Goal: Task Accomplishment & Management: Use online tool/utility

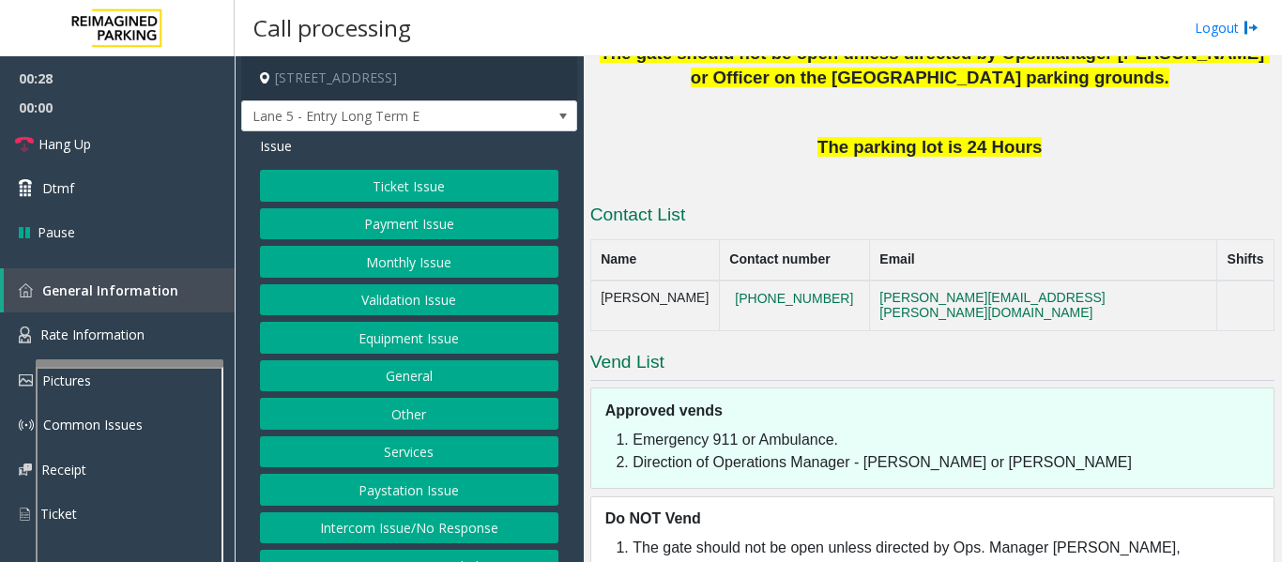
scroll to position [510, 0]
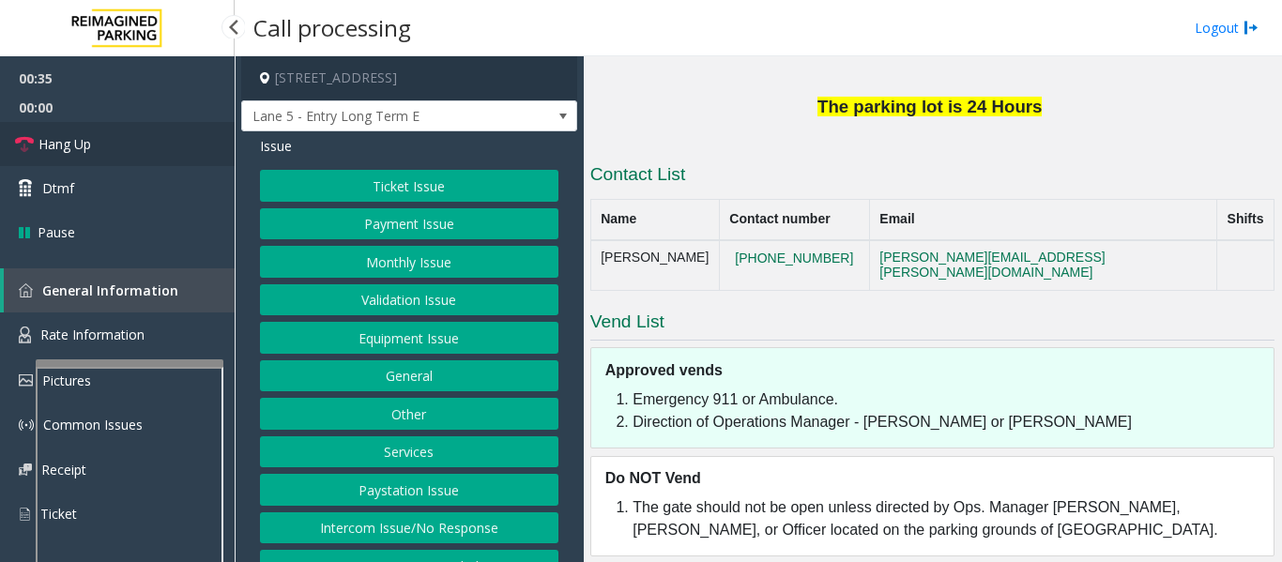
click at [100, 145] on link "Hang Up" at bounding box center [117, 144] width 235 height 44
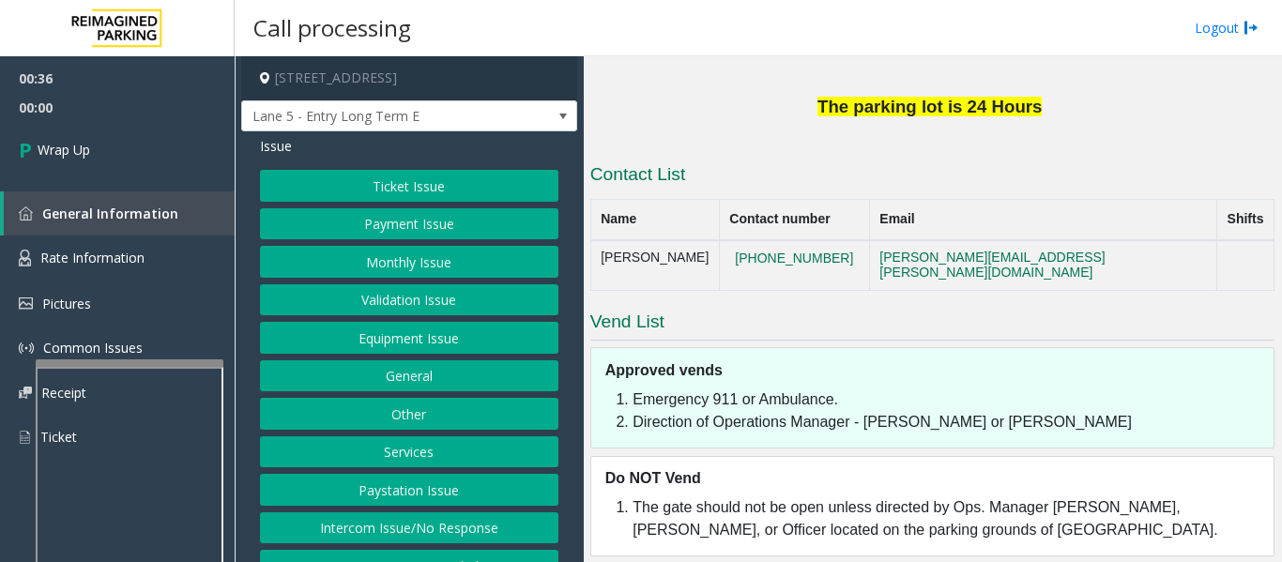
click at [491, 340] on button "Equipment Issue" at bounding box center [409, 338] width 298 height 32
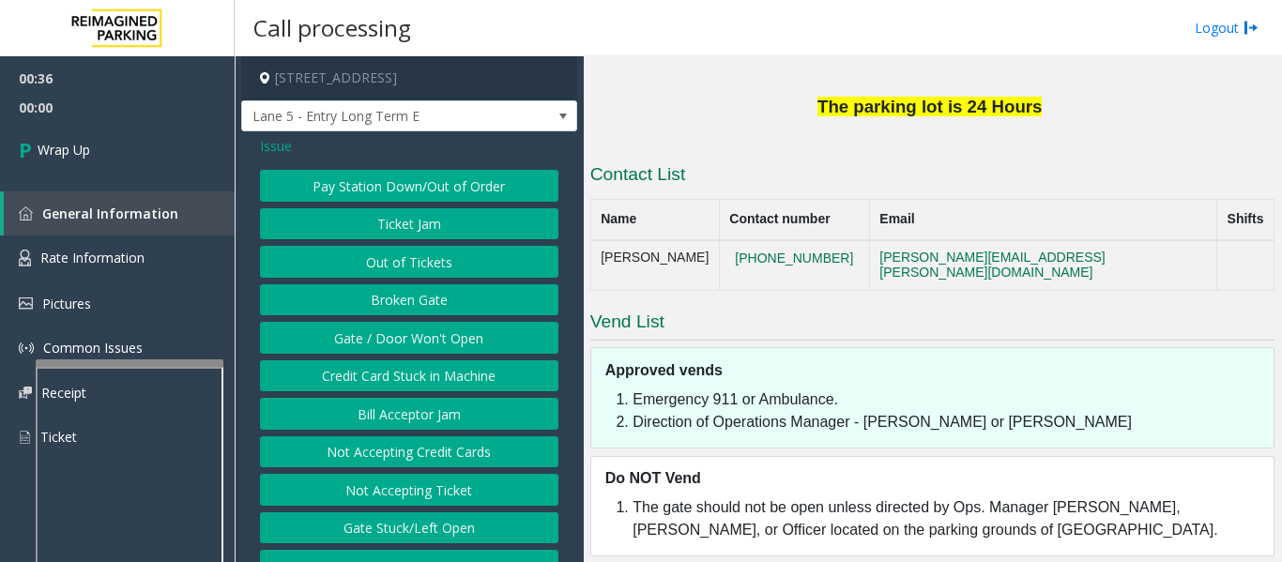
click at [481, 339] on button "Gate / Door Won't Open" at bounding box center [409, 338] width 298 height 32
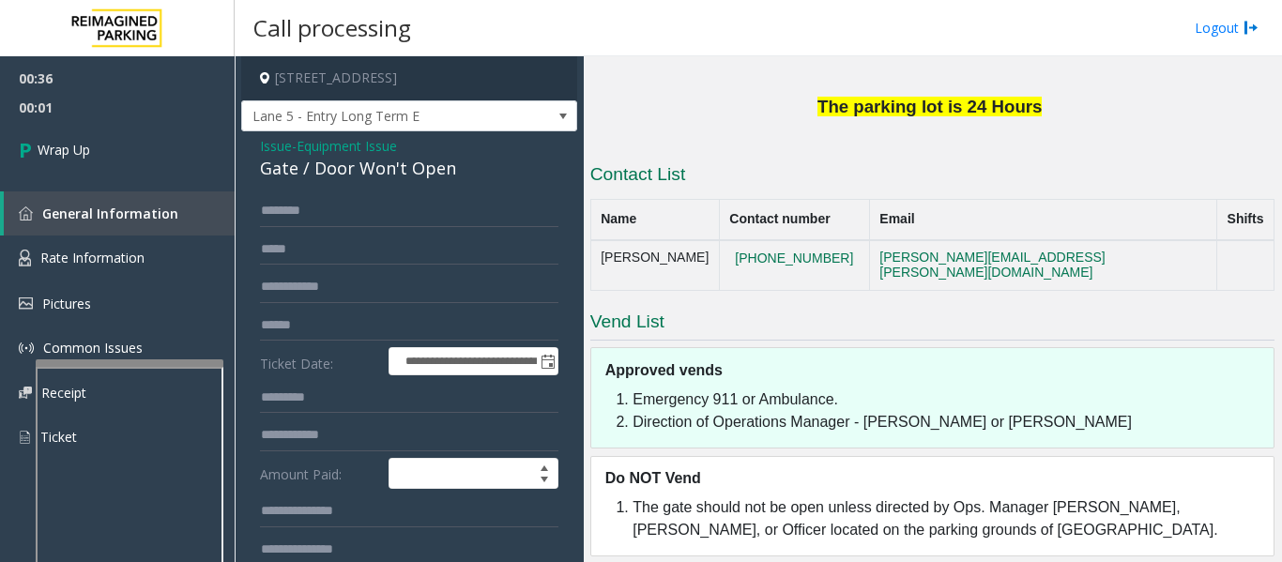
click at [356, 160] on div "Gate / Door Won't Open" at bounding box center [409, 168] width 298 height 25
copy div "Gate / Door Won't Open"
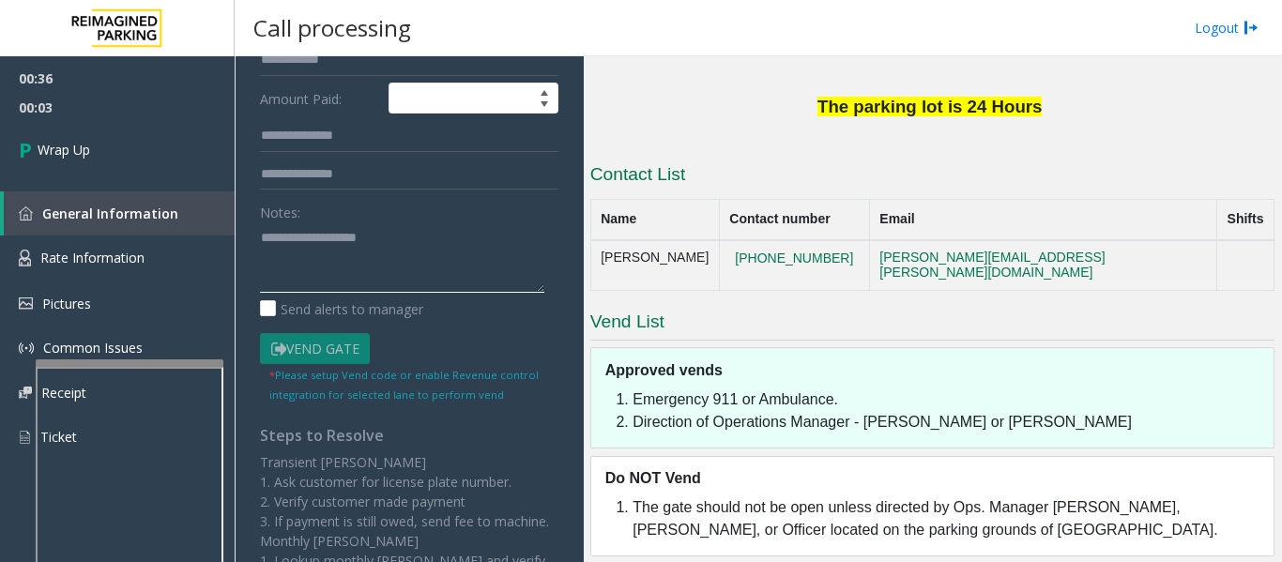
click at [344, 250] on textarea at bounding box center [402, 257] width 284 height 70
paste textarea "**********"
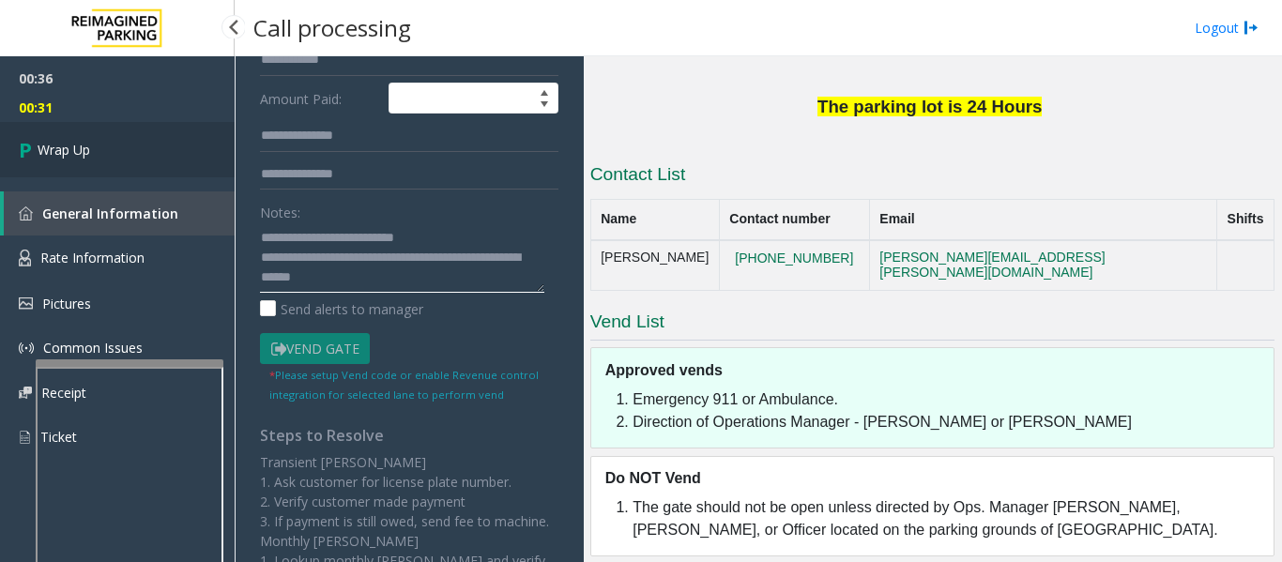
type textarea "**********"
click at [69, 153] on span "Wrap Up" at bounding box center [64, 150] width 53 height 20
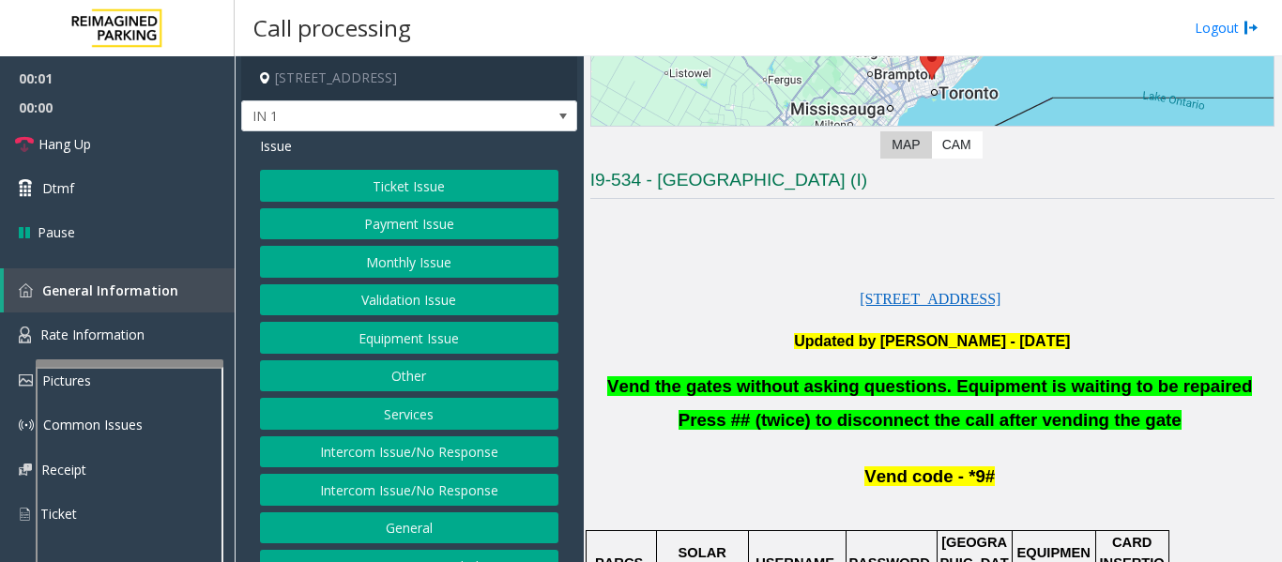
scroll to position [563, 0]
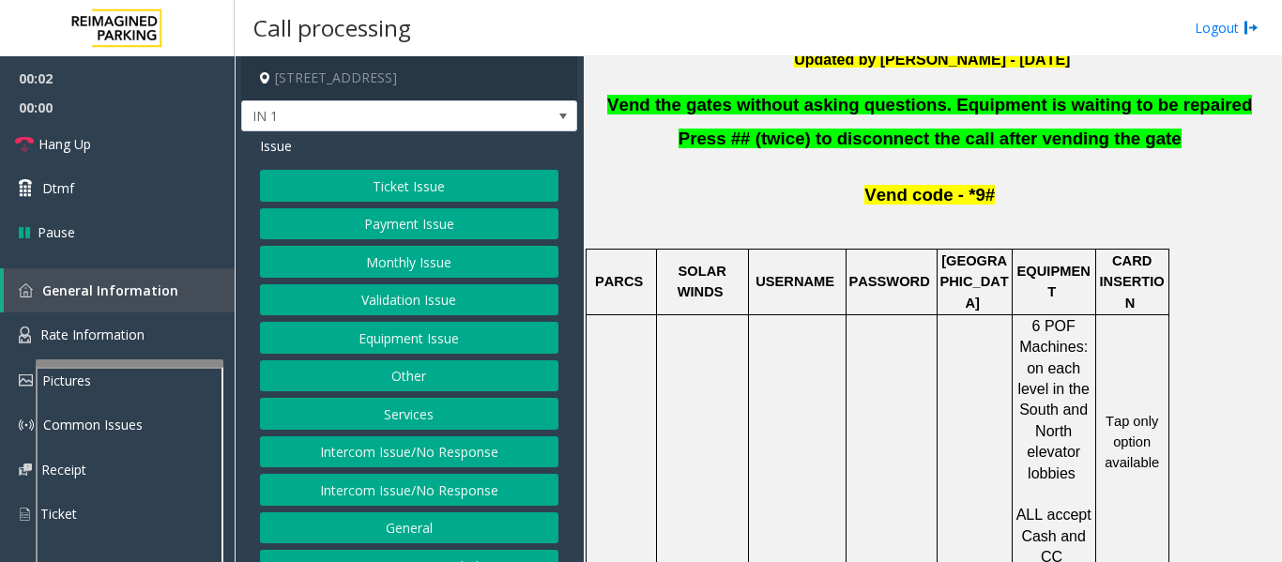
click at [447, 328] on button "Equipment Issue" at bounding box center [409, 338] width 298 height 32
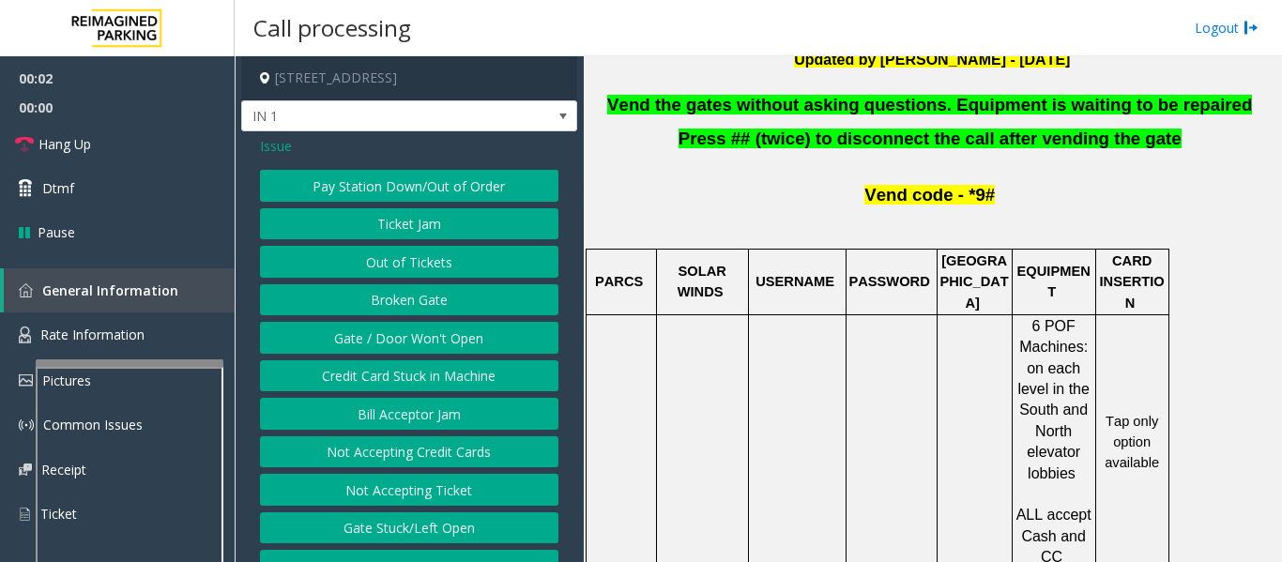
click at [440, 332] on button "Gate / Door Won't Open" at bounding box center [409, 338] width 298 height 32
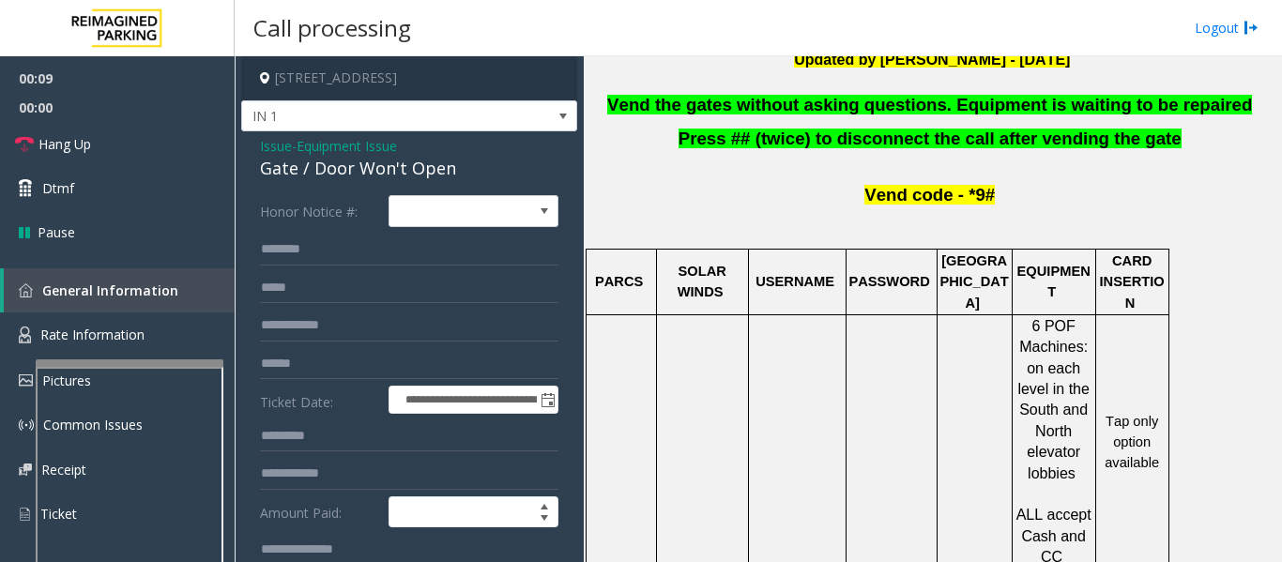
click at [277, 149] on span "Issue" at bounding box center [276, 146] width 32 height 20
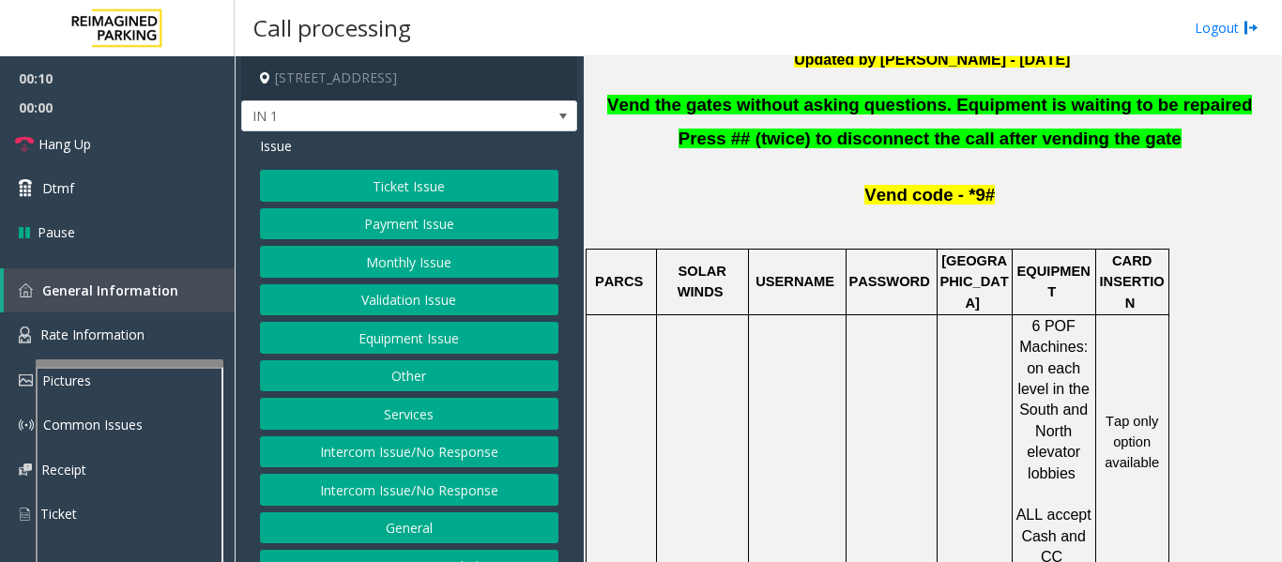
scroll to position [29, 0]
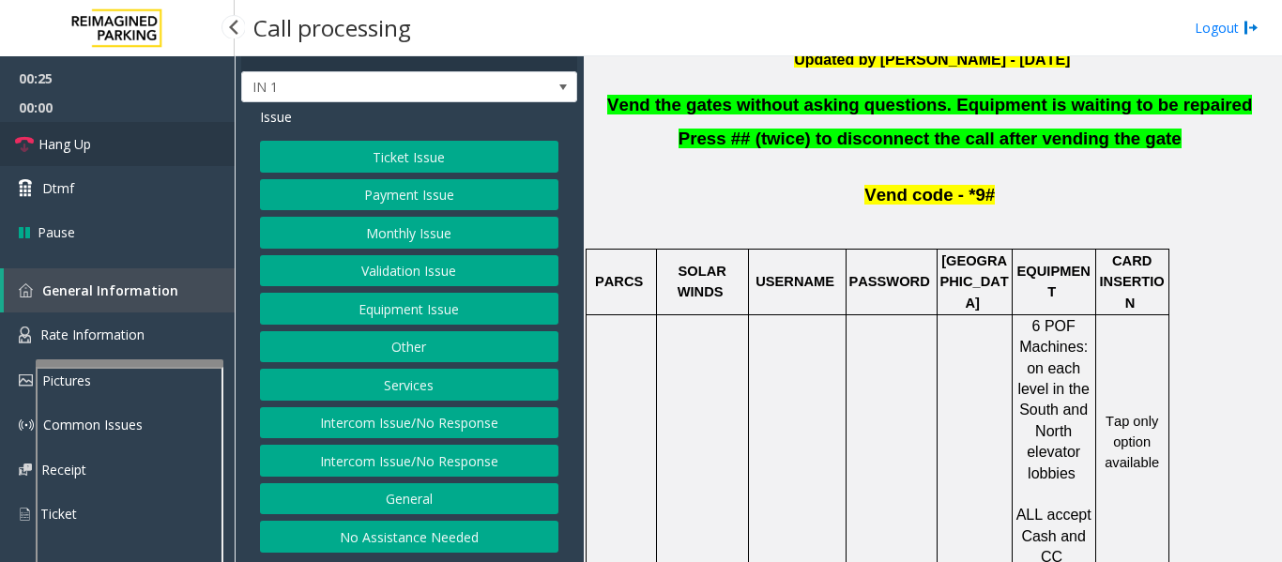
click at [13, 130] on link "Hang Up" at bounding box center [117, 144] width 235 height 44
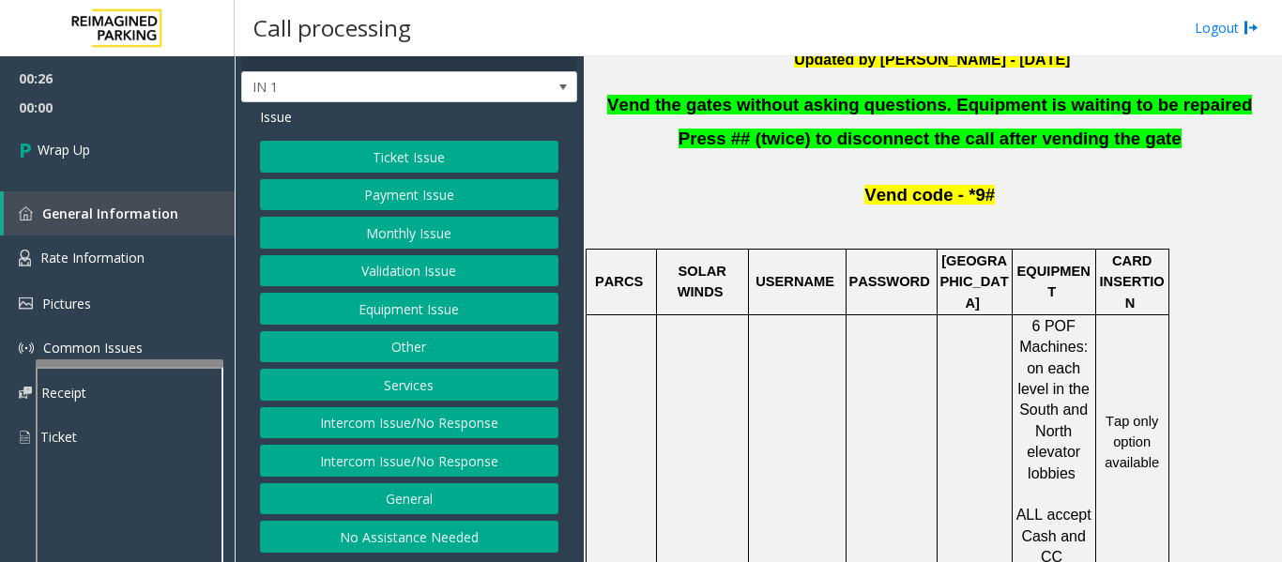
click at [380, 311] on button "Equipment Issue" at bounding box center [409, 309] width 298 height 32
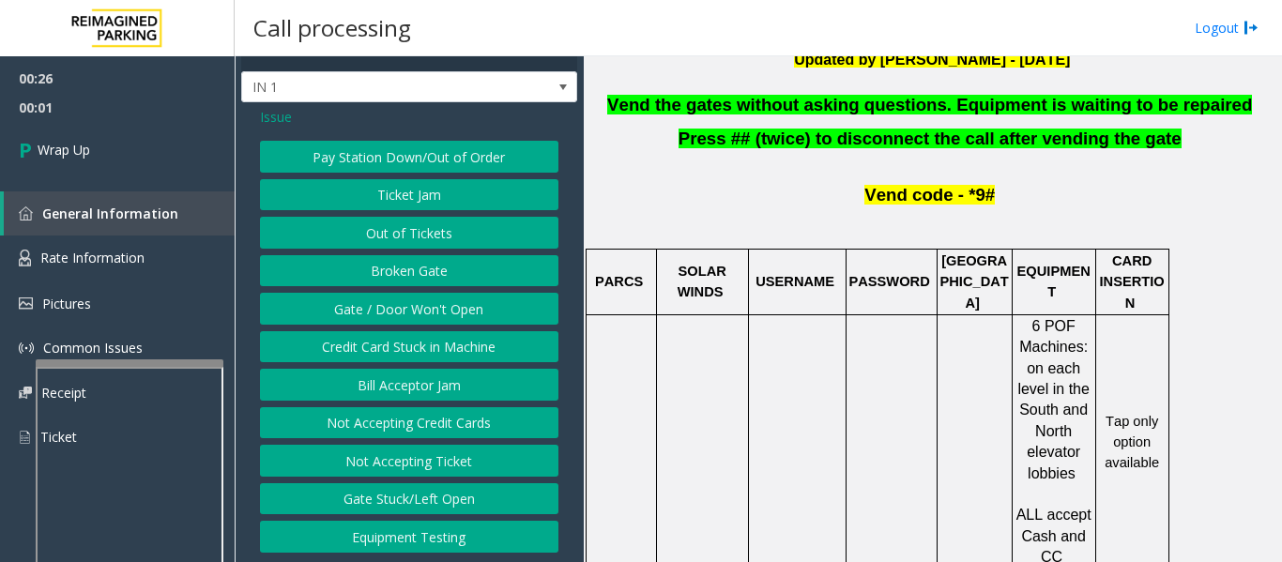
click at [398, 304] on button "Gate / Door Won't Open" at bounding box center [409, 309] width 298 height 32
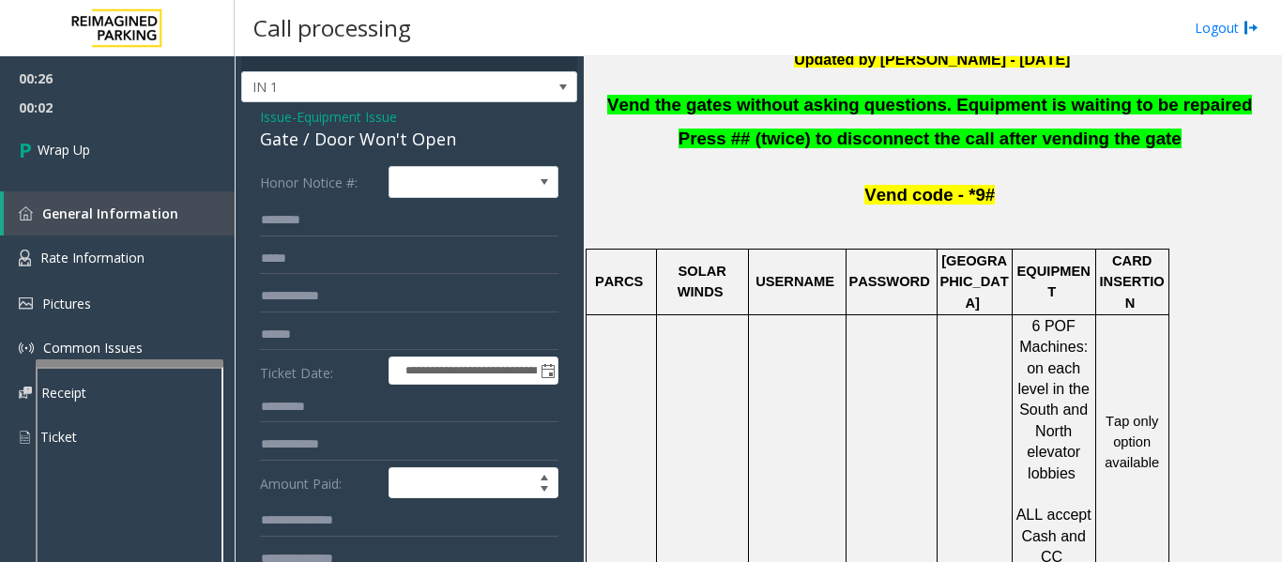
click at [335, 147] on div "Gate / Door Won't Open" at bounding box center [409, 139] width 298 height 25
click at [531, 188] on span at bounding box center [544, 182] width 26 height 30
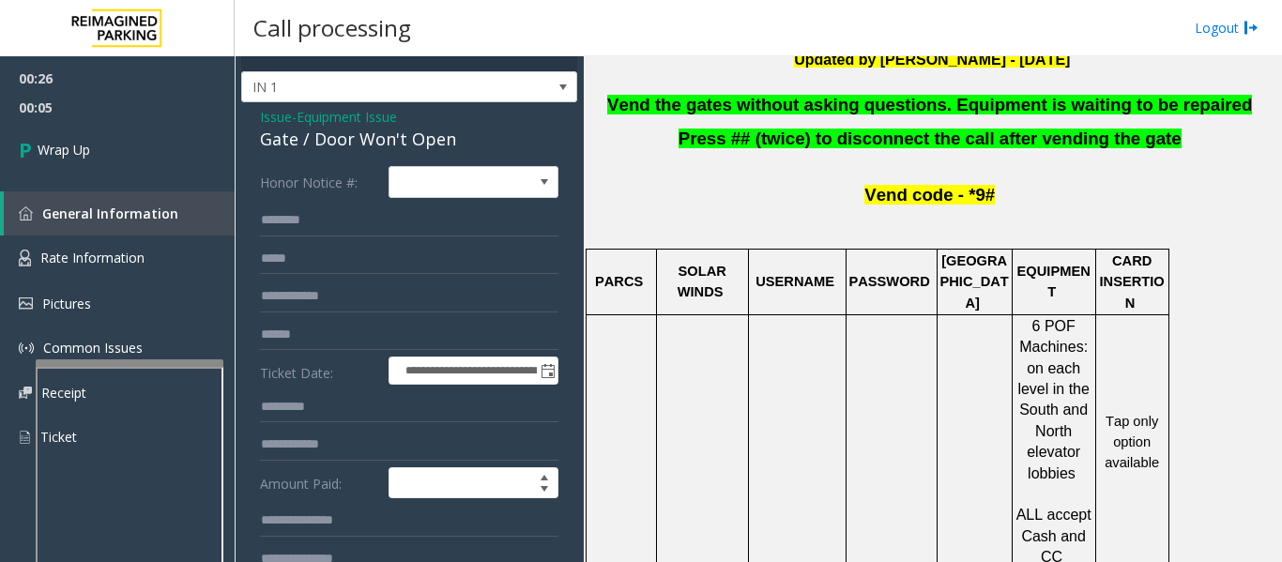
click at [716, 105] on span "Vend the gates without asking questions. Equipment is waiting to be repaired" at bounding box center [929, 105] width 645 height 20
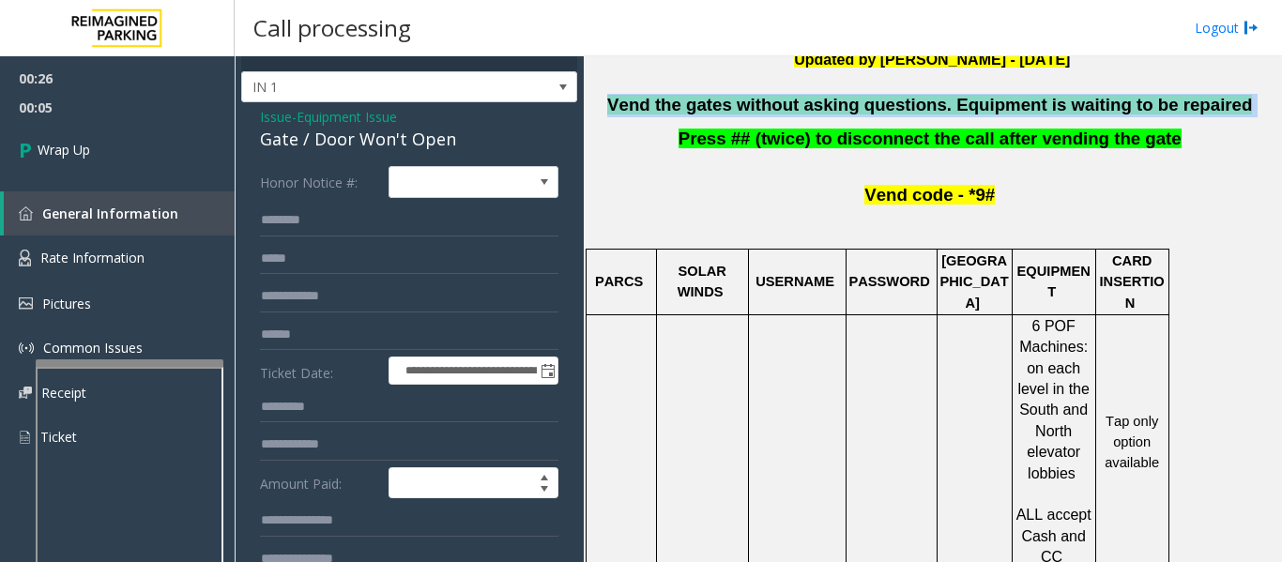
click at [716, 105] on span "Vend the gates without asking questions. Equipment is waiting to be repaired" at bounding box center [929, 105] width 645 height 20
copy p "Vend the gates without asking questions. Equipment is waiting to be repaired"
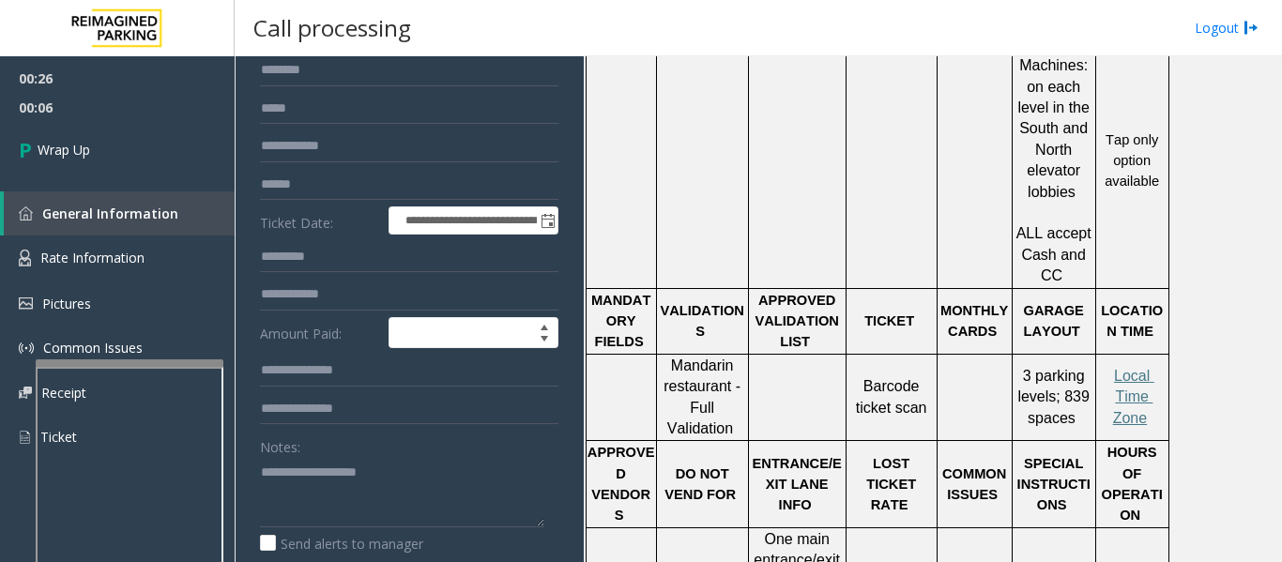
scroll to position [311, 0]
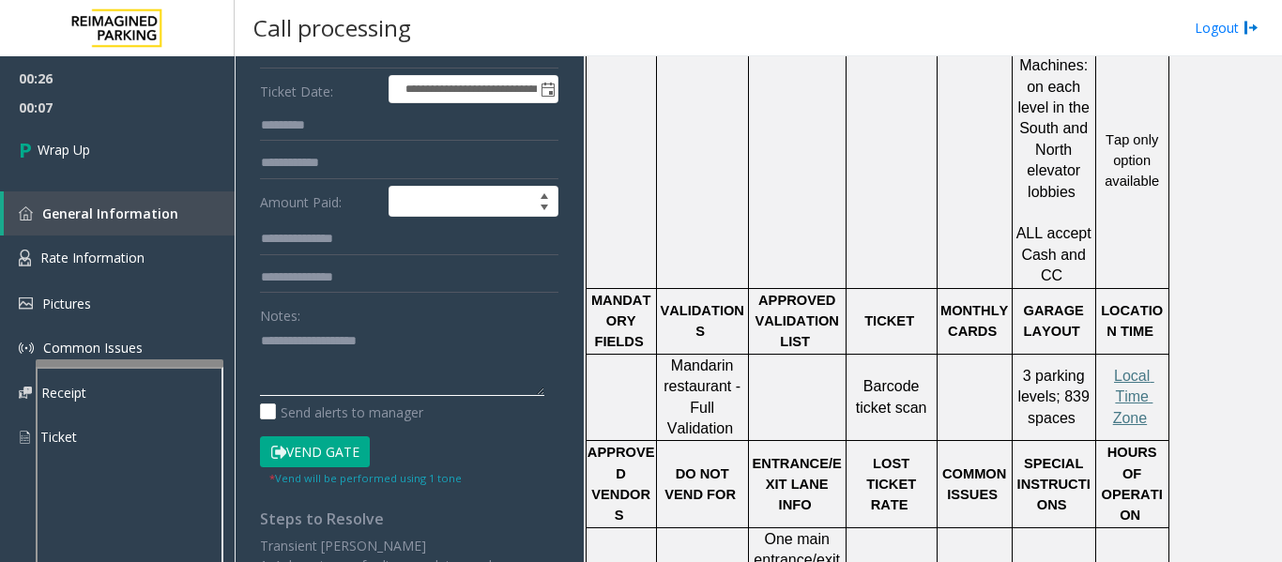
click at [364, 365] on textarea at bounding box center [402, 361] width 284 height 70
paste textarea "**********"
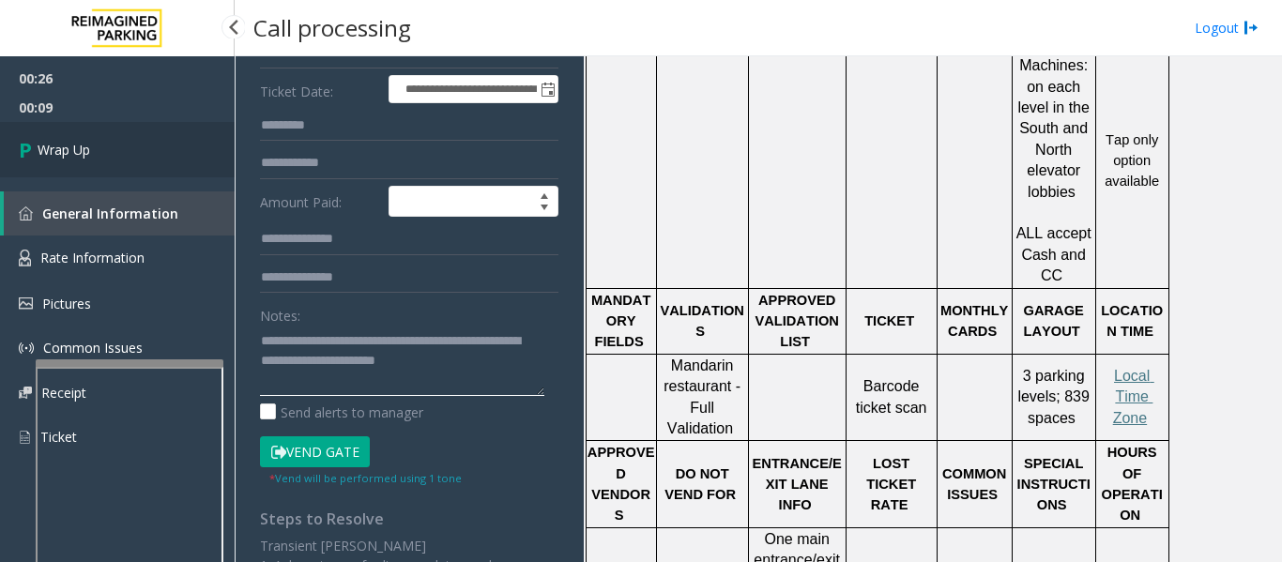
type textarea "**********"
click at [129, 153] on link "Wrap Up" at bounding box center [117, 149] width 235 height 55
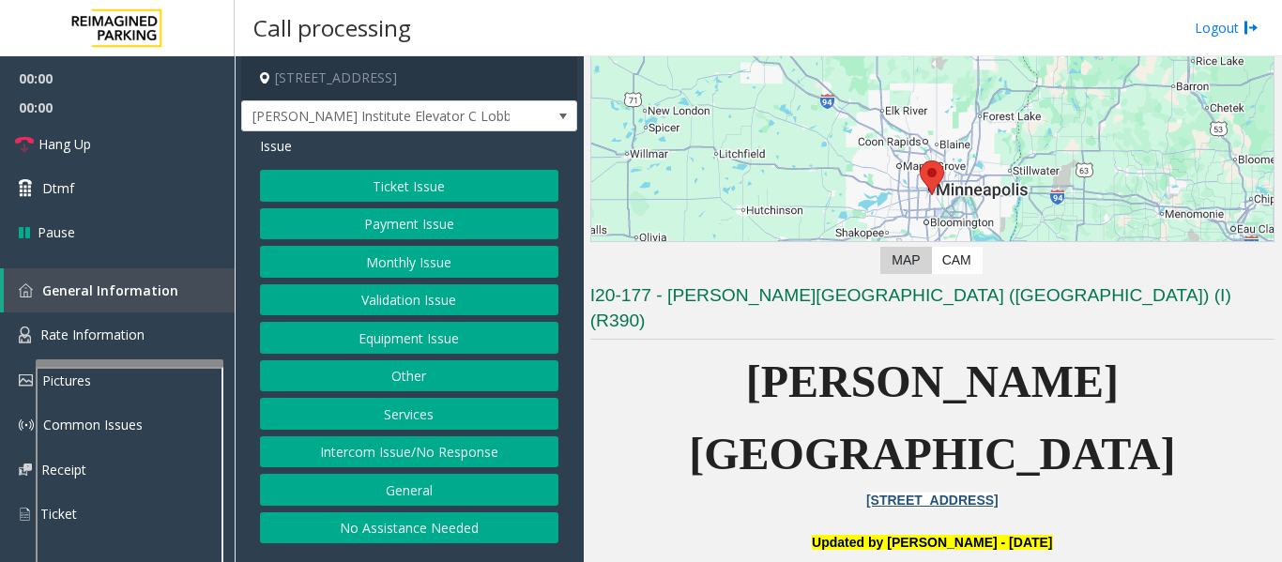
scroll to position [375, 0]
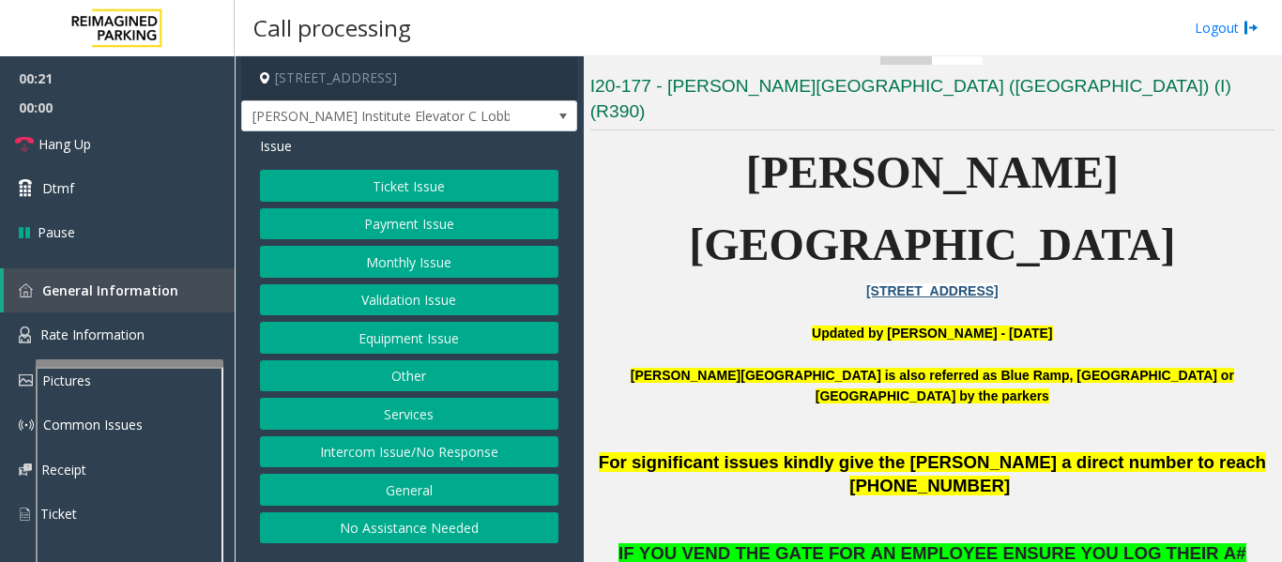
click at [546, 460] on button "Intercom Issue/No Response" at bounding box center [409, 452] width 298 height 32
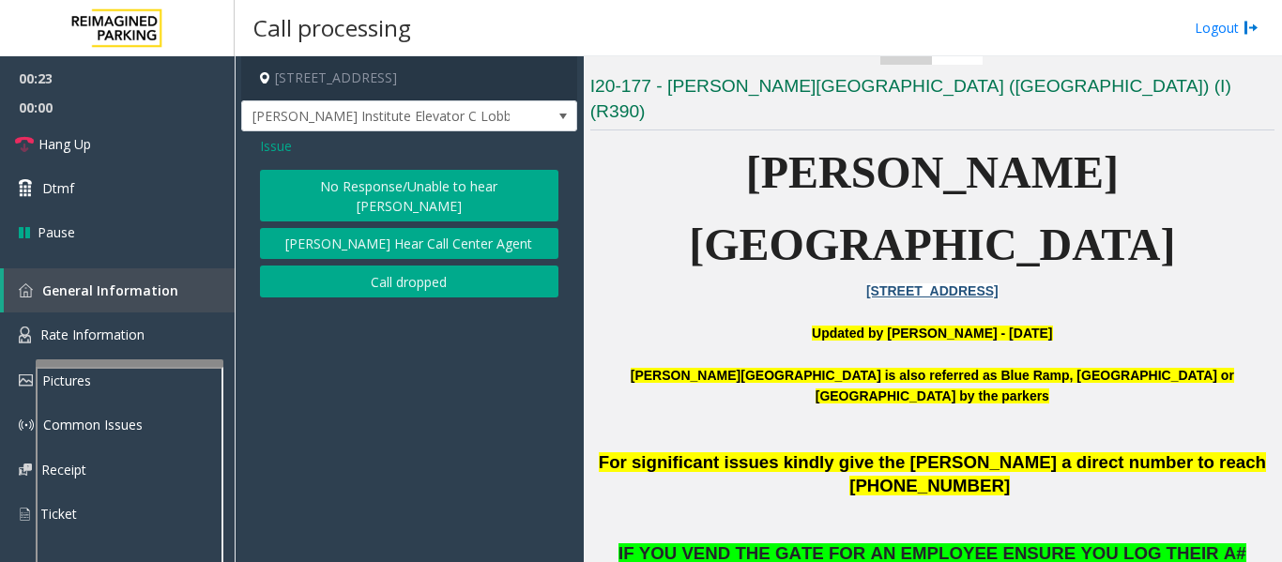
click at [444, 179] on button "No Response/Unable to hear [PERSON_NAME]" at bounding box center [409, 196] width 298 height 52
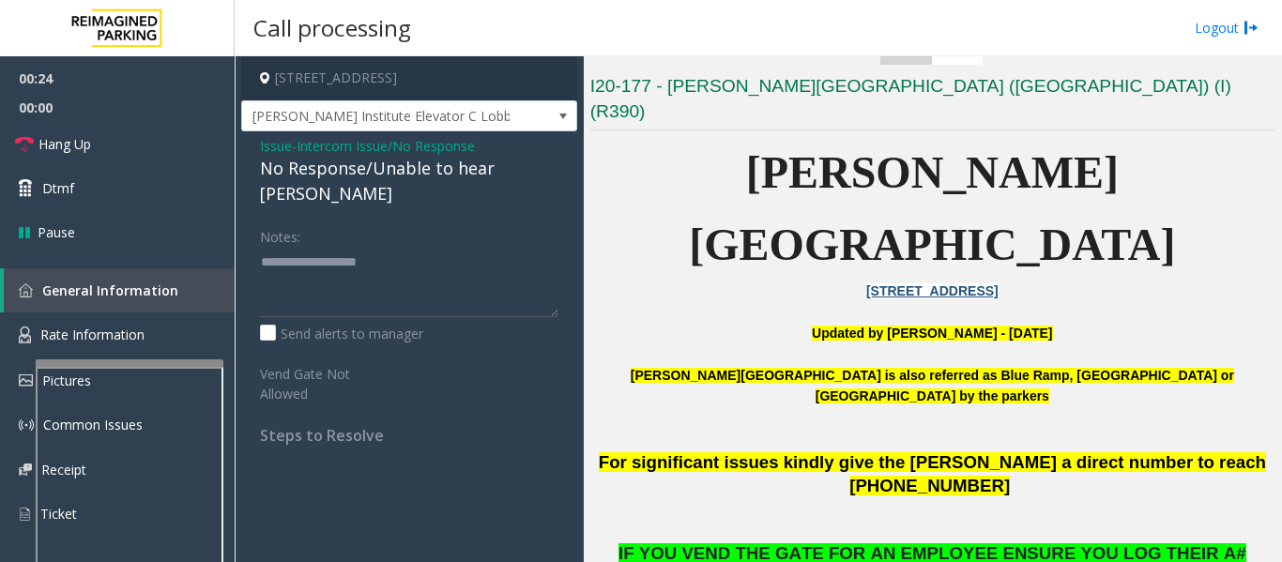
click at [405, 178] on div "No Response/Unable to hear [PERSON_NAME]" at bounding box center [409, 181] width 298 height 51
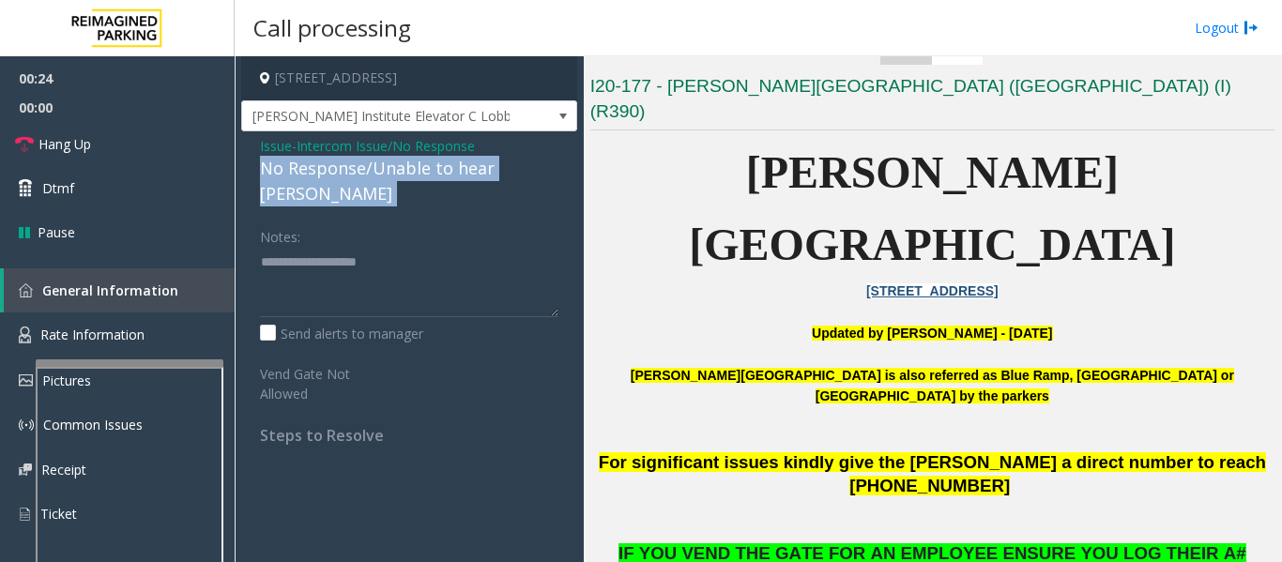
click at [405, 178] on div "No Response/Unable to hear [PERSON_NAME]" at bounding box center [409, 181] width 298 height 51
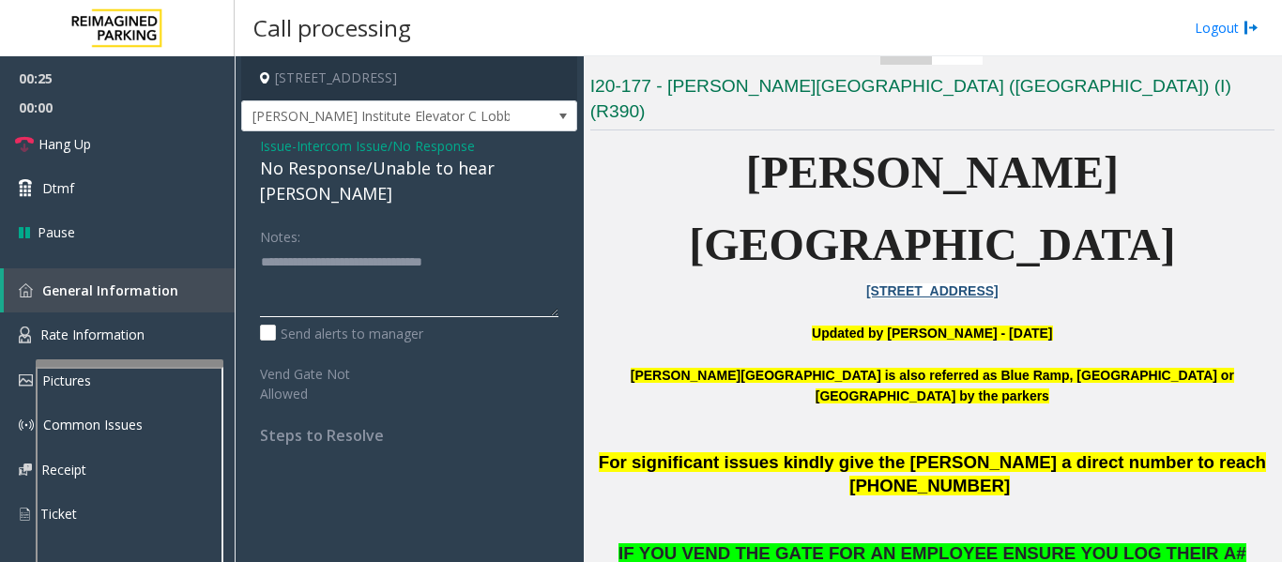
click at [522, 247] on textarea at bounding box center [409, 282] width 298 height 70
type textarea "**********"
click at [30, 153] on icon at bounding box center [24, 144] width 19 height 19
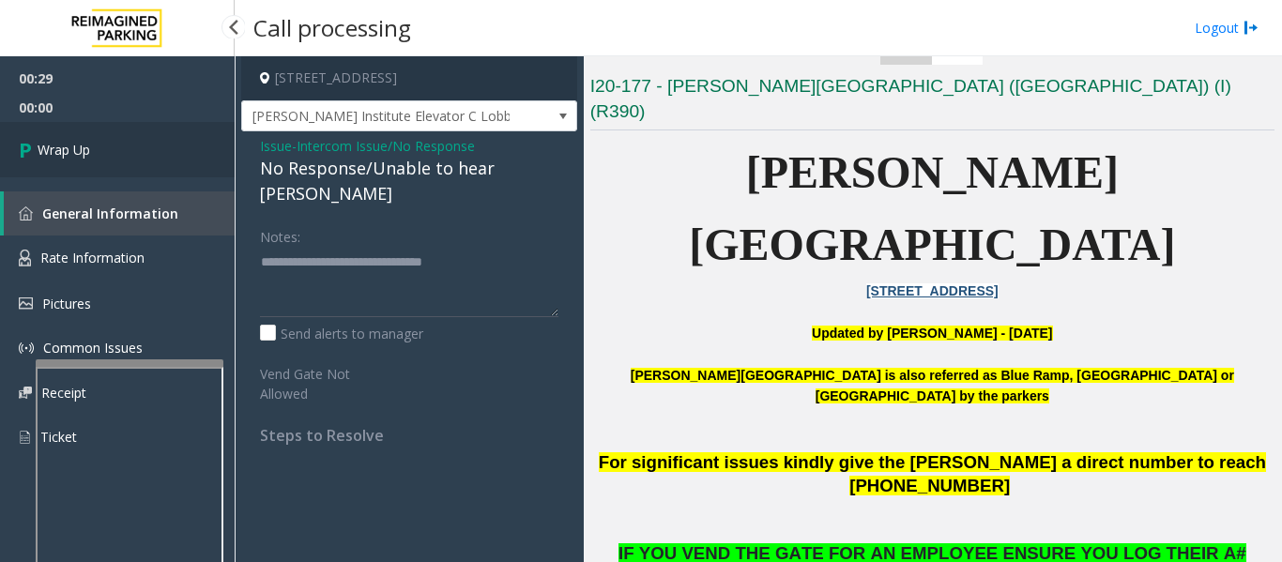
click at [23, 152] on icon at bounding box center [28, 149] width 19 height 31
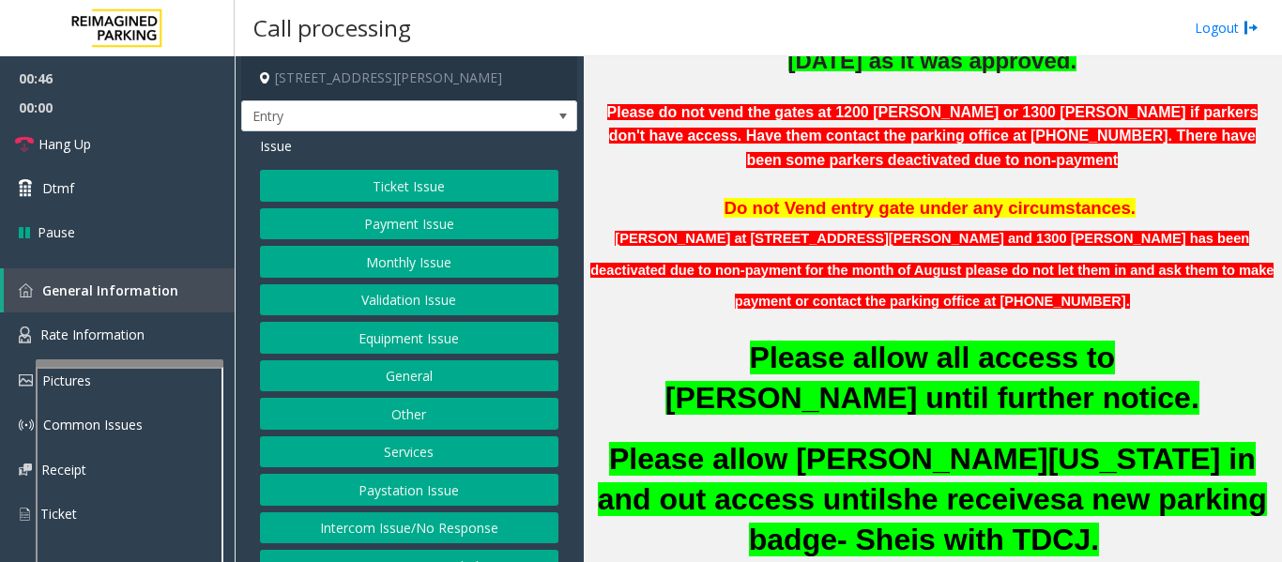
scroll to position [563, 0]
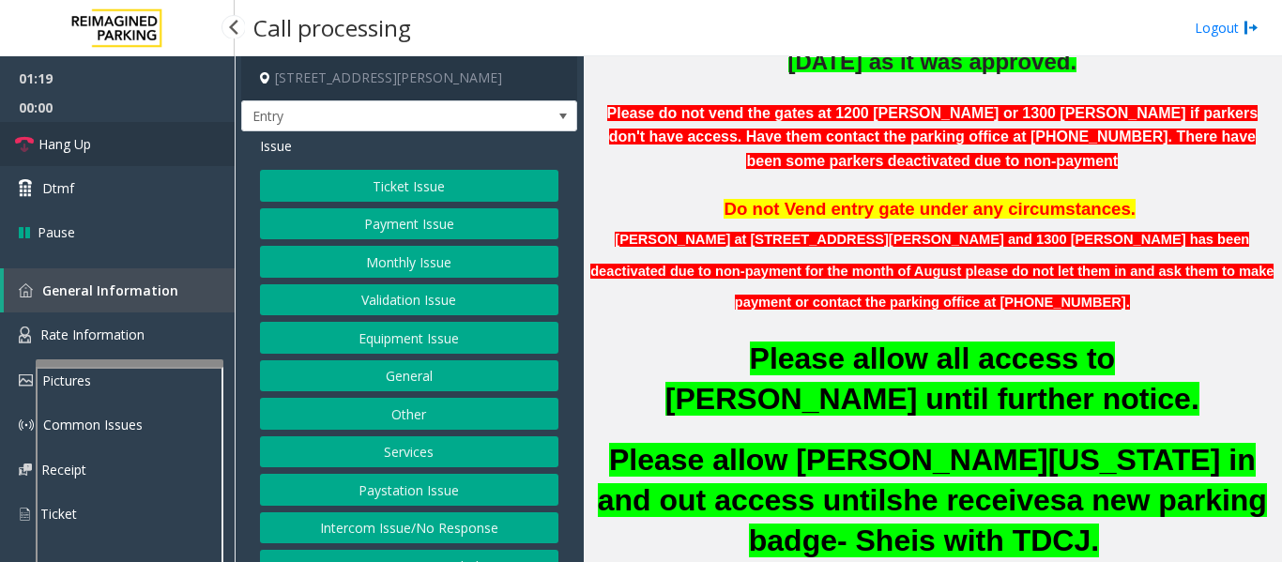
click at [62, 135] on span "Hang Up" at bounding box center [64, 144] width 53 height 20
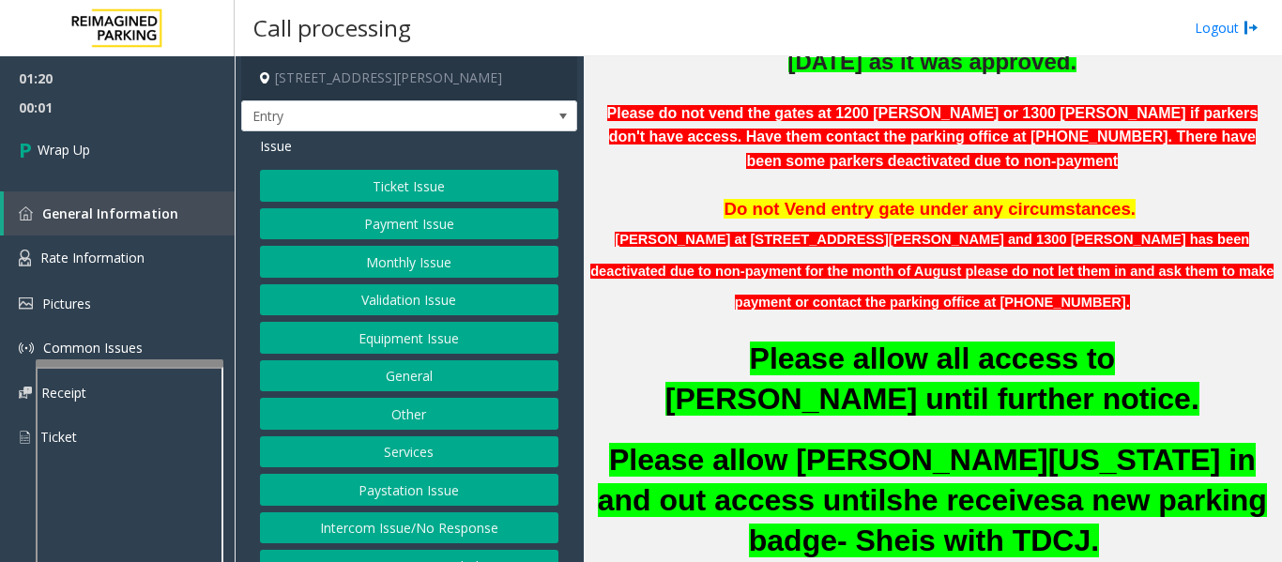
click at [410, 267] on button "Monthly Issue" at bounding box center [409, 262] width 298 height 32
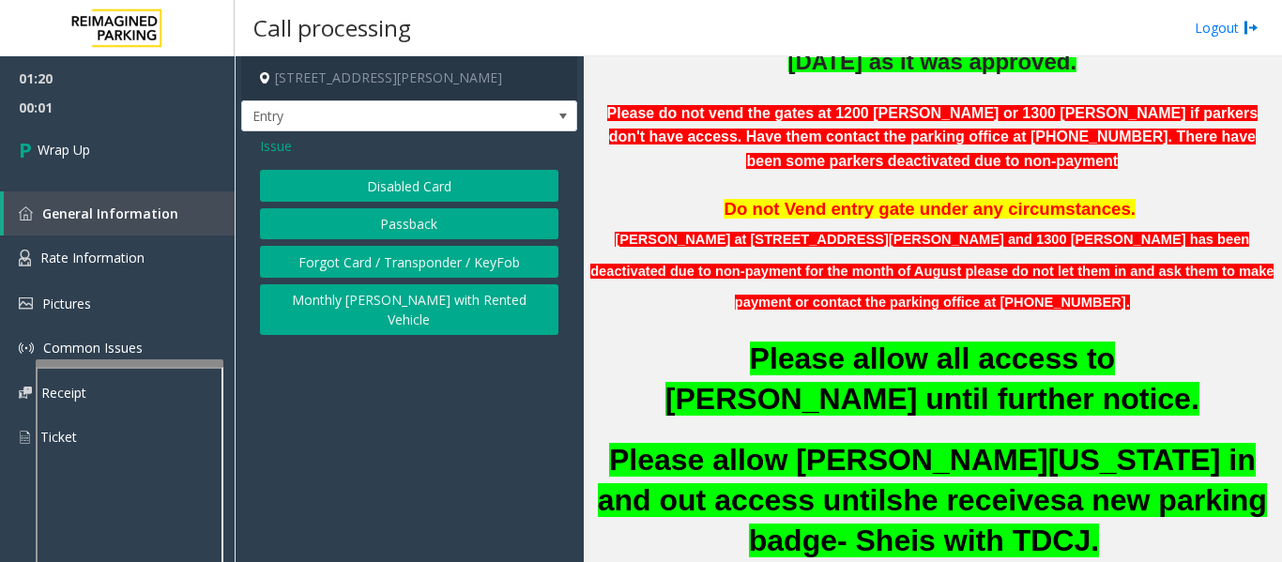
click at [417, 182] on button "Disabled Card" at bounding box center [409, 186] width 298 height 32
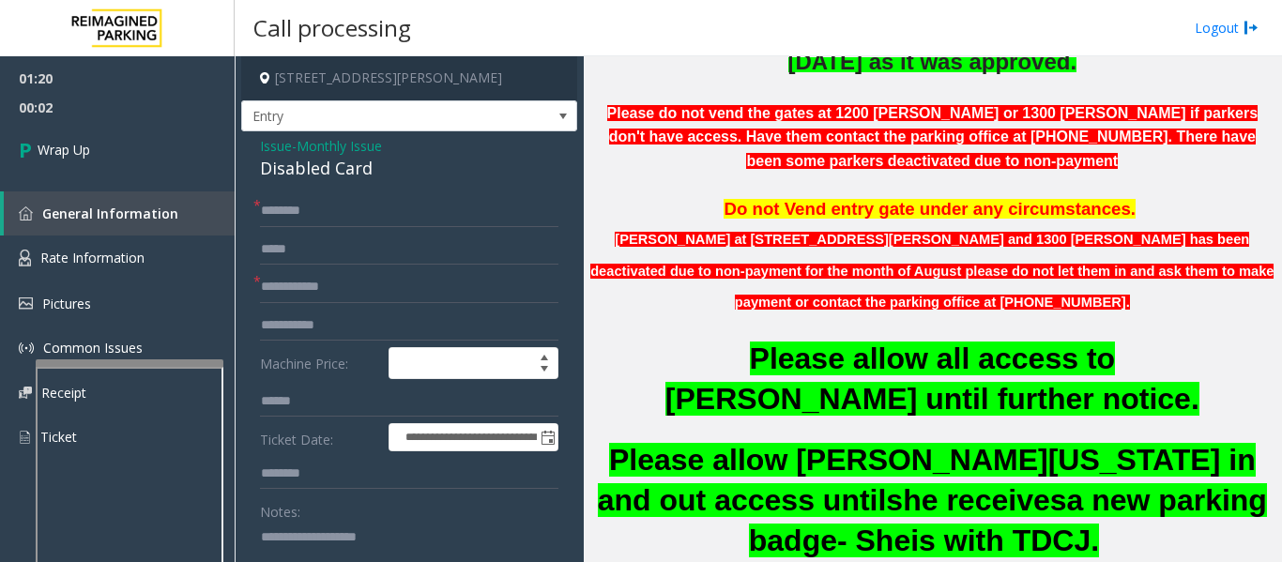
click at [314, 175] on div "Disabled Card" at bounding box center [409, 168] width 298 height 25
copy div "Disabled Card"
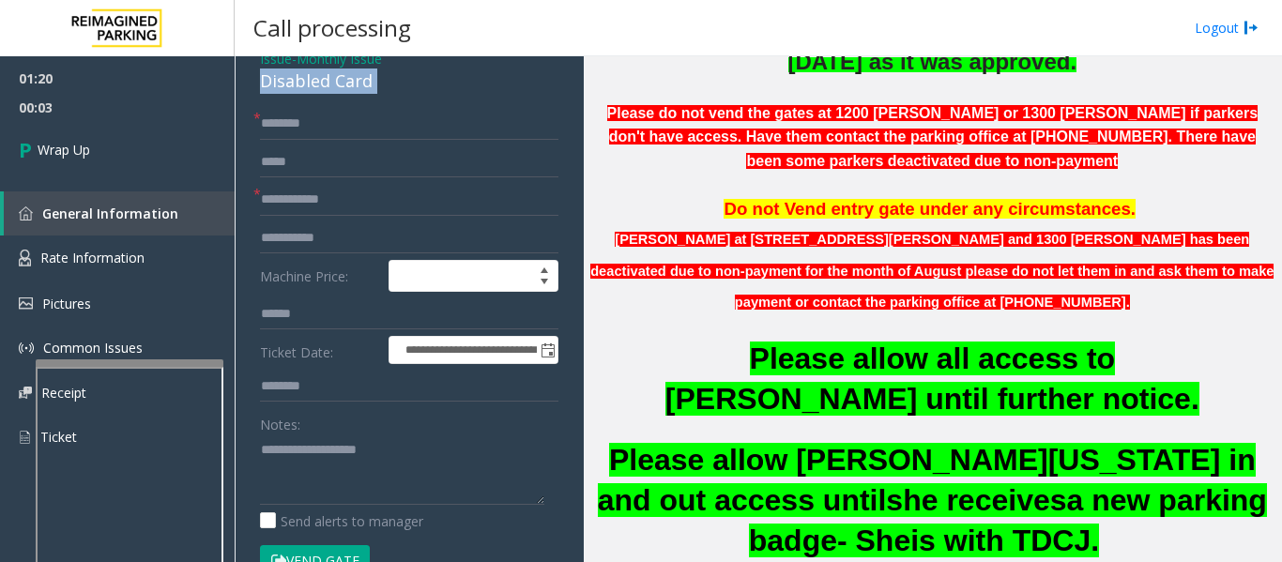
scroll to position [188, 0]
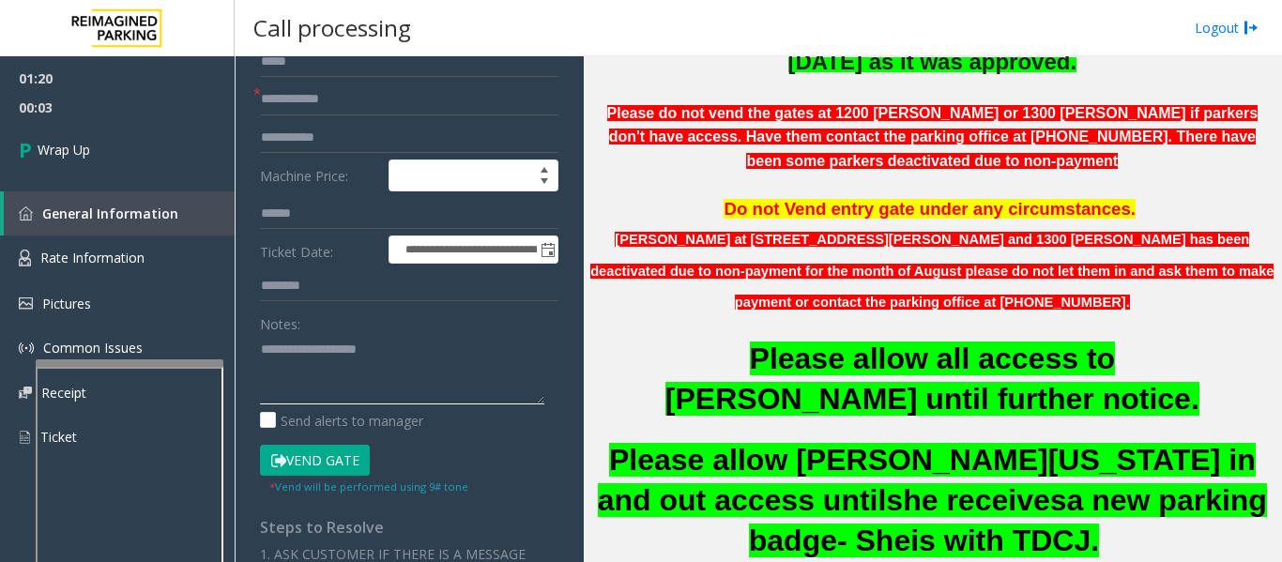
click at [286, 372] on textarea at bounding box center [402, 369] width 284 height 70
paste textarea "**********"
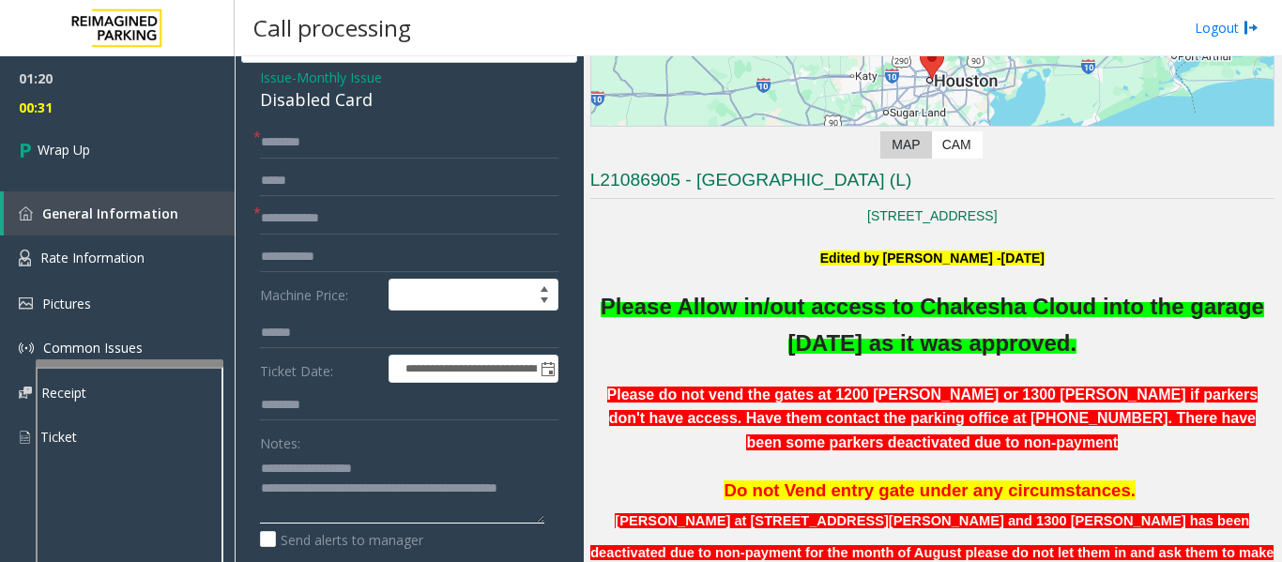
scroll to position [0, 0]
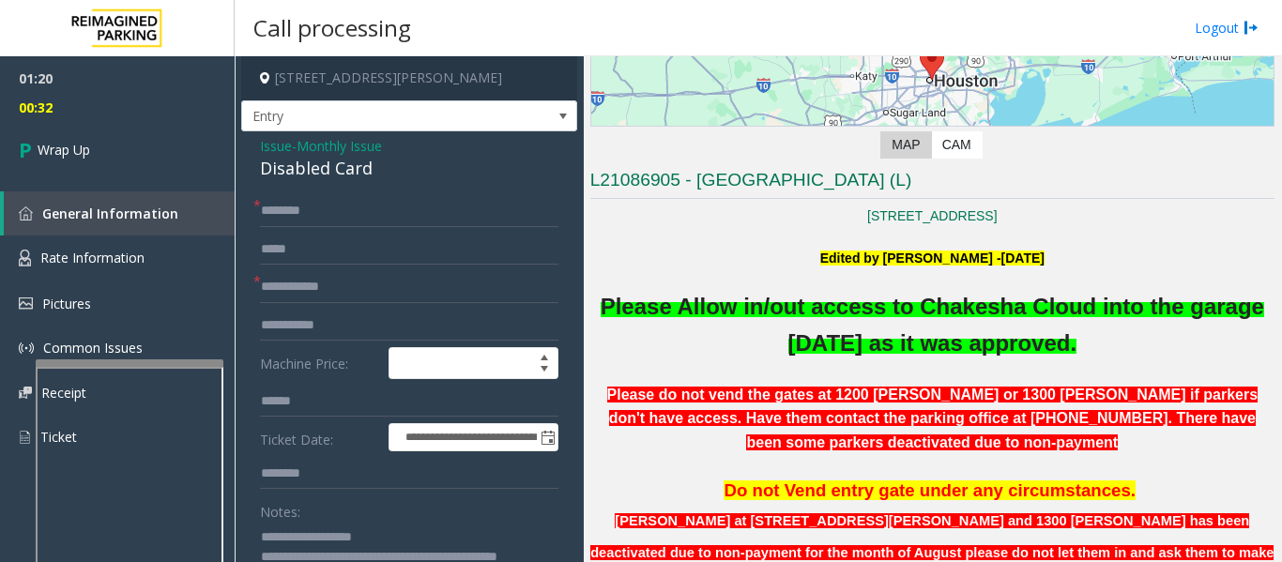
type textarea "**********"
click at [297, 286] on input "text" at bounding box center [409, 287] width 298 height 32
type input "**"
click at [300, 216] on input "text" at bounding box center [409, 211] width 298 height 32
type input "**"
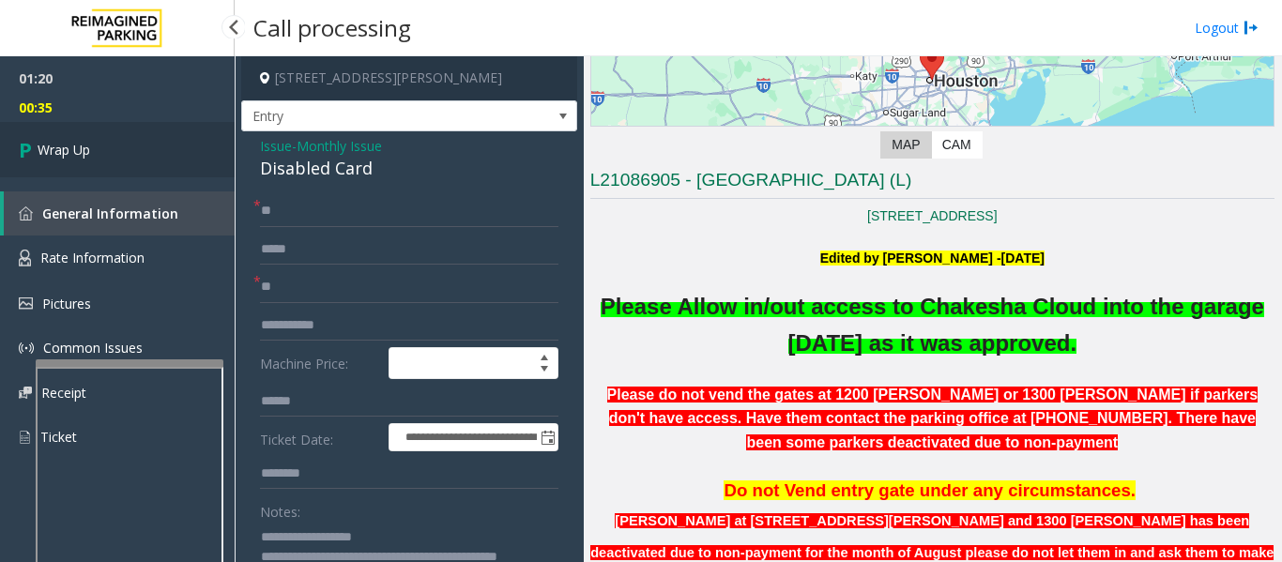
click at [149, 171] on link "Wrap Up" at bounding box center [117, 149] width 235 height 55
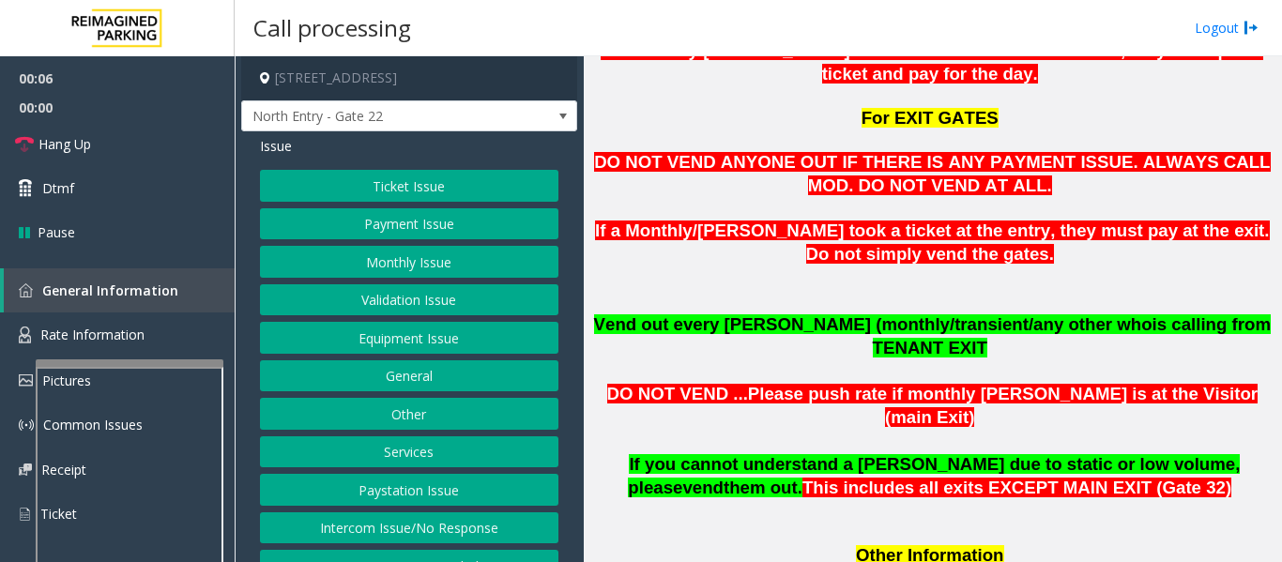
scroll to position [1502, 0]
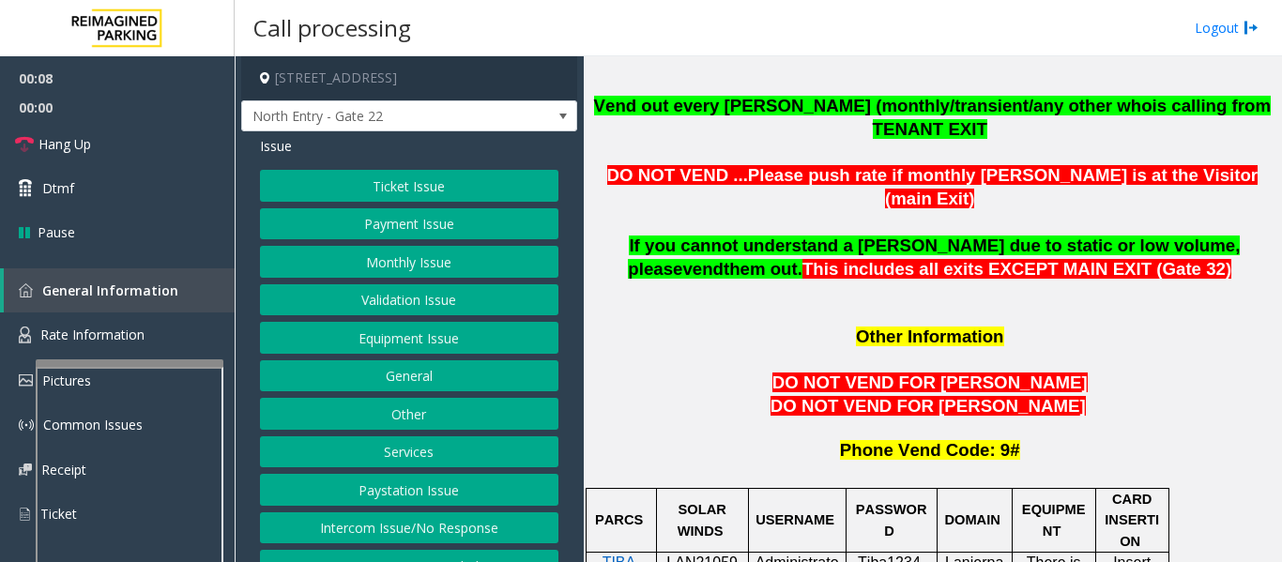
click at [689, 555] on span "LAN21059300" at bounding box center [701, 573] width 71 height 37
copy p "LAN21059300"
click at [371, 347] on button "Equipment Issue" at bounding box center [409, 338] width 298 height 32
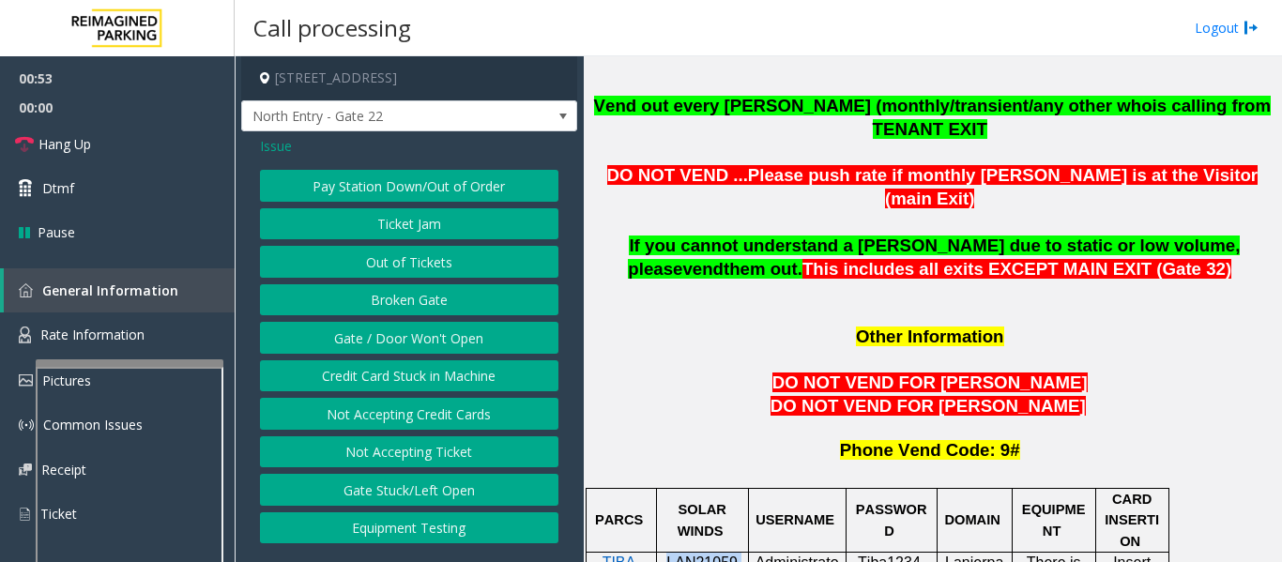
click at [406, 347] on button "Gate / Door Won't Open" at bounding box center [409, 338] width 298 height 32
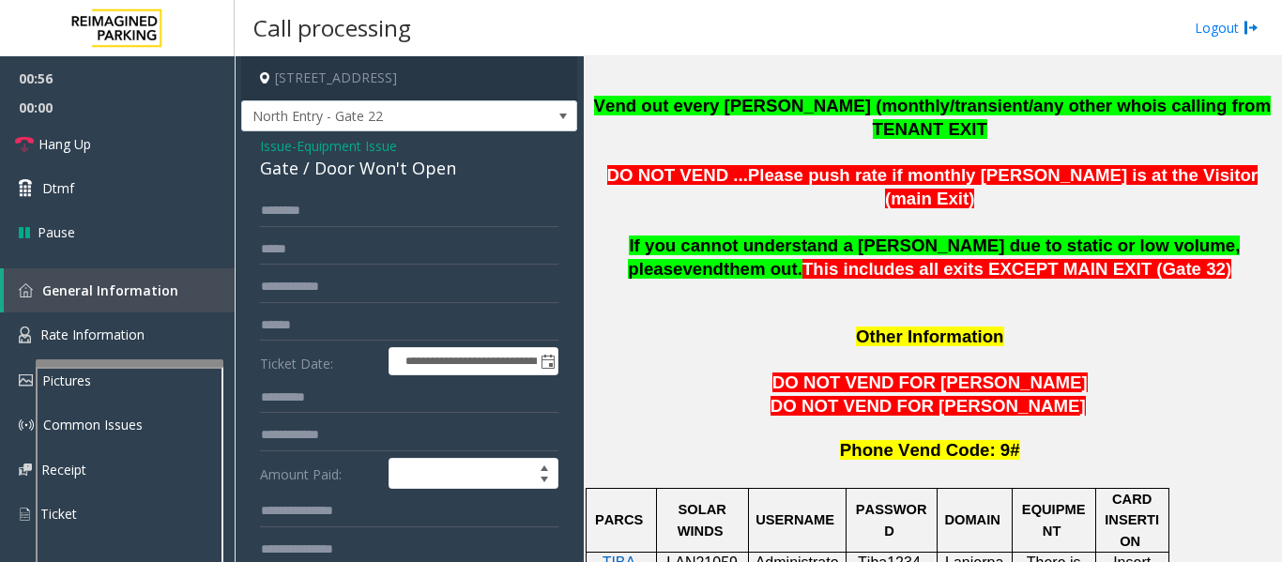
click at [389, 168] on div "Gate / Door Won't Open" at bounding box center [409, 168] width 298 height 25
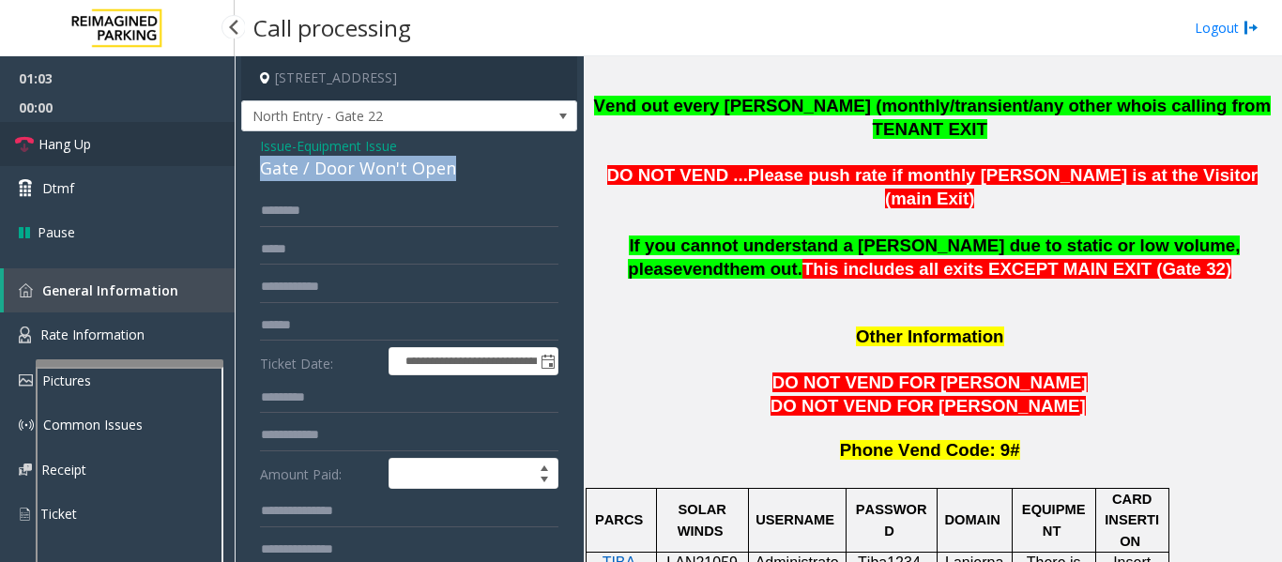
click at [70, 136] on span "Hang Up" at bounding box center [64, 144] width 53 height 20
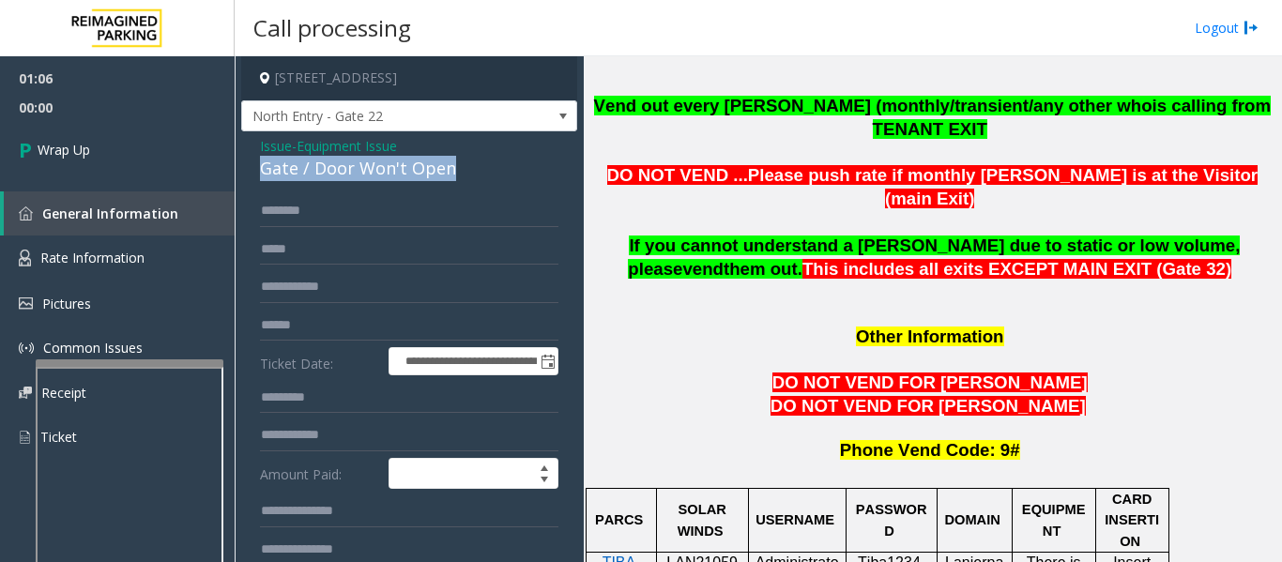
click at [366, 175] on div "Gate / Door Won't Open" at bounding box center [409, 168] width 298 height 25
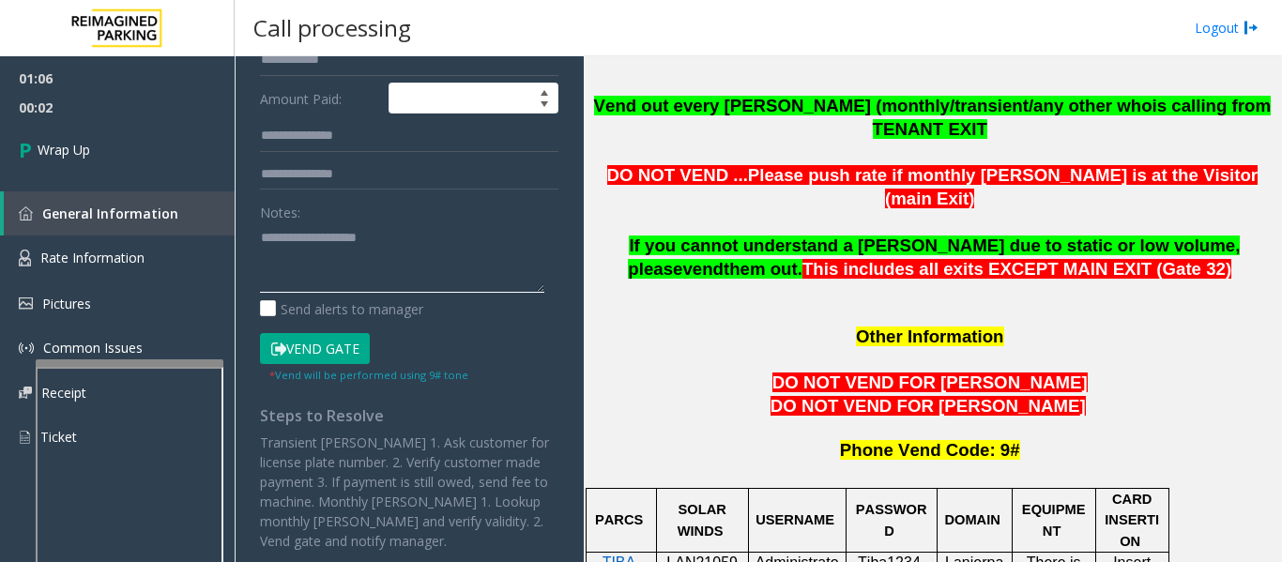
click at [348, 258] on textarea at bounding box center [402, 257] width 284 height 70
paste textarea "**********"
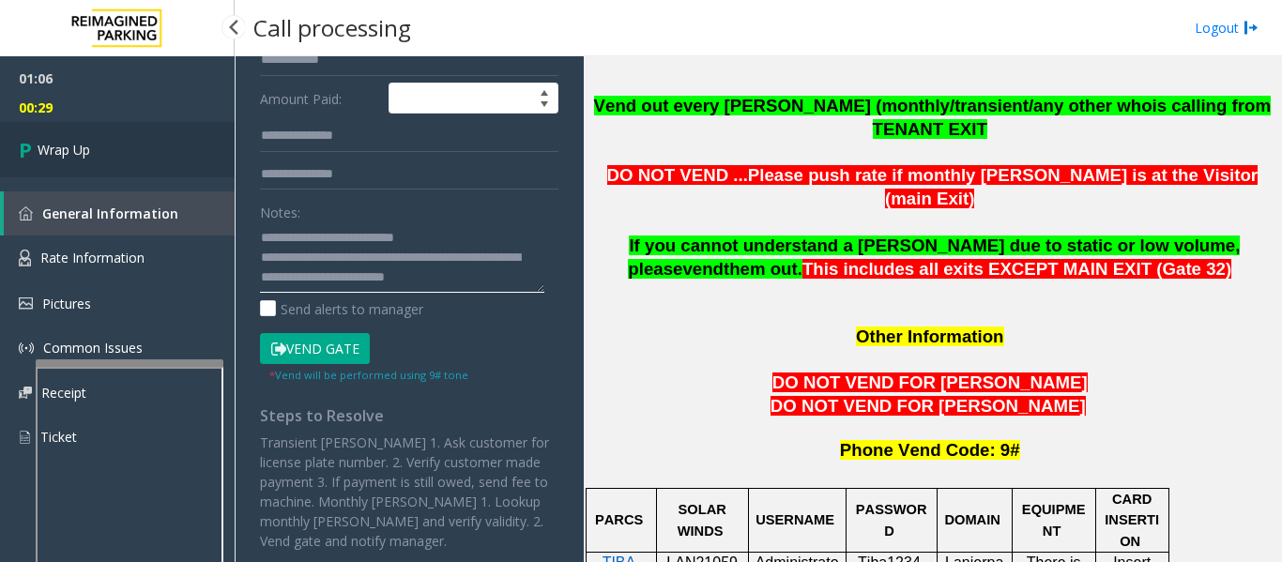
type textarea "**********"
click at [6, 153] on link "Wrap Up" at bounding box center [117, 149] width 235 height 55
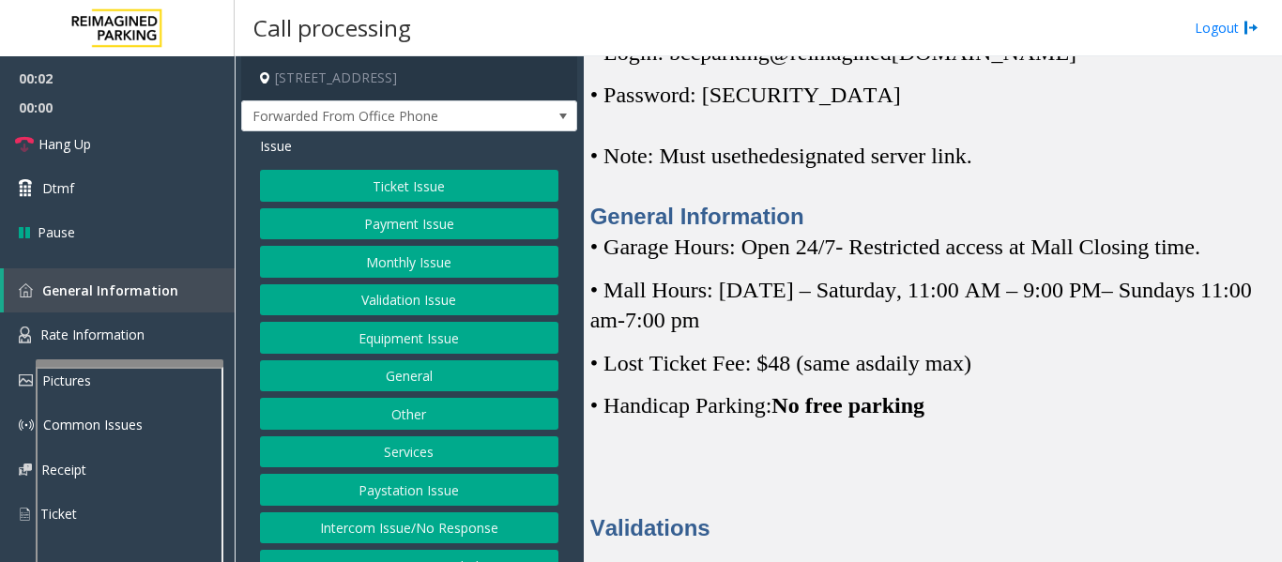
scroll to position [469, 0]
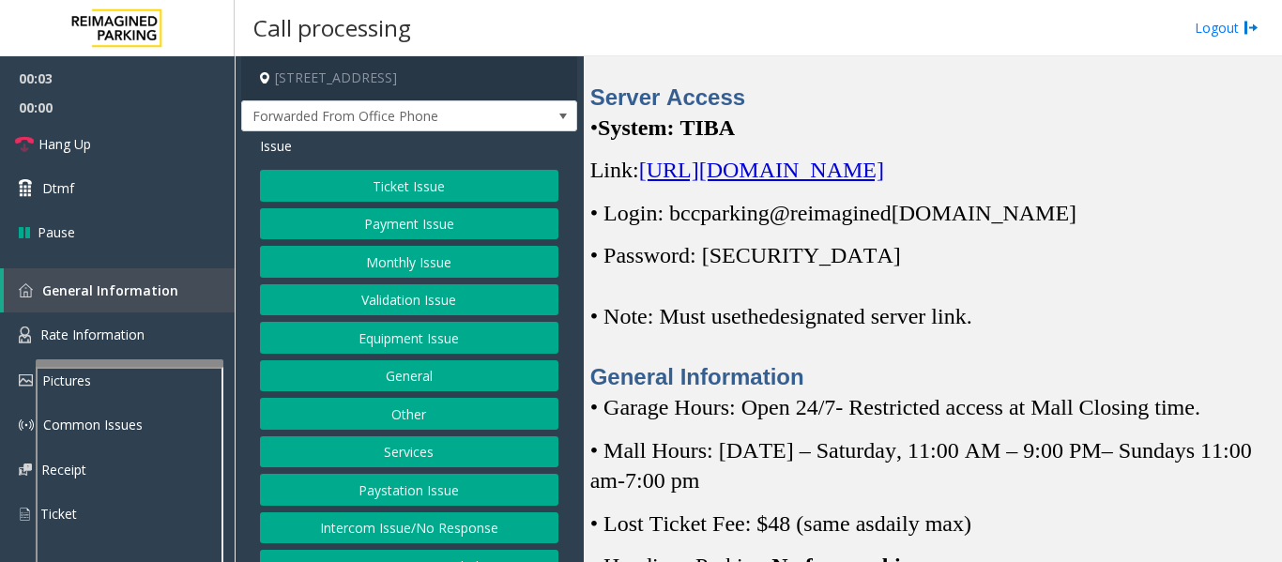
click at [867, 182] on span "[URL][DOMAIN_NAME]" at bounding box center [761, 170] width 245 height 24
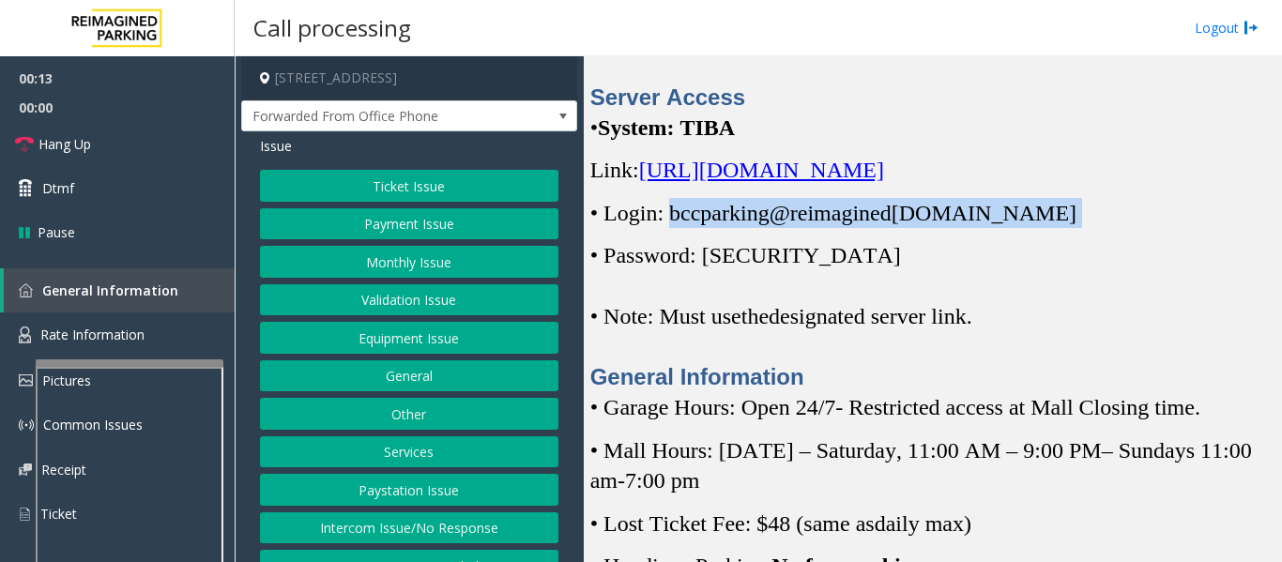
drag, startPoint x: 671, startPoint y: 242, endPoint x: 1046, endPoint y: 253, distance: 375.6
click at [1046, 228] on p "• Login: bccparking@re imagined [DOMAIN_NAME]" at bounding box center [932, 213] width 684 height 30
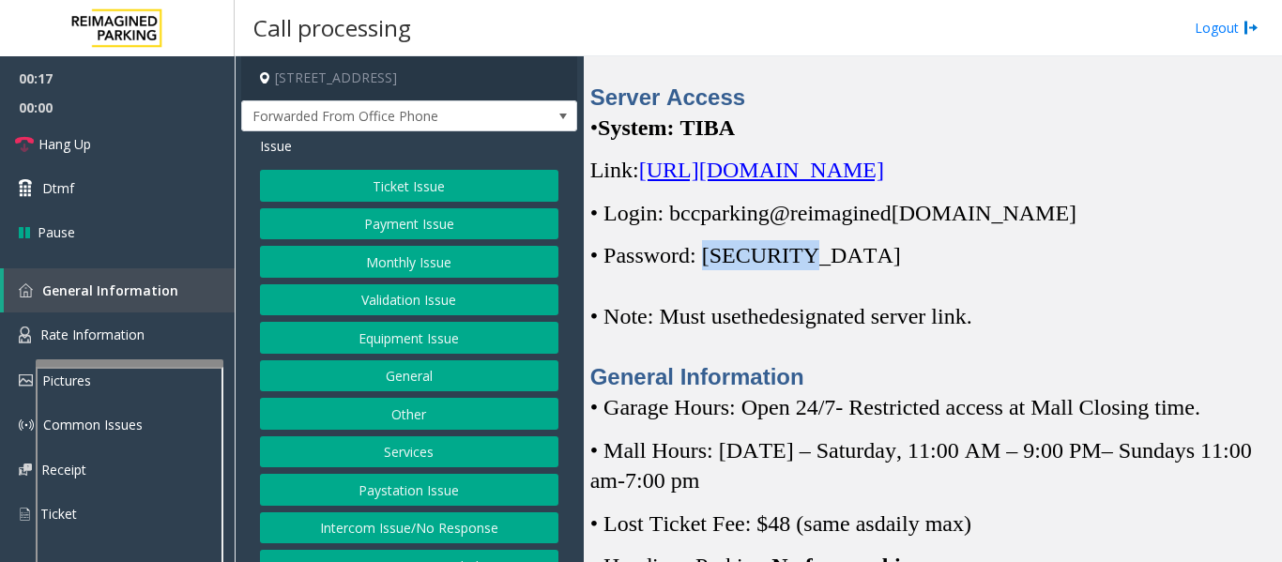
drag, startPoint x: 713, startPoint y: 285, endPoint x: 802, endPoint y: 289, distance: 89.2
click at [802, 267] on span "• Password: [SECURITY_DATA]" at bounding box center [745, 255] width 311 height 24
copy span "Parking1!"
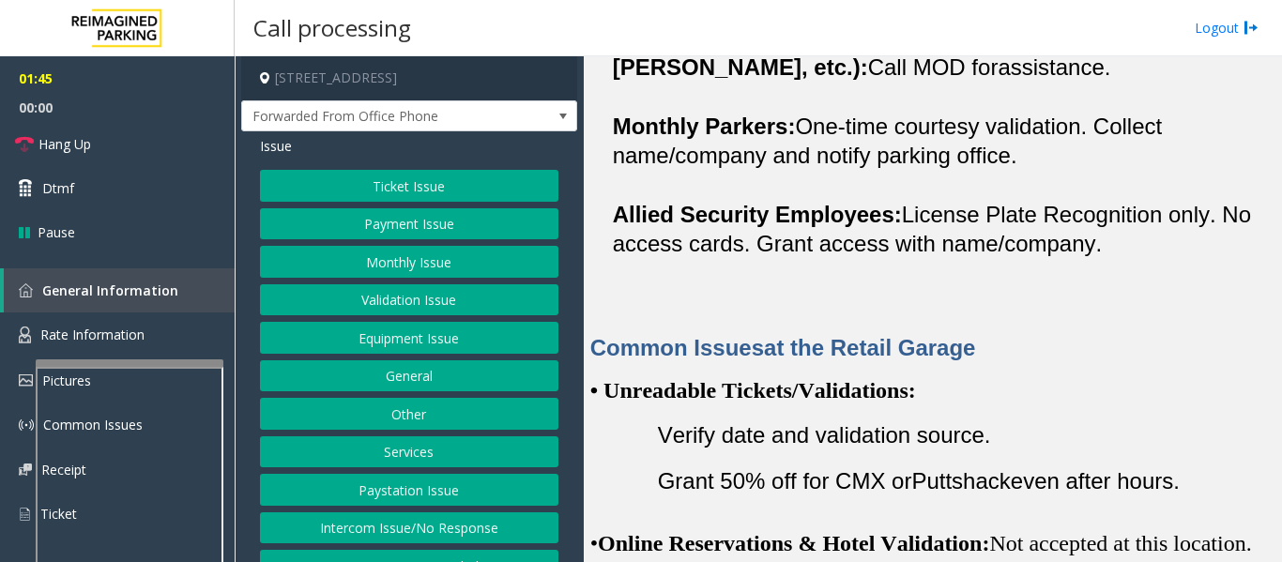
scroll to position [1971, 0]
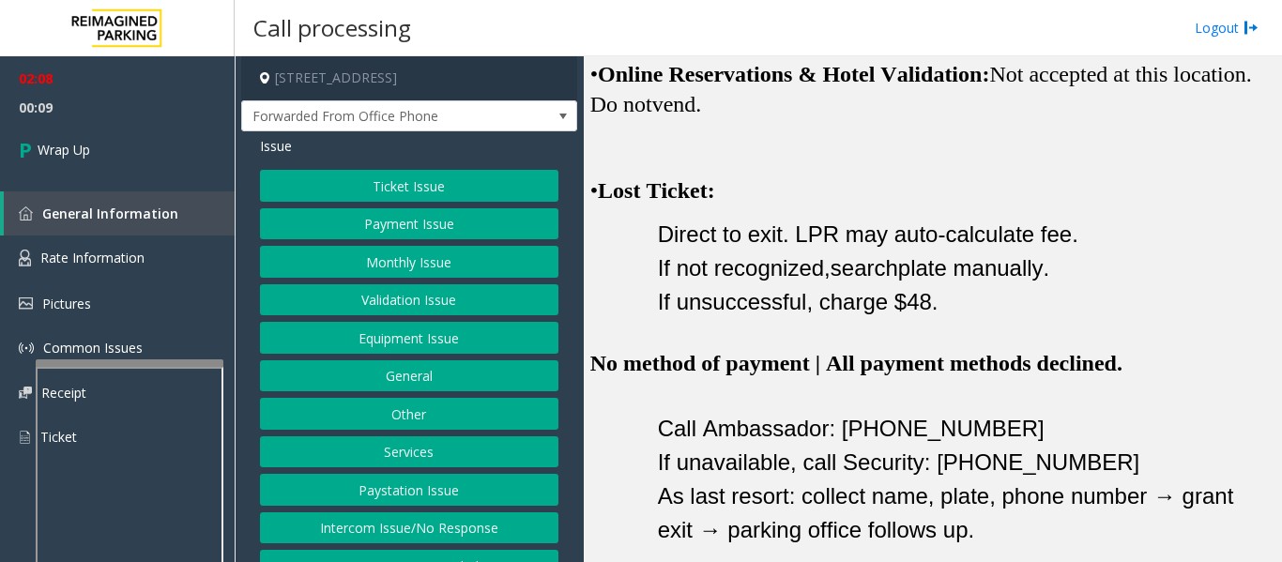
drag, startPoint x: 426, startPoint y: 358, endPoint x: 431, endPoint y: 347, distance: 11.3
click at [426, 358] on div "Ticket Issue Payment Issue Monthly Issue Validation Issue Equipment Issue Gener…" at bounding box center [409, 376] width 298 height 412
click at [434, 341] on button "Equipment Issue" at bounding box center [409, 338] width 298 height 32
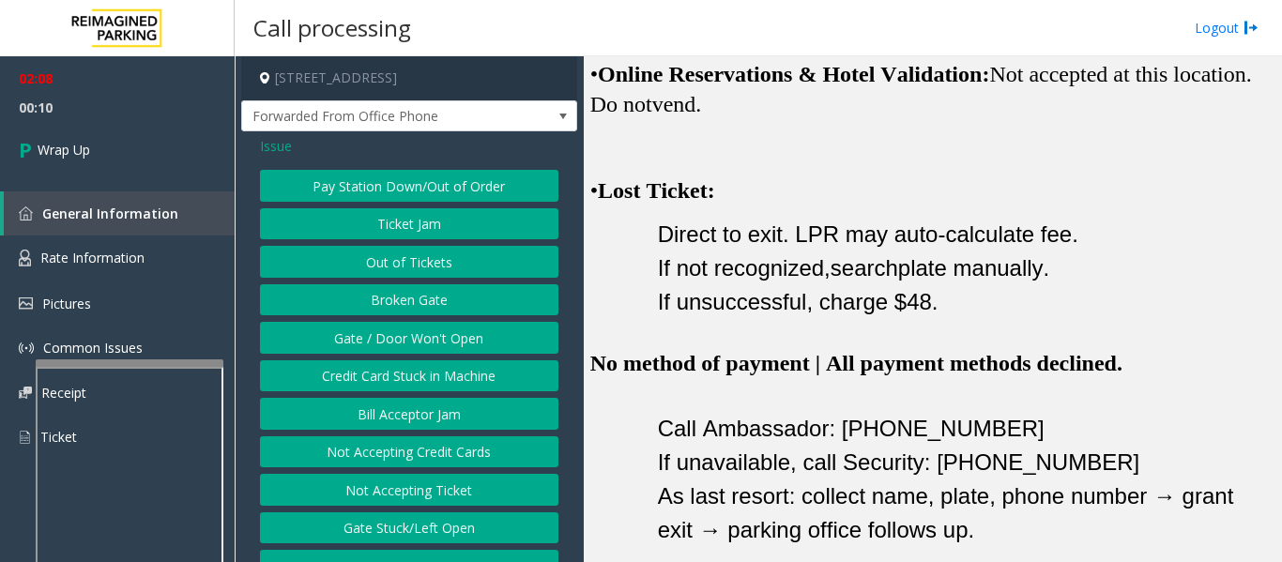
click at [393, 331] on button "Gate / Door Won't Open" at bounding box center [409, 338] width 298 height 32
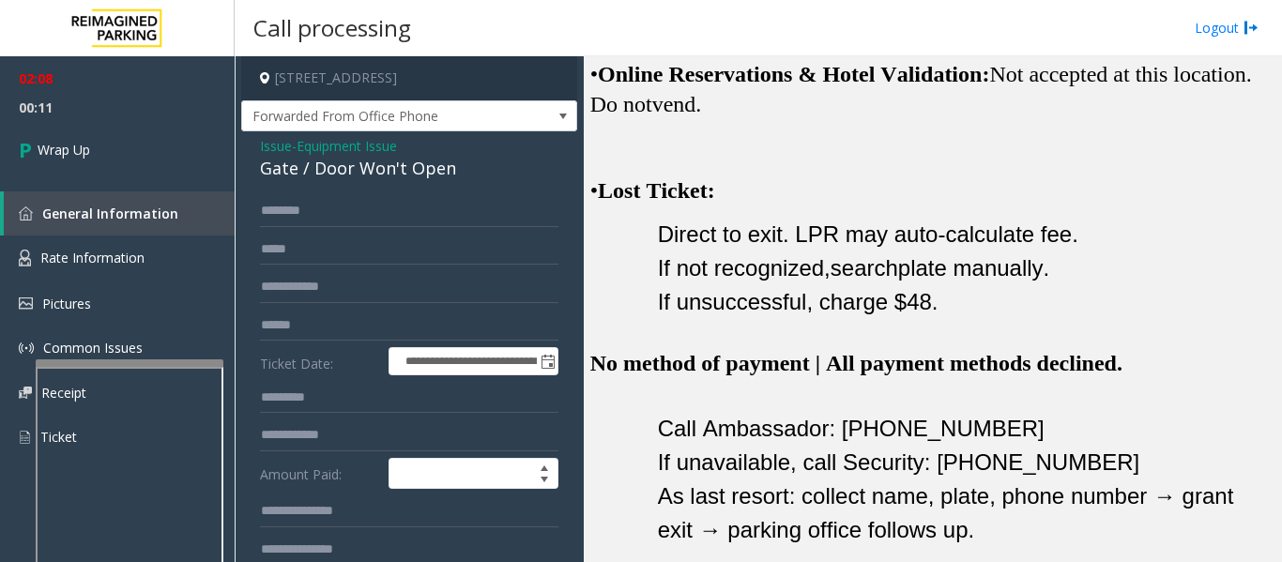
click at [324, 182] on div "**********" at bounding box center [409, 527] width 336 height 793
click at [339, 168] on div "Gate / Door Won't Open" at bounding box center [409, 168] width 298 height 25
copy div "Gate / Door Won't Open"
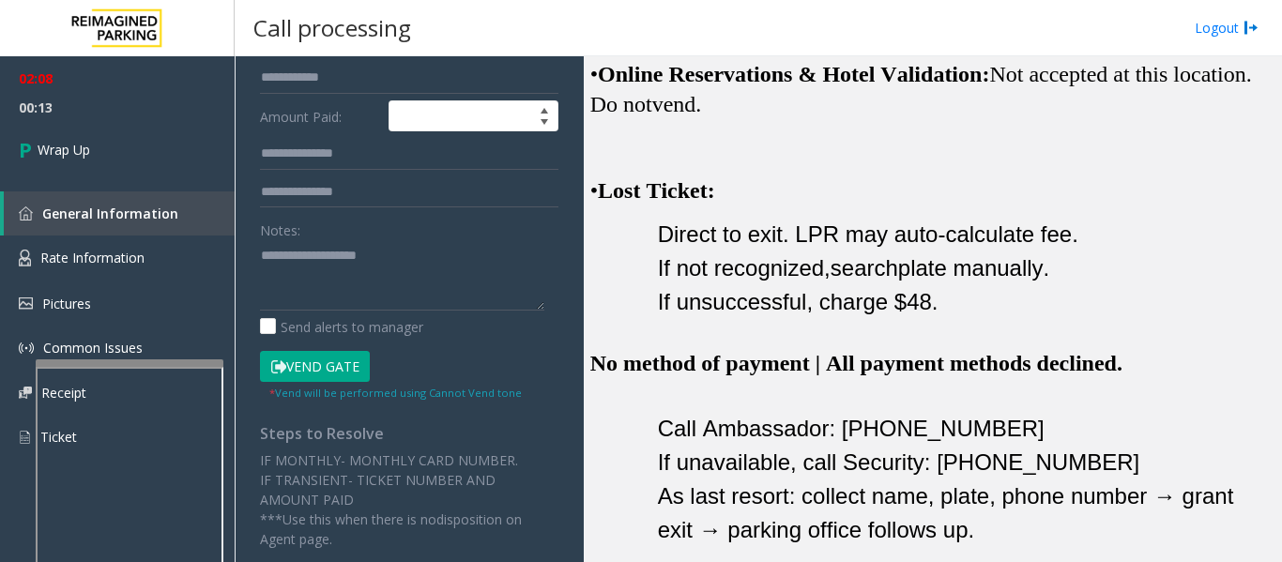
scroll to position [363, 0]
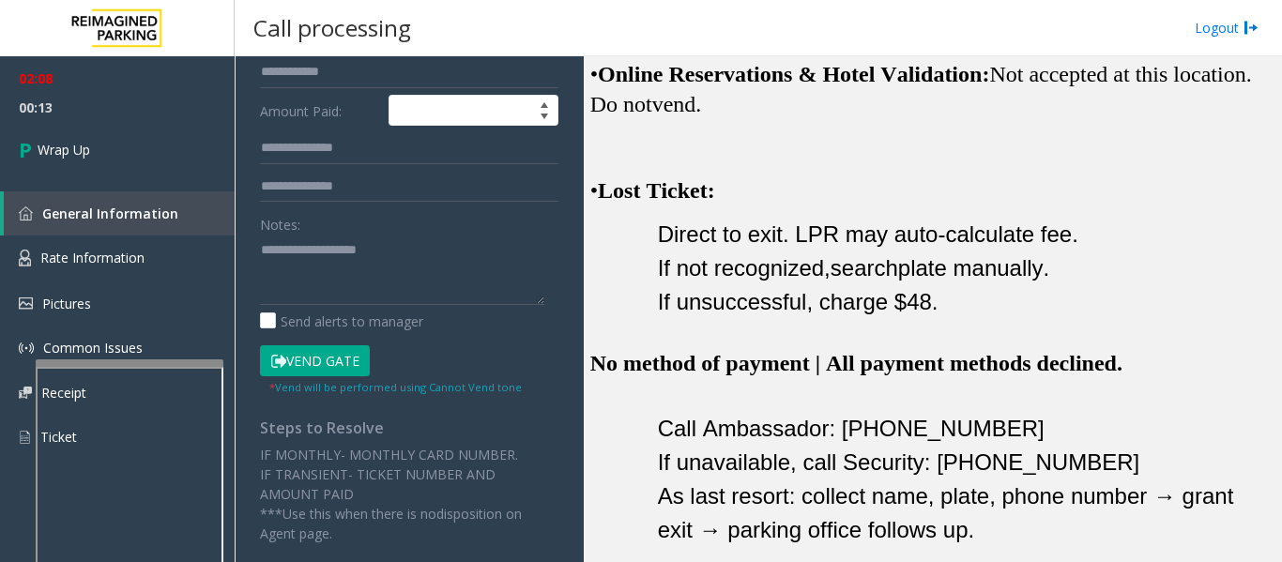
click at [334, 233] on div "Notes:" at bounding box center [409, 256] width 298 height 97
click at [328, 262] on textarea at bounding box center [402, 270] width 284 height 70
paste textarea "**********"
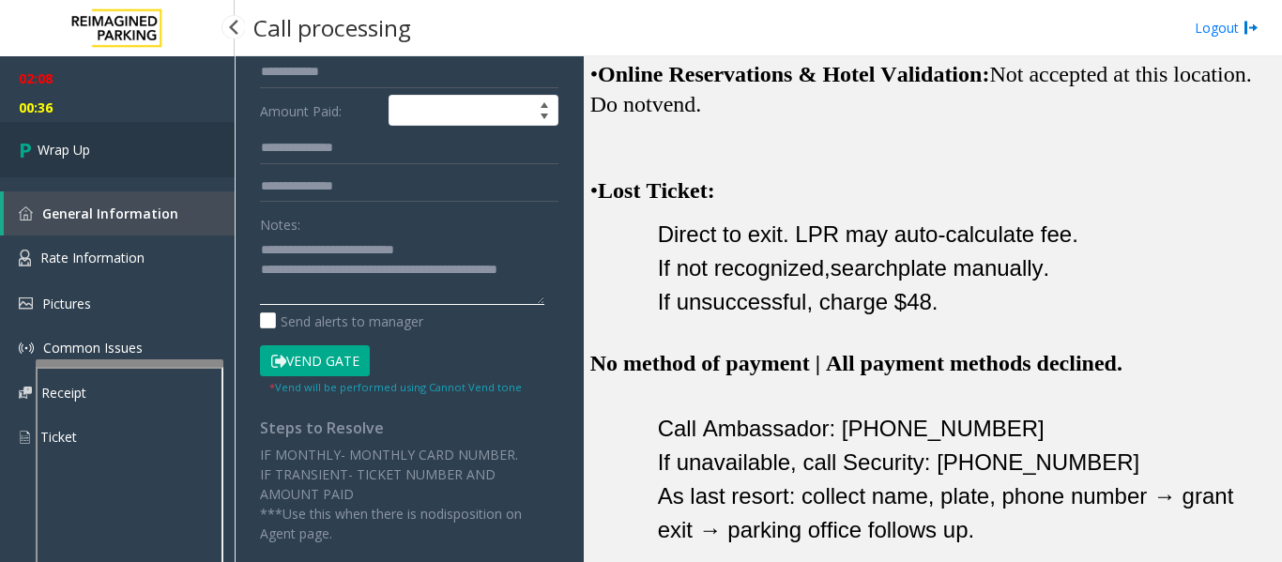
type textarea "**********"
click at [52, 143] on span "Wrap Up" at bounding box center [64, 150] width 53 height 20
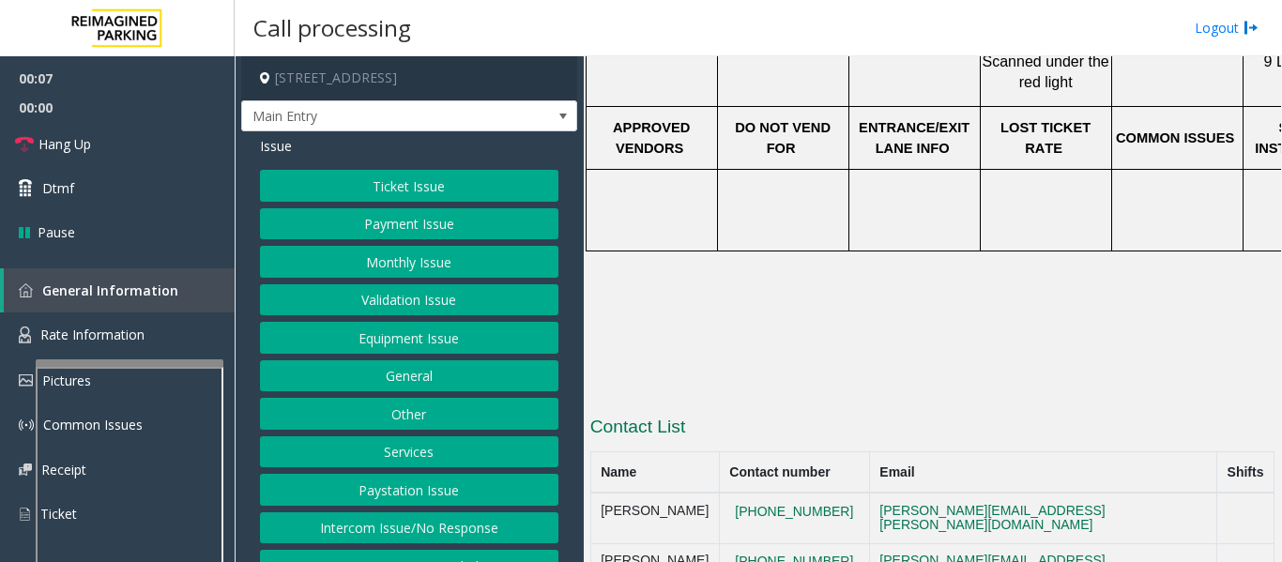
scroll to position [375, 0]
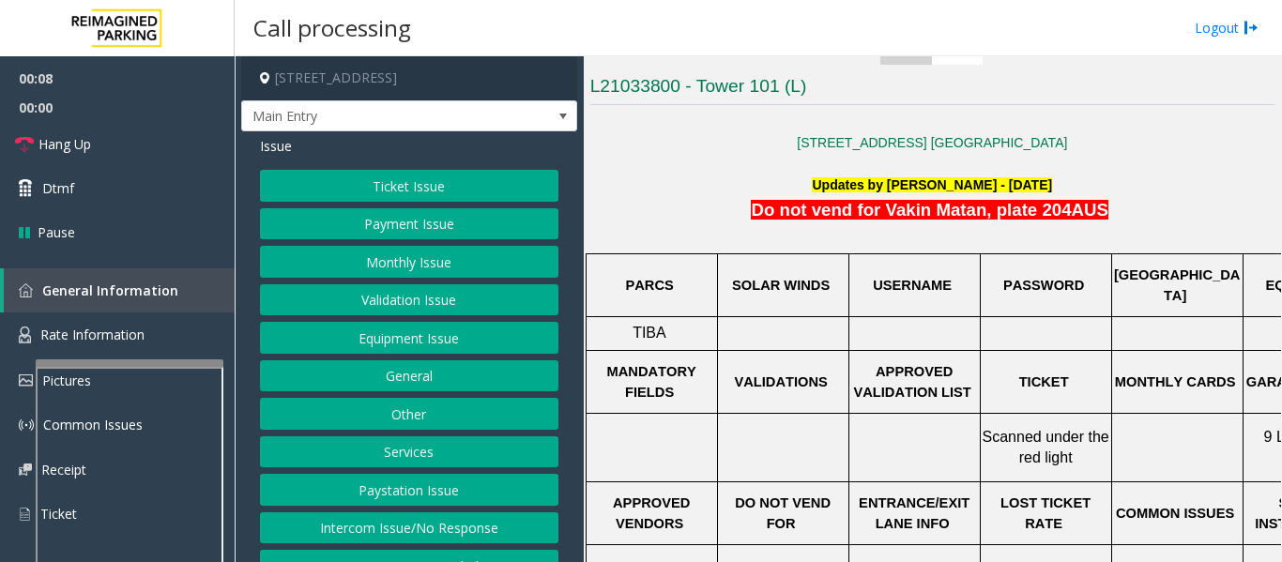
drag, startPoint x: 360, startPoint y: 544, endPoint x: 362, endPoint y: 526, distance: 17.9
click at [363, 544] on button "Intercom Issue/No Response" at bounding box center [409, 528] width 298 height 32
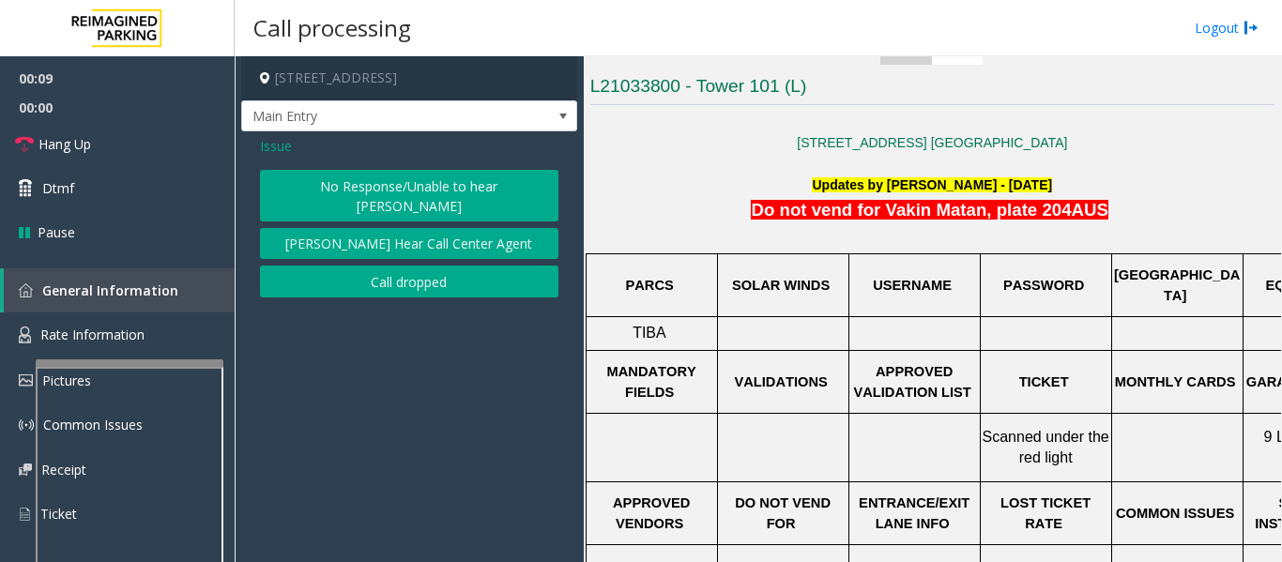
click at [383, 187] on button "No Response/Unable to hear [PERSON_NAME]" at bounding box center [409, 196] width 298 height 52
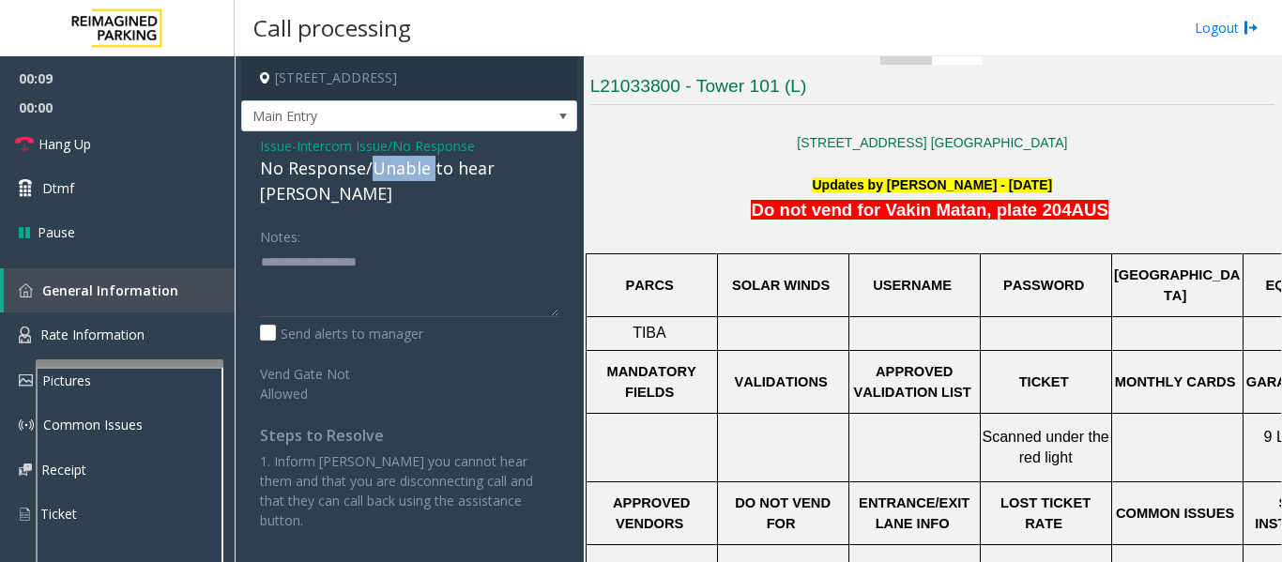
click at [383, 187] on div "No Response/Unable to hear [PERSON_NAME]" at bounding box center [409, 181] width 298 height 51
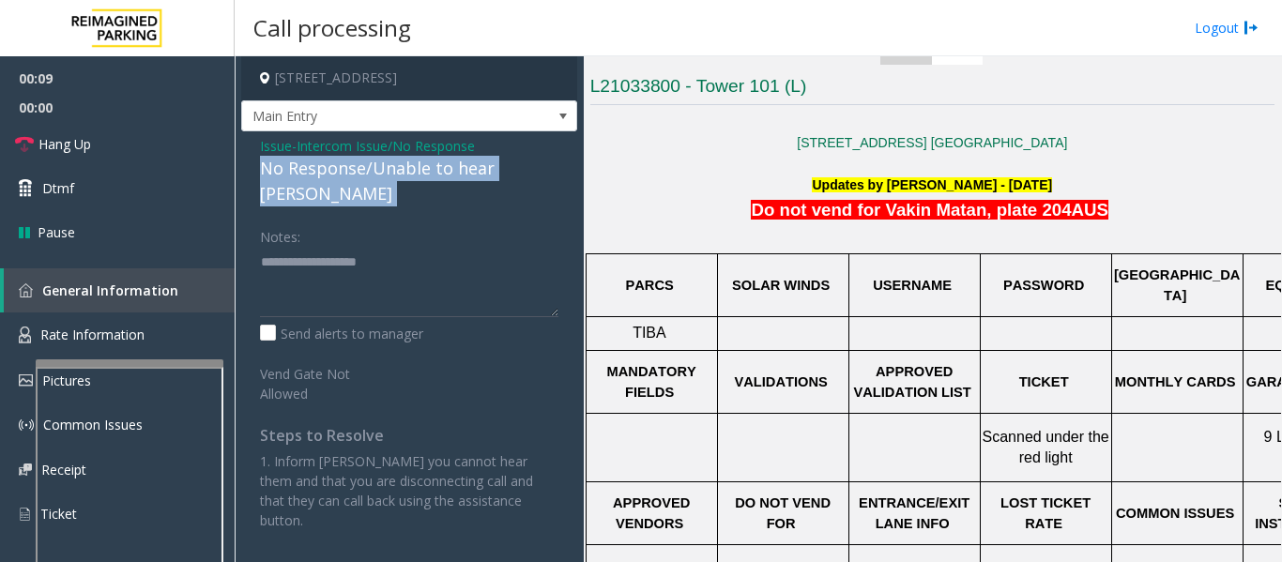
click at [383, 187] on div "No Response/Unable to hear [PERSON_NAME]" at bounding box center [409, 181] width 298 height 51
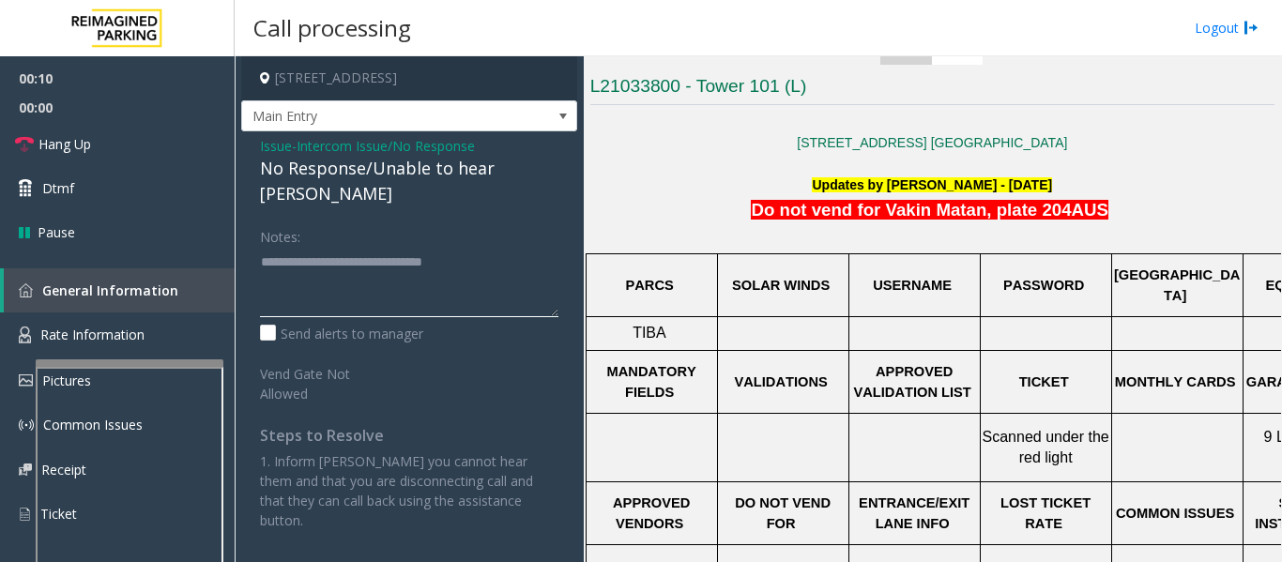
click at [500, 257] on textarea at bounding box center [409, 282] width 298 height 70
type textarea "**********"
click at [69, 133] on link "Hang Up" at bounding box center [117, 144] width 235 height 44
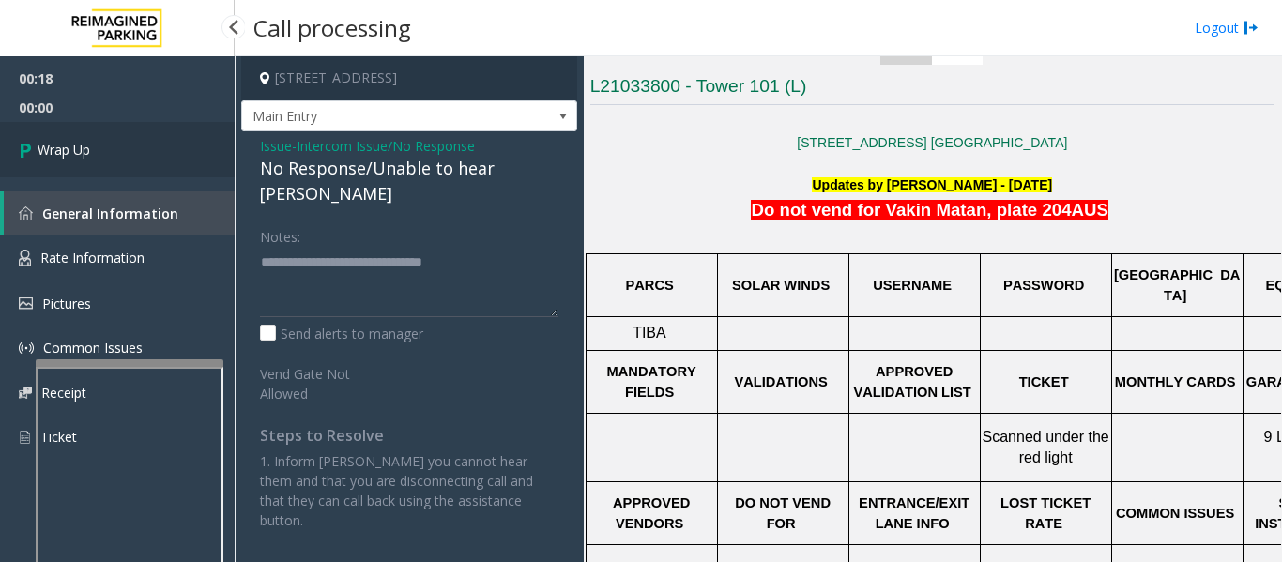
click at [55, 160] on link "Wrap Up" at bounding box center [117, 149] width 235 height 55
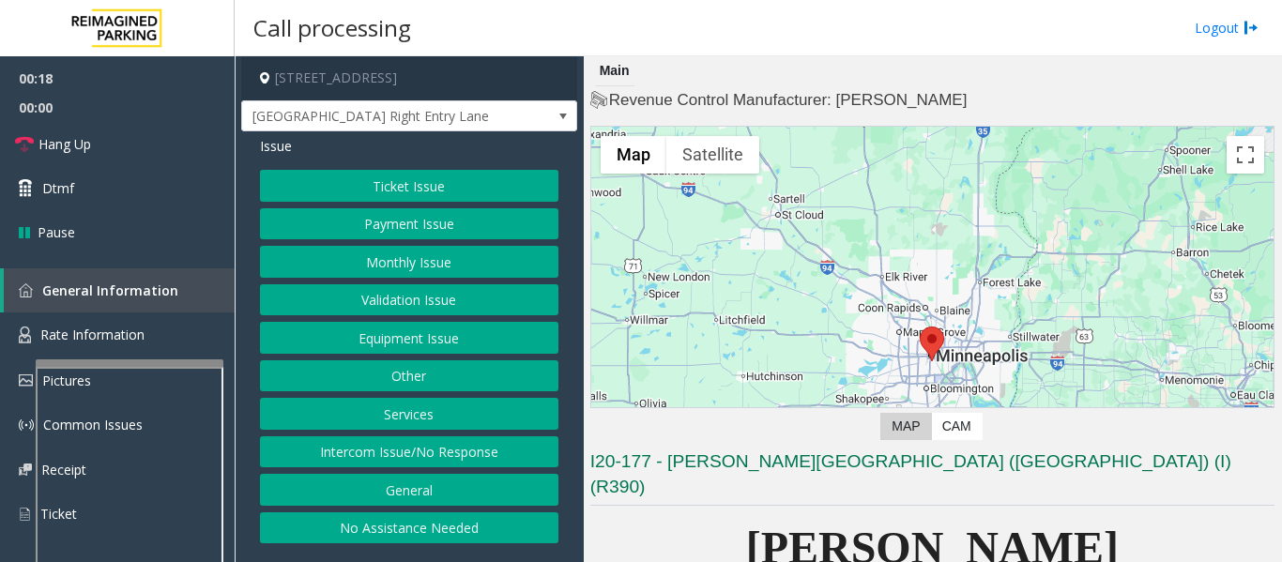
click at [356, 257] on button "Monthly Issue" at bounding box center [409, 262] width 298 height 32
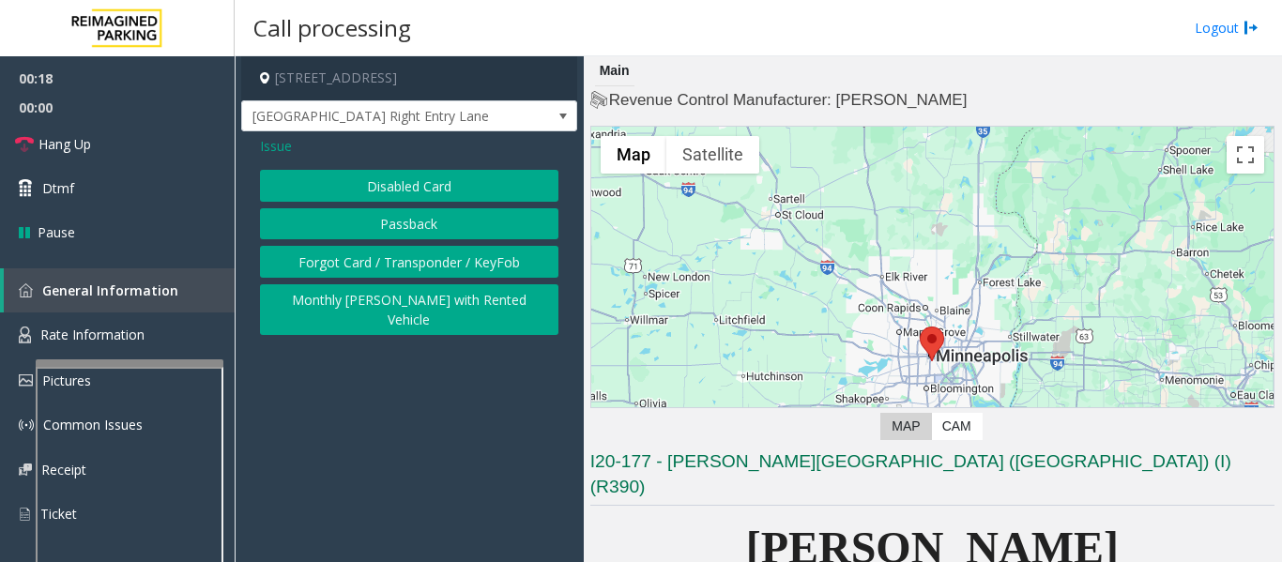
click at [400, 193] on button "Disabled Card" at bounding box center [409, 186] width 298 height 32
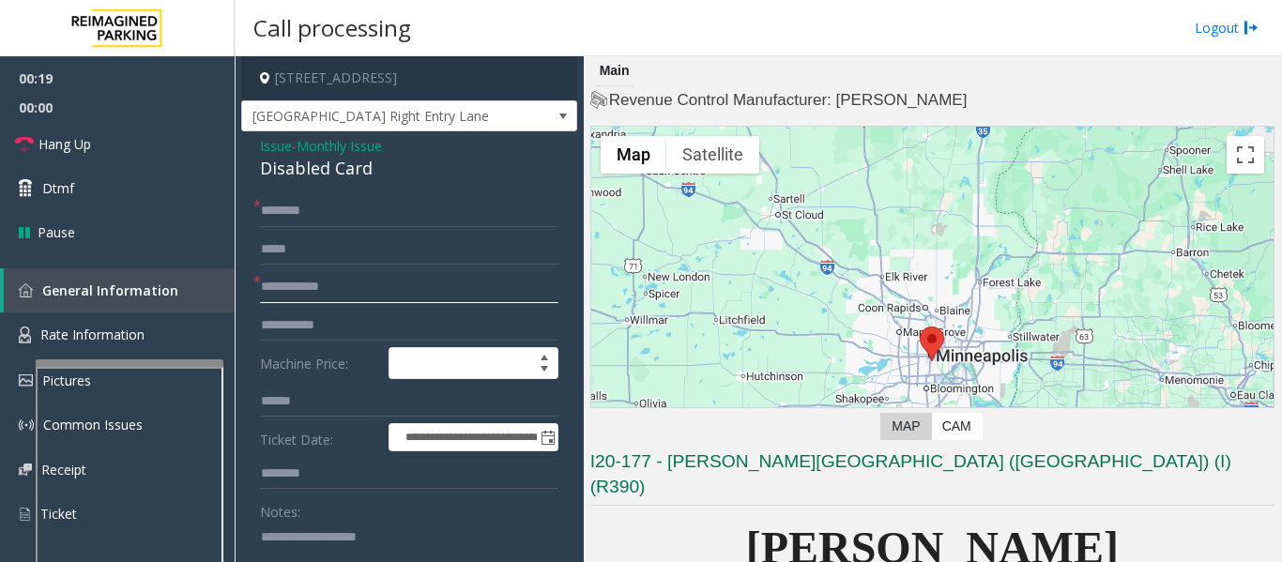
click at [294, 273] on input "text" at bounding box center [409, 287] width 298 height 32
type input "**********"
click at [324, 219] on input "text" at bounding box center [409, 211] width 298 height 32
type input "**"
click at [325, 174] on div "Disabled Card" at bounding box center [409, 168] width 298 height 25
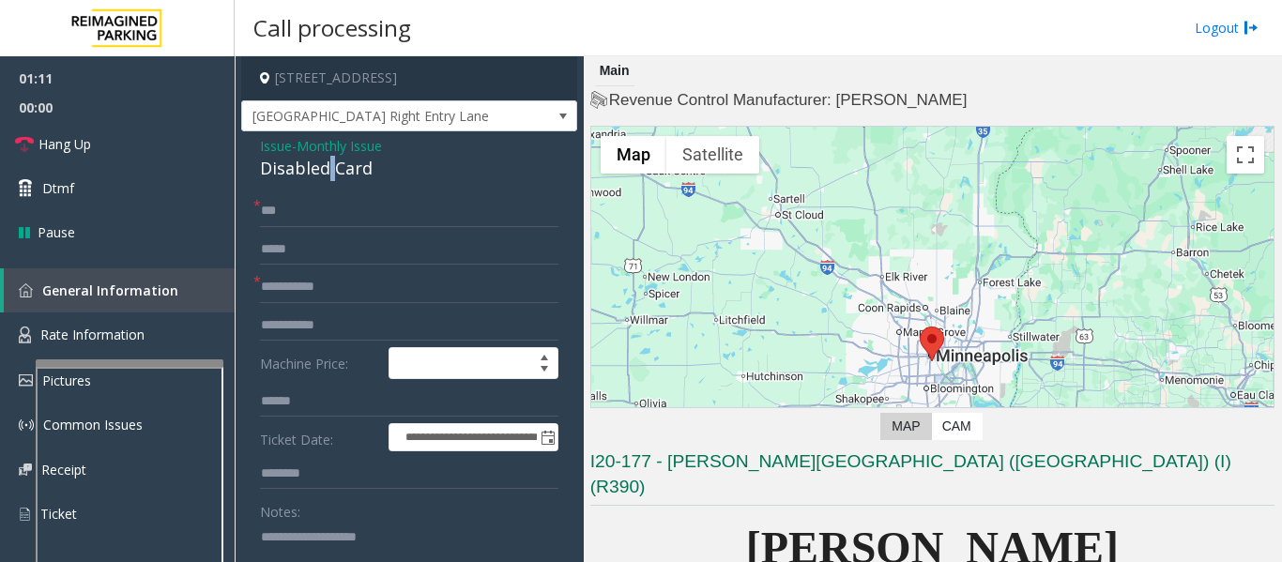
click at [325, 174] on div "Disabled Card" at bounding box center [409, 168] width 298 height 25
copy div "Disabled Card"
click at [316, 282] on input "**********" at bounding box center [409, 287] width 298 height 32
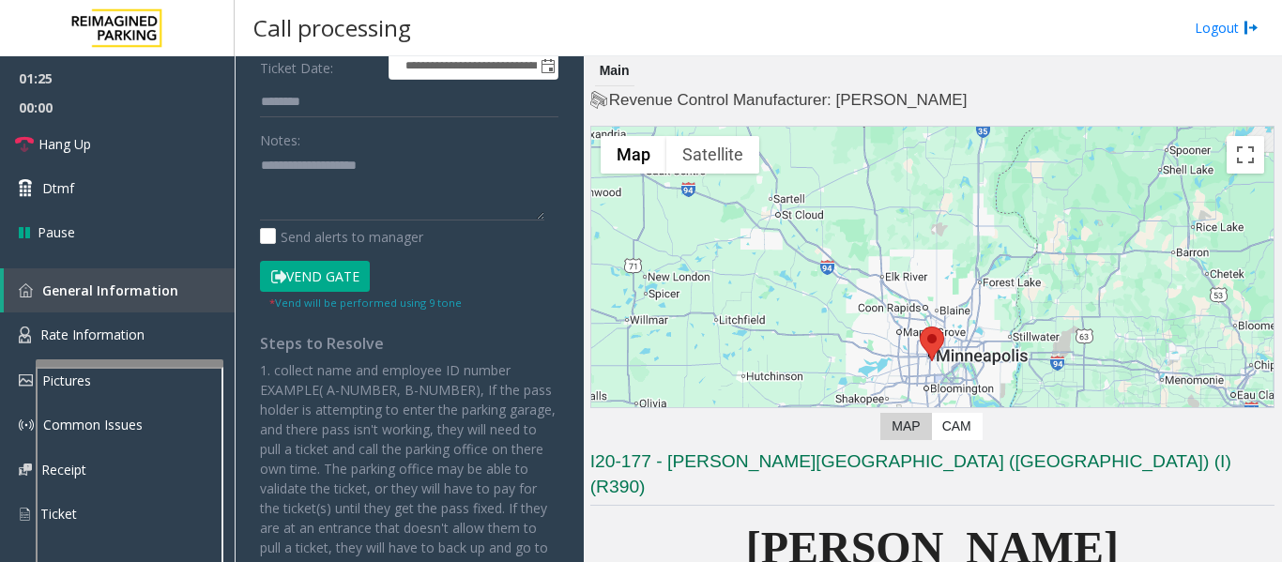
scroll to position [375, 0]
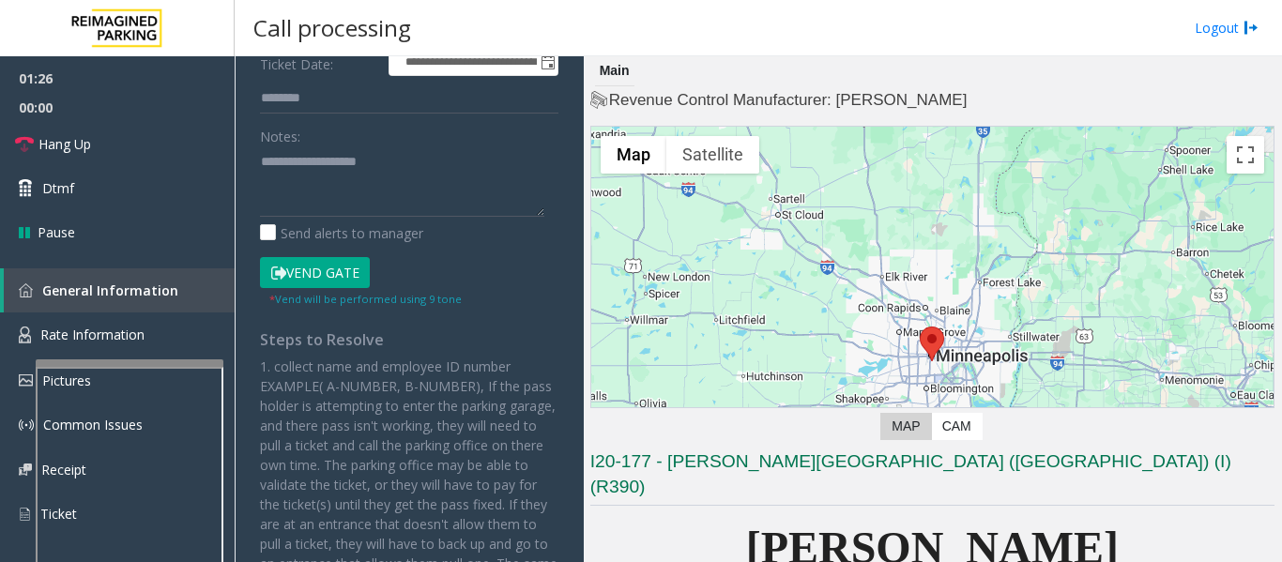
type input "**********"
drag, startPoint x: 349, startPoint y: 270, endPoint x: 367, endPoint y: 241, distance: 34.1
click at [349, 269] on button "Vend Gate" at bounding box center [315, 273] width 110 height 32
click at [394, 186] on textarea at bounding box center [402, 181] width 284 height 70
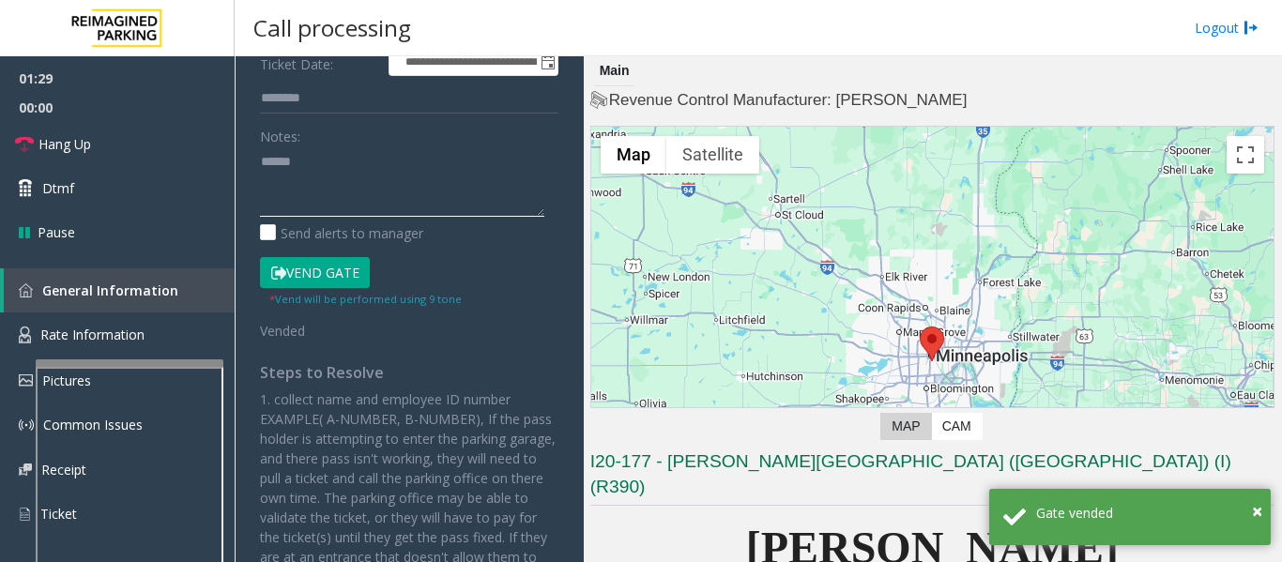
paste textarea "**********"
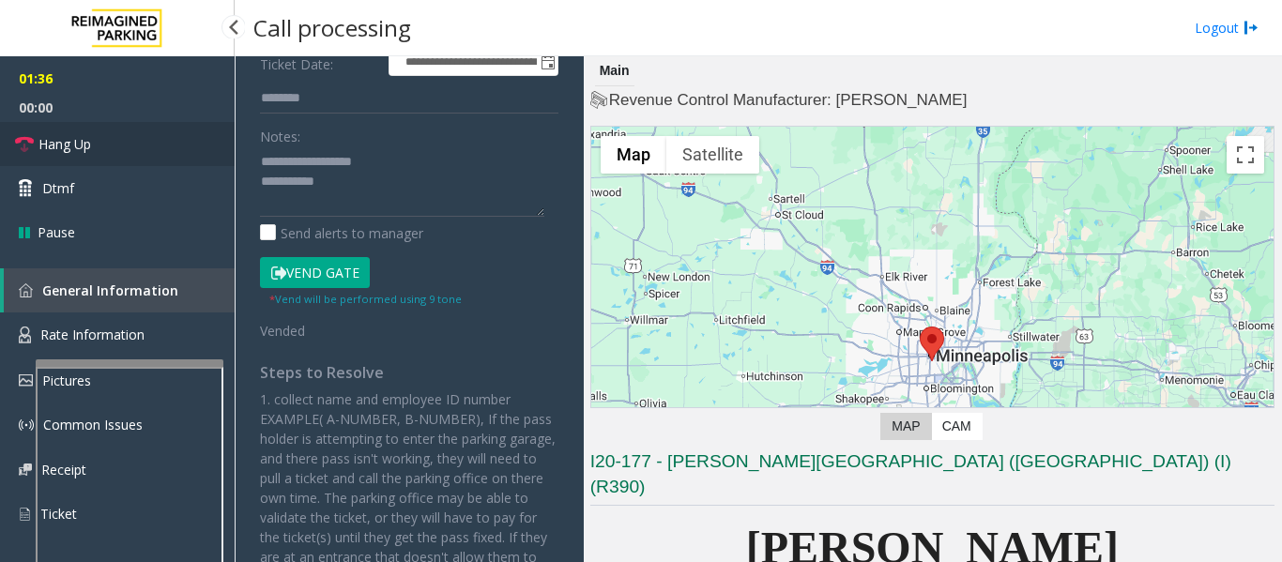
drag, startPoint x: 71, startPoint y: 144, endPoint x: 81, endPoint y: 145, distance: 9.4
click at [73, 144] on span "Hang Up" at bounding box center [64, 144] width 53 height 20
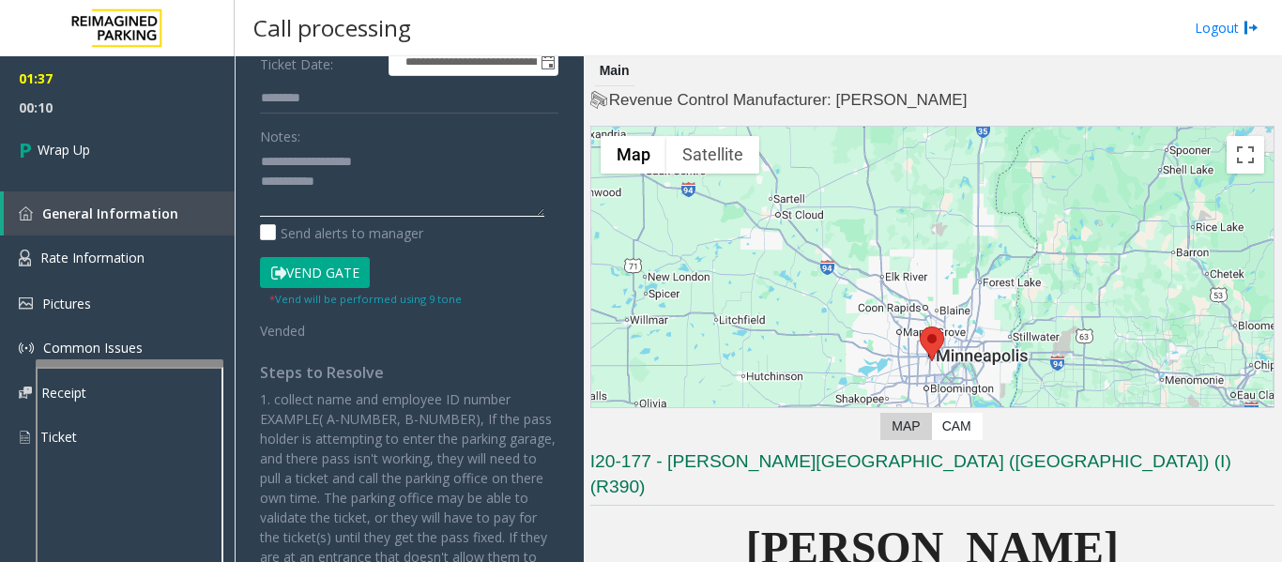
click at [369, 196] on textarea at bounding box center [402, 181] width 284 height 70
paste textarea "**********"
type textarea "**********"
click at [52, 141] on span "Wrap Up" at bounding box center [64, 150] width 53 height 20
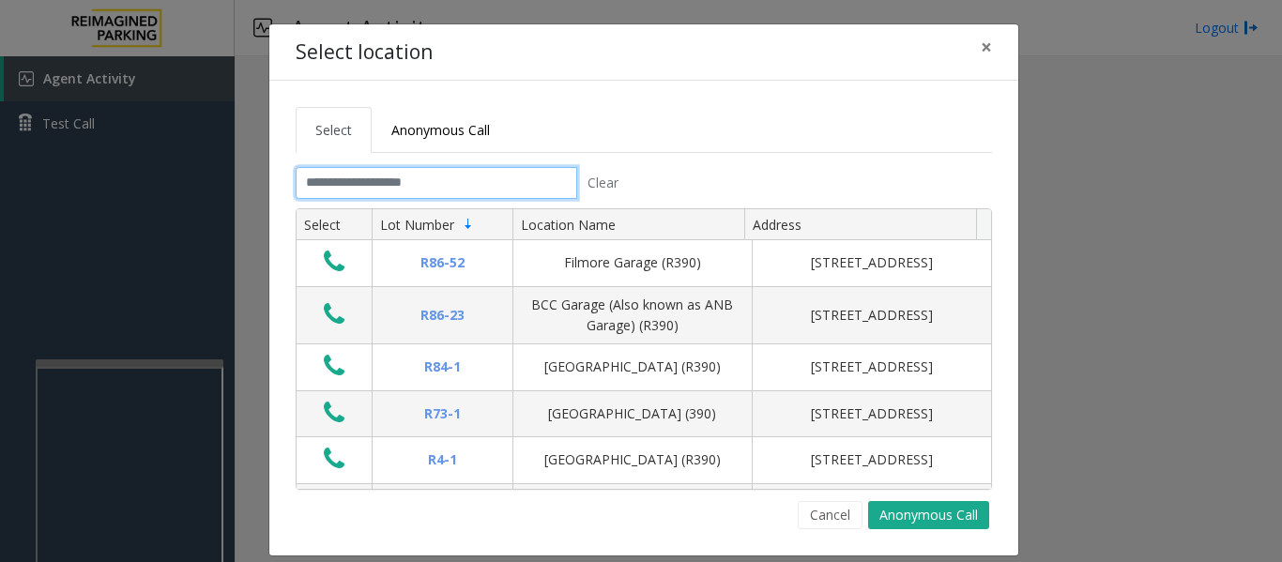
click at [499, 192] on input "text" at bounding box center [437, 183] width 282 height 32
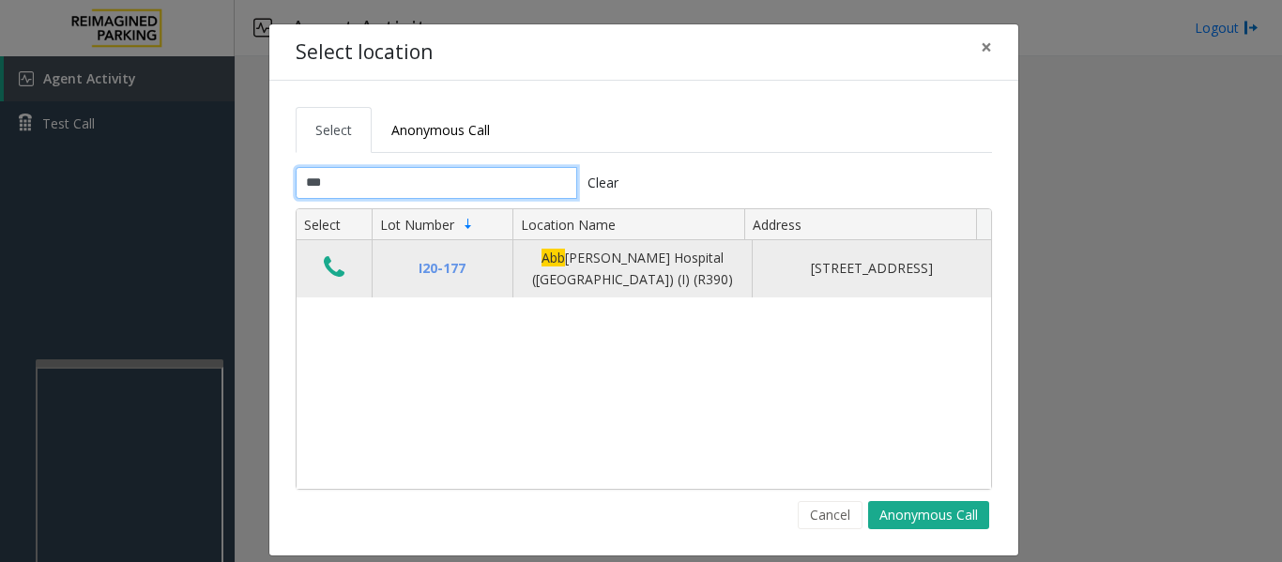
type input "***"
click at [329, 256] on icon "Data table" at bounding box center [334, 267] width 21 height 26
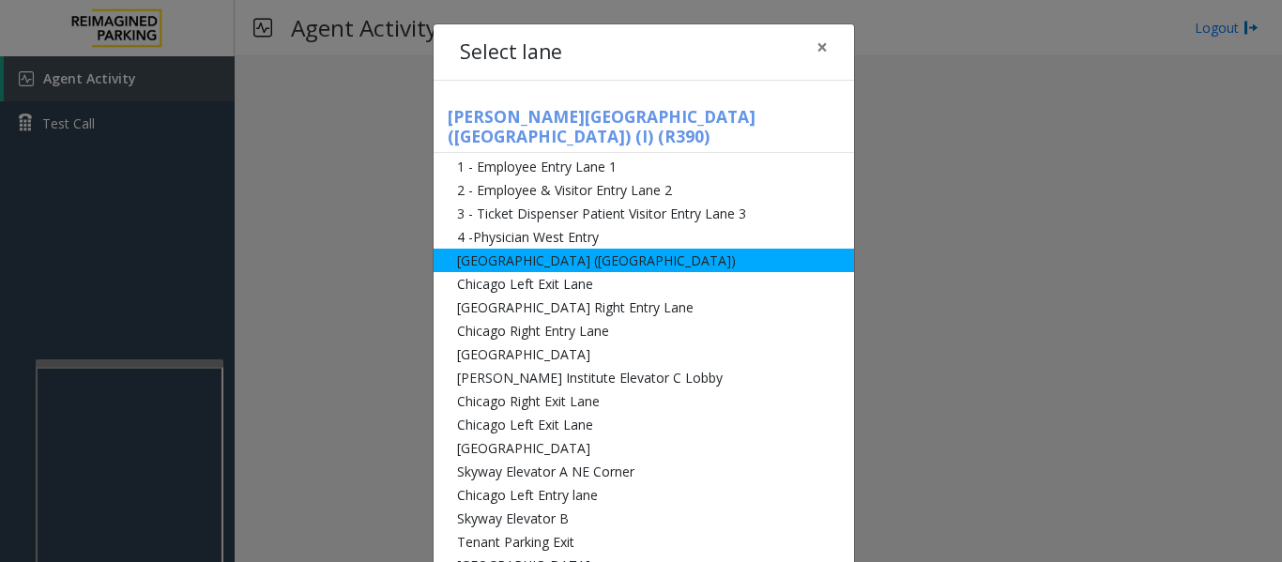
click at [594, 249] on li "[GEOGRAPHIC_DATA] ([GEOGRAPHIC_DATA])" at bounding box center [644, 260] width 420 height 23
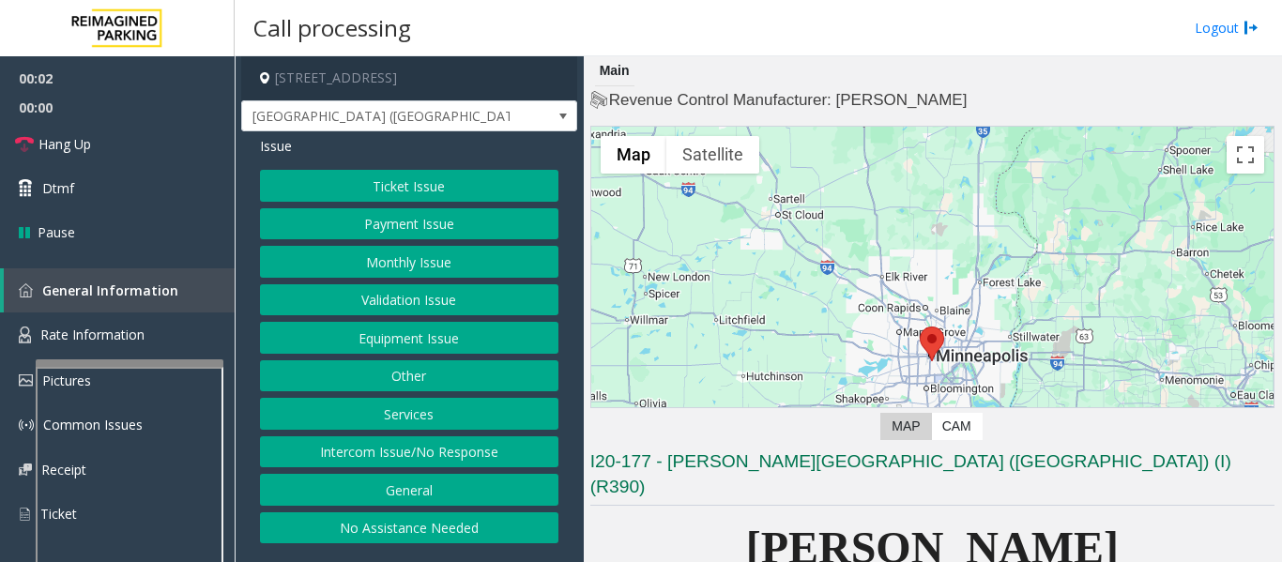
scroll to position [375, 0]
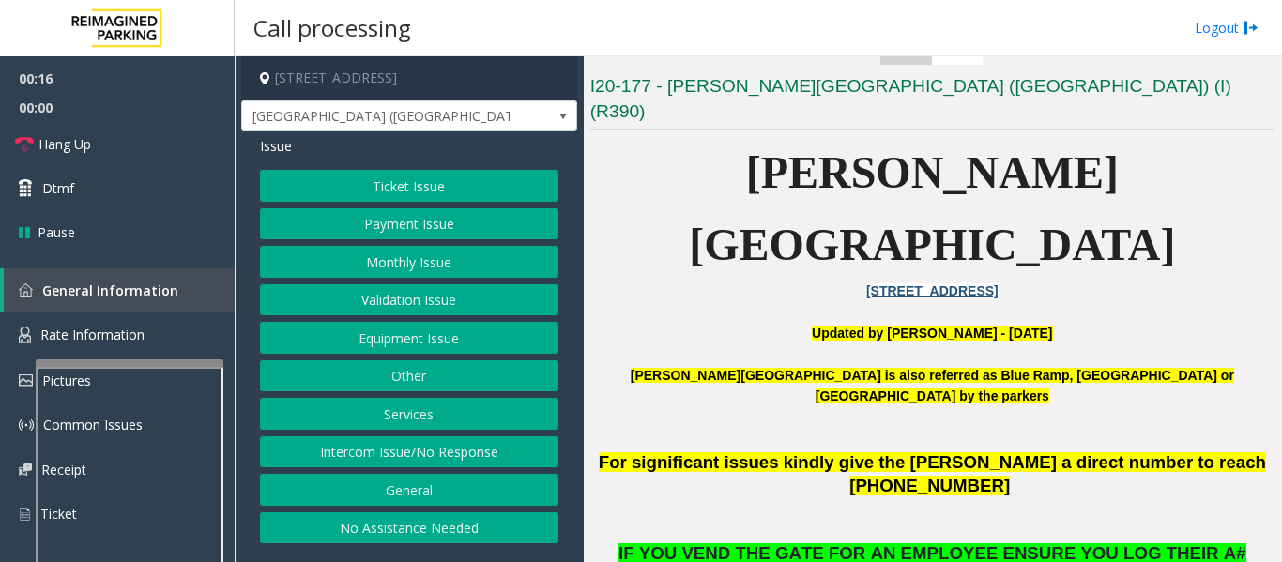
click at [423, 262] on button "Monthly Issue" at bounding box center [409, 262] width 298 height 32
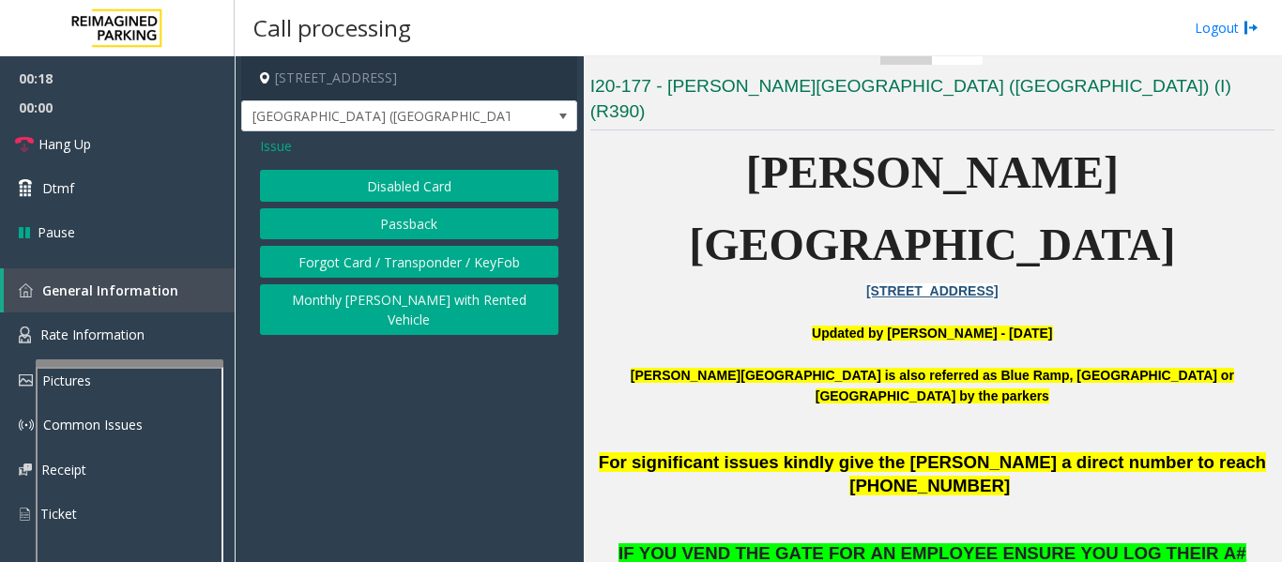
click at [418, 182] on button "Disabled Card" at bounding box center [409, 186] width 298 height 32
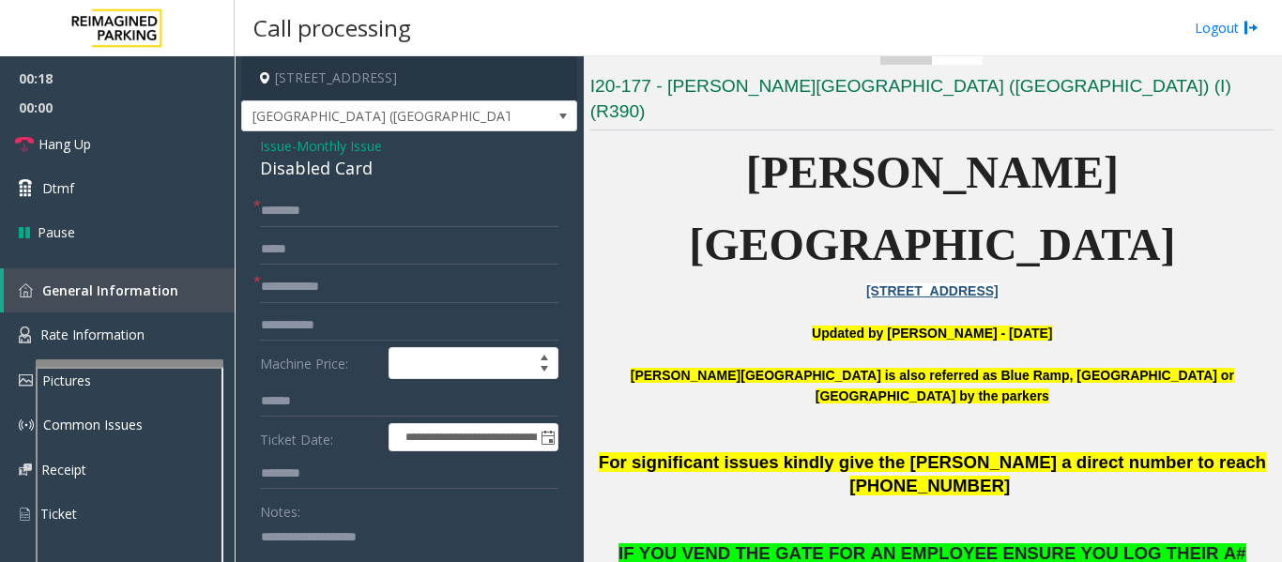
click at [333, 167] on div "Disabled Card" at bounding box center [409, 168] width 298 height 25
copy div "Disabled Card"
click at [419, 530] on textarea at bounding box center [402, 557] width 284 height 70
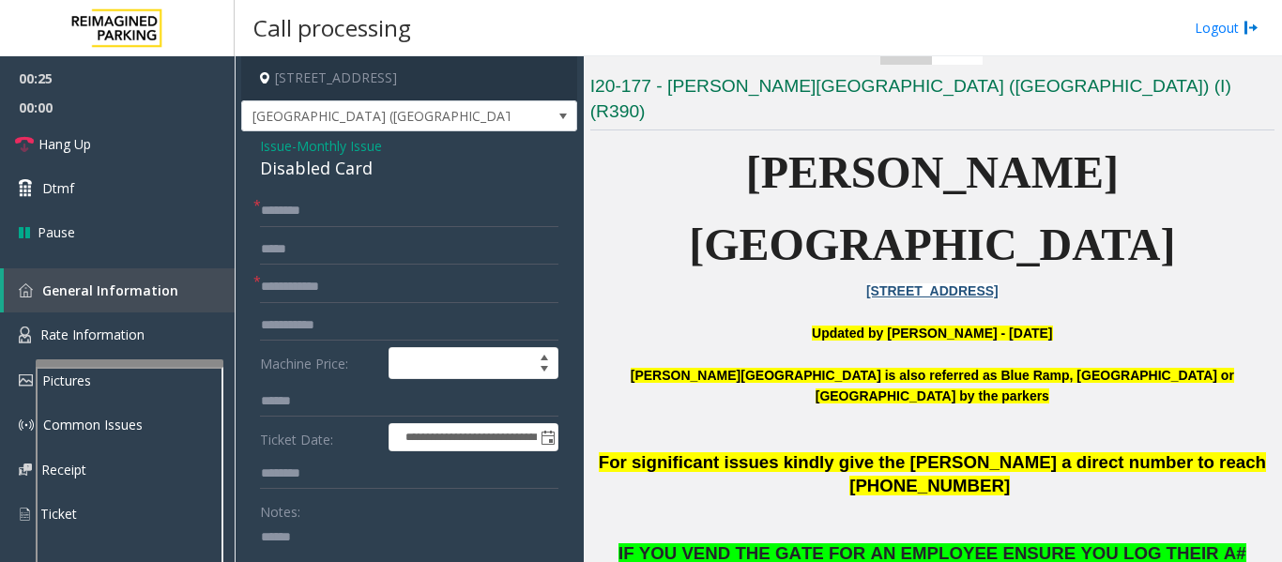
paste textarea "**********"
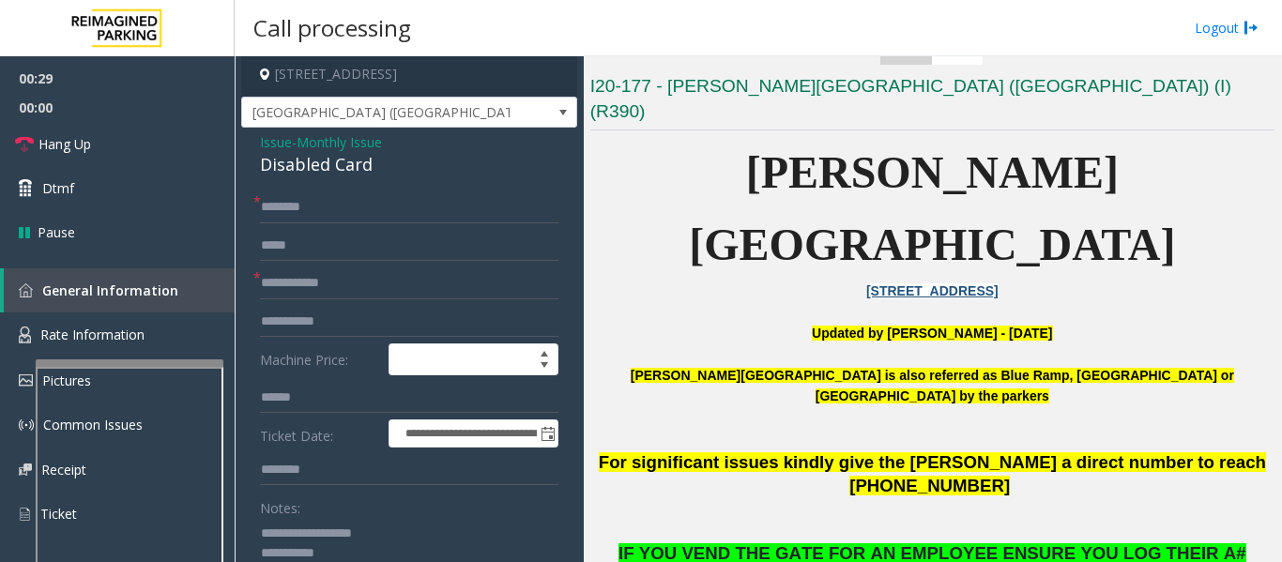
type textarea "**********"
click at [450, 277] on input "text" at bounding box center [409, 283] width 298 height 32
type input "******"
click at [395, 212] on input "text" at bounding box center [409, 207] width 298 height 32
type input "**"
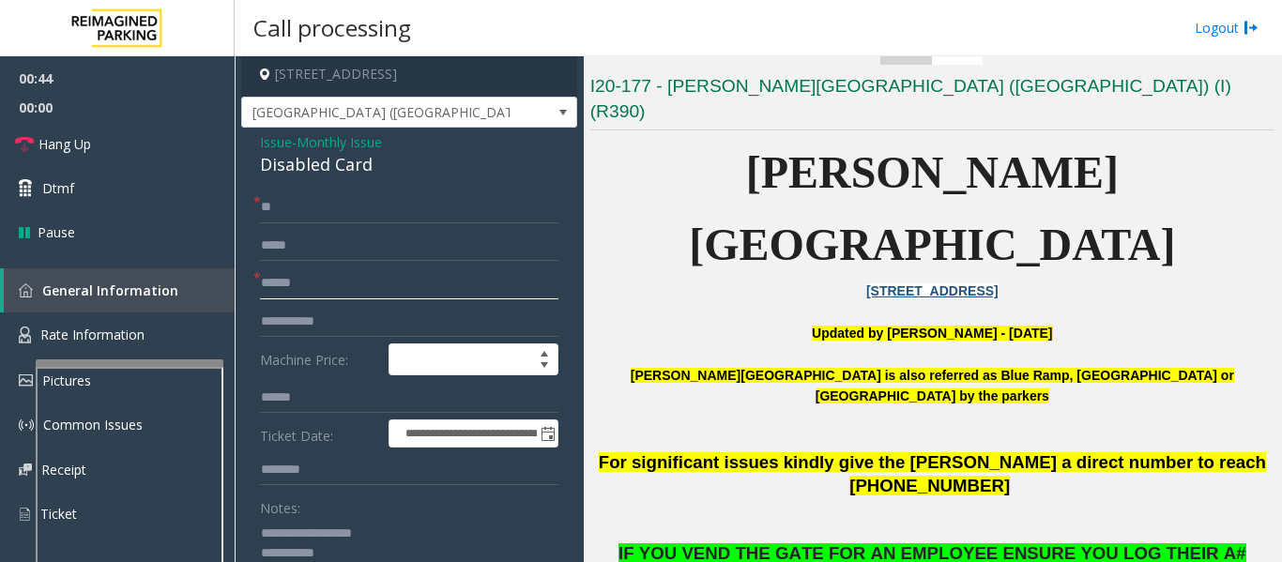
click at [263, 286] on input "******" at bounding box center [409, 283] width 298 height 32
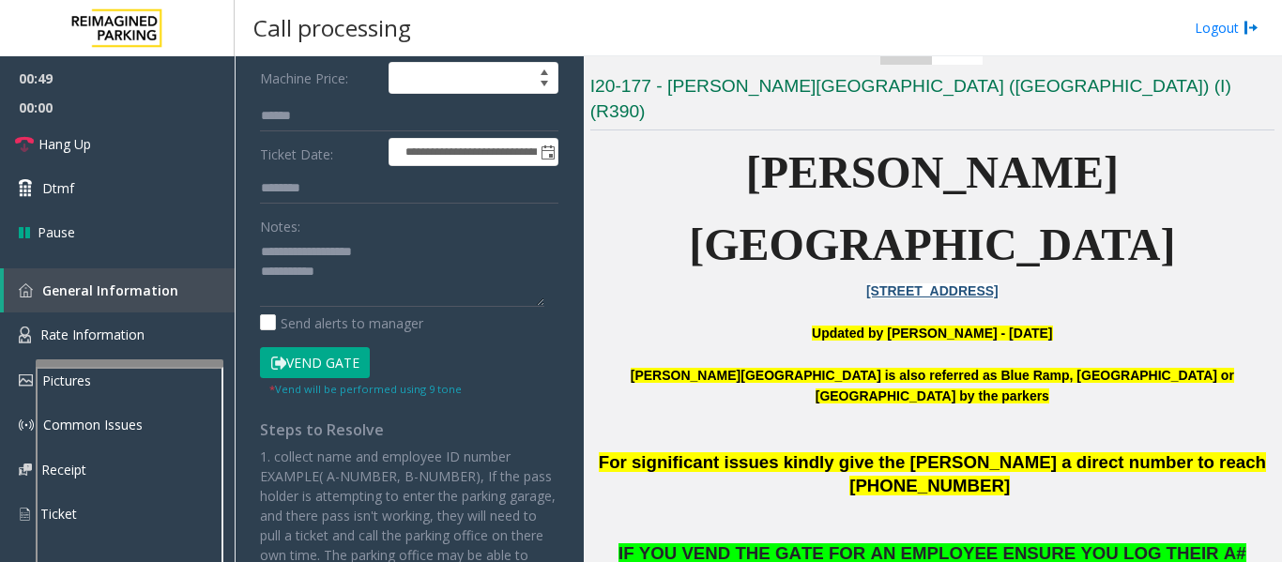
type input "**********"
click at [343, 351] on button "Vend Gate" at bounding box center [315, 363] width 110 height 32
click at [390, 272] on textarea at bounding box center [402, 271] width 284 height 70
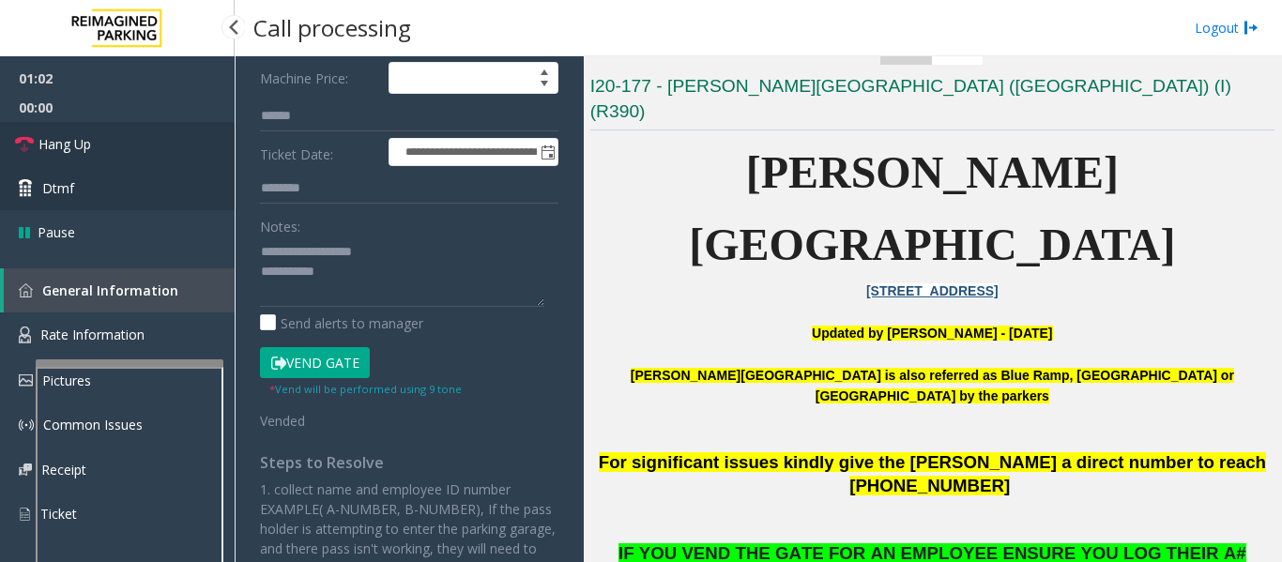
drag, startPoint x: 71, startPoint y: 152, endPoint x: 190, endPoint y: 184, distance: 122.5
click at [71, 152] on span "Hang Up" at bounding box center [64, 144] width 53 height 20
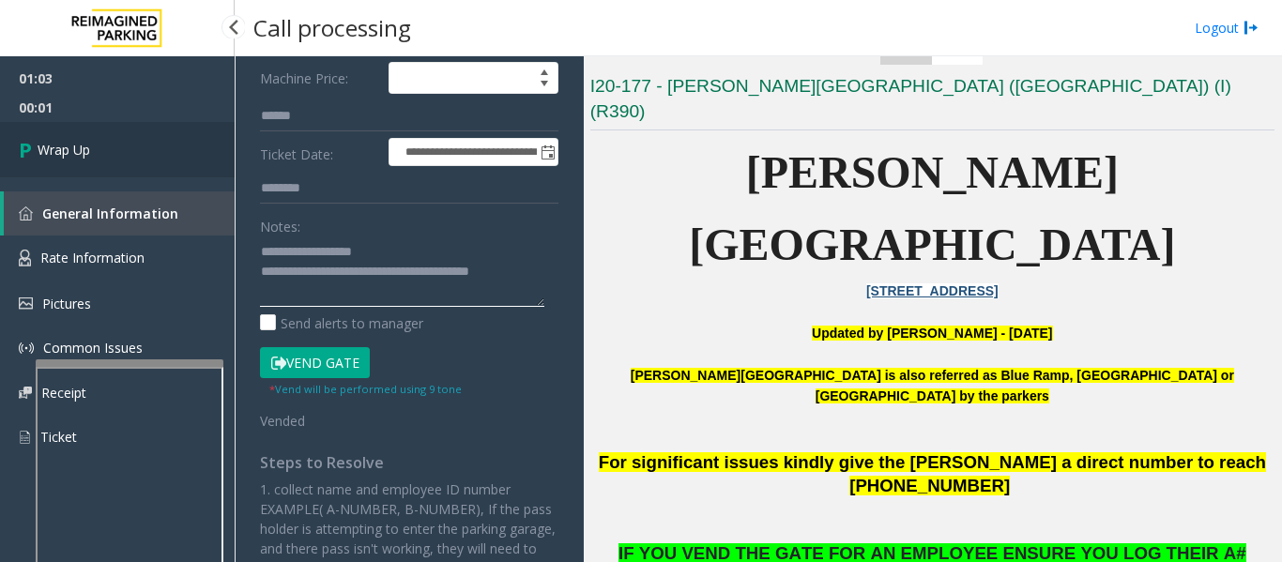
type textarea "**********"
click at [123, 171] on link "Wrap Up" at bounding box center [117, 149] width 235 height 55
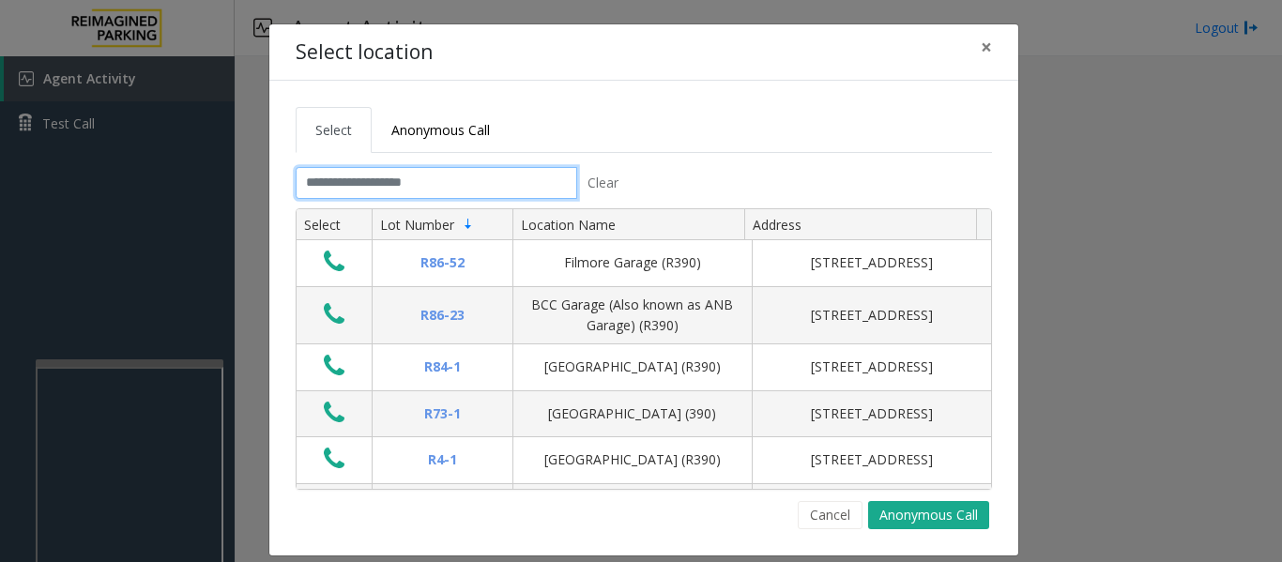
click at [495, 174] on input "text" at bounding box center [437, 183] width 282 height 32
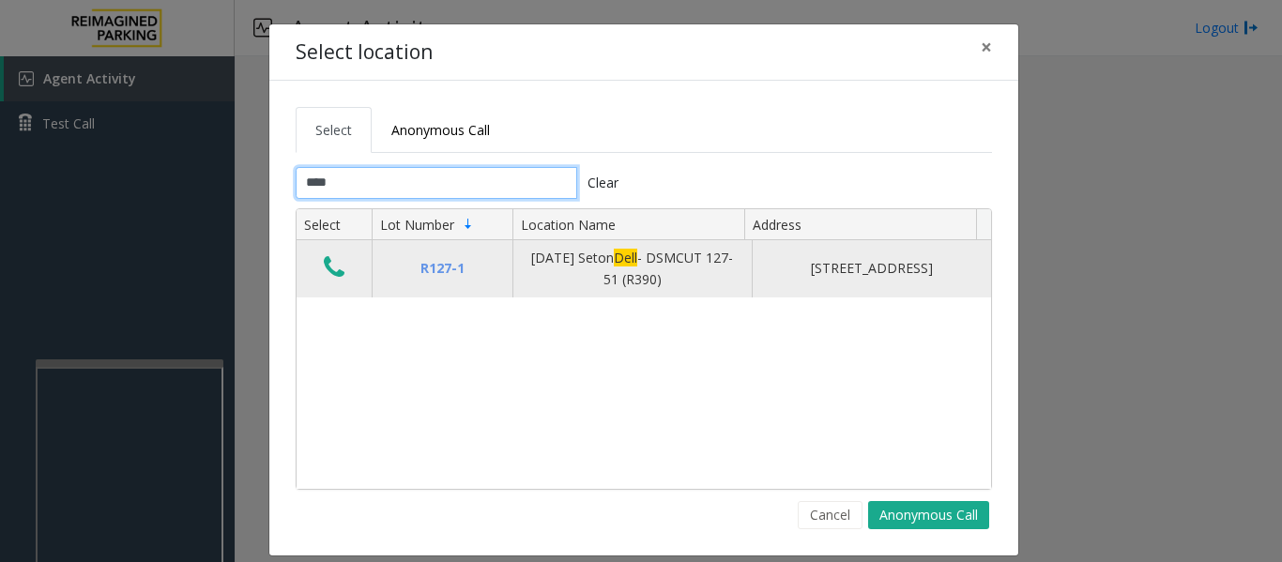
type input "****"
click at [329, 268] on icon "Data table" at bounding box center [334, 267] width 21 height 26
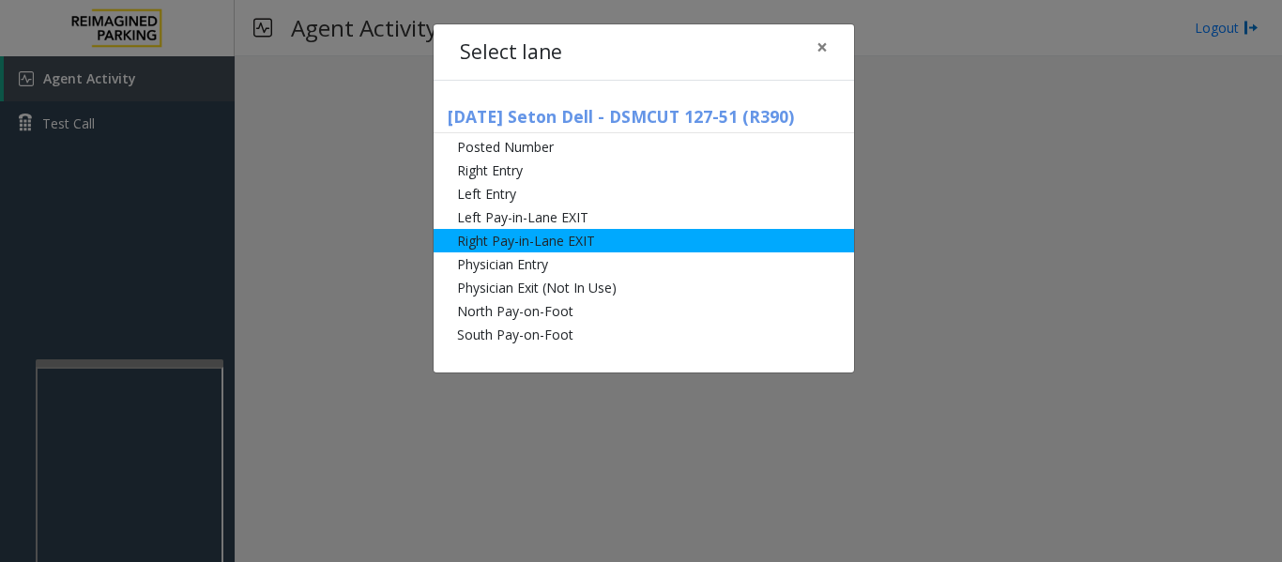
click at [593, 241] on li "Right Pay-in-Lane EXIT" at bounding box center [644, 240] width 420 height 23
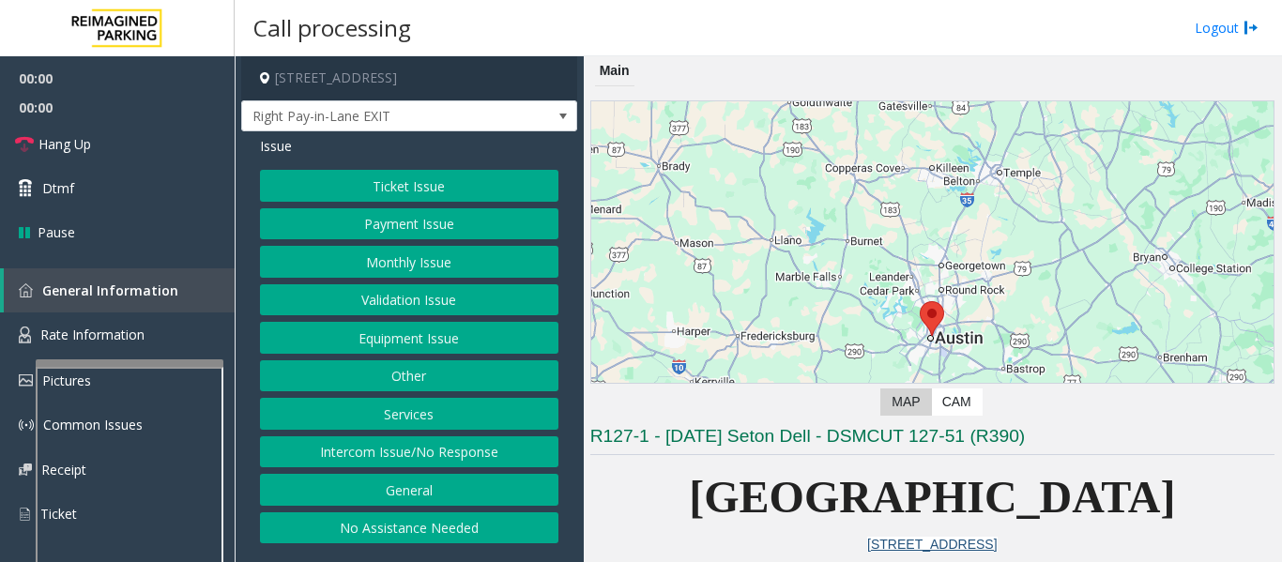
scroll to position [375, 0]
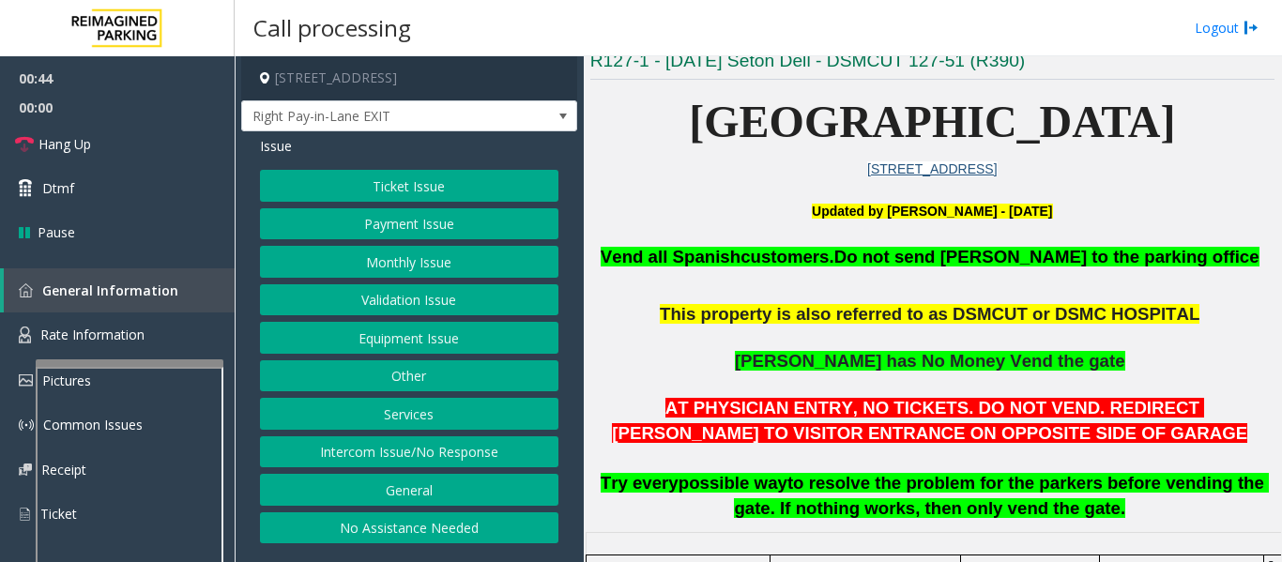
click at [355, 346] on button "Equipment Issue" at bounding box center [409, 338] width 298 height 32
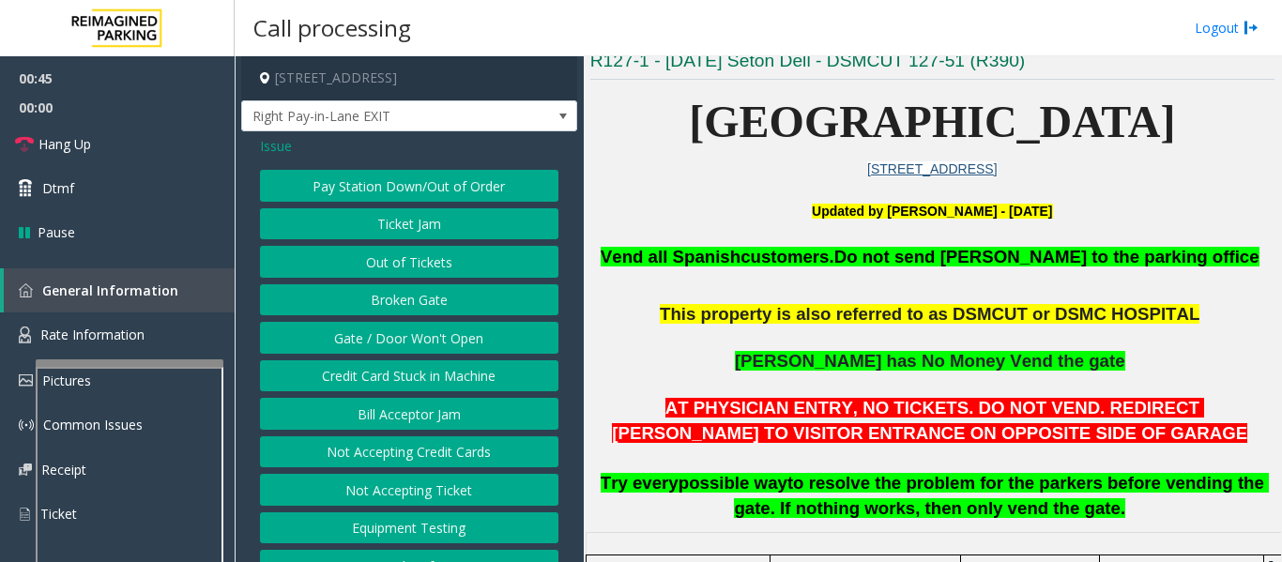
click at [380, 324] on button "Gate / Door Won't Open" at bounding box center [409, 338] width 298 height 32
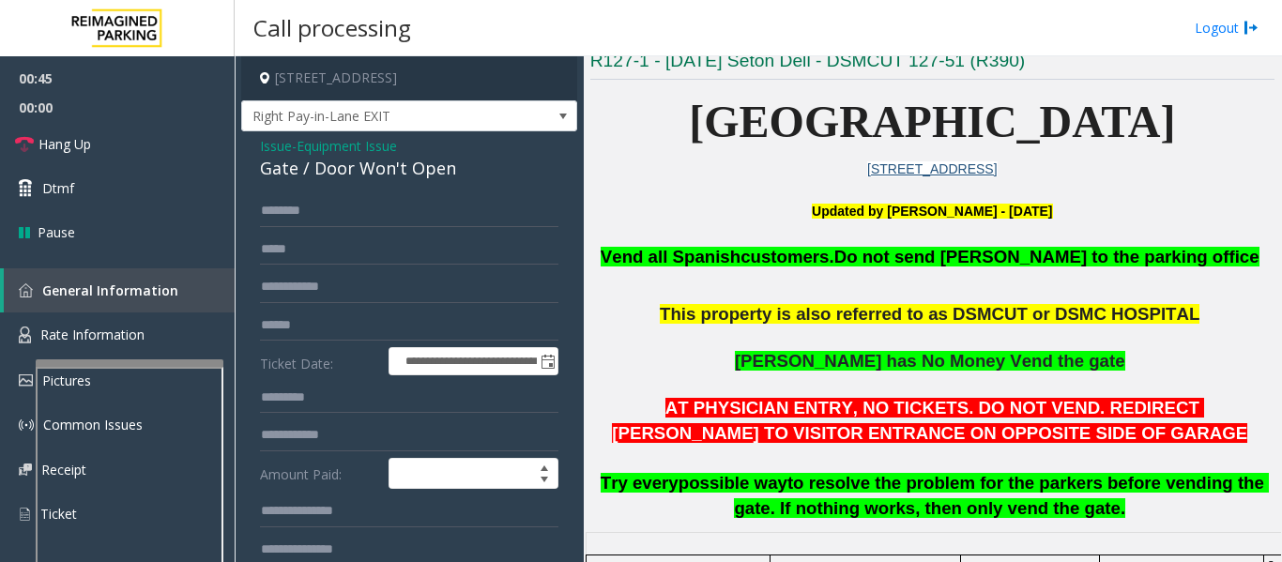
scroll to position [469, 0]
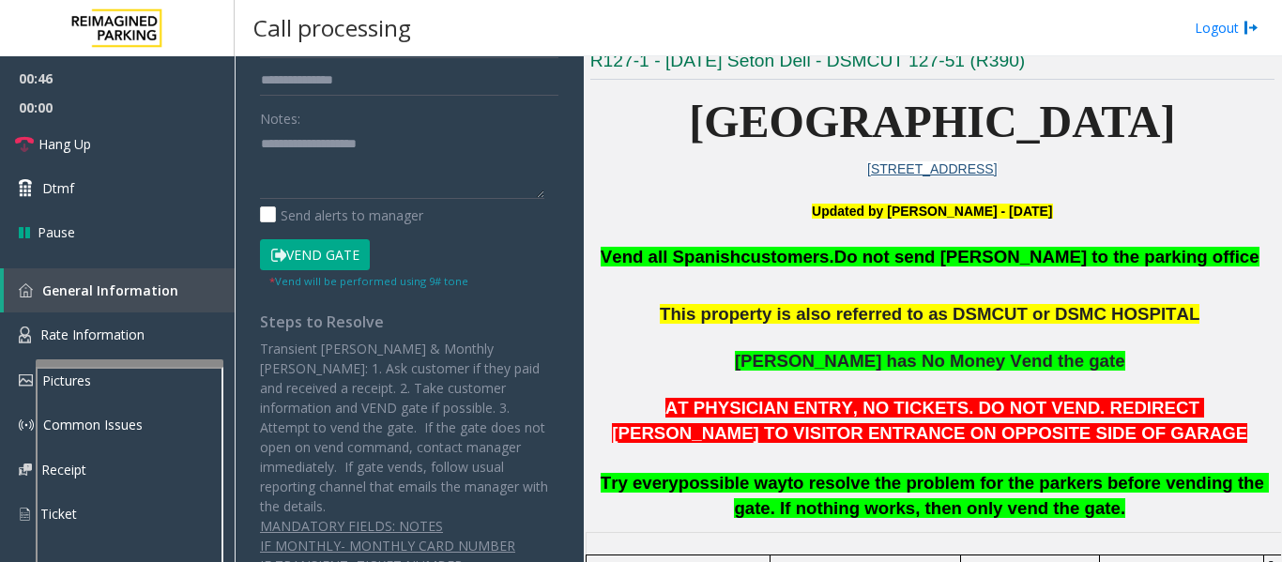
click at [340, 252] on button "Vend Gate" at bounding box center [315, 255] width 110 height 32
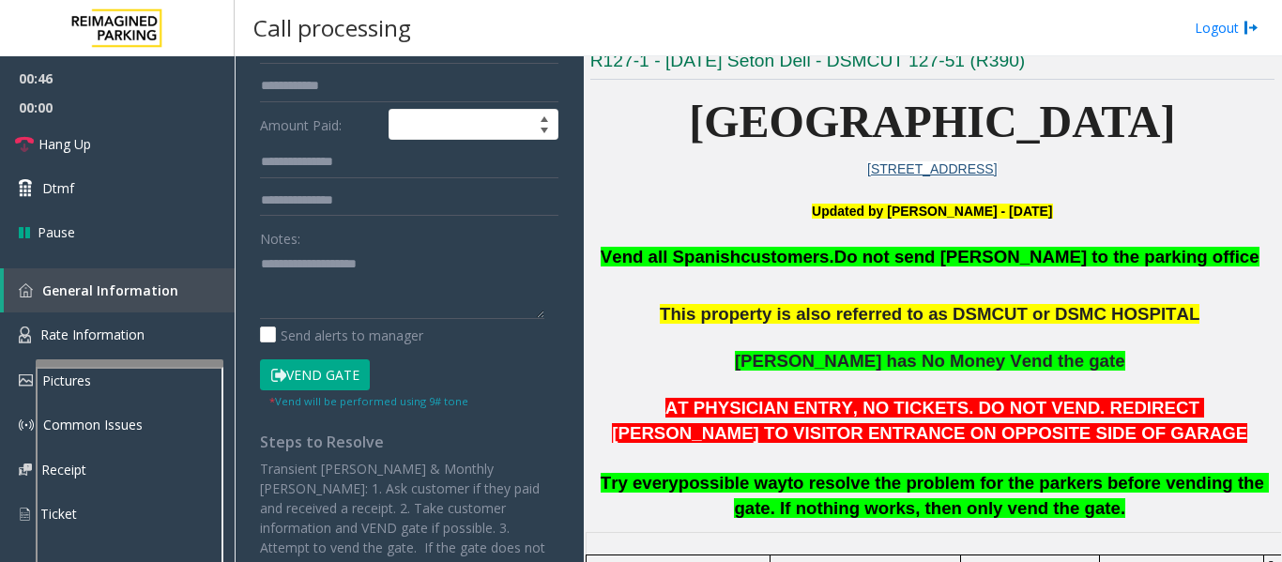
scroll to position [0, 0]
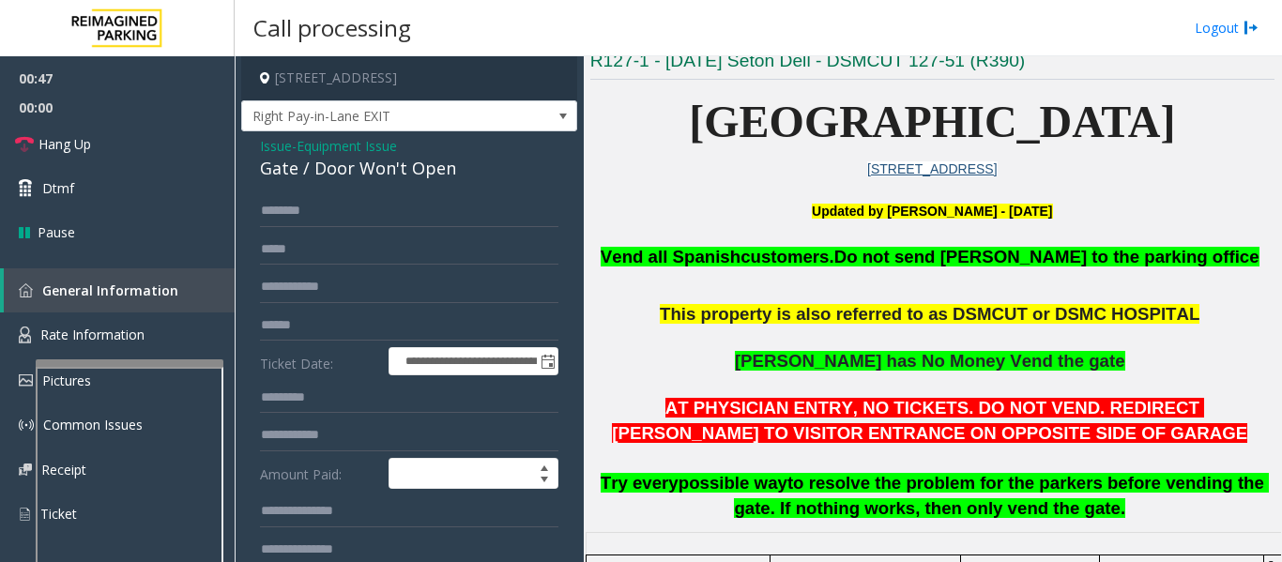
click at [340, 173] on div "Gate / Door Won't Open" at bounding box center [409, 168] width 298 height 25
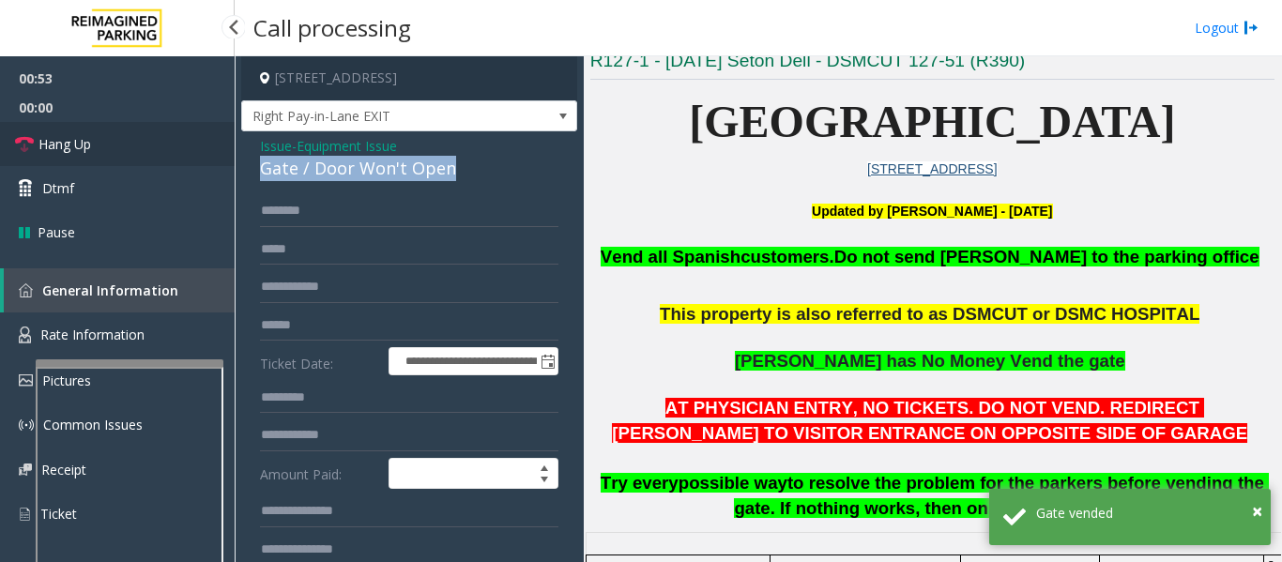
click at [49, 137] on span "Hang Up" at bounding box center [64, 144] width 53 height 20
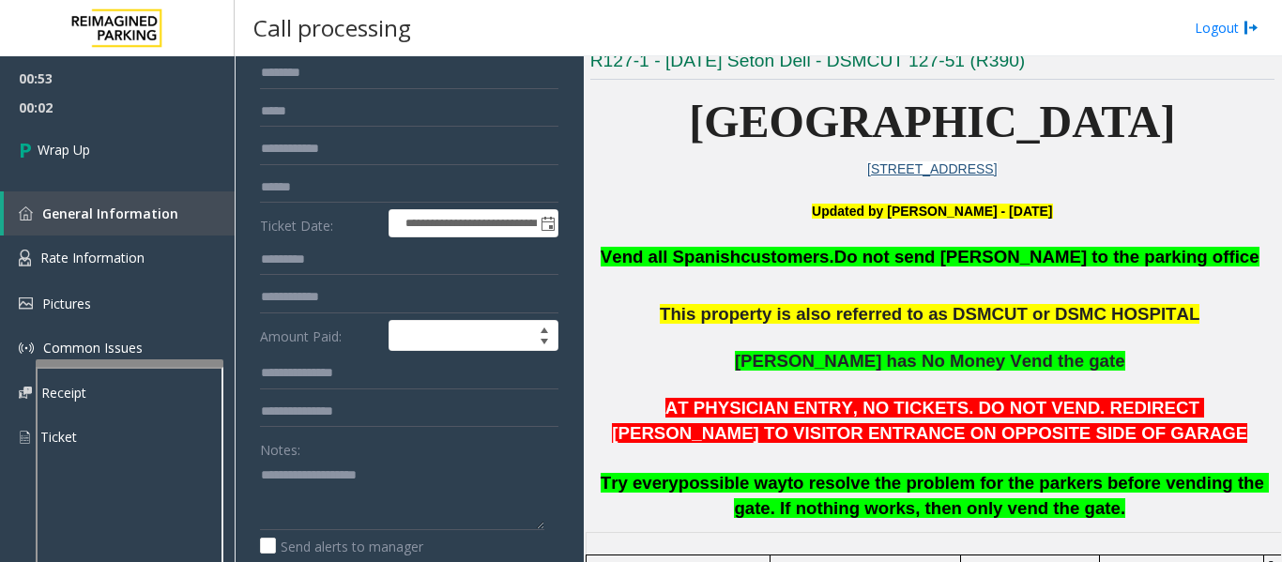
scroll to position [282, 0]
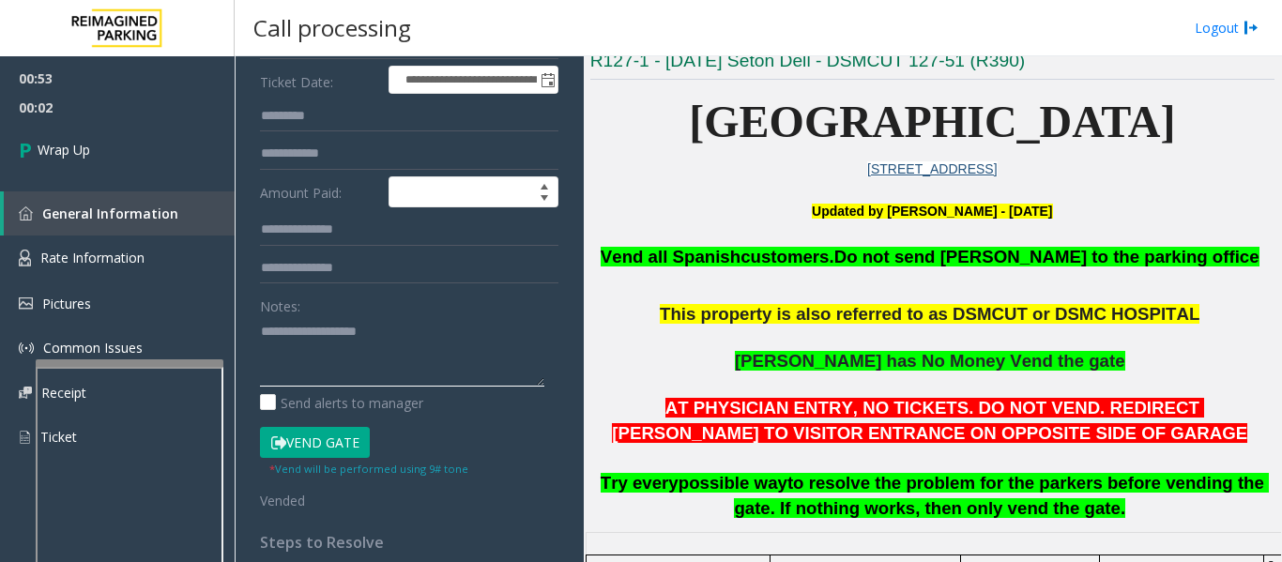
click at [309, 336] on textarea at bounding box center [402, 351] width 284 height 70
paste textarea "**********"
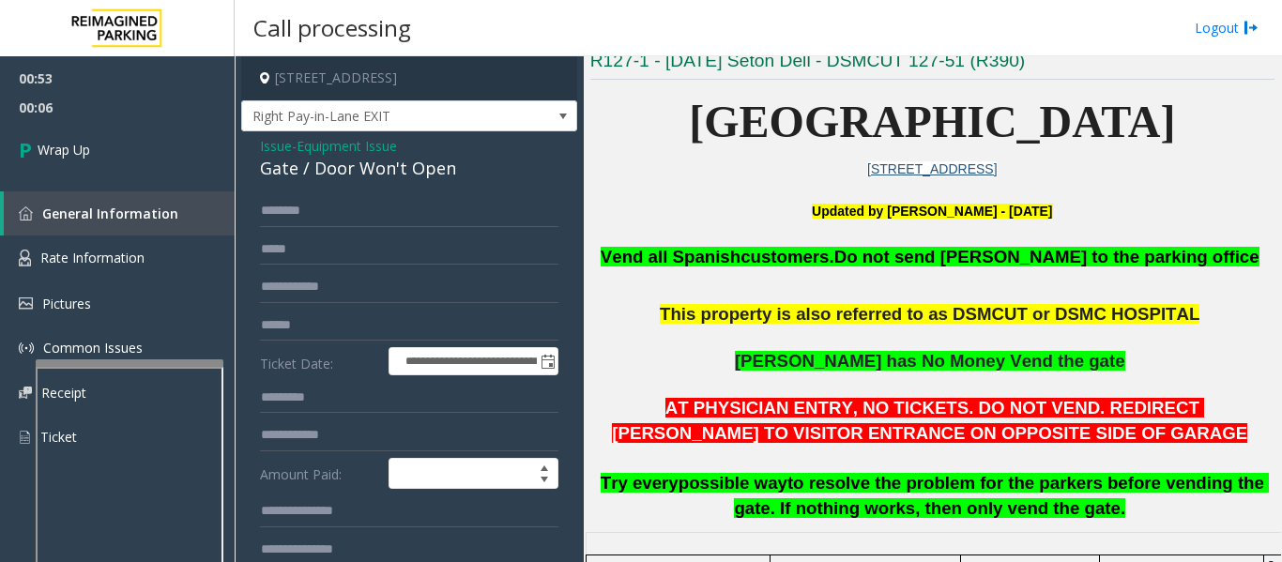
type textarea "******"
click at [371, 145] on span "Equipment Issue" at bounding box center [347, 146] width 100 height 20
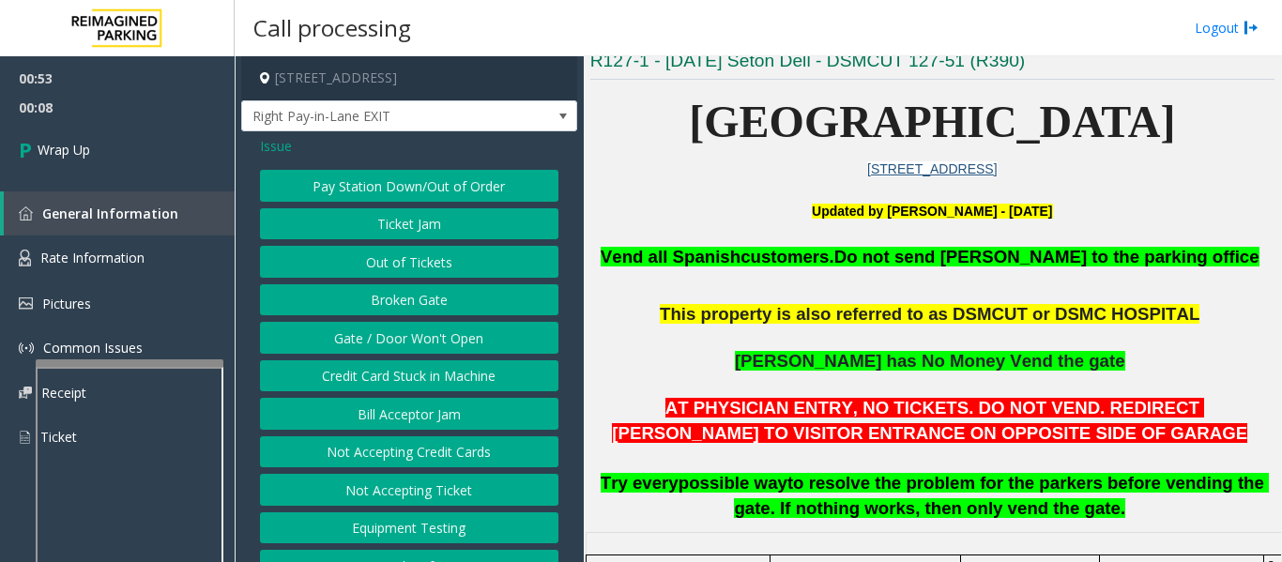
click at [420, 330] on button "Gate / Door Won't Open" at bounding box center [409, 338] width 298 height 32
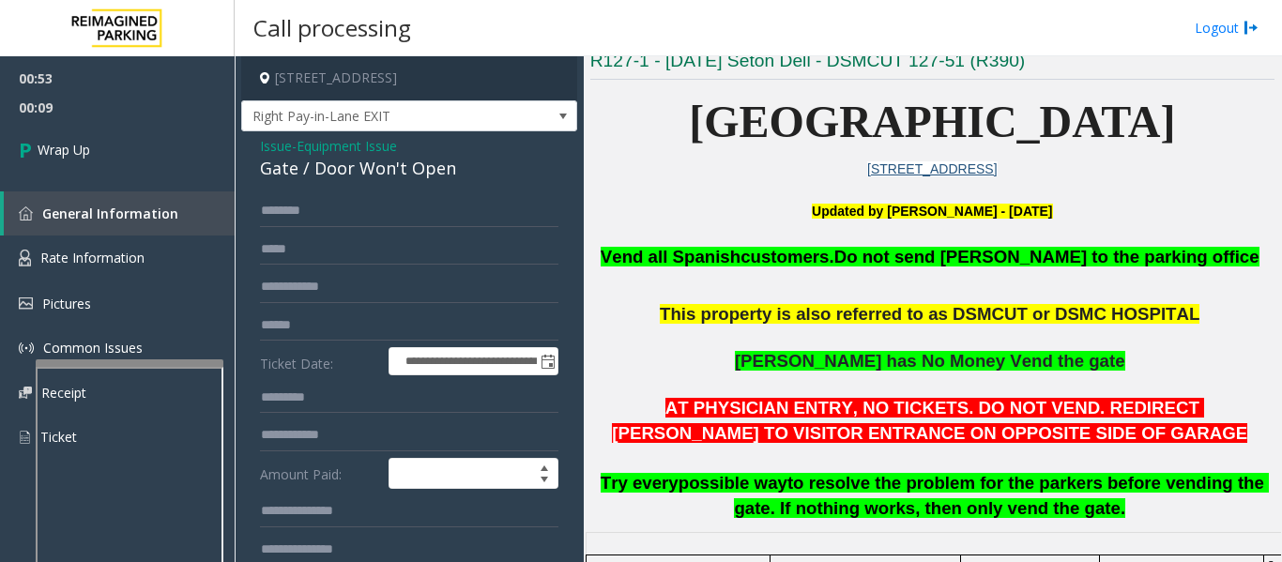
click at [352, 165] on div "Gate / Door Won't Open" at bounding box center [409, 168] width 298 height 25
copy div "Gate / Door Won't Open"
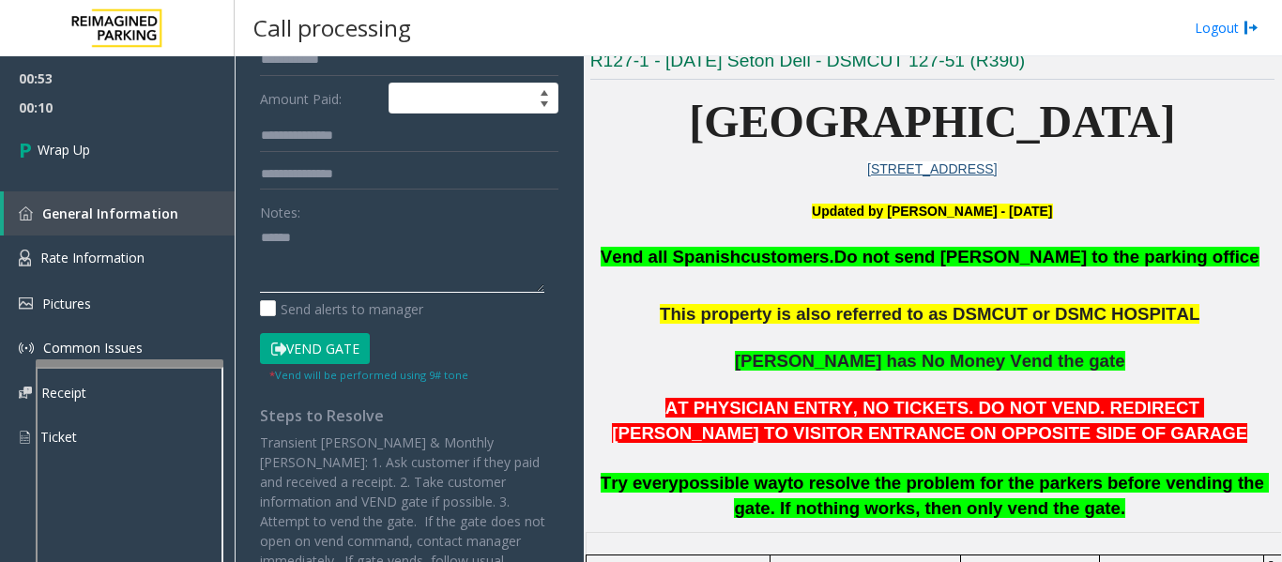
click at [368, 238] on textarea at bounding box center [402, 257] width 284 height 70
paste textarea "**********"
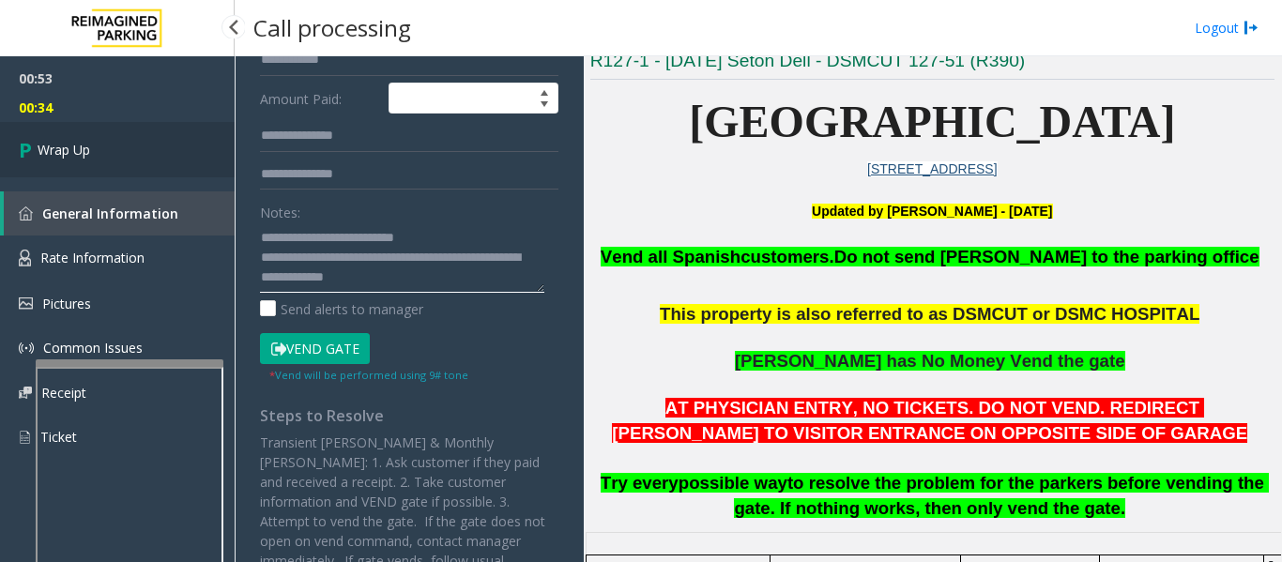
type textarea "**********"
click at [89, 146] on span "Wrap Up" at bounding box center [64, 150] width 53 height 20
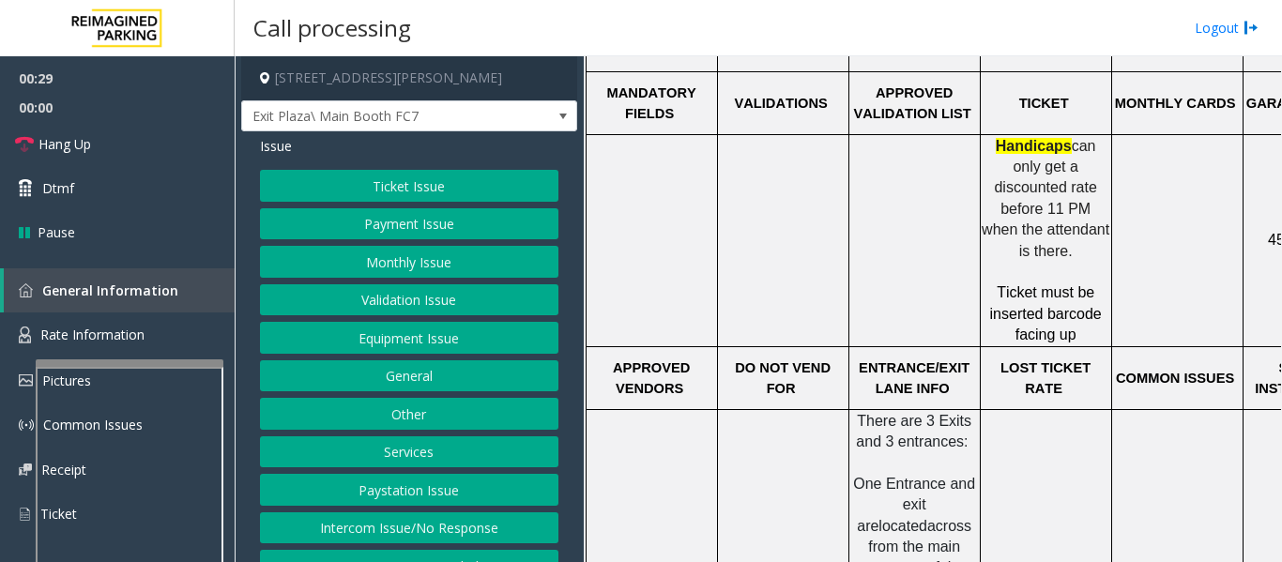
scroll to position [845, 239]
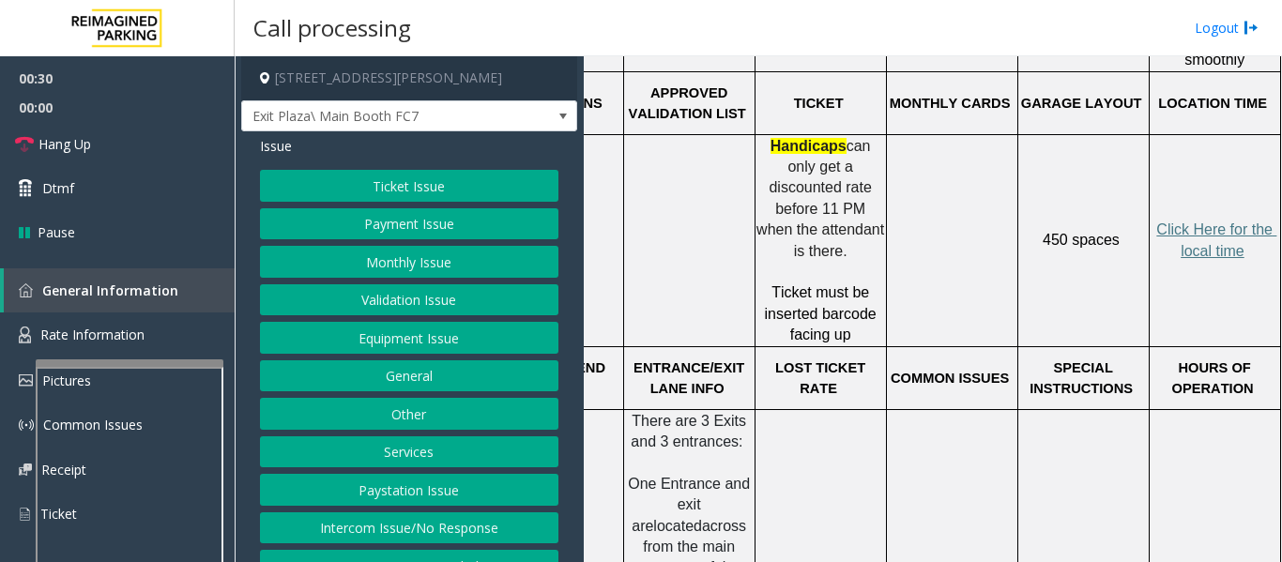
click at [1217, 220] on p "Click Here for the local time" at bounding box center [1215, 241] width 129 height 42
click at [1202, 221] on span "Click Here for the local time" at bounding box center [1216, 239] width 120 height 37
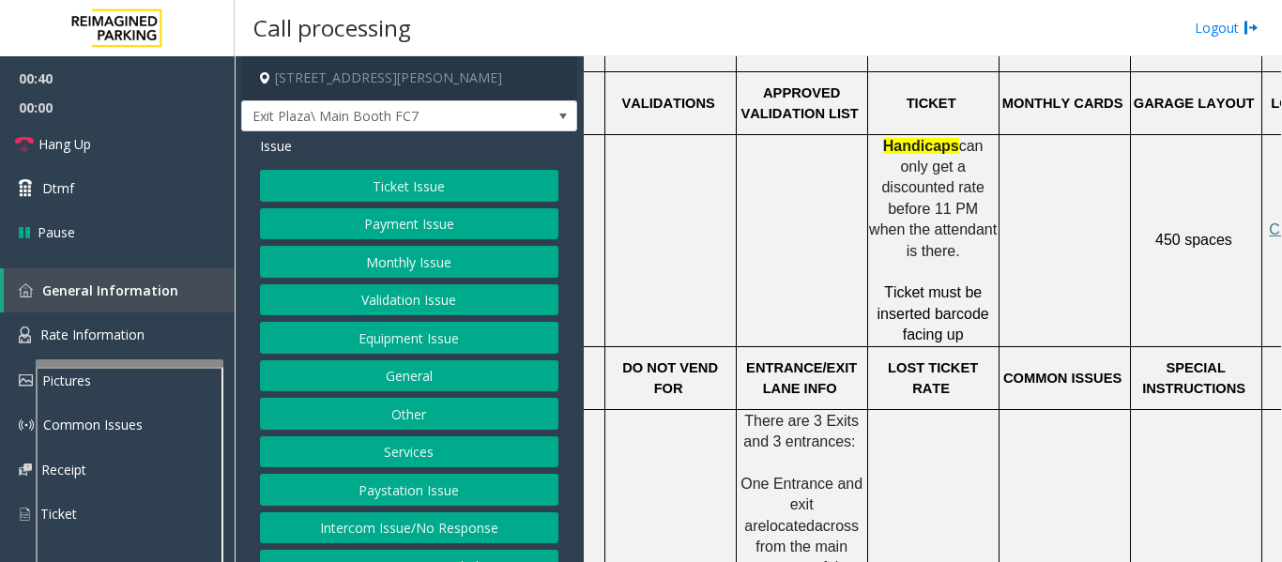
scroll to position [845, 0]
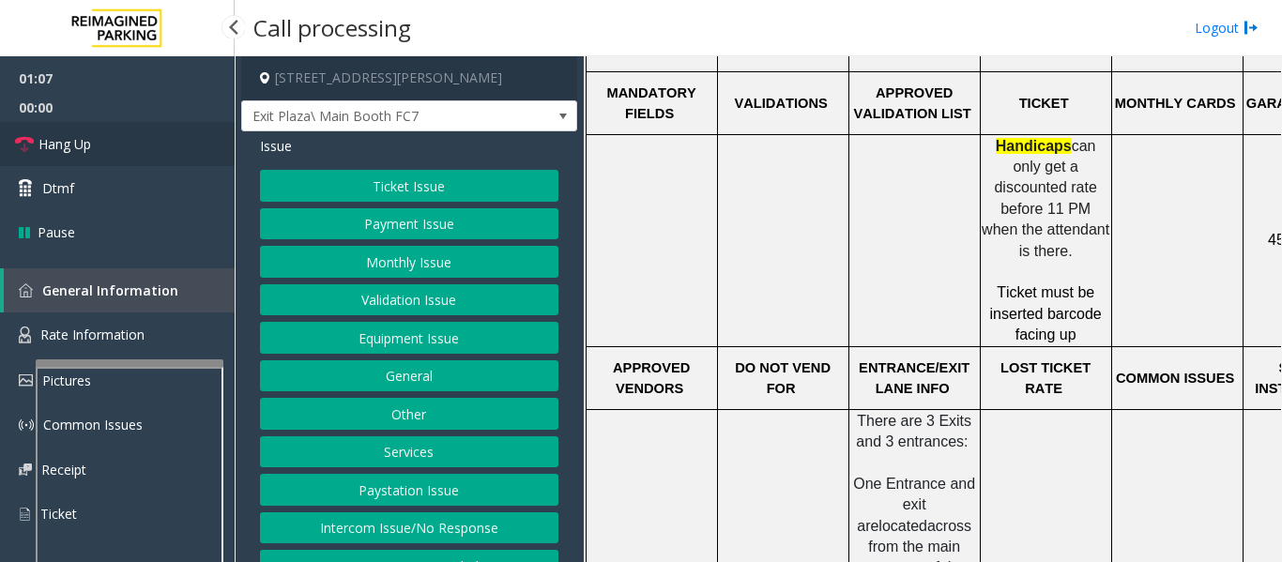
click at [31, 149] on icon at bounding box center [24, 144] width 19 height 19
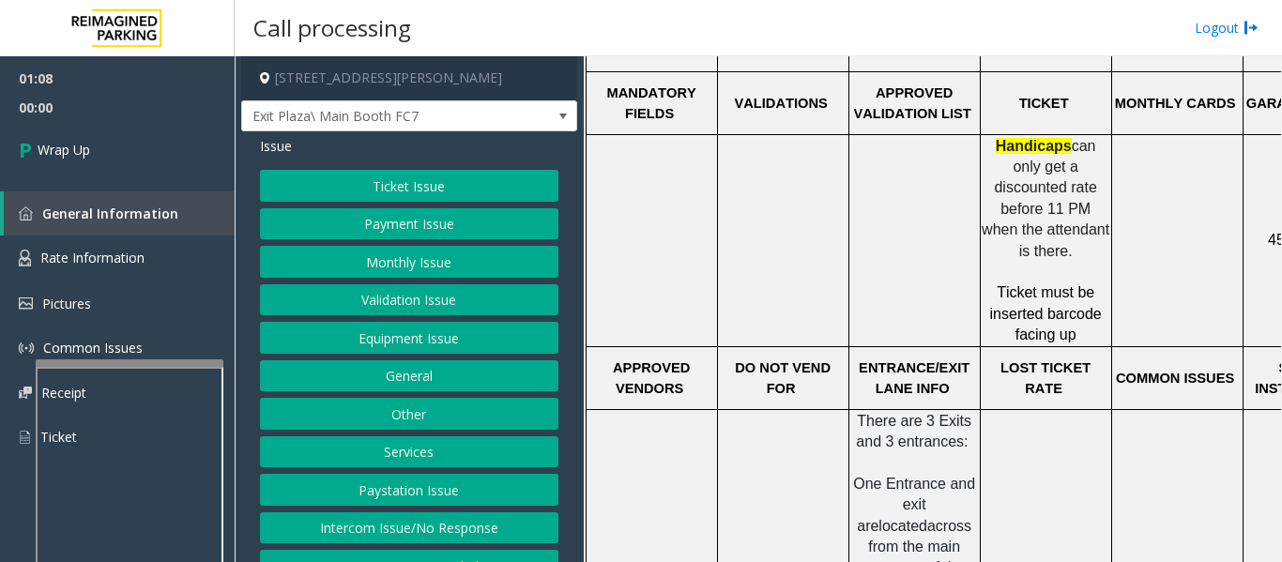
click at [386, 343] on button "Equipment Issue" at bounding box center [409, 338] width 298 height 32
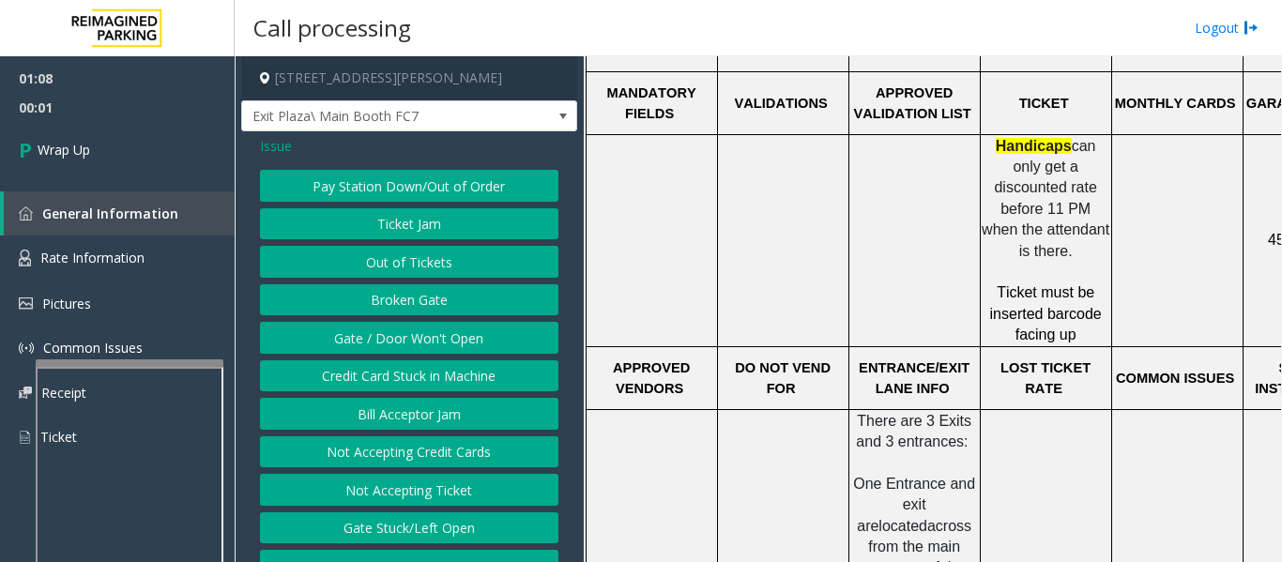
click at [392, 337] on button "Gate / Door Won't Open" at bounding box center [409, 338] width 298 height 32
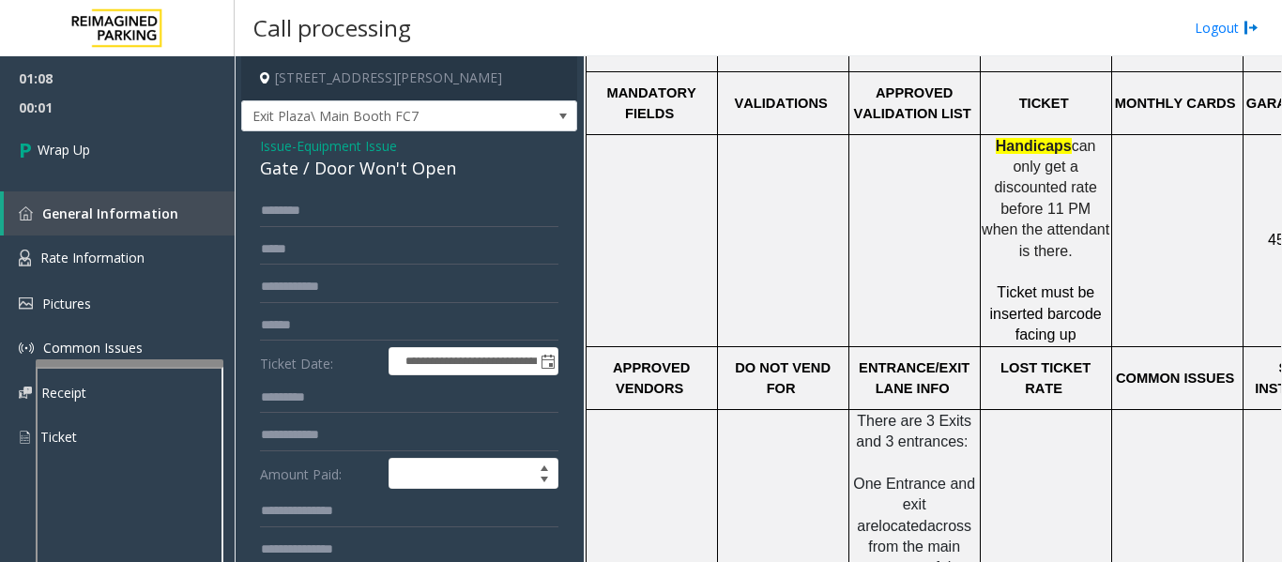
click at [351, 161] on div "Gate / Door Won't Open" at bounding box center [409, 168] width 298 height 25
copy div "Gate / Door Won't Open"
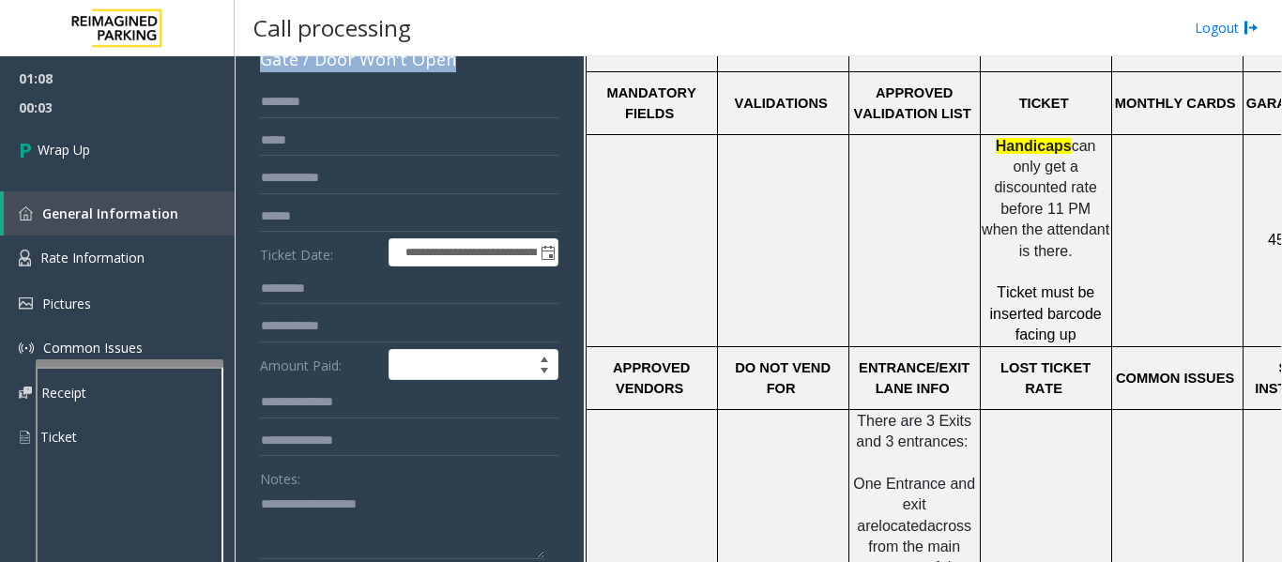
scroll to position [282, 0]
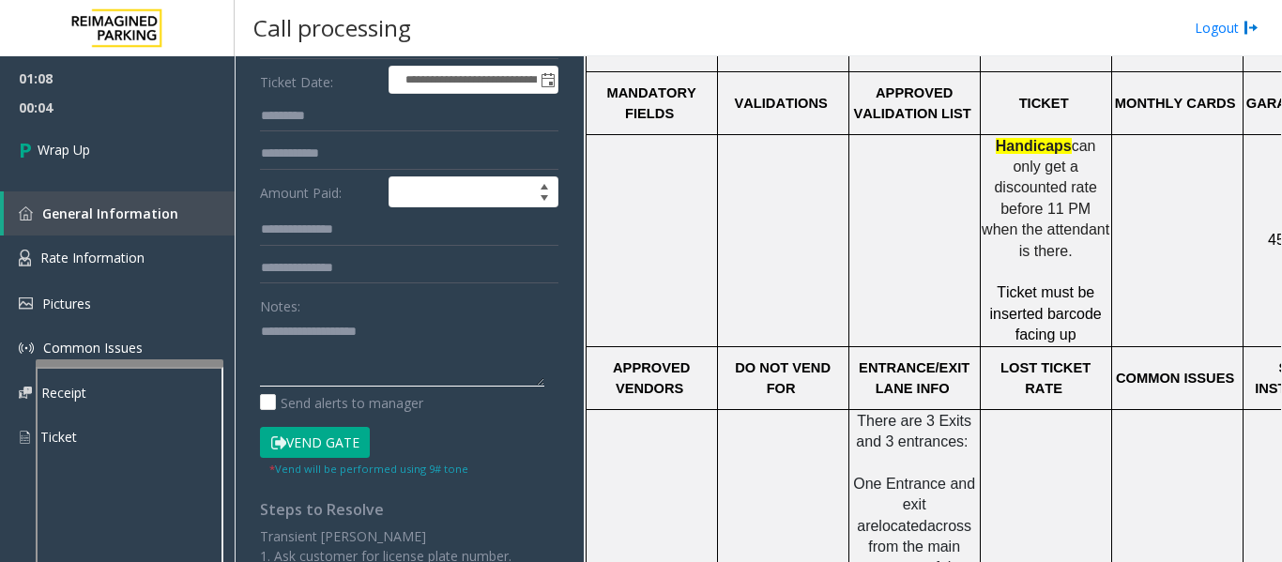
click at [365, 343] on textarea at bounding box center [402, 351] width 284 height 70
paste textarea "**********"
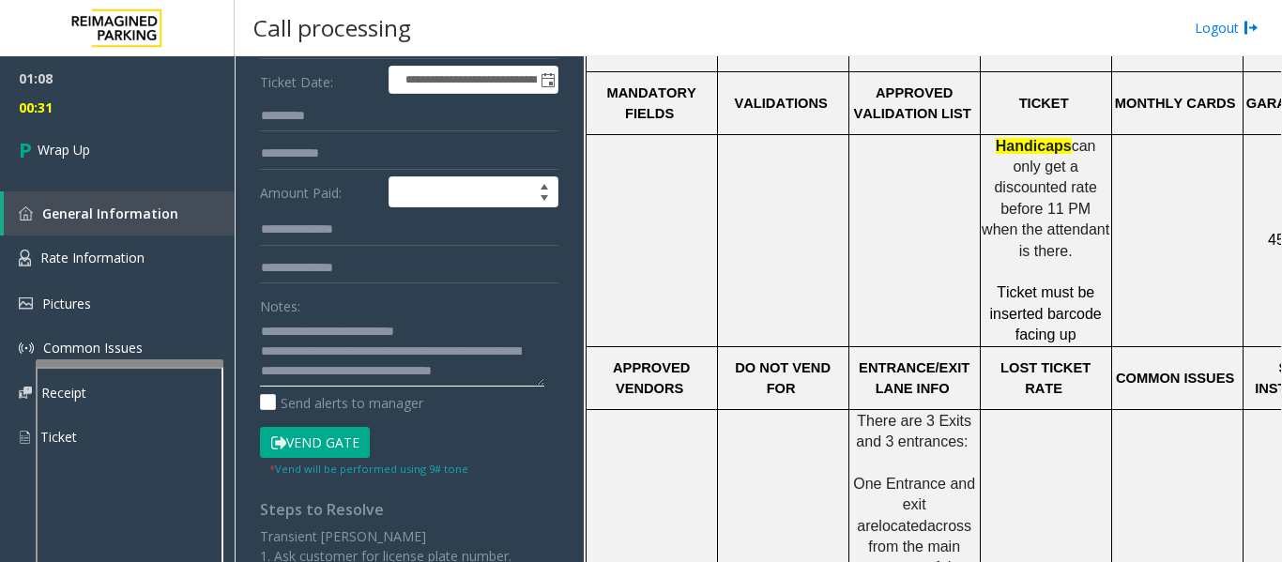
scroll to position [14, 0]
type textarea "**********"
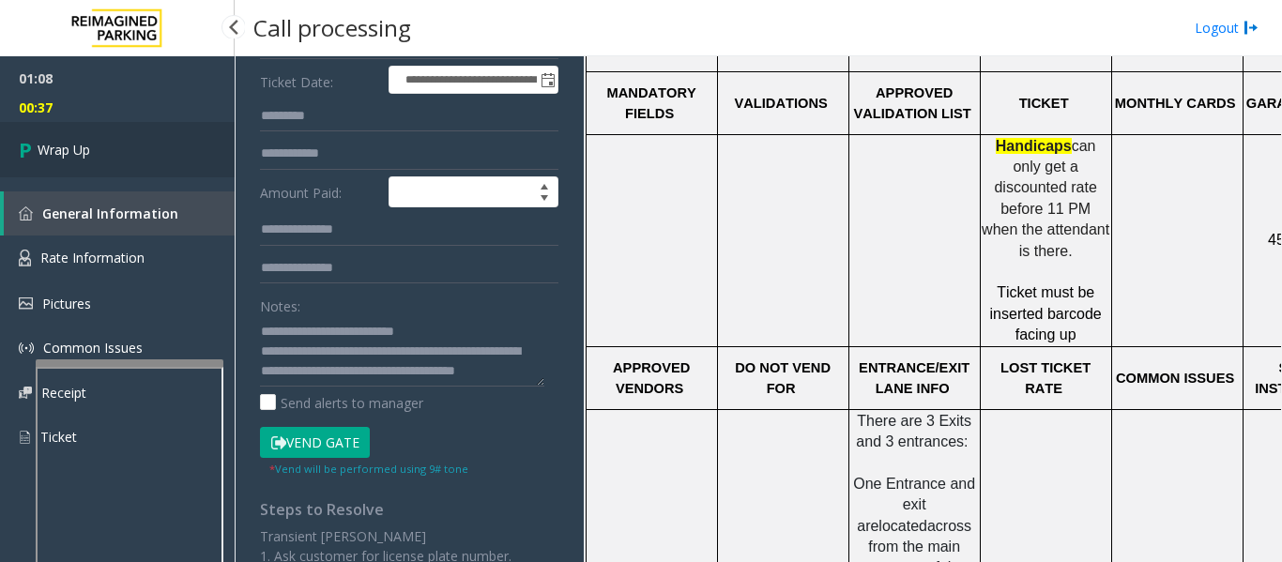
click at [149, 144] on link "Wrap Up" at bounding box center [117, 149] width 235 height 55
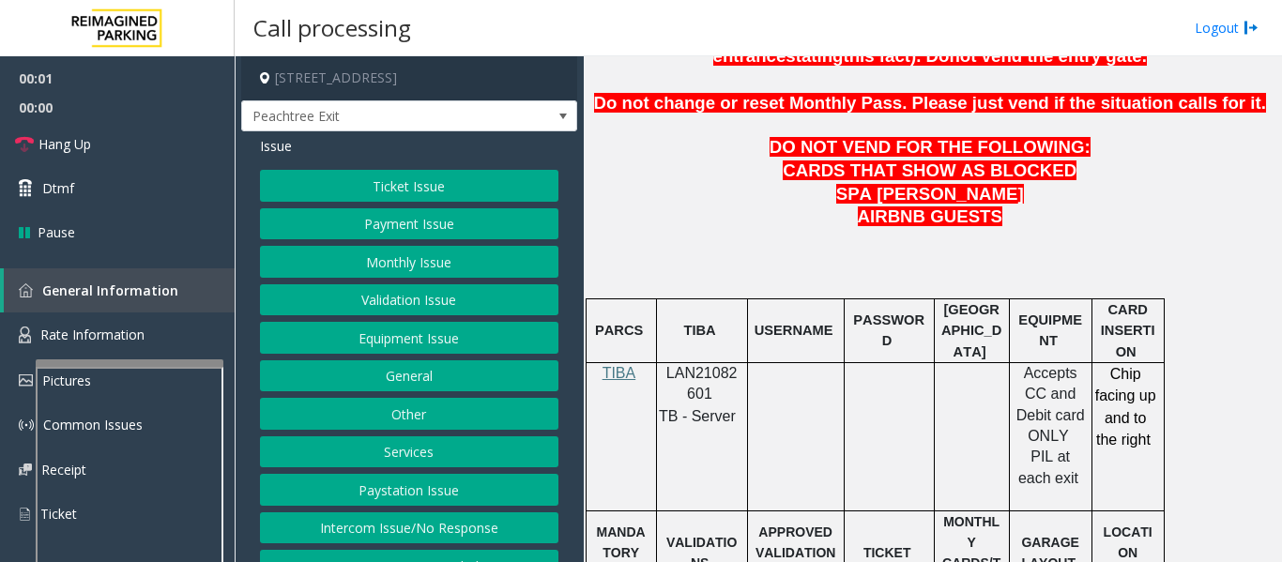
scroll to position [1032, 0]
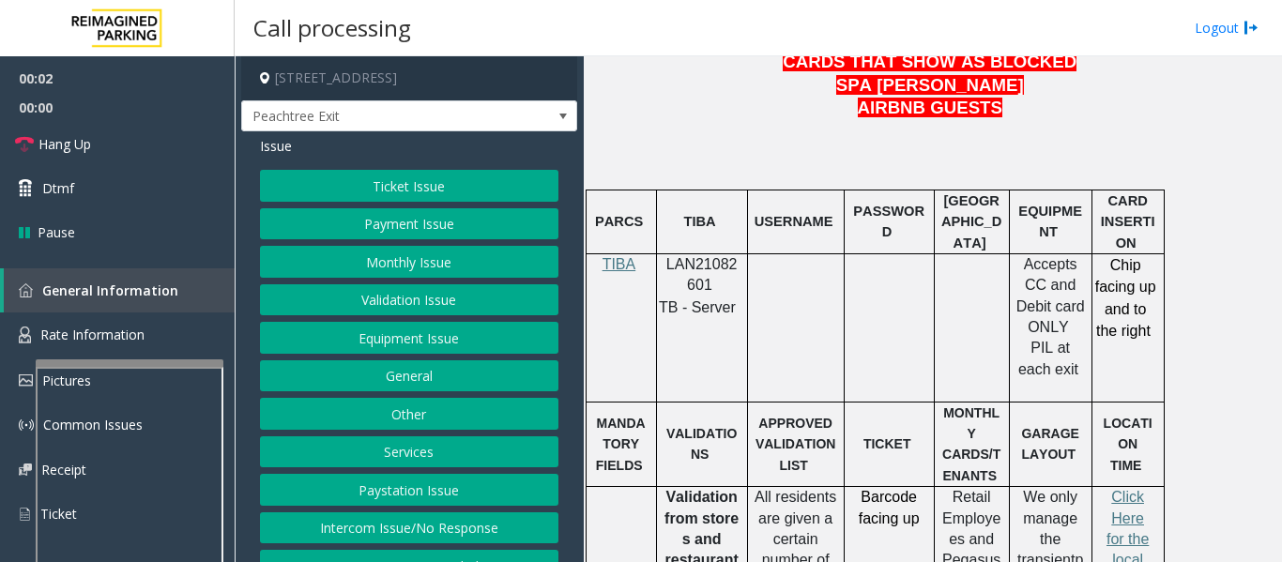
click at [702, 256] on span "LAN21082601" at bounding box center [701, 274] width 71 height 37
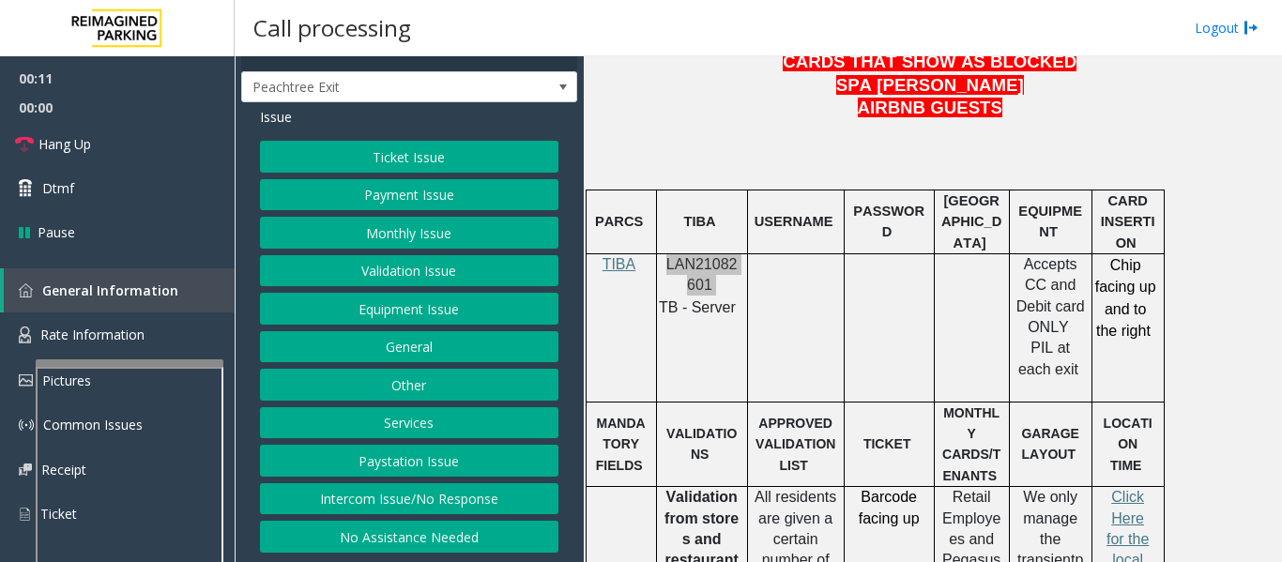
scroll to position [45, 0]
click at [445, 492] on button "Intercom Issue/No Response" at bounding box center [409, 499] width 298 height 32
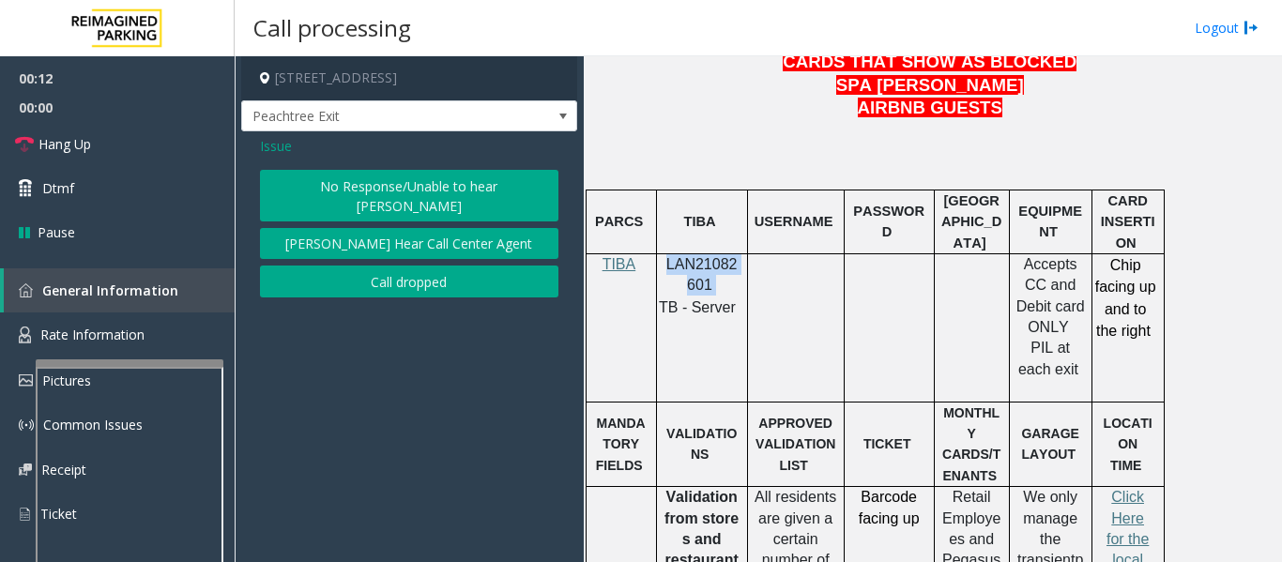
scroll to position [0, 0]
click at [389, 192] on button "No Response/Unable to hear [PERSON_NAME]" at bounding box center [409, 196] width 298 height 52
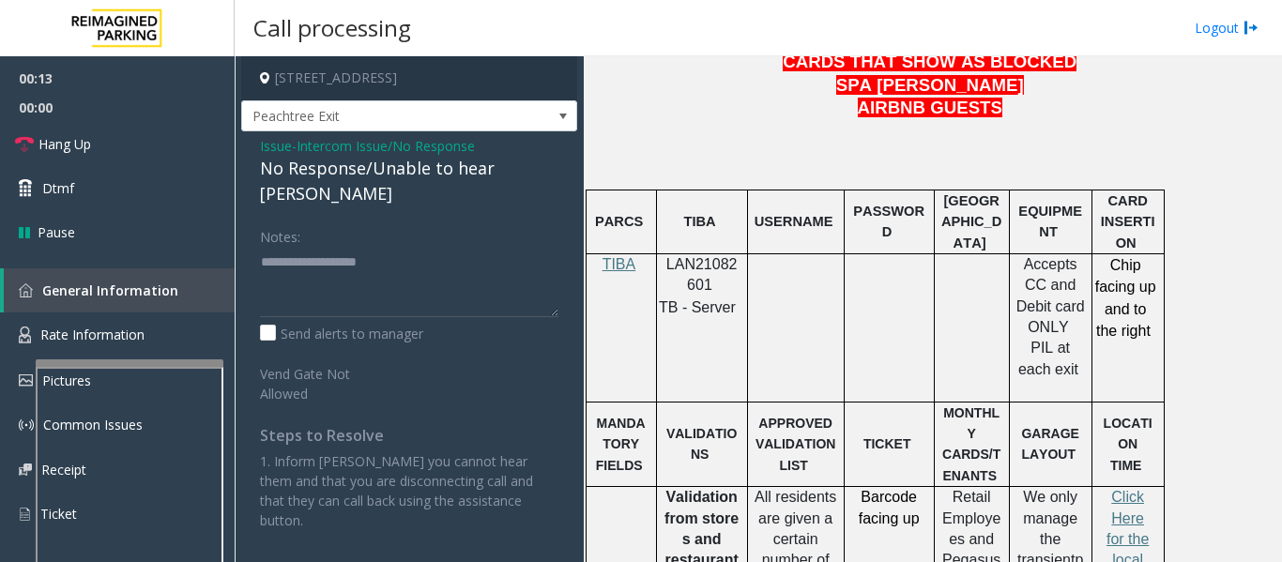
click at [393, 161] on div "No Response/Unable to hear [PERSON_NAME]" at bounding box center [409, 181] width 298 height 51
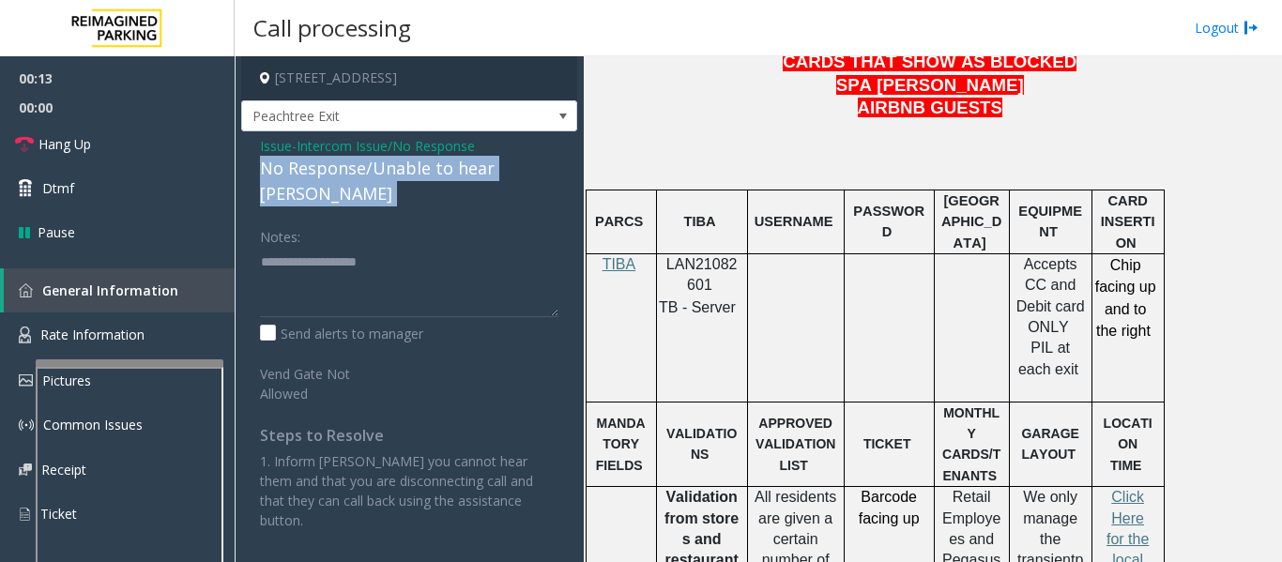
click at [393, 161] on div "No Response/Unable to hear [PERSON_NAME]" at bounding box center [409, 181] width 298 height 51
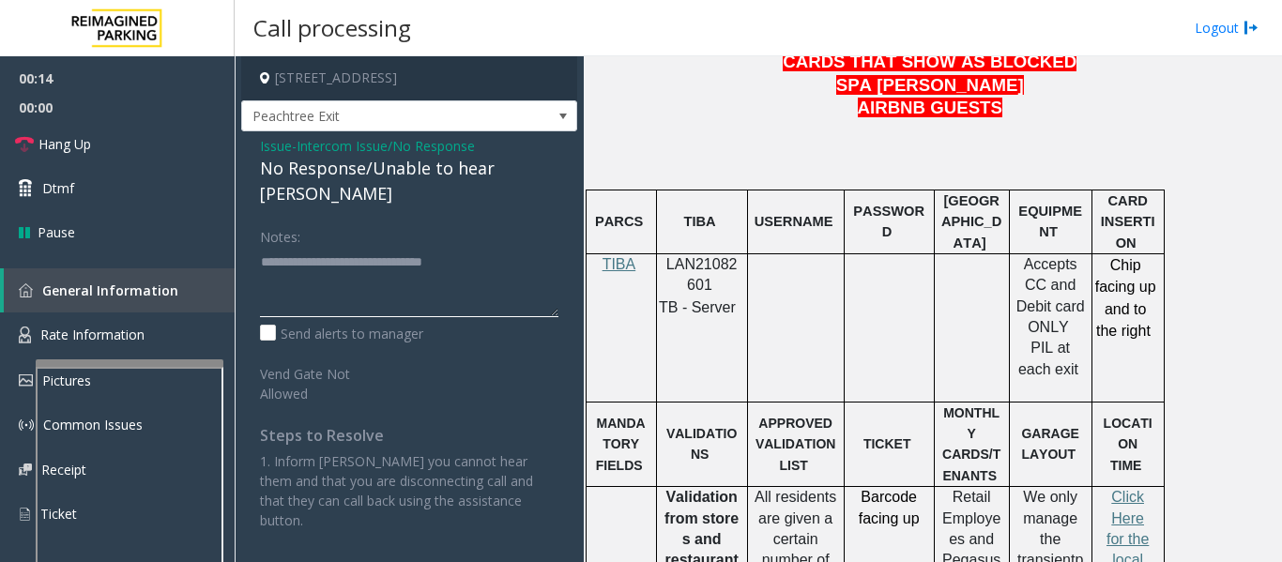
click at [513, 247] on textarea at bounding box center [409, 282] width 298 height 70
type textarea "**********"
click at [25, 157] on link "Hang Up" at bounding box center [117, 144] width 235 height 44
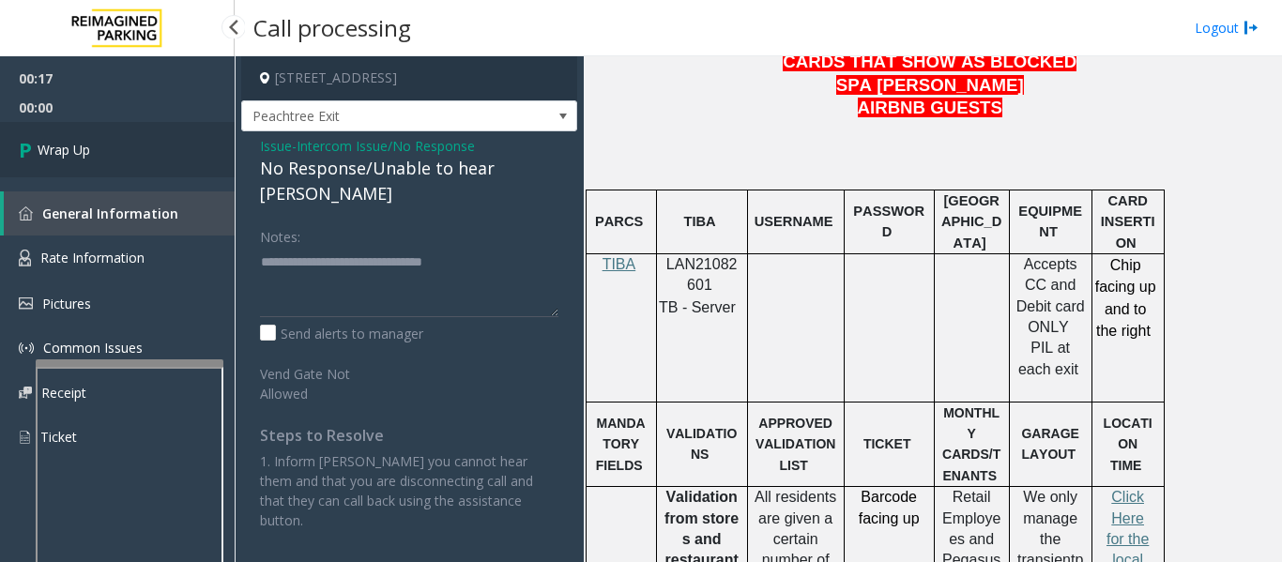
click at [114, 164] on link "Wrap Up" at bounding box center [117, 149] width 235 height 55
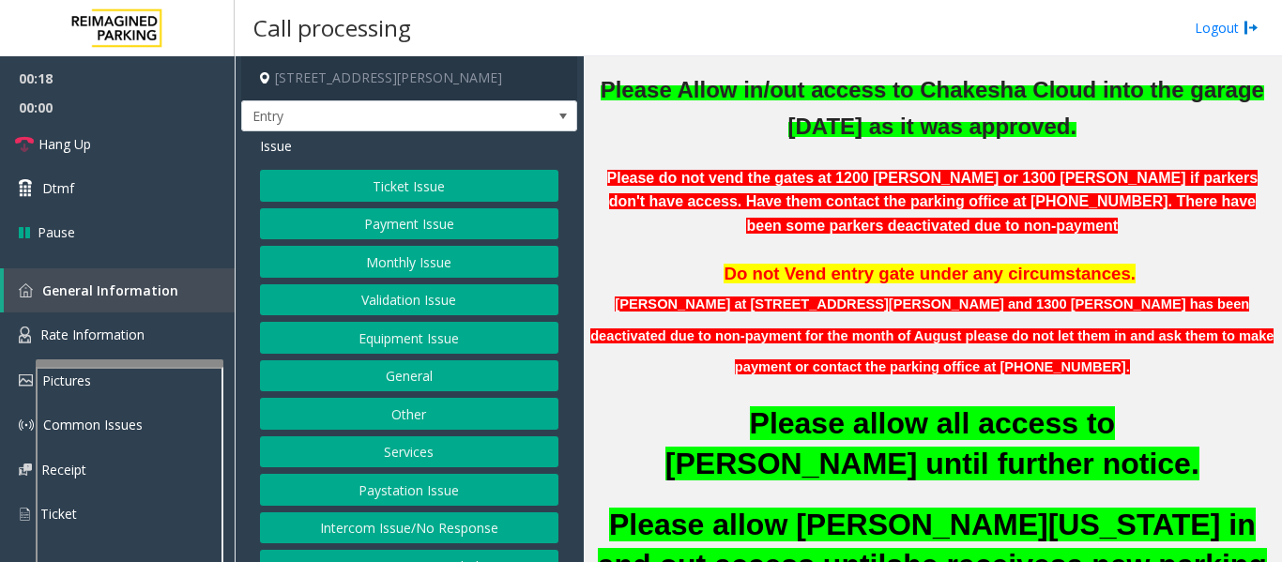
scroll to position [375, 0]
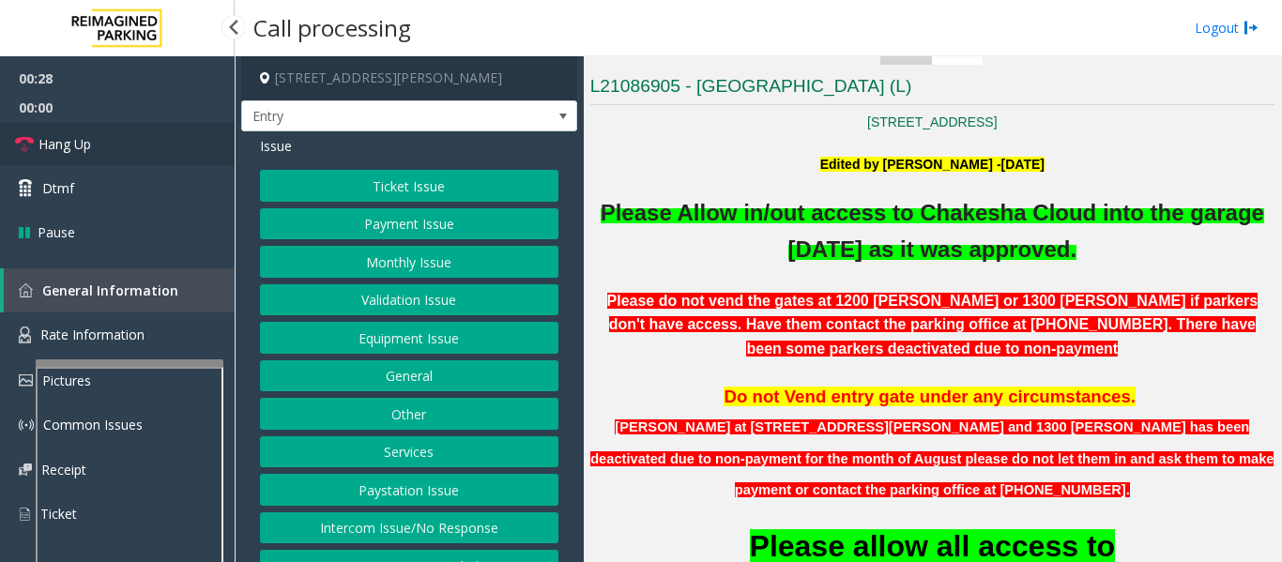
click at [23, 135] on icon at bounding box center [24, 144] width 19 height 19
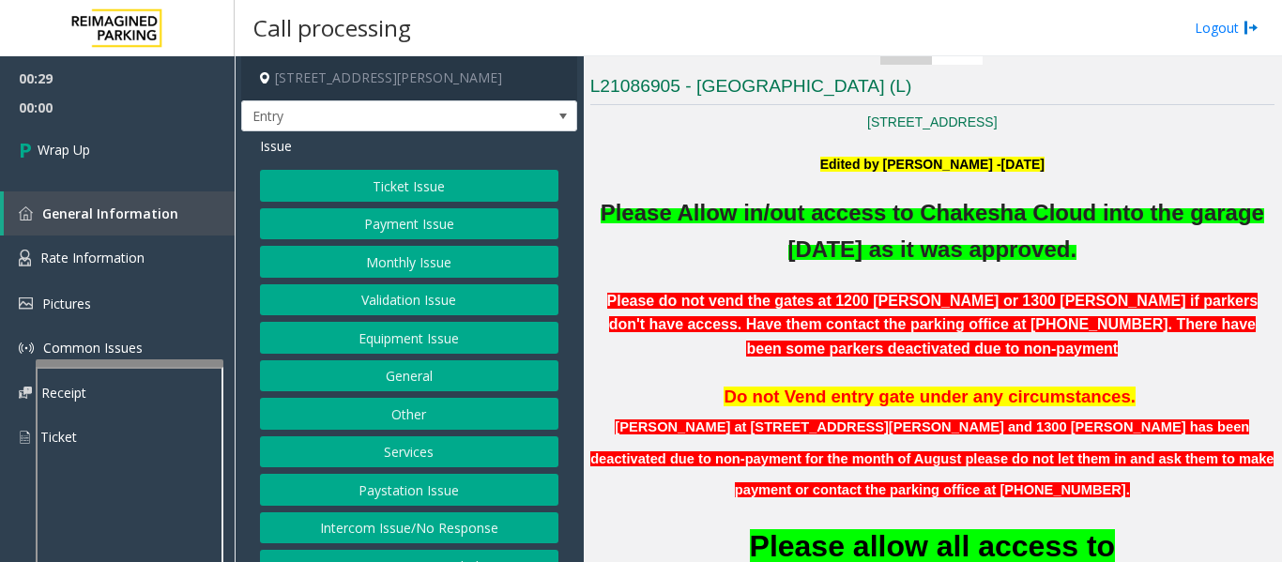
click at [475, 328] on button "Equipment Issue" at bounding box center [409, 338] width 298 height 32
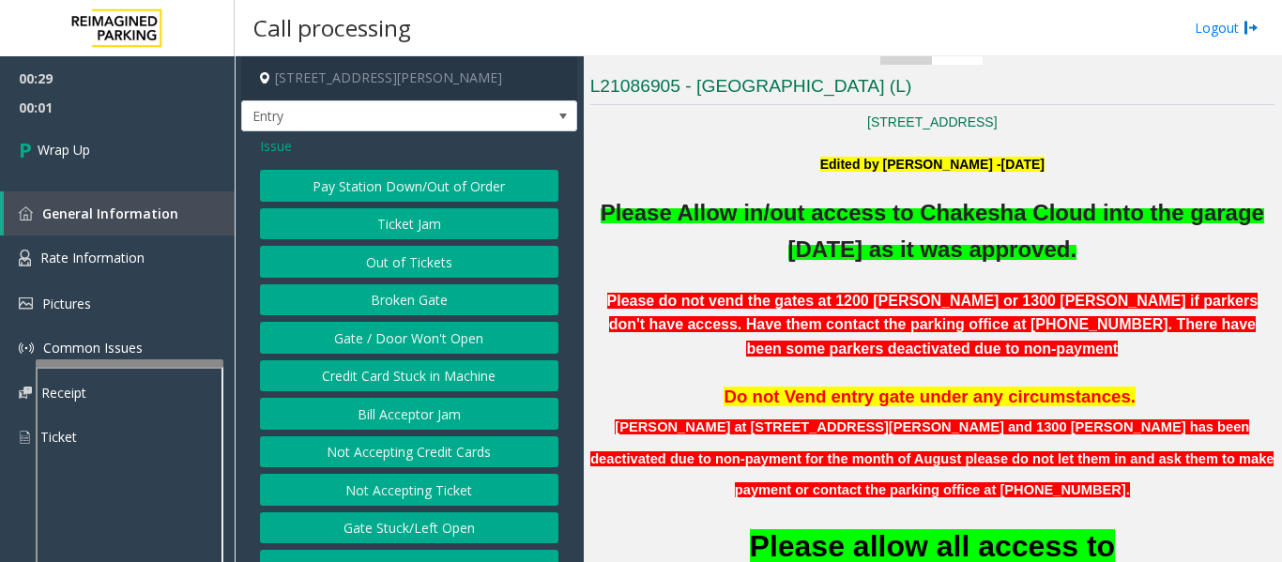
click at [372, 342] on button "Gate / Door Won't Open" at bounding box center [409, 338] width 298 height 32
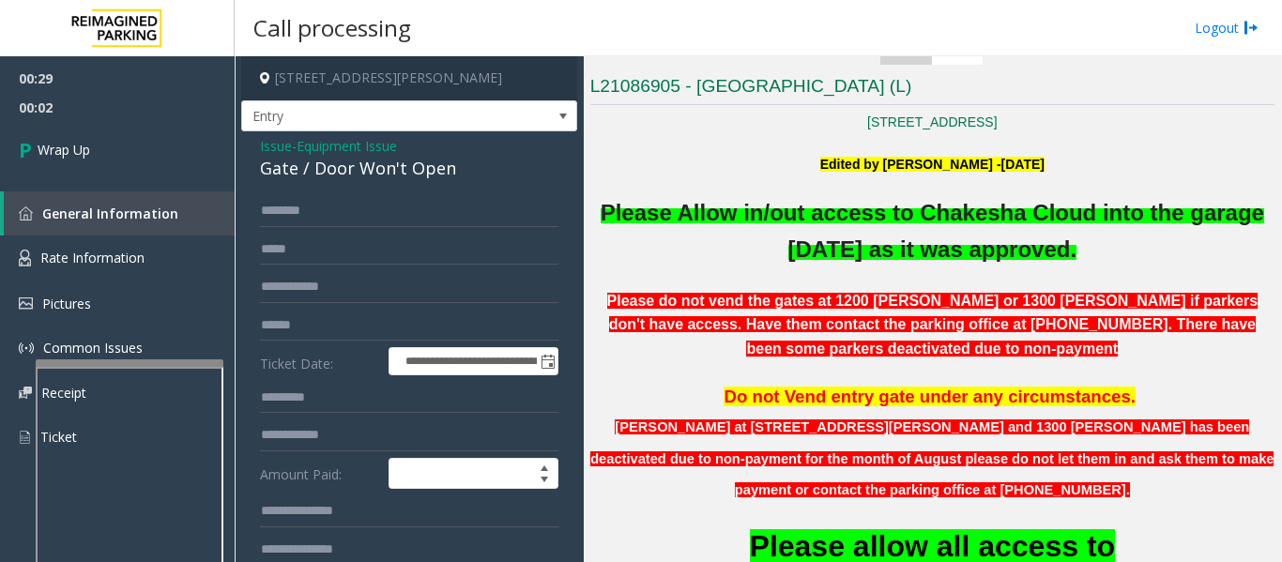
click at [359, 170] on div "Gate / Door Won't Open" at bounding box center [409, 168] width 298 height 25
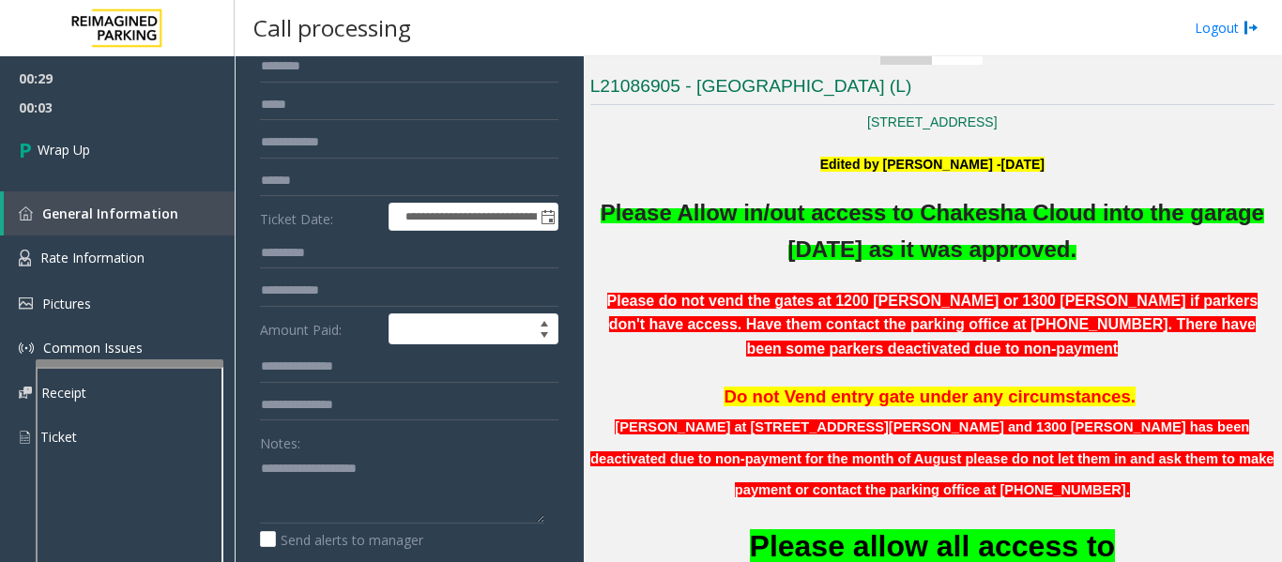
scroll to position [282, 0]
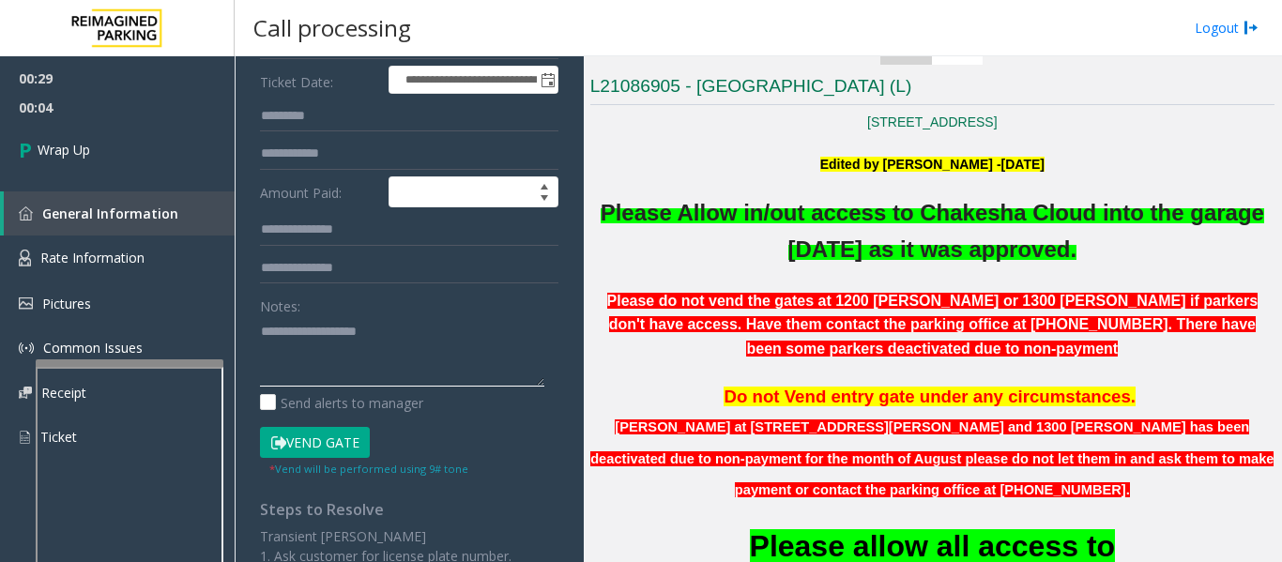
click at [356, 354] on textarea at bounding box center [402, 351] width 284 height 70
type textarea "*"
paste textarea "**********"
click at [508, 354] on textarea at bounding box center [402, 351] width 284 height 70
click at [390, 372] on textarea at bounding box center [402, 351] width 284 height 70
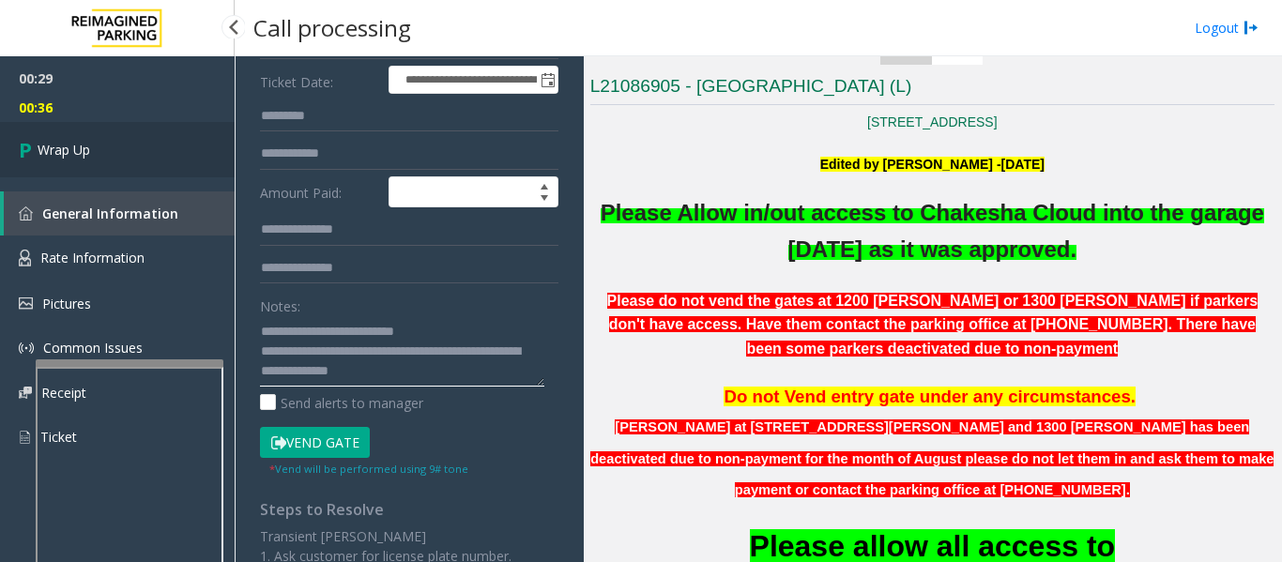
type textarea "**********"
click at [66, 168] on link "Wrap Up" at bounding box center [117, 149] width 235 height 55
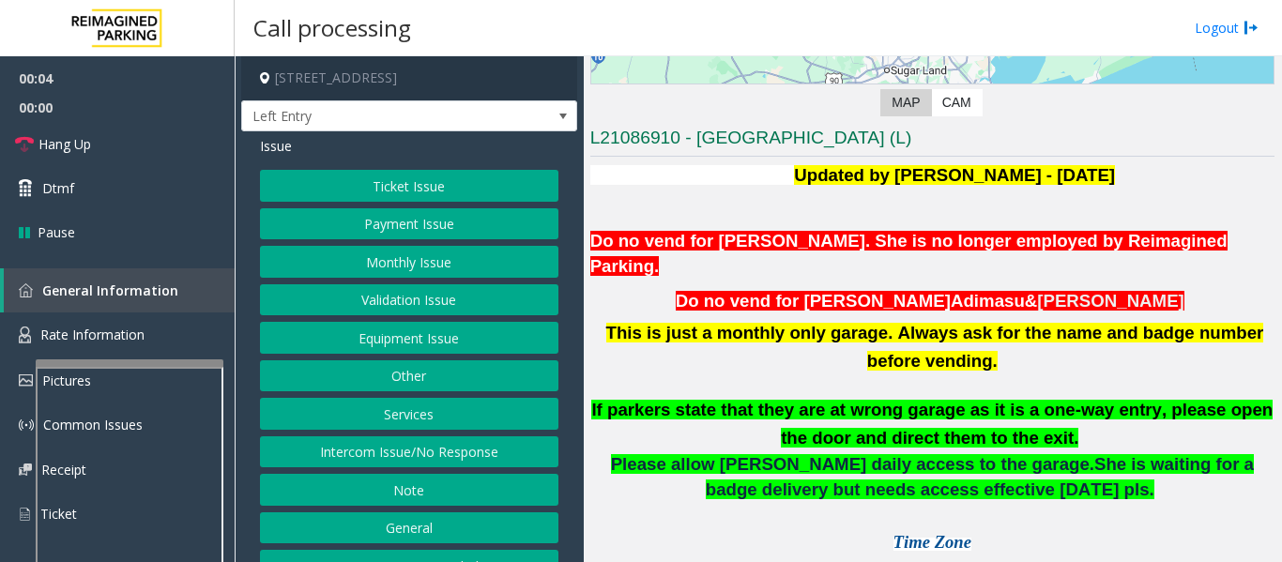
scroll to position [469, 0]
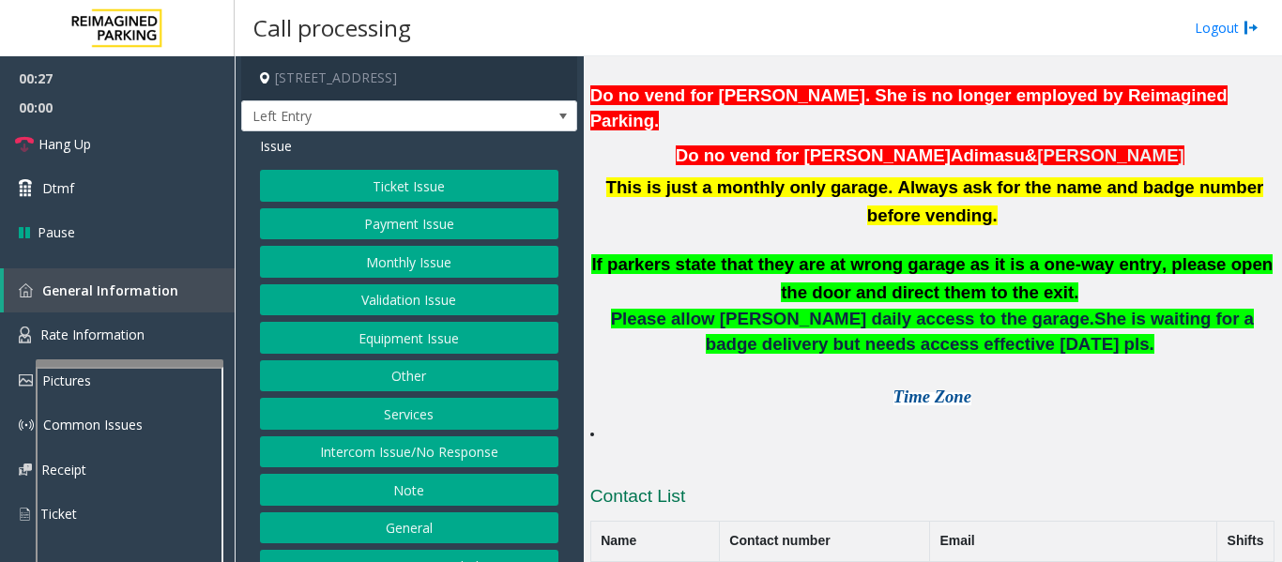
click at [429, 252] on button "Monthly Issue" at bounding box center [409, 262] width 298 height 32
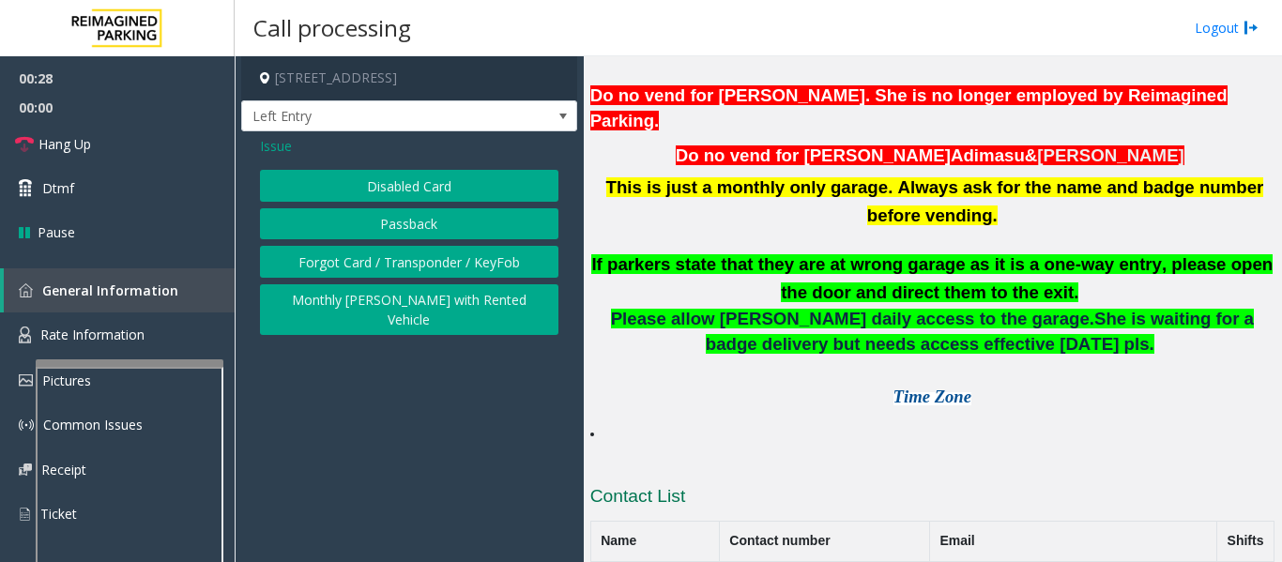
click at [399, 180] on button "Disabled Card" at bounding box center [409, 186] width 298 height 32
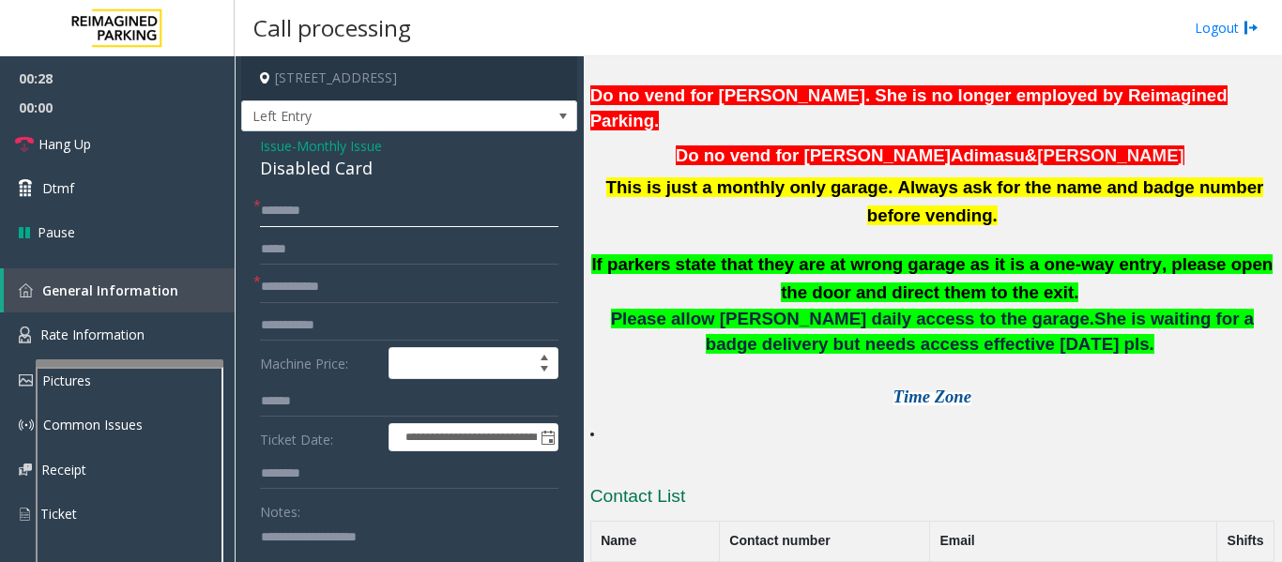
click at [289, 203] on input "text" at bounding box center [409, 211] width 298 height 32
click at [350, 173] on div "Disabled Card" at bounding box center [409, 168] width 298 height 25
click at [318, 225] on input "text" at bounding box center [409, 211] width 298 height 32
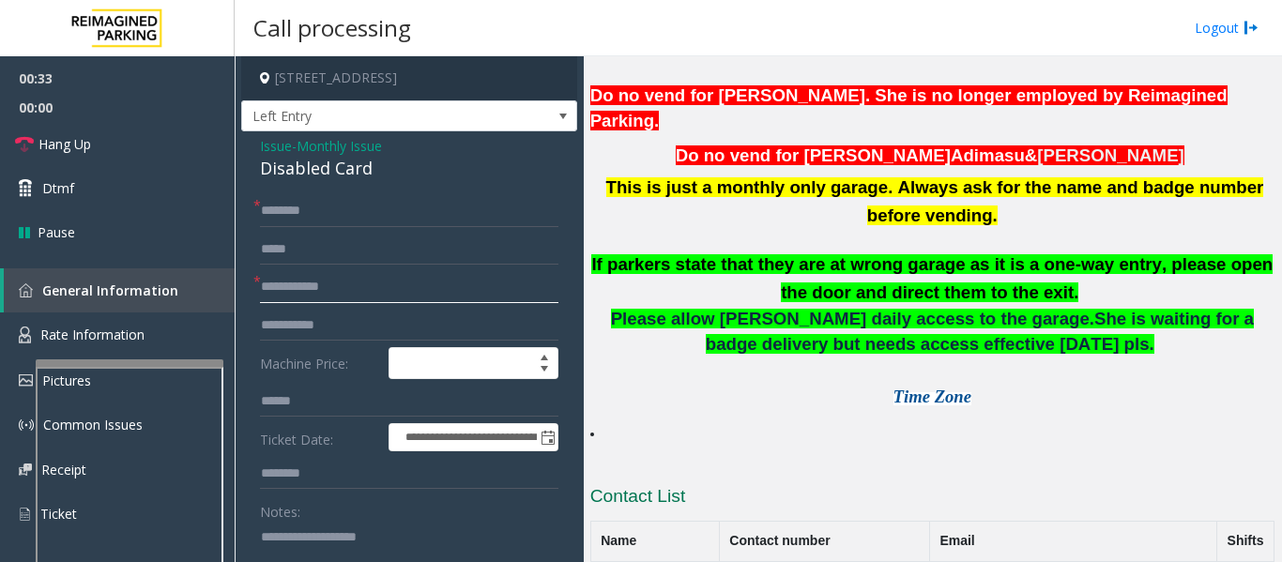
click at [321, 290] on input "text" at bounding box center [409, 287] width 298 height 32
type input "******"
click at [319, 216] on input "text" at bounding box center [409, 211] width 298 height 32
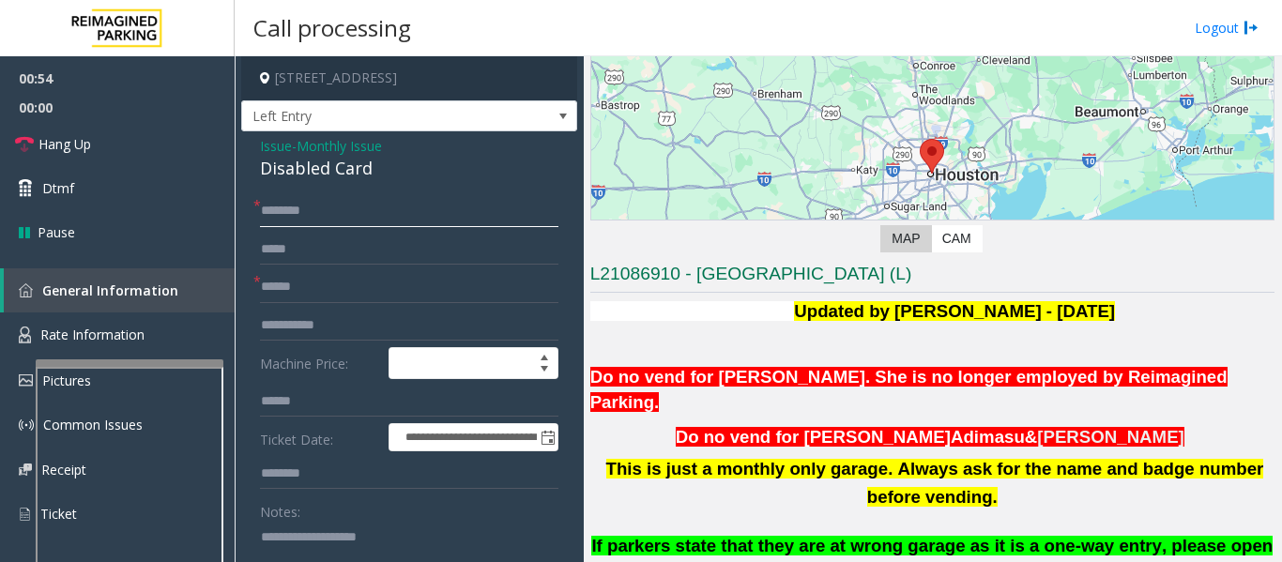
scroll to position [282, 0]
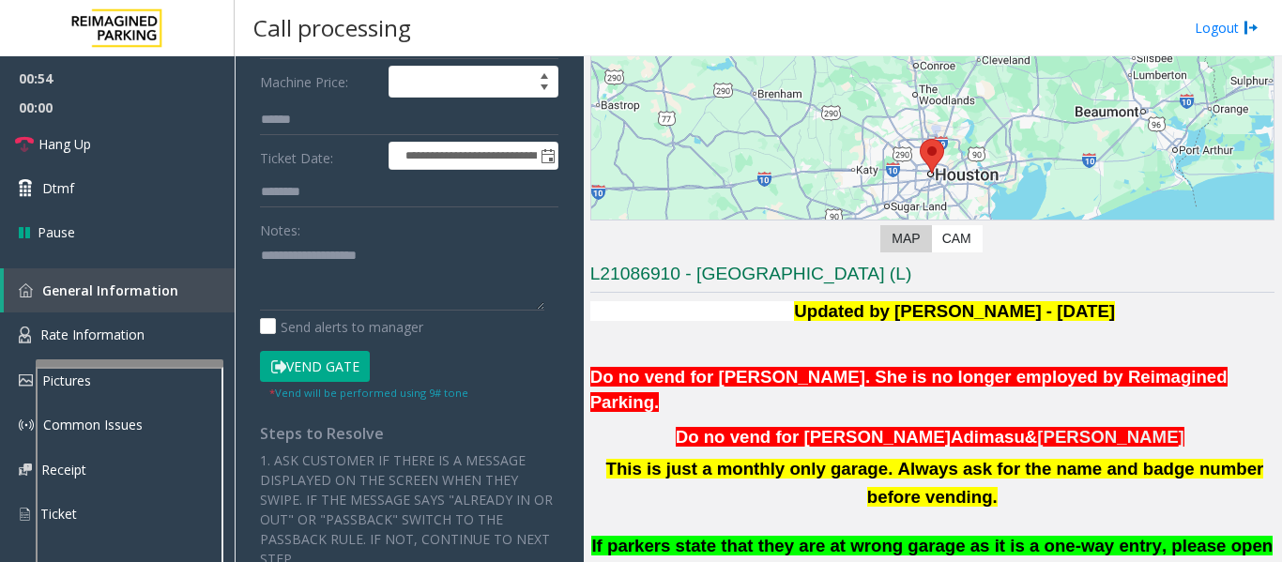
type input "*******"
drag, startPoint x: 311, startPoint y: 368, endPoint x: 320, endPoint y: 358, distance: 14.0
click at [311, 368] on button "Vend Gate" at bounding box center [315, 367] width 110 height 32
click at [358, 282] on textarea at bounding box center [402, 275] width 284 height 70
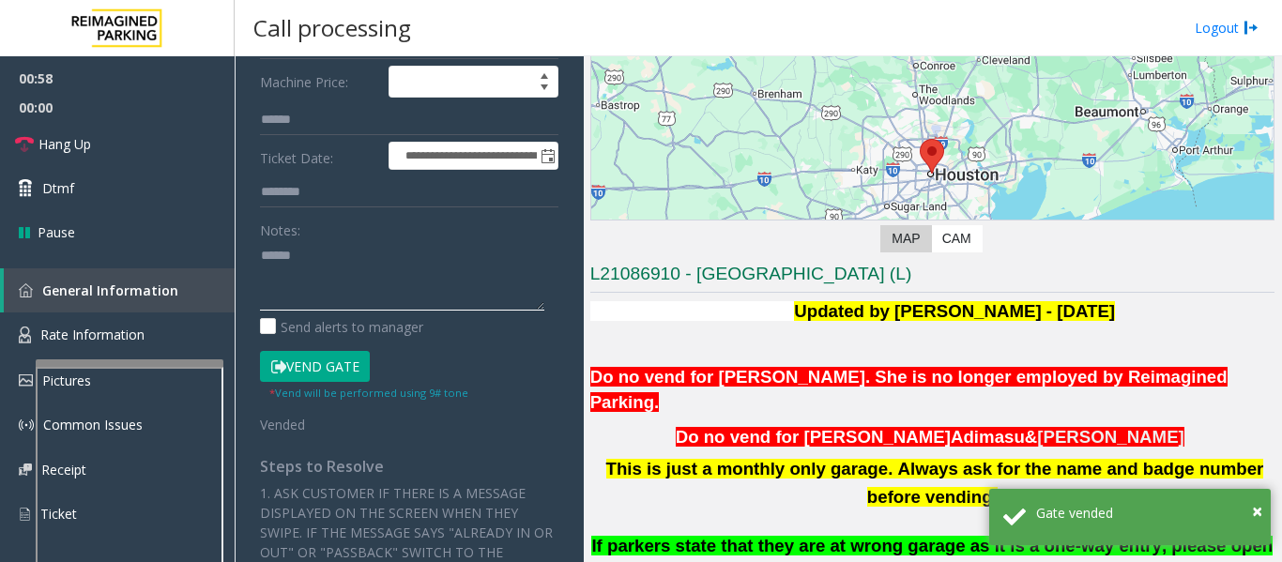
paste textarea "**********"
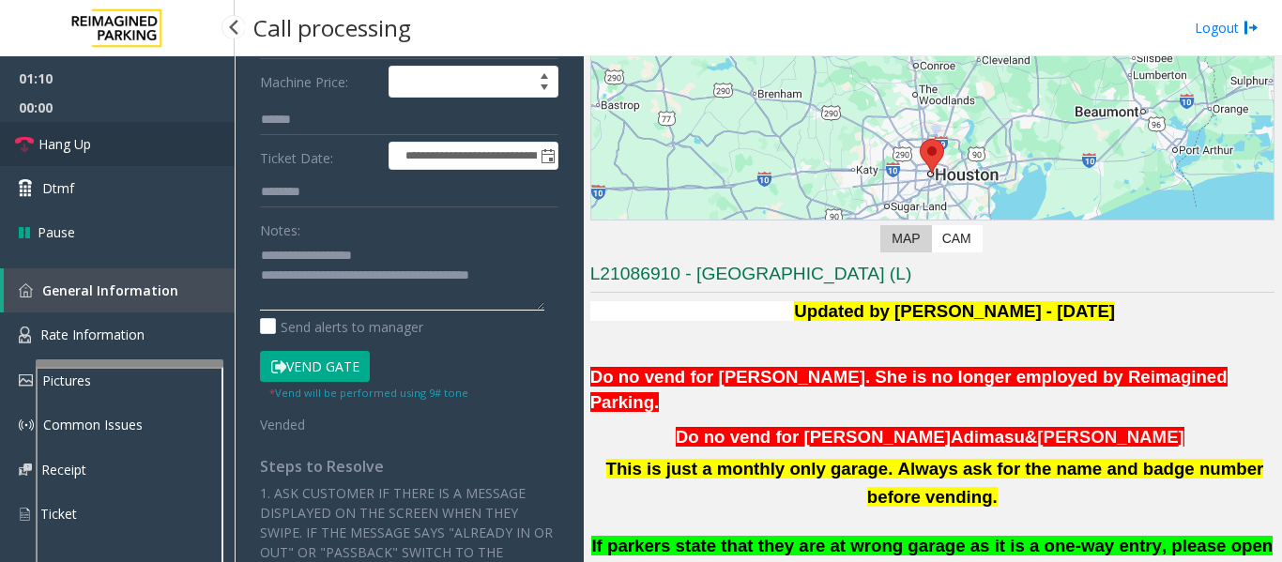
type textarea "**********"
click at [33, 132] on link "Hang Up" at bounding box center [117, 144] width 235 height 44
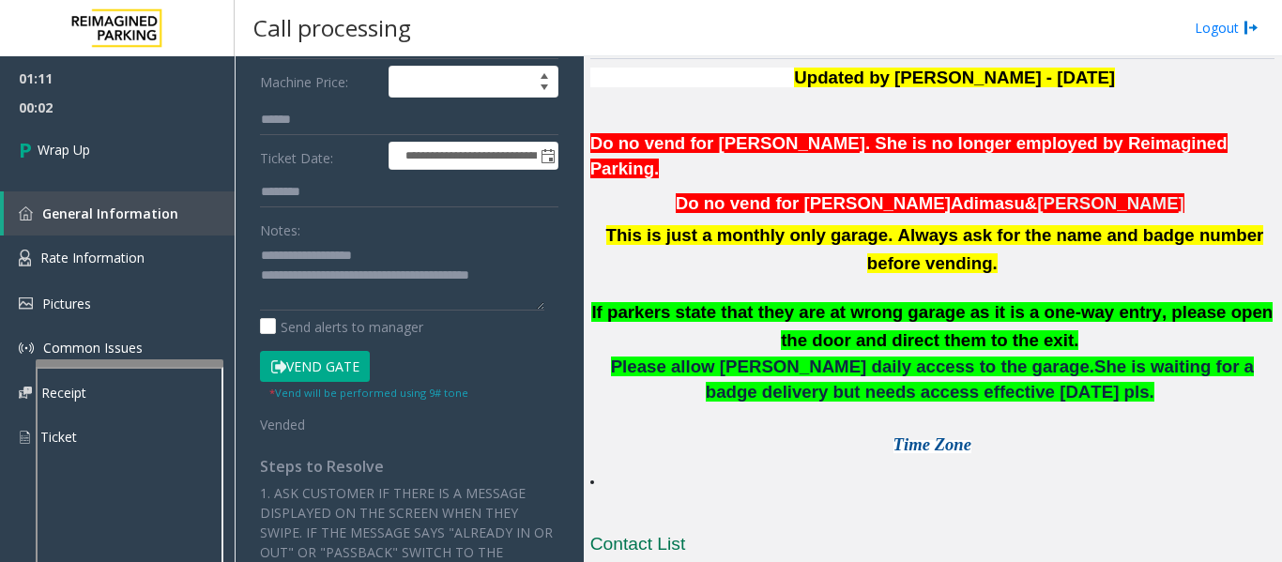
scroll to position [469, 0]
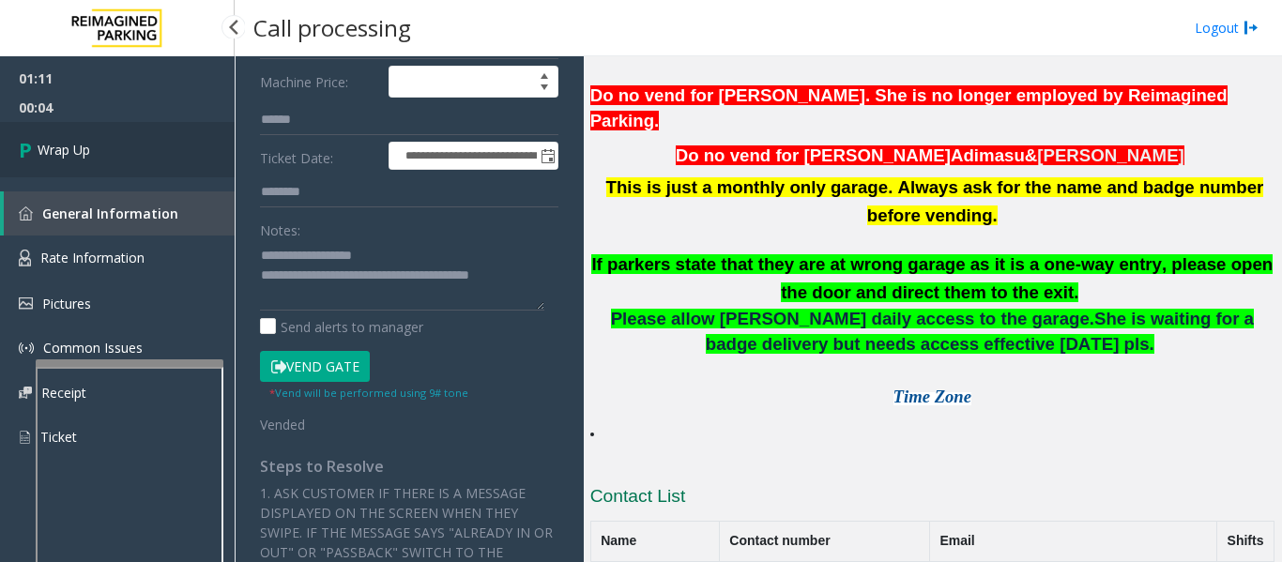
click at [138, 158] on link "Wrap Up" at bounding box center [117, 149] width 235 height 55
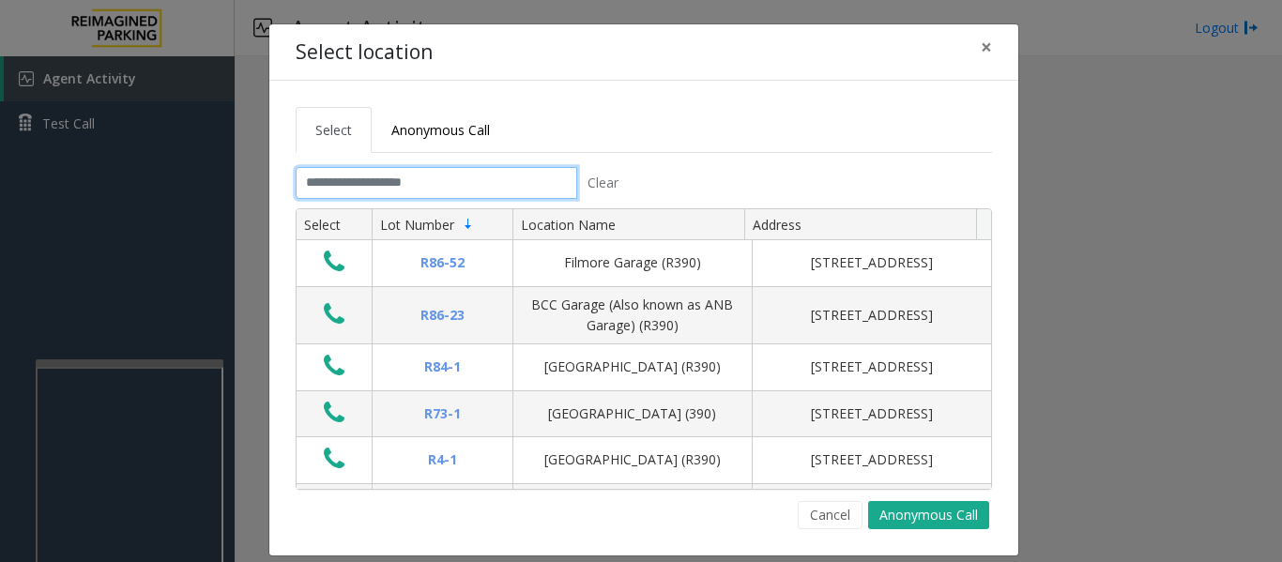
click at [384, 185] on input "text" at bounding box center [437, 183] width 282 height 32
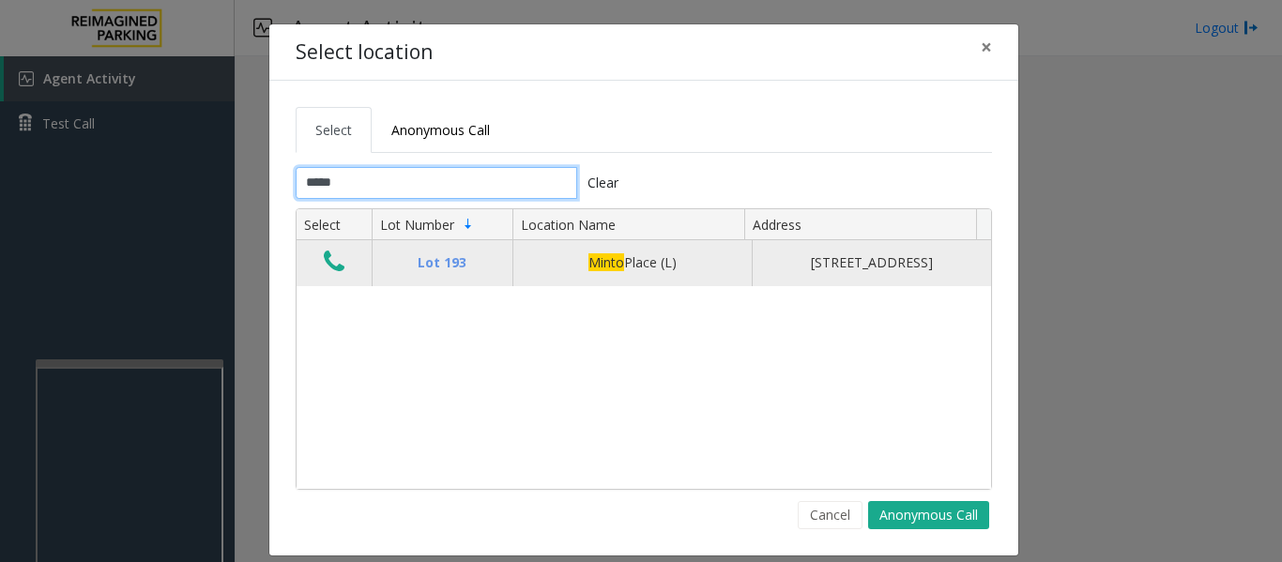
type input "*****"
click at [331, 275] on icon "Data table" at bounding box center [334, 262] width 21 height 26
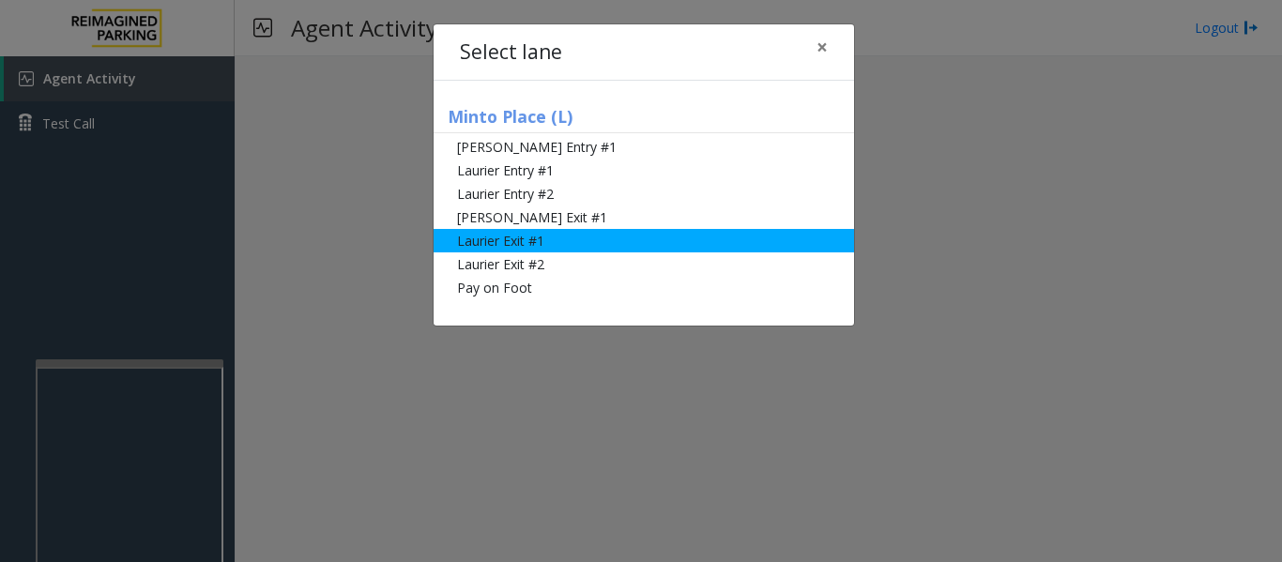
click at [569, 244] on li "Laurier Exit #1" at bounding box center [644, 240] width 420 height 23
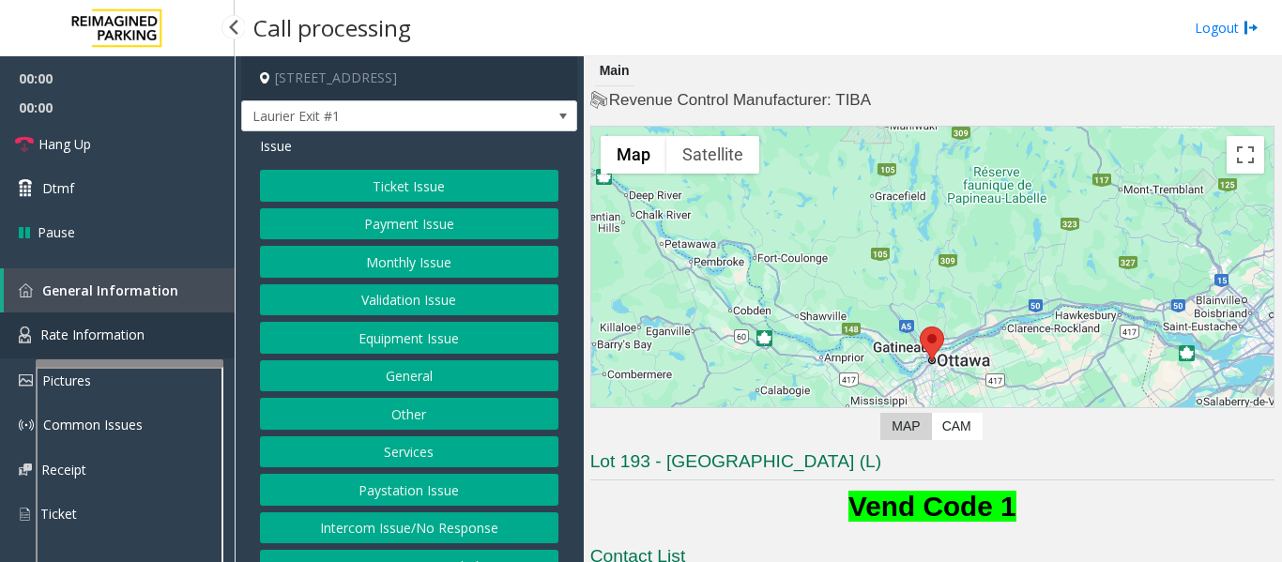
click at [58, 340] on span "Rate Information" at bounding box center [92, 335] width 104 height 18
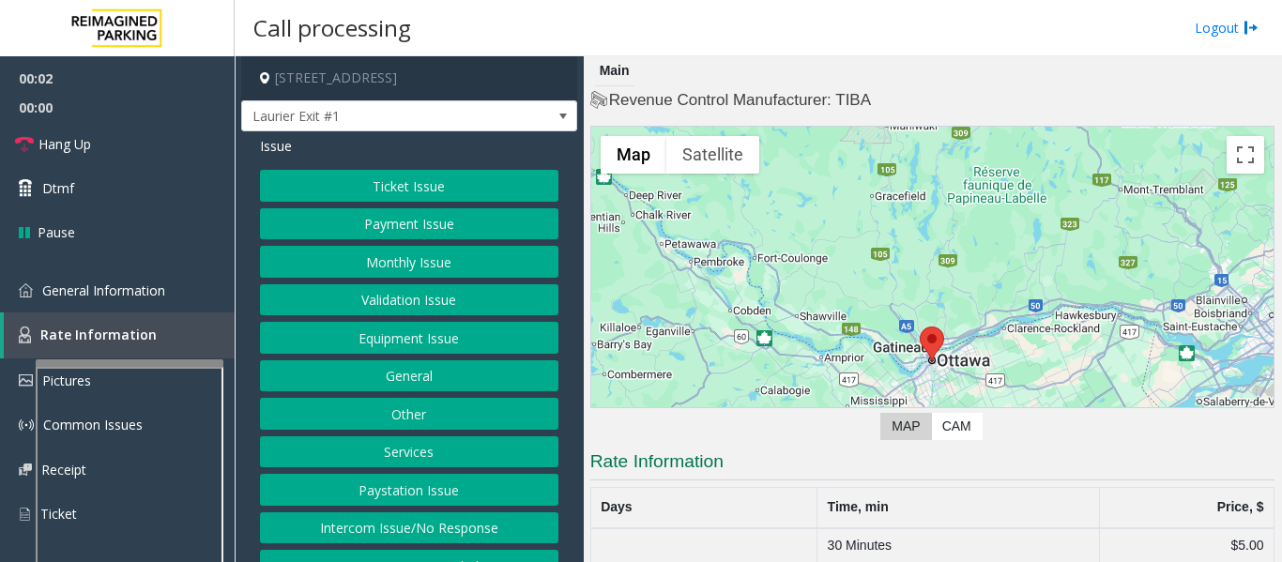
scroll to position [160, 0]
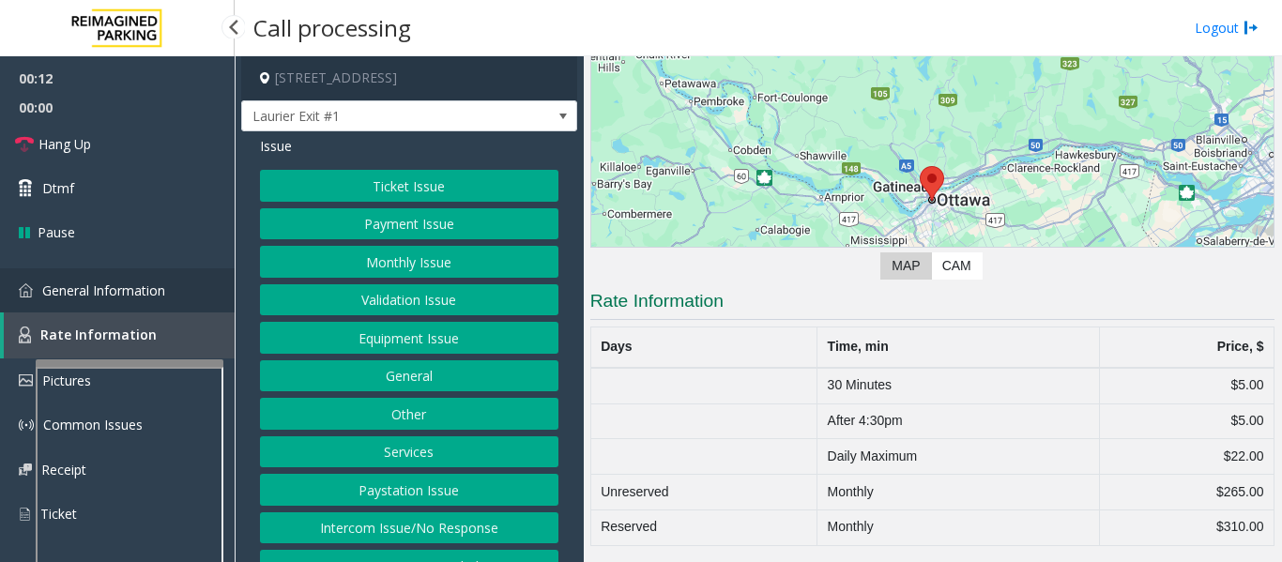
click at [115, 273] on link "General Information" at bounding box center [117, 290] width 235 height 44
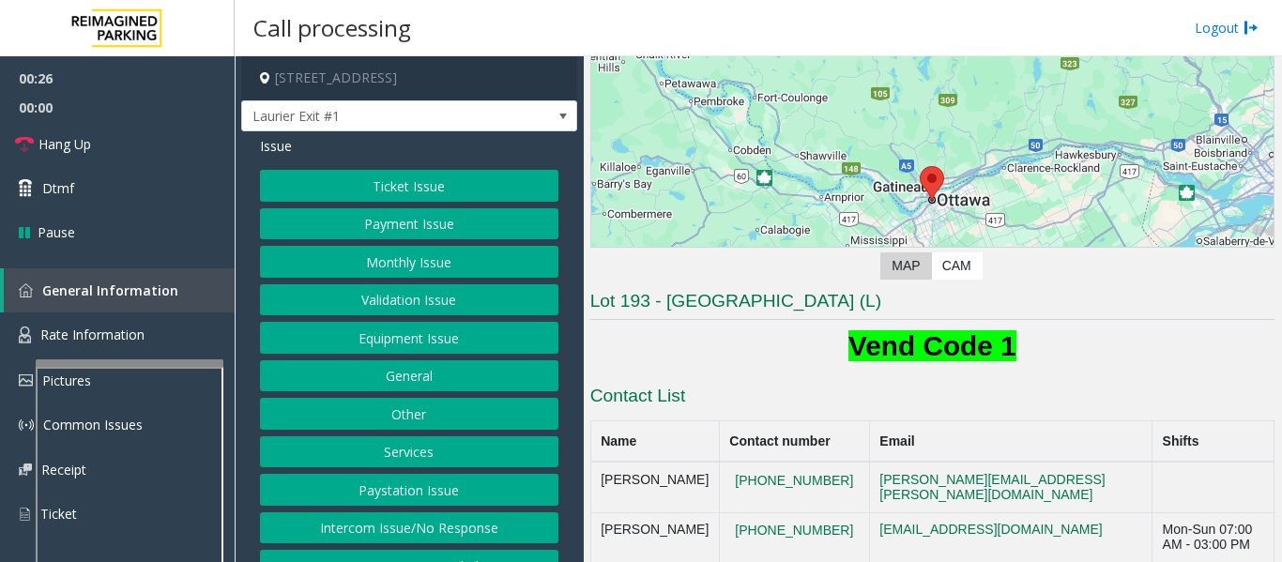
click at [409, 343] on button "Equipment Issue" at bounding box center [409, 338] width 298 height 32
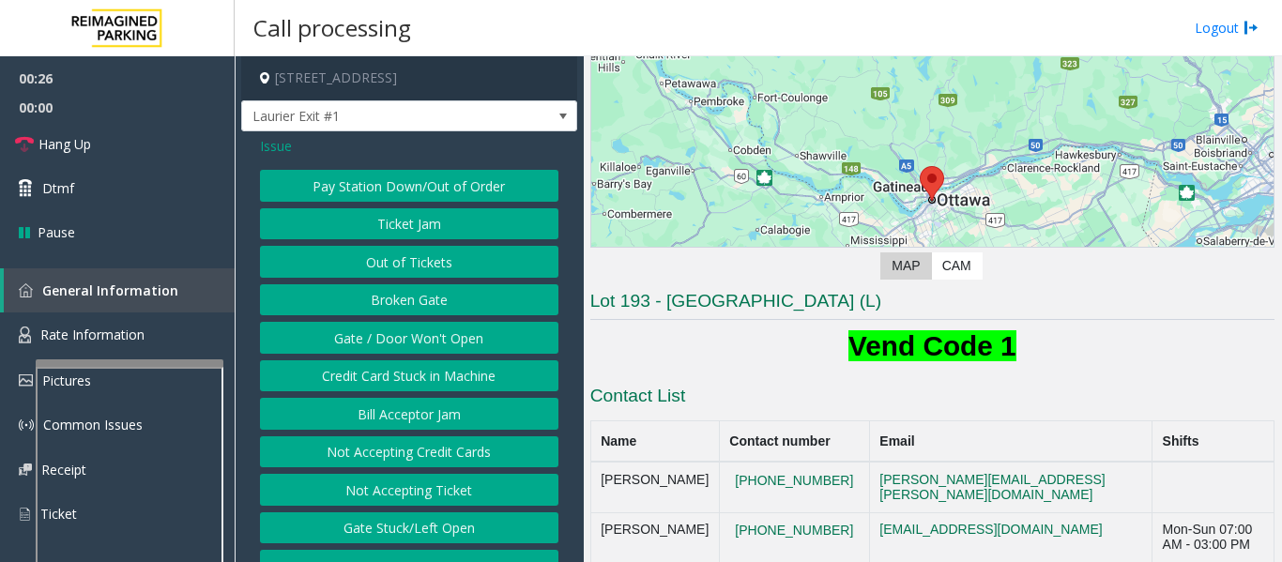
click at [413, 338] on button "Gate / Door Won't Open" at bounding box center [409, 338] width 298 height 32
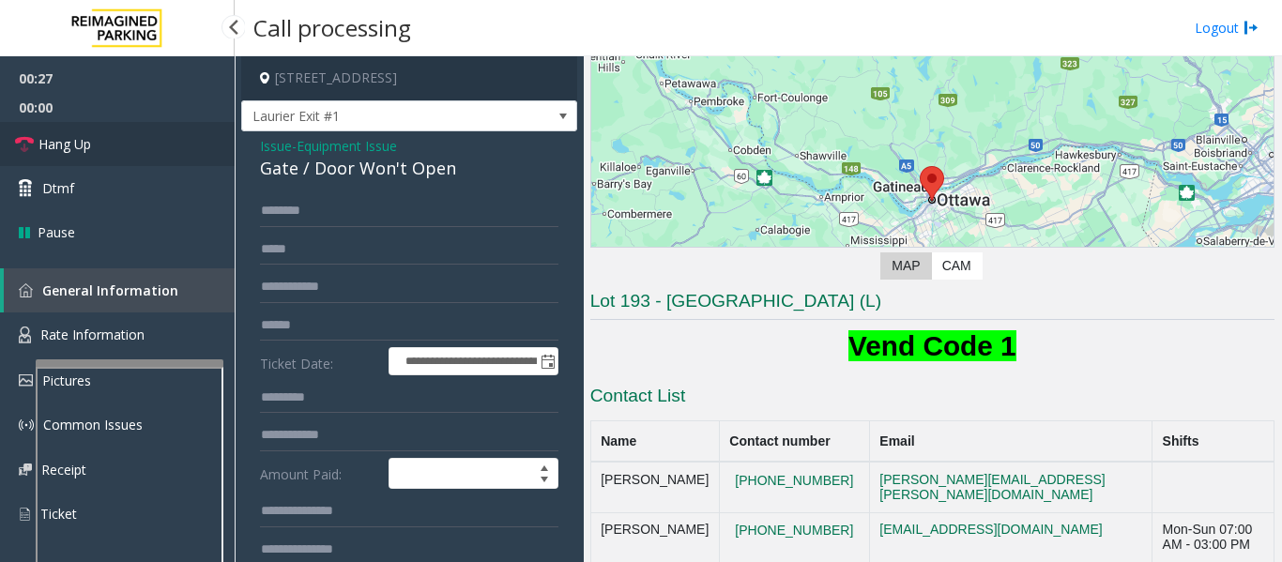
click at [54, 157] on link "Hang Up" at bounding box center [117, 144] width 235 height 44
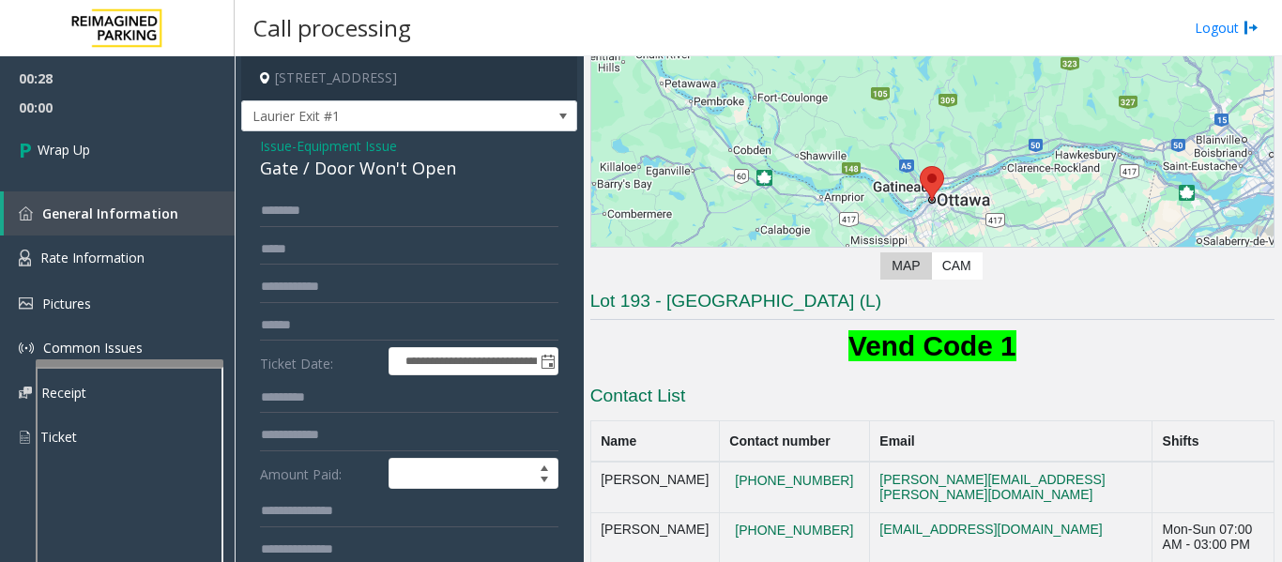
click at [264, 164] on div "Gate / Door Won't Open" at bounding box center [409, 168] width 298 height 25
click at [280, 149] on span "Issue" at bounding box center [276, 146] width 32 height 20
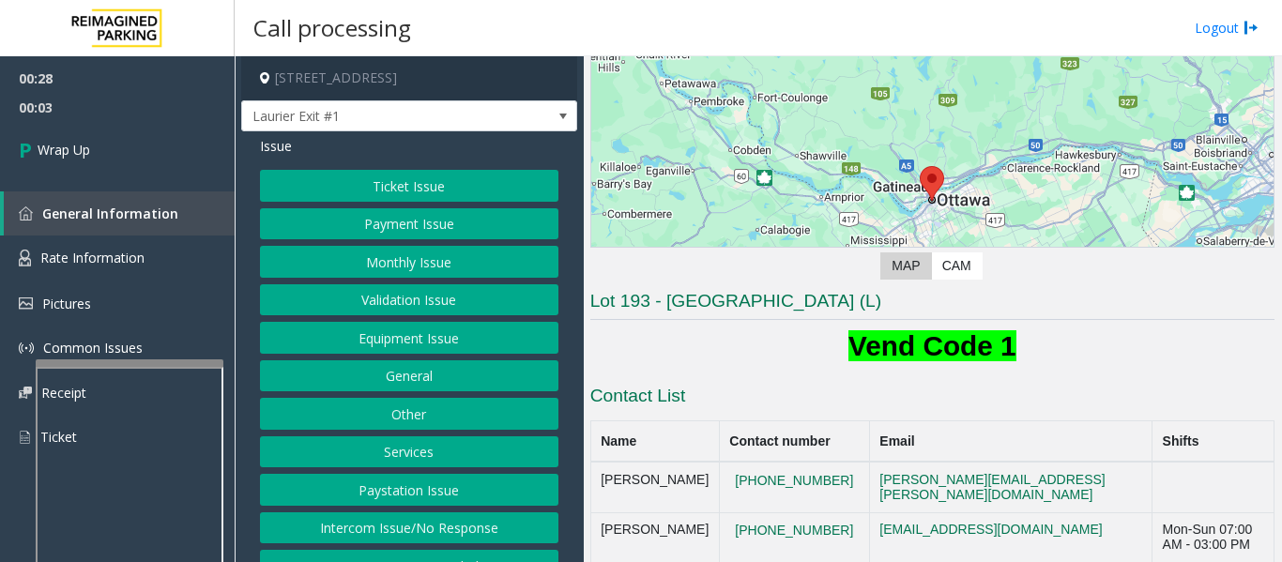
click at [372, 179] on button "Ticket Issue" at bounding box center [409, 186] width 298 height 32
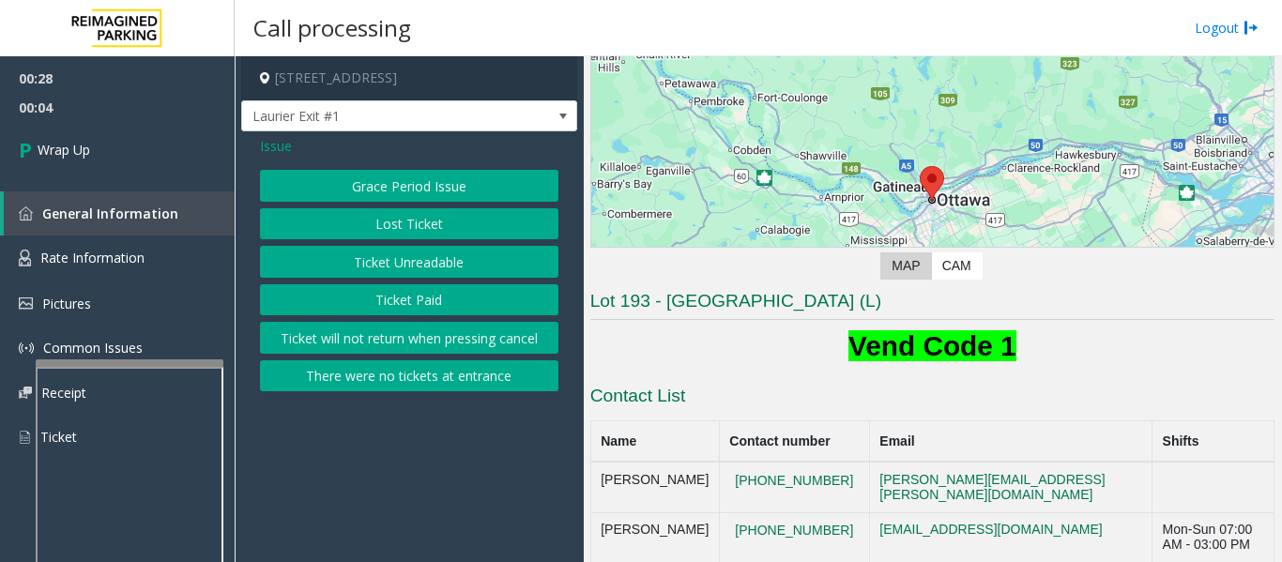
click at [396, 184] on button "Grace Period Issue" at bounding box center [409, 186] width 298 height 32
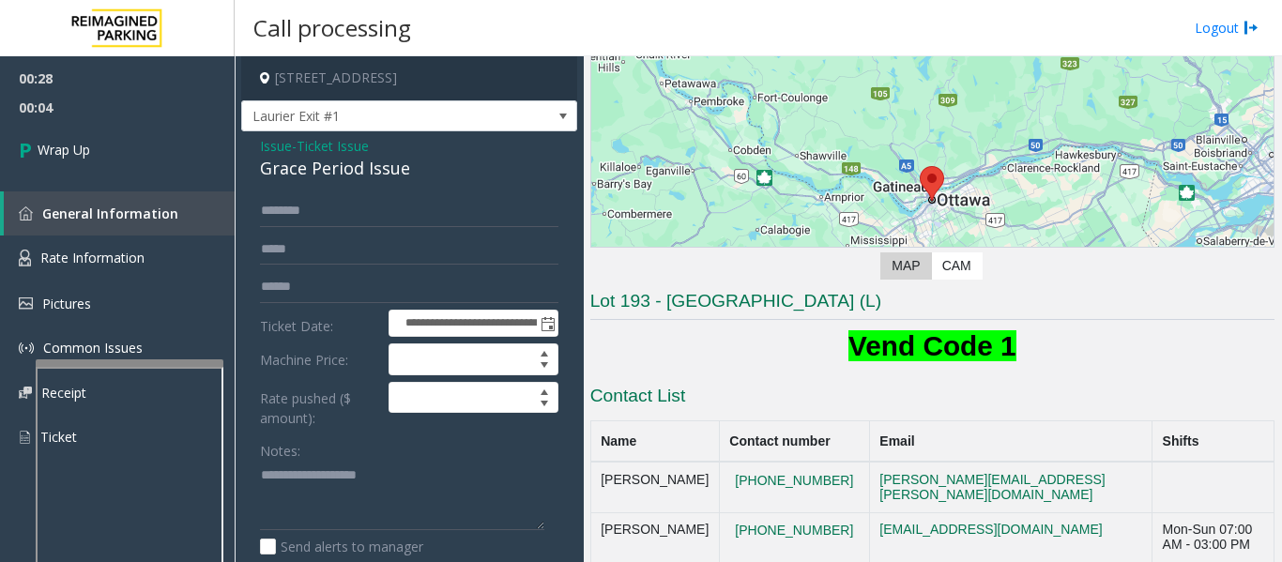
click at [359, 162] on div "Grace Period Issue" at bounding box center [409, 168] width 298 height 25
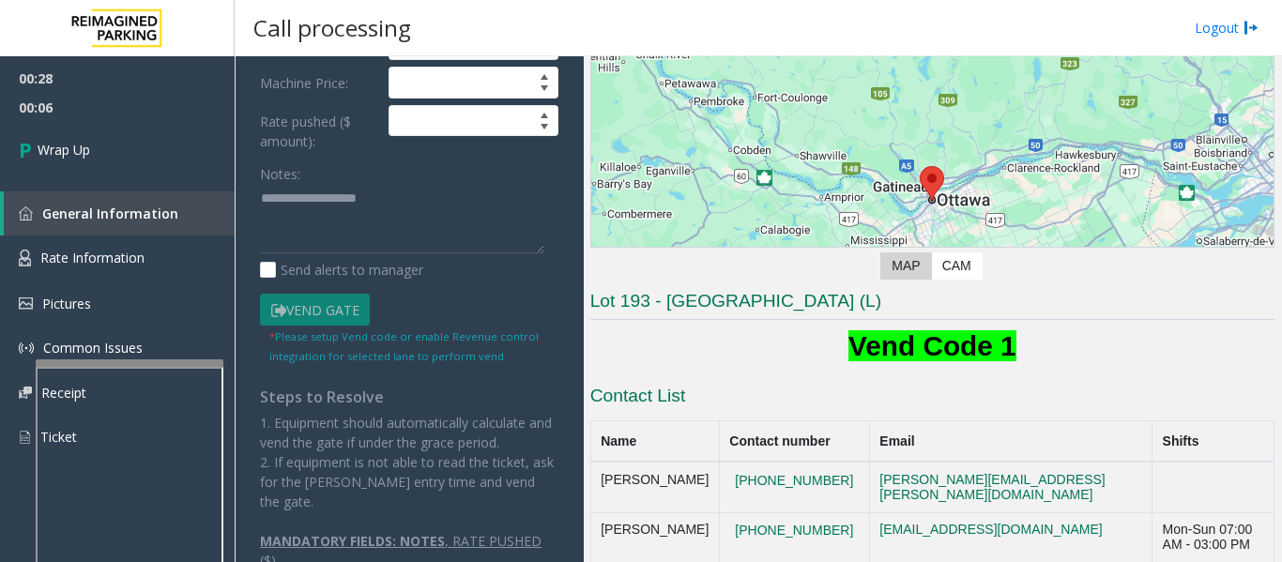
scroll to position [282, 0]
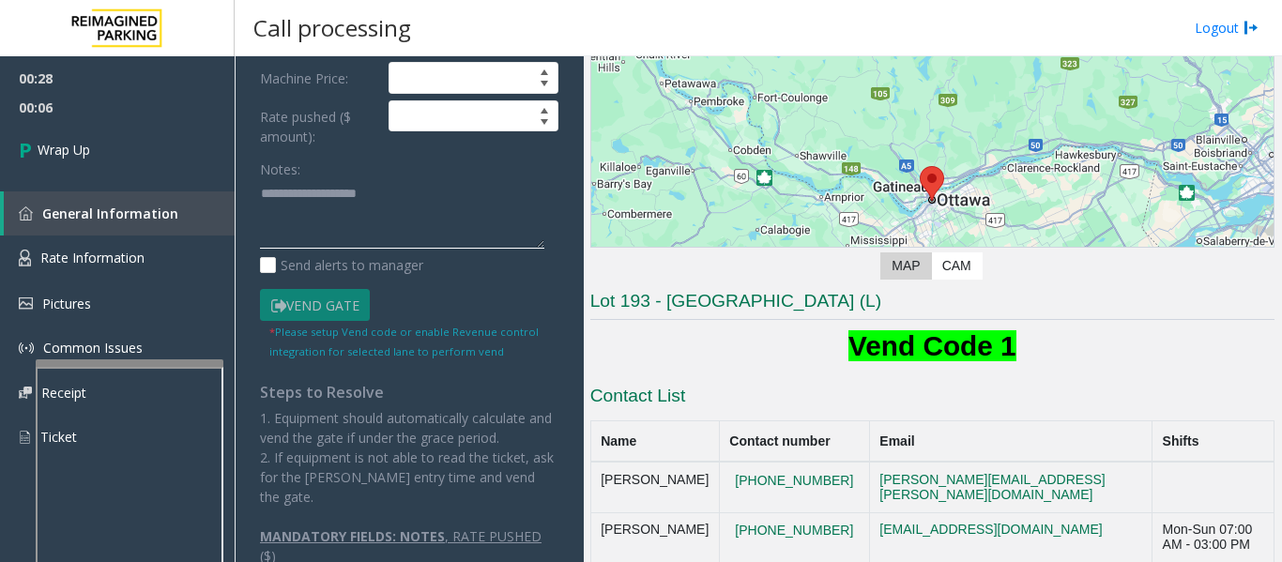
click at [353, 211] on textarea at bounding box center [402, 214] width 284 height 70
paste textarea "**********"
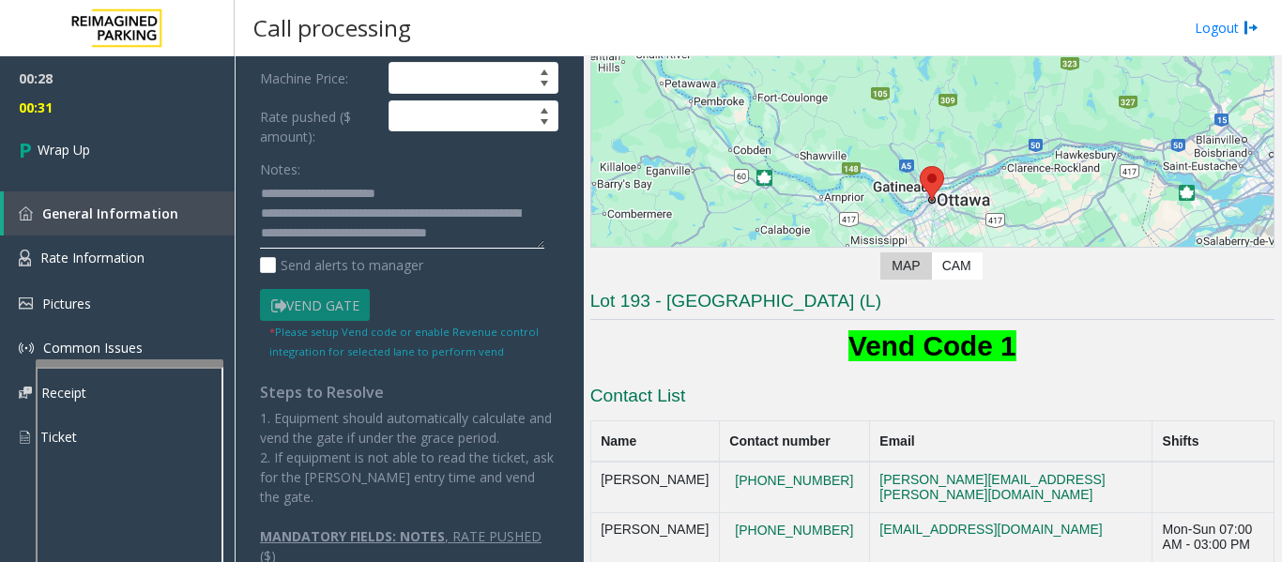
scroll to position [15, 0]
type textarea "**********"
click at [96, 118] on span "00:36" at bounding box center [117, 107] width 235 height 29
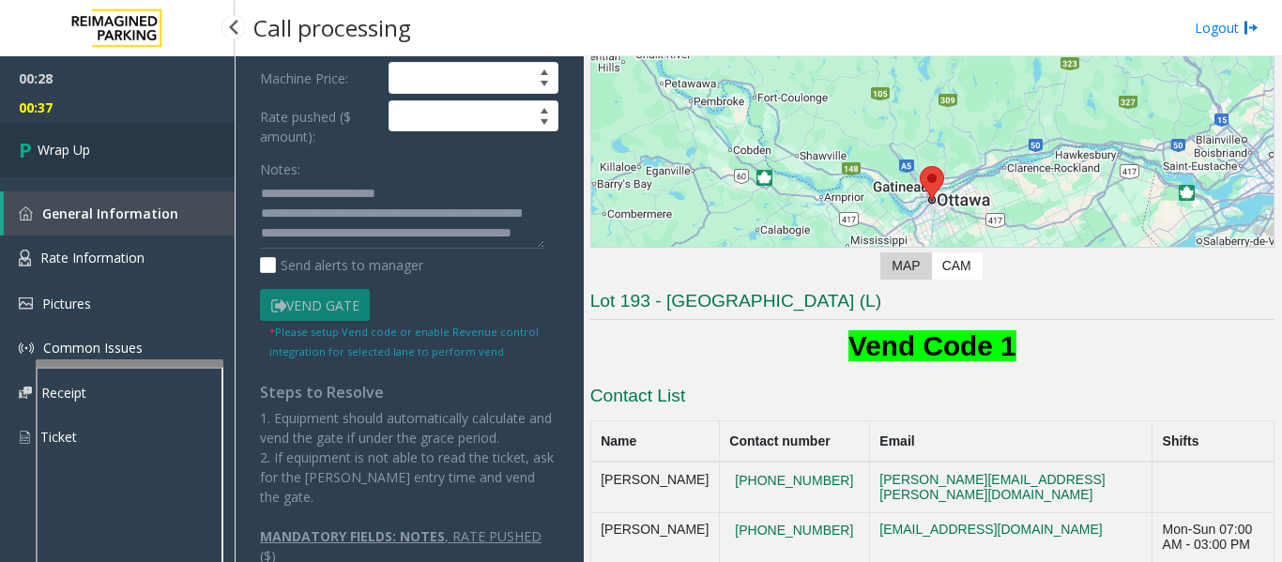
click at [96, 127] on link "Wrap Up" at bounding box center [117, 149] width 235 height 55
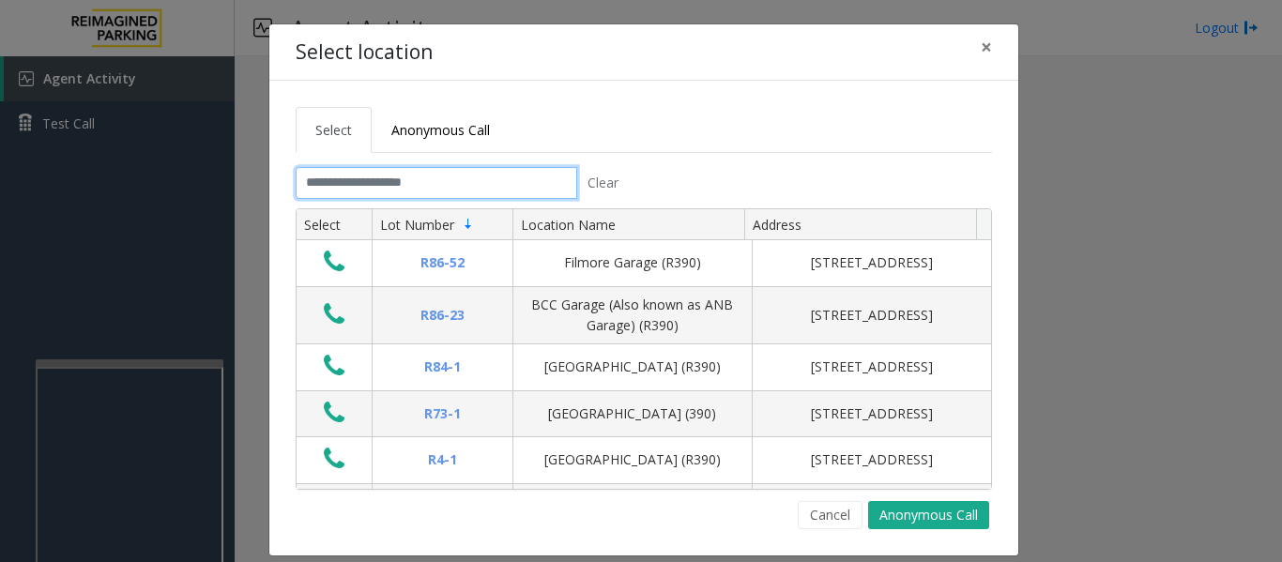
click at [507, 179] on input "text" at bounding box center [437, 183] width 282 height 32
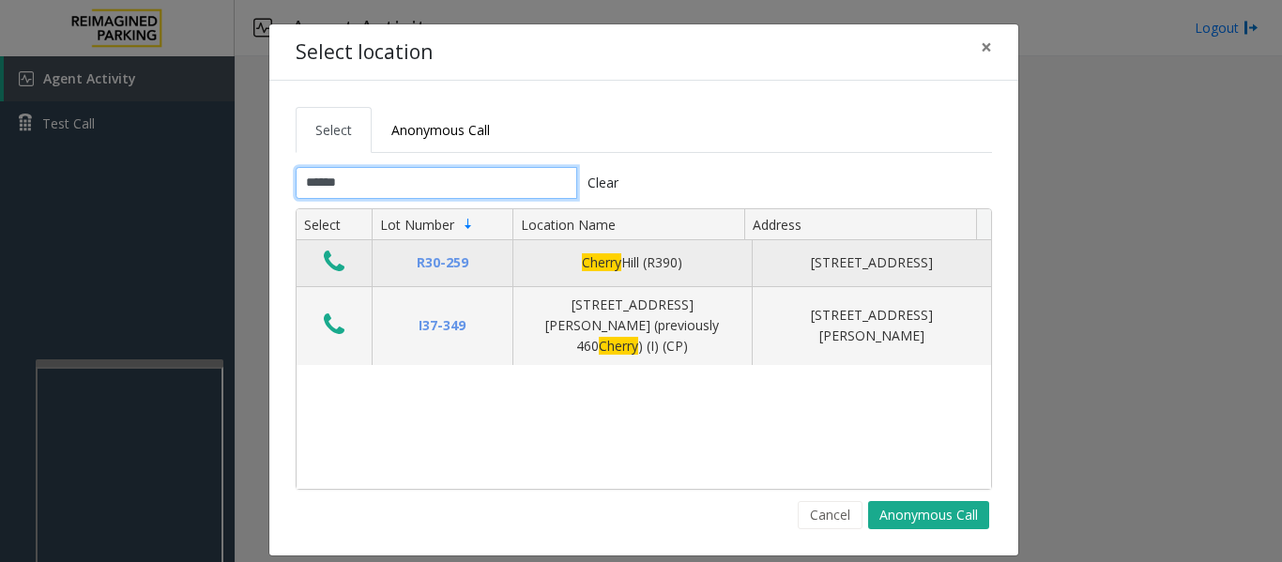
type input "******"
click at [334, 260] on icon "Data table" at bounding box center [334, 262] width 21 height 26
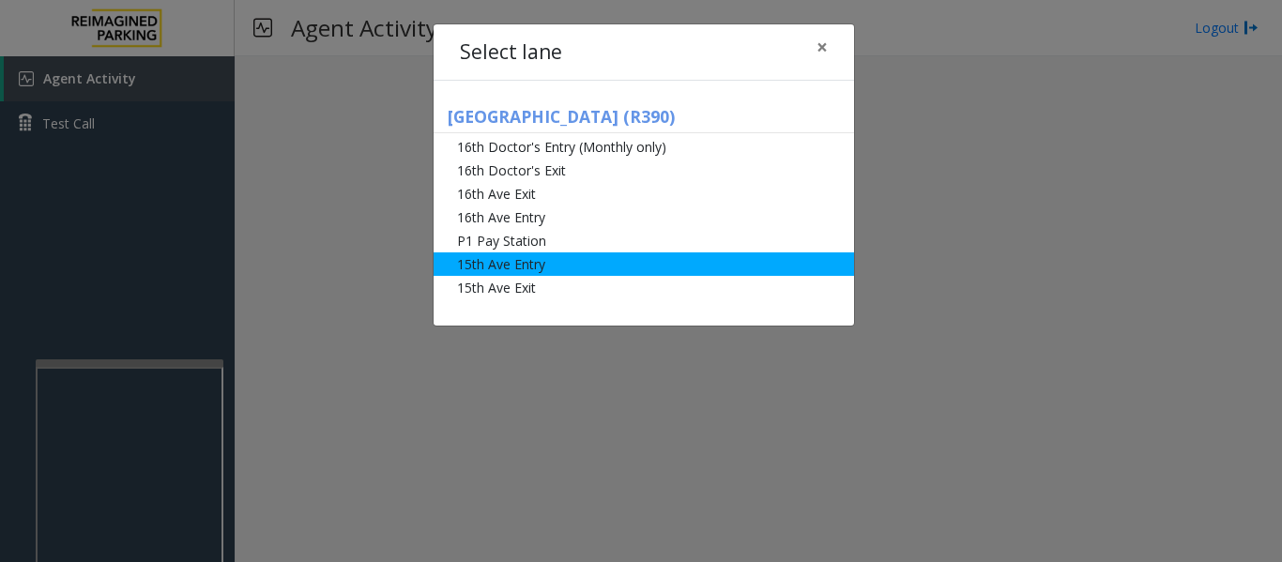
click at [493, 271] on li "15th Ave Entry" at bounding box center [644, 263] width 420 height 23
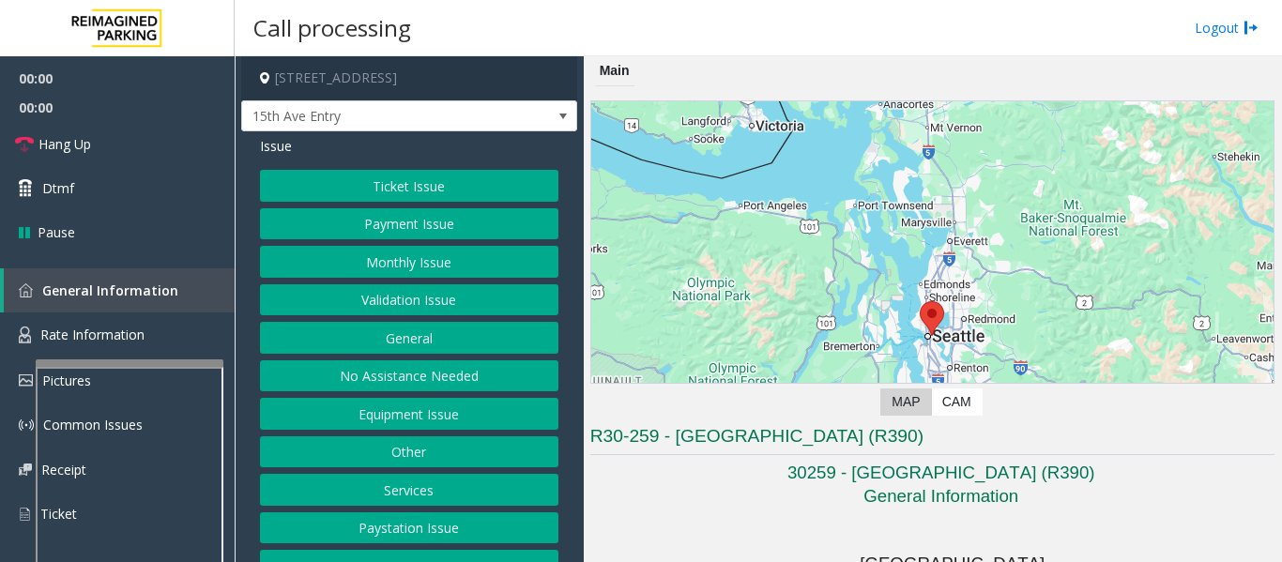
click at [424, 253] on button "Monthly Issue" at bounding box center [409, 262] width 298 height 32
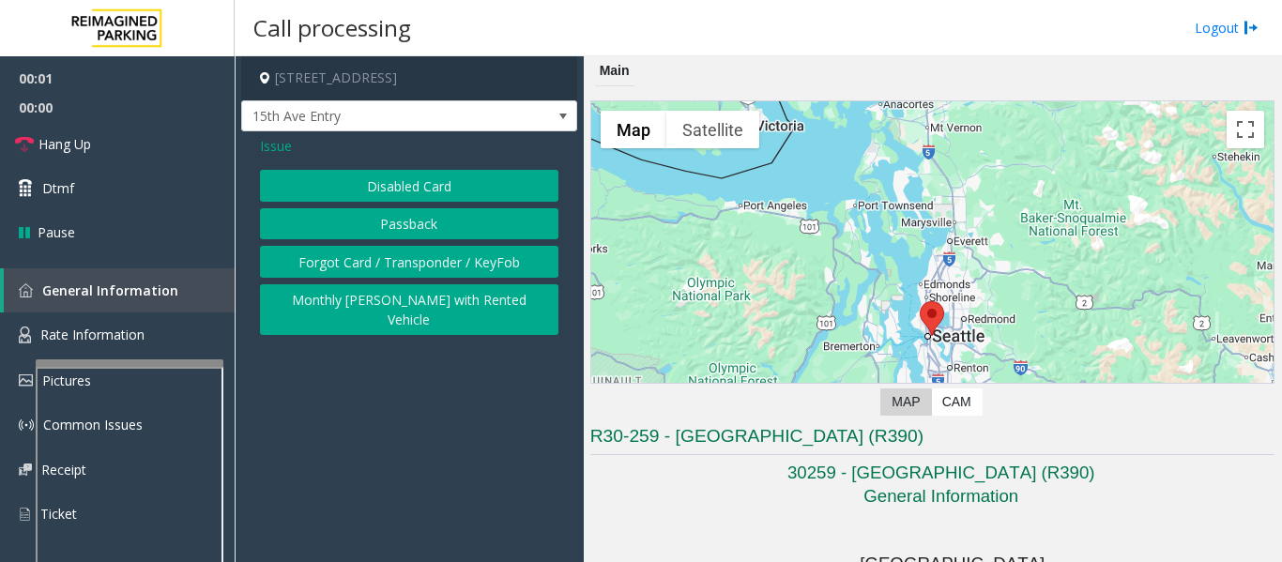
click at [450, 175] on button "Disabled Card" at bounding box center [409, 186] width 298 height 32
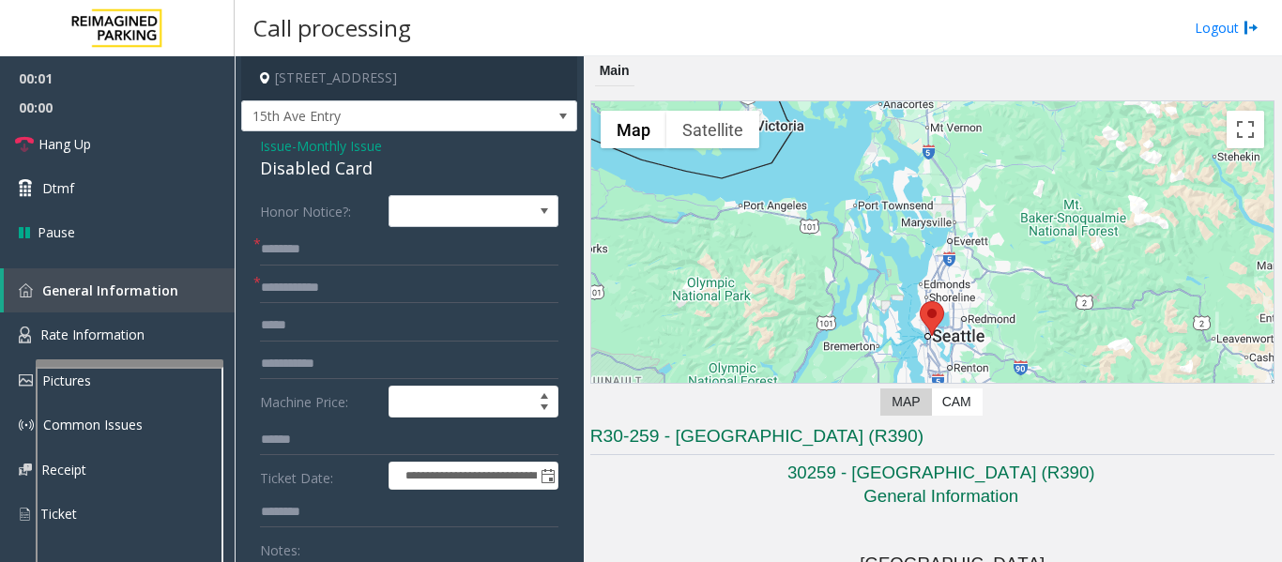
click at [339, 164] on div "Disabled Card" at bounding box center [409, 168] width 298 height 25
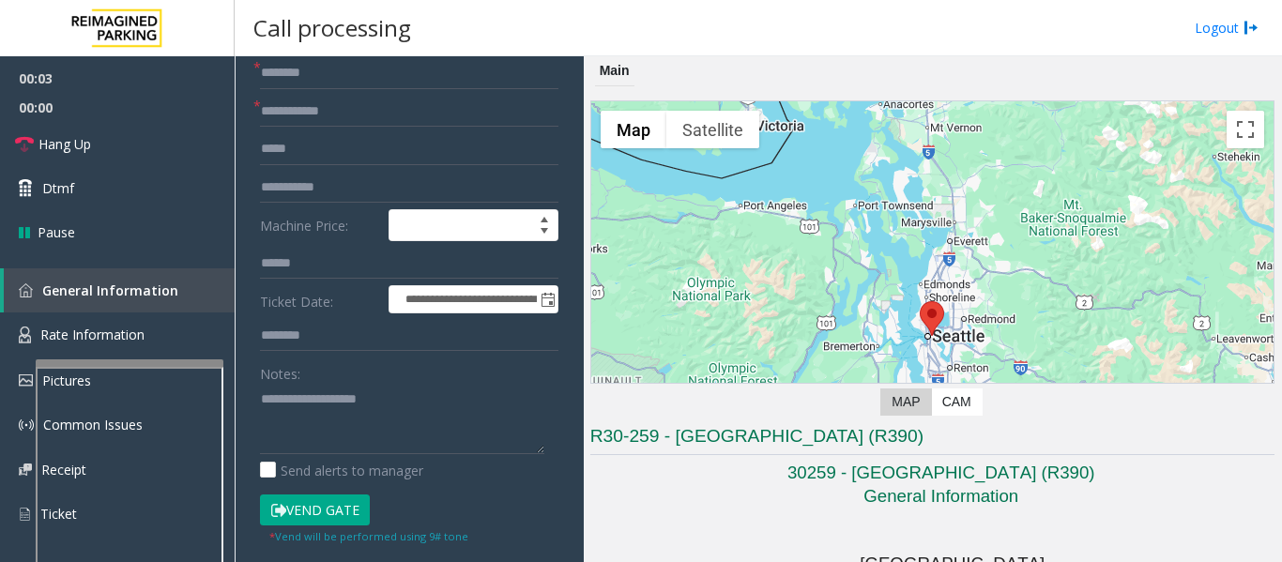
scroll to position [188, 0]
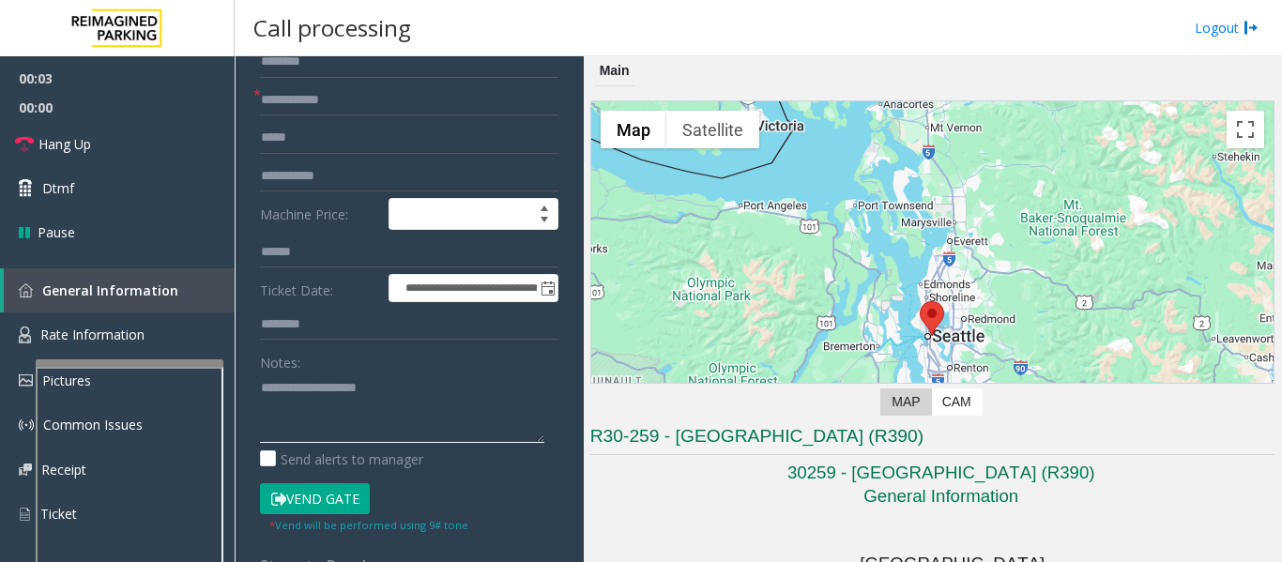
click at [298, 383] on textarea at bounding box center [402, 408] width 284 height 70
paste textarea "**********"
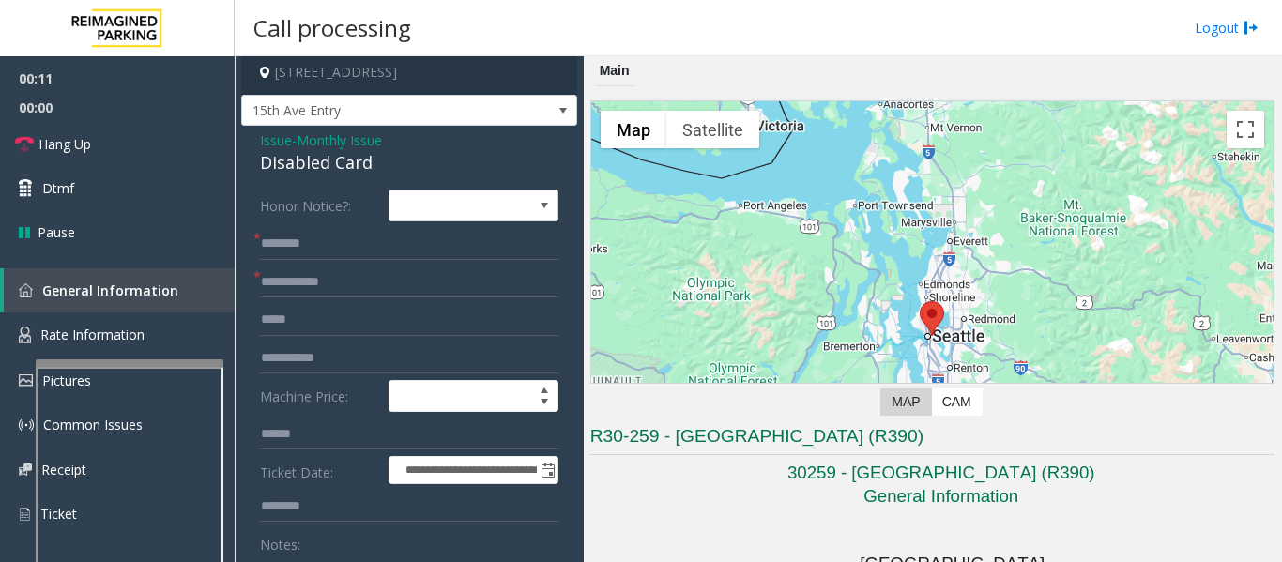
scroll to position [0, 0]
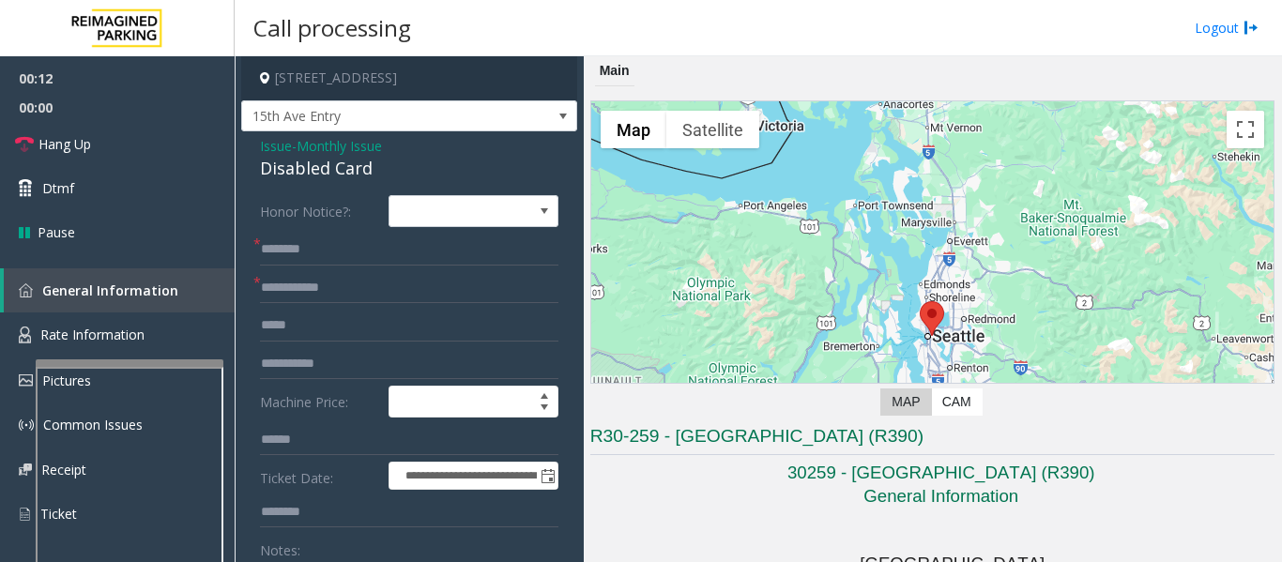
type textarea "**********"
click at [371, 242] on input "text" at bounding box center [409, 250] width 298 height 32
type input "****"
click at [352, 281] on input "text" at bounding box center [409, 288] width 298 height 32
click at [354, 281] on input "text" at bounding box center [409, 288] width 298 height 32
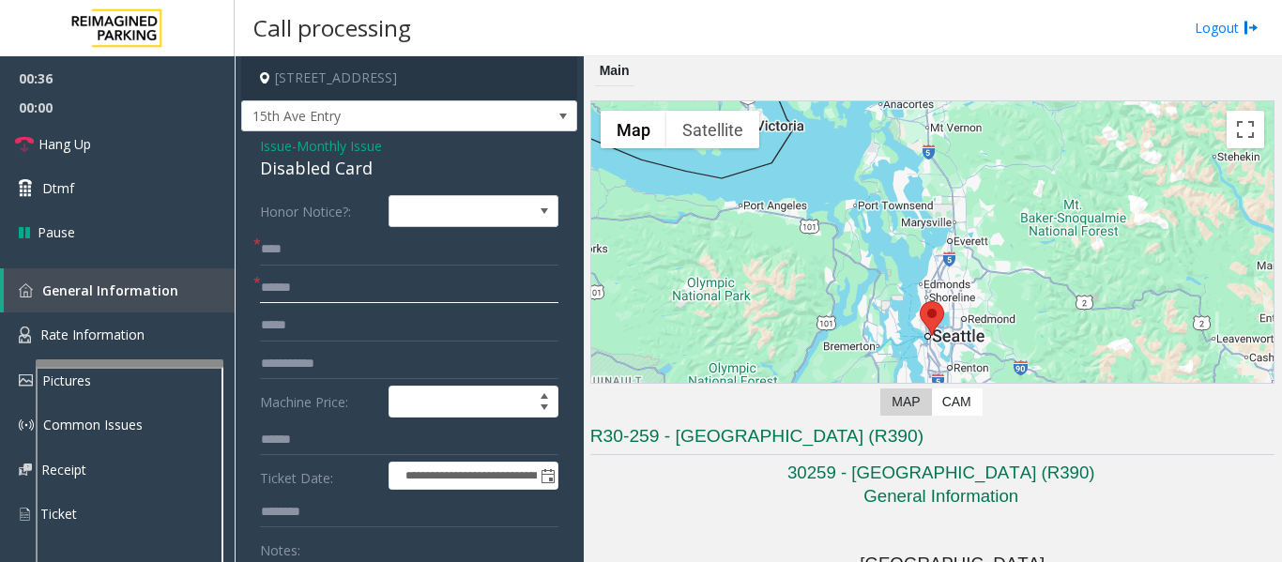
scroll to position [188, 0]
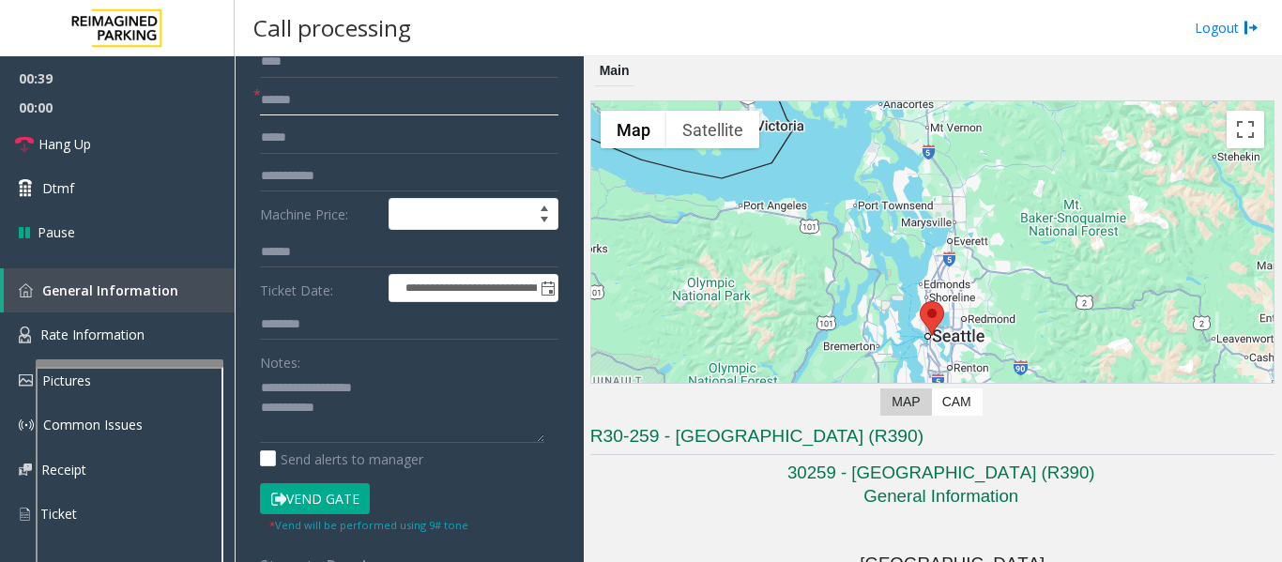
type input "******"
click at [286, 493] on button "Vend Gate" at bounding box center [315, 499] width 110 height 32
click at [377, 409] on textarea at bounding box center [402, 408] width 284 height 70
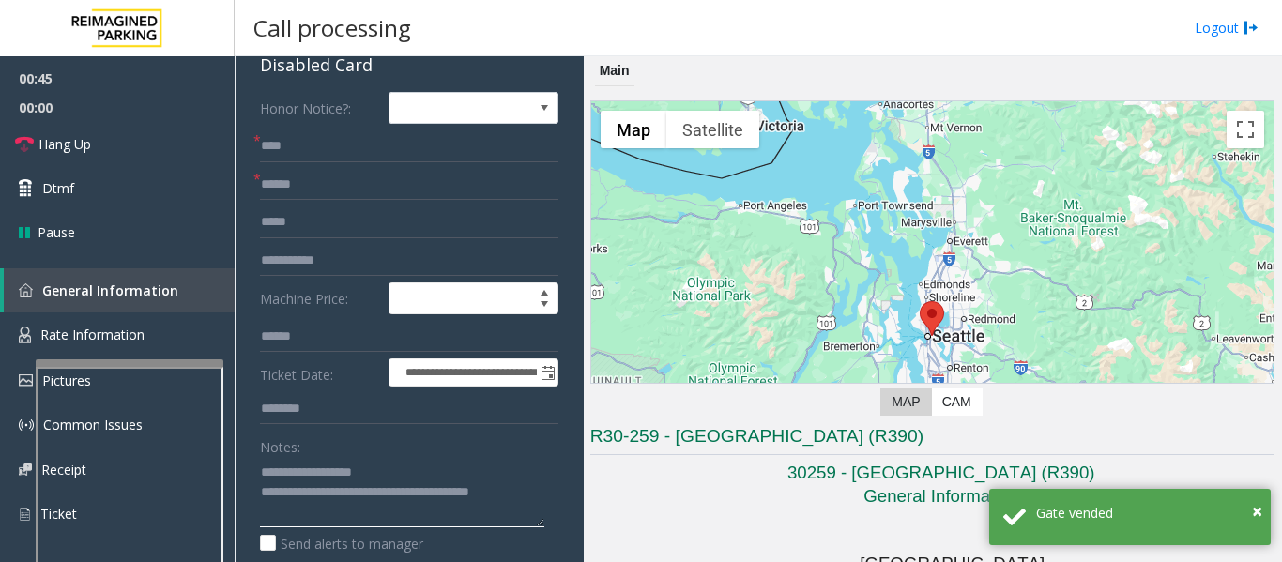
scroll to position [0, 0]
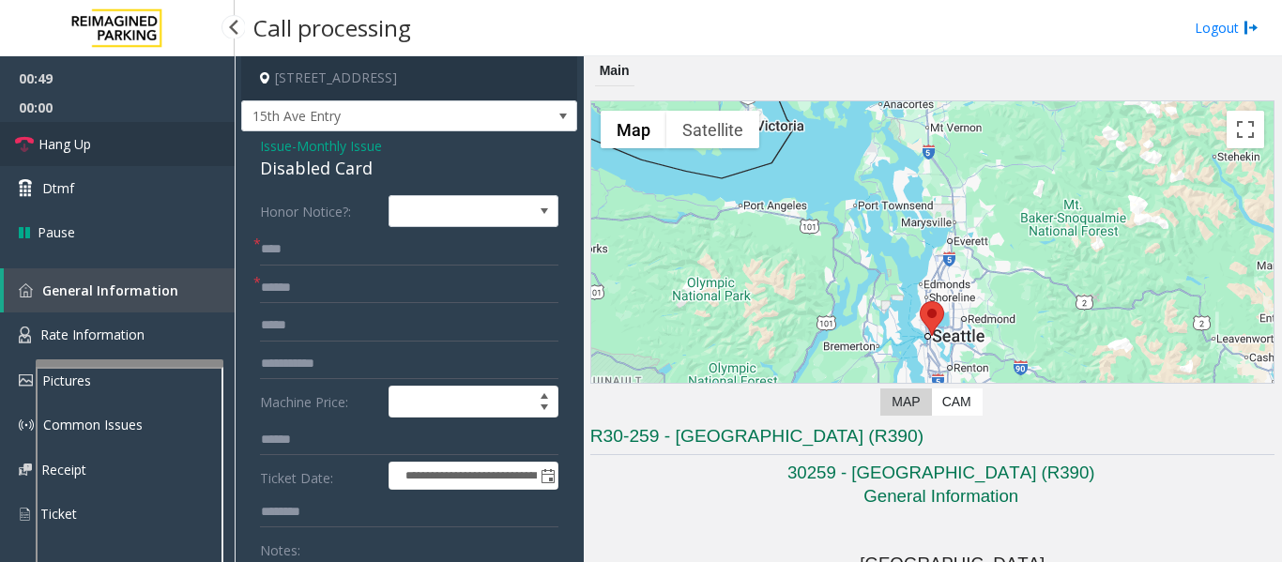
type textarea "**********"
click at [62, 137] on span "Hang Up" at bounding box center [64, 144] width 53 height 20
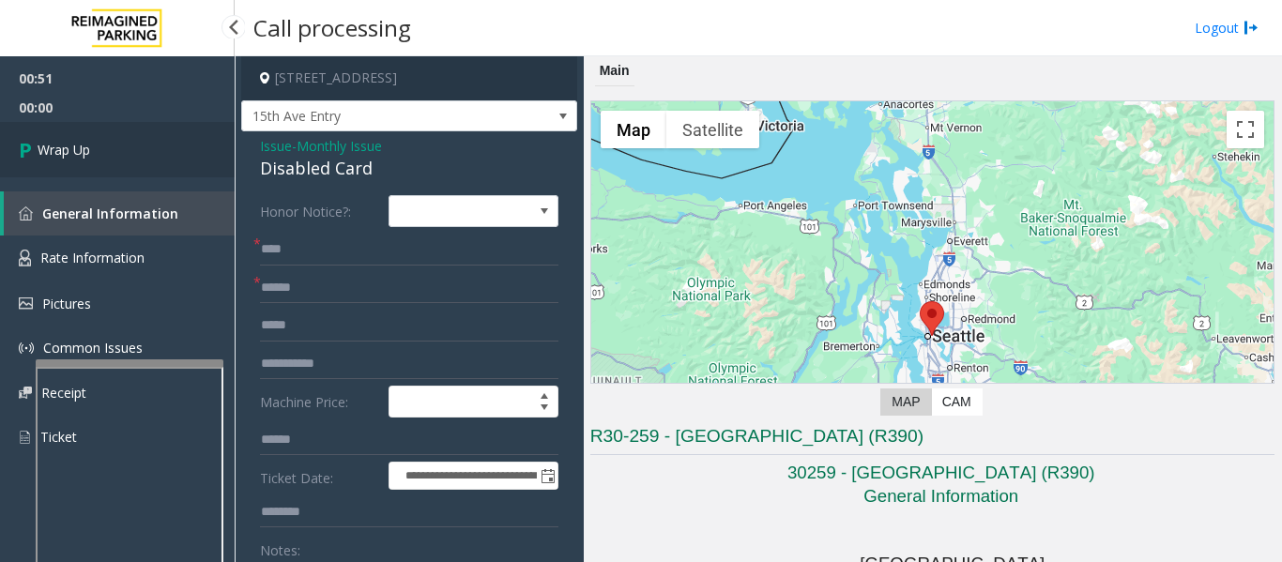
click at [56, 157] on span "Wrap Up" at bounding box center [64, 150] width 53 height 20
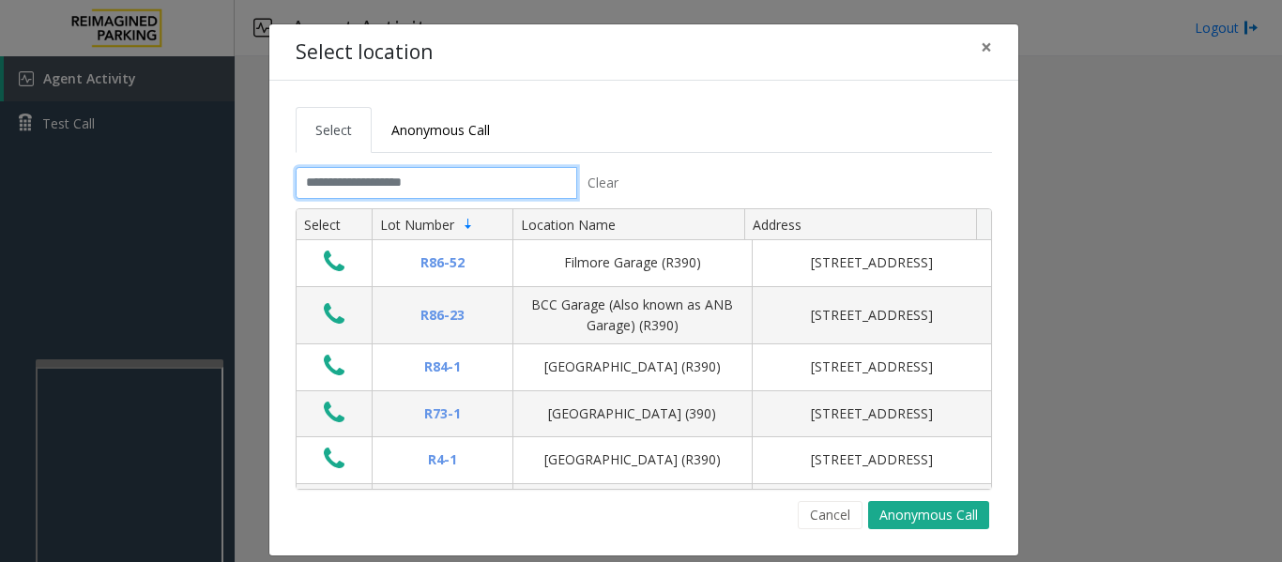
click at [519, 175] on input "text" at bounding box center [437, 183] width 282 height 32
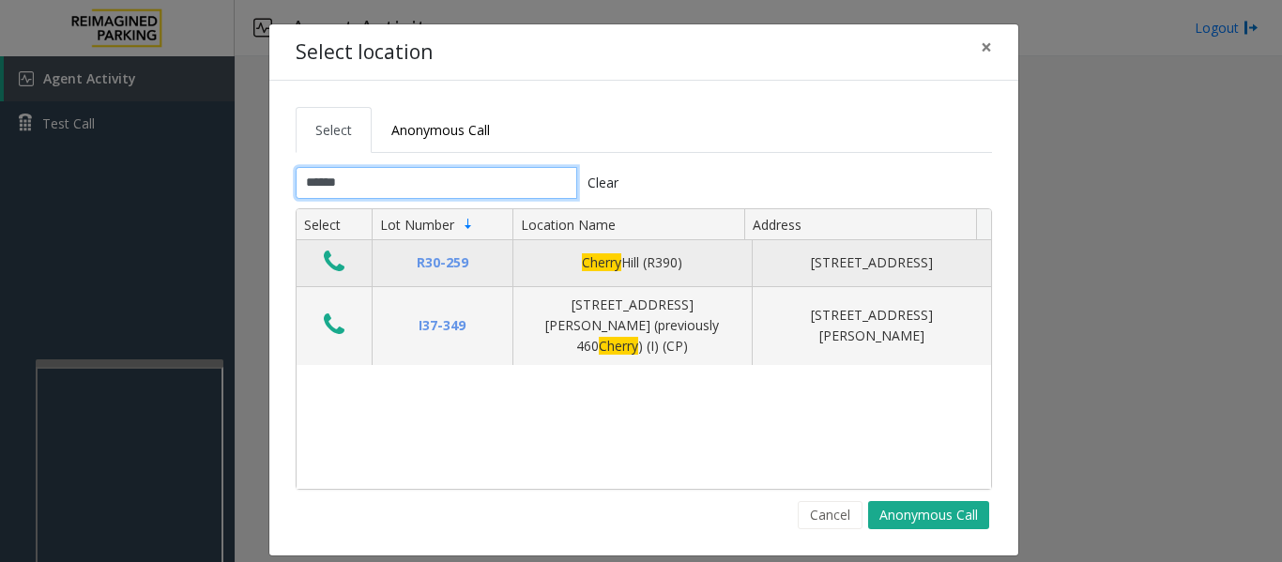
type input "******"
click at [336, 259] on icon "Data table" at bounding box center [334, 262] width 21 height 26
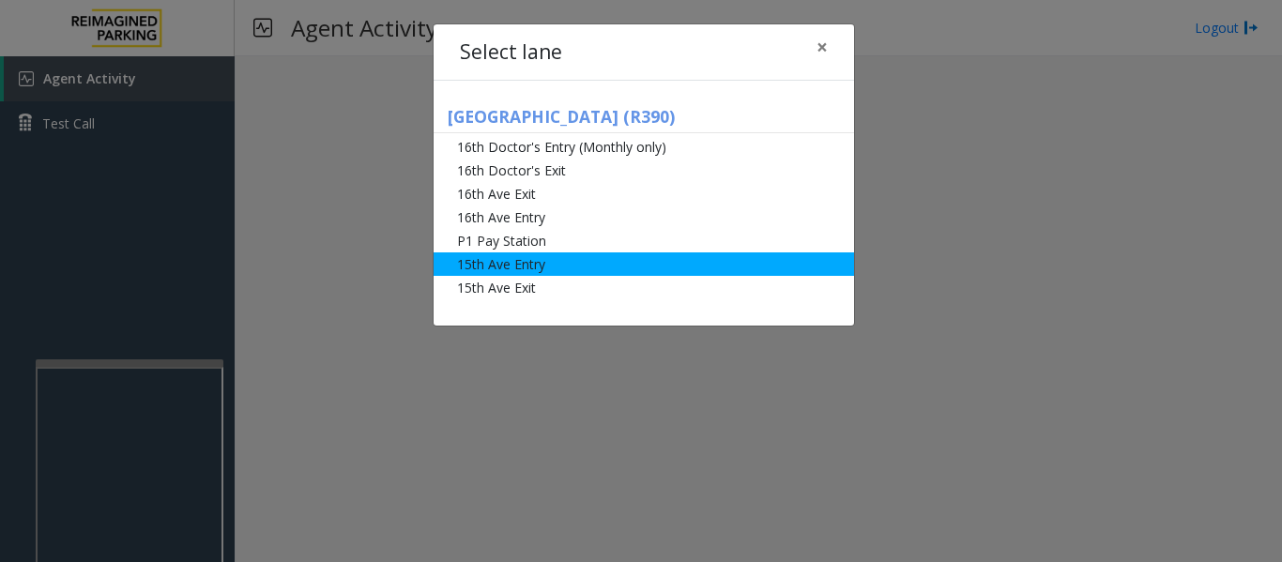
click at [518, 267] on li "15th Ave Entry" at bounding box center [644, 263] width 420 height 23
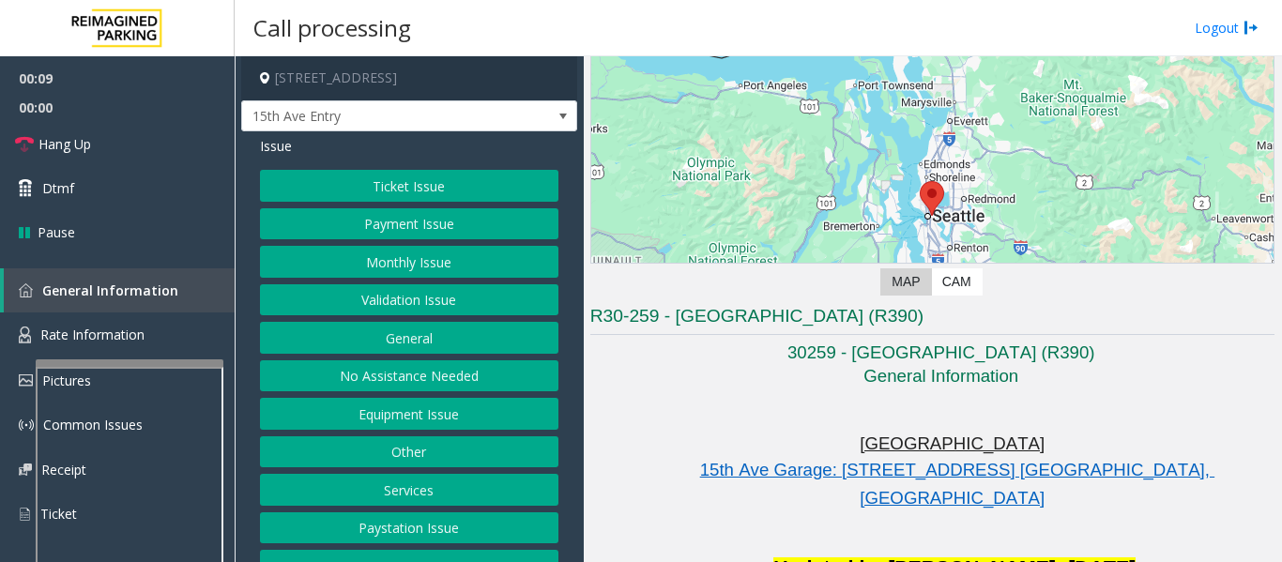
scroll to position [282, 0]
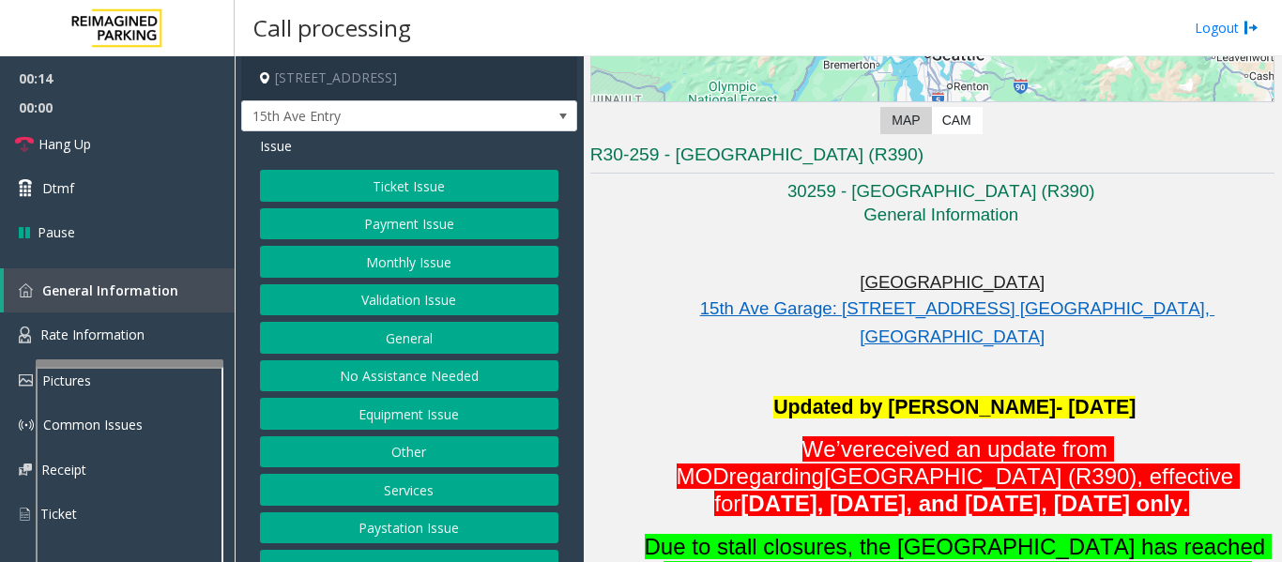
click at [388, 263] on button "Monthly Issue" at bounding box center [409, 262] width 298 height 32
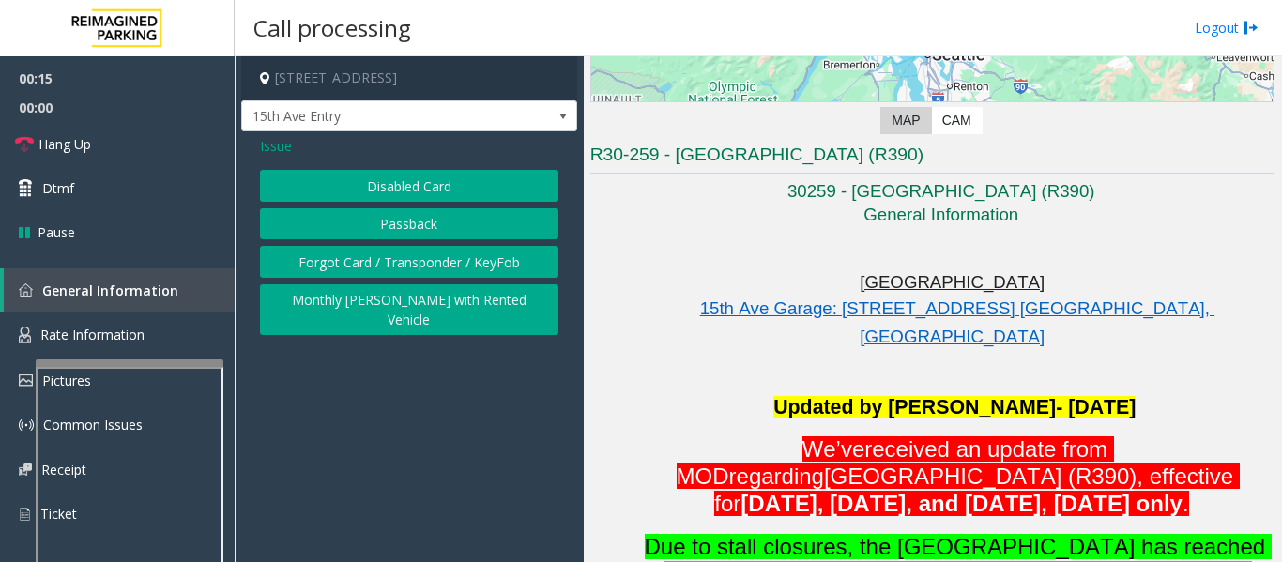
click at [437, 172] on button "Disabled Card" at bounding box center [409, 186] width 298 height 32
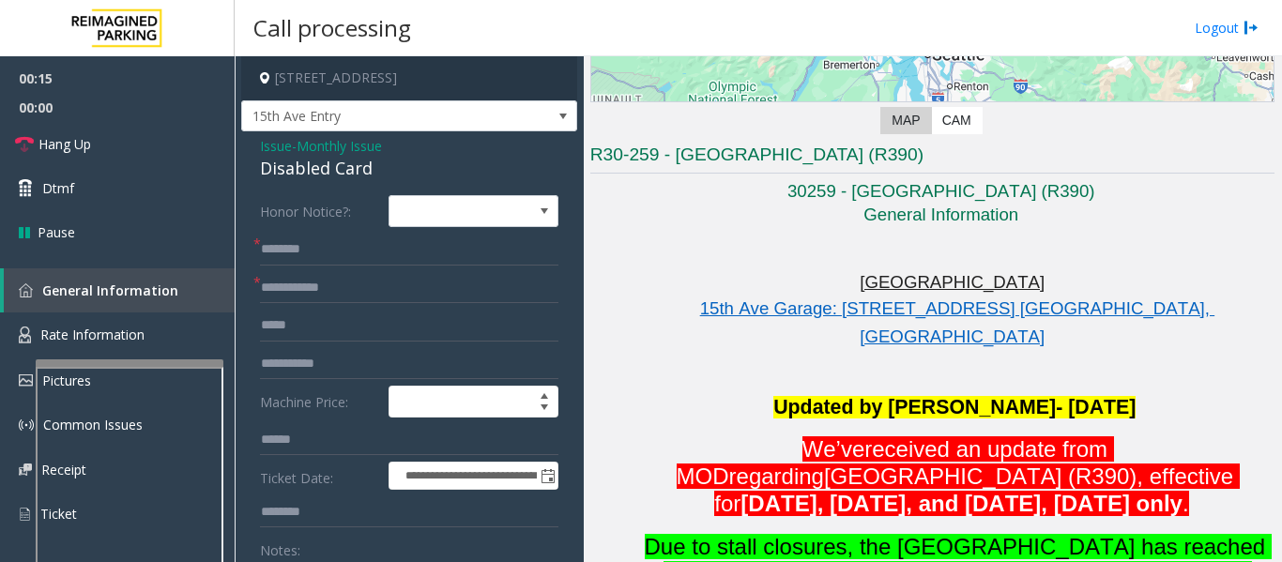
click at [343, 173] on div "Disabled Card" at bounding box center [409, 168] width 298 height 25
copy div "Disabled Card"
click at [433, 255] on input "text" at bounding box center [409, 250] width 298 height 32
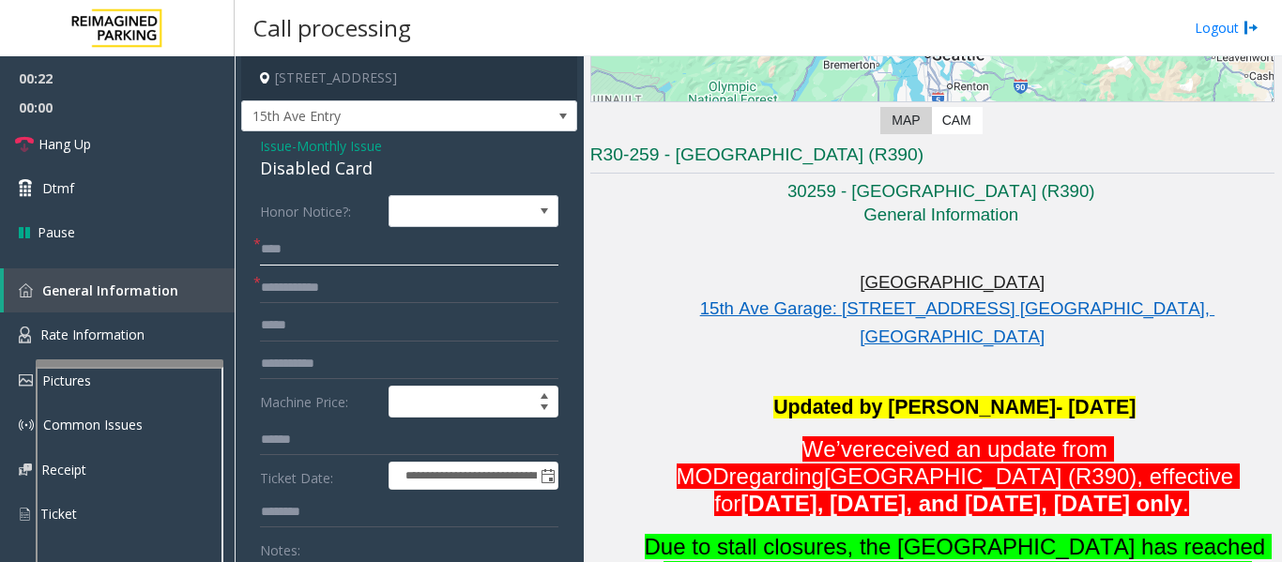
type input "****"
click at [419, 284] on input "text" at bounding box center [409, 288] width 298 height 32
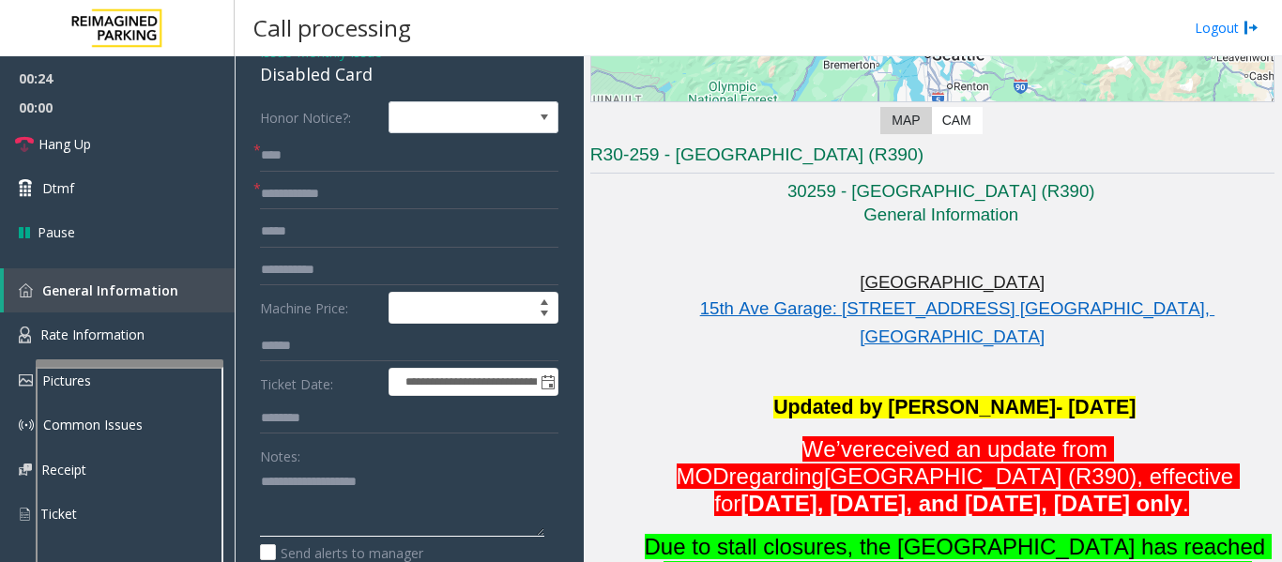
click at [380, 492] on textarea at bounding box center [402, 501] width 284 height 70
type textarea "******"
click at [522, 178] on input "text" at bounding box center [409, 194] width 298 height 32
type input "******"
click at [313, 496] on textarea at bounding box center [402, 501] width 284 height 70
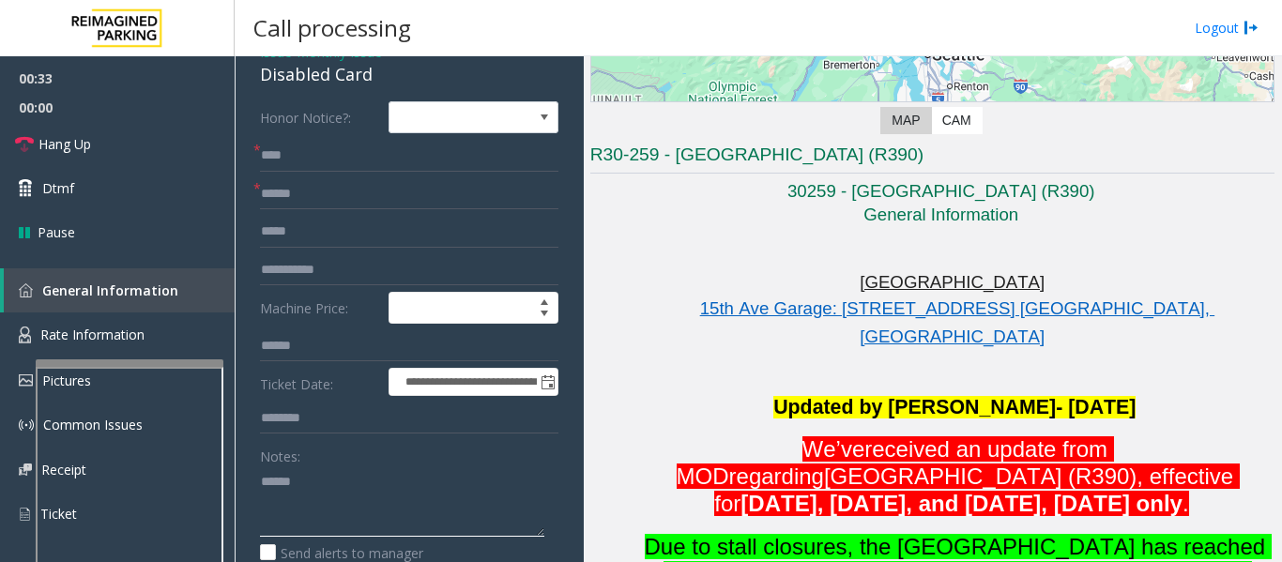
paste textarea "**********"
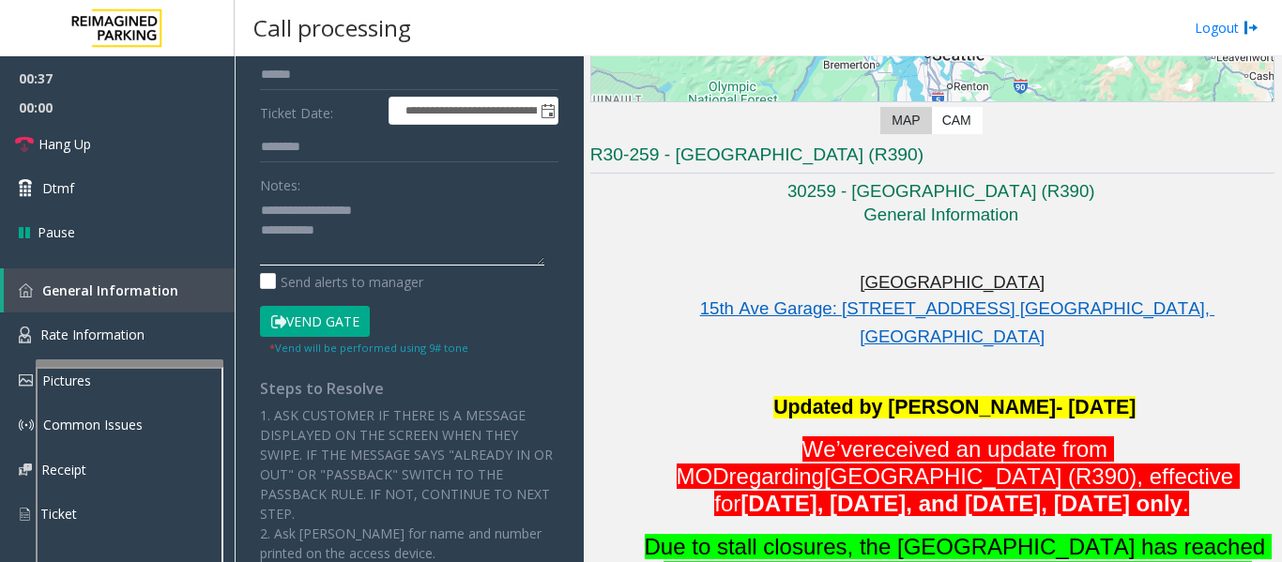
scroll to position [375, 0]
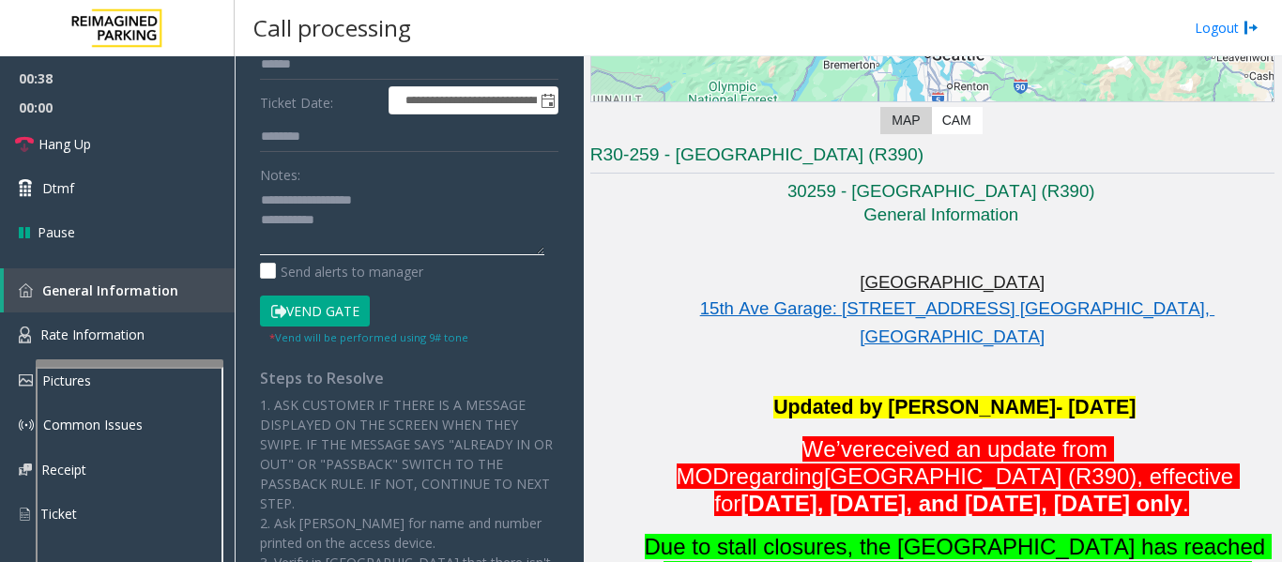
type textarea "**********"
click at [335, 312] on button "Vend Gate" at bounding box center [315, 312] width 110 height 32
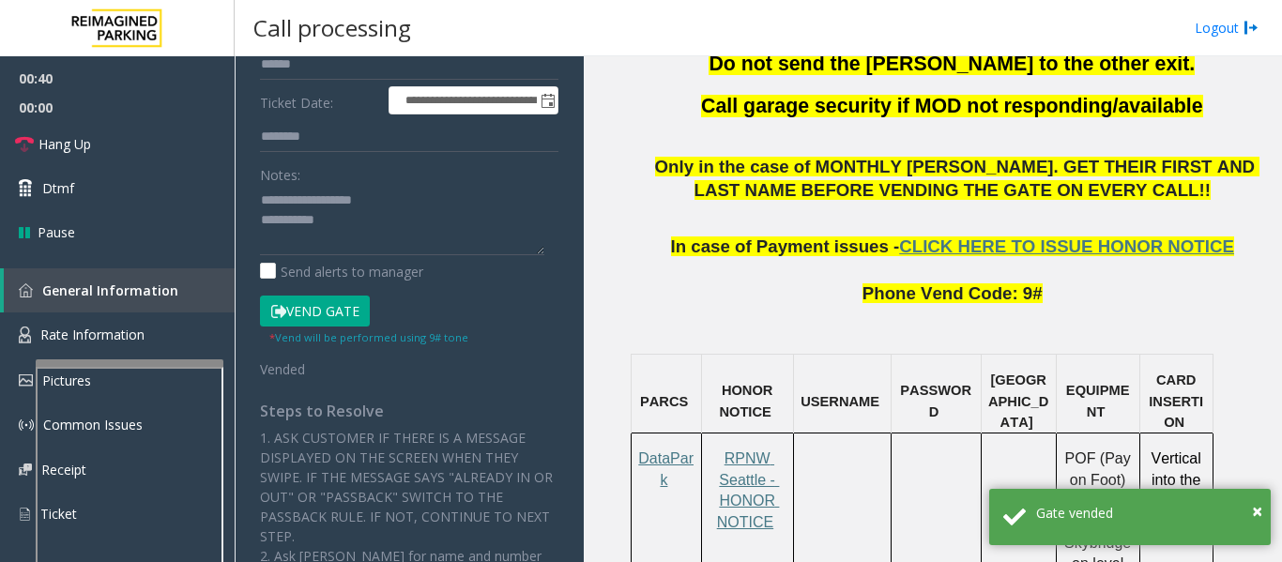
scroll to position [1220, 0]
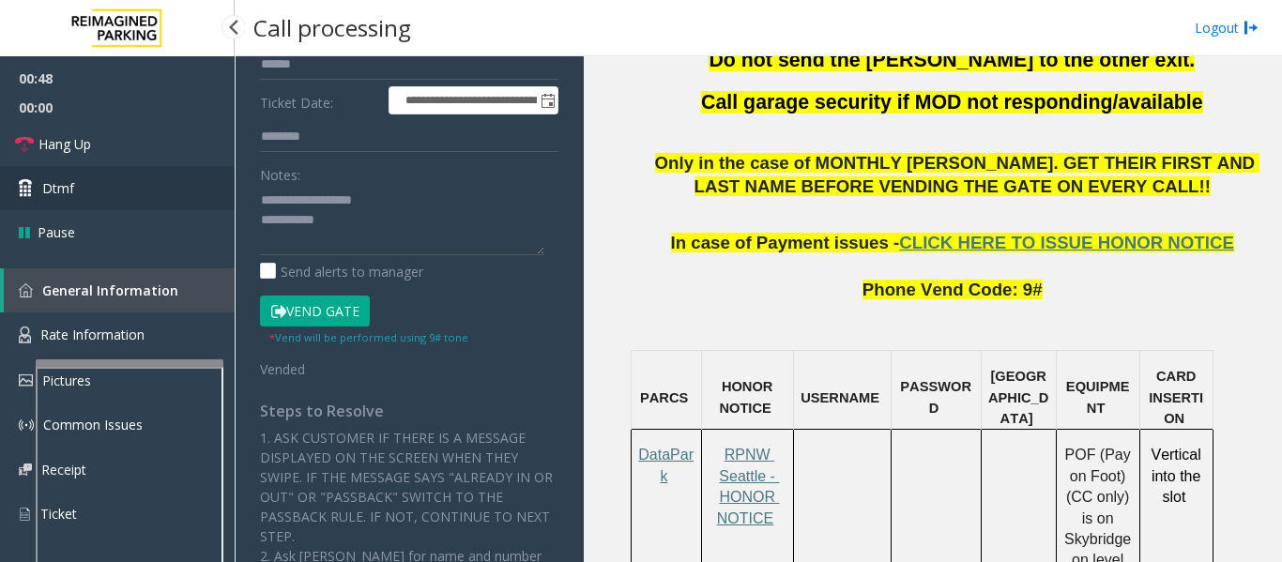
click at [211, 205] on link "Dtmf" at bounding box center [117, 188] width 235 height 44
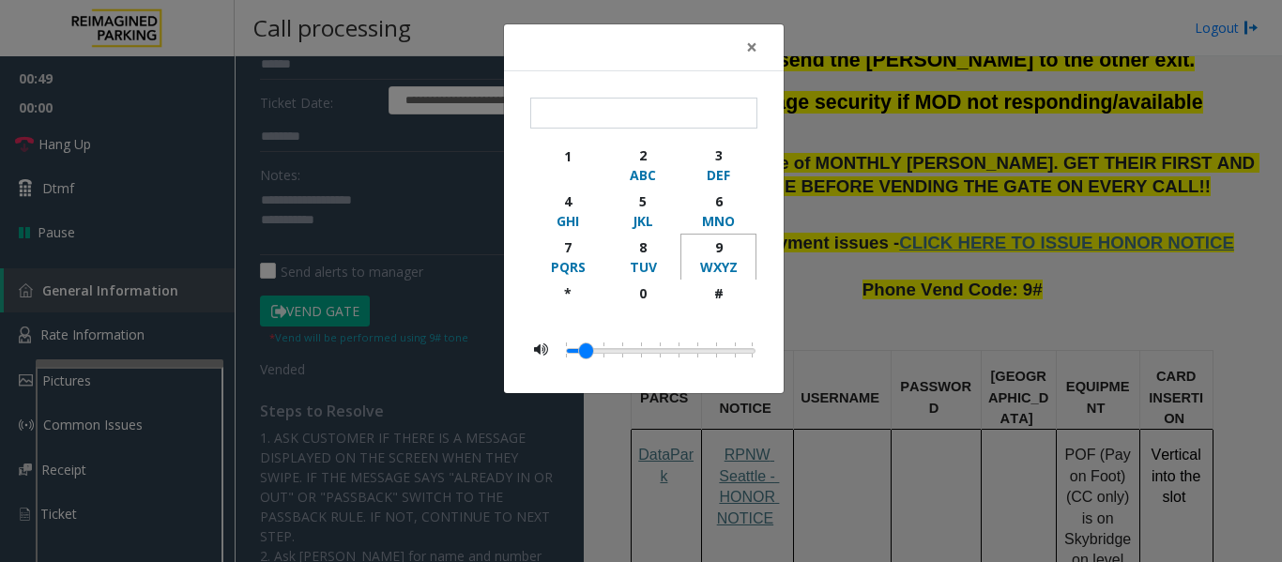
click at [726, 250] on div "9" at bounding box center [719, 247] width 52 height 20
click at [734, 302] on div "#" at bounding box center [719, 293] width 52 height 20
type input "**"
click at [757, 52] on button "×" at bounding box center [752, 47] width 38 height 46
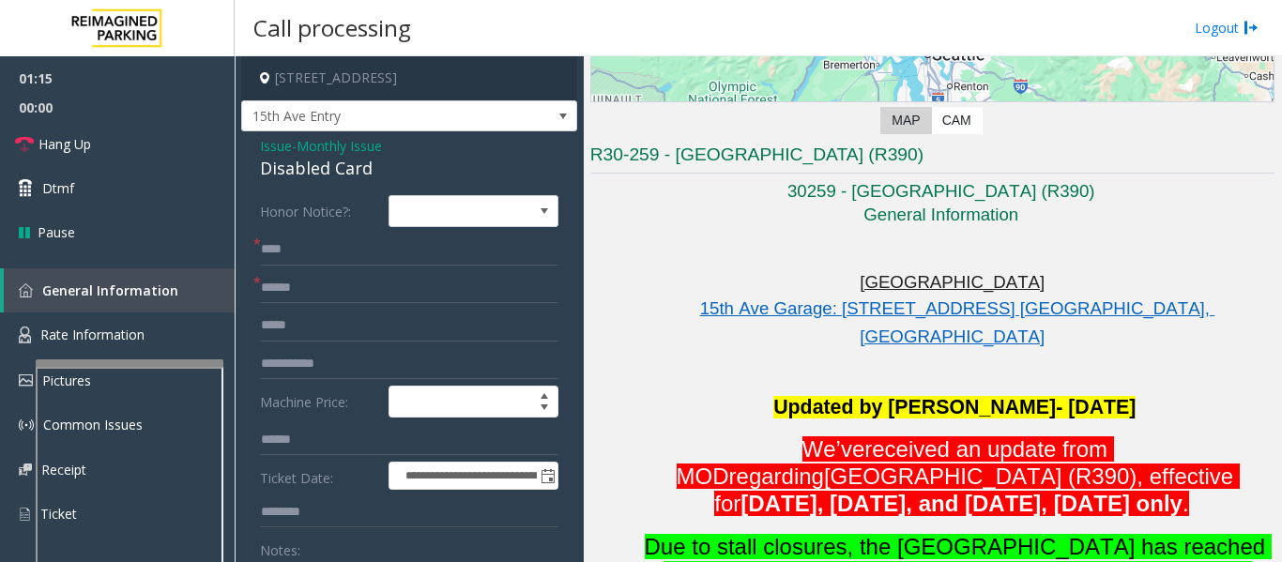
scroll to position [563, 0]
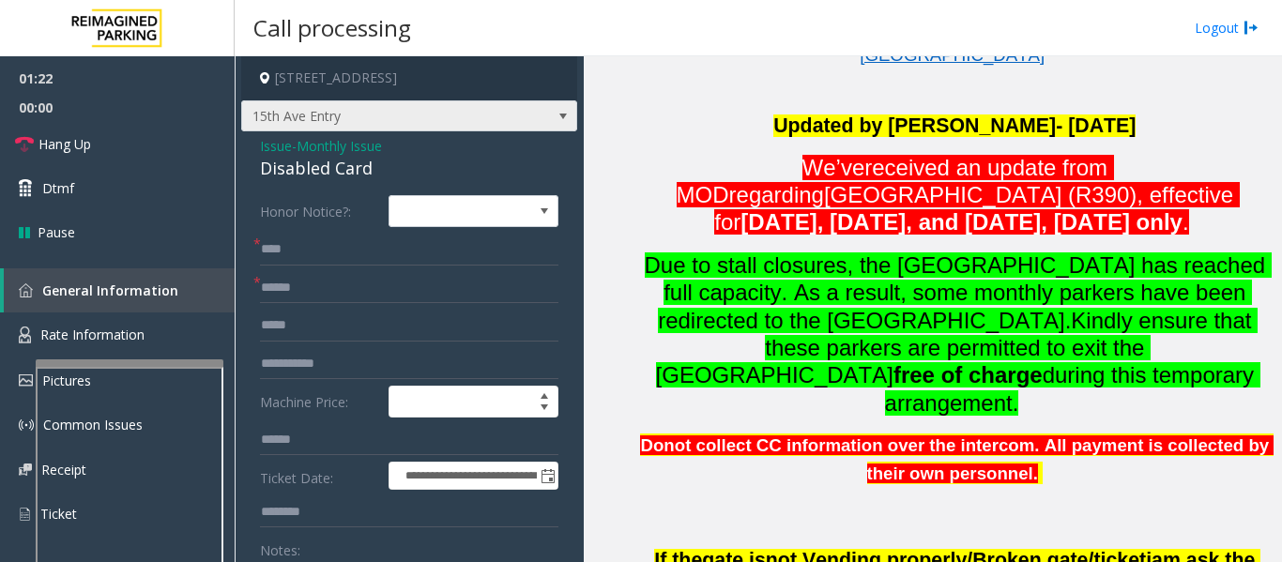
click at [515, 122] on span "15th Ave Entry" at bounding box center [409, 116] width 336 height 32
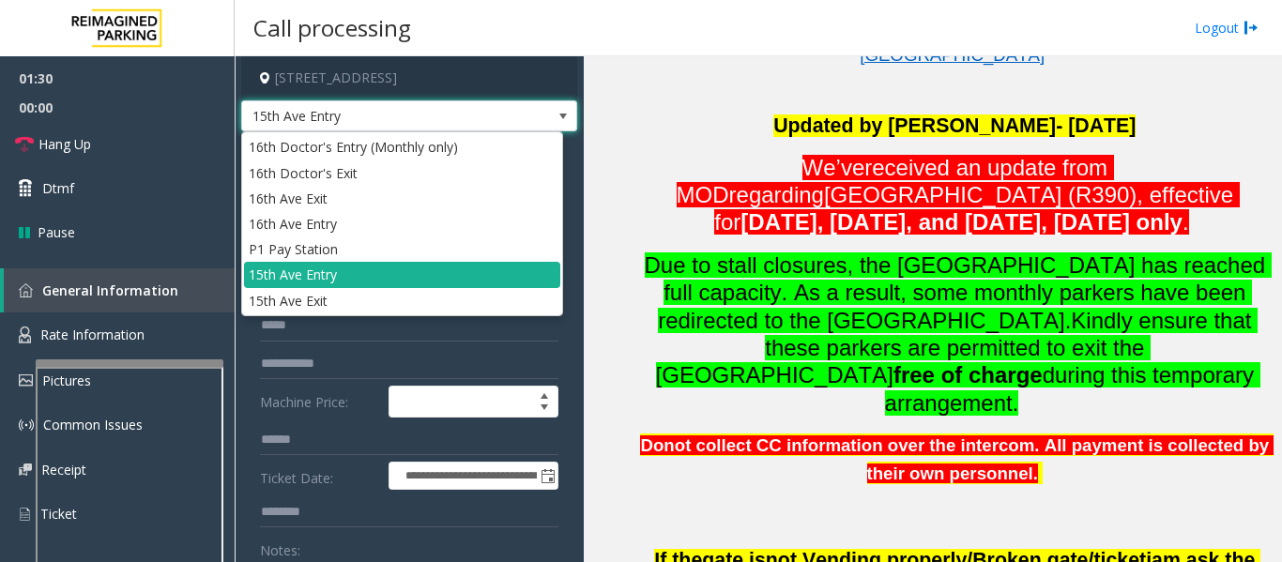
click at [515, 114] on span "15th Ave Entry" at bounding box center [409, 116] width 336 height 32
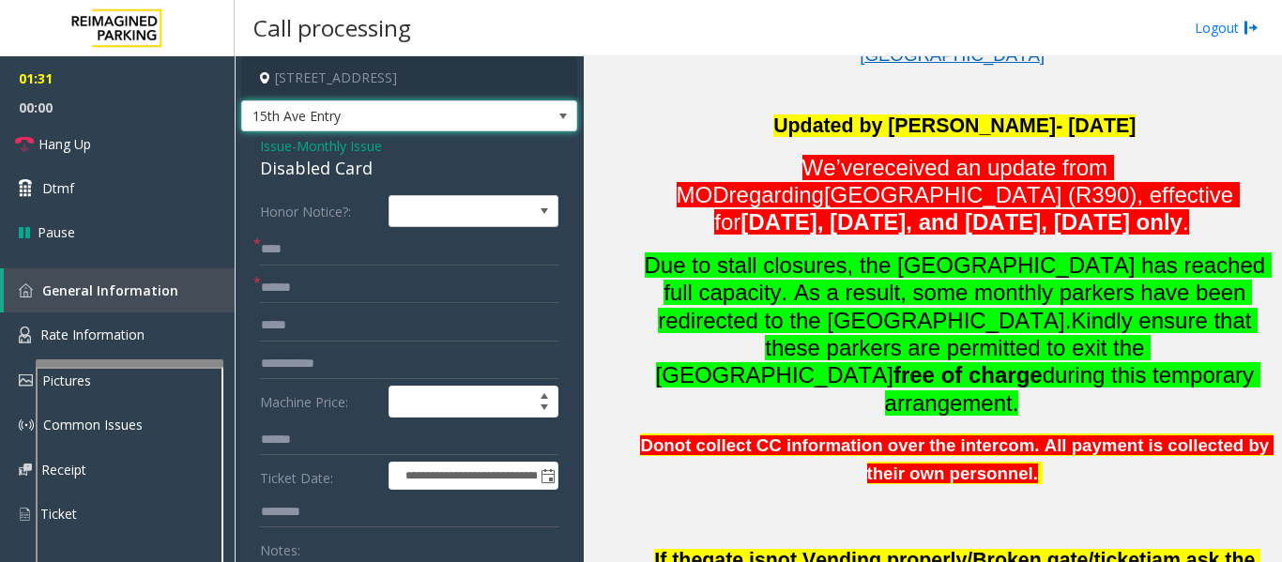
scroll to position [94, 0]
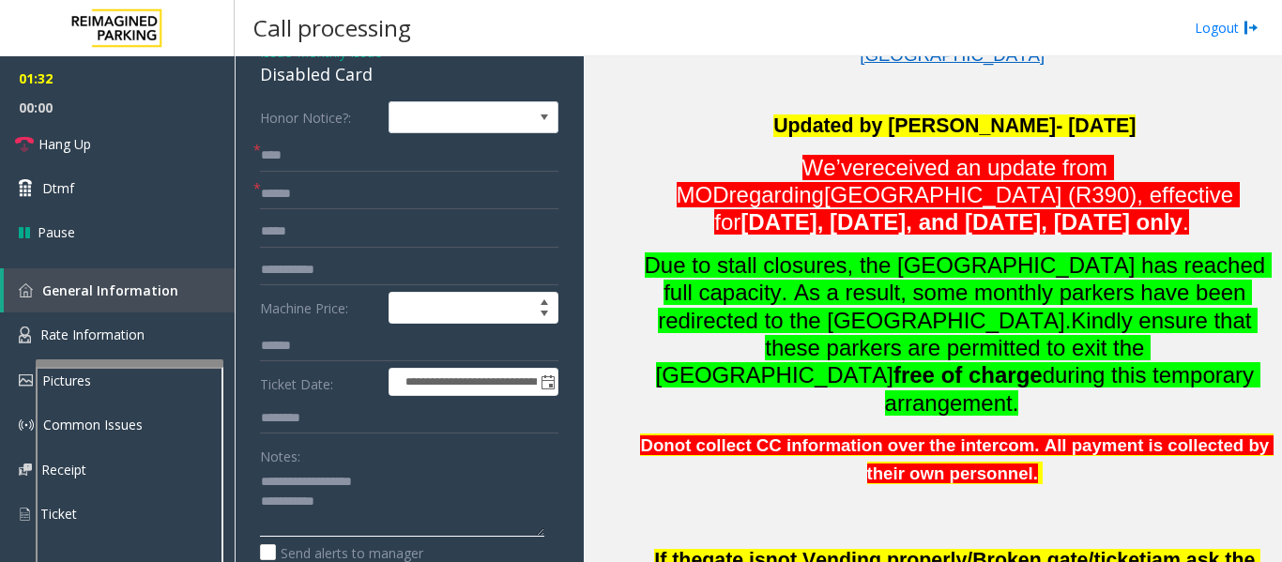
click at [437, 506] on textarea at bounding box center [402, 501] width 284 height 70
click at [48, 140] on span "Hang Up" at bounding box center [64, 144] width 53 height 20
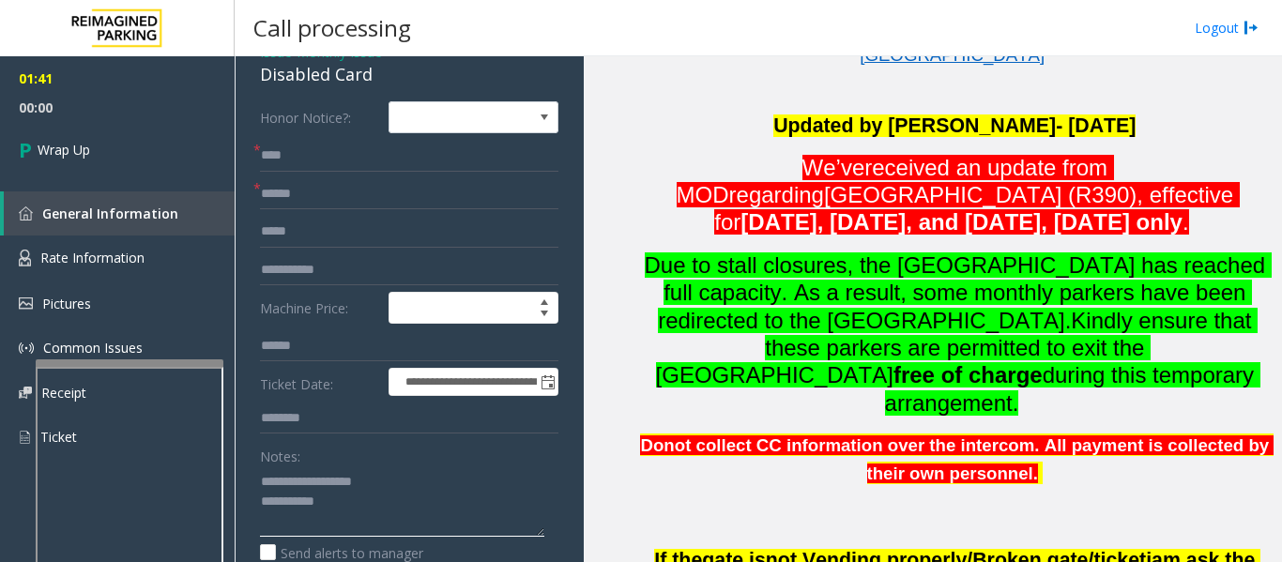
click at [422, 519] on textarea at bounding box center [402, 501] width 284 height 70
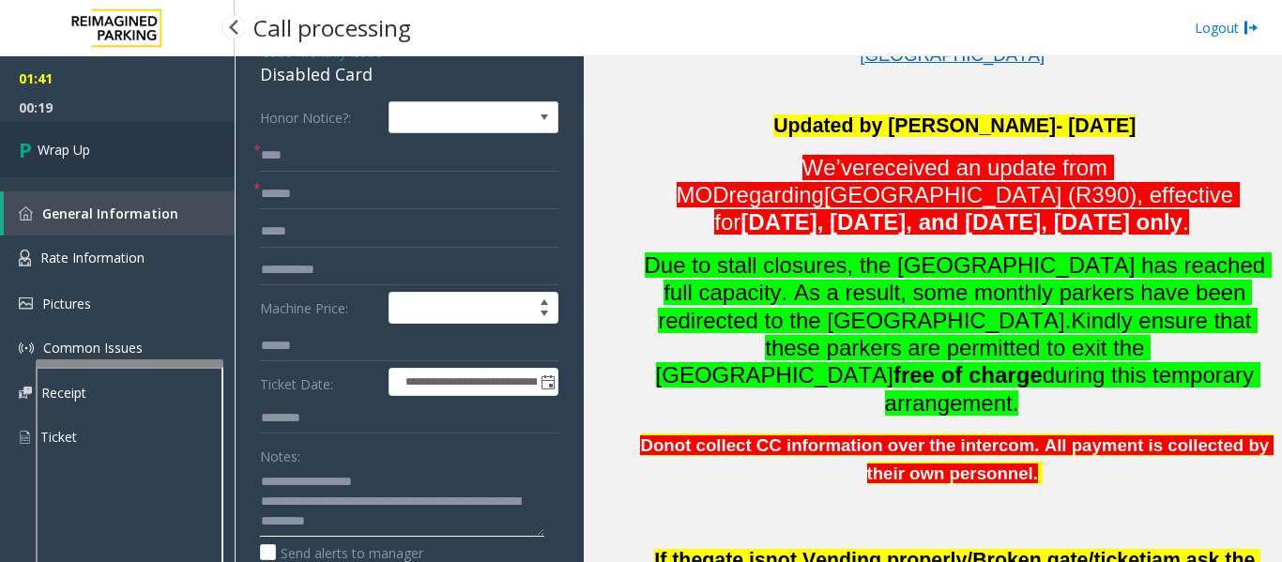
type textarea "**********"
click at [103, 164] on link "Wrap Up" at bounding box center [117, 149] width 235 height 55
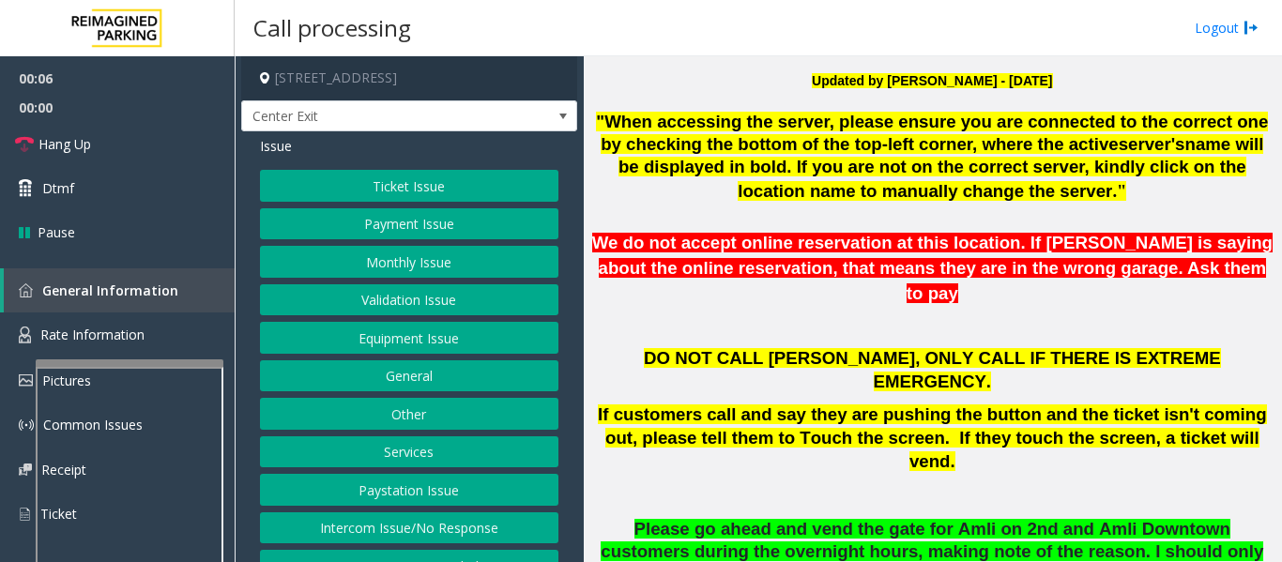
scroll to position [938, 0]
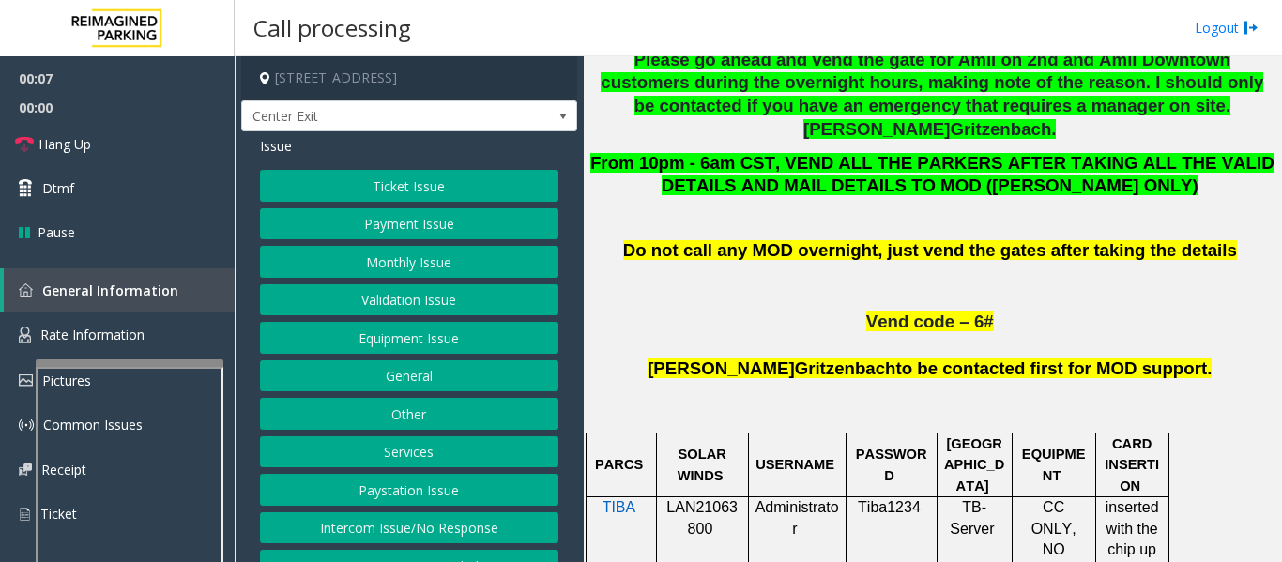
click at [719, 499] on span "LAN21063800" at bounding box center [701, 517] width 71 height 37
copy p "LAN21063800"
click at [356, 253] on button "Monthly Issue" at bounding box center [409, 262] width 298 height 32
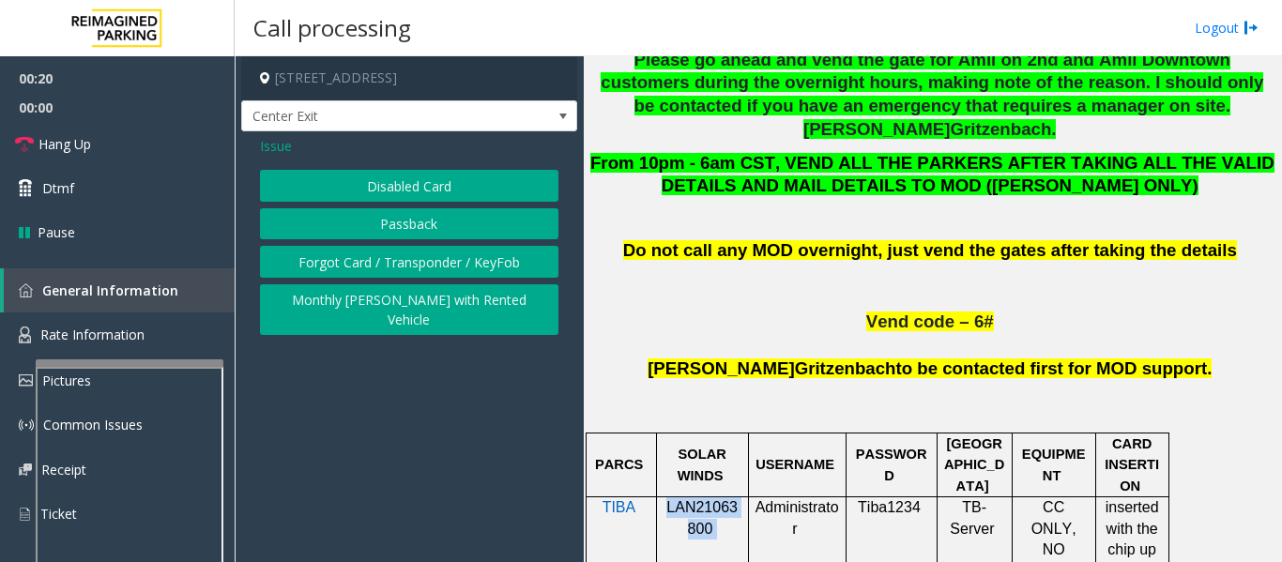
click at [379, 221] on button "Passback" at bounding box center [409, 224] width 298 height 32
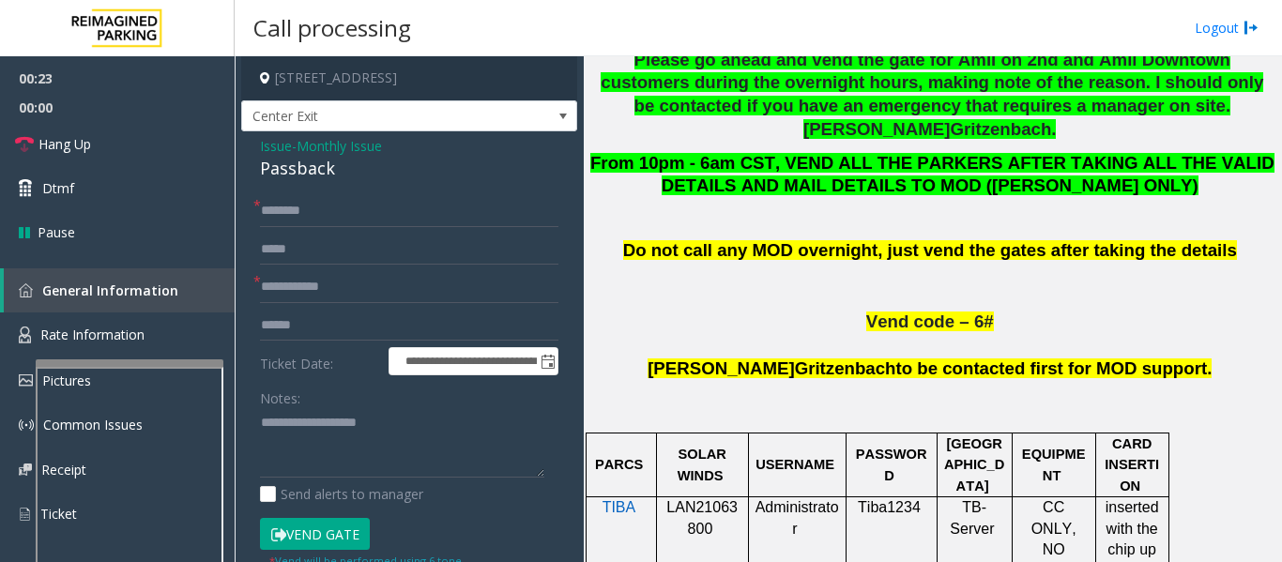
click at [309, 165] on div "Passback" at bounding box center [409, 168] width 298 height 25
copy div "Passback"
click at [311, 455] on textarea at bounding box center [402, 443] width 284 height 70
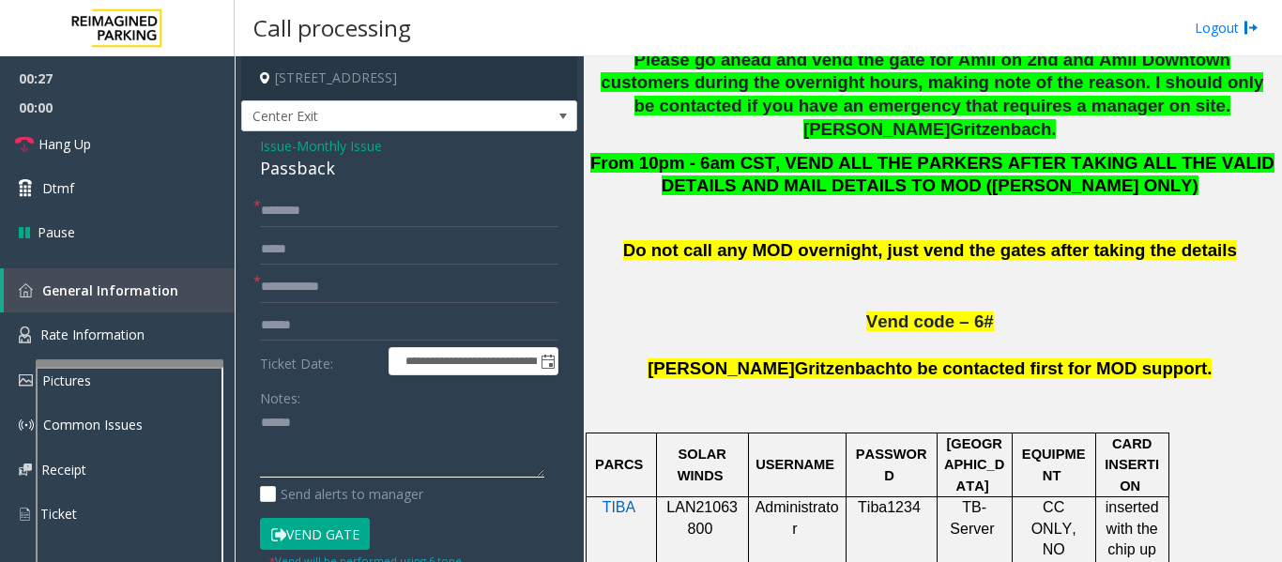
paste textarea "********"
type textarea "**********"
drag, startPoint x: 322, startPoint y: 302, endPoint x: 374, endPoint y: 306, distance: 52.7
click at [322, 302] on input "text" at bounding box center [409, 287] width 298 height 32
type input "****"
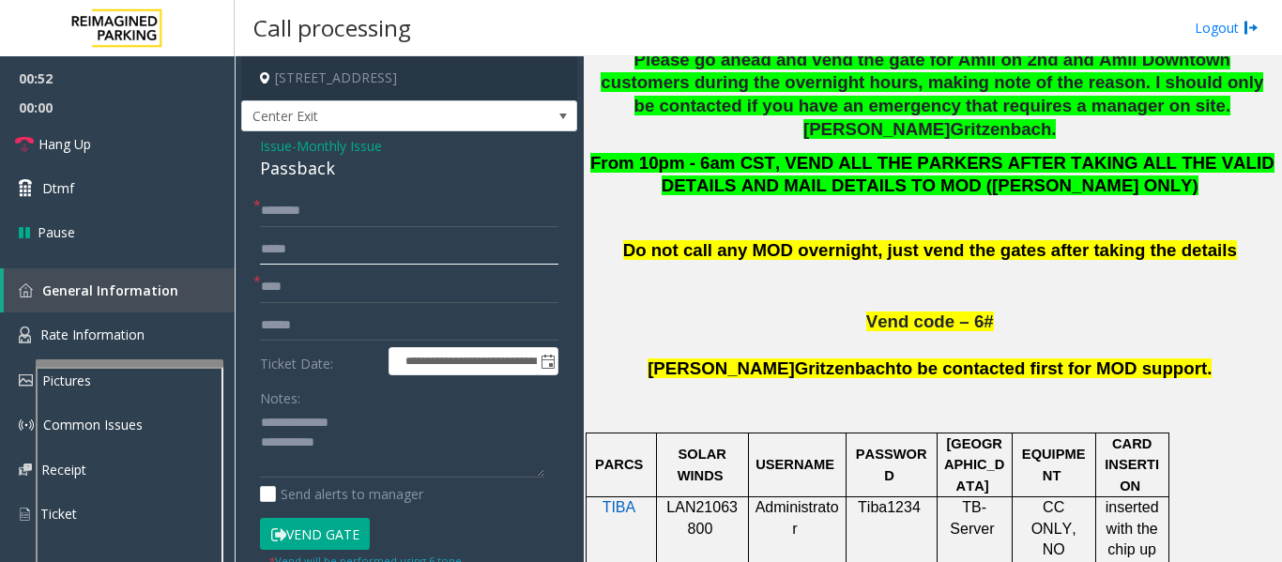
click at [343, 234] on input "text" at bounding box center [409, 250] width 298 height 32
click at [352, 219] on input "text" at bounding box center [409, 211] width 298 height 32
type input "*********"
click at [144, 161] on link "Hang Up" at bounding box center [117, 144] width 235 height 44
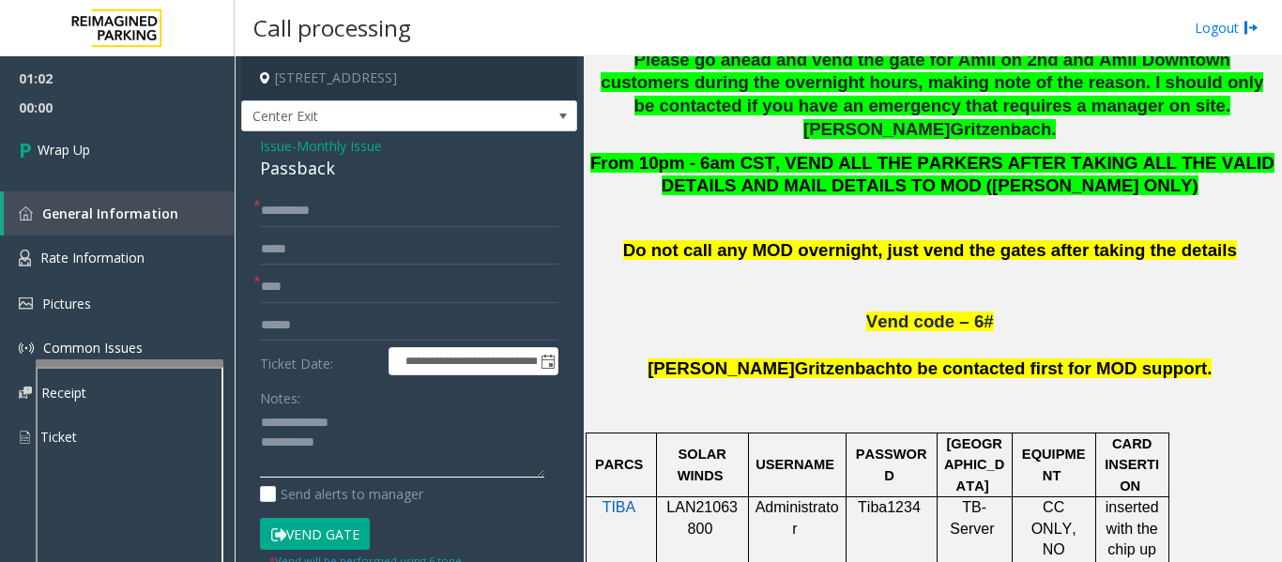
click at [350, 454] on textarea at bounding box center [402, 443] width 284 height 70
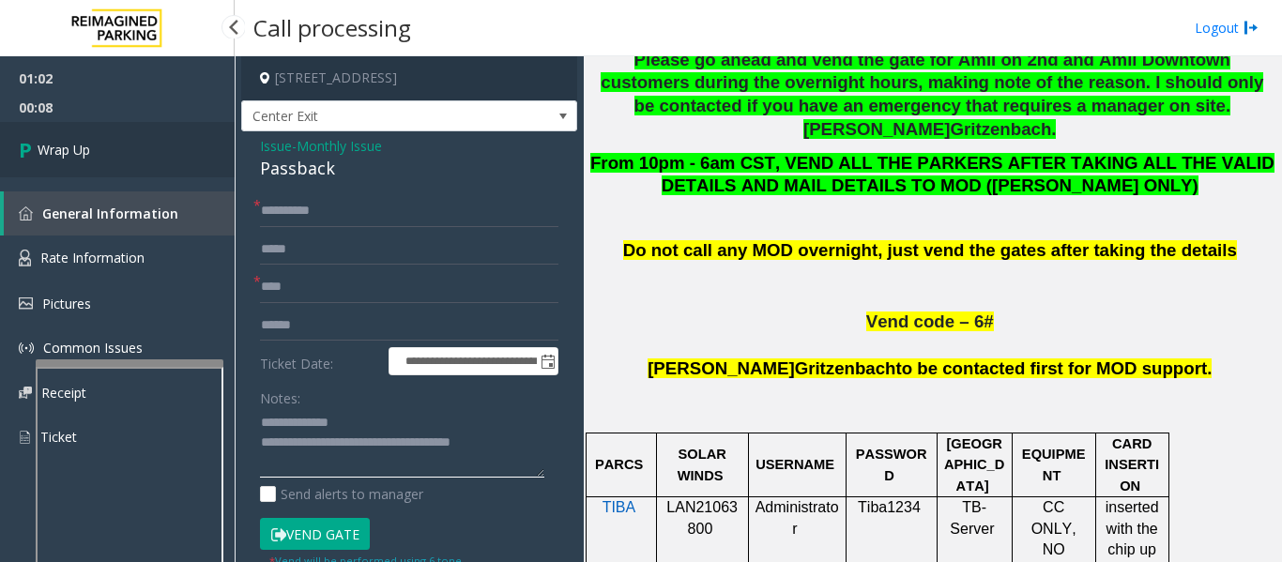
type textarea "**********"
click at [184, 173] on link "Wrap Up" at bounding box center [117, 149] width 235 height 55
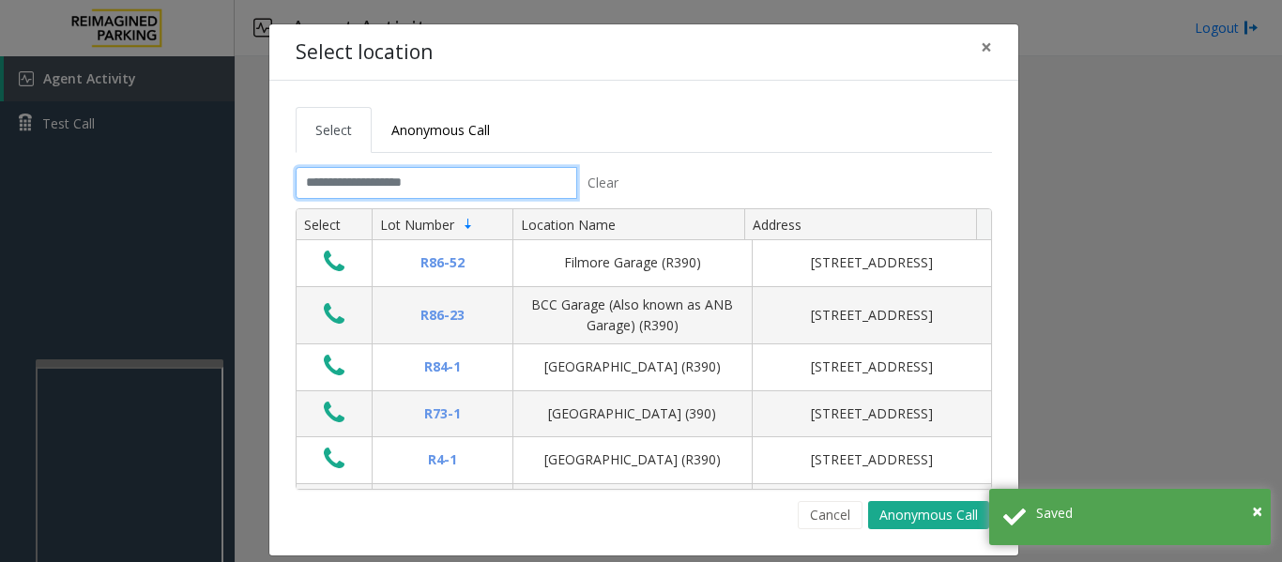
click at [460, 184] on input "text" at bounding box center [437, 183] width 282 height 32
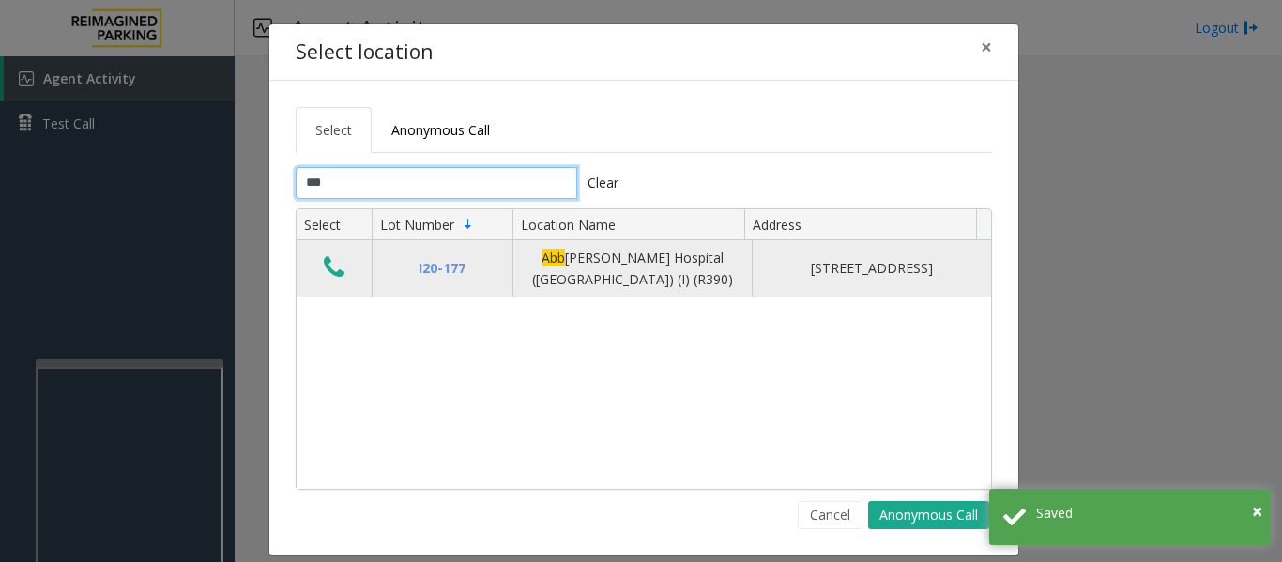
type input "***"
click at [333, 272] on icon "Data table" at bounding box center [334, 267] width 21 height 26
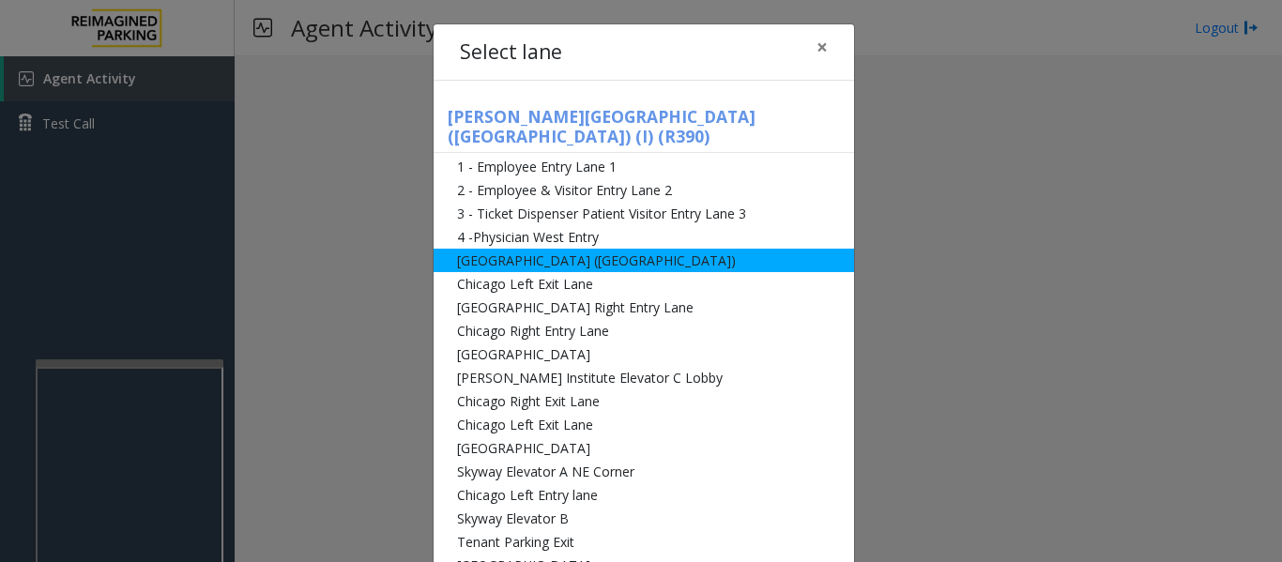
click at [551, 249] on li "[GEOGRAPHIC_DATA] ([GEOGRAPHIC_DATA])" at bounding box center [644, 260] width 420 height 23
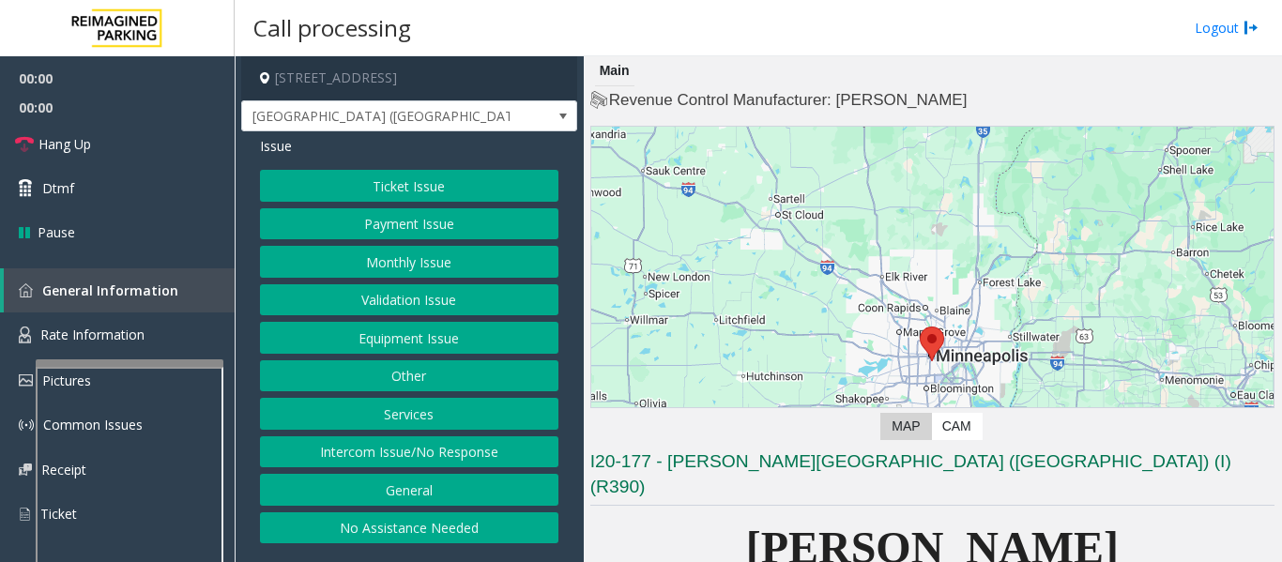
click at [438, 262] on button "Monthly Issue" at bounding box center [409, 262] width 298 height 32
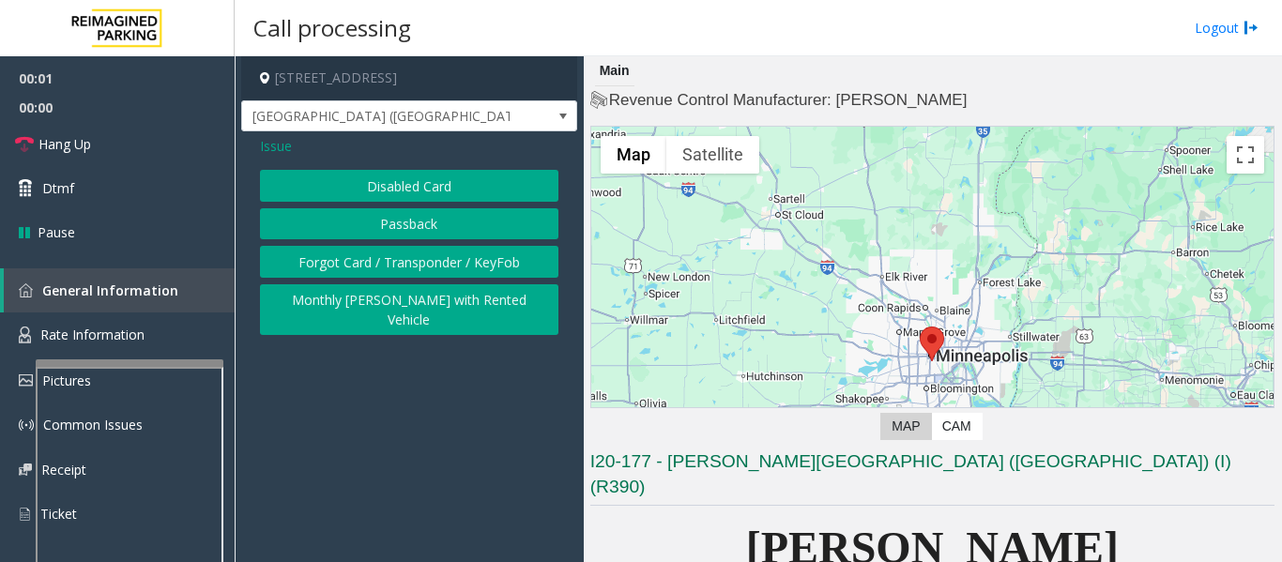
click at [442, 193] on button "Disabled Card" at bounding box center [409, 186] width 298 height 32
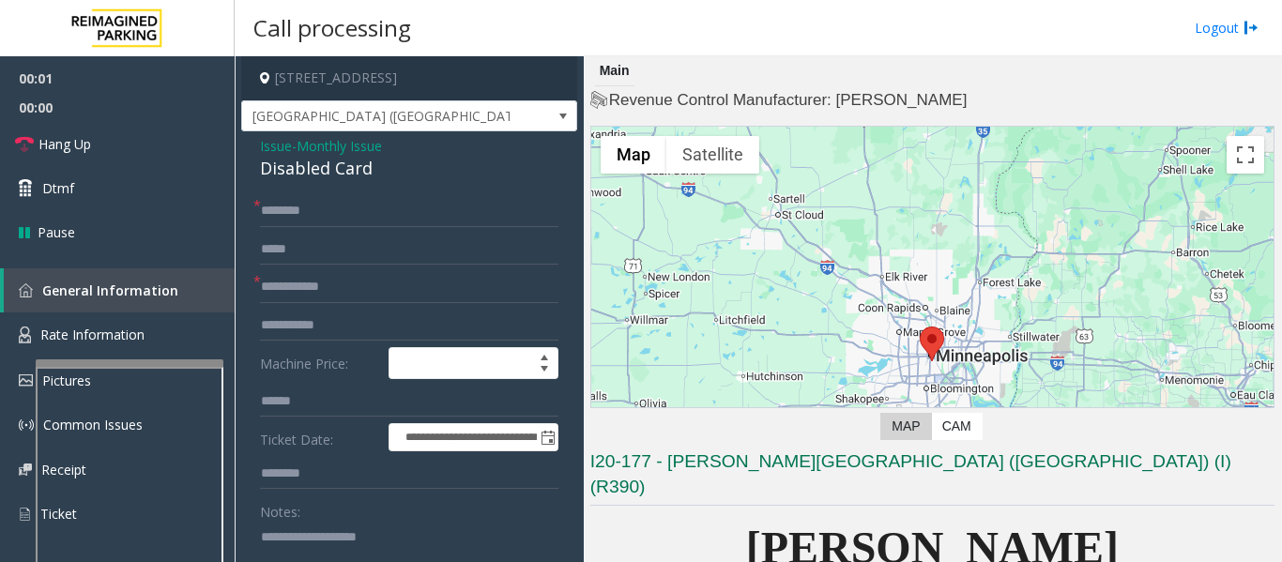
click at [312, 169] on div "Disabled Card" at bounding box center [409, 168] width 298 height 25
copy div "Disabled Card"
click at [322, 507] on div "Notes:" at bounding box center [409, 544] width 298 height 97
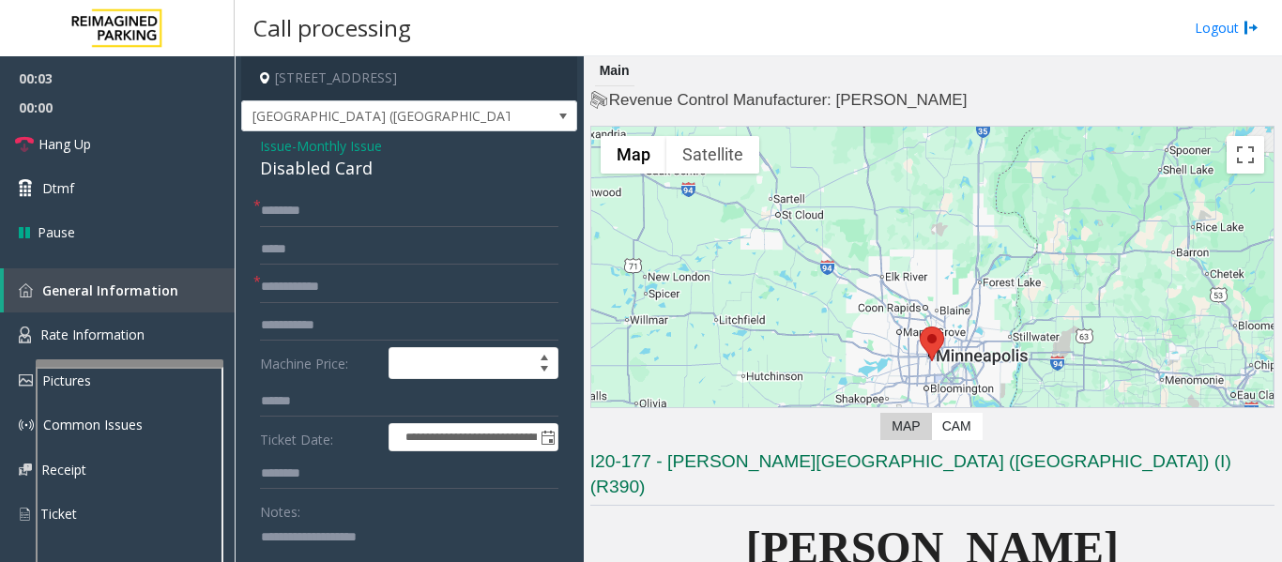
click at [318, 532] on textarea at bounding box center [402, 557] width 284 height 70
paste textarea "**********"
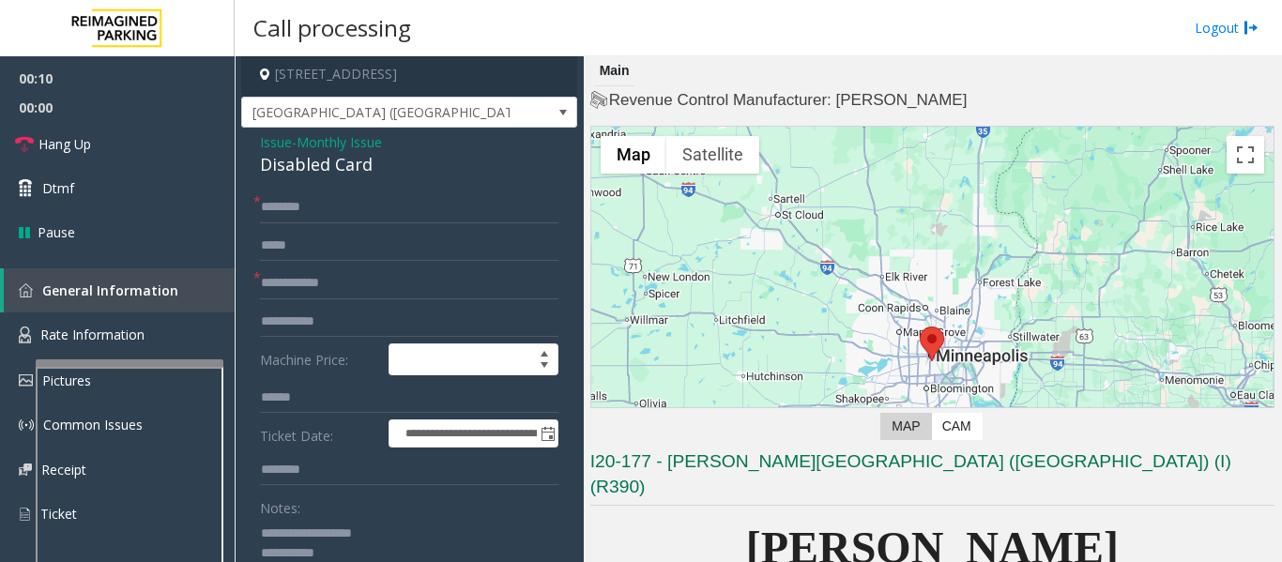
type textarea "**********"
click at [299, 295] on input "text" at bounding box center [409, 283] width 298 height 32
click at [262, 280] on input "******" at bounding box center [409, 283] width 298 height 32
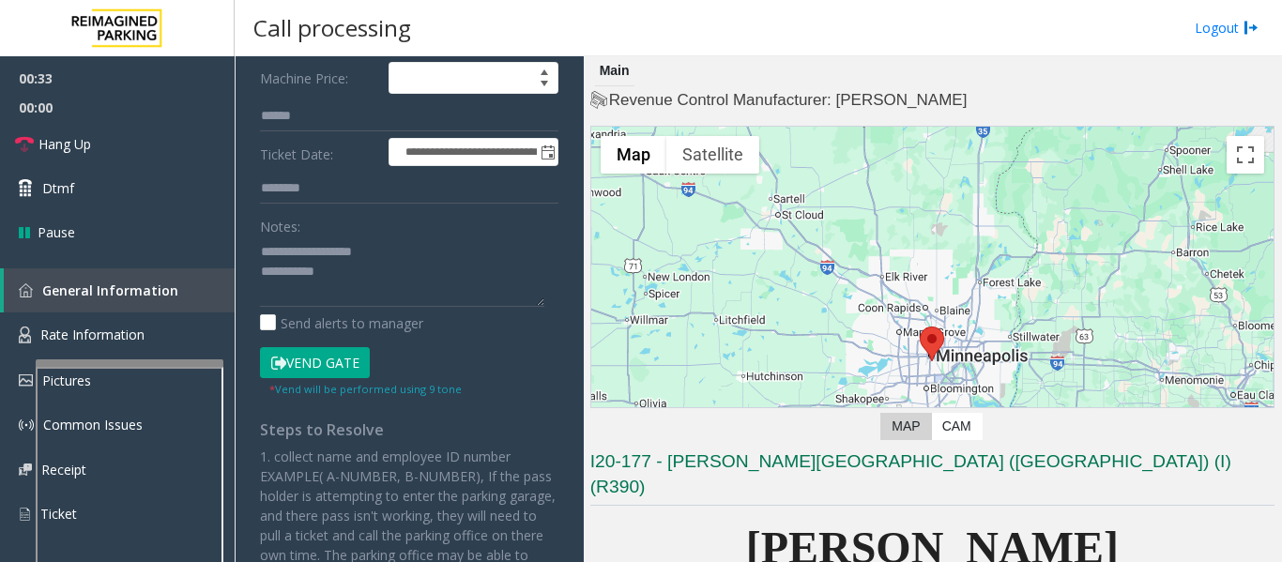
type input "**********"
click at [337, 360] on button "Vend Gate" at bounding box center [315, 363] width 110 height 32
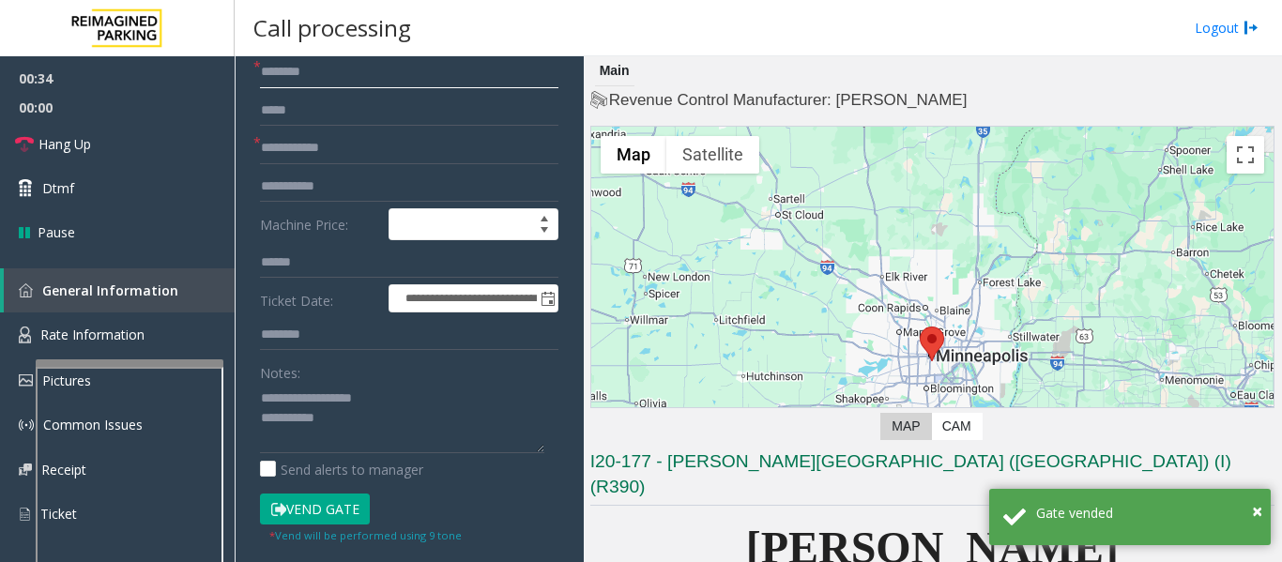
click at [318, 79] on input "text" at bounding box center [409, 72] width 298 height 32
type input "**"
click at [391, 433] on textarea at bounding box center [402, 418] width 284 height 70
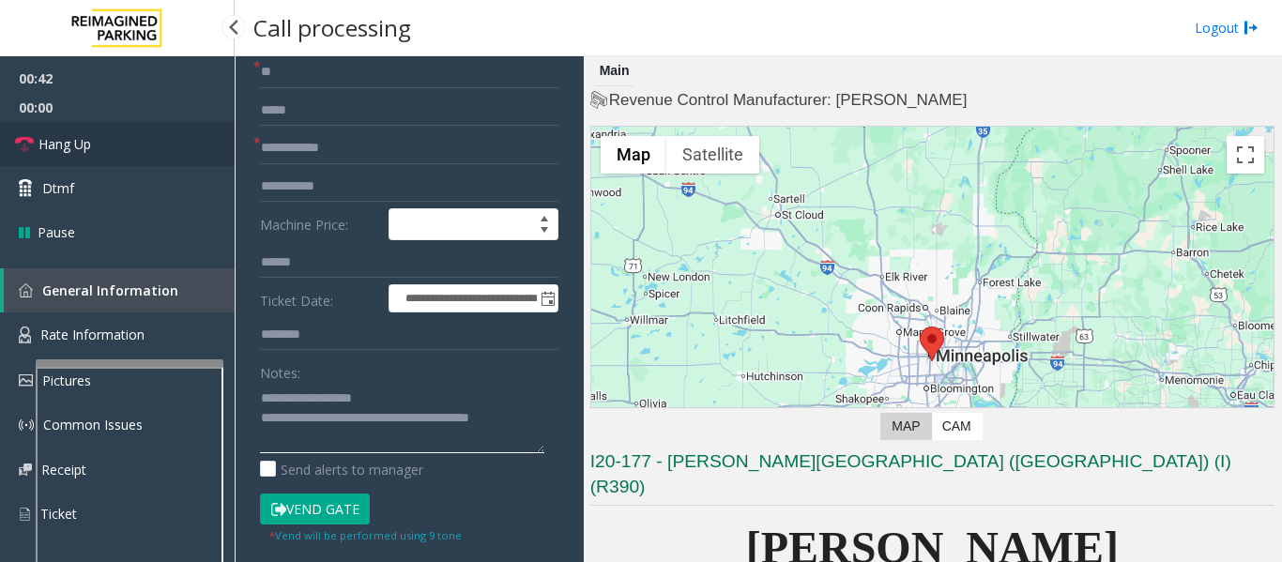
type textarea "**********"
click at [8, 146] on link "Hang Up" at bounding box center [117, 144] width 235 height 44
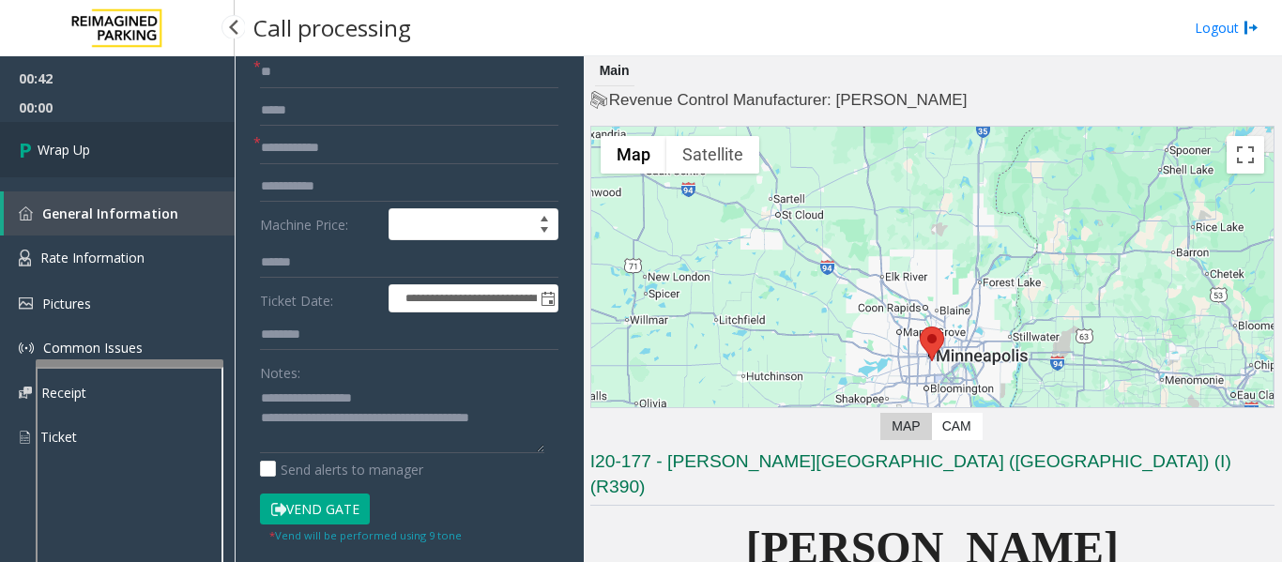
click at [91, 166] on link "Wrap Up" at bounding box center [117, 149] width 235 height 55
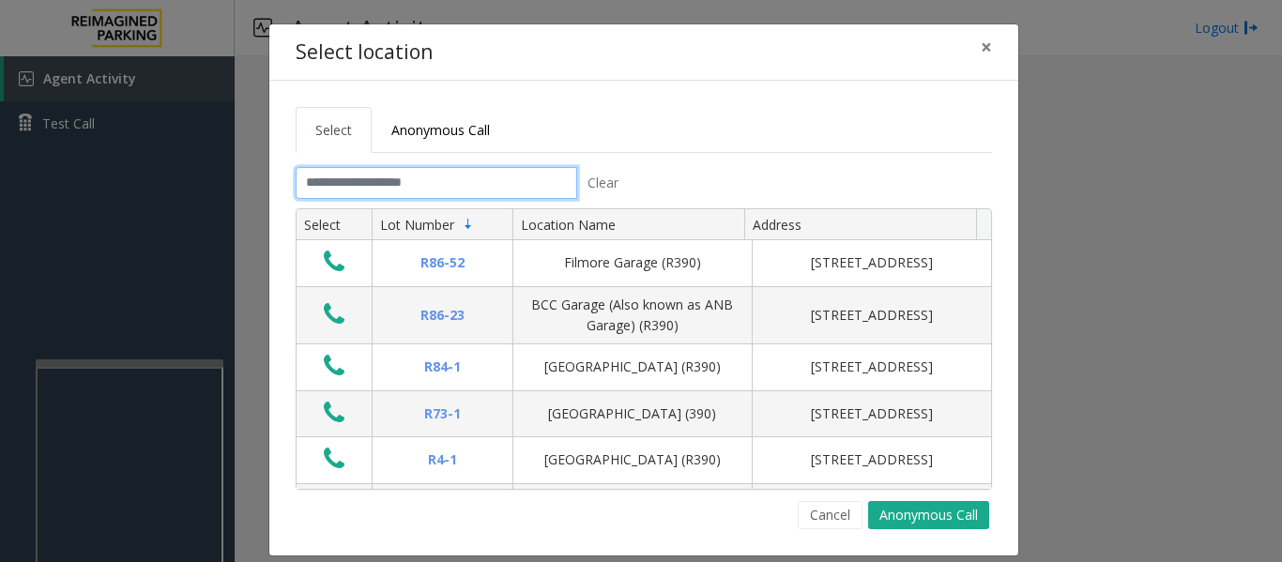
click at [461, 179] on input "text" at bounding box center [437, 183] width 282 height 32
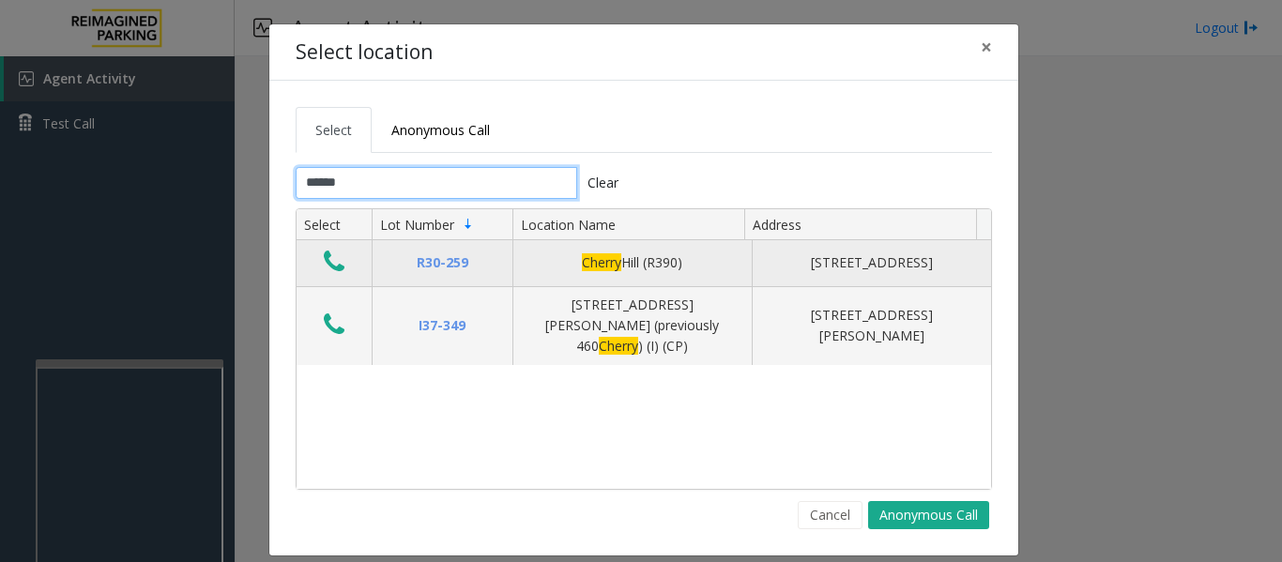
type input "******"
click at [333, 264] on icon "Data table" at bounding box center [334, 262] width 21 height 26
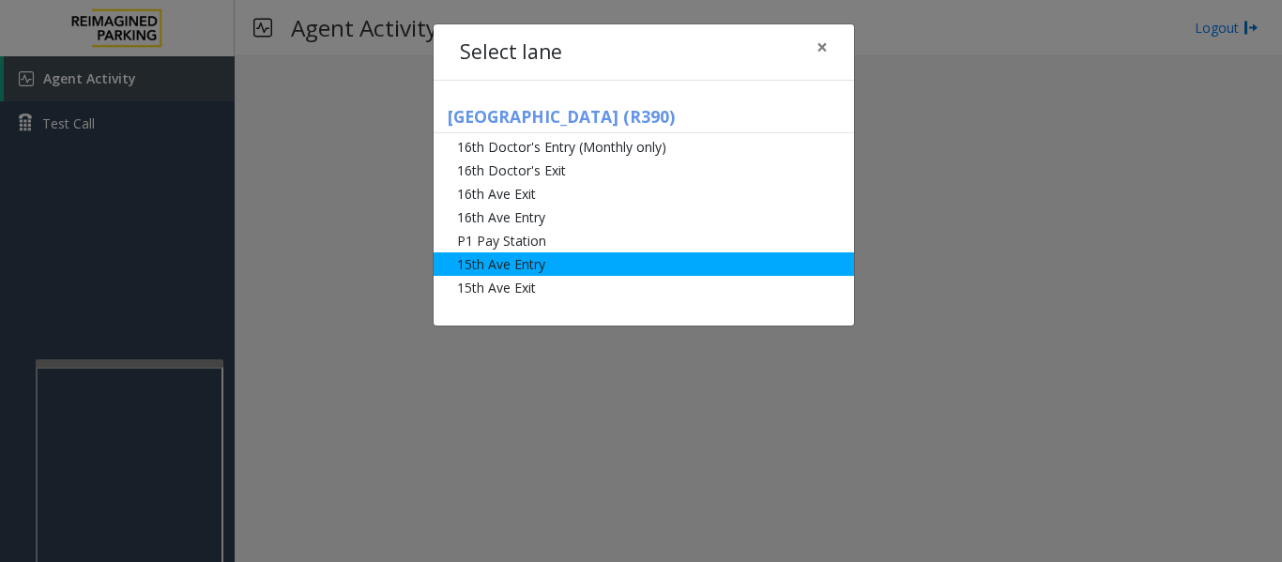
click at [524, 256] on li "15th Ave Entry" at bounding box center [644, 263] width 420 height 23
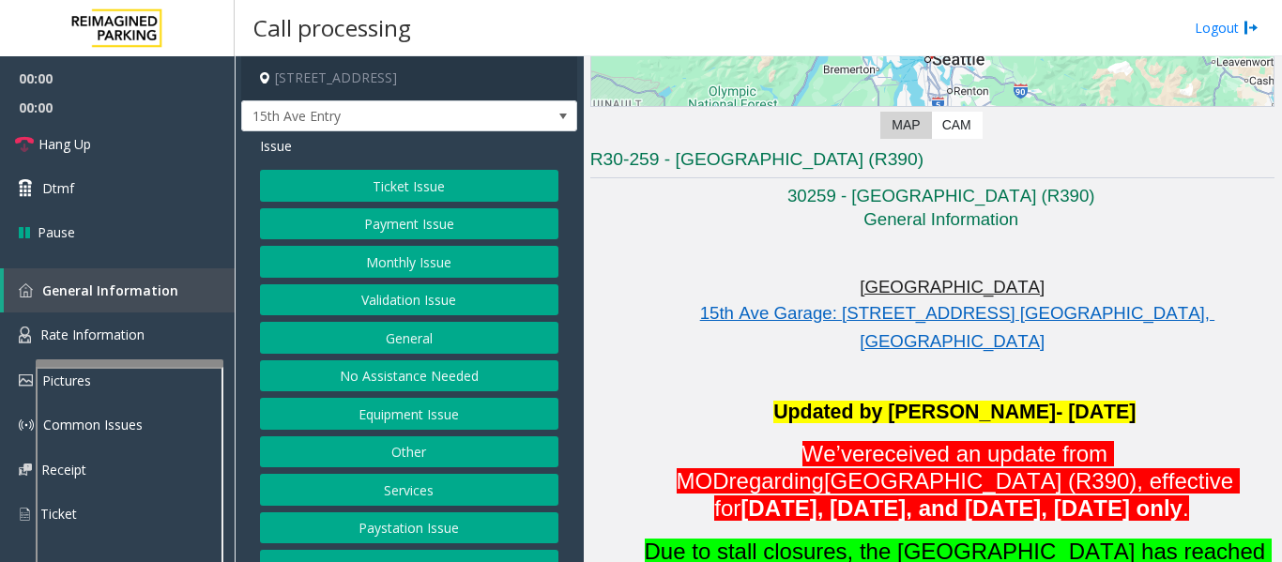
scroll to position [282, 0]
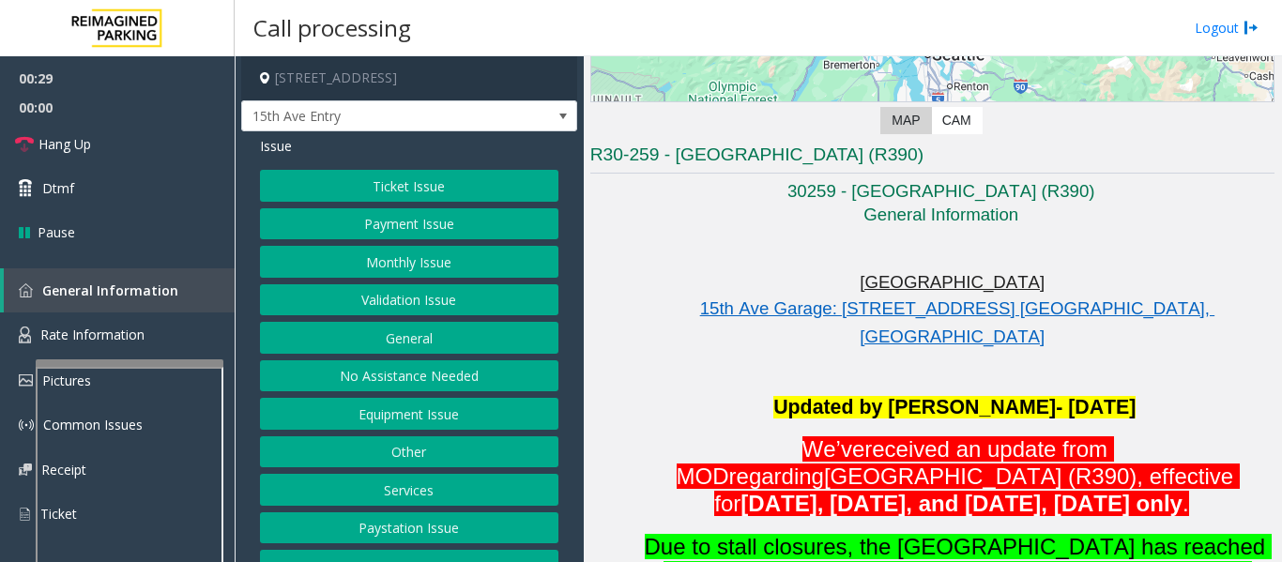
click at [408, 262] on button "Monthly Issue" at bounding box center [409, 262] width 298 height 32
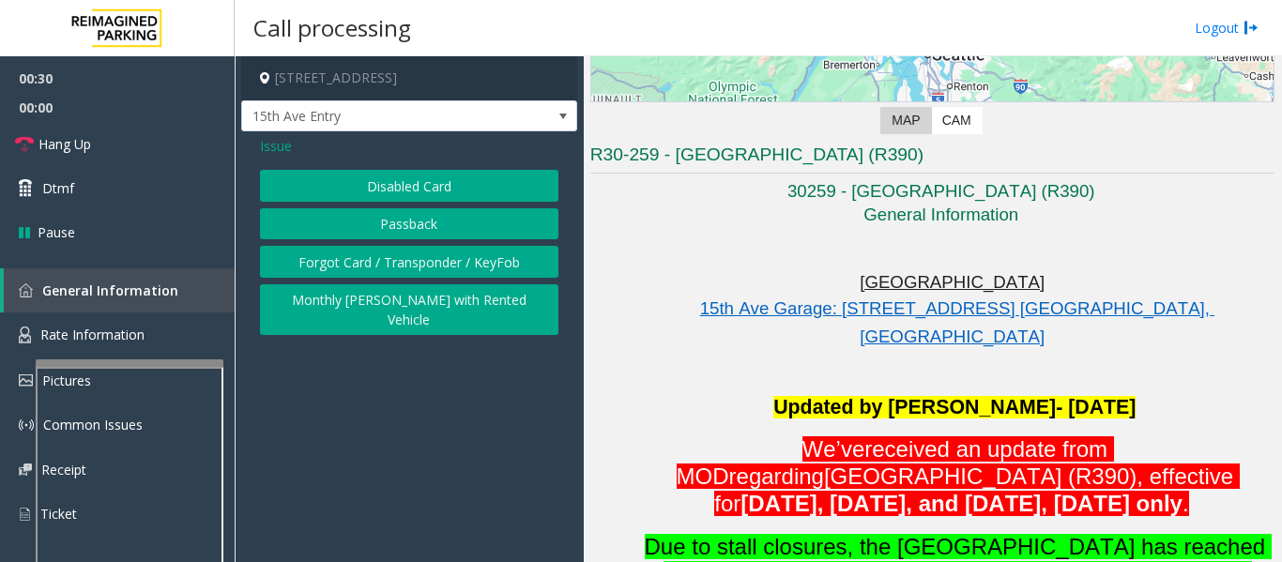
click at [427, 189] on button "Disabled Card" at bounding box center [409, 186] width 298 height 32
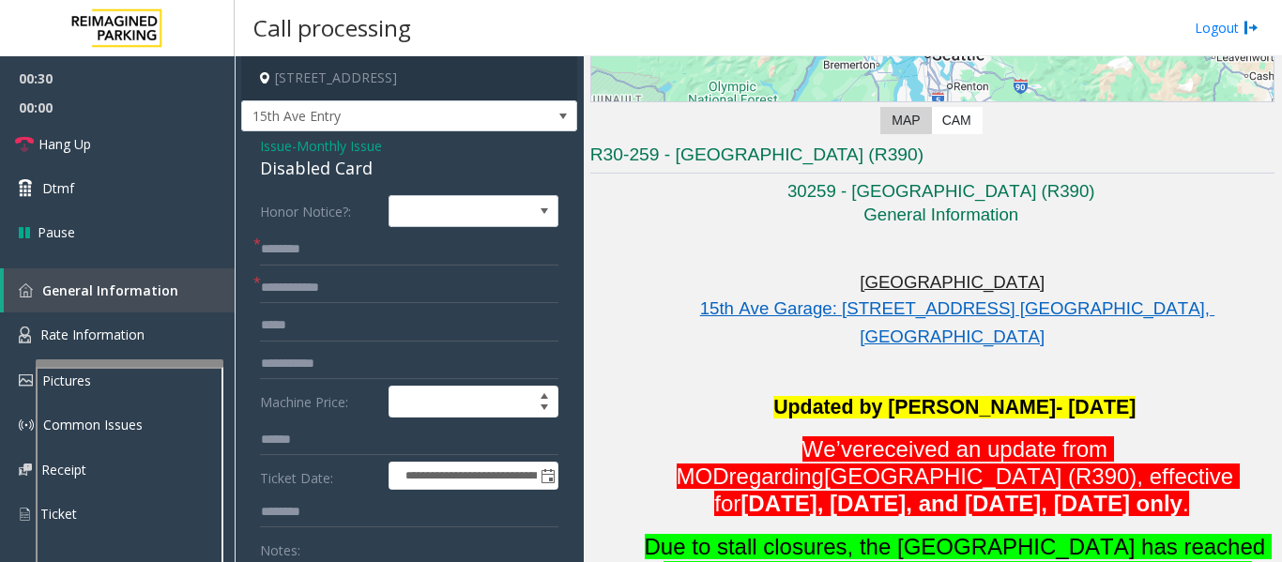
click at [314, 167] on div "Disabled Card" at bounding box center [409, 168] width 298 height 25
copy div "Disabled Card"
click at [324, 243] on input "text" at bounding box center [409, 250] width 298 height 32
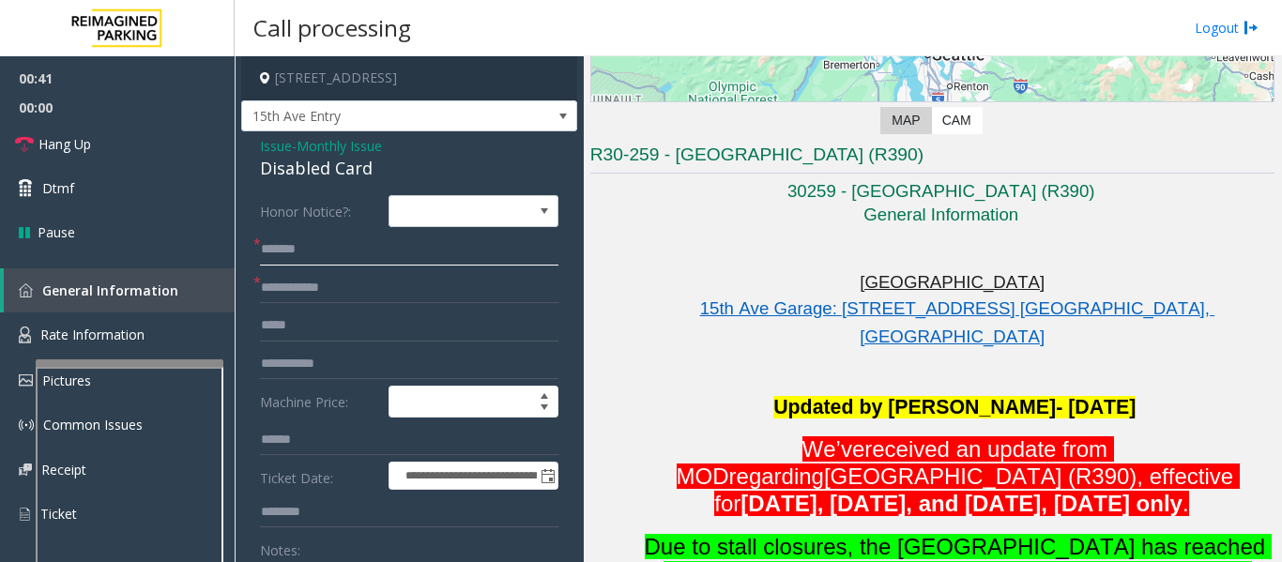
type input "******"
click at [331, 283] on input "text" at bounding box center [409, 288] width 298 height 32
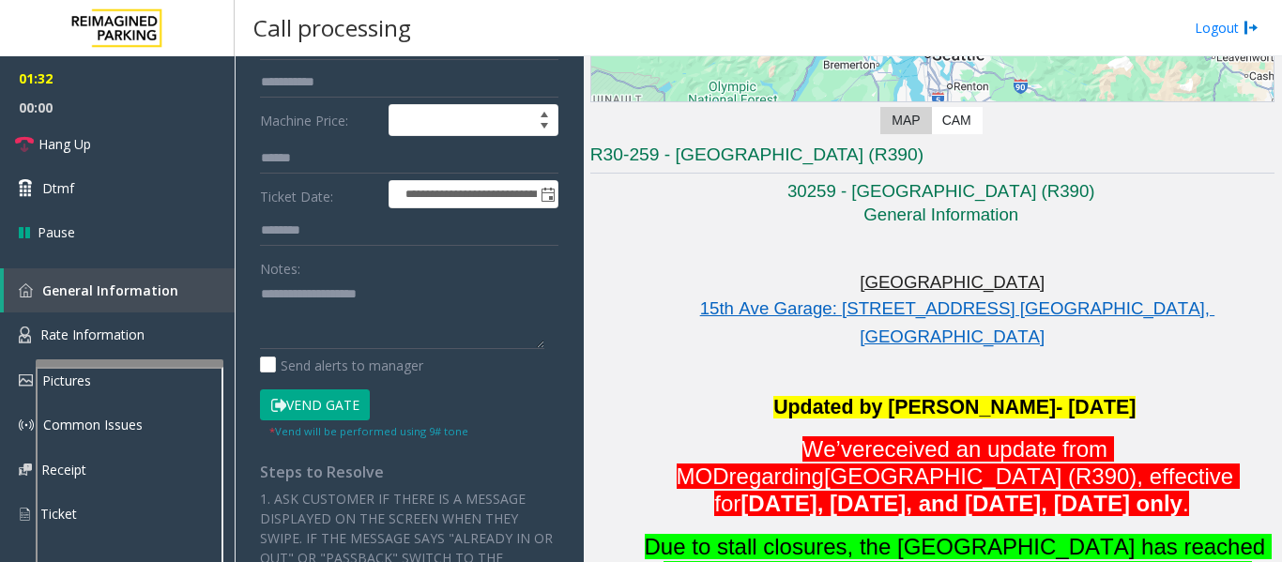
type input "*********"
click at [339, 390] on button "Vend Gate" at bounding box center [315, 405] width 110 height 32
click at [364, 298] on textarea at bounding box center [402, 314] width 284 height 70
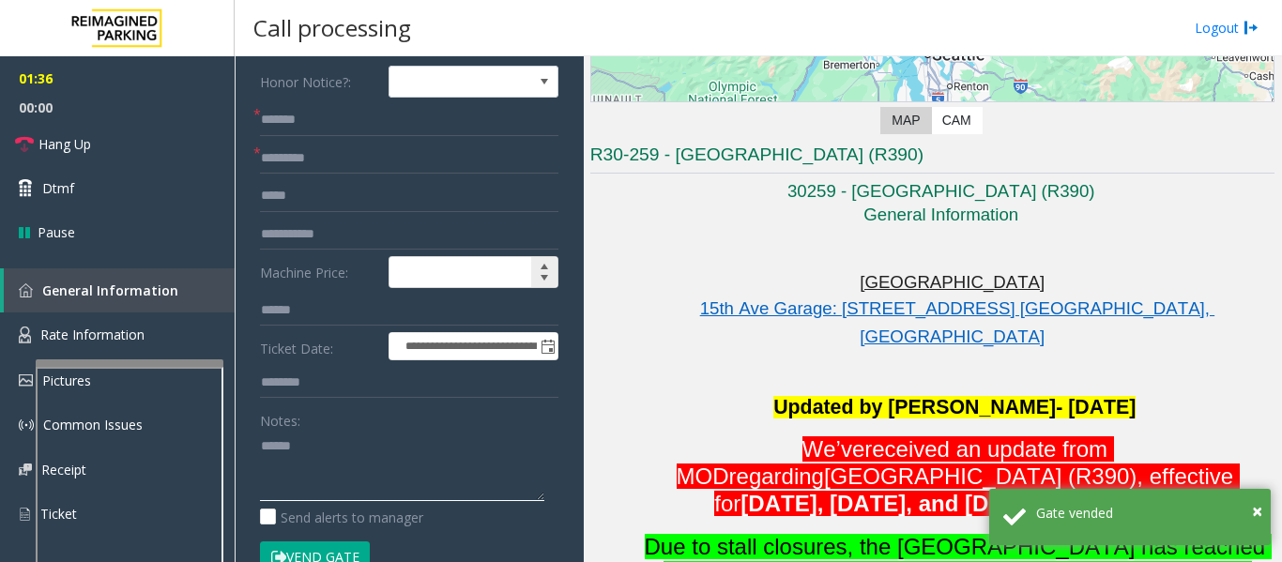
scroll to position [0, 0]
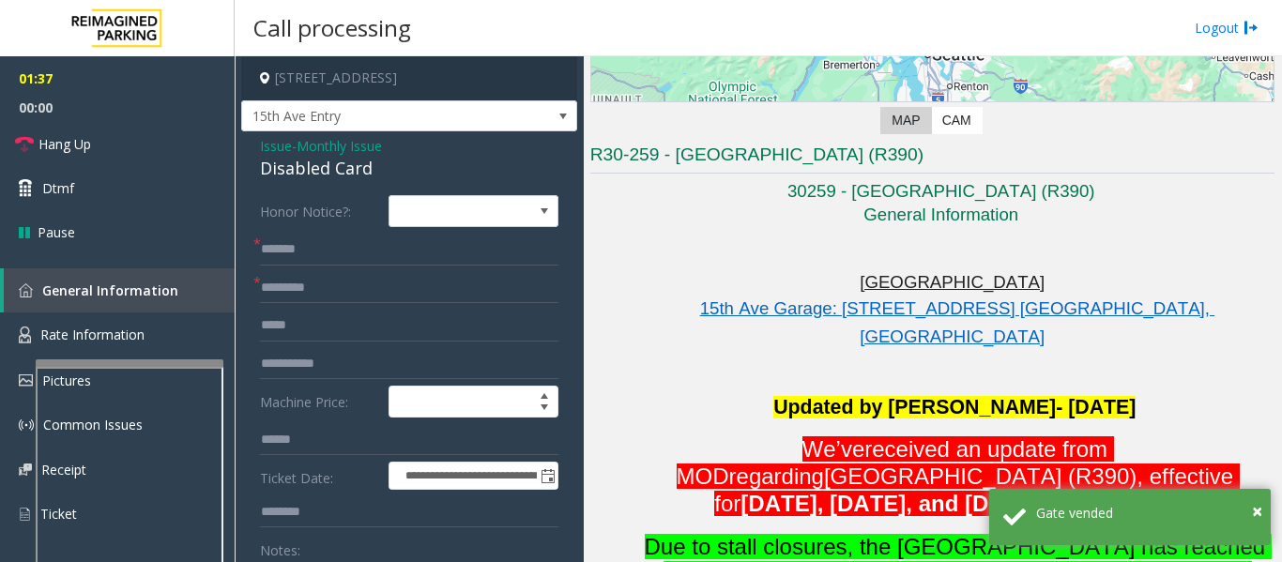
type textarea "******"
click at [330, 155] on span "Monthly Issue" at bounding box center [339, 146] width 85 height 20
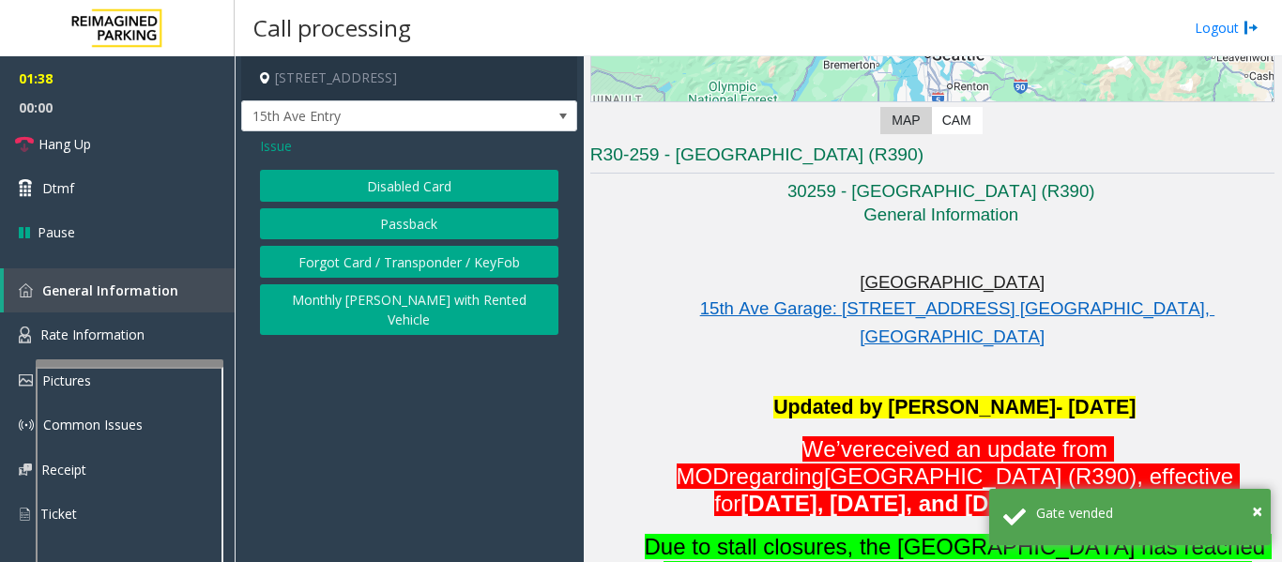
click at [372, 190] on button "Disabled Card" at bounding box center [409, 186] width 298 height 32
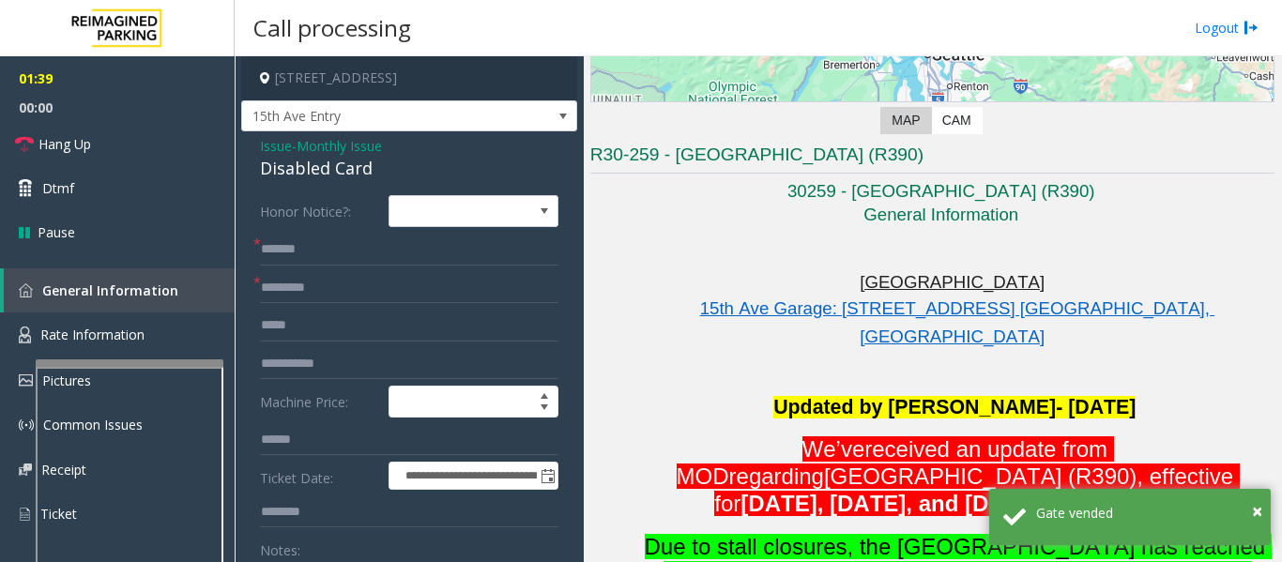
click at [340, 179] on div "Disabled Card" at bounding box center [409, 168] width 298 height 25
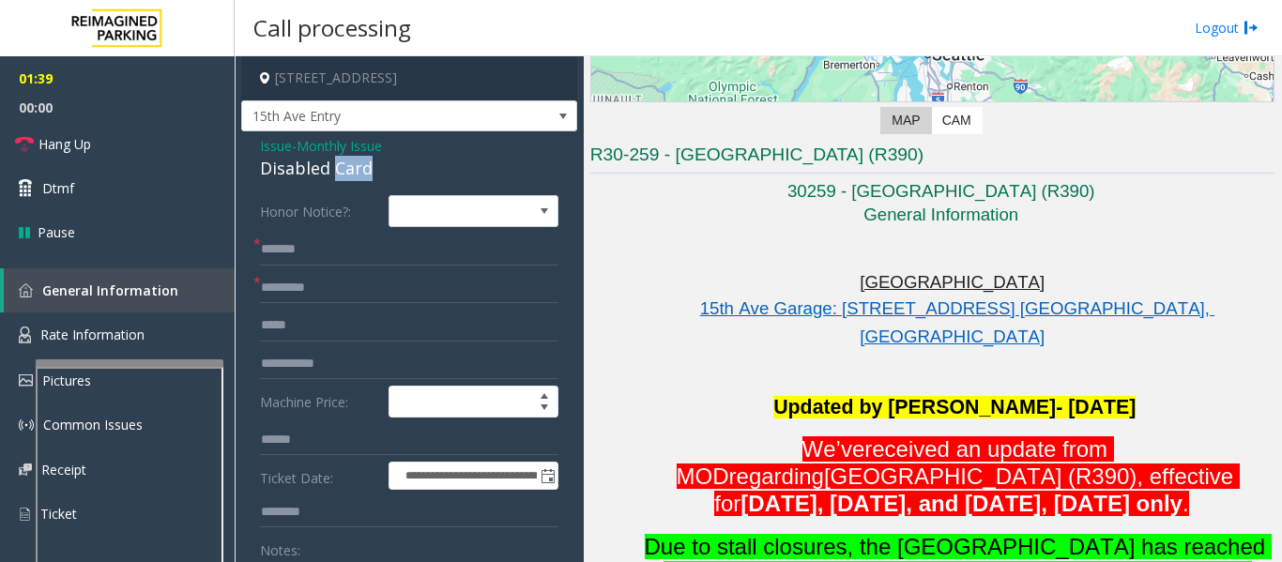
click at [340, 179] on div "Disabled Card" at bounding box center [409, 168] width 298 height 25
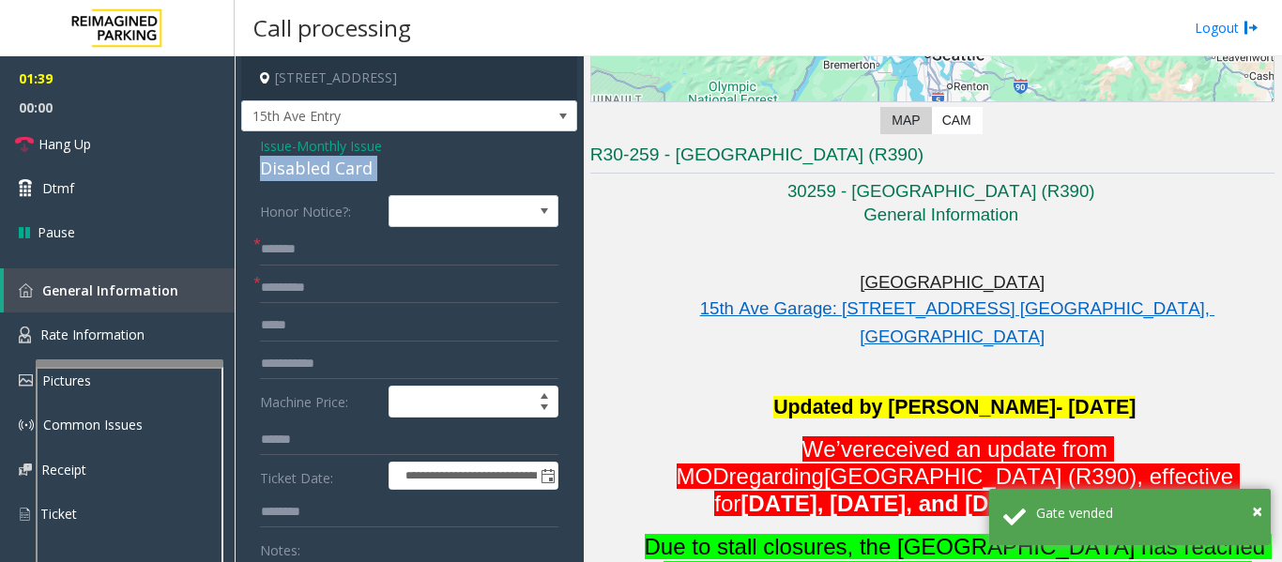
click at [340, 179] on div "Disabled Card" at bounding box center [409, 168] width 298 height 25
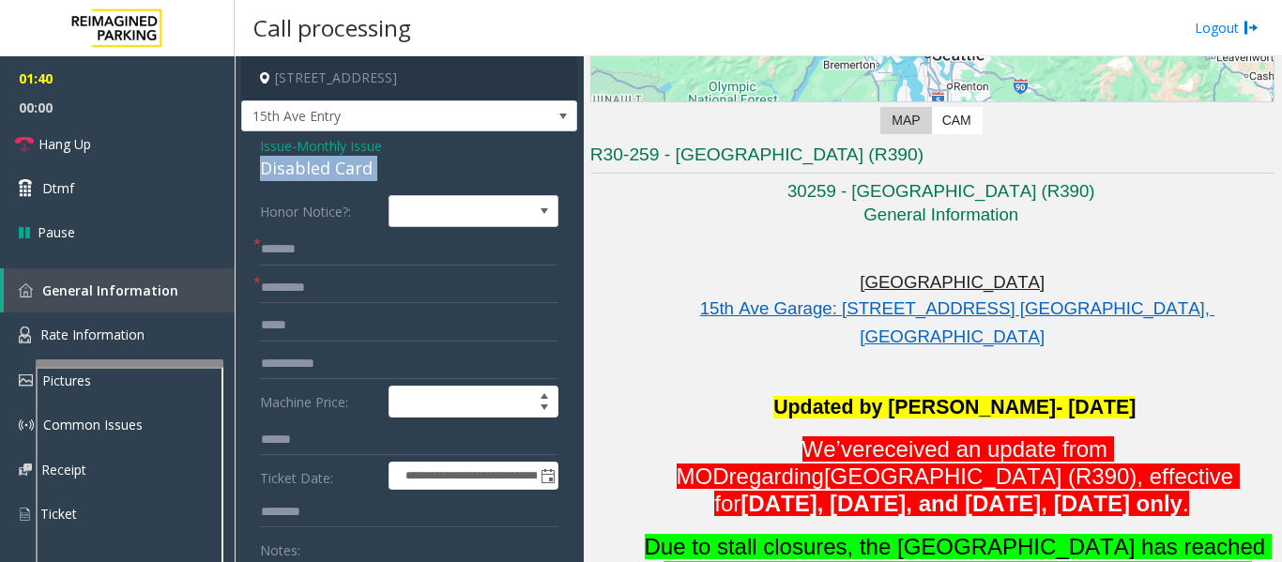
copy div "Disabled Card"
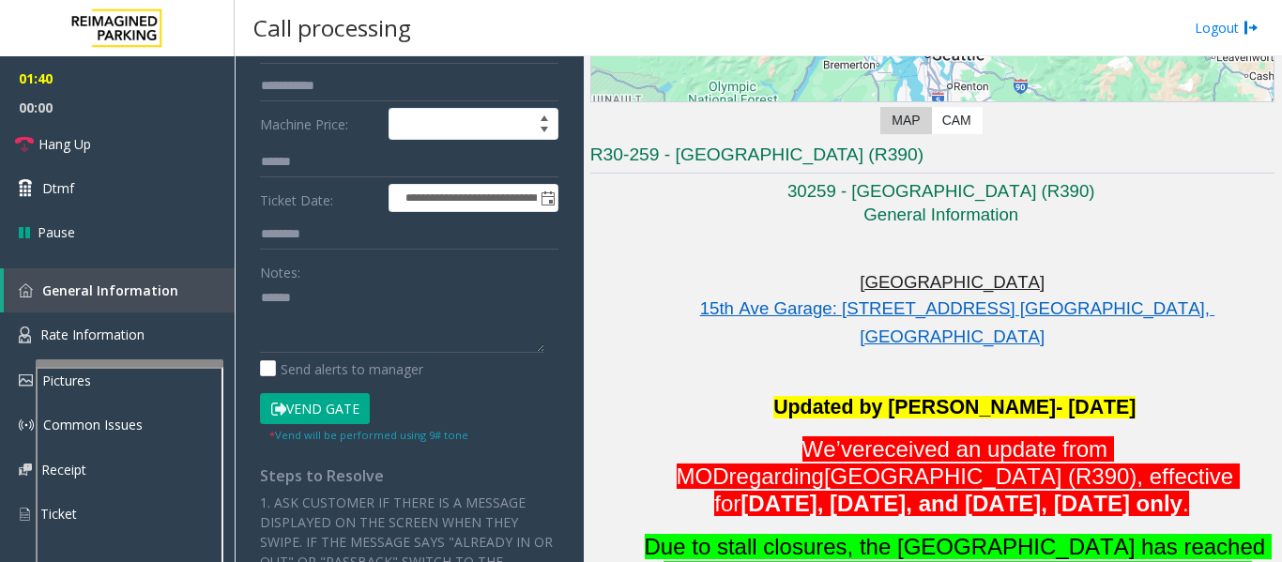
scroll to position [282, 0]
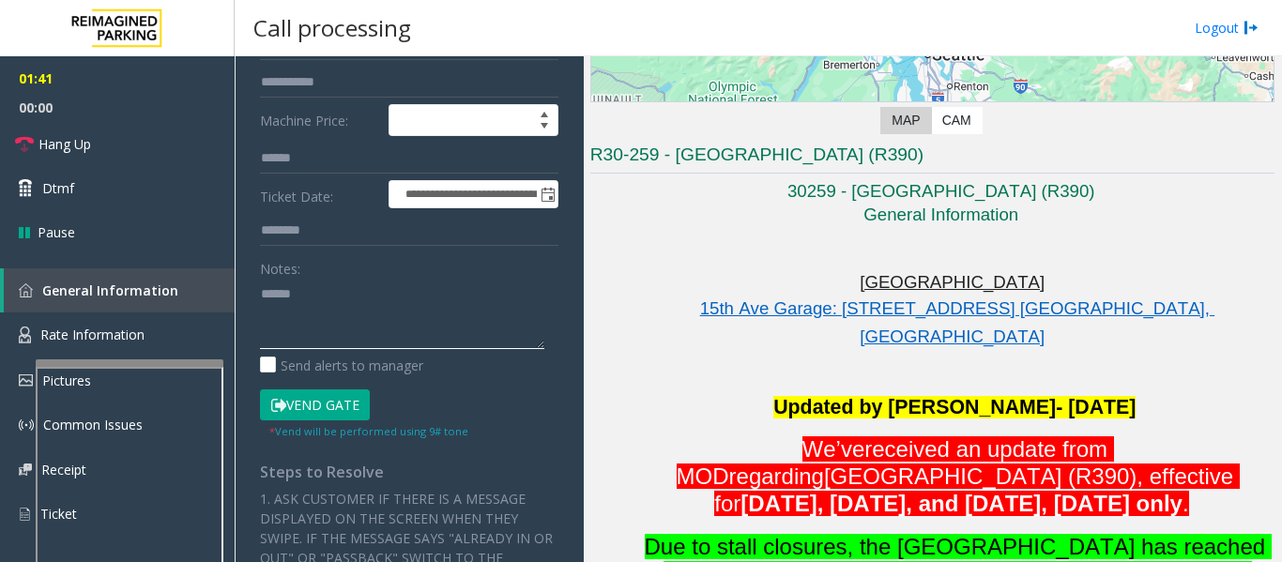
click at [350, 319] on textarea at bounding box center [402, 314] width 284 height 70
paste textarea "**********"
click at [343, 408] on button "Vend Gate" at bounding box center [315, 405] width 110 height 32
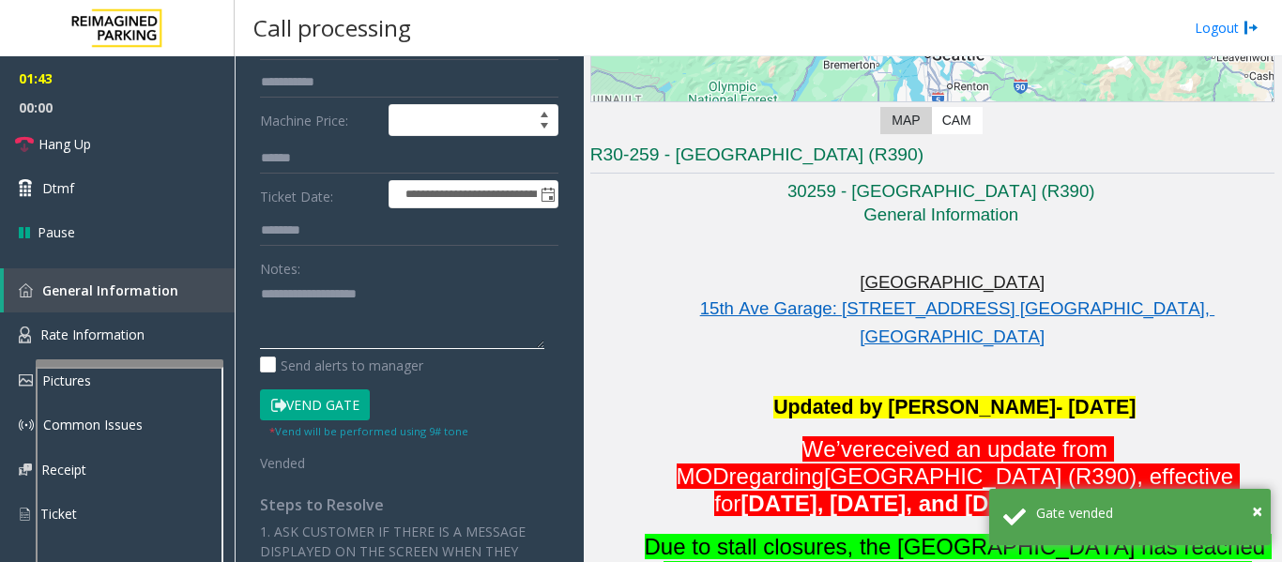
click at [308, 318] on textarea at bounding box center [402, 314] width 284 height 70
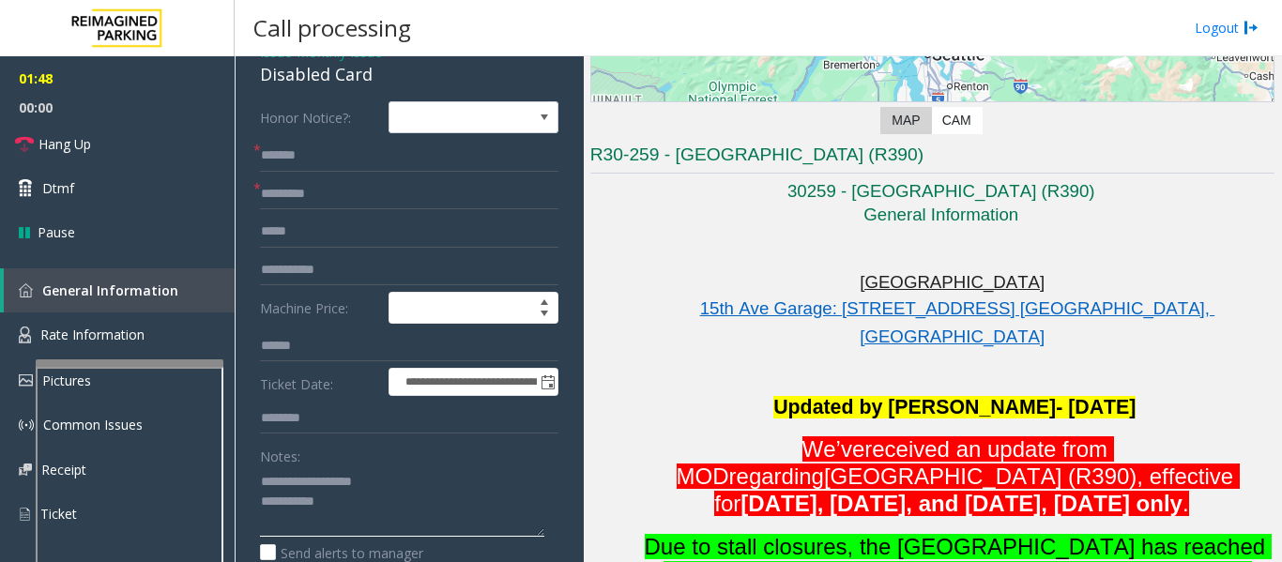
scroll to position [0, 0]
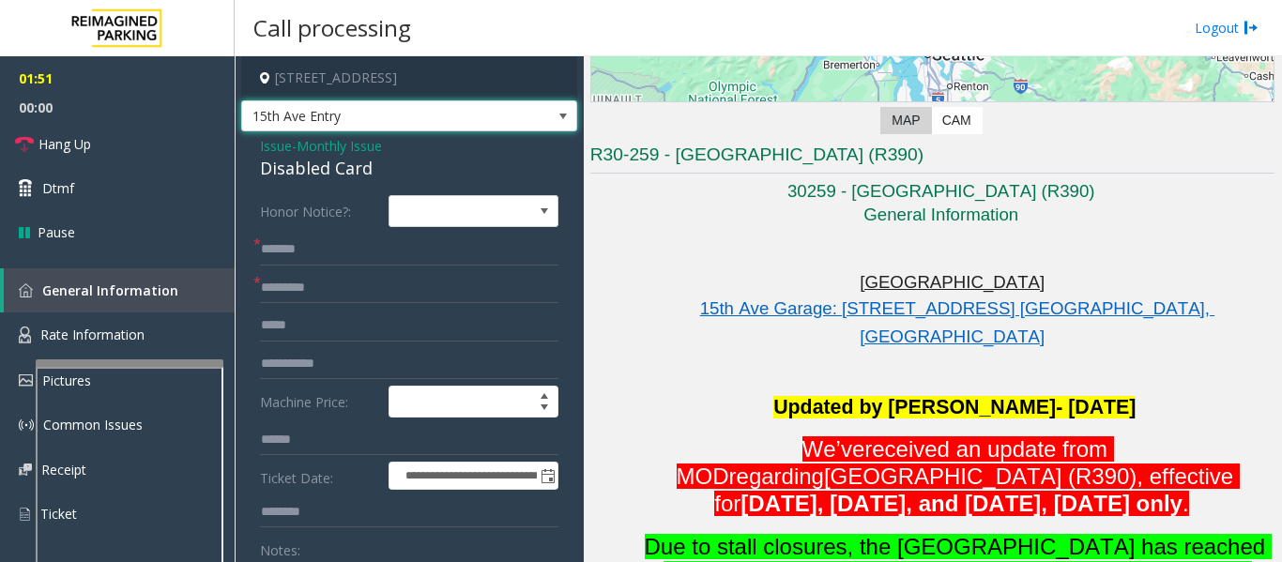
click at [397, 106] on span "15th Ave Entry" at bounding box center [375, 116] width 267 height 30
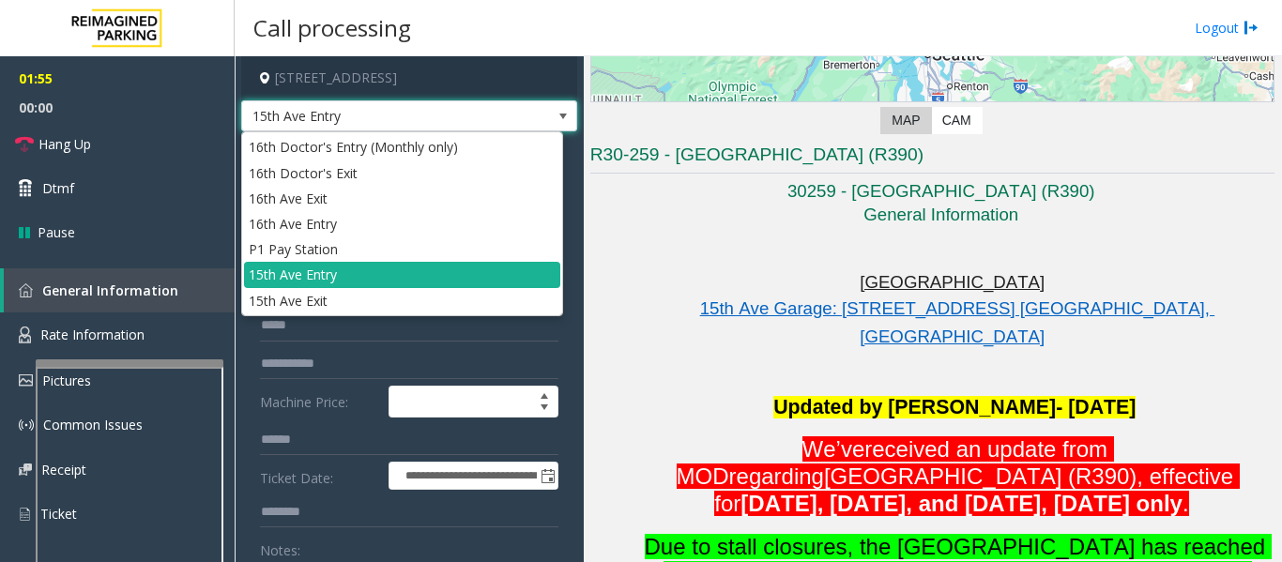
click at [397, 106] on span "15th Ave Entry" at bounding box center [375, 116] width 267 height 30
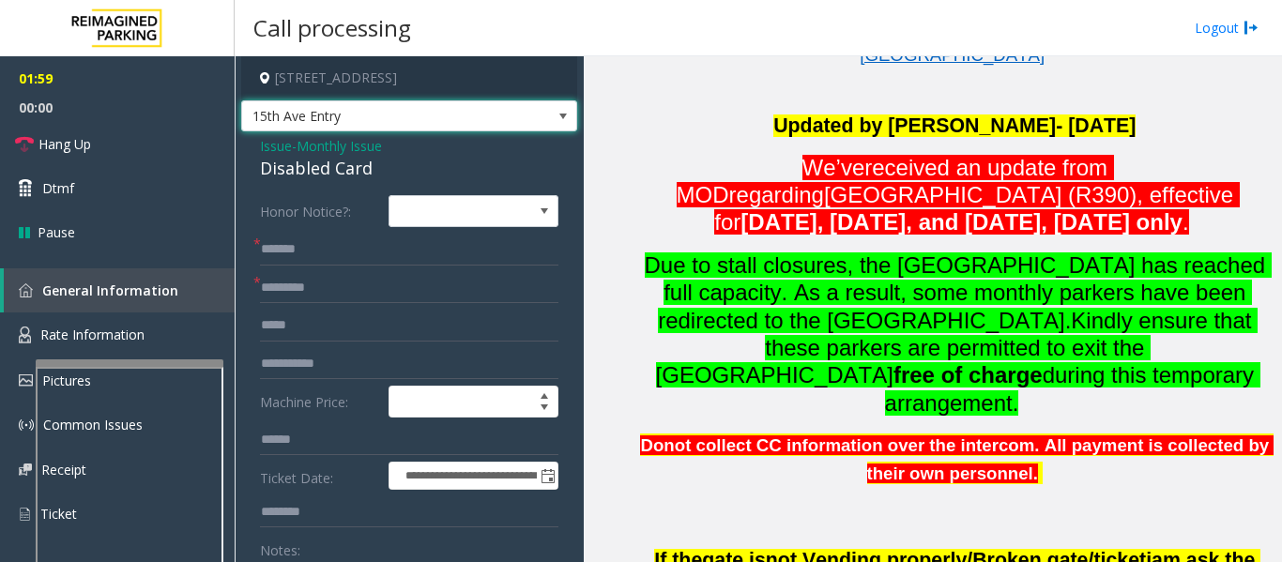
scroll to position [188, 0]
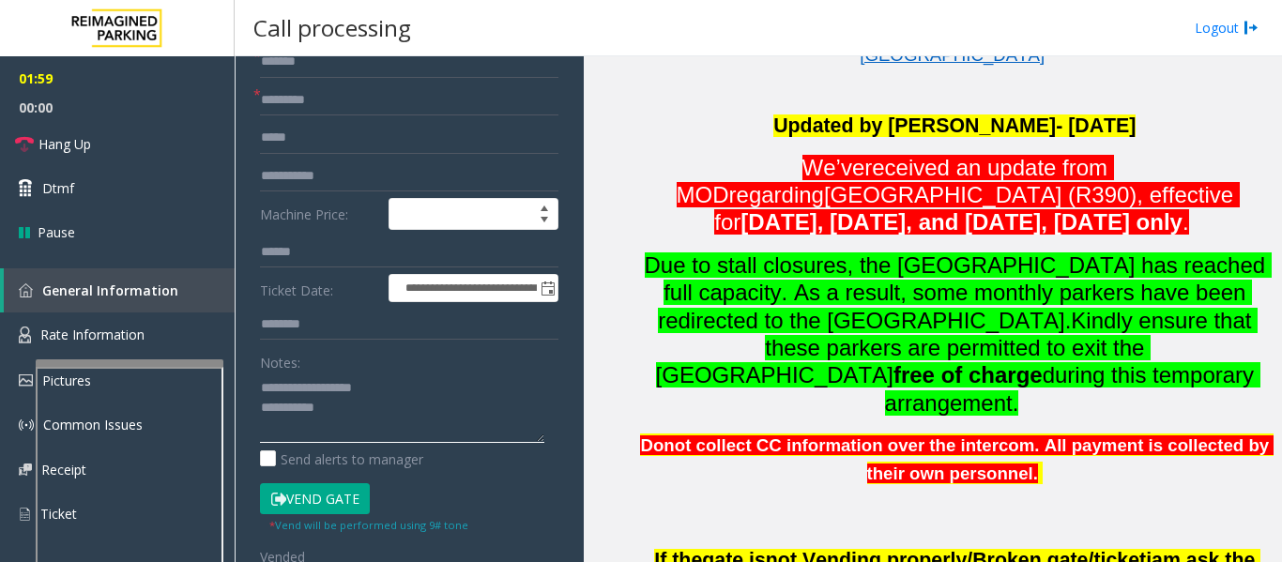
click at [395, 423] on textarea at bounding box center [402, 408] width 284 height 70
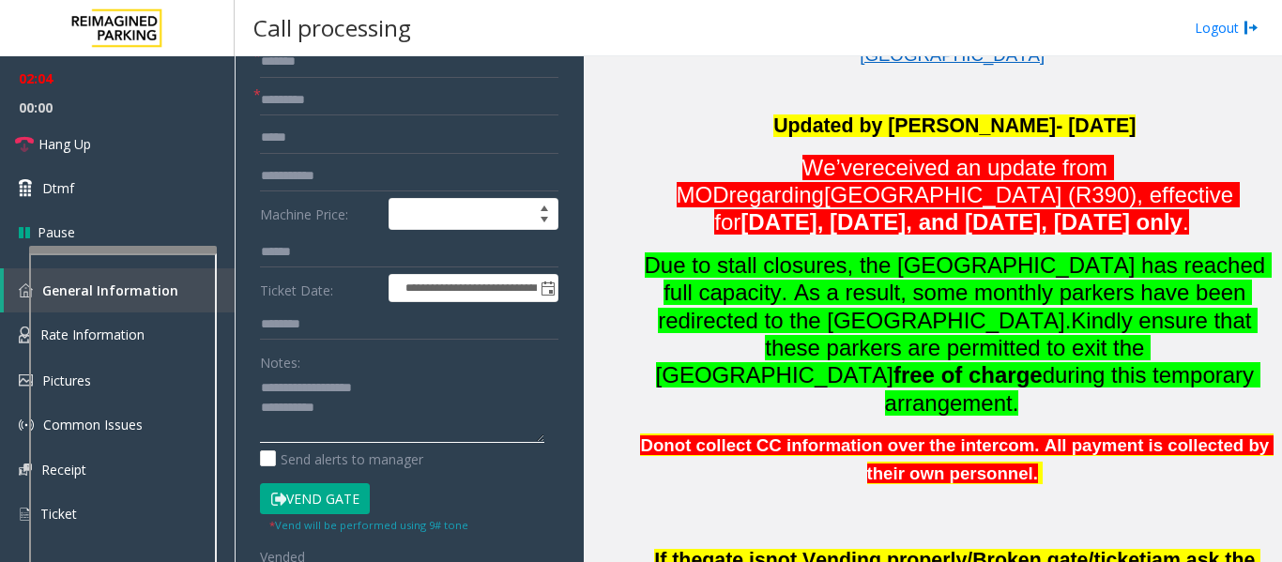
click at [121, 252] on div at bounding box center [123, 250] width 188 height 8
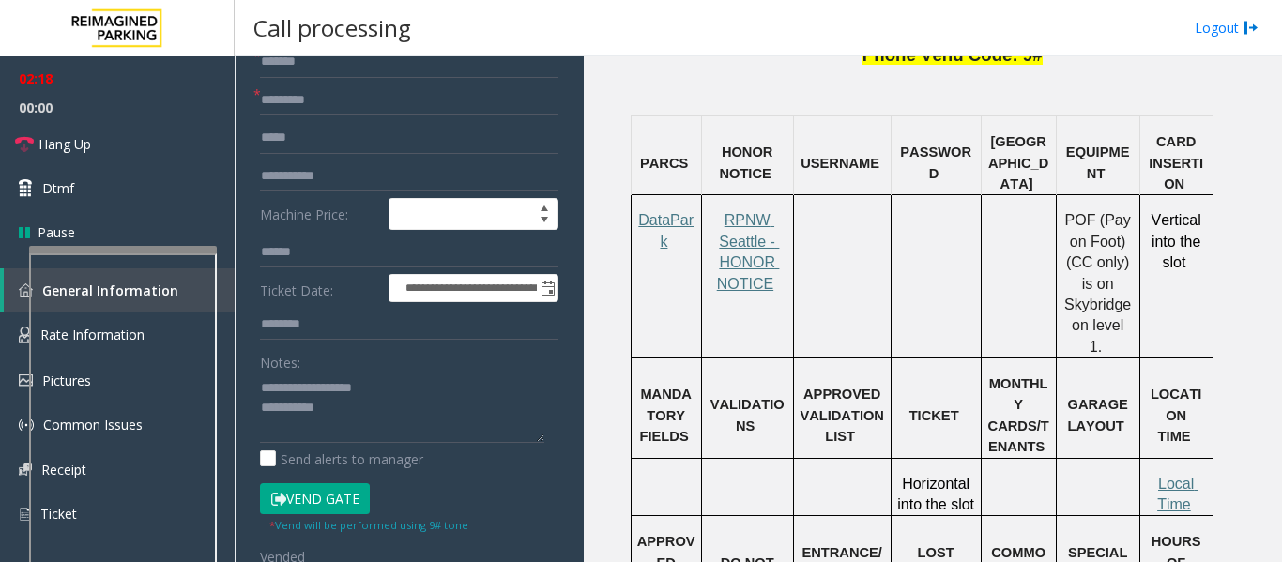
scroll to position [1408, 0]
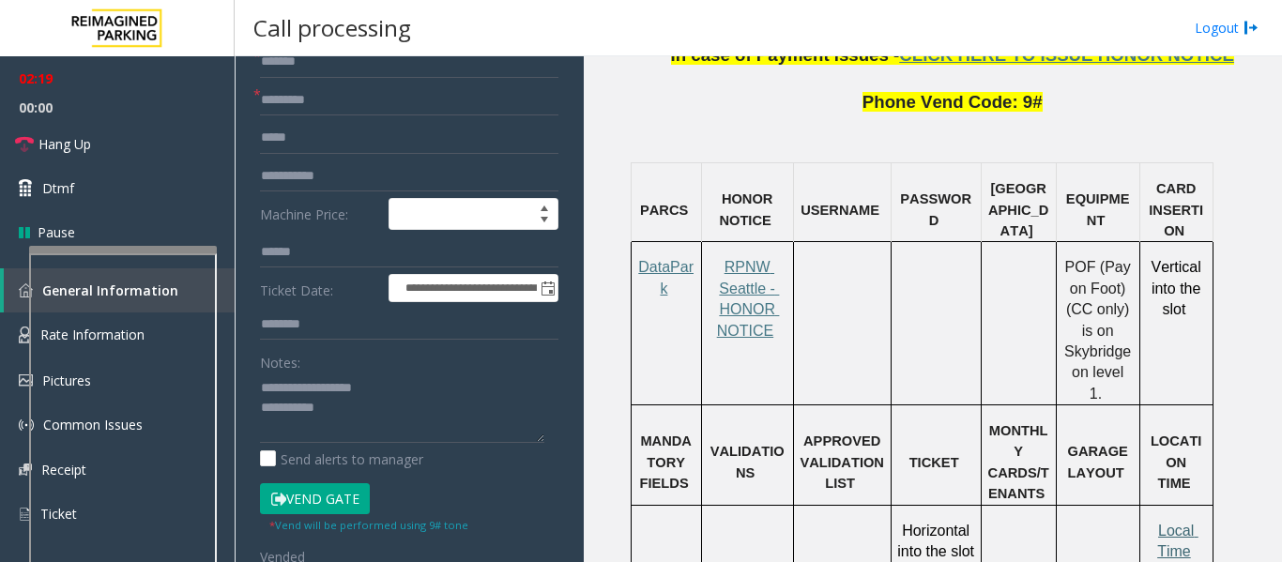
click at [1182, 523] on span "Local Time" at bounding box center [1177, 541] width 41 height 37
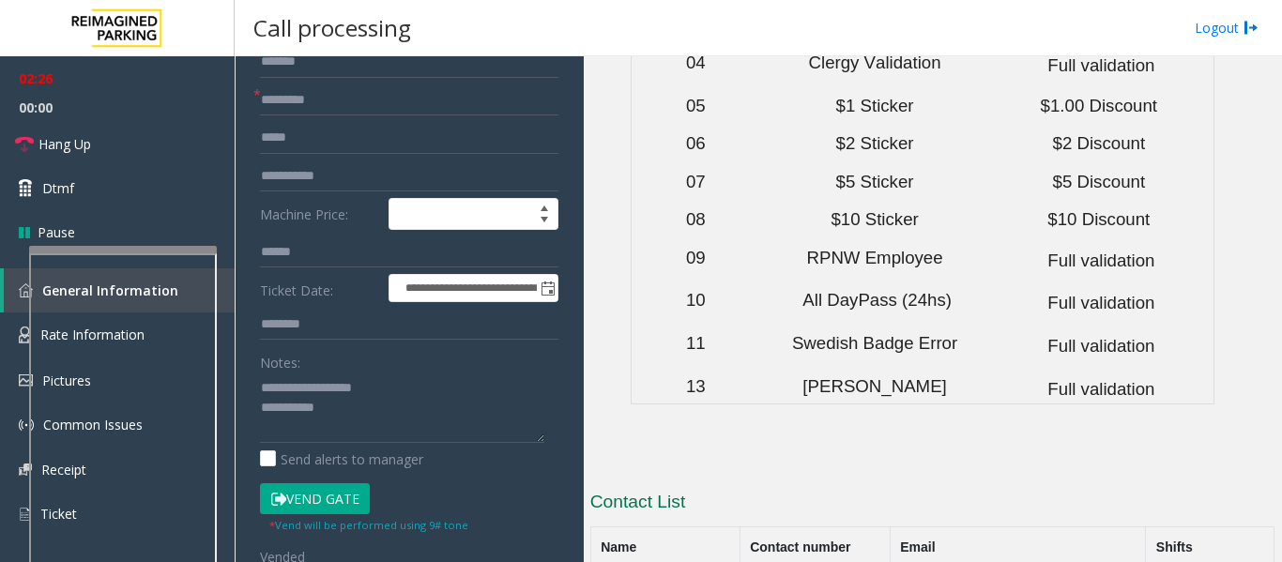
scroll to position [6851, 0]
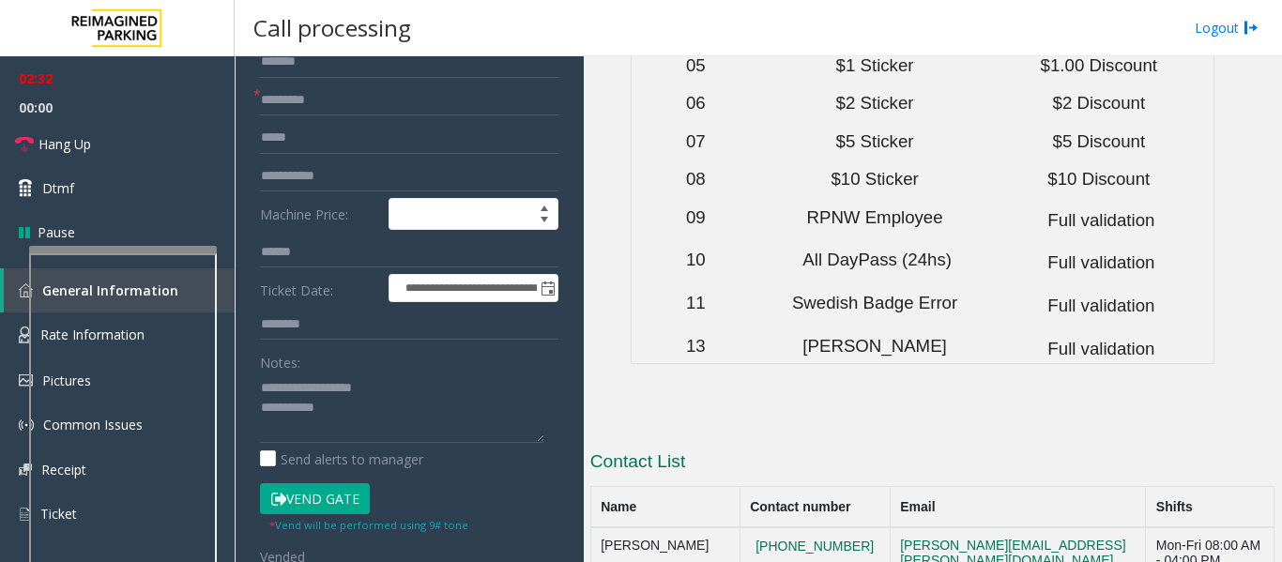
drag, startPoint x: 725, startPoint y: 221, endPoint x: 779, endPoint y: 226, distance: 54.6
drag, startPoint x: 830, startPoint y: 227, endPoint x: 743, endPoint y: 237, distance: 87.0
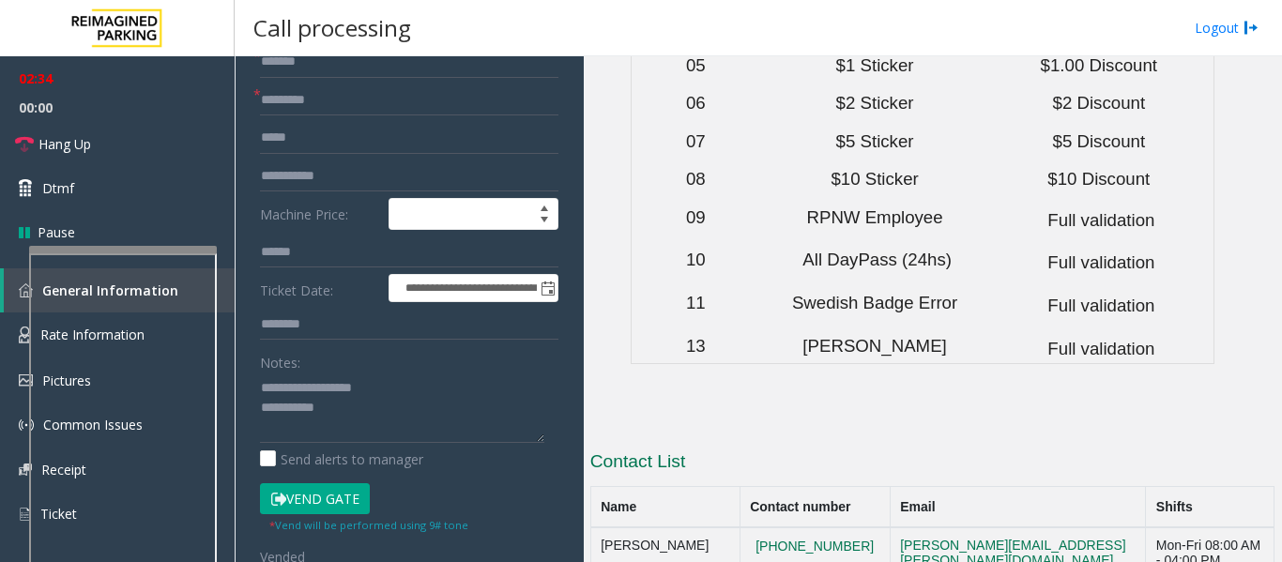
copy button "[PHONE_NUMBER]"
click at [408, 423] on textarea at bounding box center [402, 408] width 284 height 70
drag, startPoint x: 738, startPoint y: 287, endPoint x: 856, endPoint y: 313, distance: 121.1
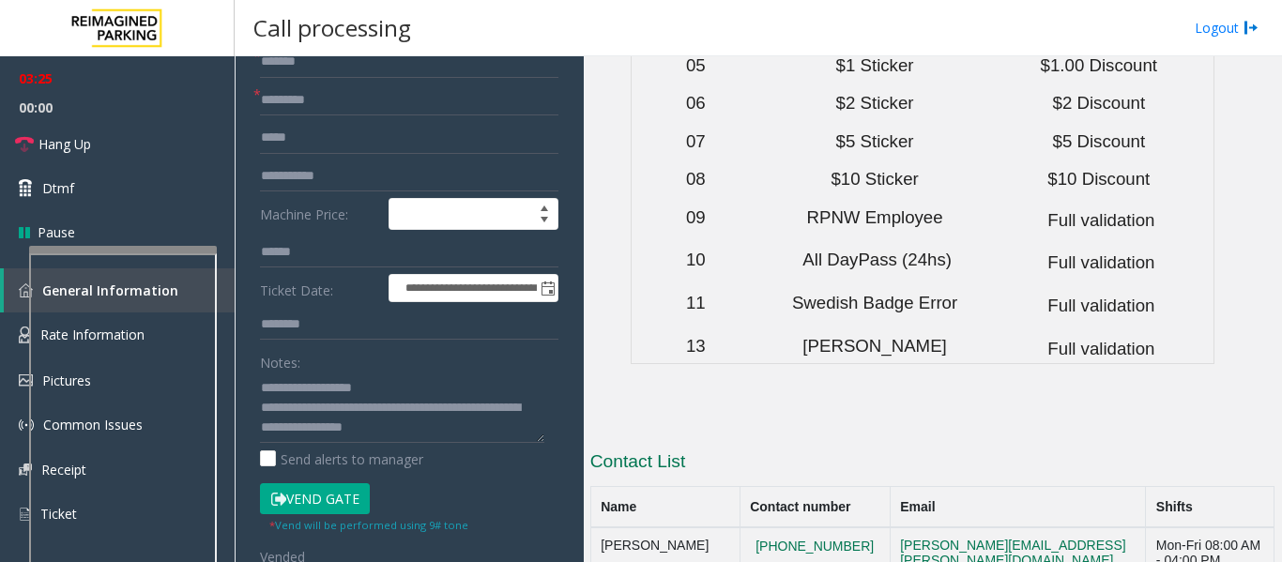
copy button "206.859.7349"
click at [434, 429] on textarea at bounding box center [402, 408] width 284 height 70
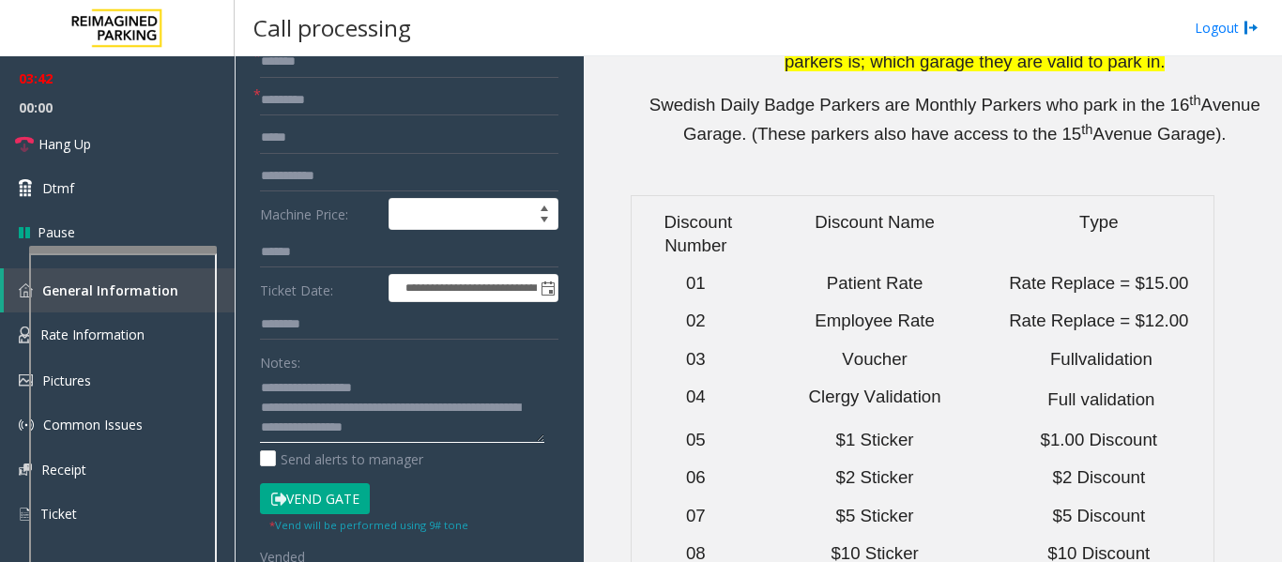
scroll to position [6476, 0]
click at [470, 423] on textarea at bounding box center [402, 408] width 284 height 70
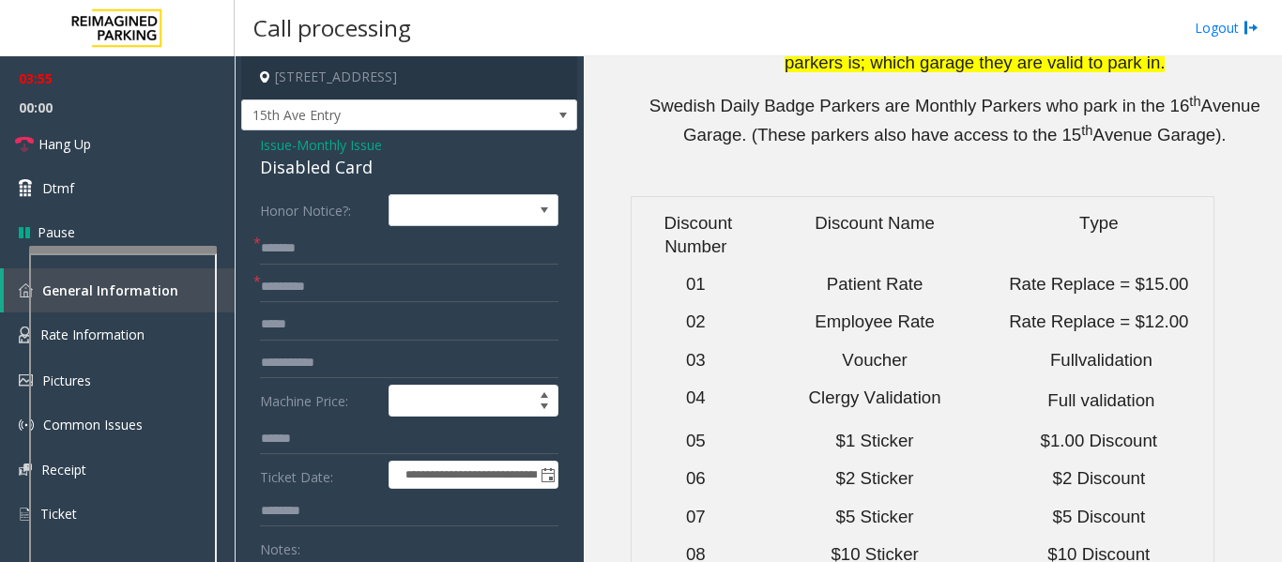
scroll to position [0, 0]
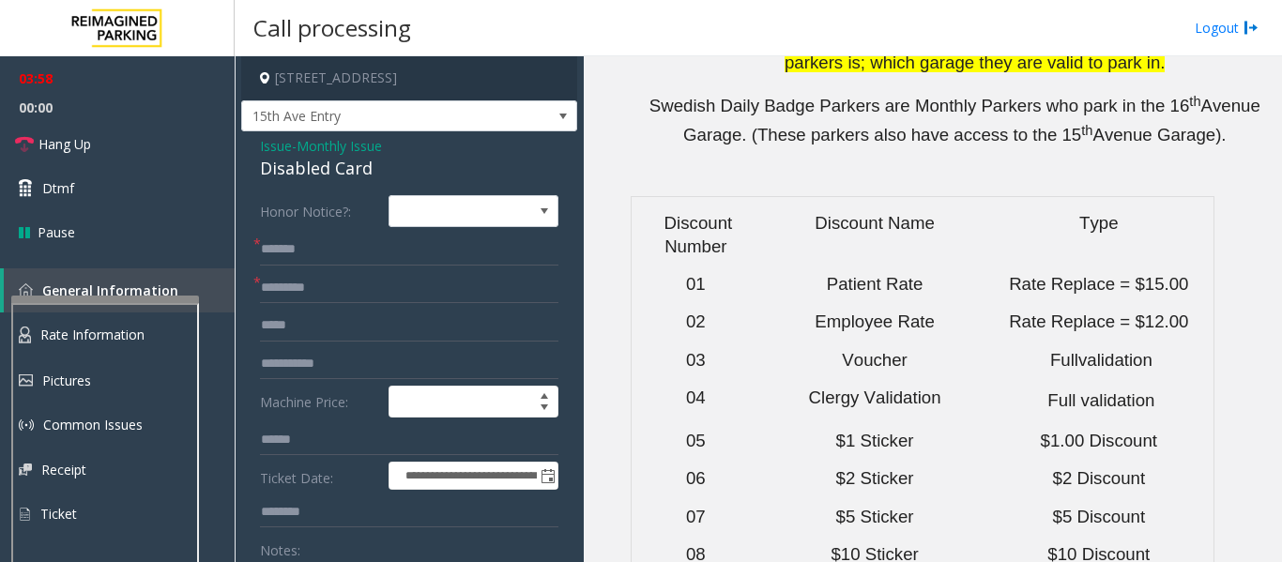
click at [136, 302] on div at bounding box center [105, 300] width 188 height 8
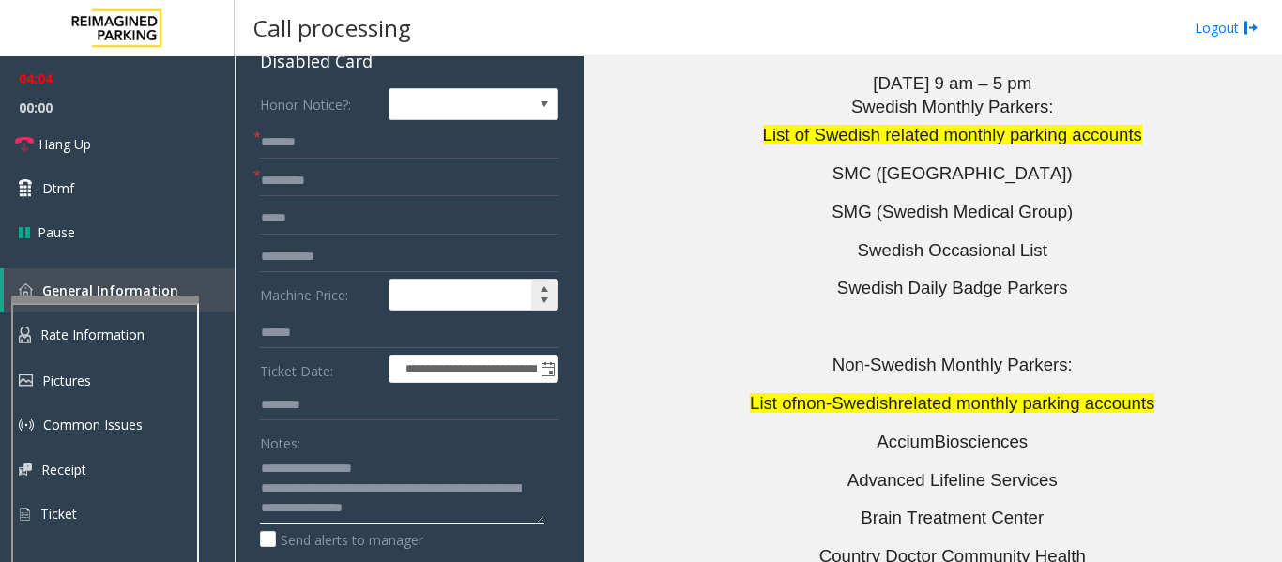
scroll to position [282, 0]
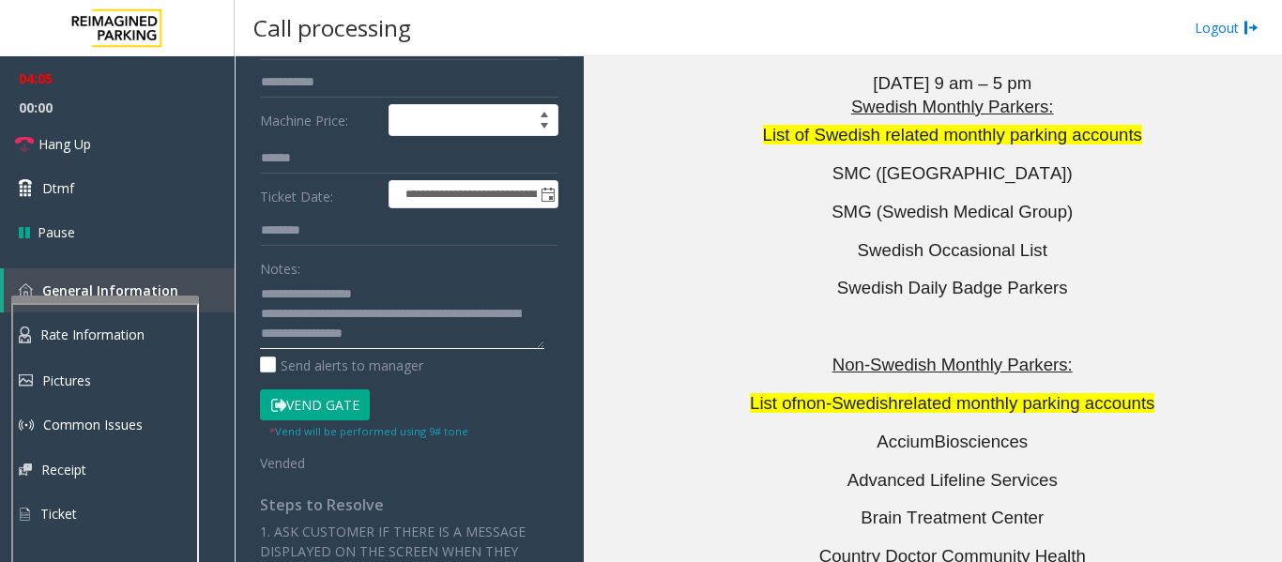
click at [436, 342] on textarea at bounding box center [402, 314] width 284 height 70
click at [85, 141] on span "Hang Up" at bounding box center [64, 144] width 53 height 20
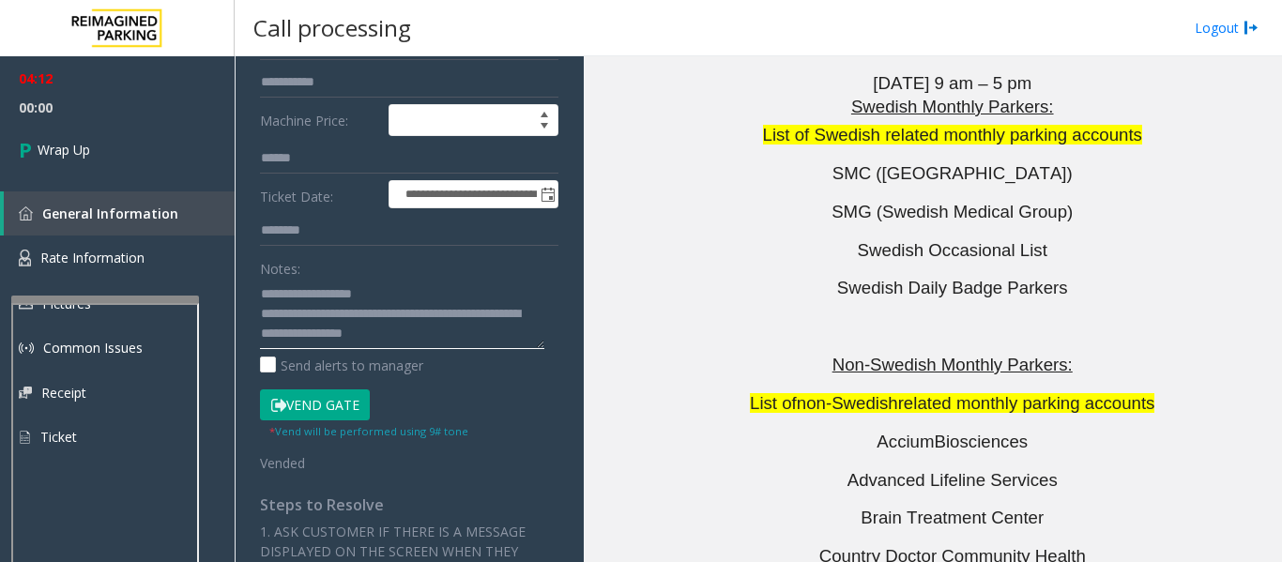
click at [466, 335] on textarea at bounding box center [402, 314] width 284 height 70
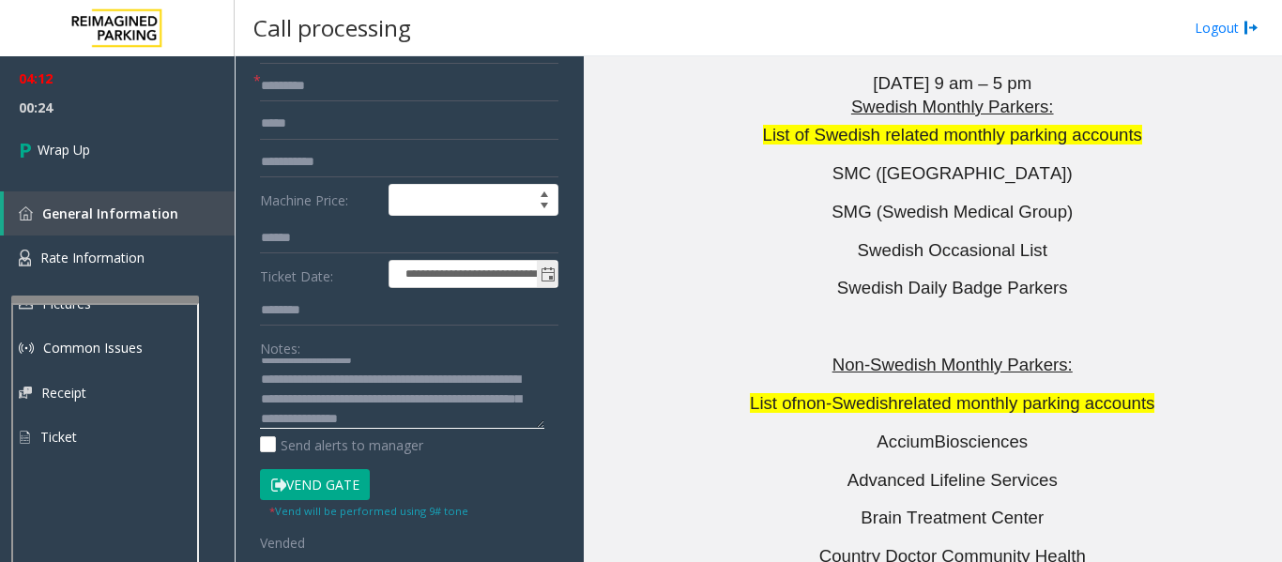
scroll to position [375, 0]
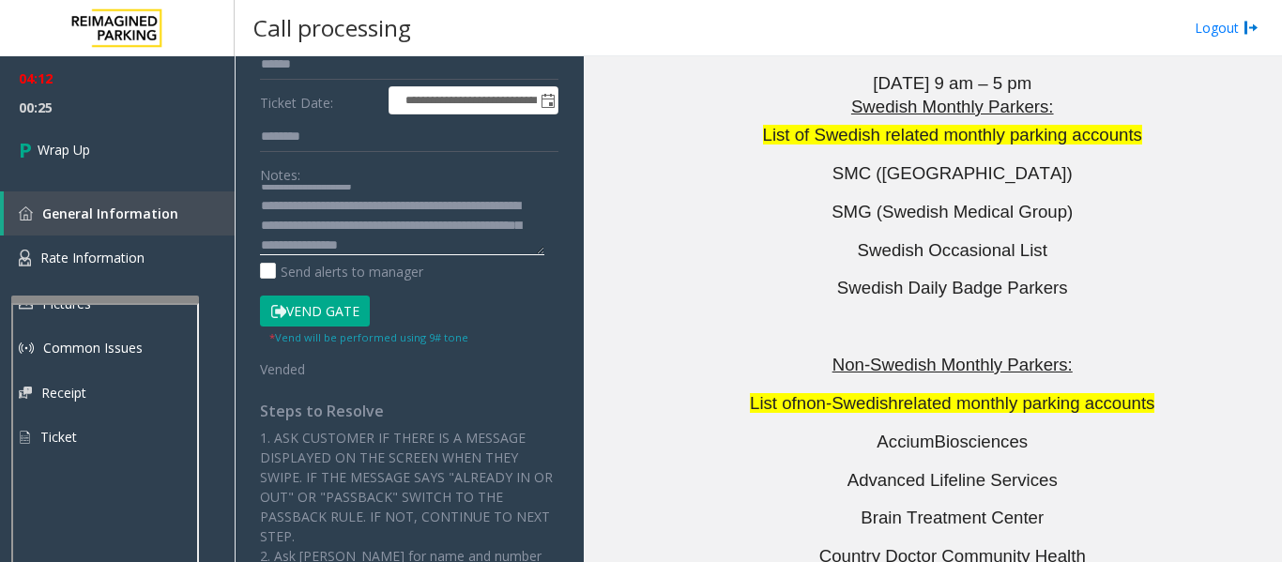
click at [519, 239] on textarea at bounding box center [402, 220] width 284 height 70
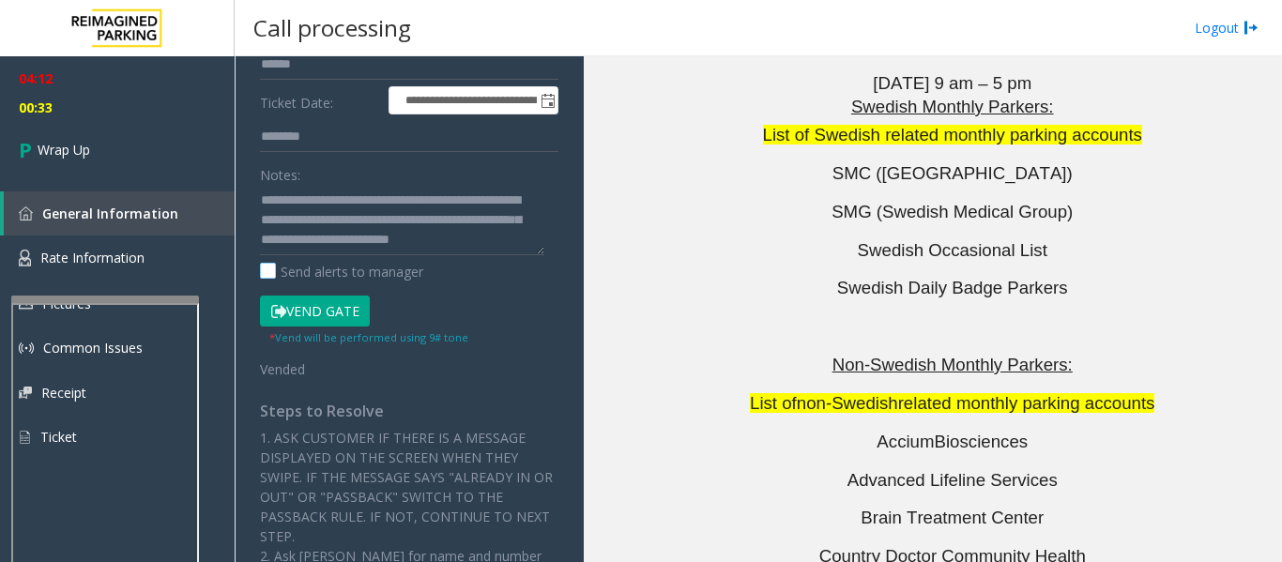
drag, startPoint x: 362, startPoint y: 227, endPoint x: 360, endPoint y: 267, distance: 40.4
click at [360, 267] on label "Send alerts to manager" at bounding box center [341, 272] width 163 height 20
click at [382, 225] on textarea at bounding box center [402, 220] width 284 height 70
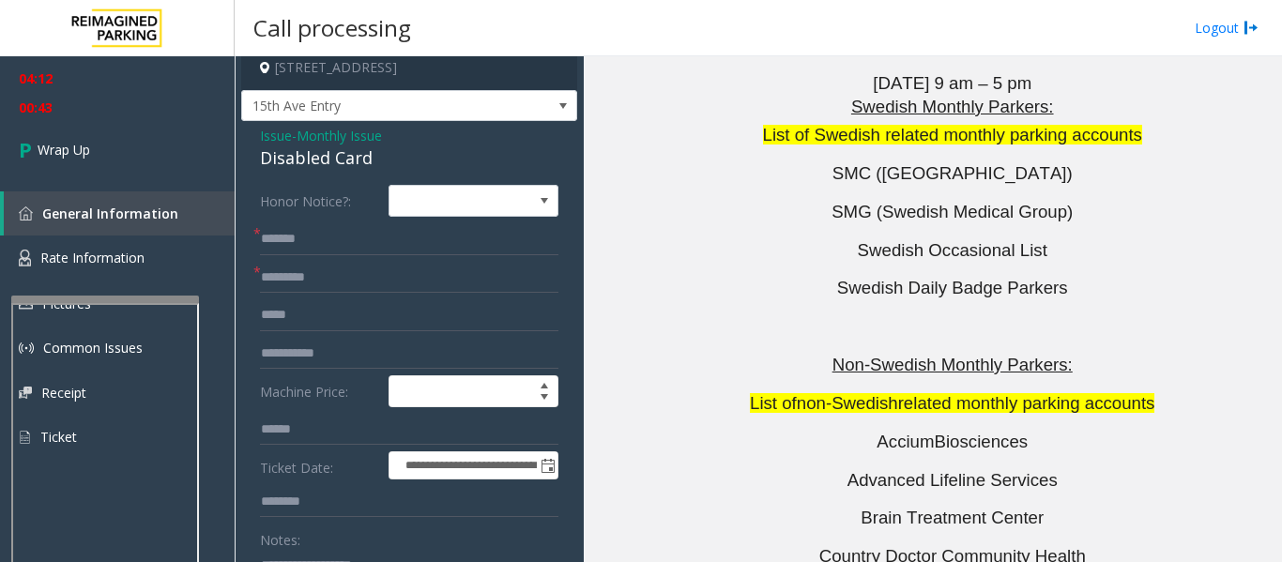
scroll to position [0, 0]
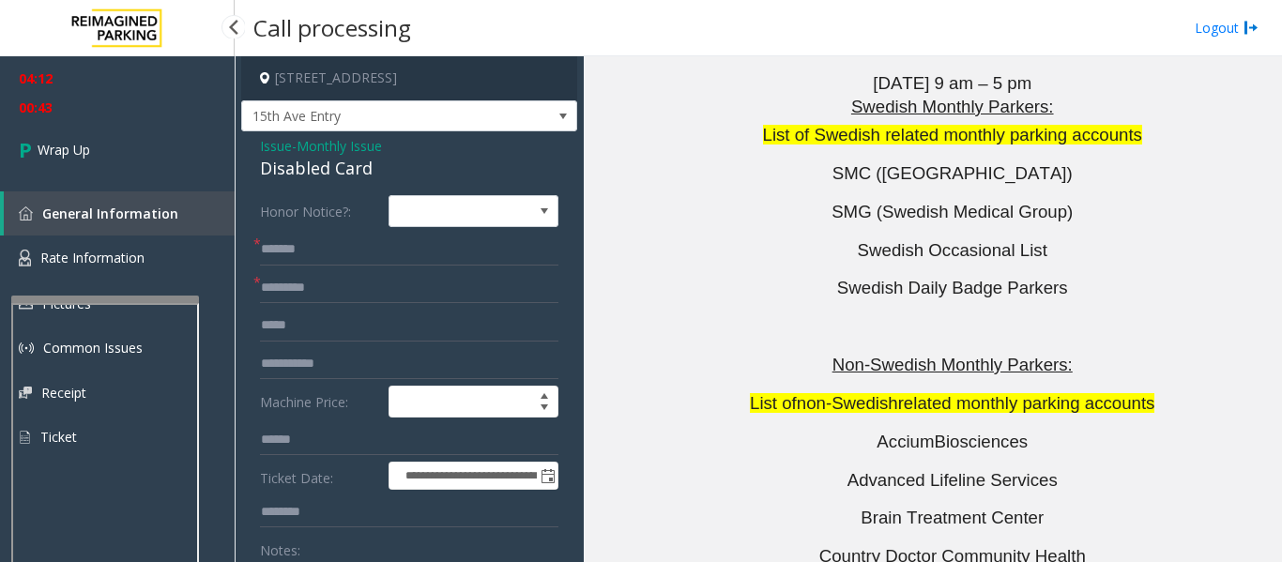
type textarea "**********"
click at [133, 118] on span "00:43" at bounding box center [117, 107] width 235 height 29
click at [128, 141] on link "Wrap Up" at bounding box center [117, 149] width 235 height 55
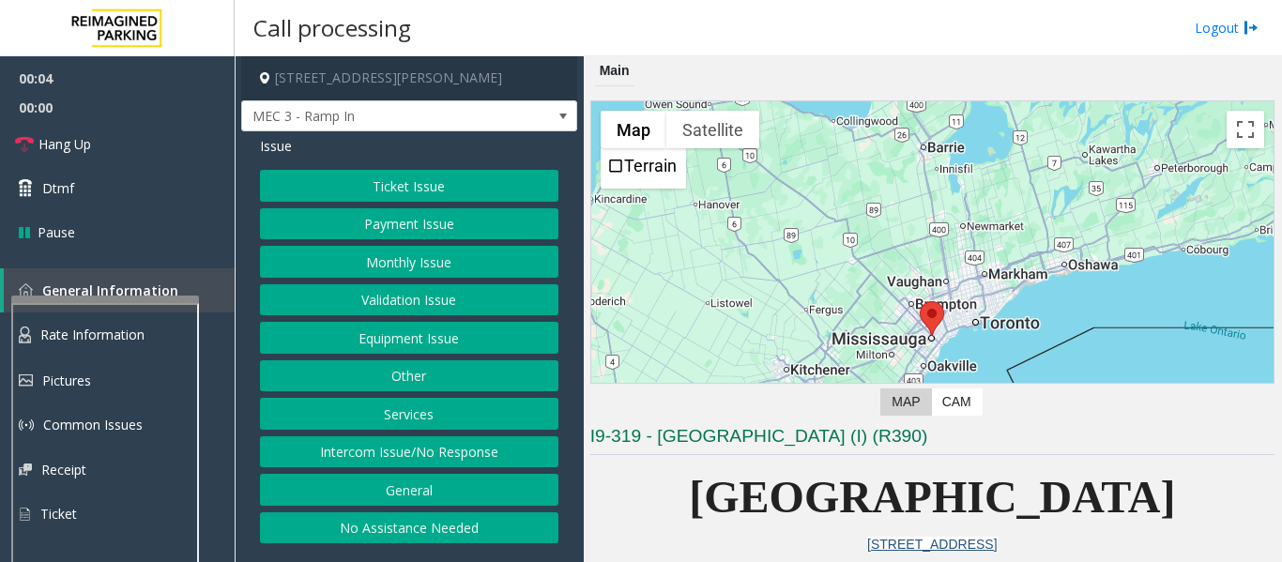
scroll to position [375, 0]
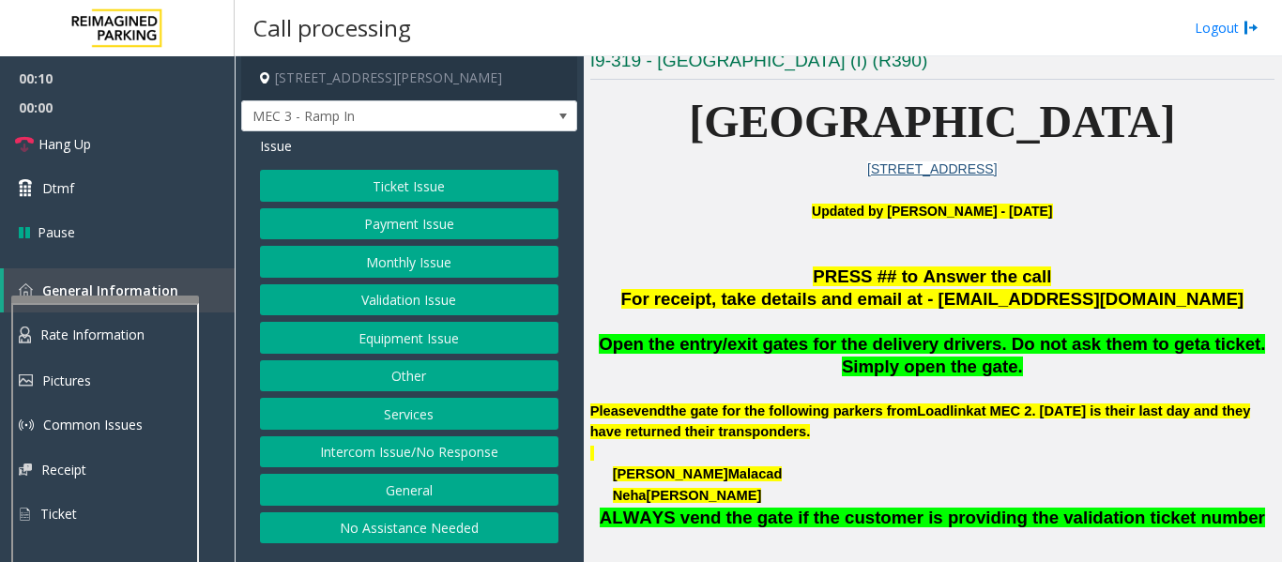
click at [388, 261] on button "Monthly Issue" at bounding box center [409, 262] width 298 height 32
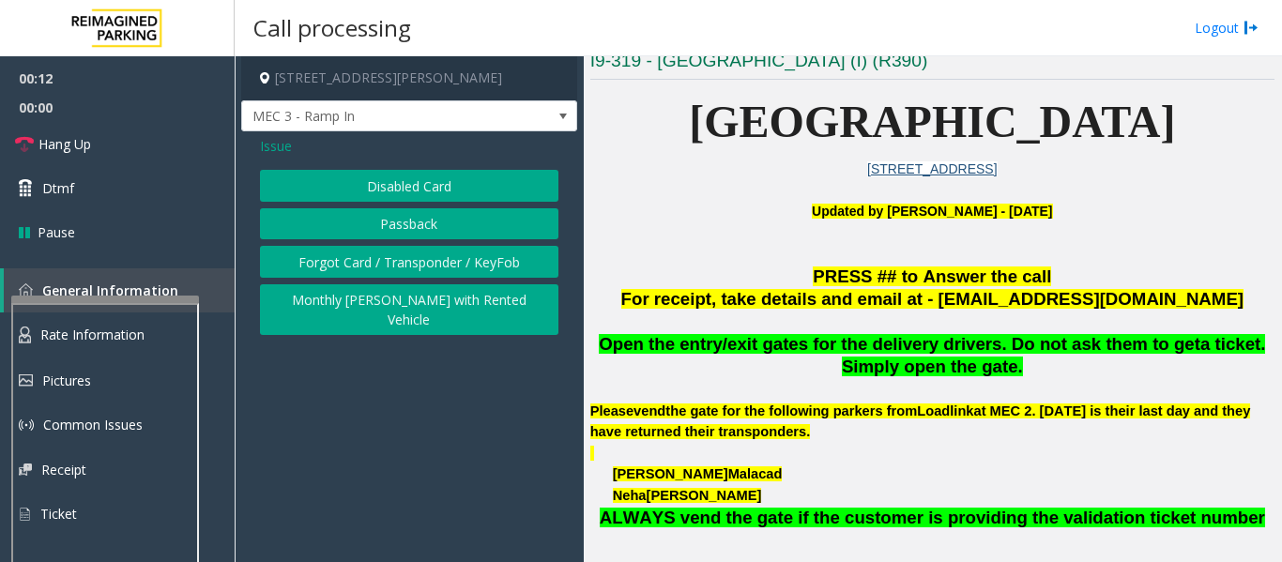
click at [389, 264] on button "Forgot Card / Transponder / KeyFob" at bounding box center [409, 262] width 298 height 32
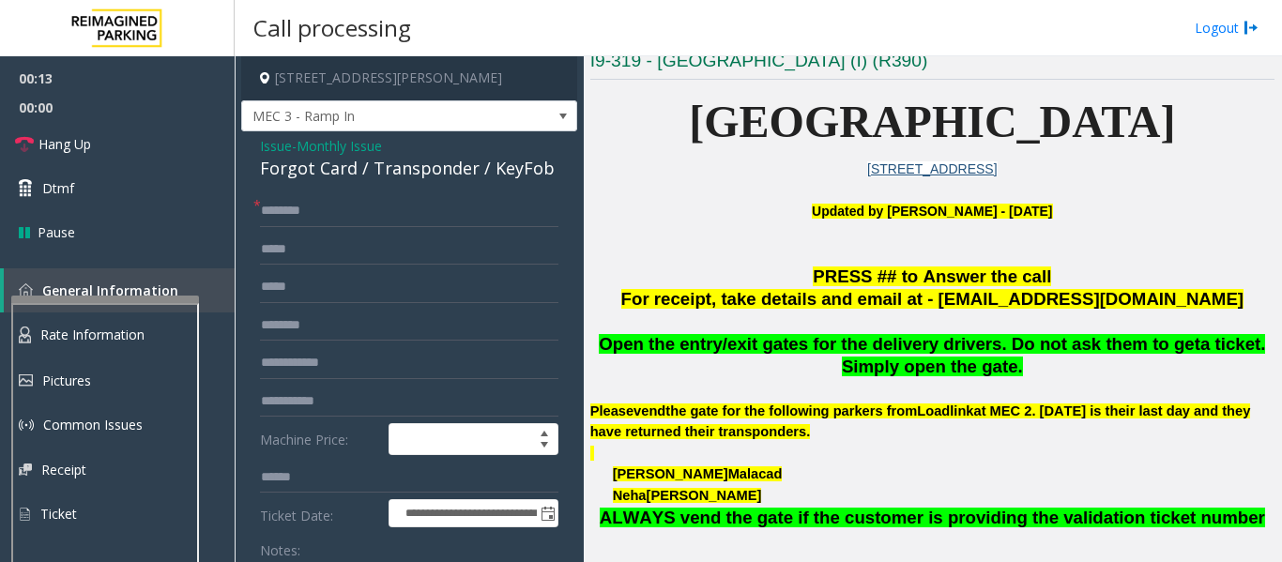
click at [413, 162] on div "Forgot Card / Transponder / KeyFob" at bounding box center [409, 168] width 298 height 25
copy div "Transponder"
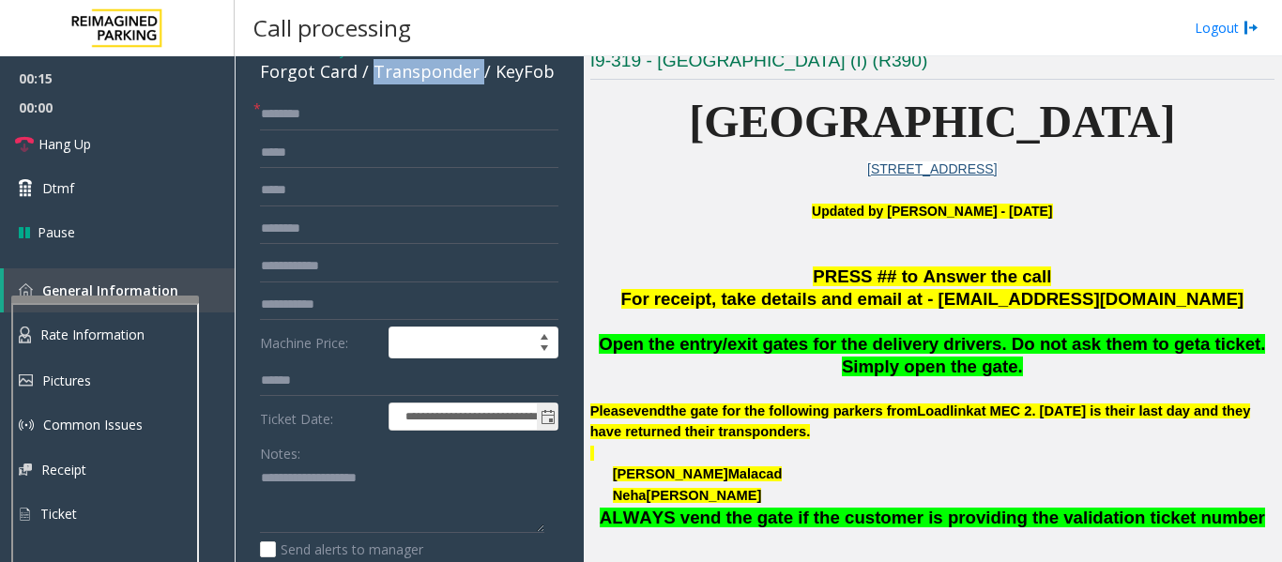
scroll to position [188, 0]
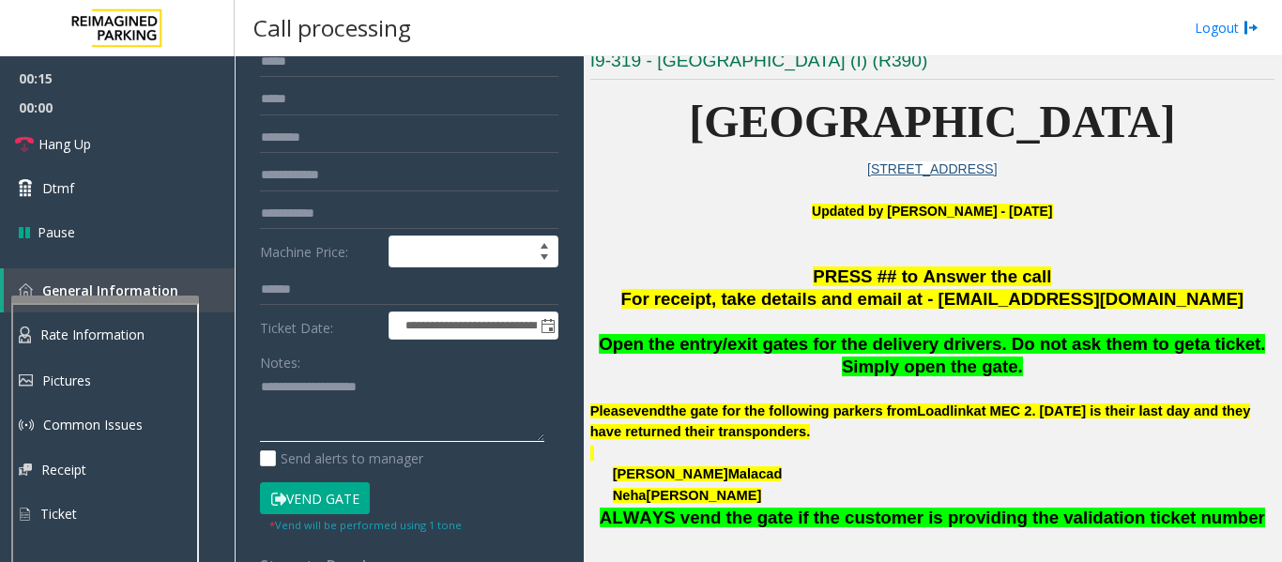
click at [375, 412] on textarea at bounding box center [402, 408] width 284 height 70
paste textarea "**********"
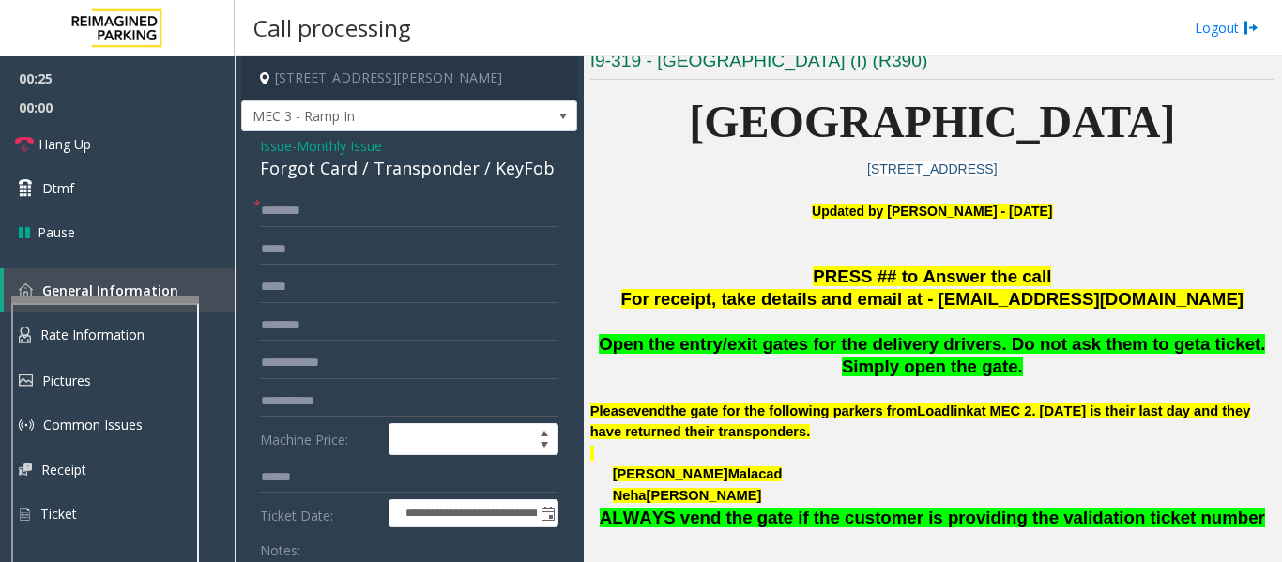
click at [389, 227] on form "**********" at bounding box center [409, 458] width 298 height 526
click at [397, 207] on input "text" at bounding box center [409, 211] width 298 height 32
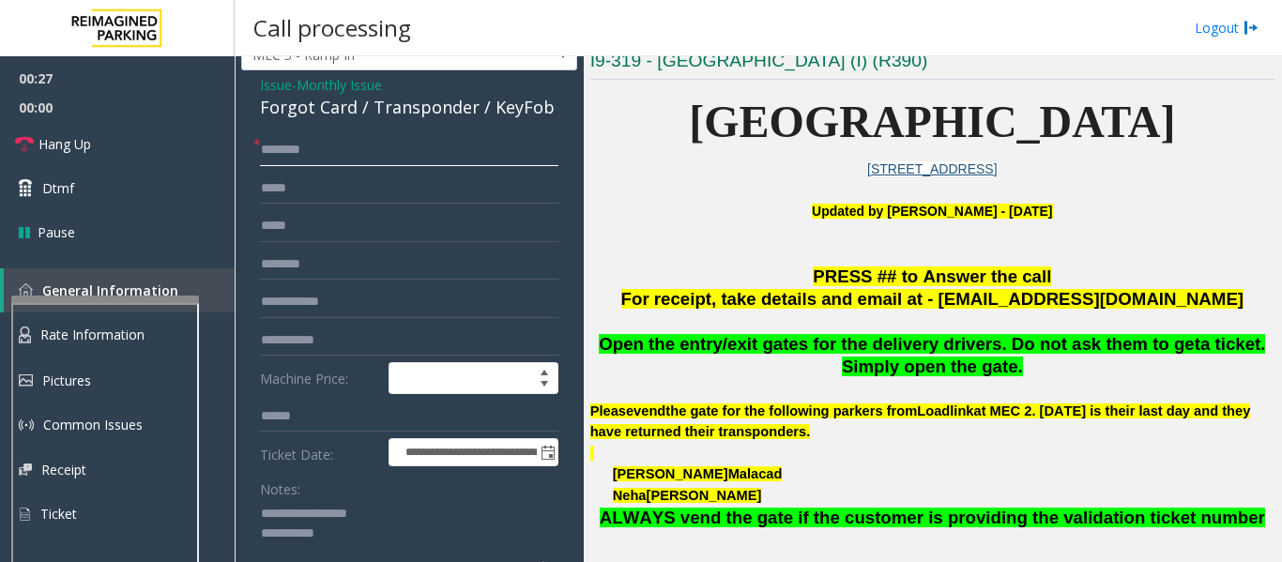
scroll to position [94, 0]
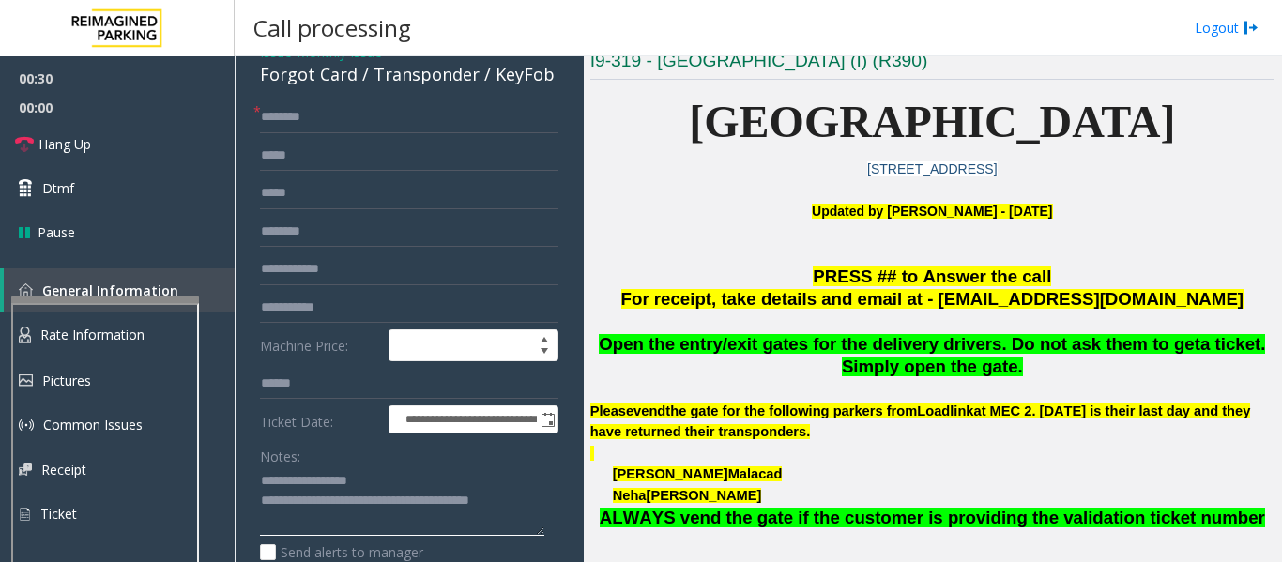
type textarea "**********"
click at [316, 113] on input "text" at bounding box center [409, 117] width 298 height 32
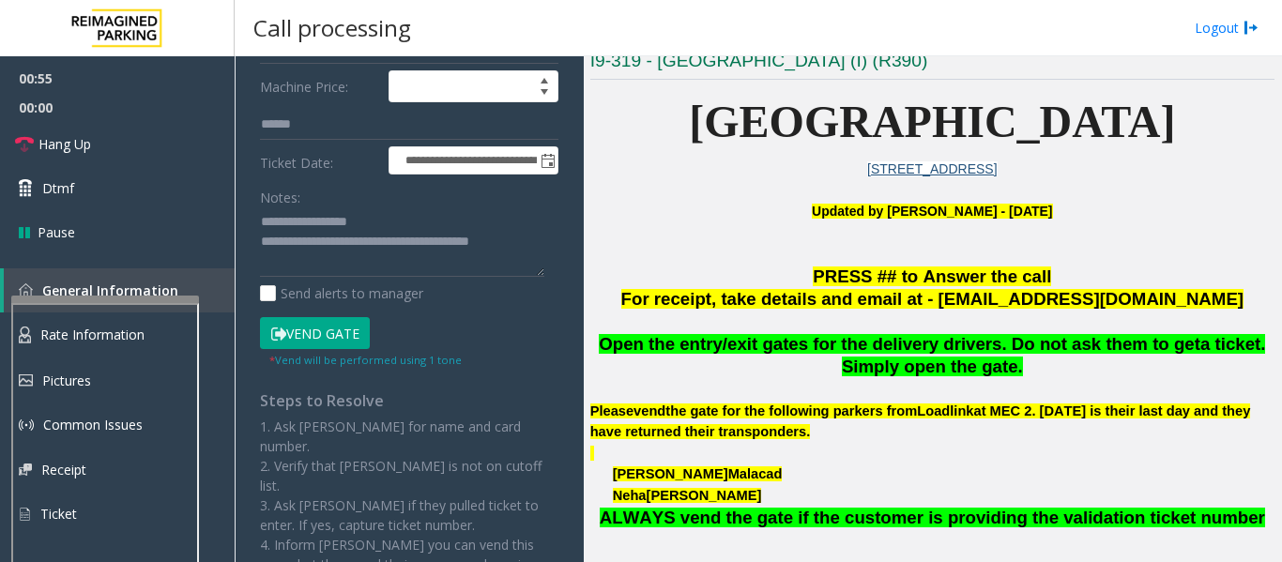
scroll to position [375, 0]
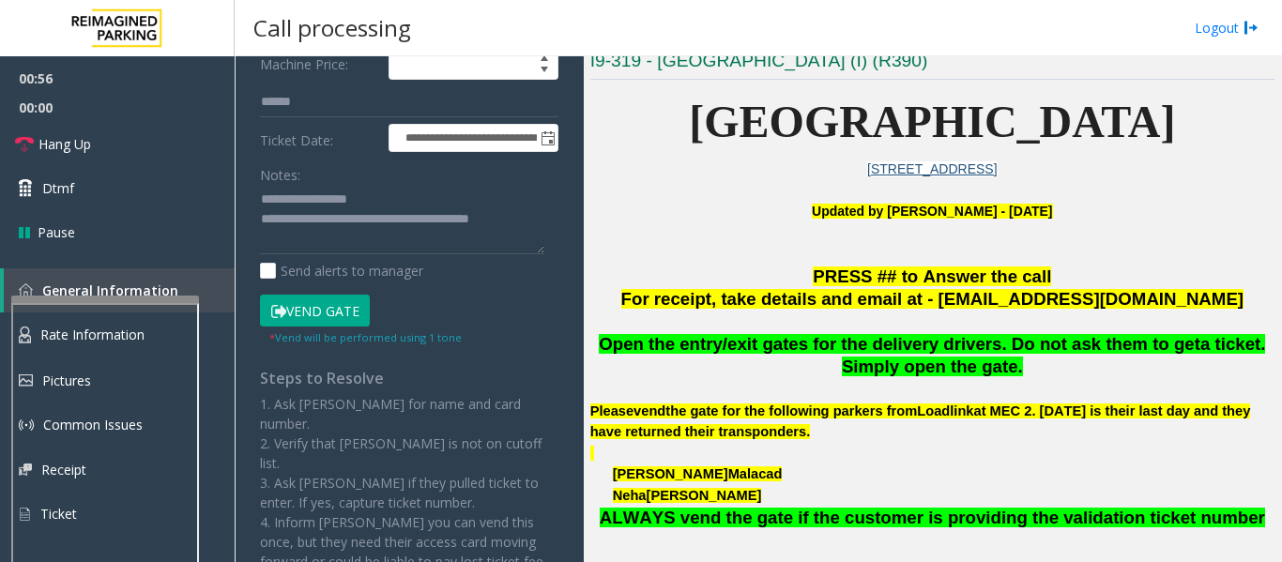
type input "*****"
click at [314, 305] on button "Vend Gate" at bounding box center [315, 311] width 110 height 32
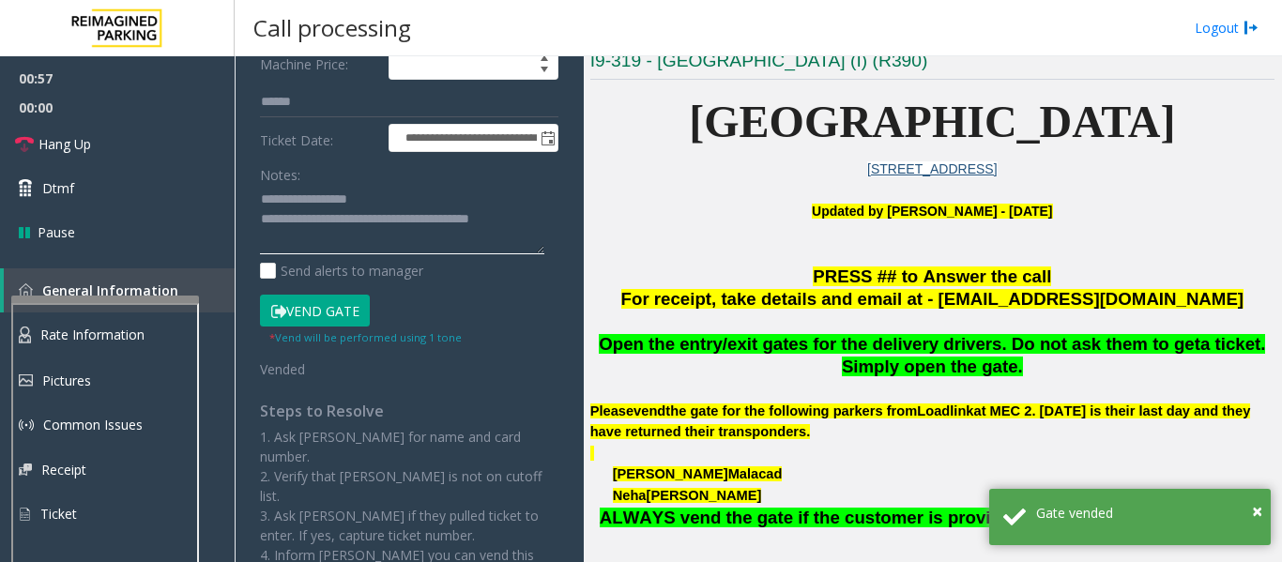
click at [532, 228] on textarea at bounding box center [402, 220] width 284 height 70
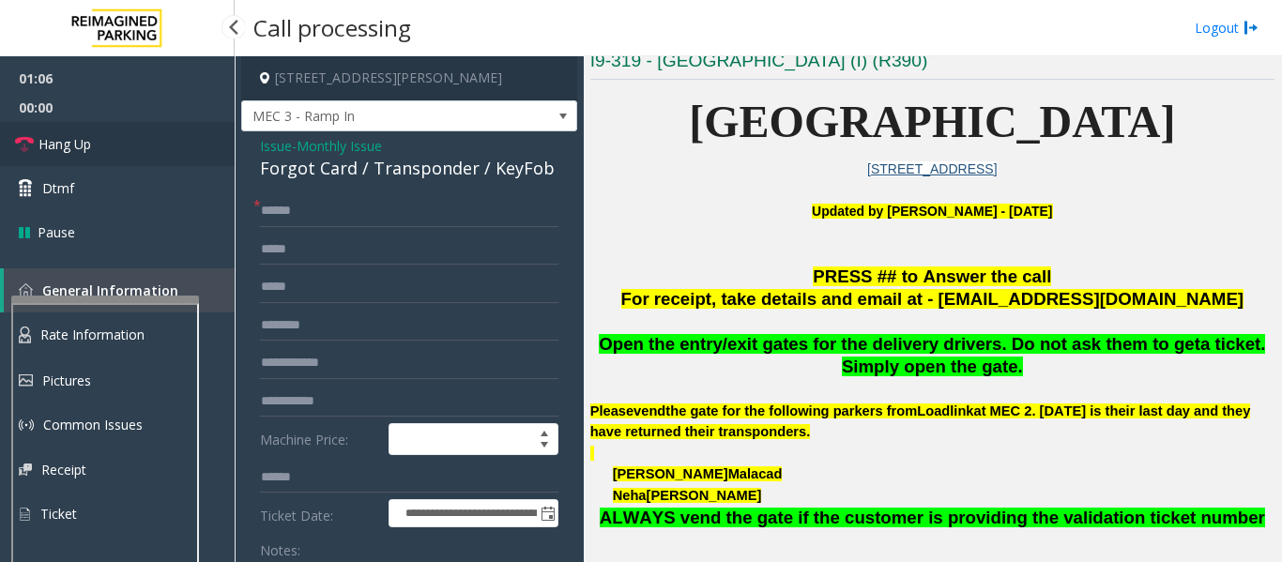
click at [63, 136] on span "Hang Up" at bounding box center [64, 144] width 53 height 20
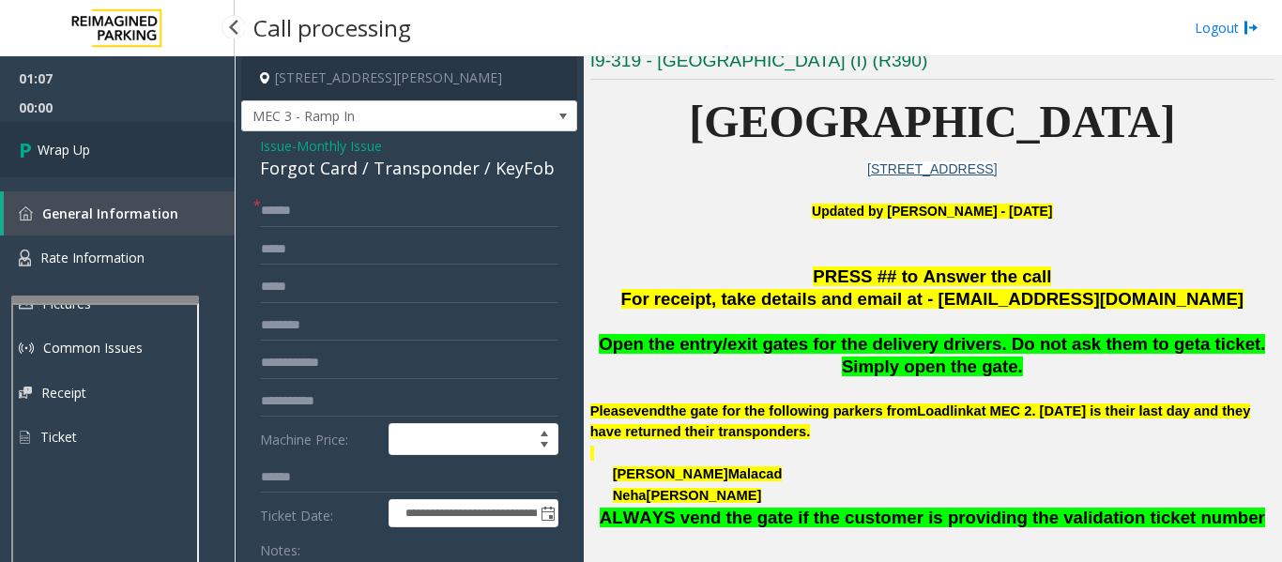
click at [103, 148] on link "Wrap Up" at bounding box center [117, 149] width 235 height 55
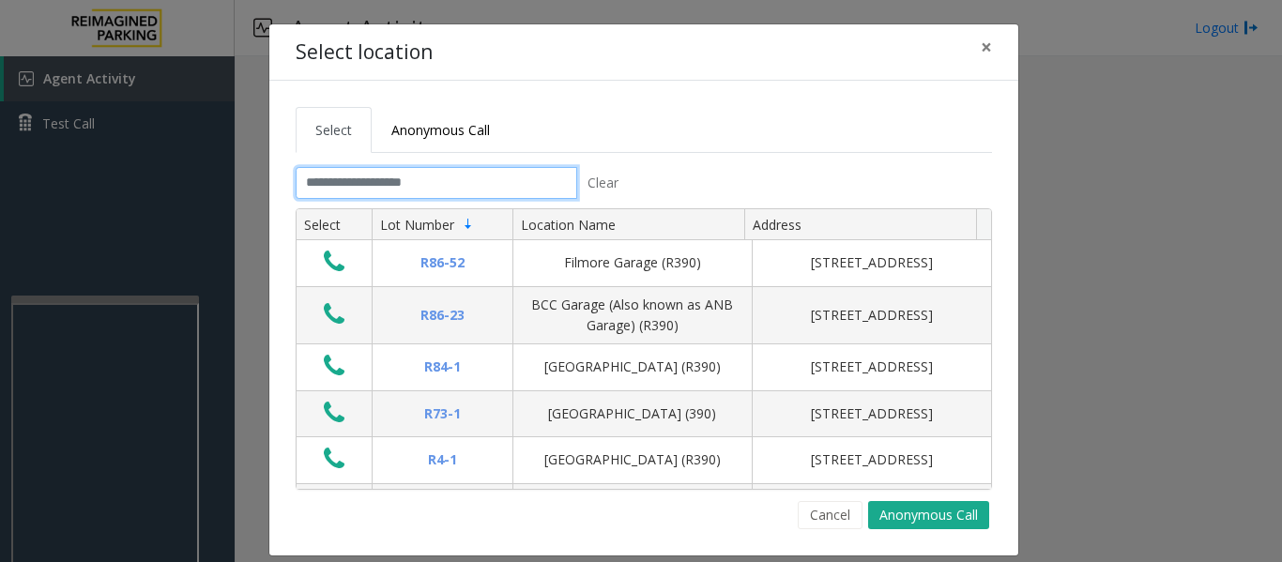
click at [374, 181] on input "text" at bounding box center [437, 183] width 282 height 32
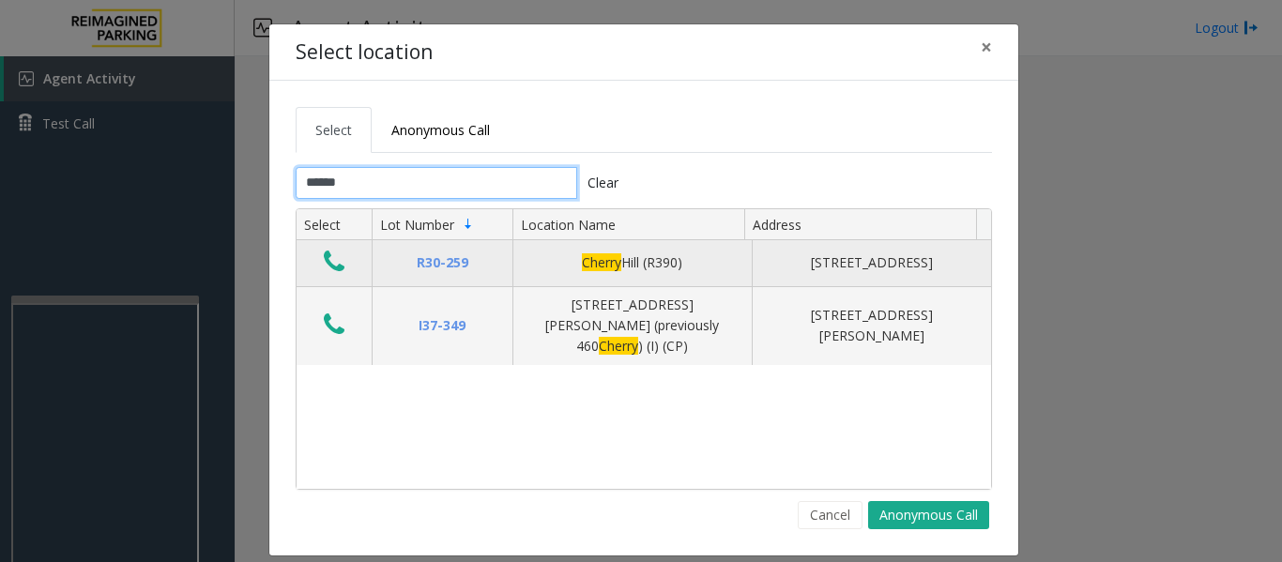
type input "******"
click at [333, 256] on icon "Data table" at bounding box center [334, 262] width 21 height 26
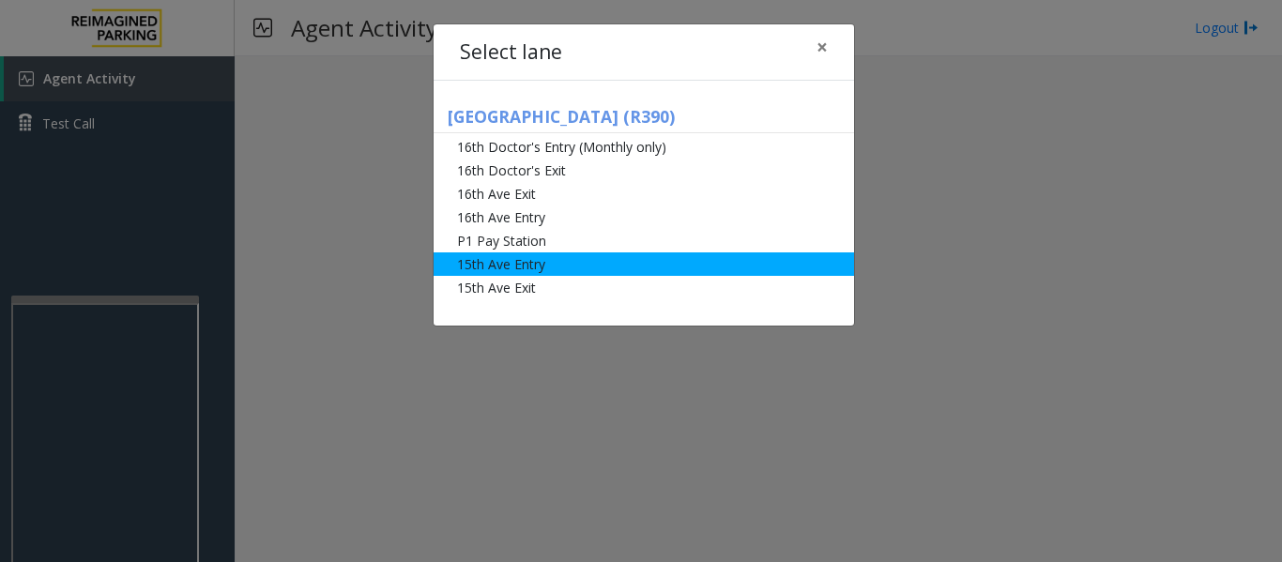
click at [579, 262] on li "15th Ave Entry" at bounding box center [644, 263] width 420 height 23
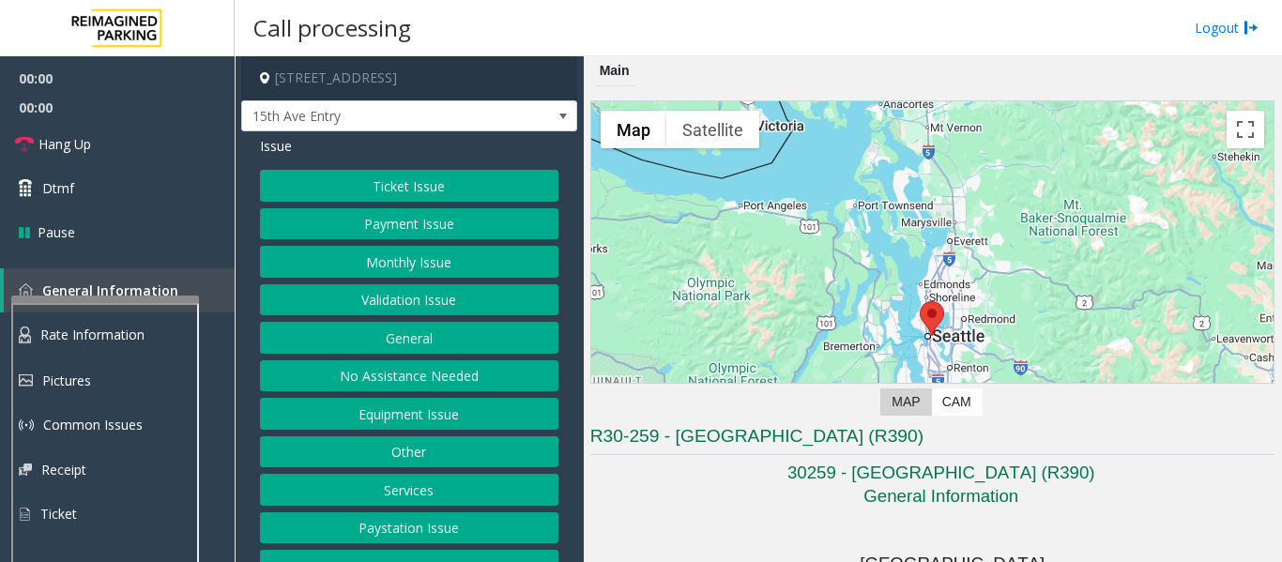
click at [442, 259] on button "Monthly Issue" at bounding box center [409, 262] width 298 height 32
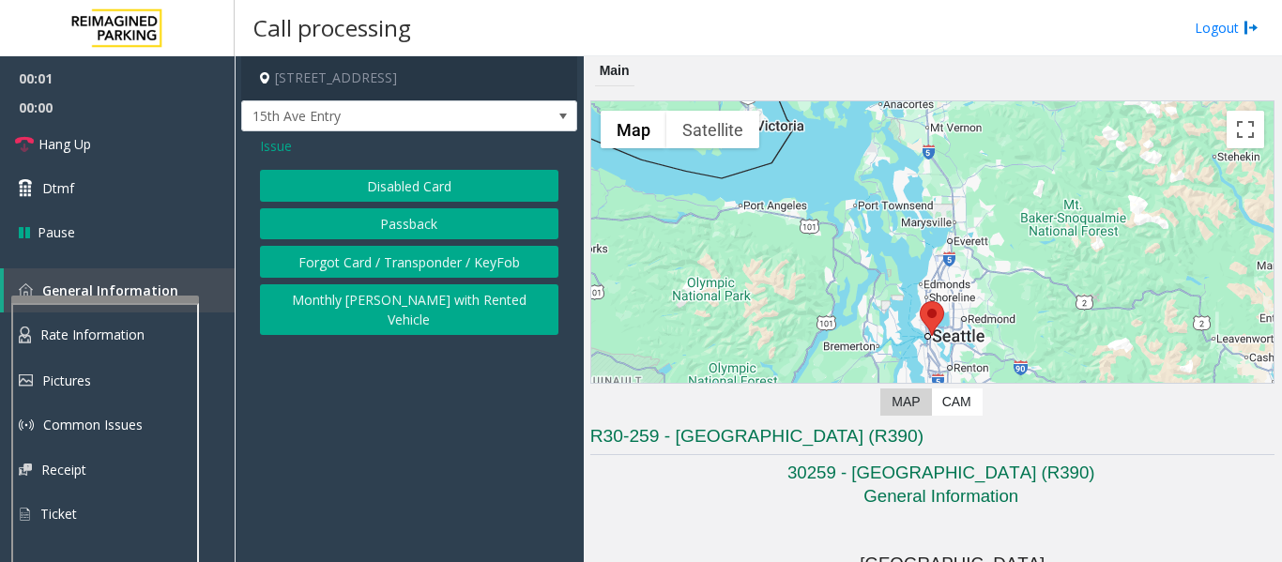
click at [457, 180] on button "Disabled Card" at bounding box center [409, 186] width 298 height 32
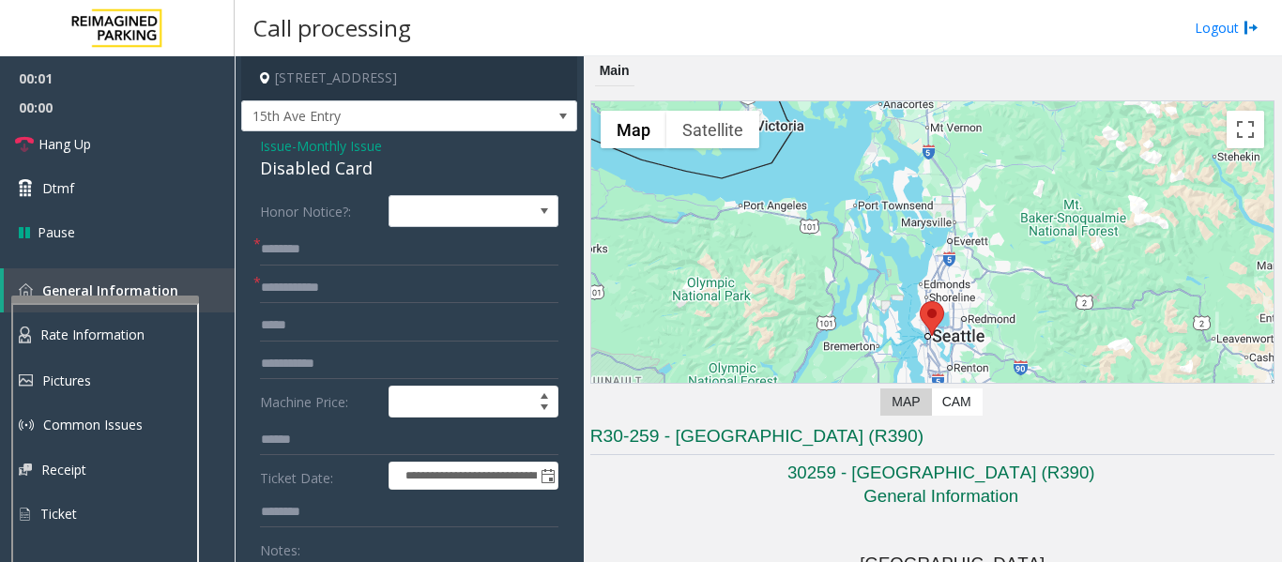
click at [308, 162] on div "Disabled Card" at bounding box center [409, 168] width 298 height 25
copy div "Disabled Card"
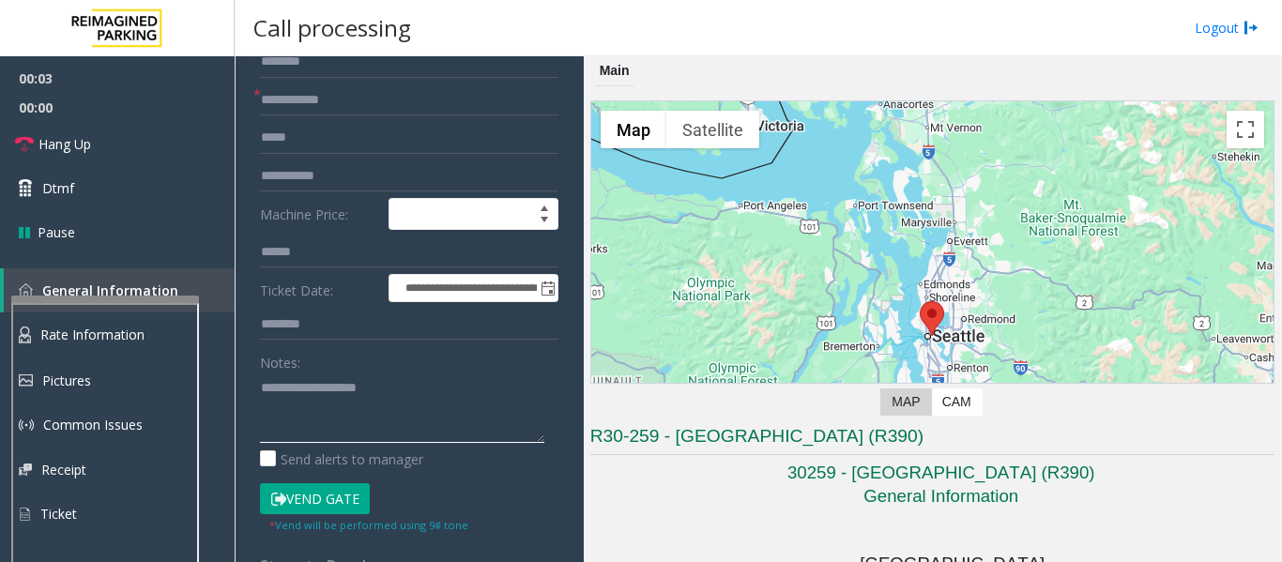
click at [330, 399] on textarea at bounding box center [402, 408] width 284 height 70
paste textarea "**********"
click at [287, 417] on textarea at bounding box center [402, 408] width 284 height 70
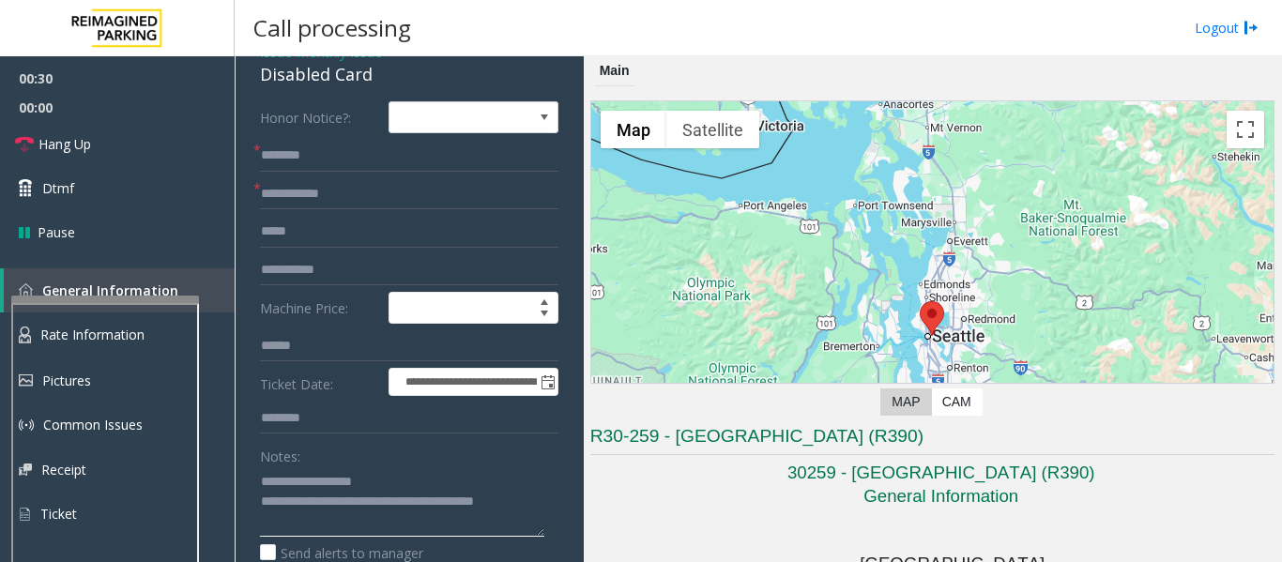
type textarea "**********"
click at [369, 214] on form "**********" at bounding box center [409, 364] width 298 height 526
drag, startPoint x: 382, startPoint y: 201, endPoint x: 1200, endPoint y: 257, distance: 820.3
click at [431, 200] on input "text" at bounding box center [409, 194] width 298 height 32
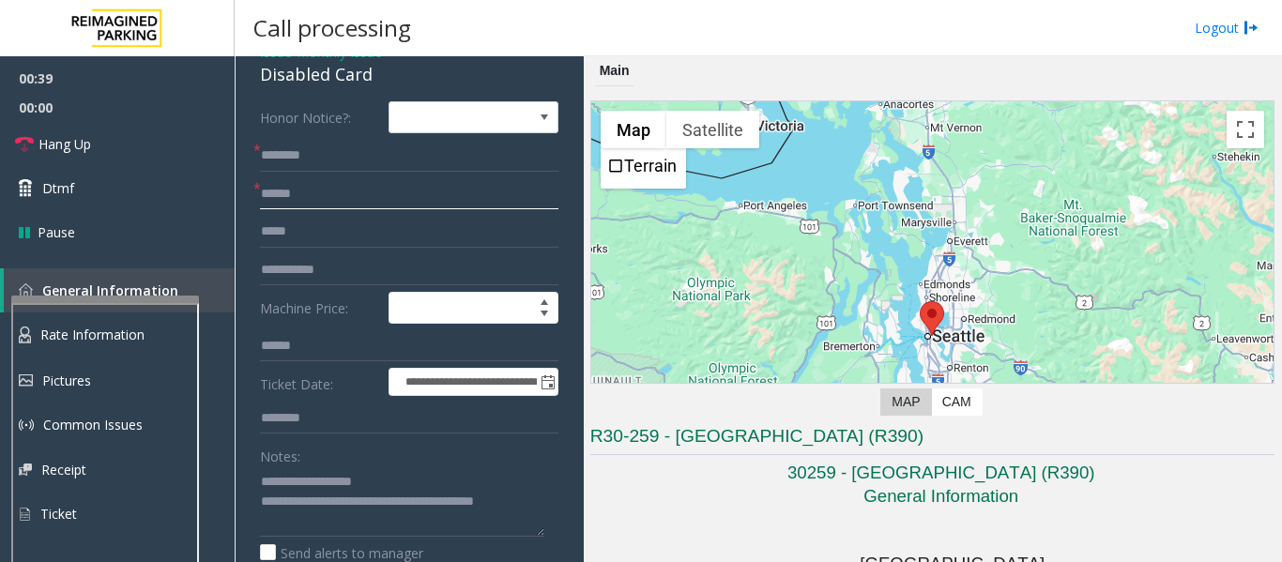
type input "******"
click at [414, 159] on input "text" at bounding box center [409, 156] width 298 height 32
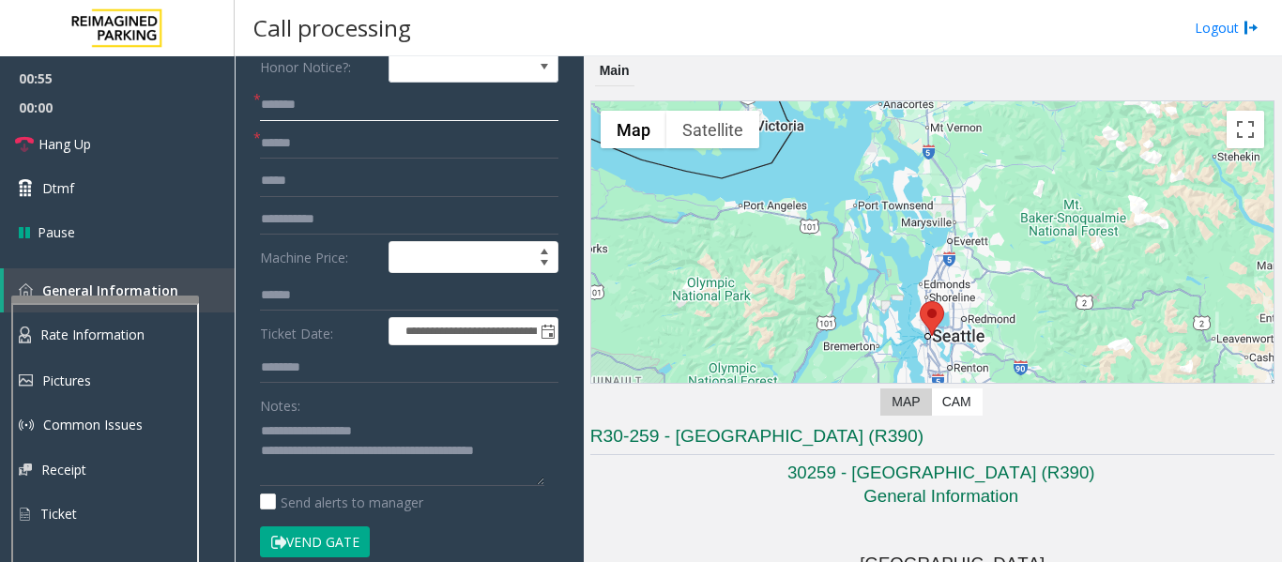
scroll to position [188, 0]
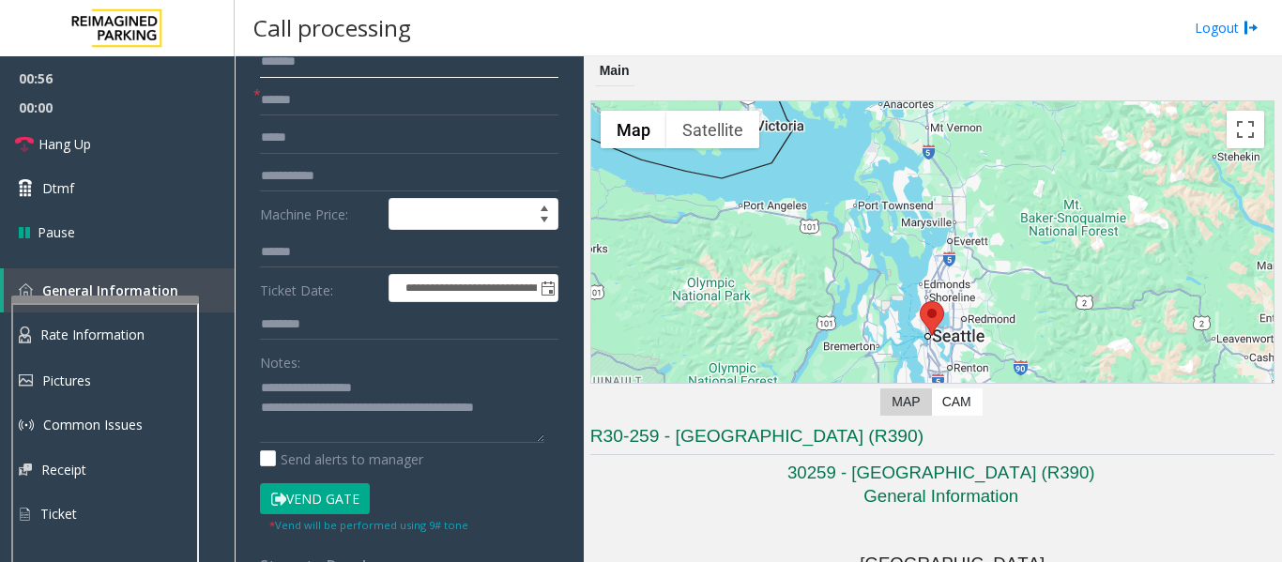
type input "*******"
click at [344, 501] on button "Vend Gate" at bounding box center [315, 499] width 110 height 32
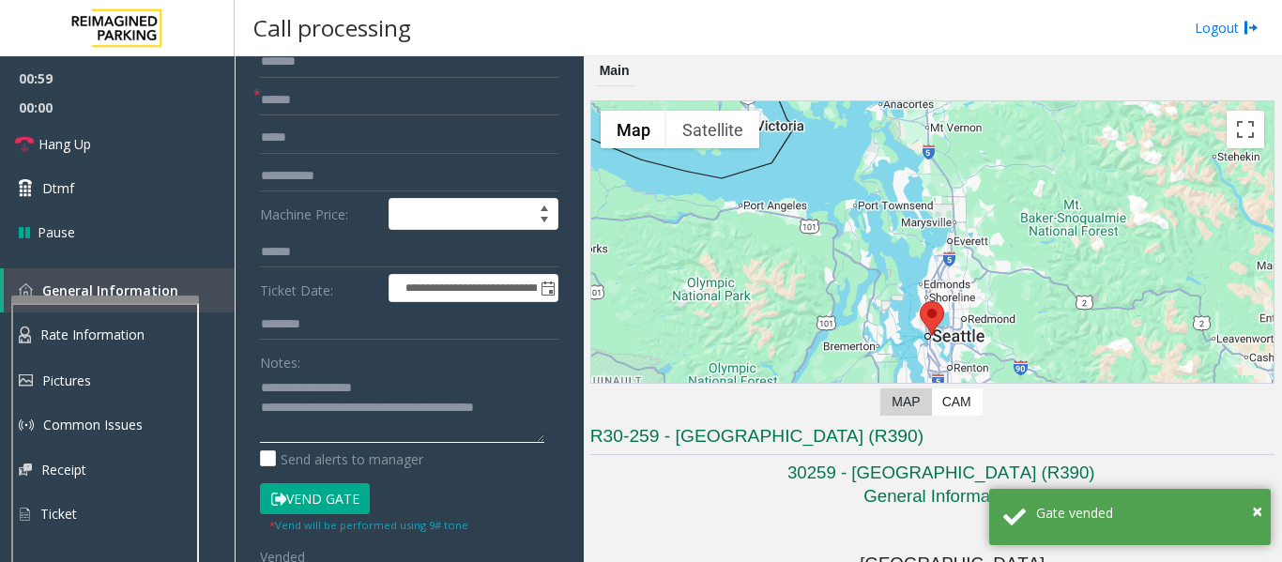
click at [535, 409] on textarea at bounding box center [402, 408] width 284 height 70
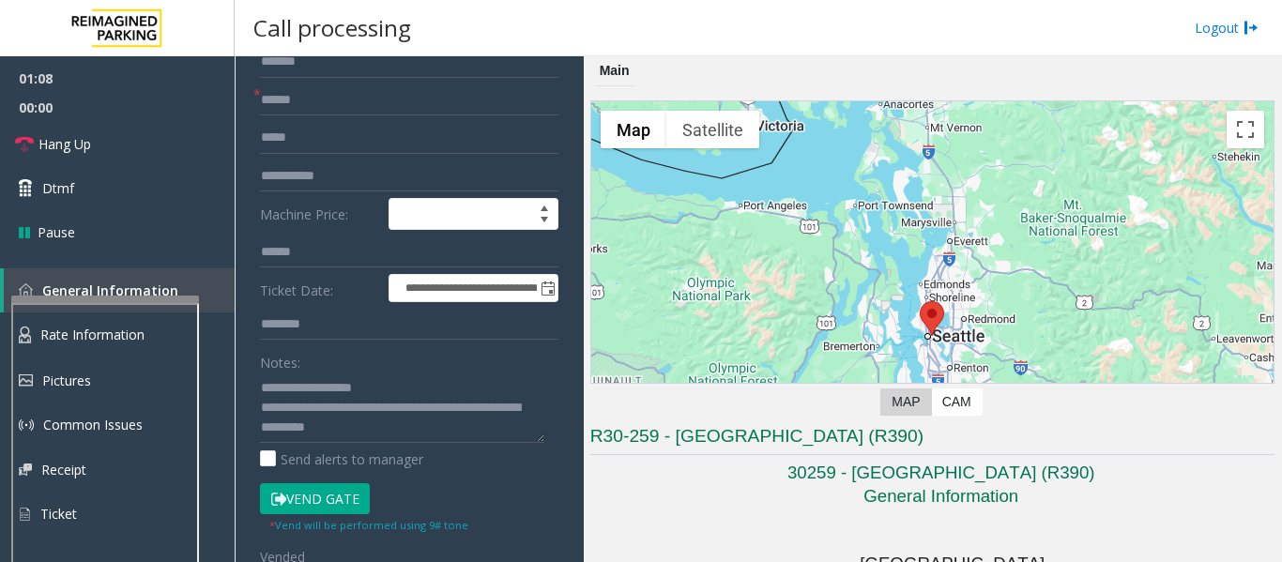
click at [313, 500] on button "Vend Gate" at bounding box center [315, 499] width 110 height 32
click at [407, 428] on textarea at bounding box center [402, 408] width 284 height 70
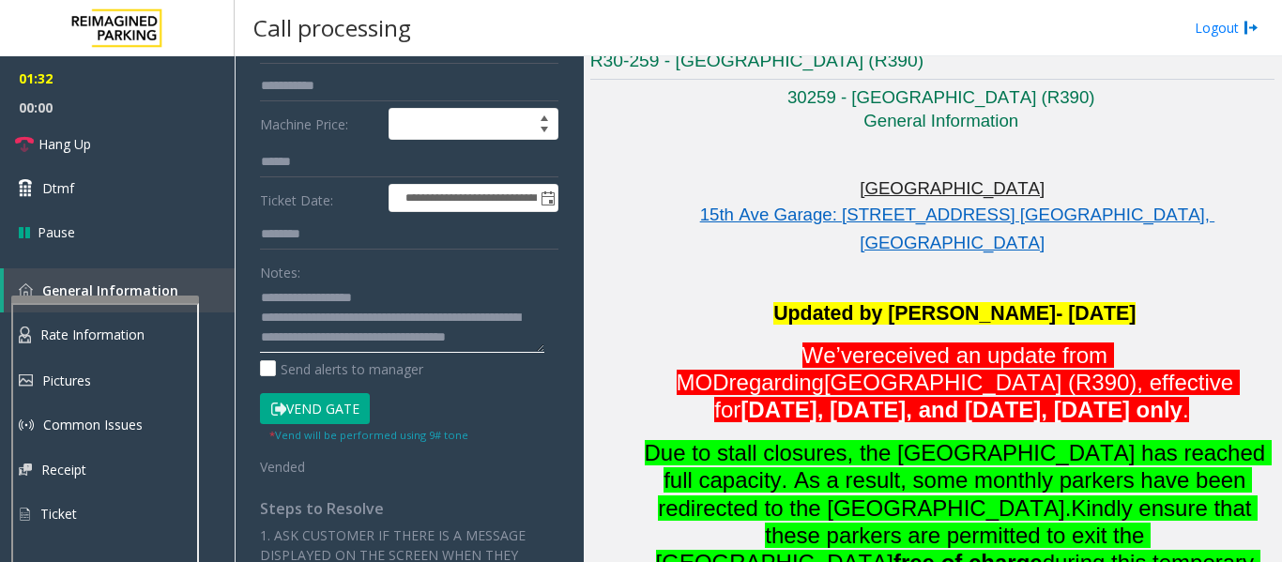
scroll to position [282, 0]
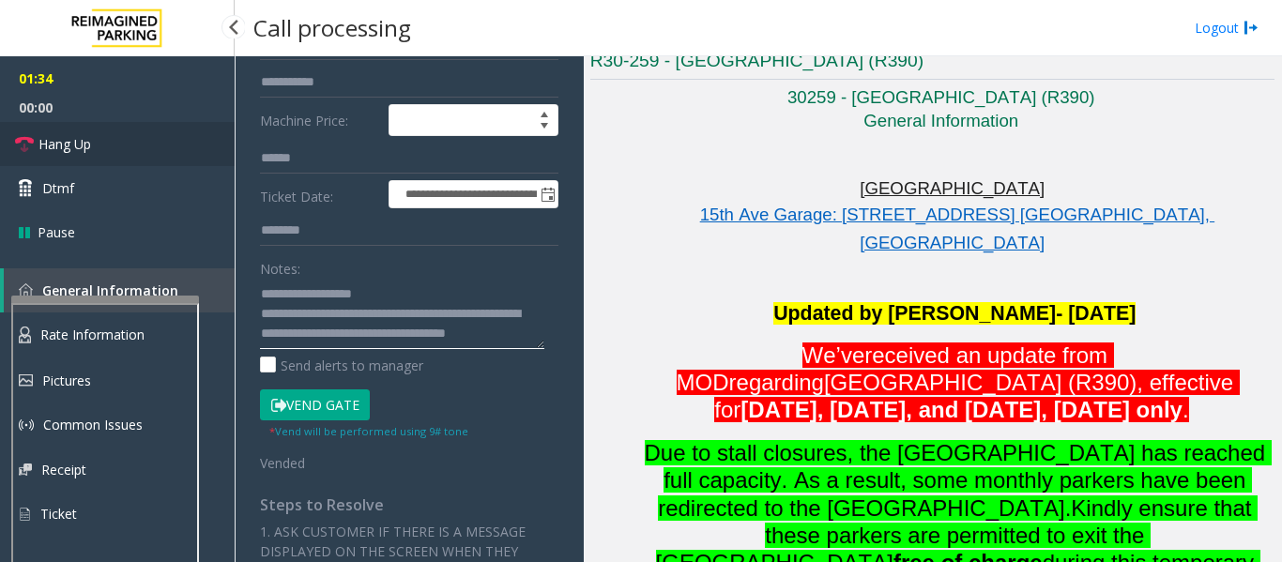
type textarea "**********"
click at [129, 138] on link "Hang Up" at bounding box center [117, 144] width 235 height 44
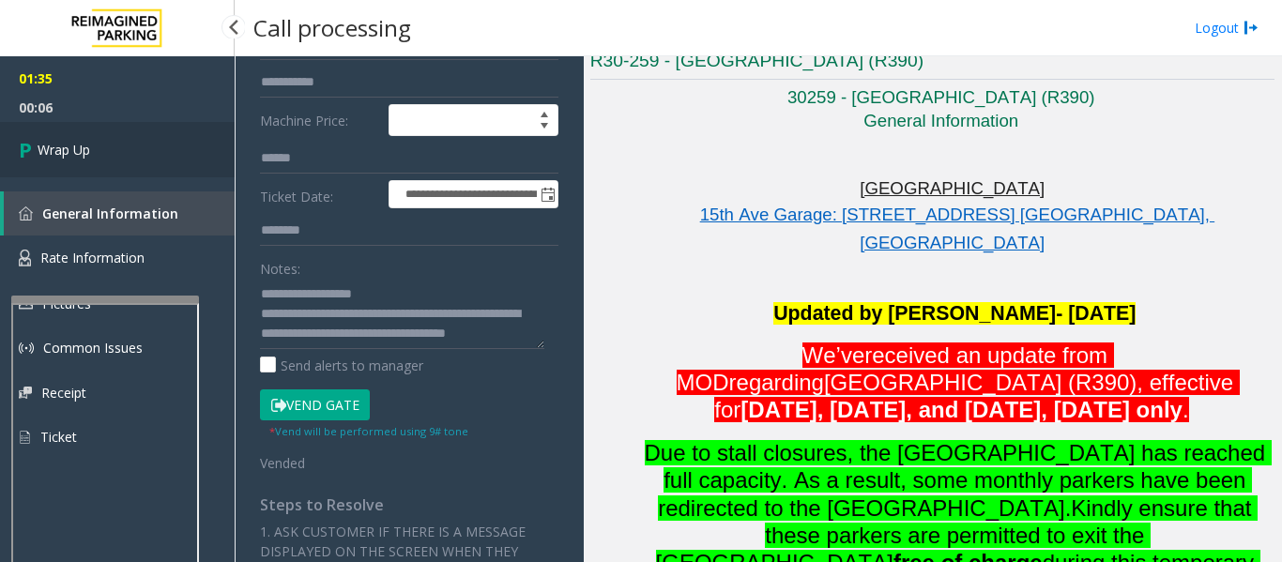
click at [53, 149] on span "Wrap Up" at bounding box center [64, 150] width 53 height 20
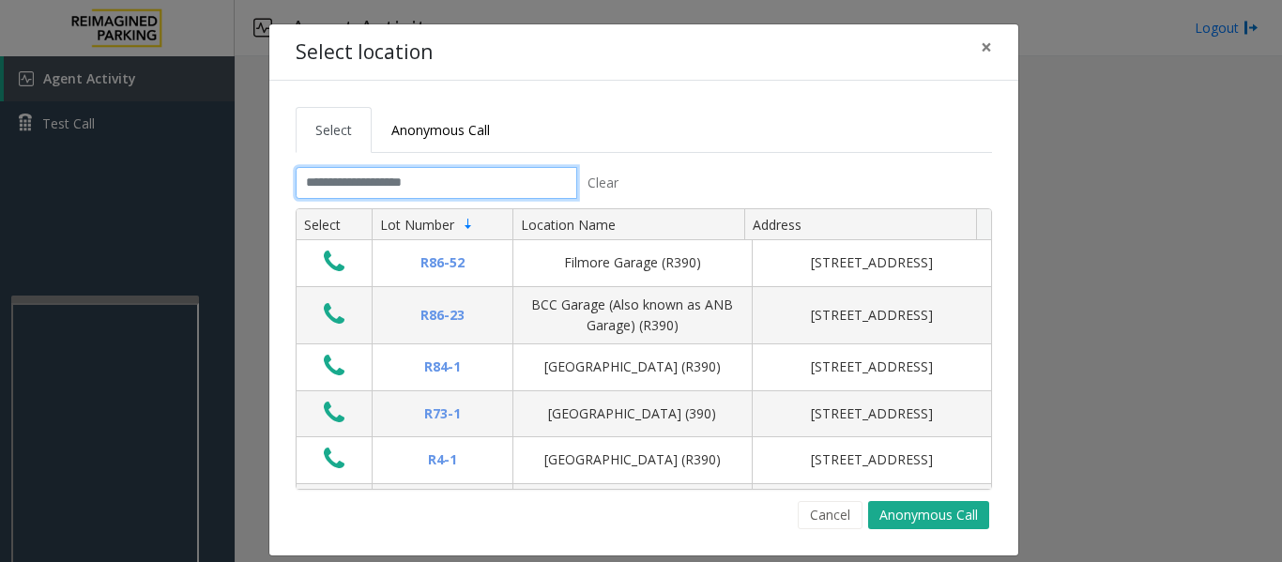
click at [447, 180] on input "text" at bounding box center [437, 183] width 282 height 32
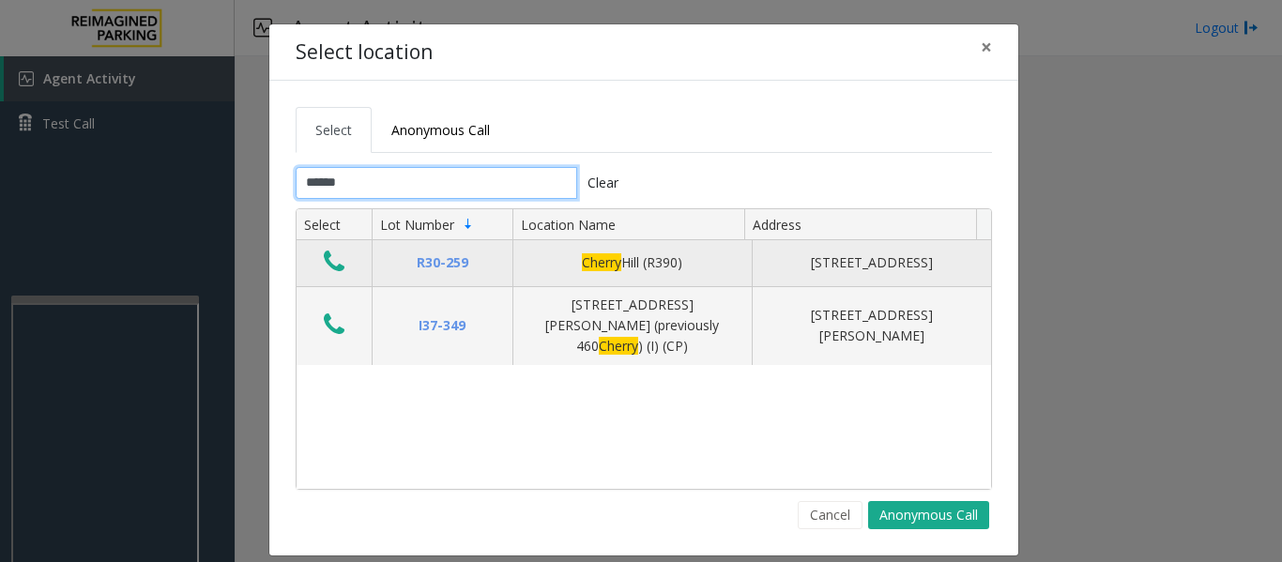
type input "******"
click at [324, 262] on icon "Data table" at bounding box center [334, 262] width 21 height 26
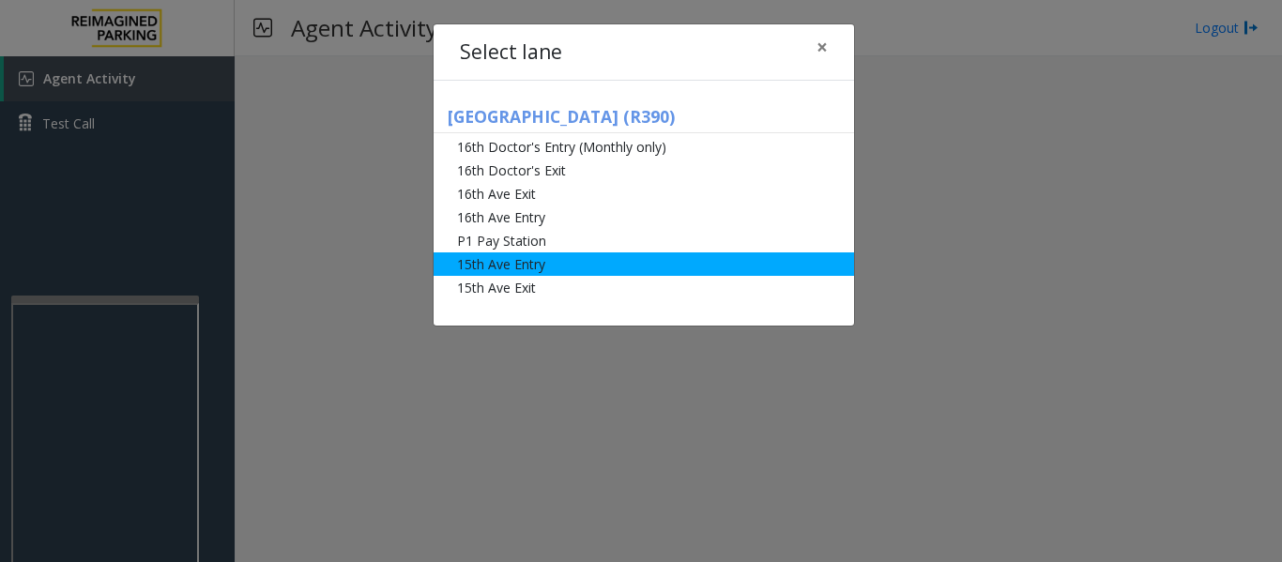
click at [521, 268] on li "15th Ave Entry" at bounding box center [644, 263] width 420 height 23
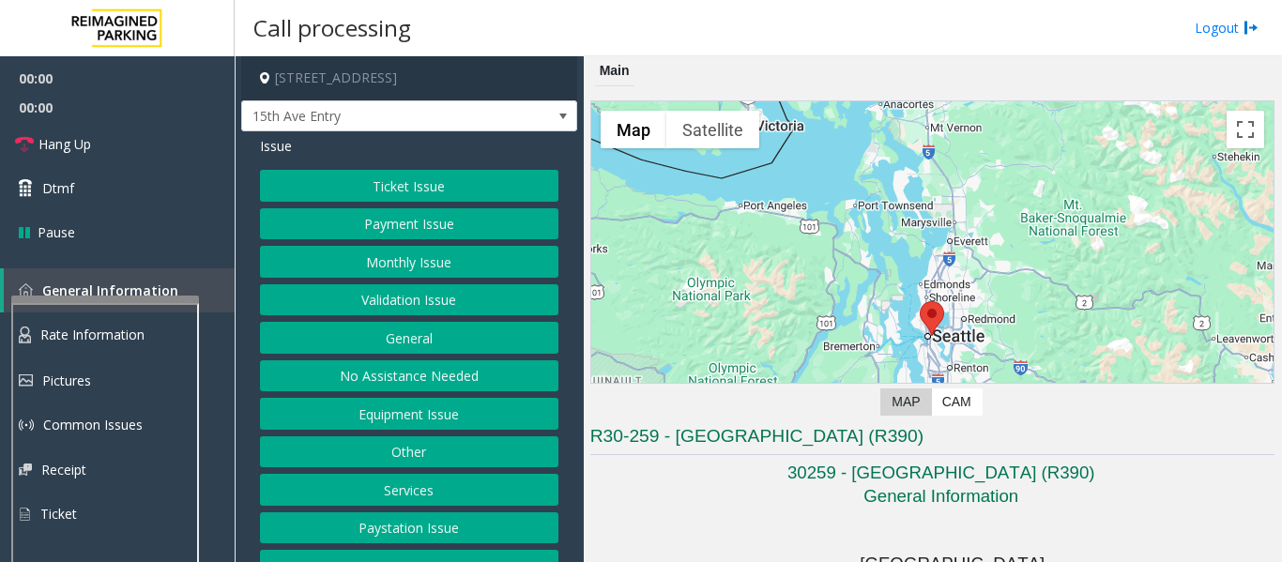
click at [354, 251] on button "Monthly Issue" at bounding box center [409, 262] width 298 height 32
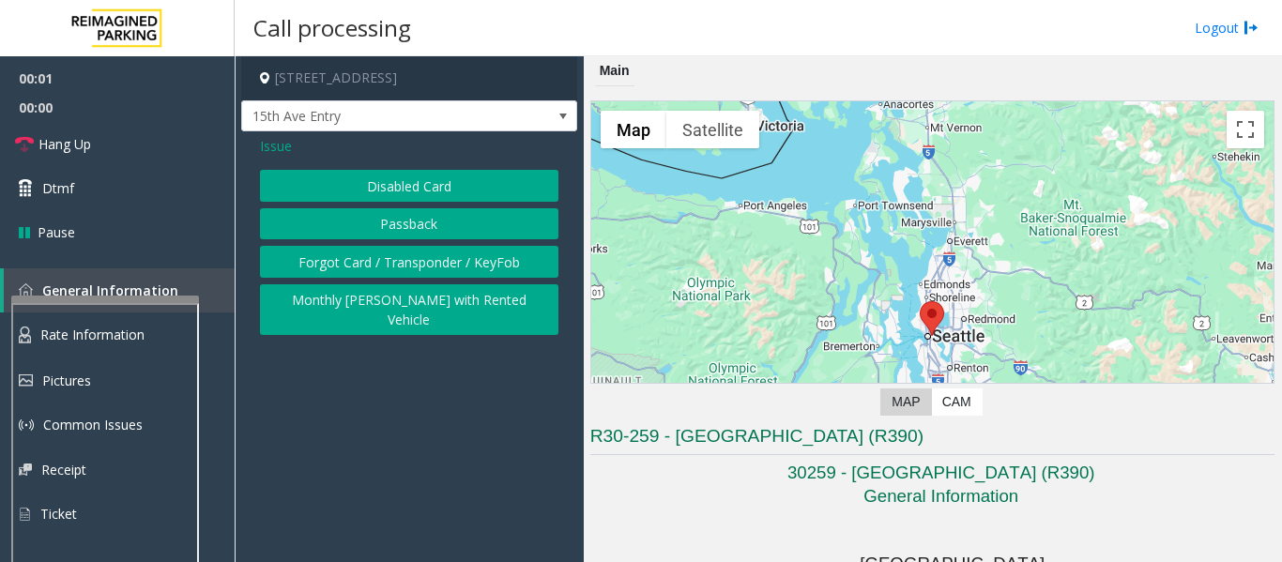
click at [352, 186] on button "Disabled Card" at bounding box center [409, 186] width 298 height 32
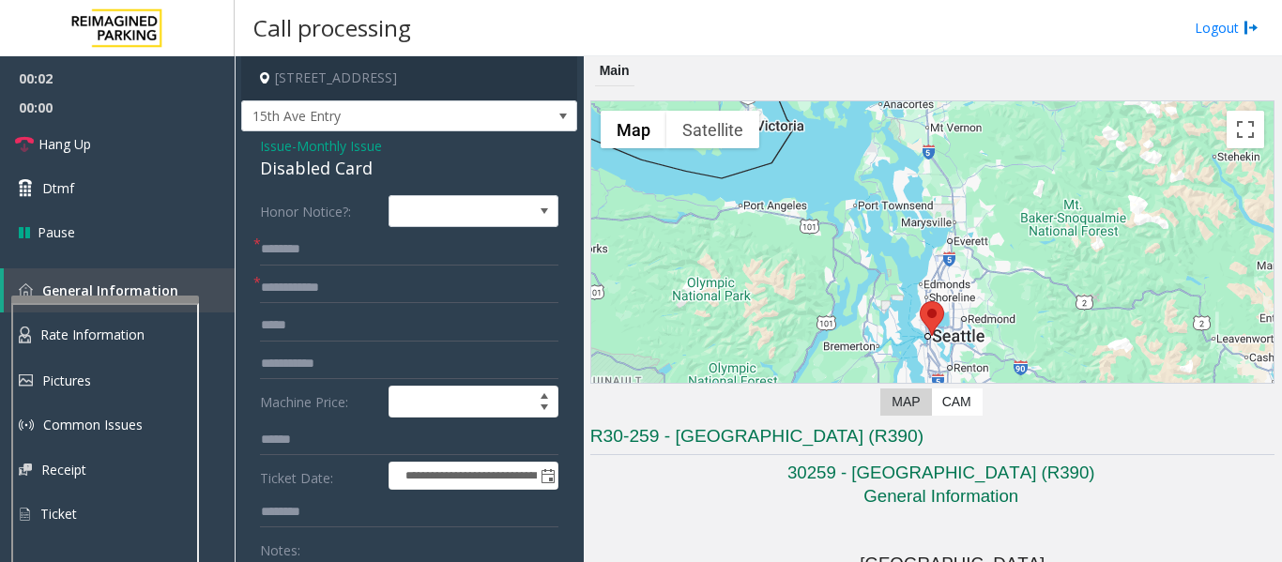
click at [282, 173] on div "Disabled Card" at bounding box center [409, 168] width 298 height 25
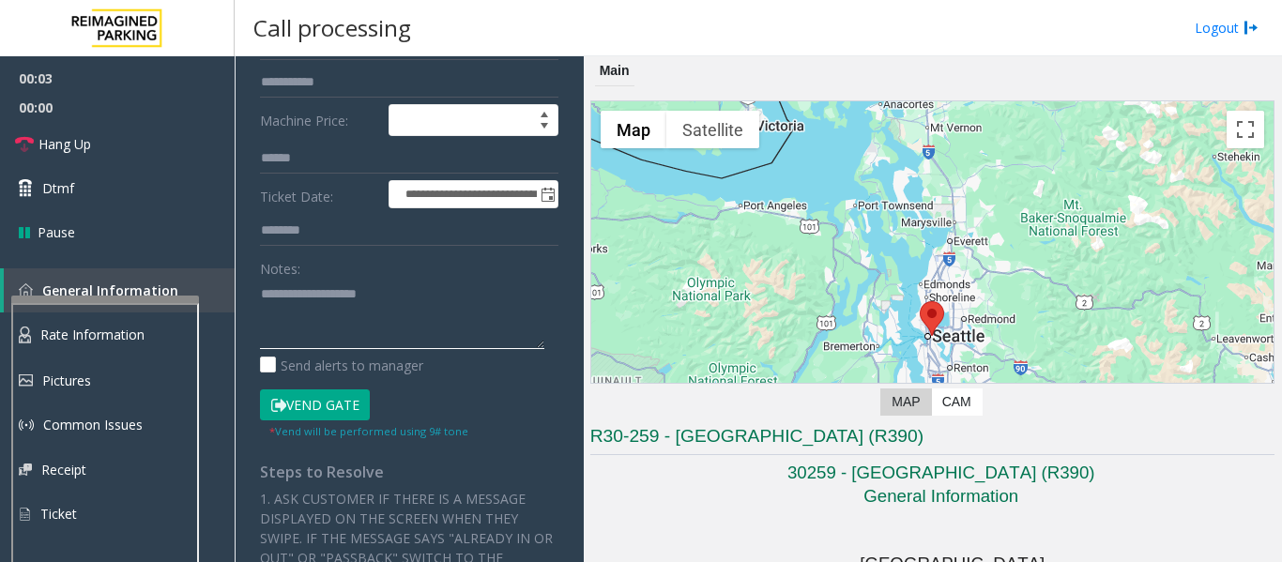
click at [339, 312] on textarea at bounding box center [402, 314] width 284 height 70
paste textarea "**********"
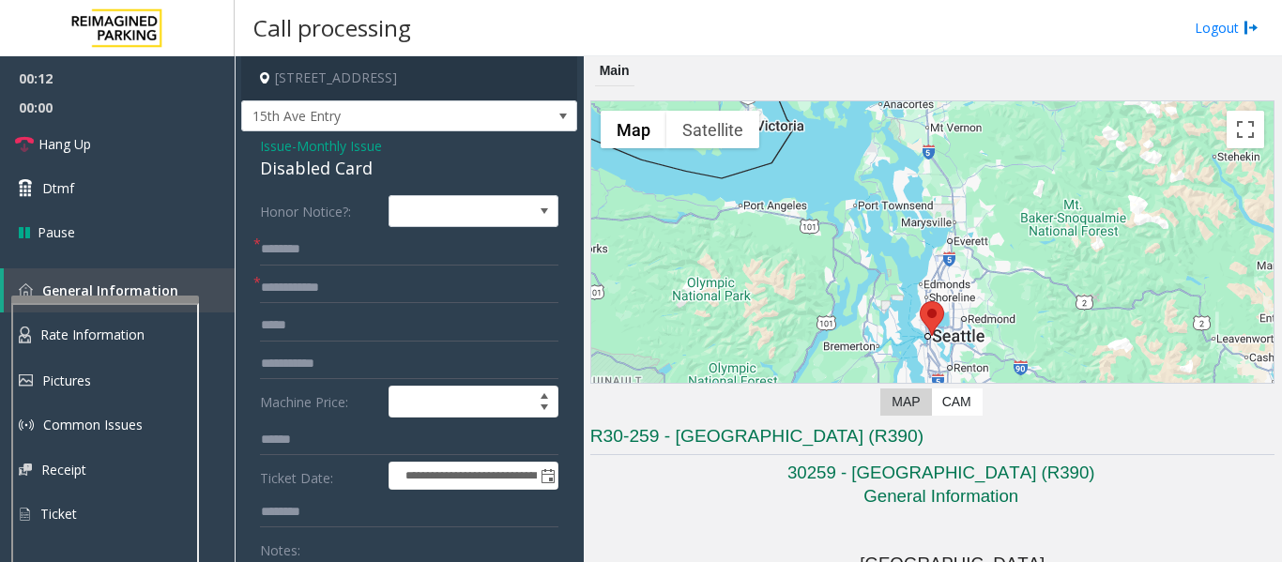
type textarea "**********"
click at [342, 243] on input "text" at bounding box center [409, 250] width 298 height 32
type input "**"
click at [341, 293] on input "text" at bounding box center [409, 288] width 298 height 32
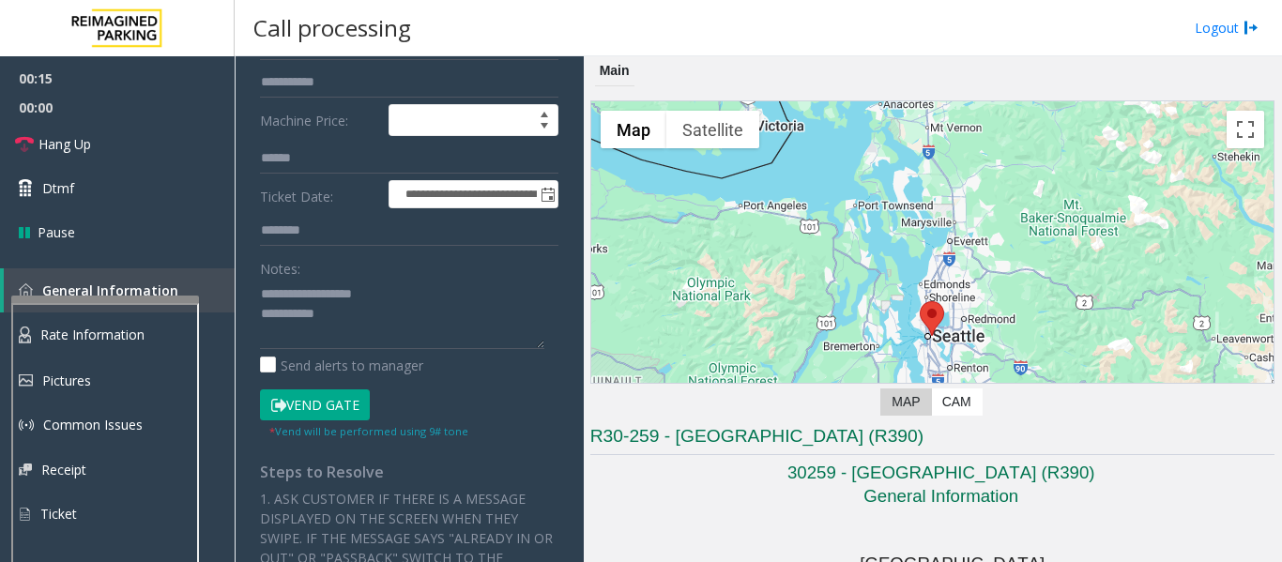
type input "**"
click at [349, 328] on textarea at bounding box center [402, 314] width 284 height 70
click at [41, 141] on span "Hang Up" at bounding box center [64, 144] width 53 height 20
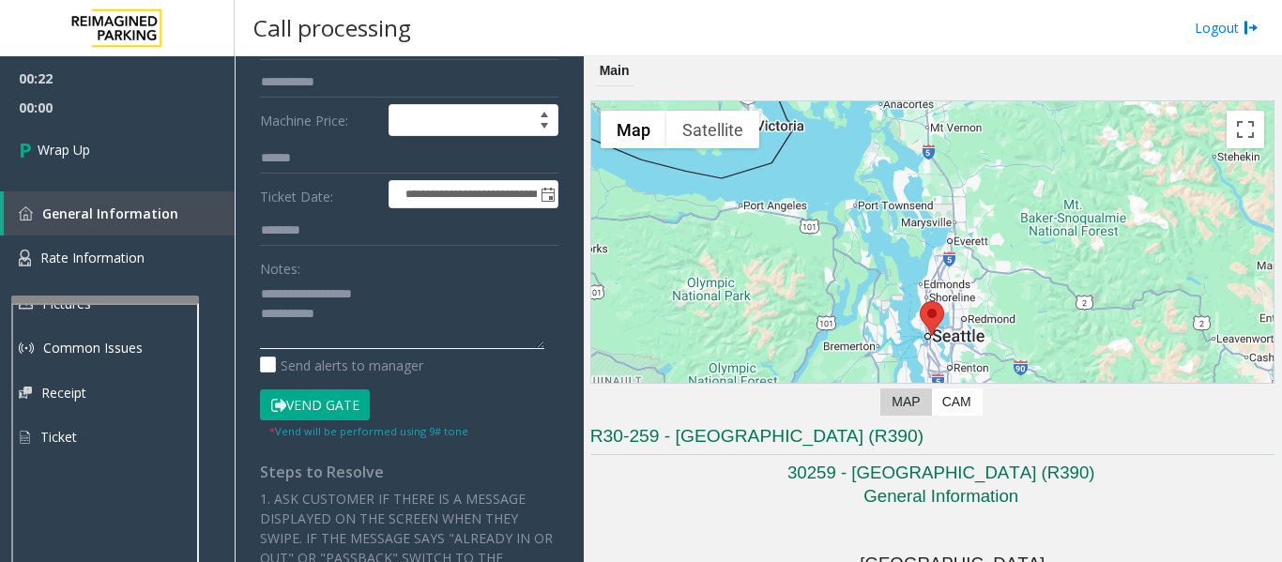
click at [477, 328] on textarea at bounding box center [402, 314] width 284 height 70
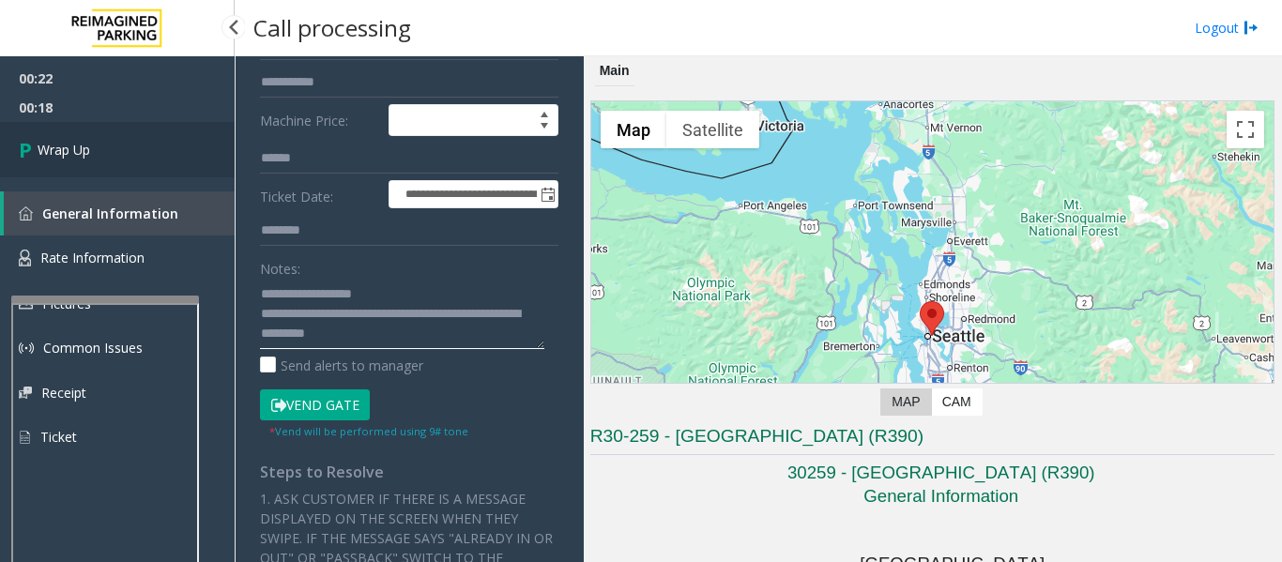
type textarea "**********"
click at [35, 131] on link "Wrap Up" at bounding box center [117, 149] width 235 height 55
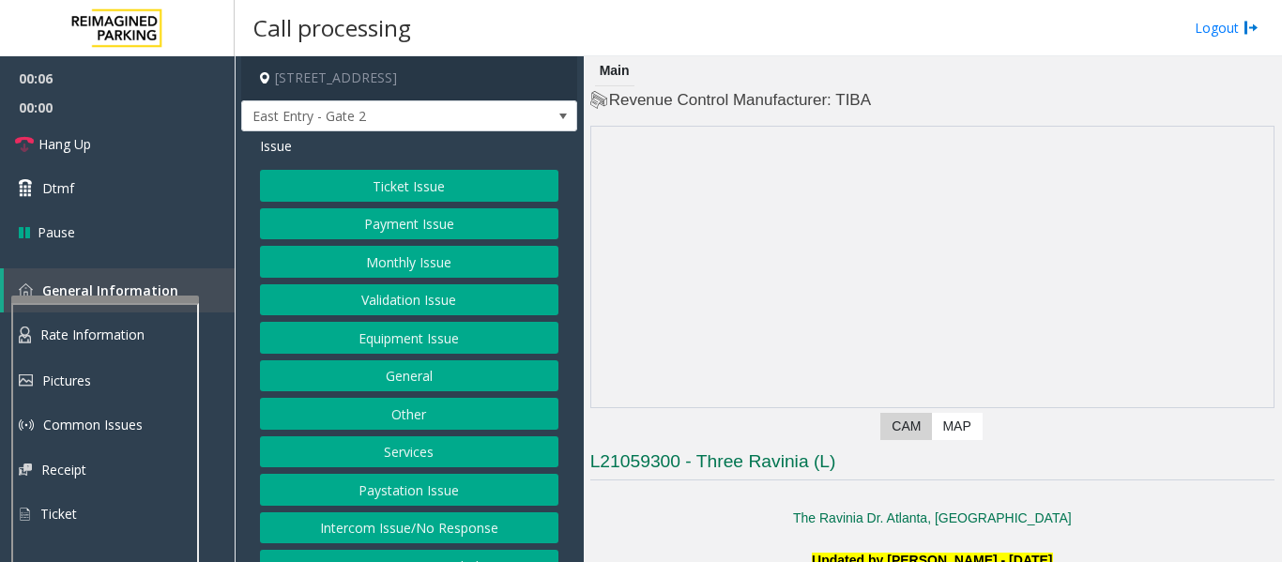
click at [382, 245] on div "Ticket Issue Payment Issue Monthly Issue Validation Issue Equipment Issue Gener…" at bounding box center [409, 376] width 298 height 412
click at [386, 256] on button "Monthly Issue" at bounding box center [409, 262] width 298 height 32
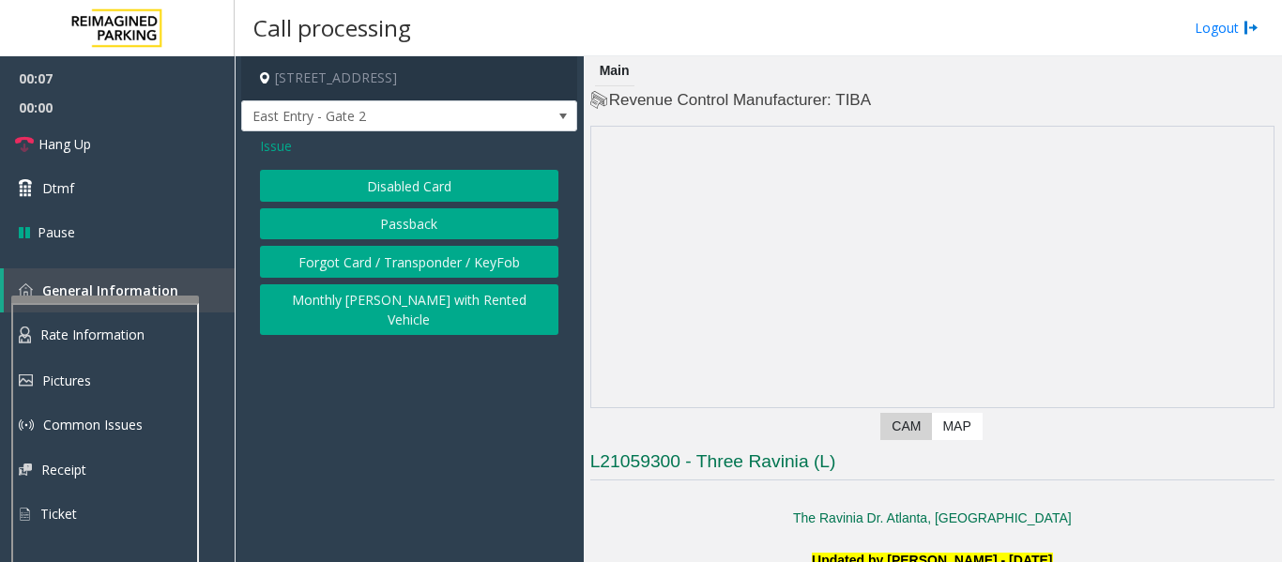
click at [403, 187] on button "Disabled Card" at bounding box center [409, 186] width 298 height 32
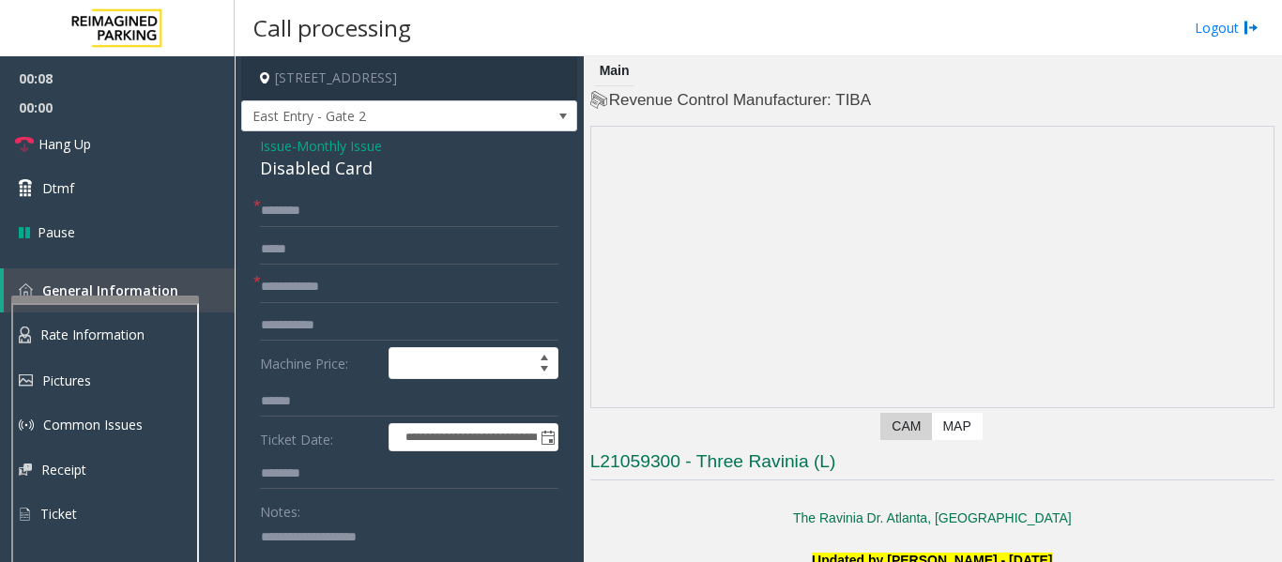
click at [267, 153] on span "Issue" at bounding box center [276, 146] width 32 height 20
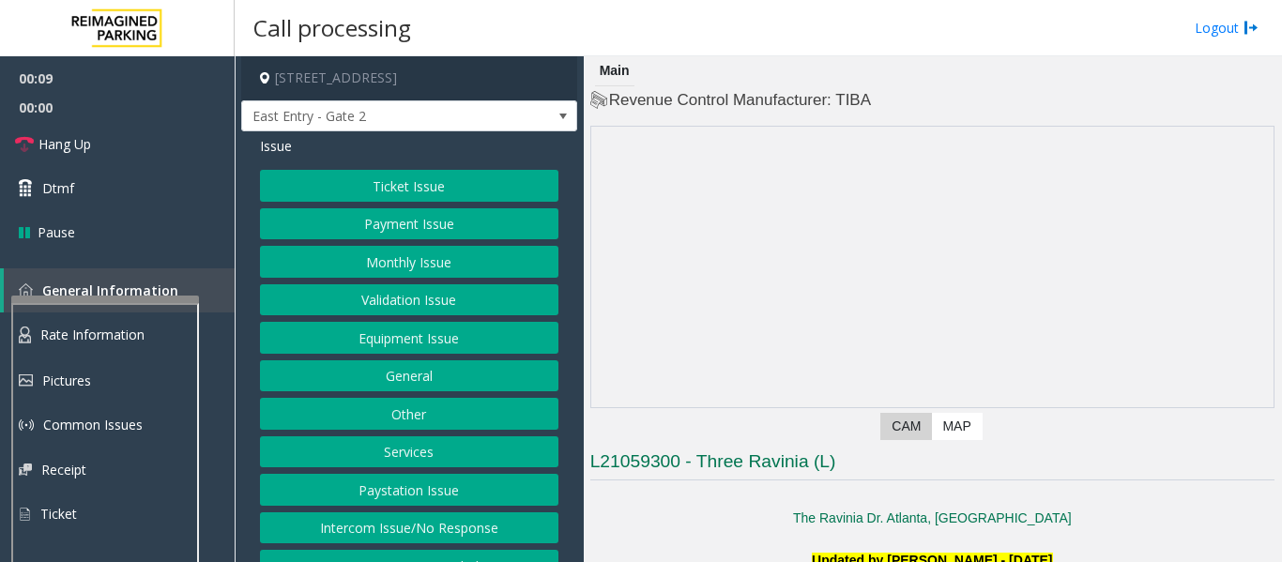
click at [357, 263] on button "Monthly Issue" at bounding box center [409, 262] width 298 height 32
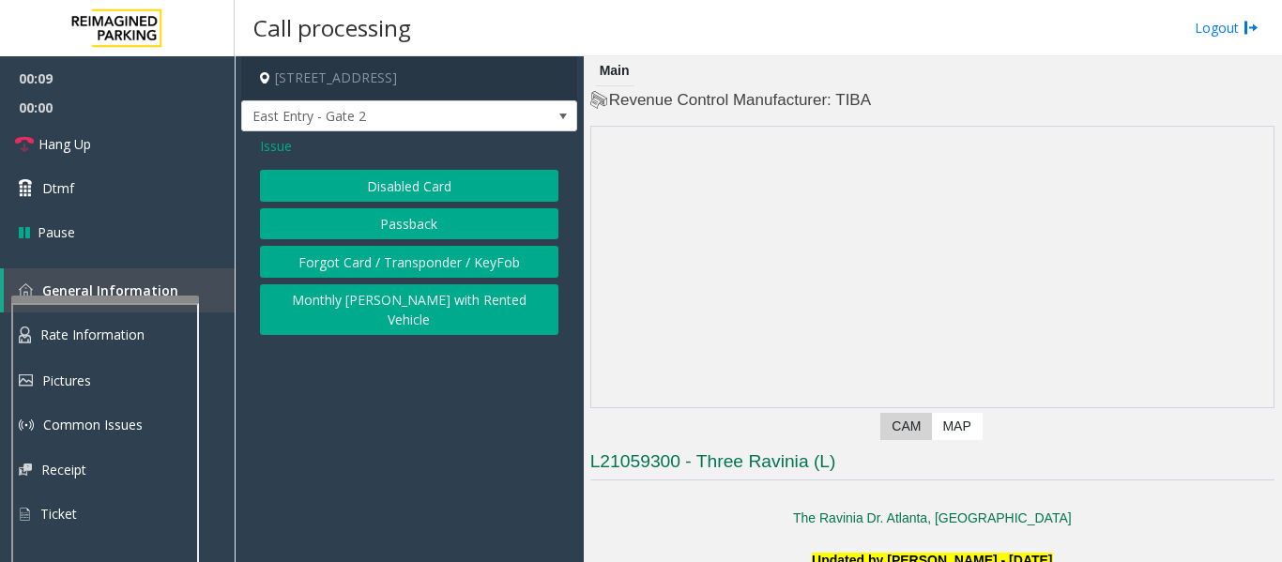
click at [394, 230] on button "Passback" at bounding box center [409, 224] width 298 height 32
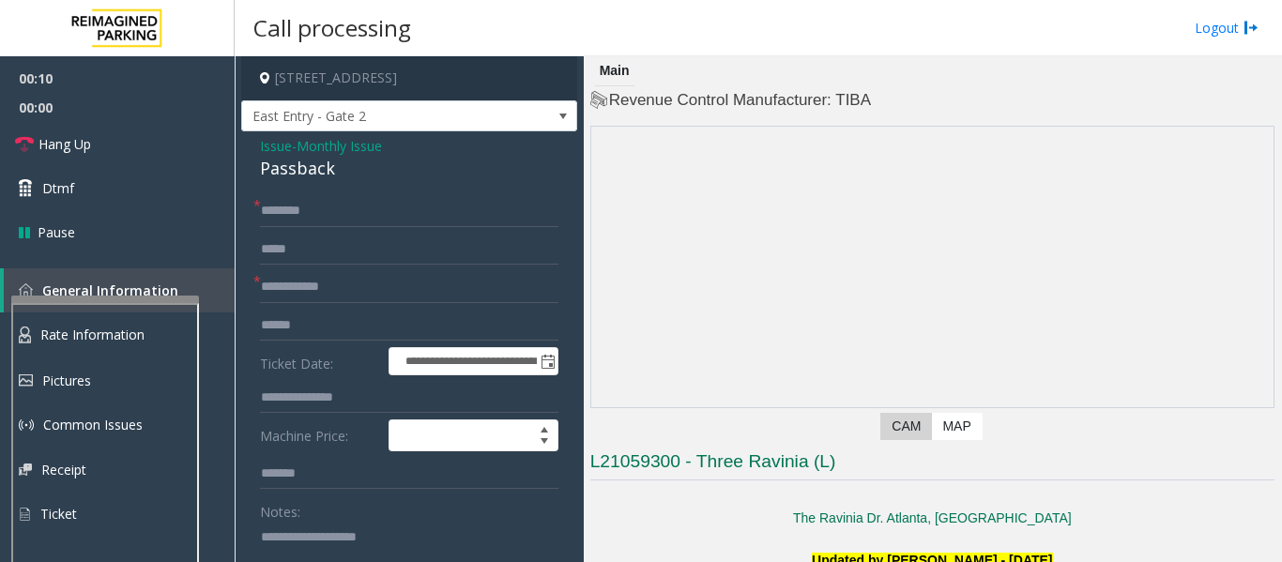
click at [306, 174] on div "Passback" at bounding box center [409, 168] width 298 height 25
click at [301, 526] on textarea at bounding box center [402, 557] width 284 height 70
paste textarea "********"
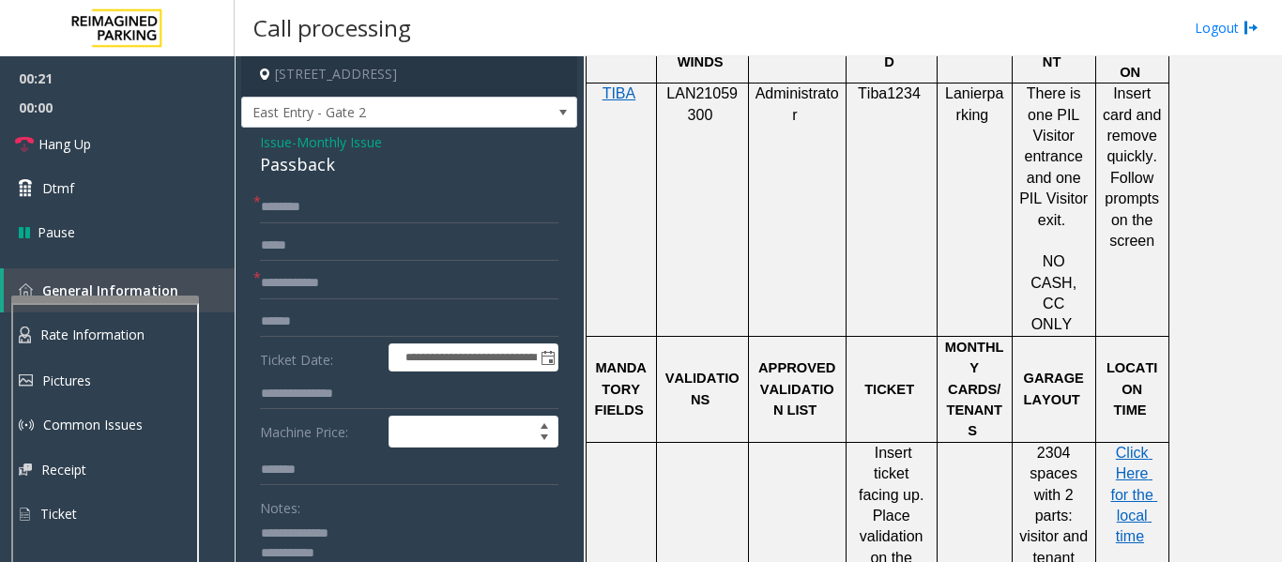
scroll to position [1783, 0]
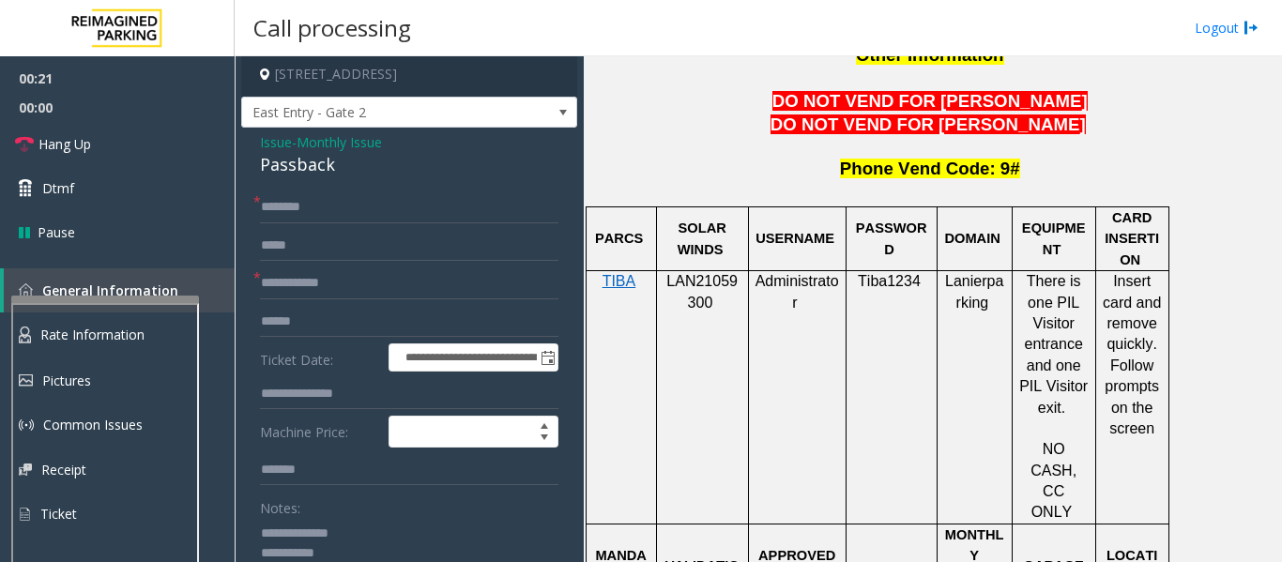
type textarea "**********"
click at [698, 273] on span "LAN21059300" at bounding box center [701, 291] width 71 height 37
click at [420, 279] on input "text" at bounding box center [409, 283] width 298 height 32
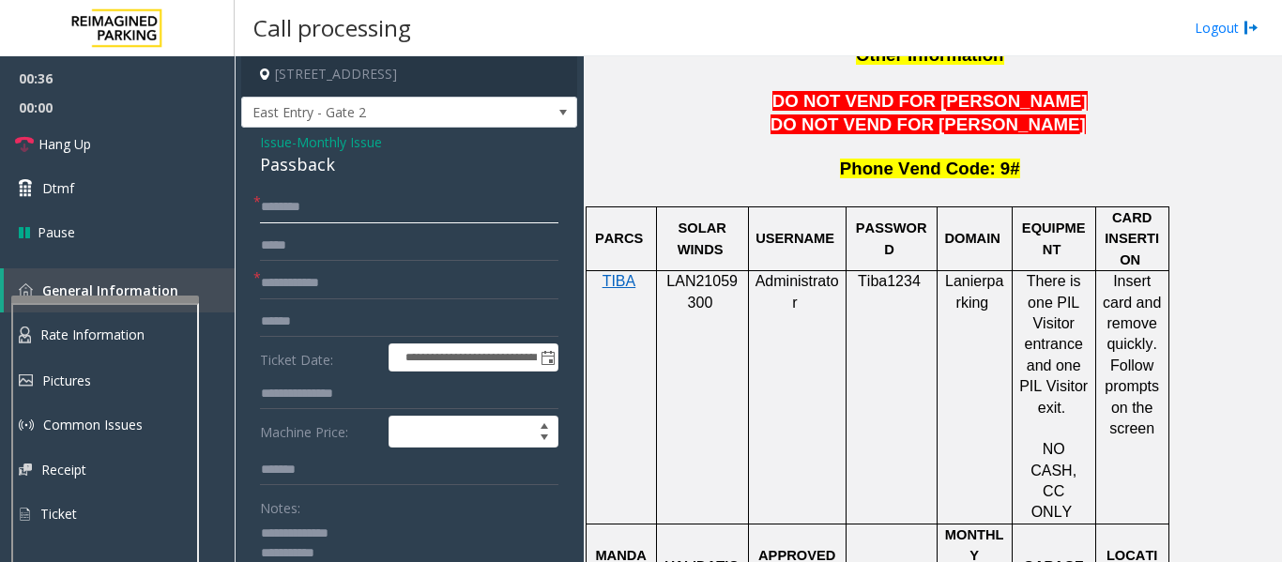
click at [369, 210] on input "text" at bounding box center [409, 207] width 298 height 32
type input "******"
click at [294, 293] on input "text" at bounding box center [409, 283] width 298 height 32
click at [417, 556] on textarea at bounding box center [402, 553] width 284 height 70
click at [332, 294] on input "text" at bounding box center [409, 283] width 298 height 32
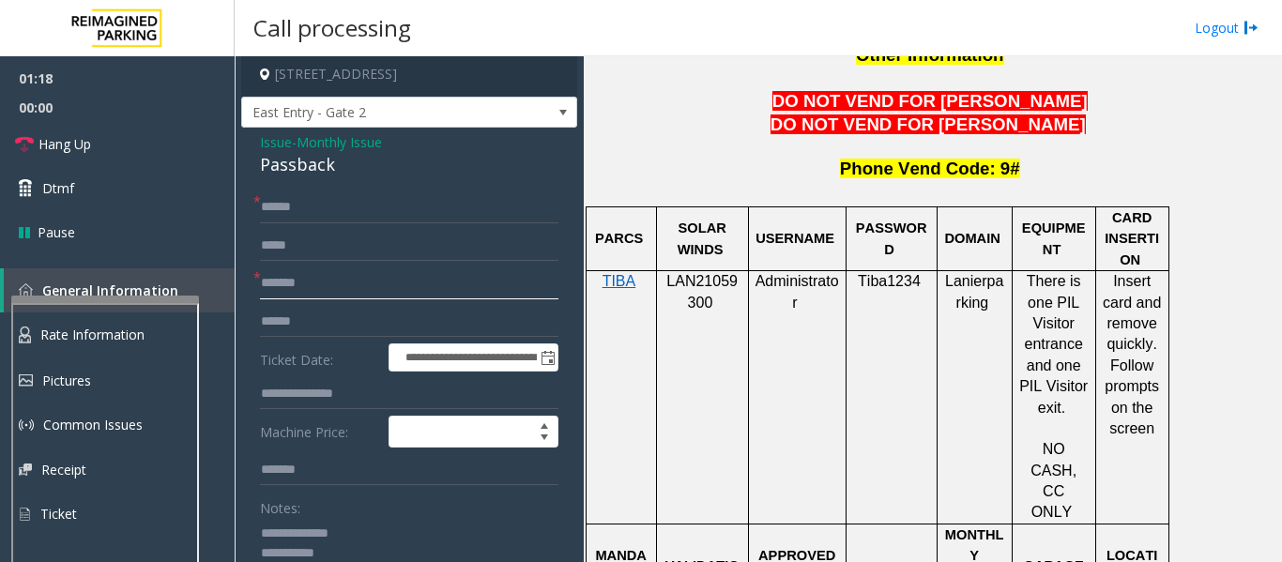
type input "*******"
click at [343, 210] on input "******" at bounding box center [409, 207] width 298 height 32
type input "**********"
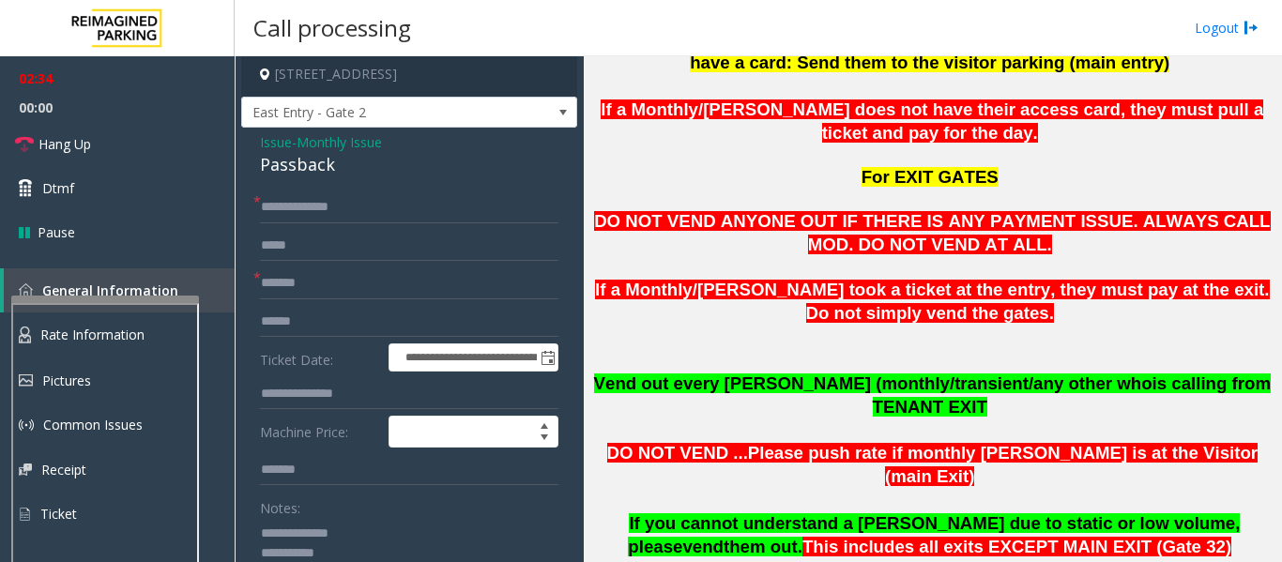
scroll to position [1032, 0]
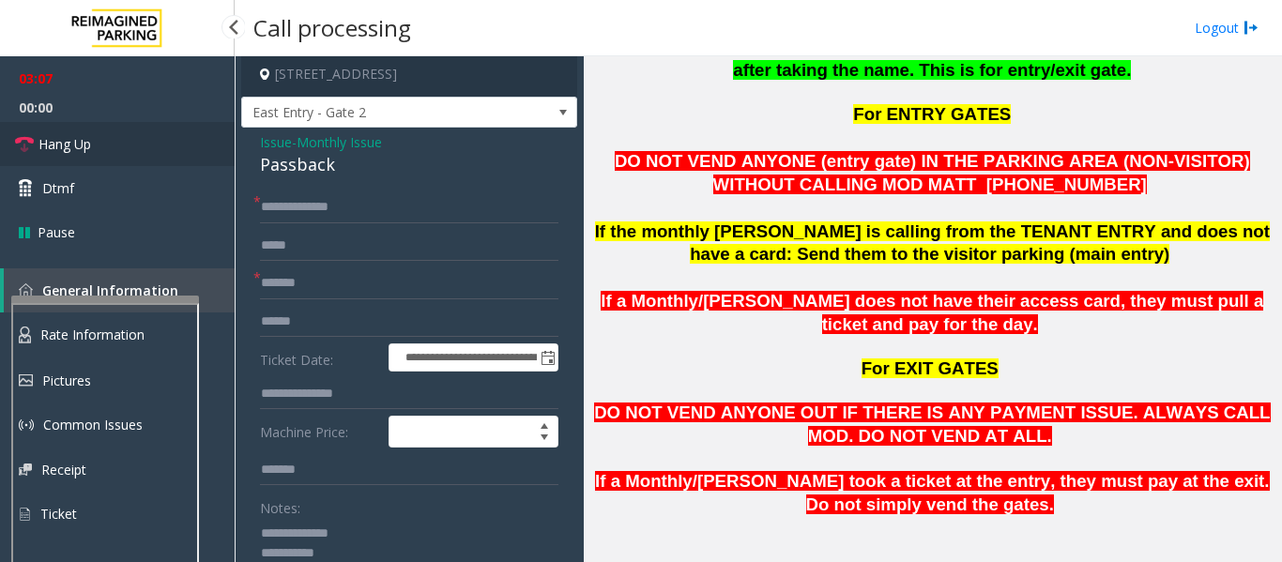
click at [55, 149] on span "Hang Up" at bounding box center [64, 144] width 53 height 20
click at [387, 547] on textarea at bounding box center [402, 553] width 284 height 70
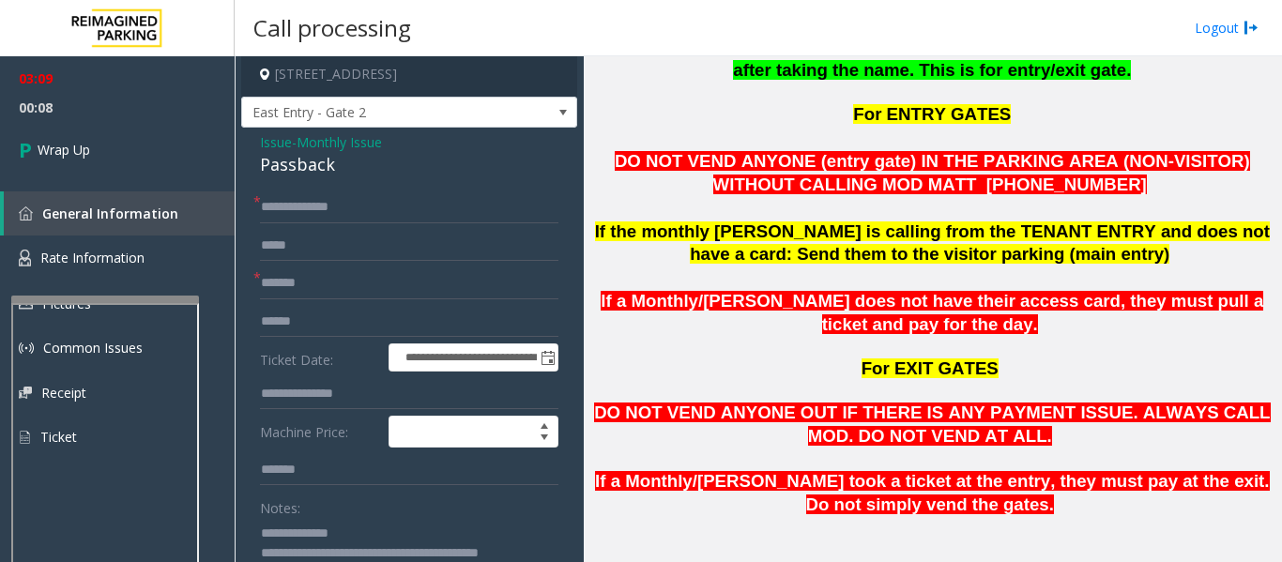
scroll to position [23, 0]
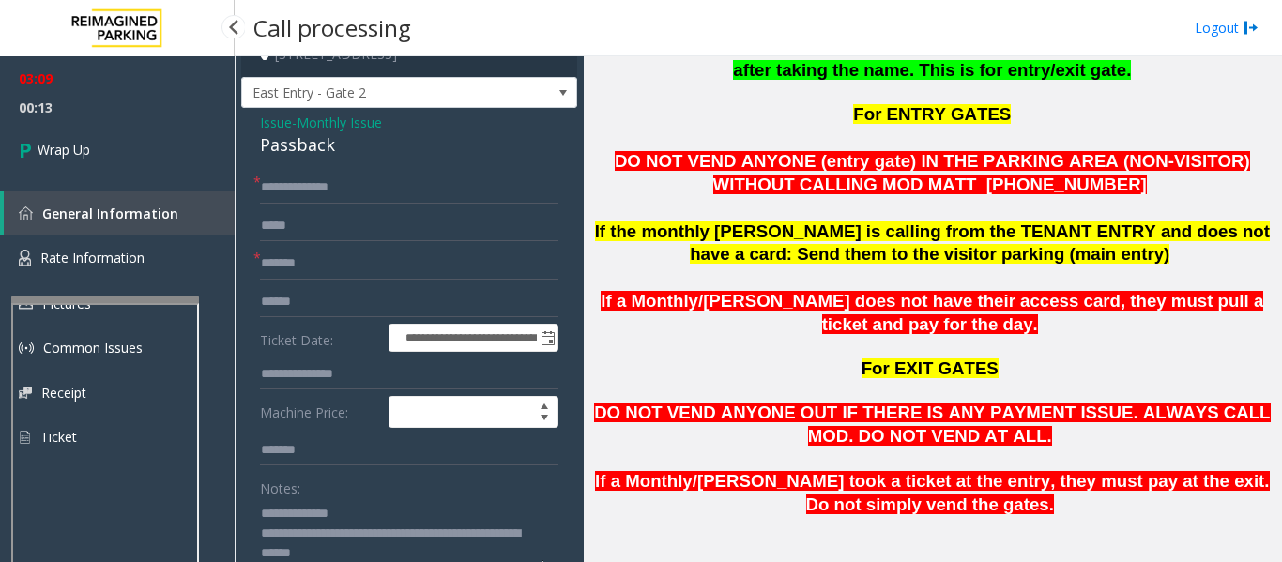
type textarea "**********"
click at [103, 121] on span "00:13" at bounding box center [117, 107] width 235 height 29
click at [98, 141] on link "Wrap Up" at bounding box center [117, 149] width 235 height 55
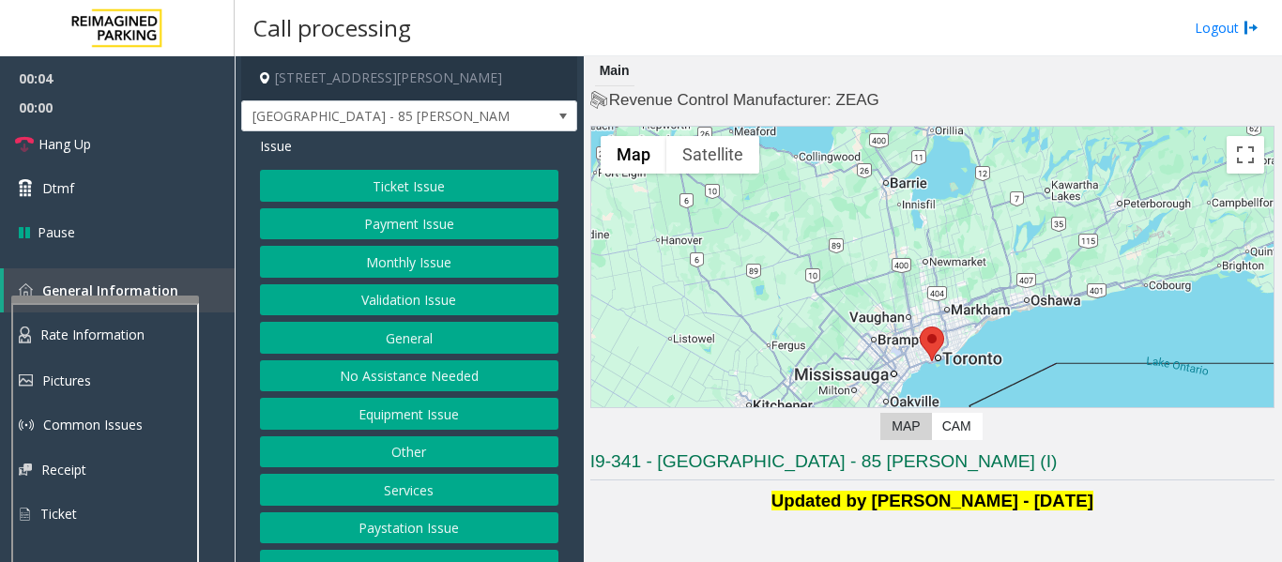
click at [367, 296] on button "Validation Issue" at bounding box center [409, 300] width 298 height 32
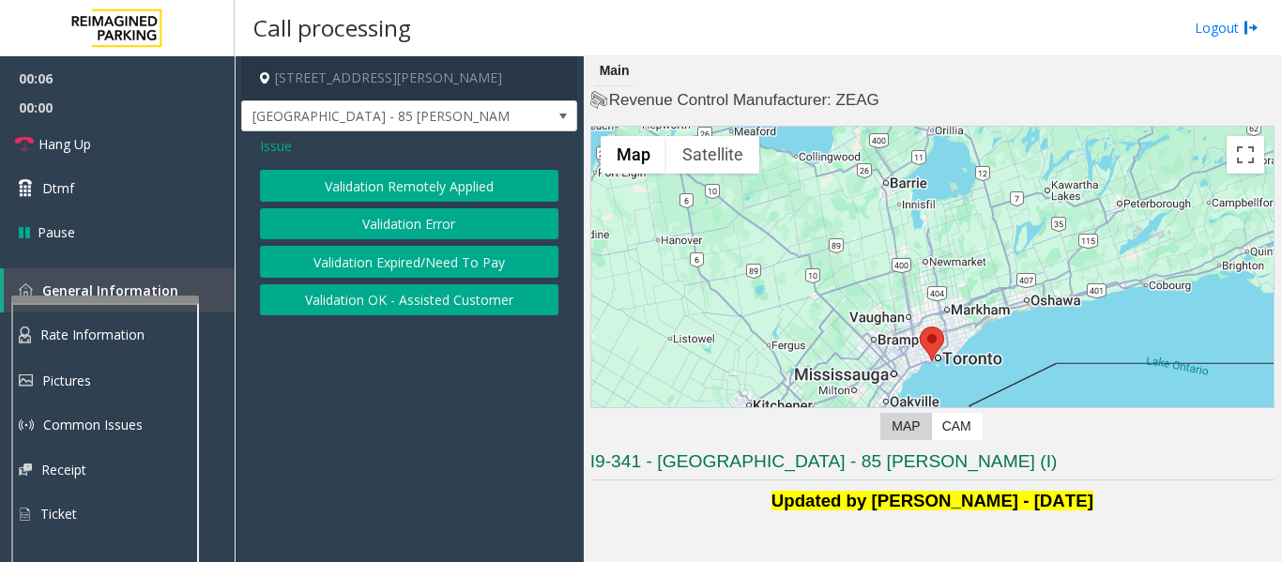
click at [388, 235] on button "Validation Error" at bounding box center [409, 224] width 298 height 32
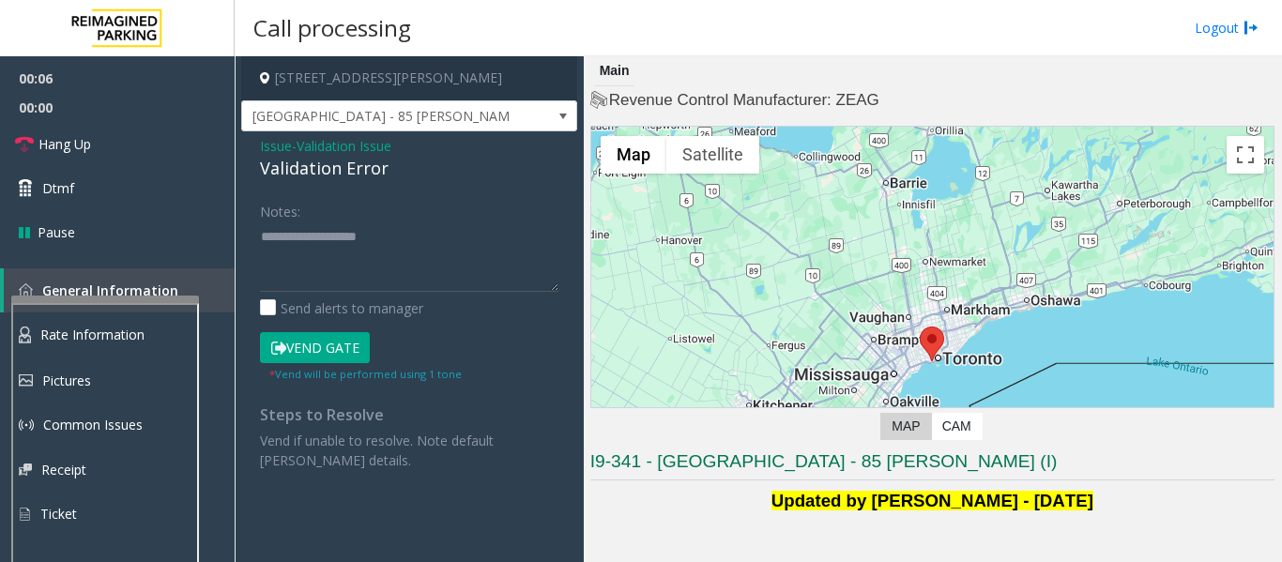
click at [310, 178] on div "Validation Error" at bounding box center [409, 168] width 298 height 25
click at [311, 244] on textarea at bounding box center [409, 256] width 298 height 70
paste textarea "**********"
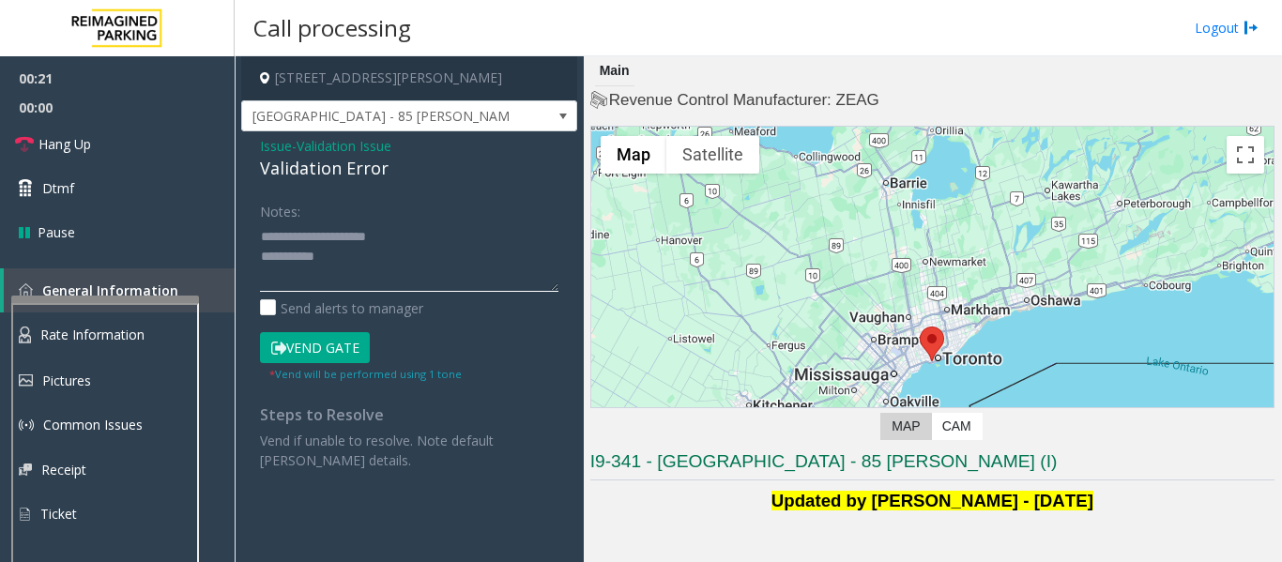
click at [455, 262] on textarea at bounding box center [409, 256] width 298 height 70
paste textarea "**********"
click at [455, 235] on textarea at bounding box center [409, 256] width 298 height 70
click at [437, 279] on textarea at bounding box center [409, 256] width 298 height 70
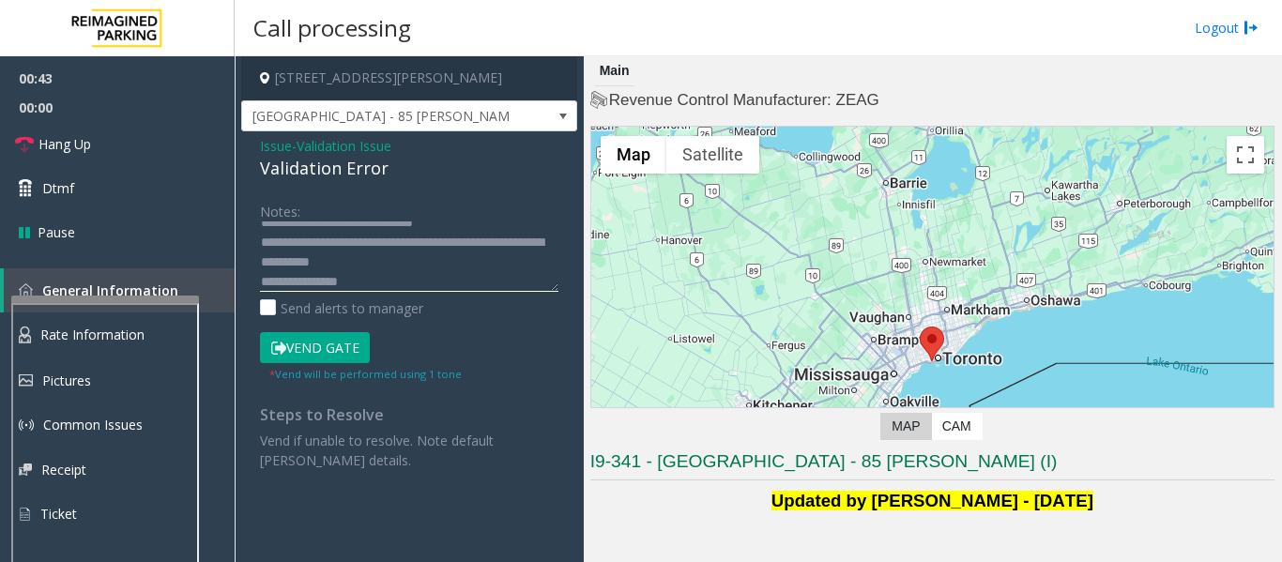
click at [309, 282] on textarea at bounding box center [409, 256] width 298 height 70
click at [385, 286] on textarea at bounding box center [409, 256] width 298 height 70
click at [450, 237] on textarea at bounding box center [409, 256] width 298 height 70
click at [364, 273] on textarea at bounding box center [409, 256] width 298 height 70
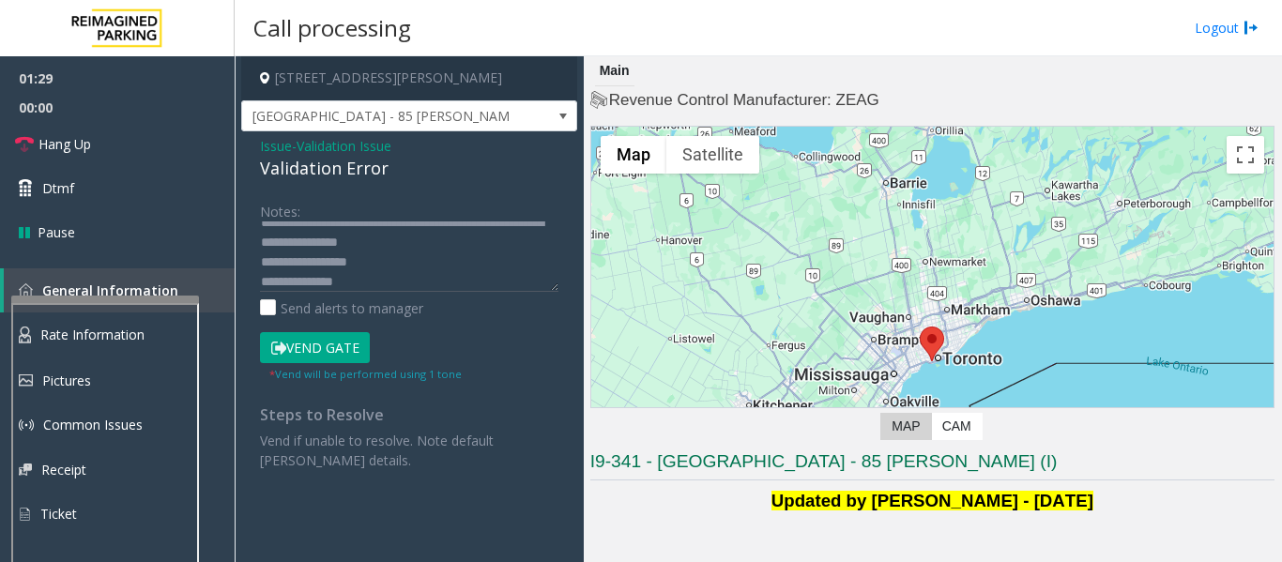
drag, startPoint x: 332, startPoint y: 286, endPoint x: 293, endPoint y: 473, distance: 190.9
click at [294, 473] on div "Issue - Validation Issue Validation Error Notes: Send alerts to manager Vend Ga…" at bounding box center [409, 310] width 336 height 358
click at [387, 281] on textarea at bounding box center [409, 256] width 298 height 70
drag, startPoint x: 300, startPoint y: 283, endPoint x: 362, endPoint y: 279, distance: 62.1
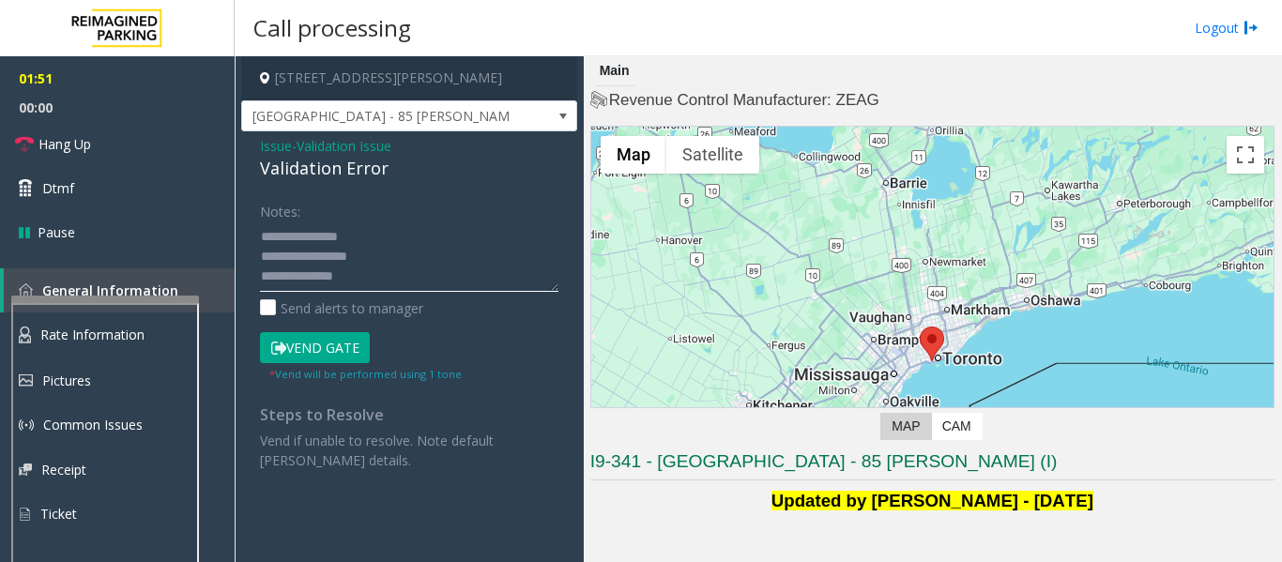
click at [362, 279] on textarea at bounding box center [409, 256] width 298 height 70
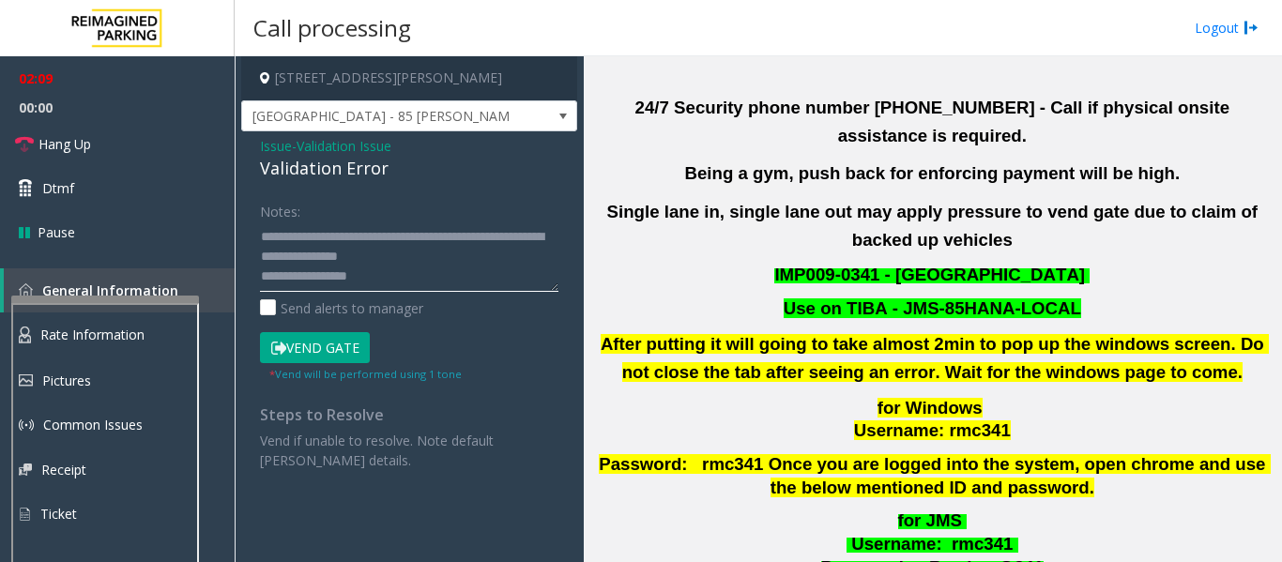
scroll to position [938, 0]
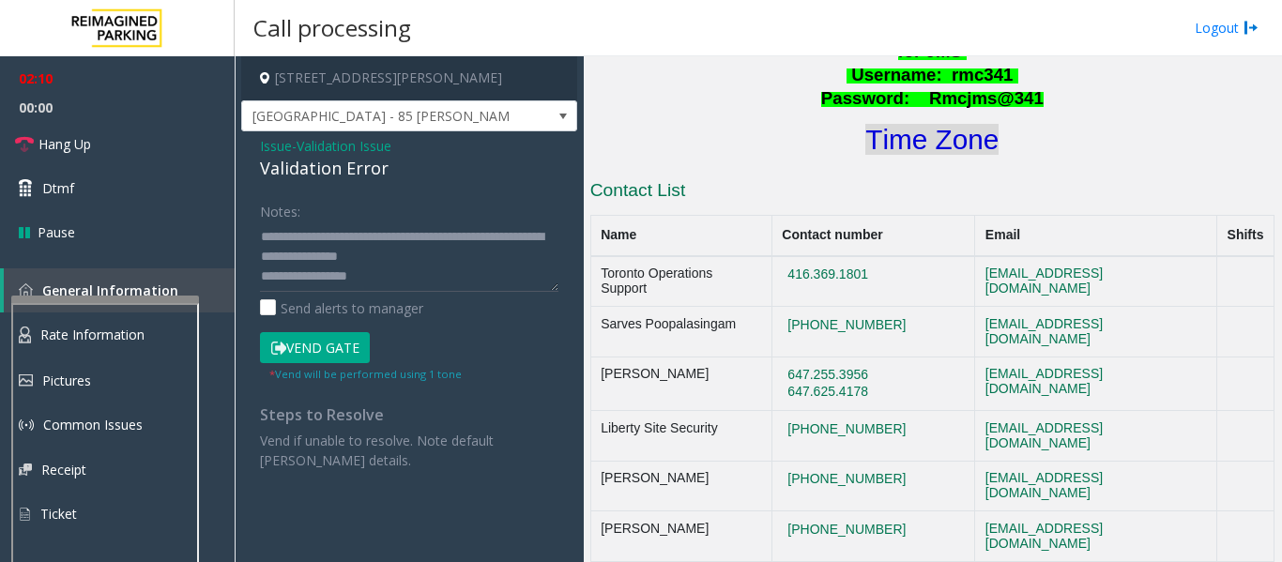
click at [959, 124] on font "Time Zone" at bounding box center [931, 139] width 133 height 31
click at [333, 344] on button "Vend Gate" at bounding box center [315, 348] width 110 height 32
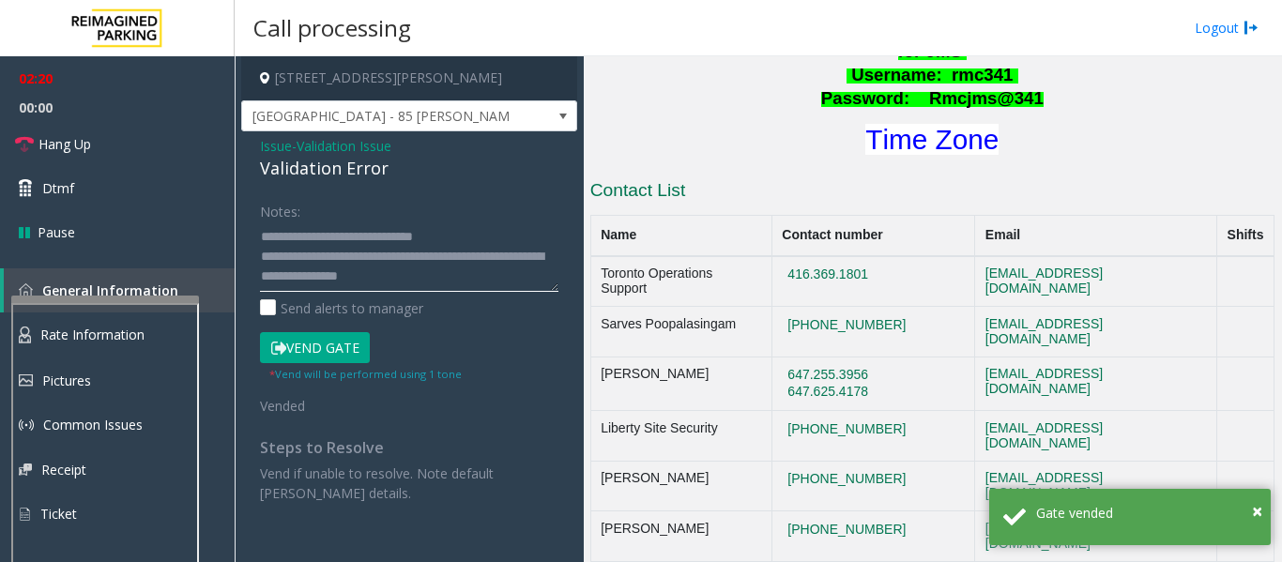
scroll to position [20, 0]
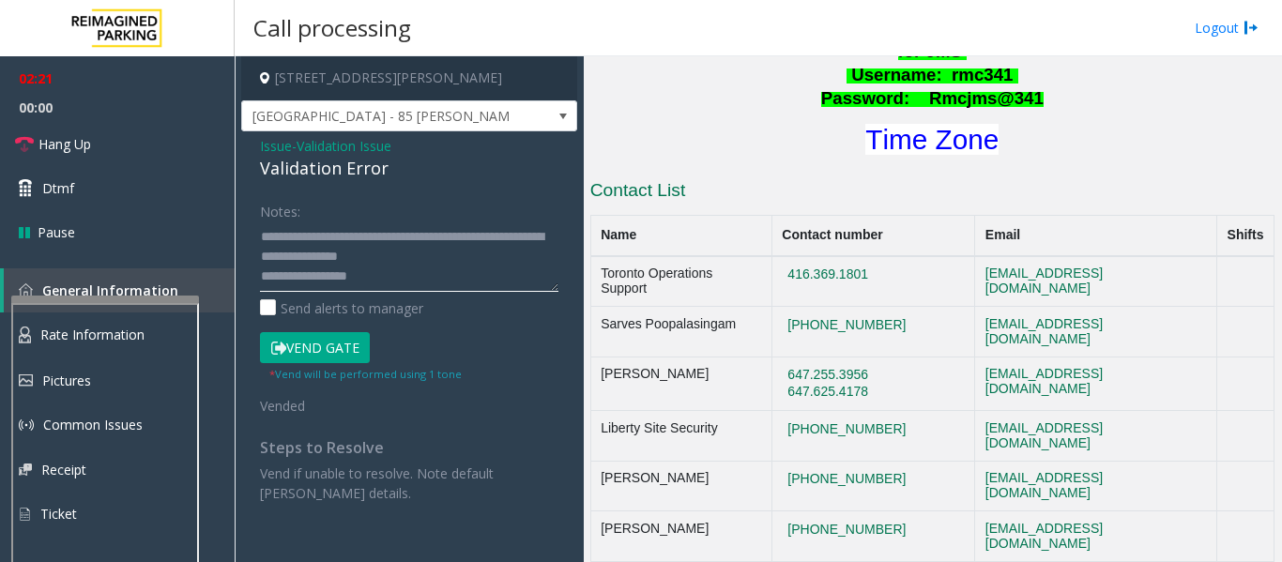
type textarea "**********"
click at [123, 154] on link "Hang Up" at bounding box center [117, 144] width 235 height 44
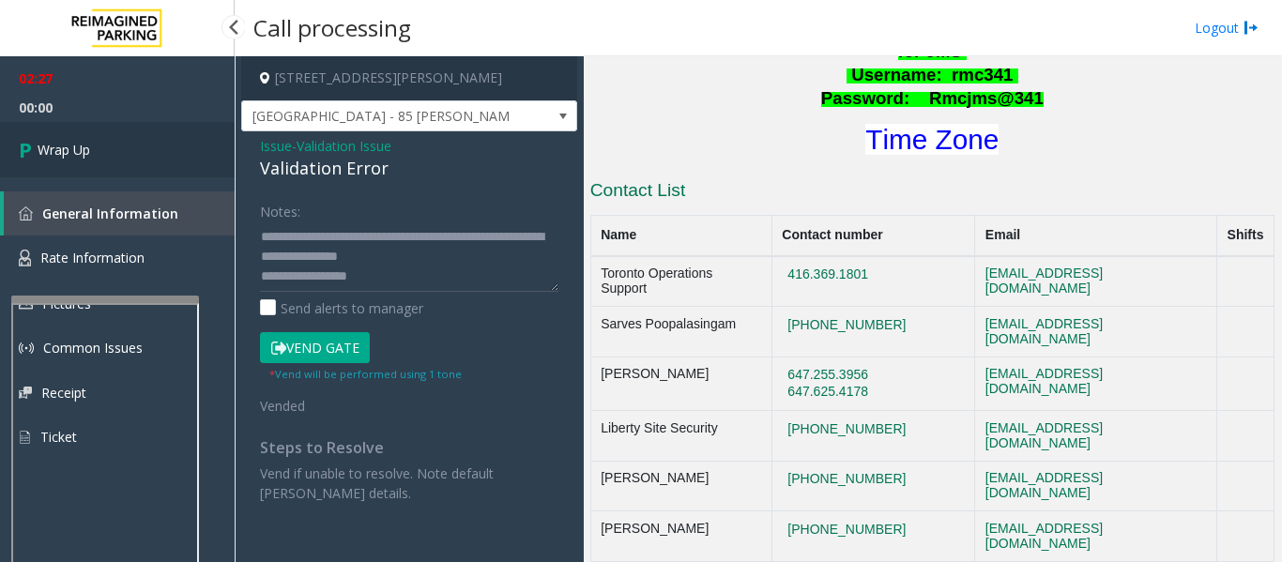
click at [123, 154] on link "Wrap Up" at bounding box center [117, 149] width 235 height 55
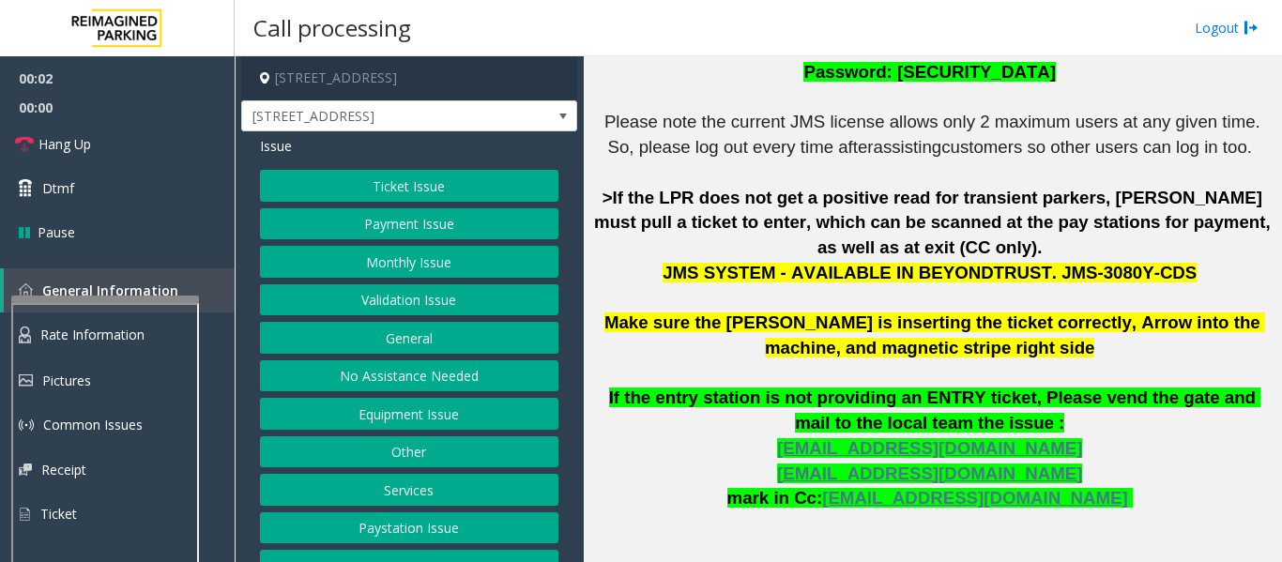
scroll to position [751, 0]
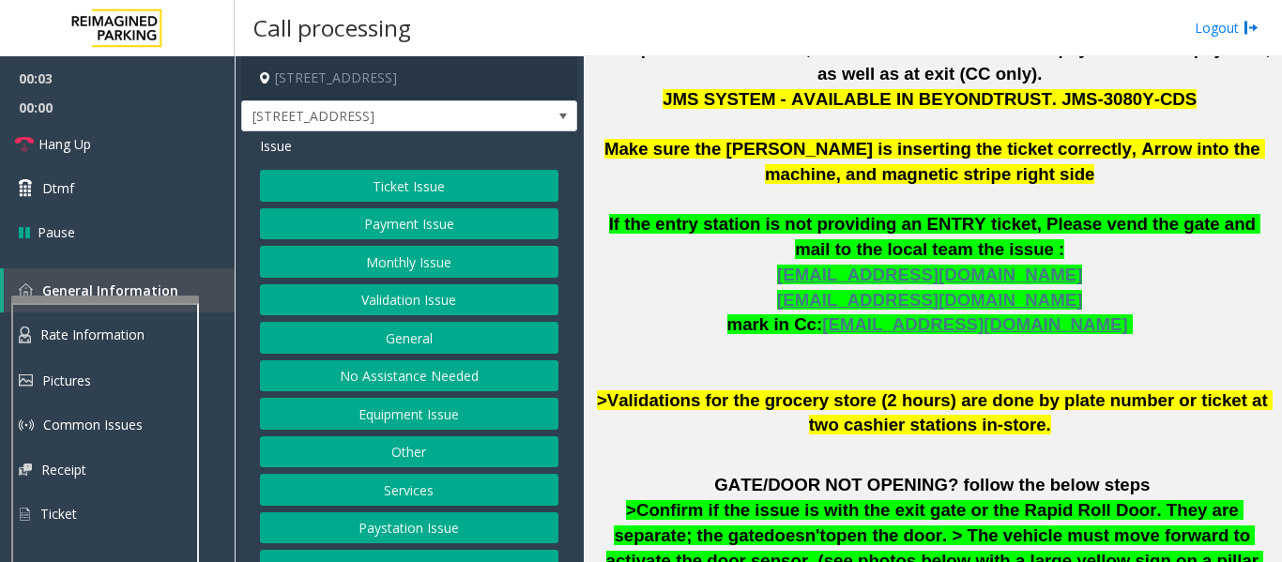
click at [402, 196] on button "Ticket Issue" at bounding box center [409, 186] width 298 height 32
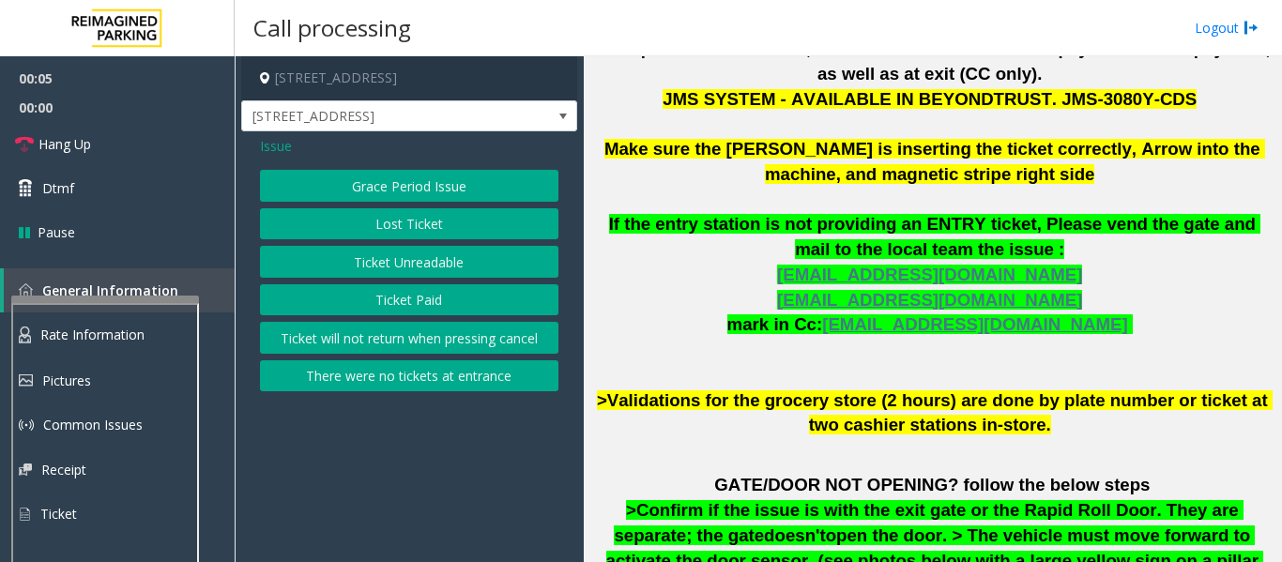
click at [437, 252] on button "Ticket Unreadable" at bounding box center [409, 262] width 298 height 32
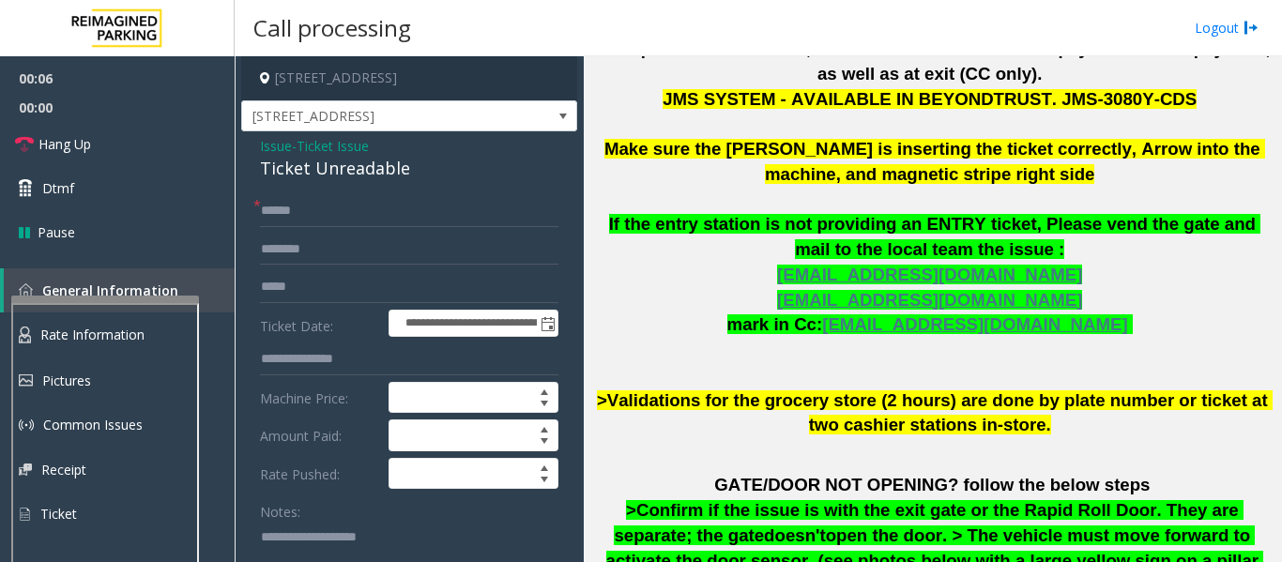
click at [365, 175] on div "Ticket Unreadable" at bounding box center [409, 168] width 298 height 25
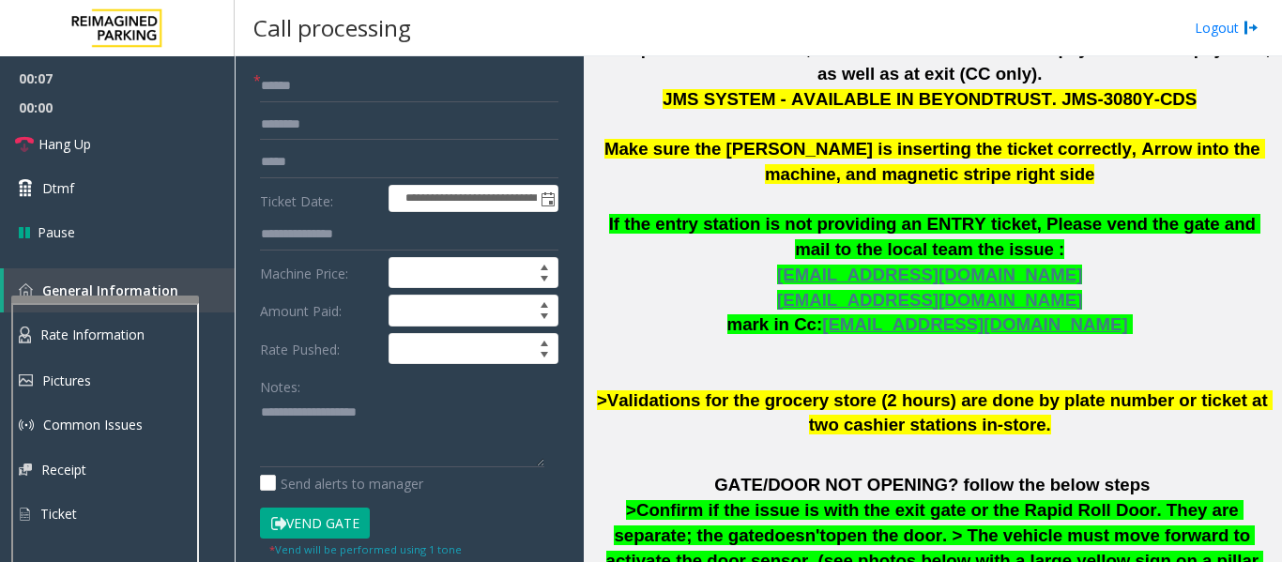
scroll to position [282, 0]
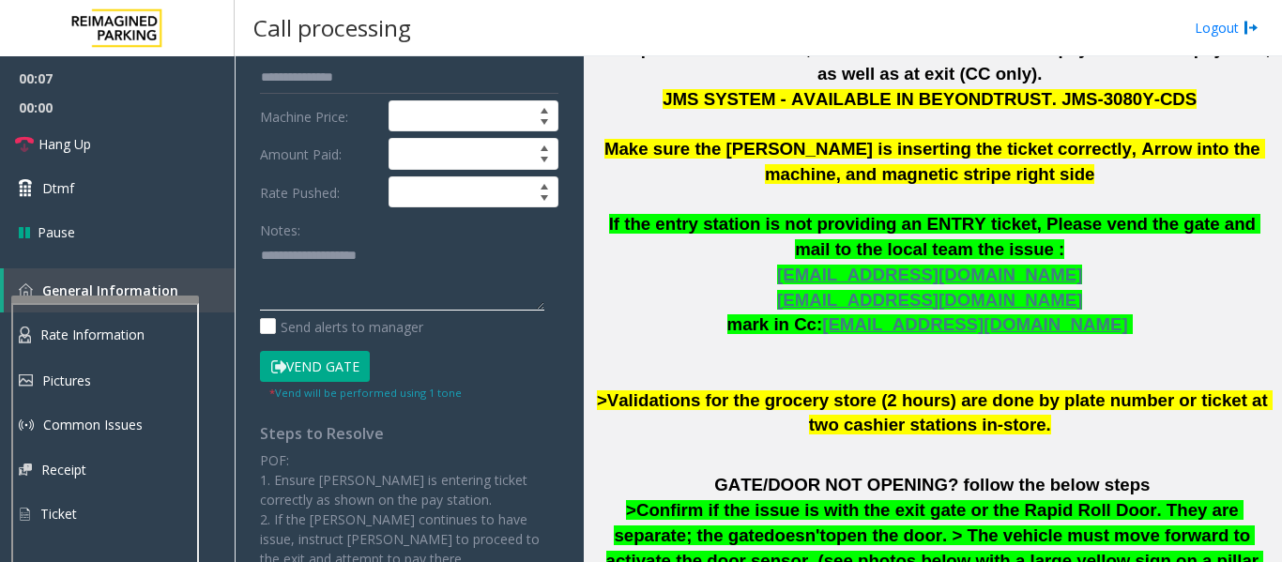
click at [361, 282] on textarea at bounding box center [402, 275] width 284 height 70
paste textarea "**********"
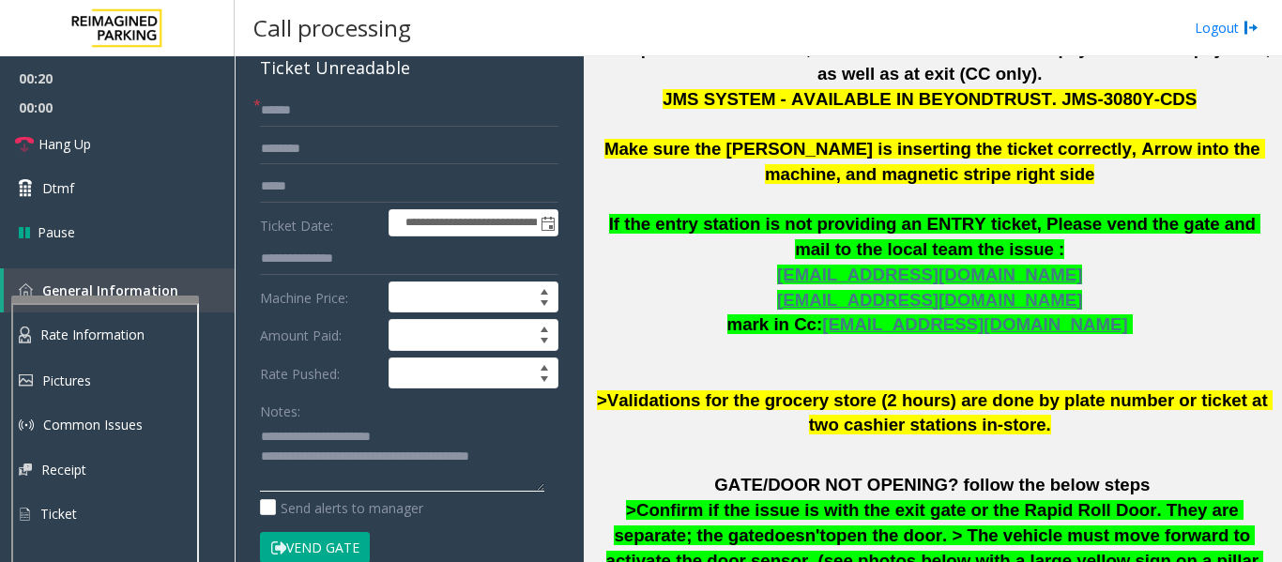
scroll to position [0, 0]
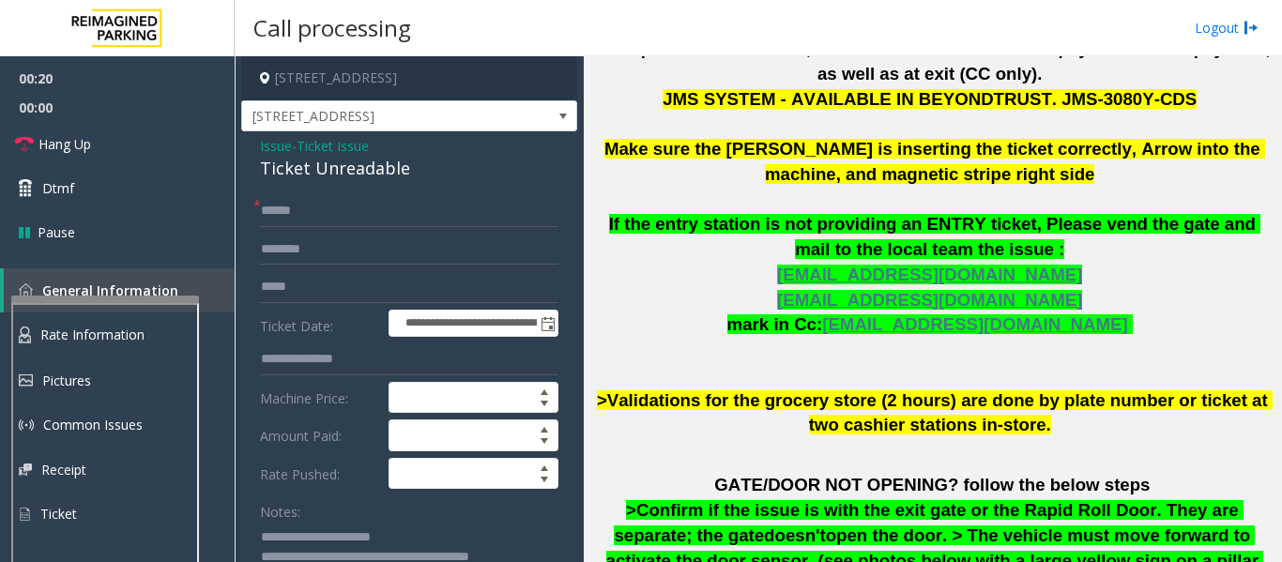
type textarea "**********"
click at [336, 210] on input "text" at bounding box center [409, 211] width 298 height 32
type input "********"
click at [305, 252] on input "text" at bounding box center [409, 250] width 298 height 32
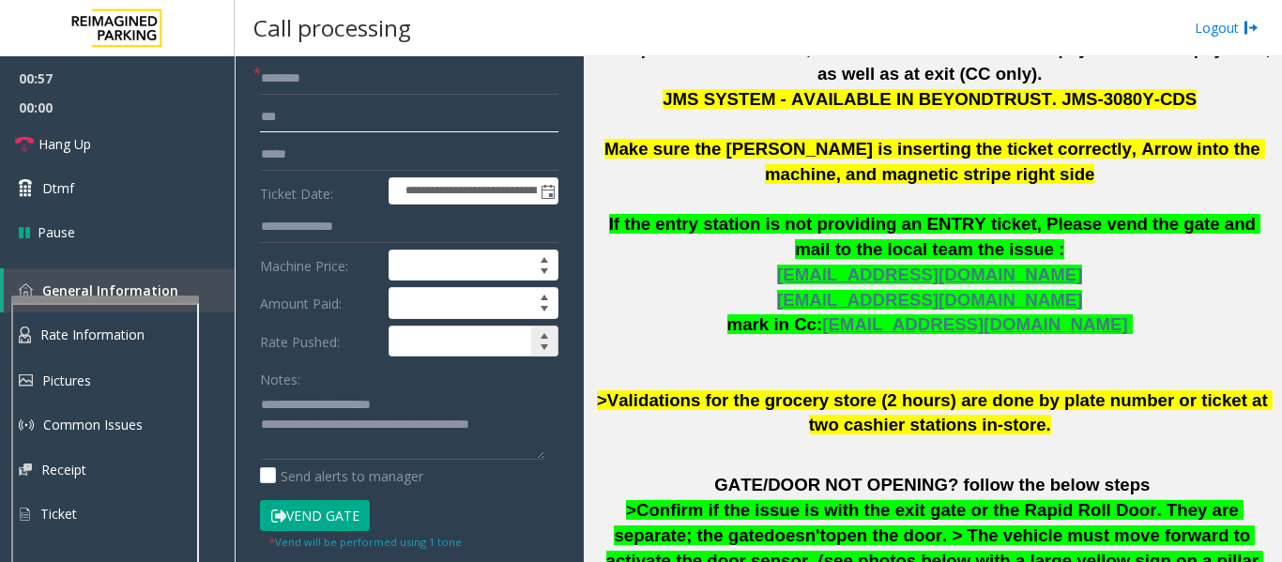
scroll to position [188, 0]
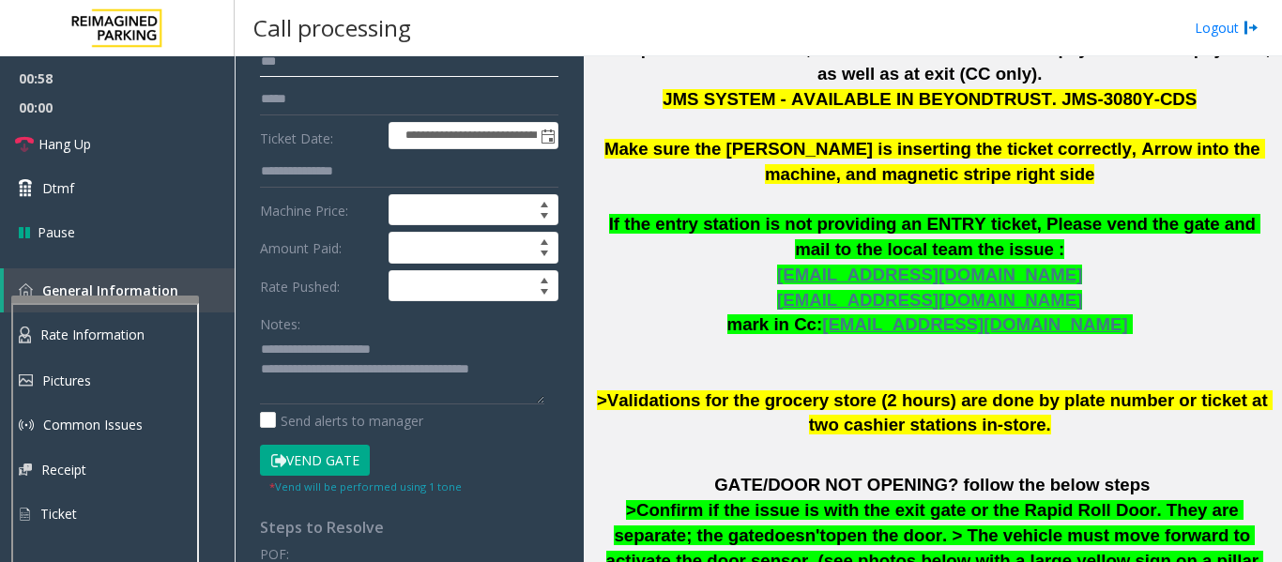
type input "***"
click at [330, 465] on button "Vend Gate" at bounding box center [315, 461] width 110 height 32
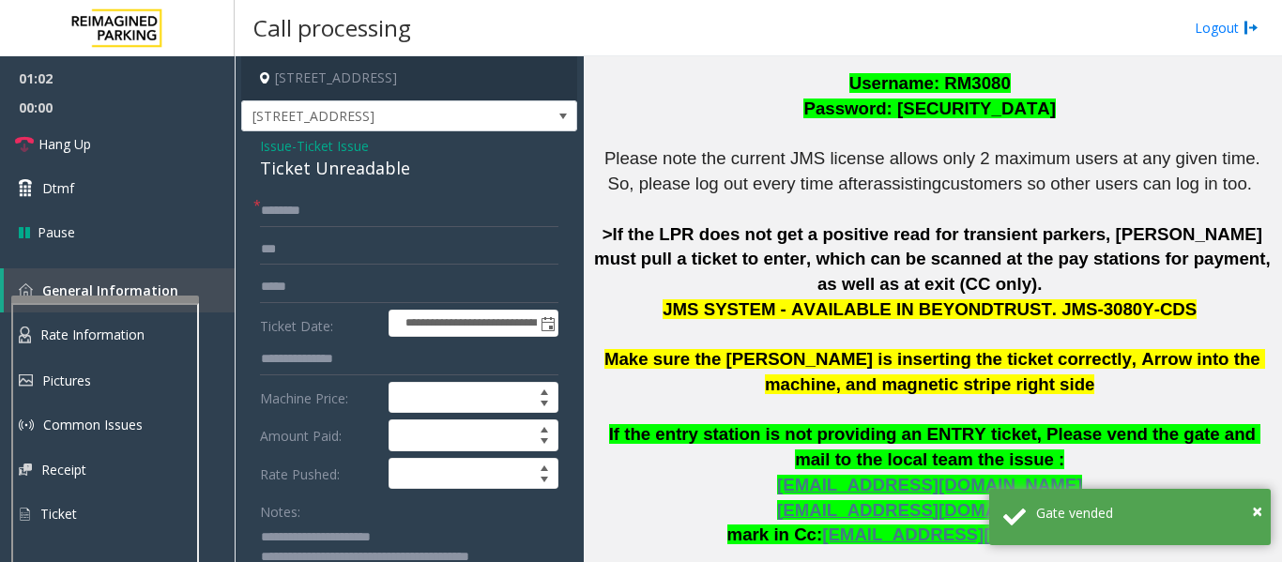
scroll to position [282, 0]
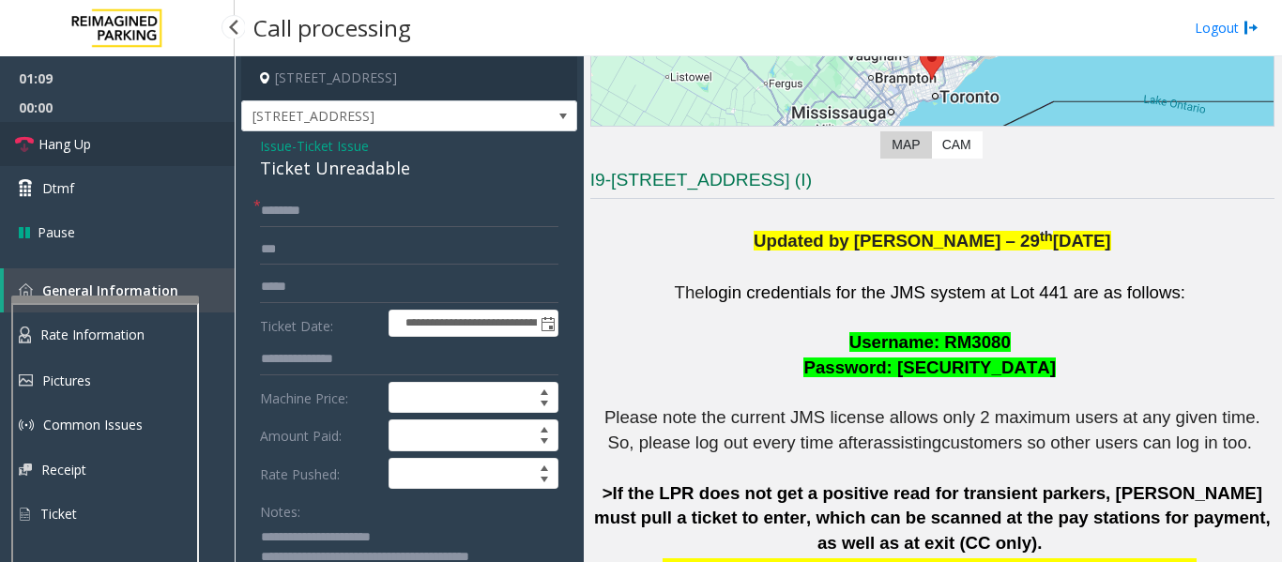
click at [60, 146] on span "Hang Up" at bounding box center [64, 144] width 53 height 20
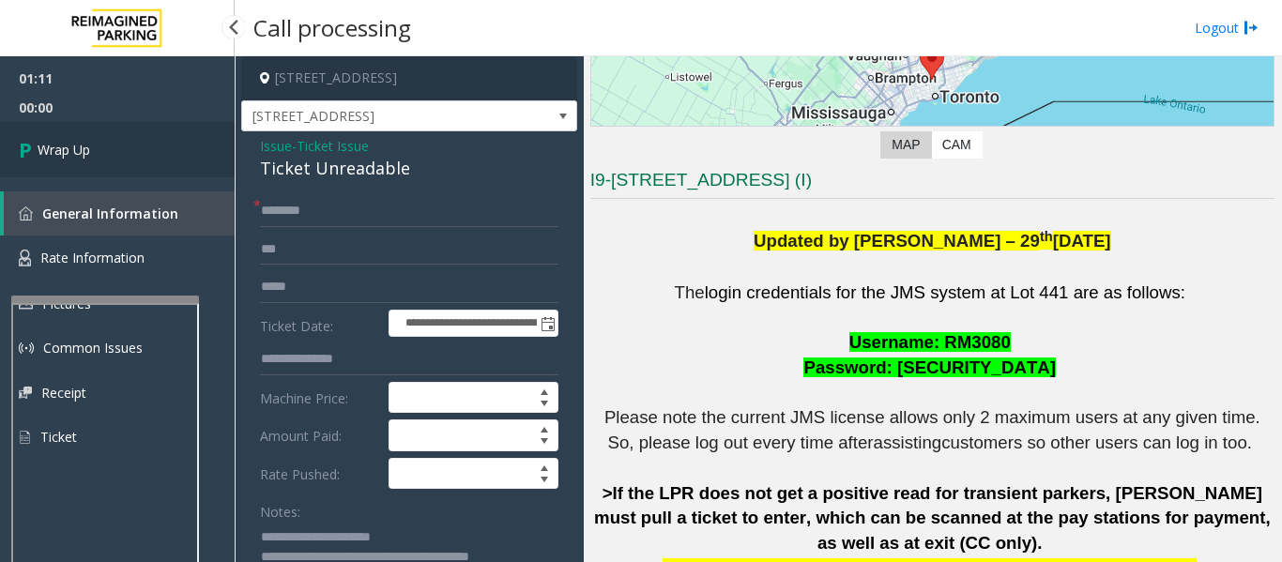
click at [32, 146] on icon at bounding box center [28, 149] width 19 height 31
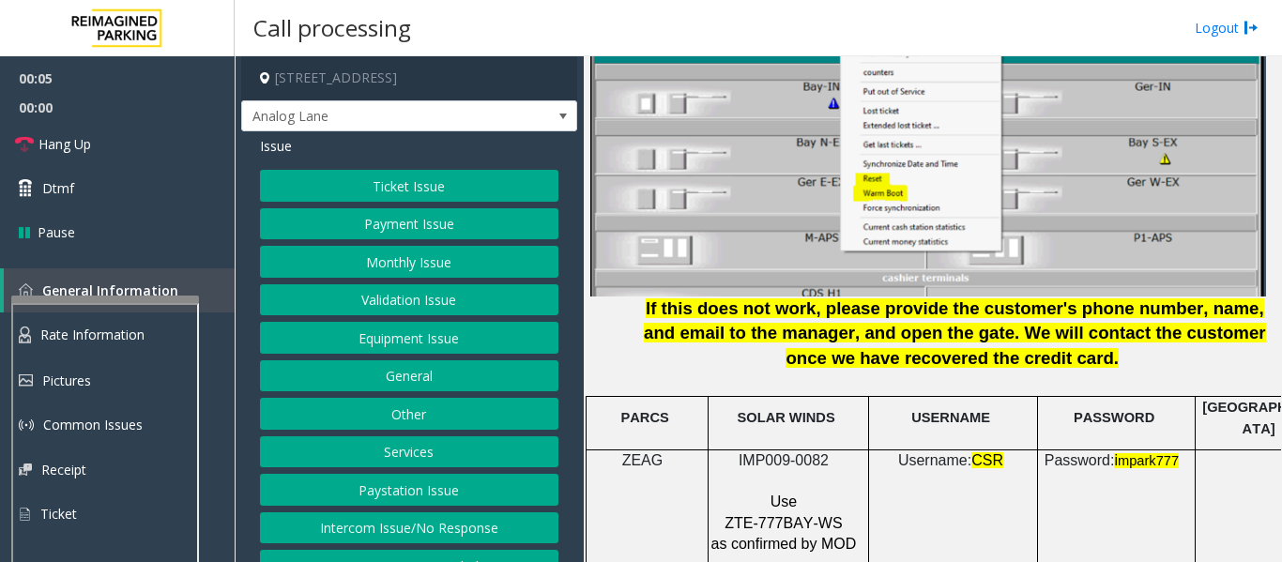
scroll to position [2534, 0]
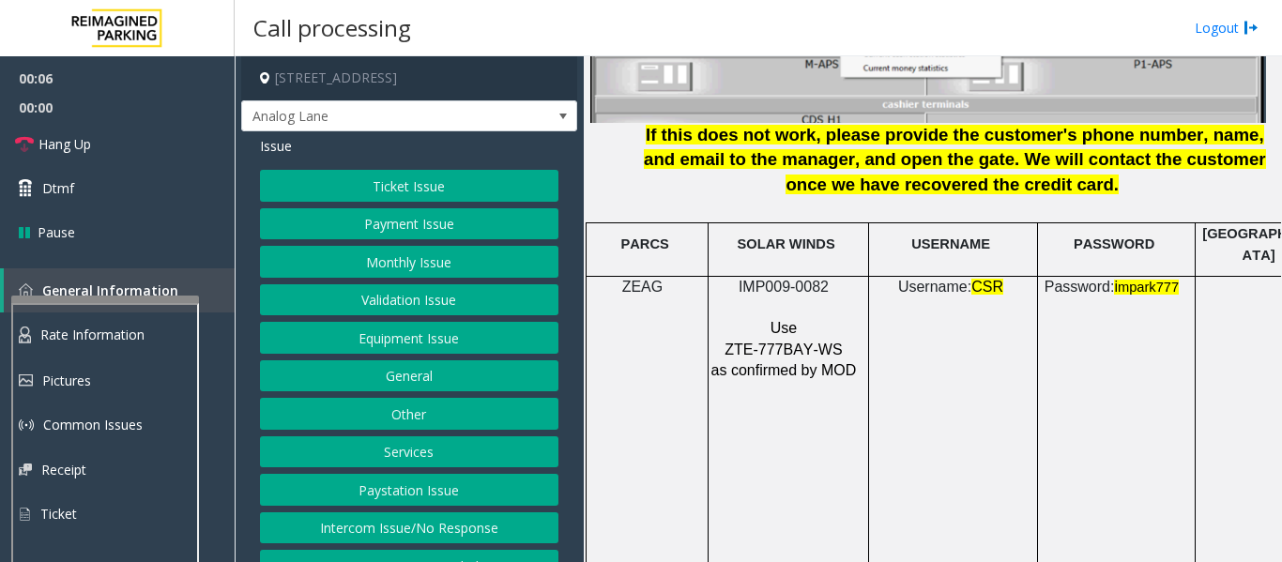
click at [765, 298] on p at bounding box center [785, 308] width 151 height 21
click at [773, 279] on span "IMP009-0082" at bounding box center [784, 287] width 90 height 16
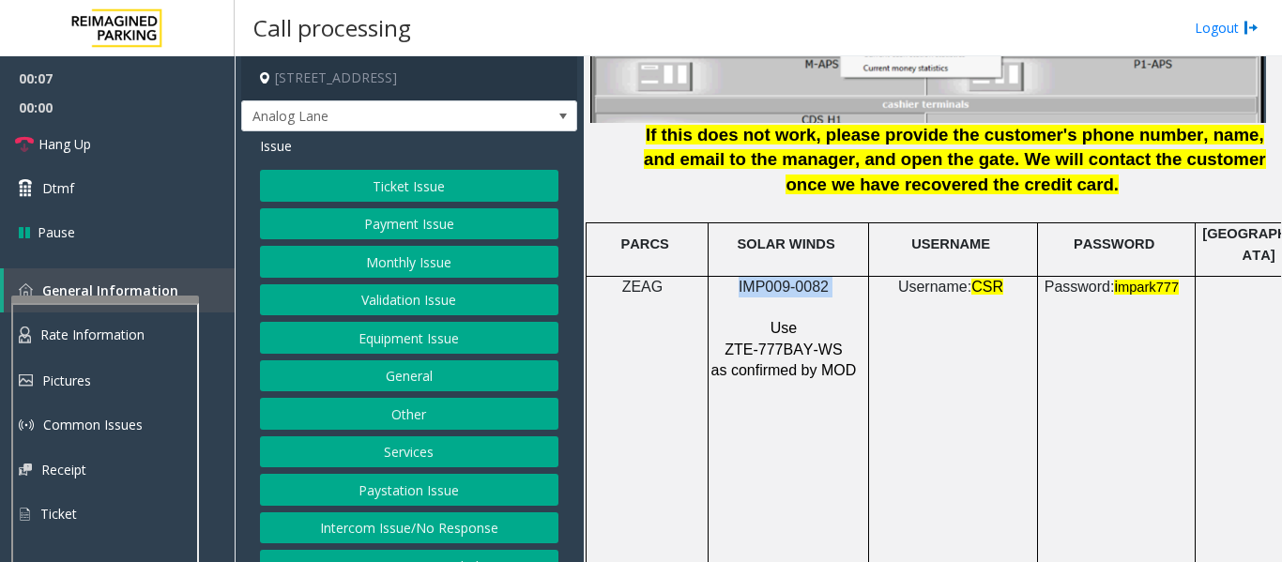
click at [773, 279] on span "IMP009-0082" at bounding box center [784, 287] width 90 height 16
click at [447, 524] on button "Intercom Issue/No Response" at bounding box center [409, 528] width 298 height 32
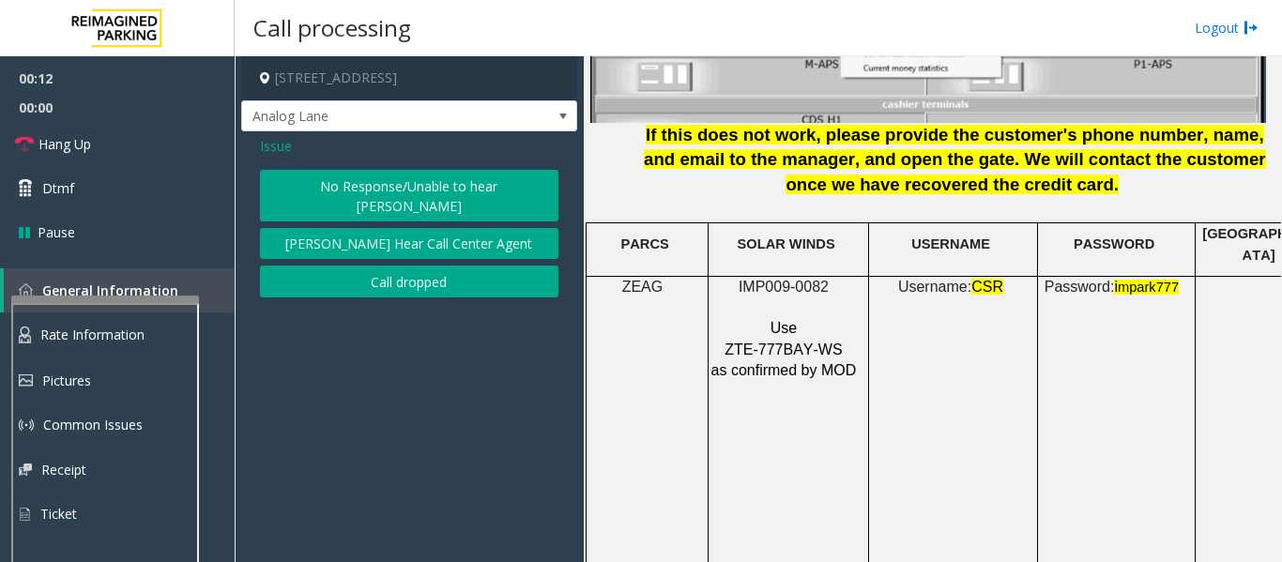
click at [454, 167] on div "Issue No Response/Unable to hear parker Parker Cannot Hear Call Center Agent Ca…" at bounding box center [409, 218] width 336 height 175
click at [461, 175] on button "No Response/Unable to hear [PERSON_NAME]" at bounding box center [409, 196] width 298 height 52
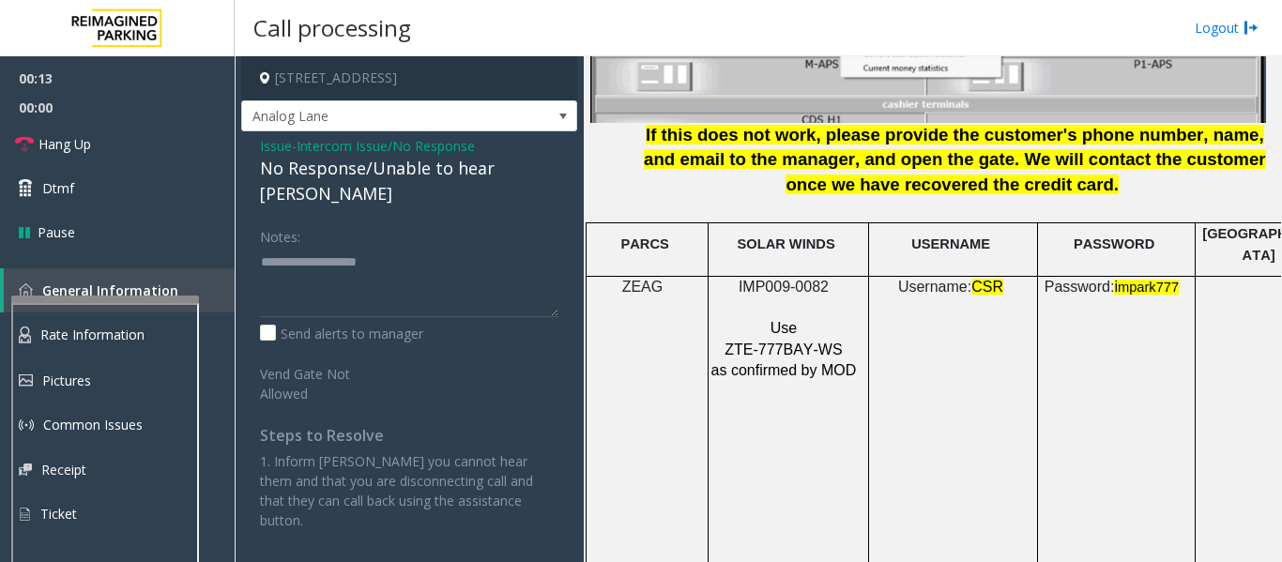
click at [428, 166] on div "No Response/Unable to hear [PERSON_NAME]" at bounding box center [409, 181] width 298 height 51
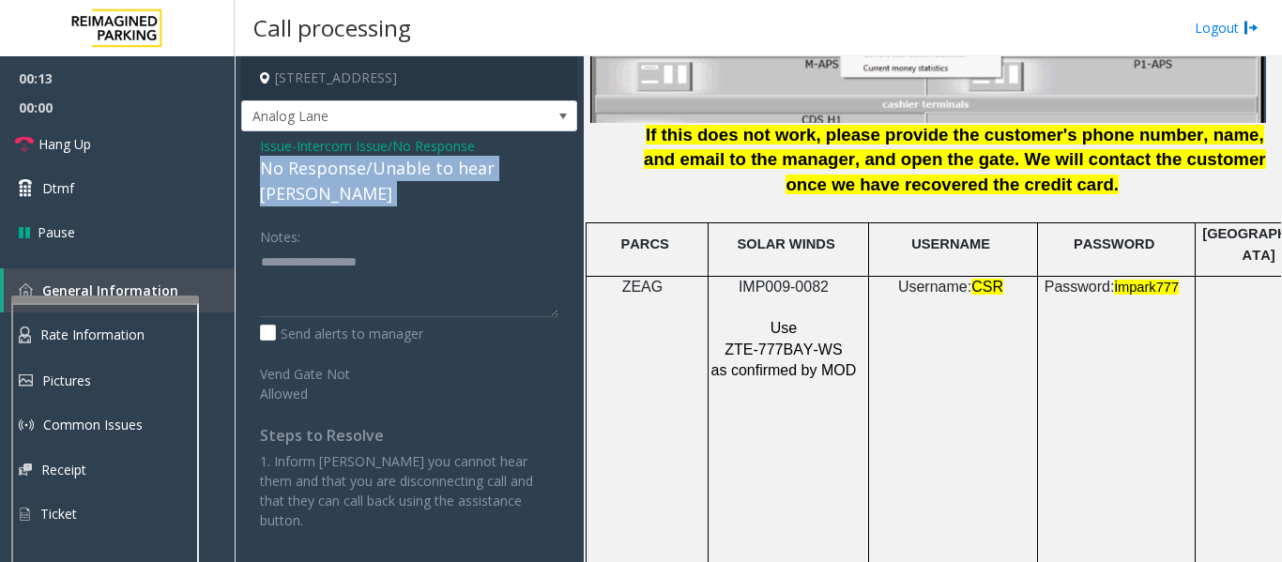
click at [428, 166] on div "No Response/Unable to hear [PERSON_NAME]" at bounding box center [409, 181] width 298 height 51
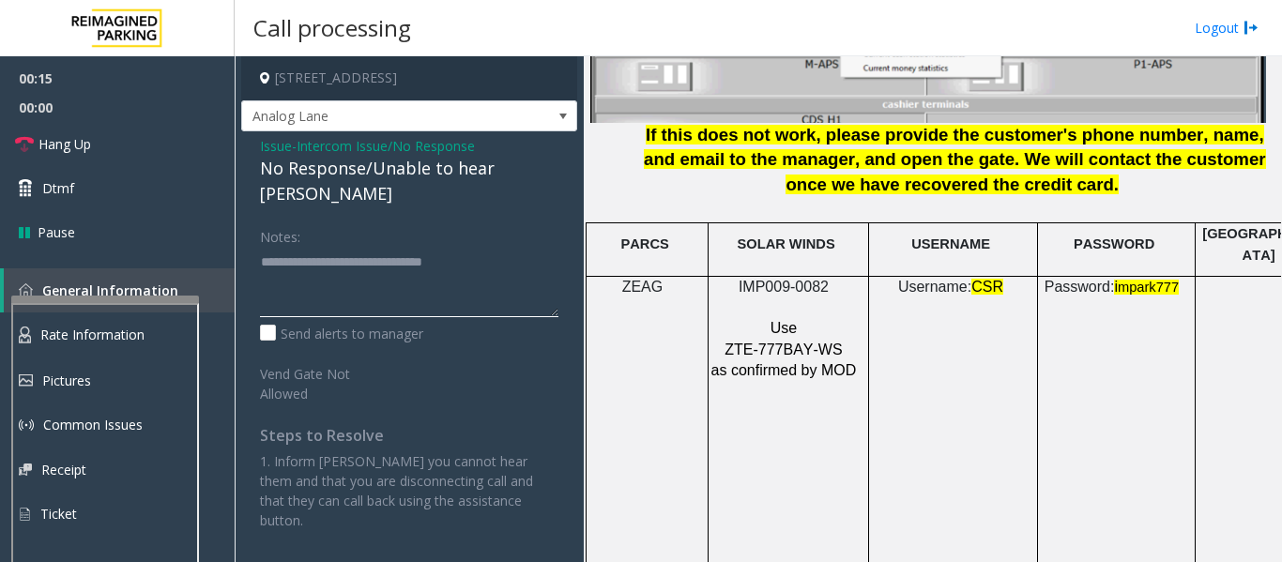
click at [514, 247] on textarea at bounding box center [409, 282] width 298 height 70
click at [512, 247] on textarea at bounding box center [409, 282] width 298 height 70
type textarea "**********"
click at [99, 147] on link "Hang Up" at bounding box center [117, 144] width 235 height 44
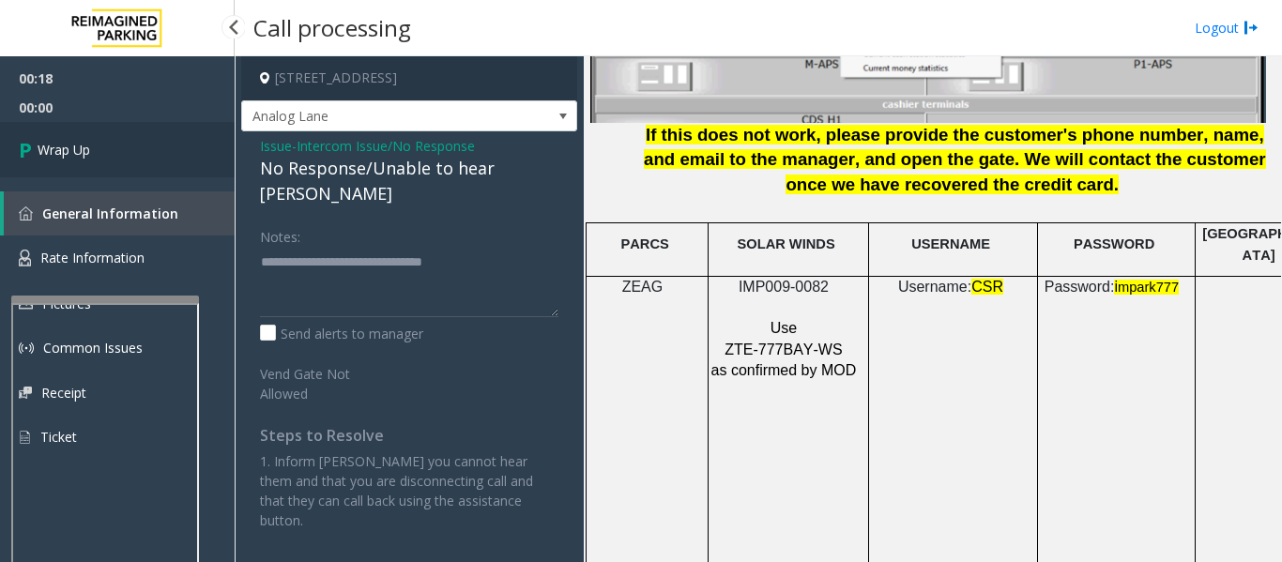
click at [27, 134] on icon at bounding box center [28, 149] width 19 height 31
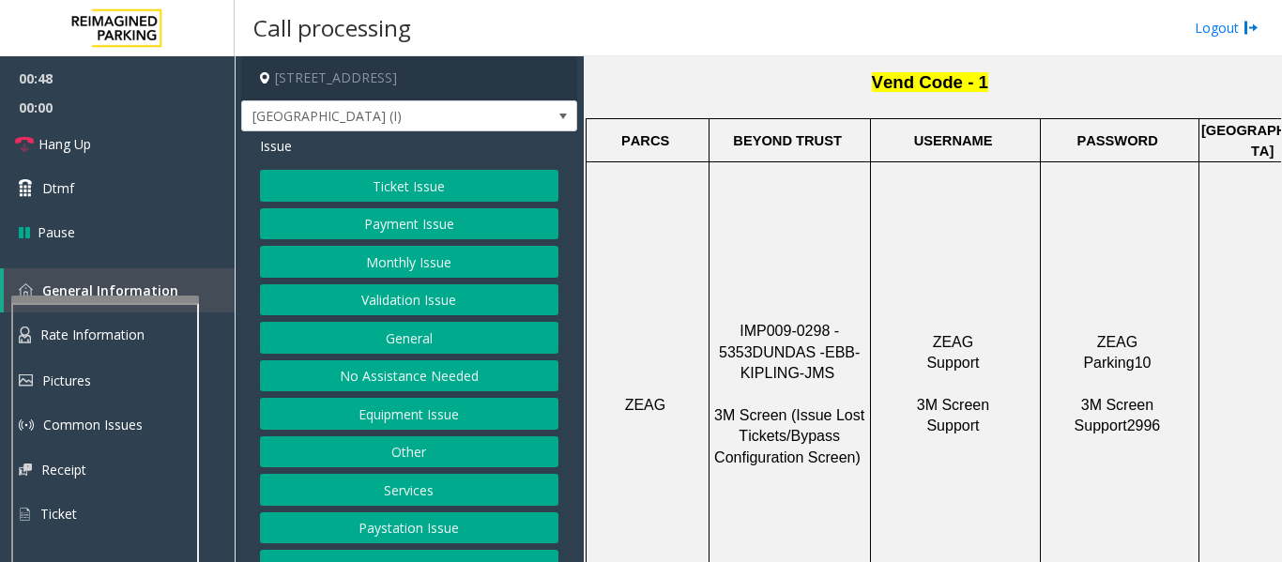
scroll to position [29, 0]
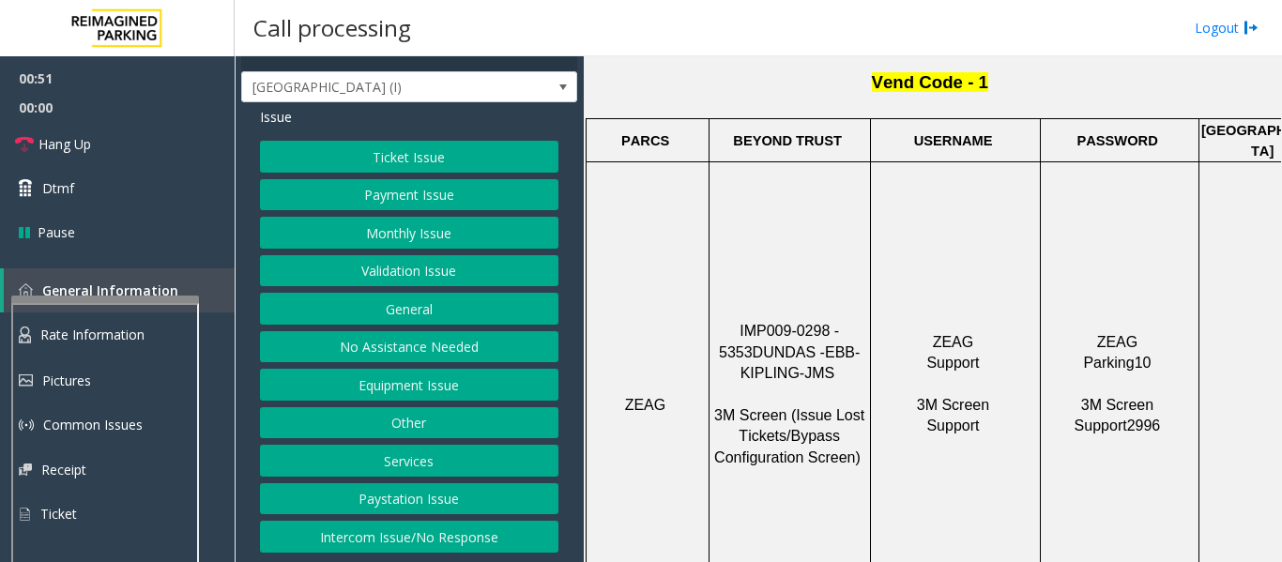
click at [410, 531] on button "Intercom Issue/No Response" at bounding box center [409, 537] width 298 height 32
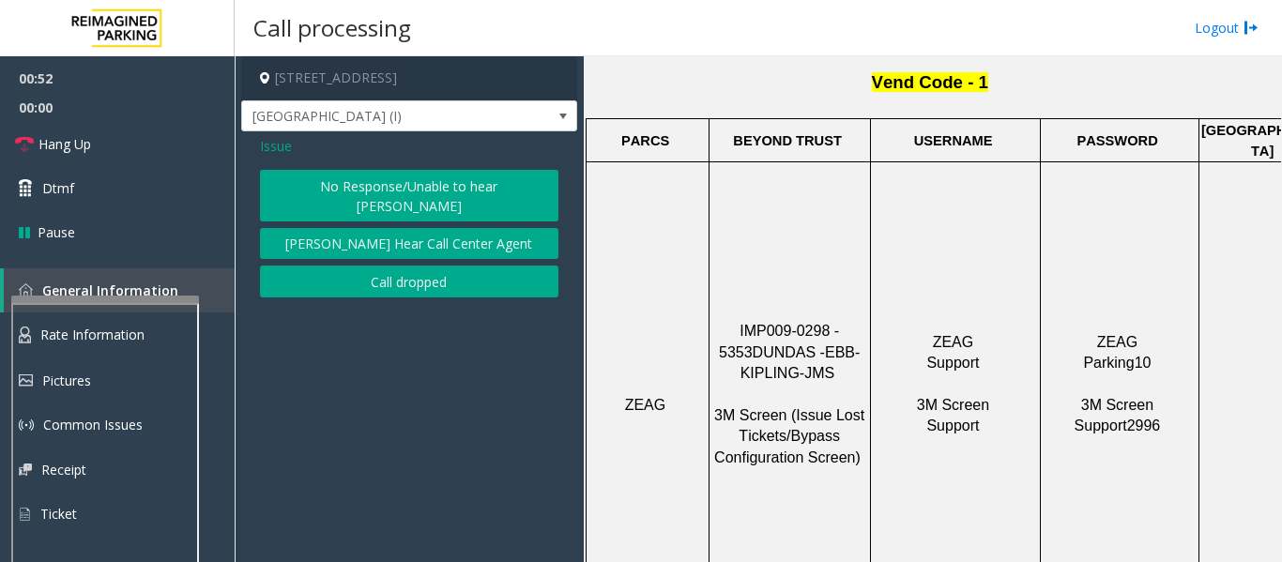
click at [455, 177] on button "No Response/Unable to hear [PERSON_NAME]" at bounding box center [409, 196] width 298 height 52
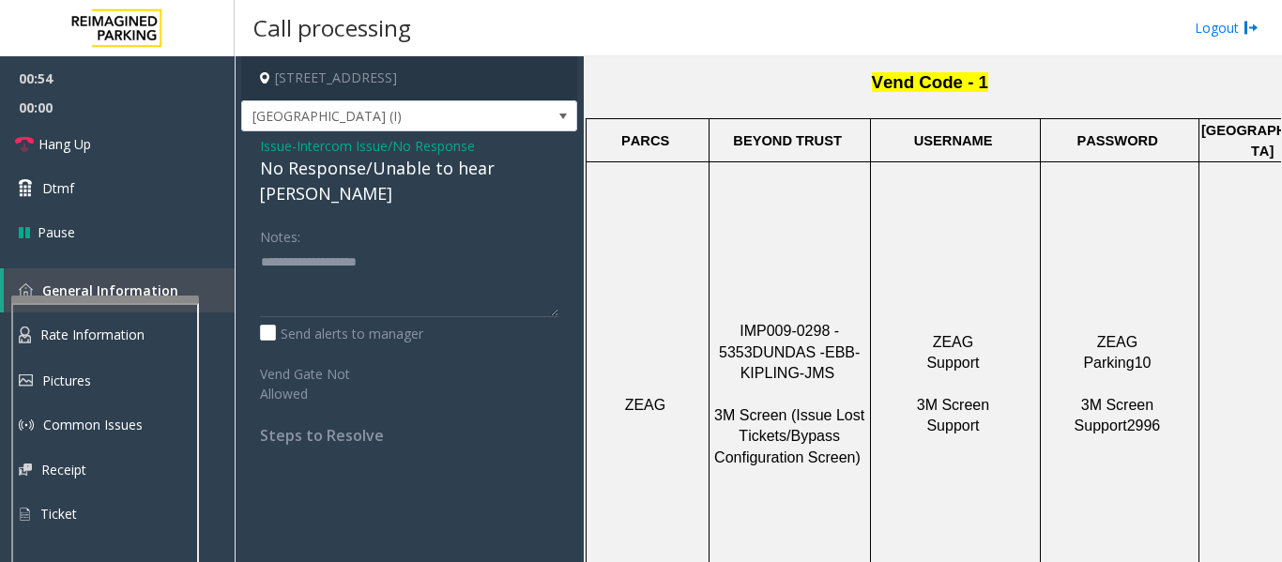
click at [484, 171] on div "No Response/Unable to hear [PERSON_NAME]" at bounding box center [409, 181] width 298 height 51
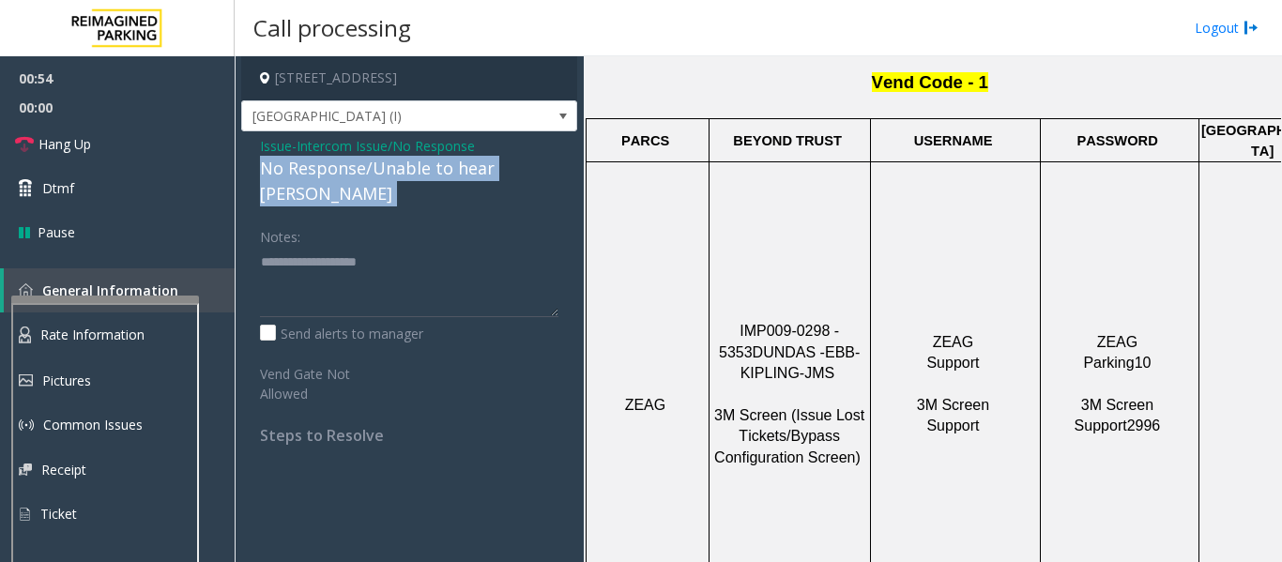
click at [484, 171] on div "No Response/Unable to hear [PERSON_NAME]" at bounding box center [409, 181] width 298 height 51
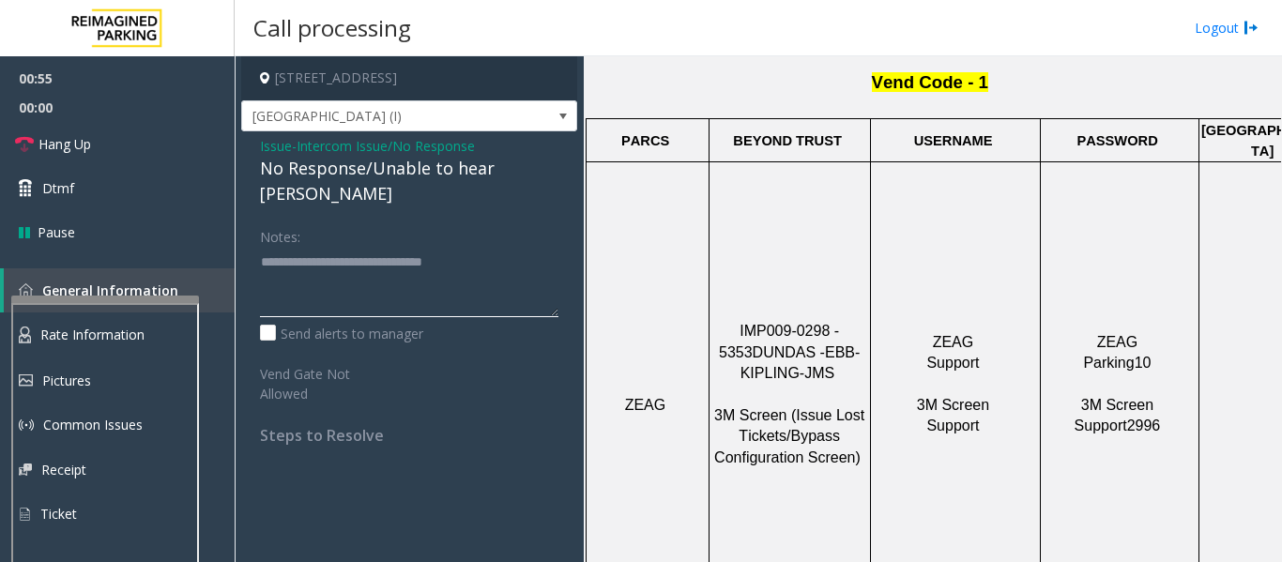
click at [497, 247] on textarea at bounding box center [409, 282] width 298 height 70
type textarea "**********"
click at [45, 137] on span "Hang Up" at bounding box center [64, 144] width 53 height 20
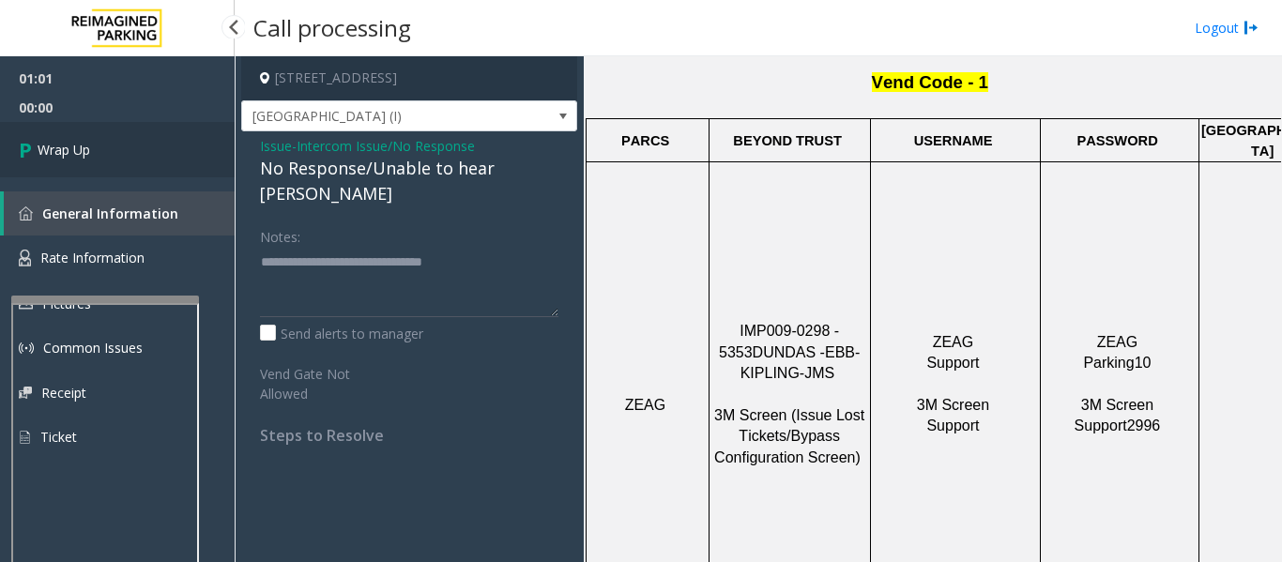
click at [99, 153] on link "Wrap Up" at bounding box center [117, 149] width 235 height 55
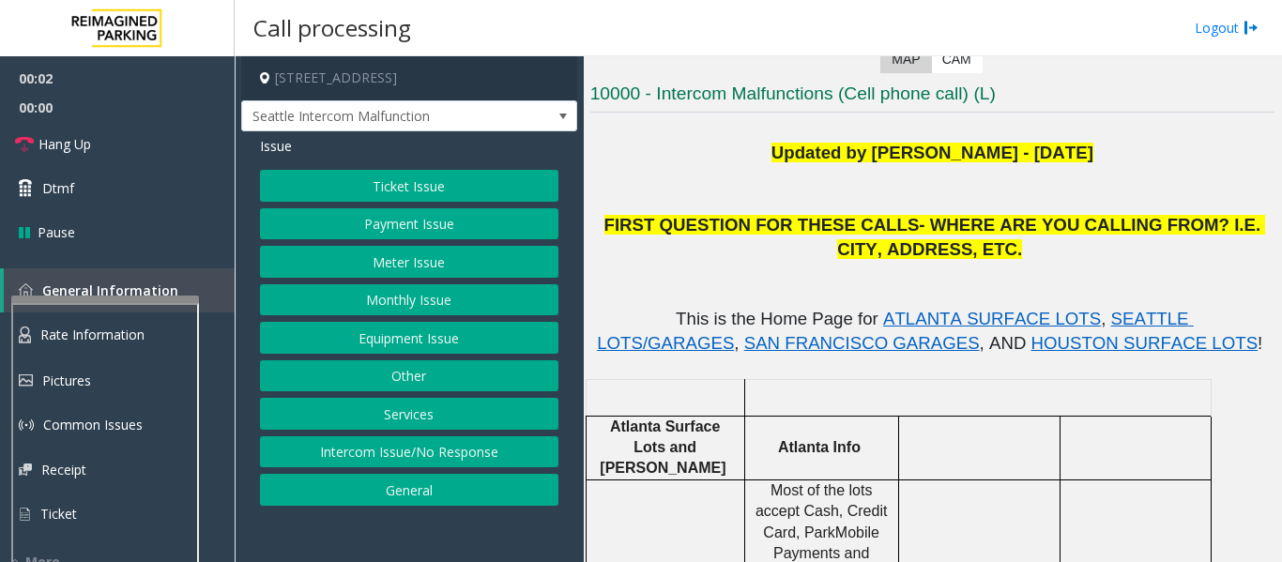
scroll to position [375, 0]
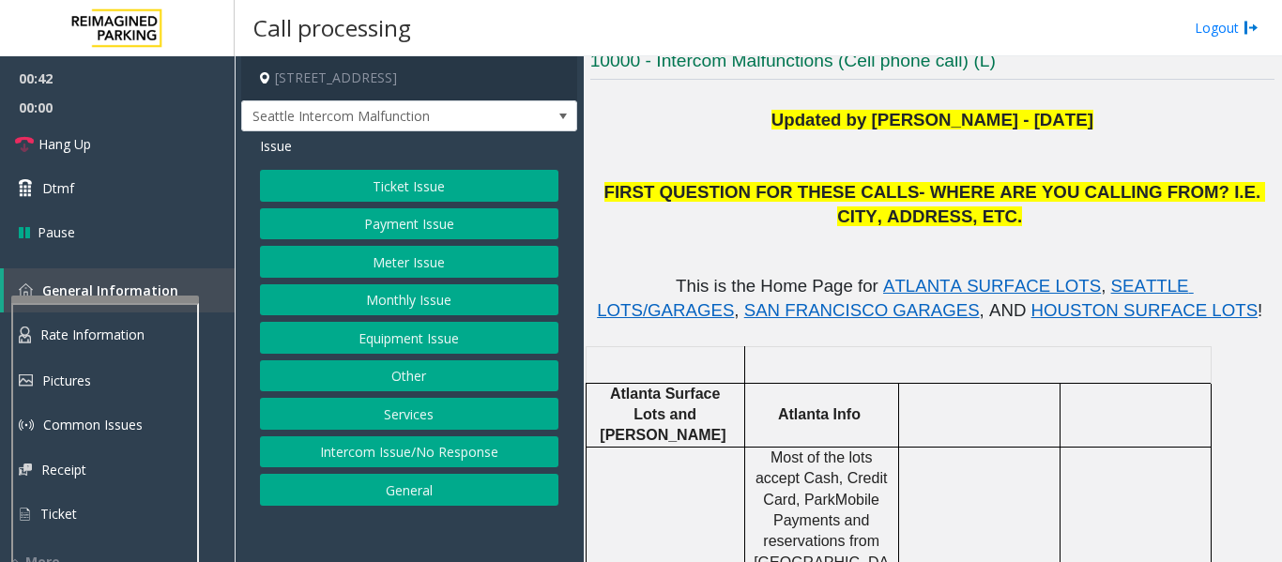
click at [438, 181] on button "Ticket Issue" at bounding box center [409, 186] width 298 height 32
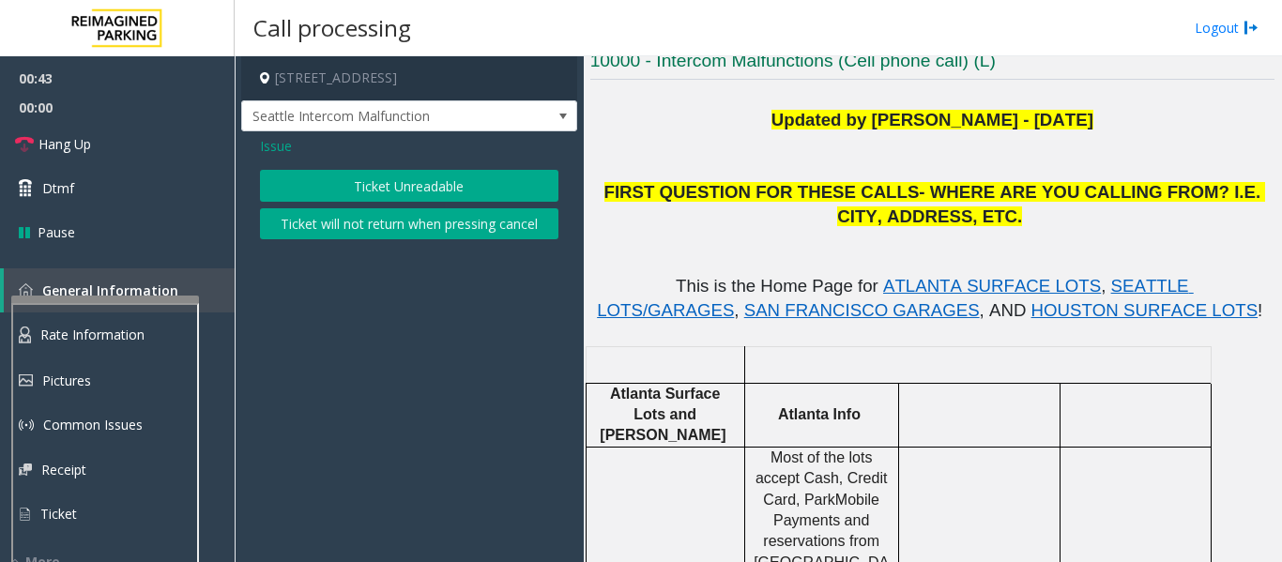
click at [441, 192] on button "Ticket Unreadable" at bounding box center [409, 186] width 298 height 32
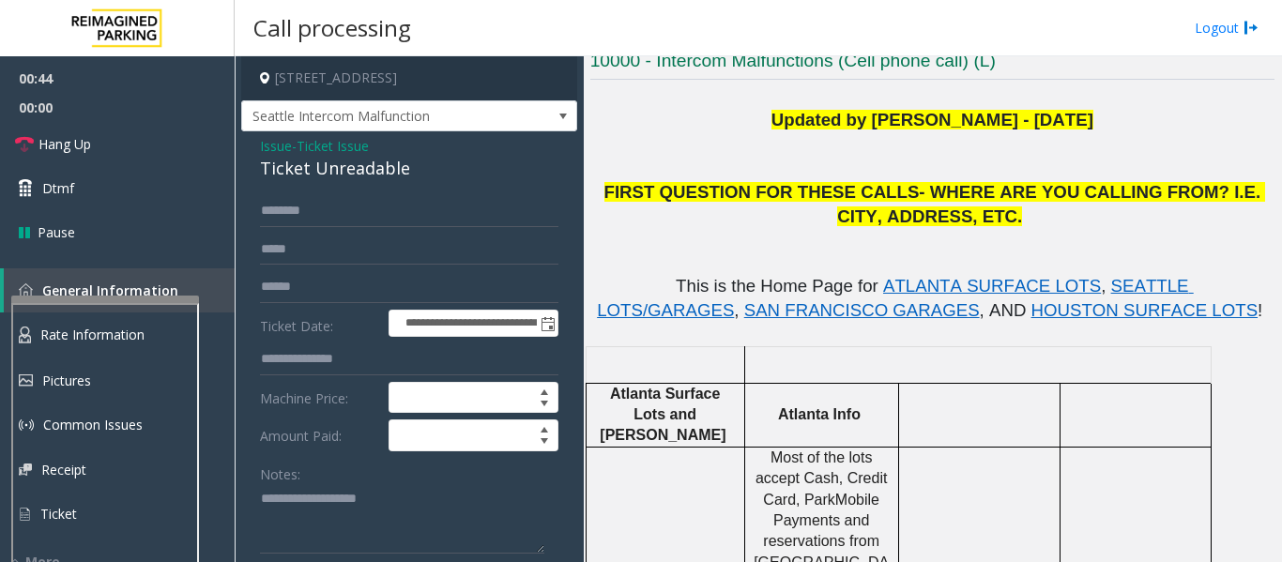
click at [364, 174] on div "Ticket Unreadable" at bounding box center [409, 168] width 298 height 25
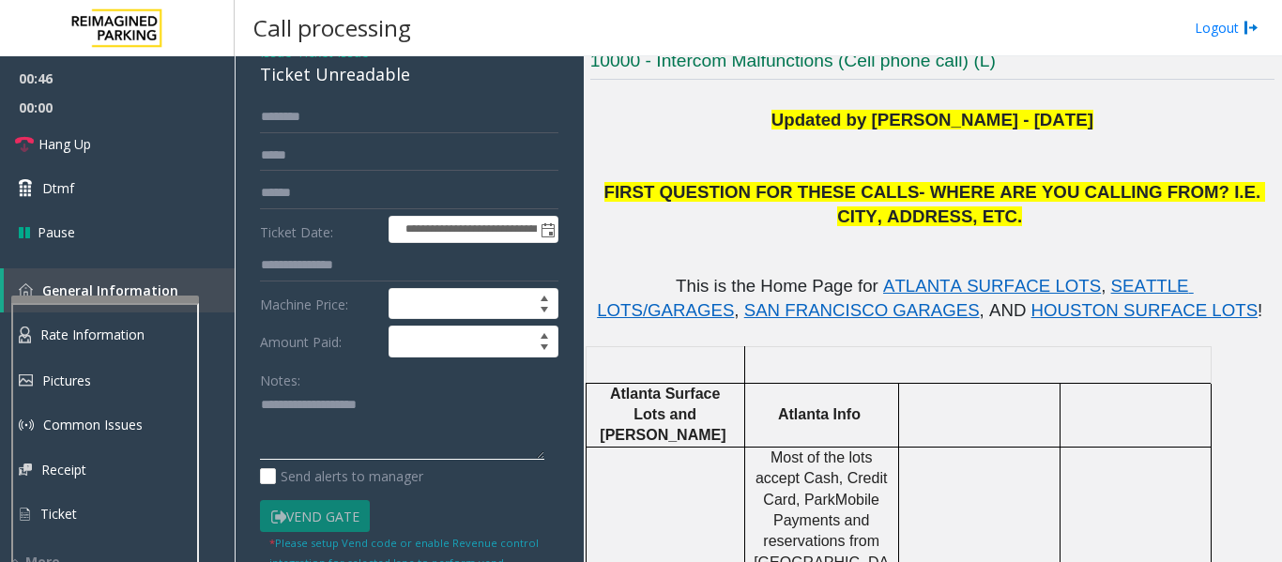
click at [320, 416] on textarea at bounding box center [402, 425] width 284 height 70
paste textarea "**********"
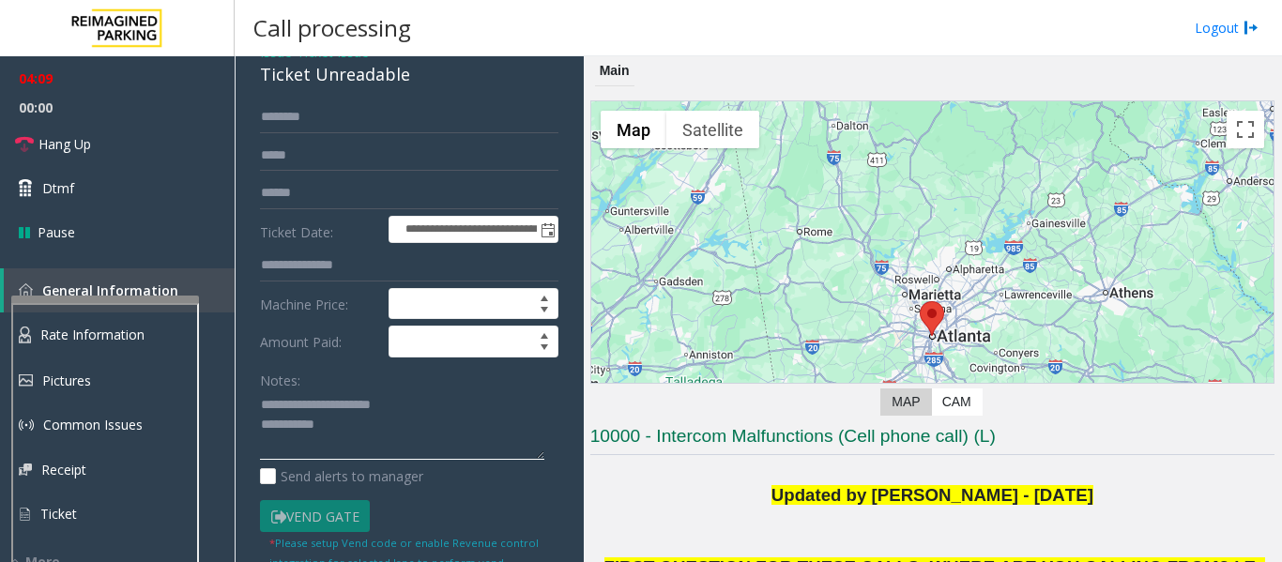
click at [400, 461] on textarea at bounding box center [402, 425] width 284 height 70
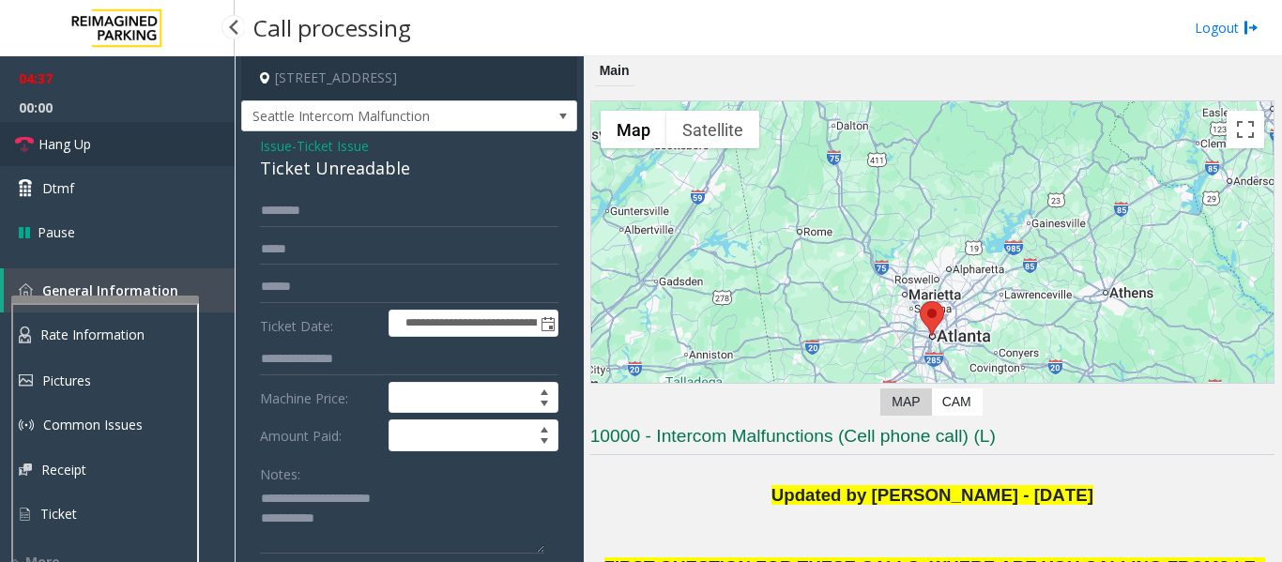
click at [129, 136] on link "Hang Up" at bounding box center [117, 144] width 235 height 44
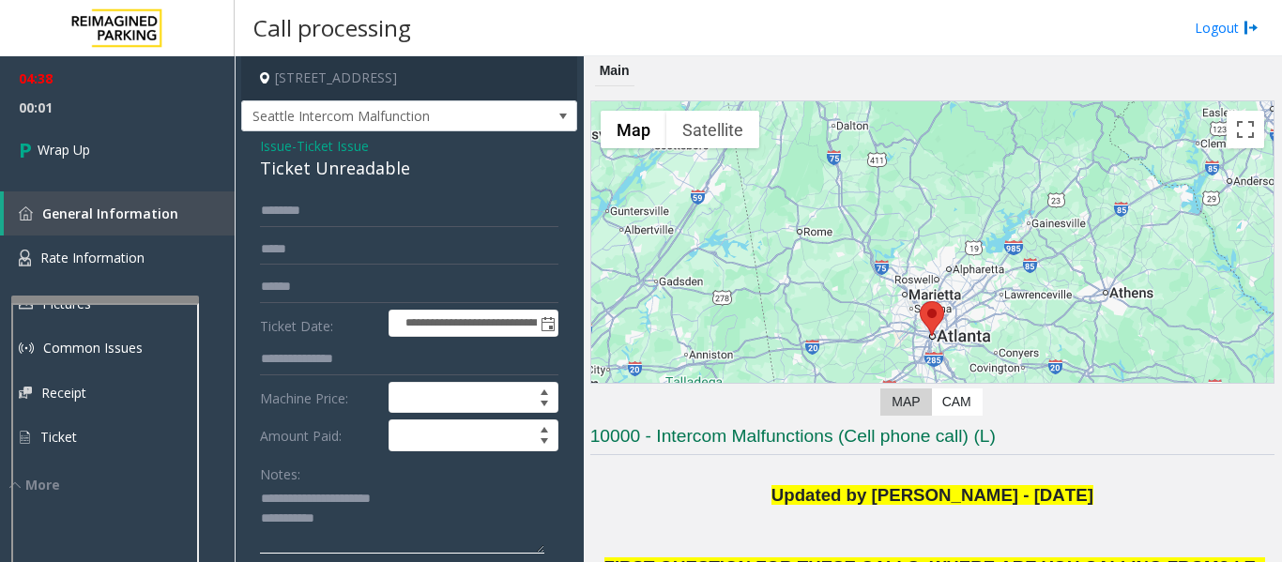
click at [402, 555] on textarea at bounding box center [402, 519] width 284 height 70
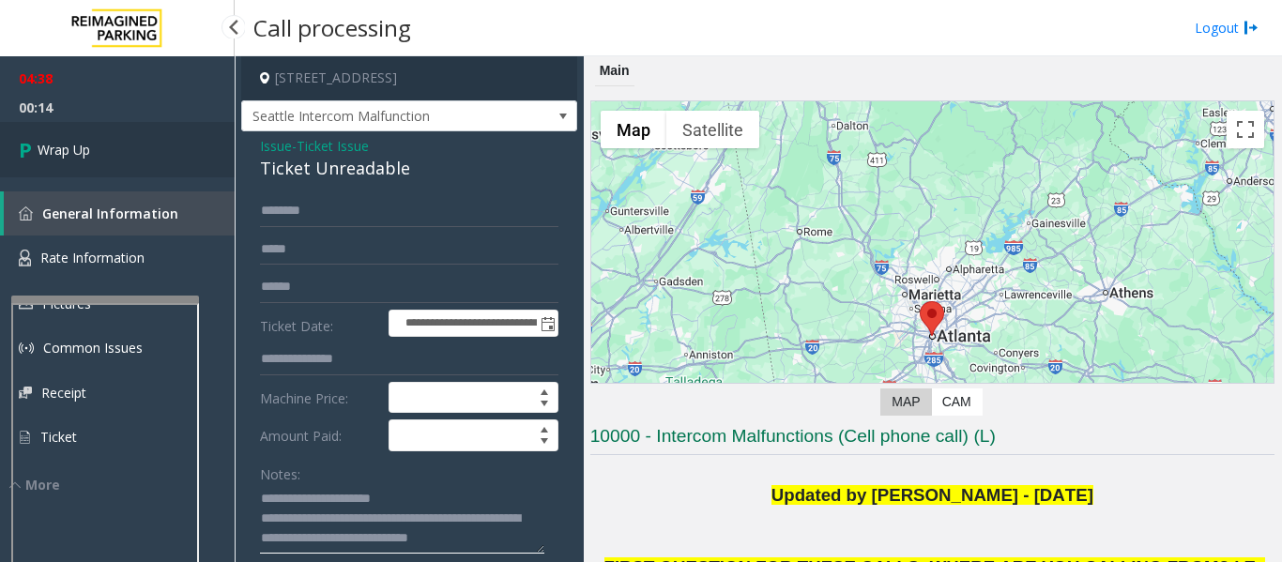
type textarea "**********"
click at [153, 134] on link "Wrap Up" at bounding box center [117, 149] width 235 height 55
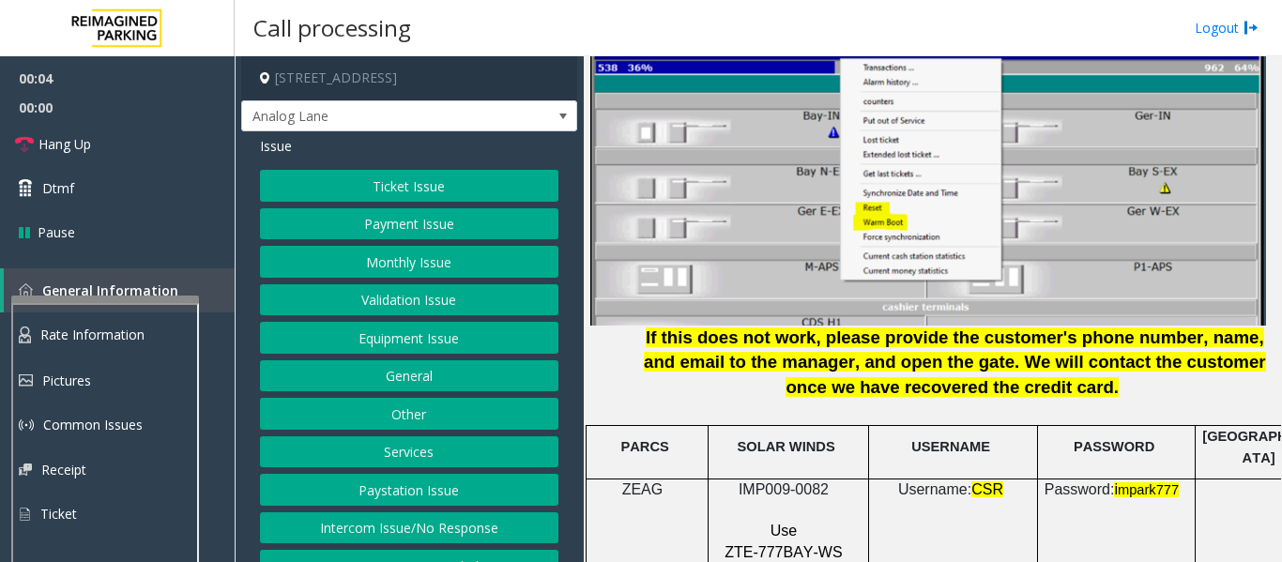
scroll to position [2534, 0]
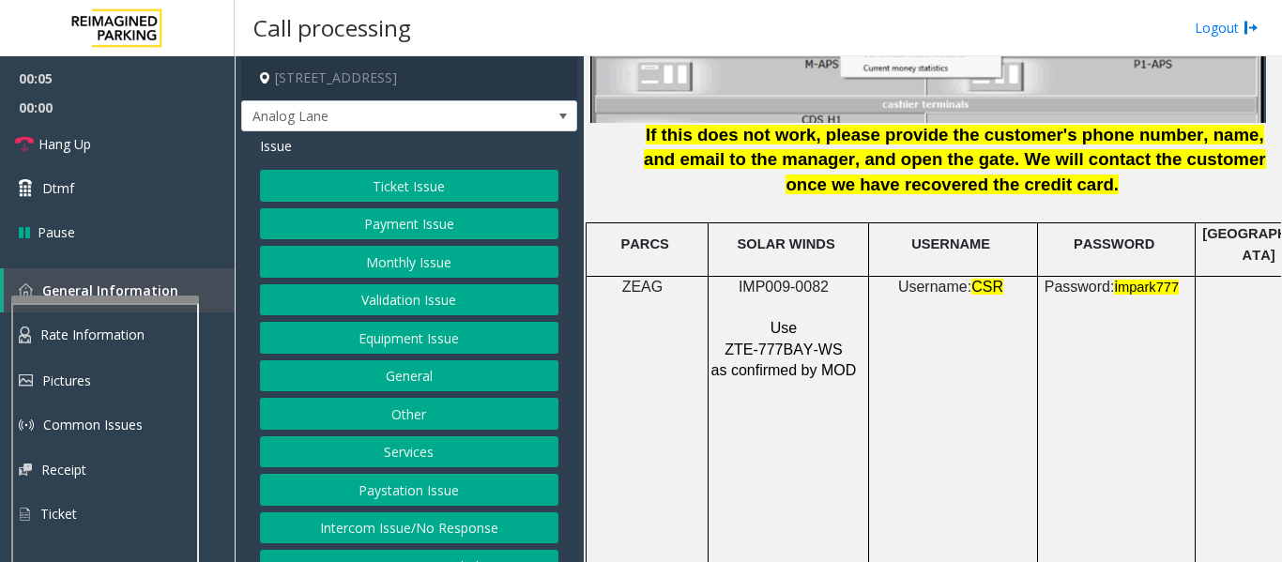
click at [812, 279] on span "IMP009-0082" at bounding box center [784, 287] width 90 height 16
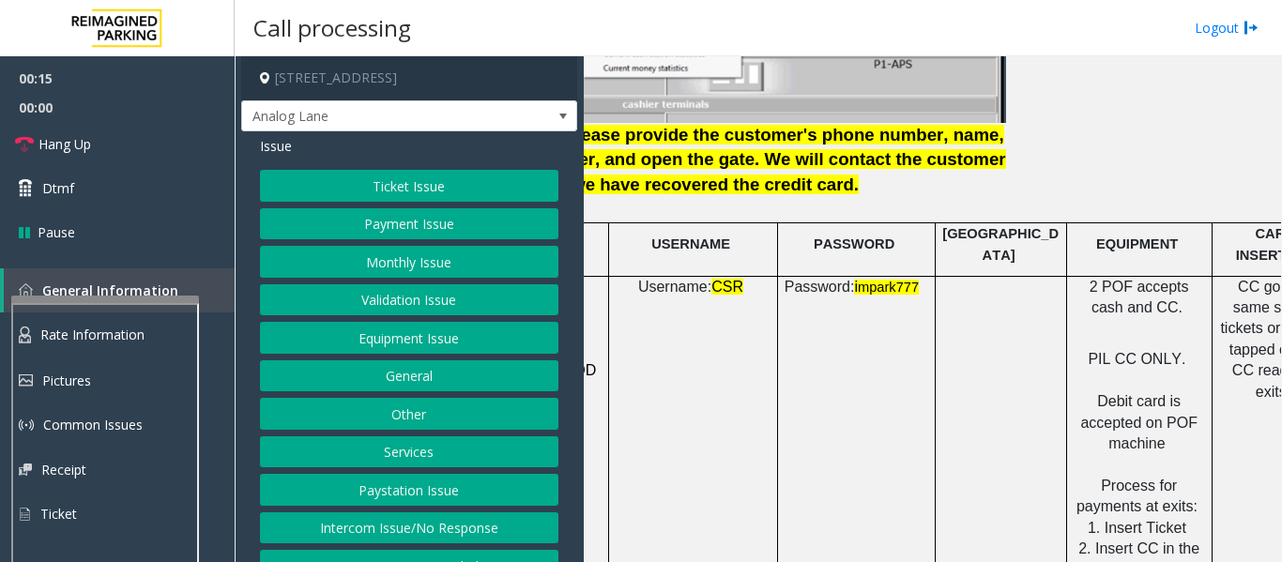
scroll to position [2534, 332]
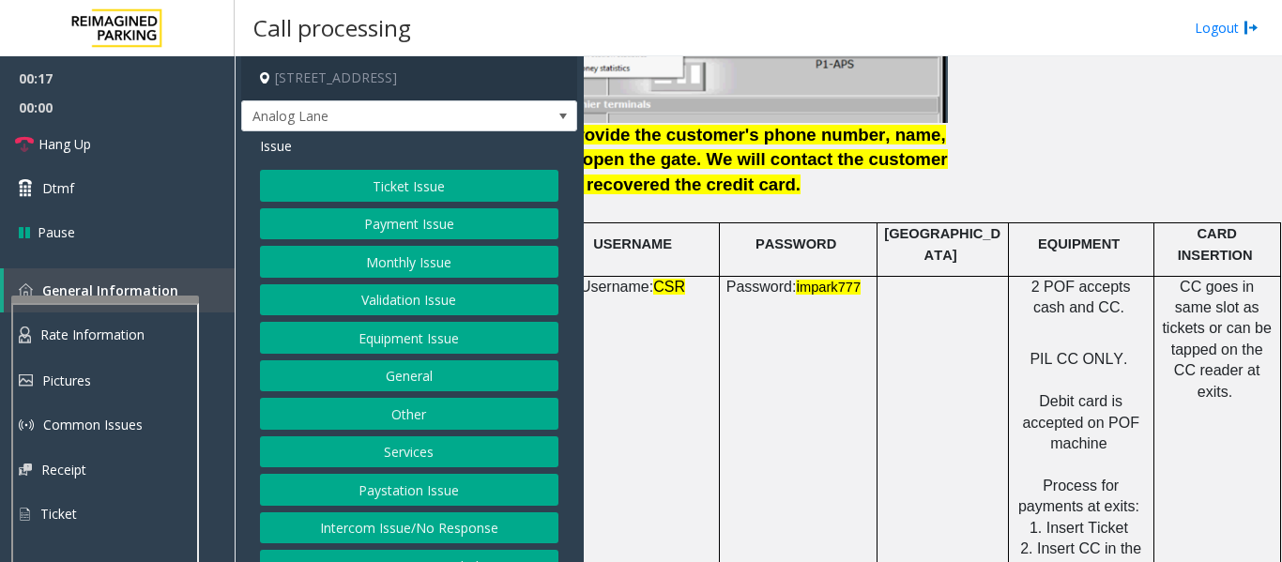
click at [370, 270] on button "Monthly Issue" at bounding box center [409, 262] width 298 height 32
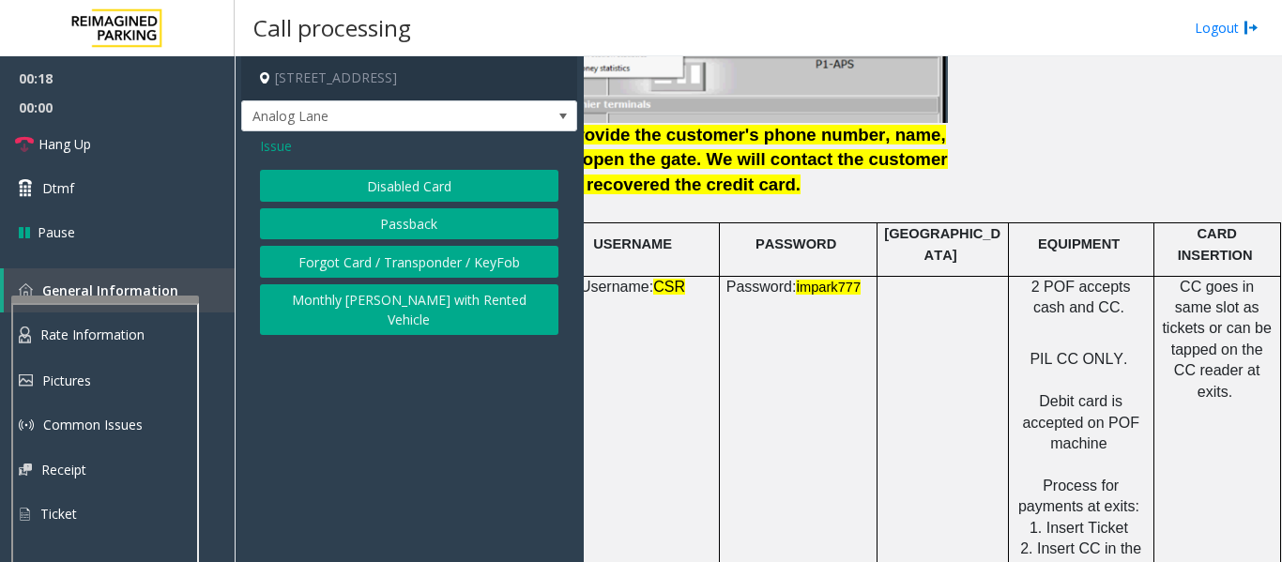
click at [267, 153] on span "Issue" at bounding box center [276, 146] width 32 height 20
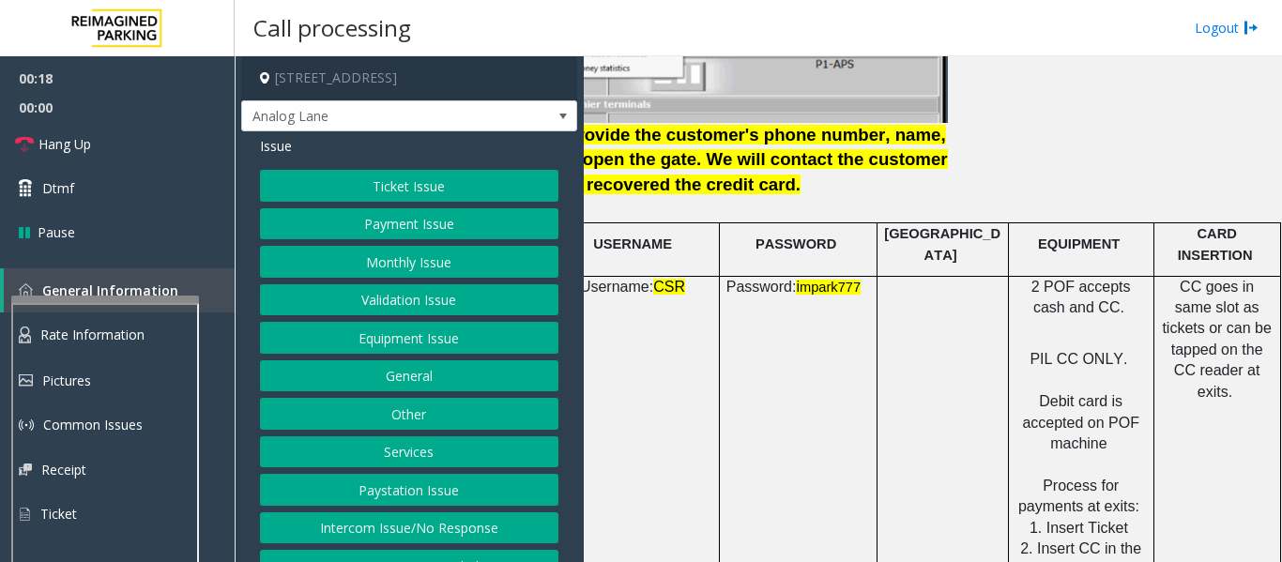
click at [424, 181] on button "Ticket Issue" at bounding box center [409, 186] width 298 height 32
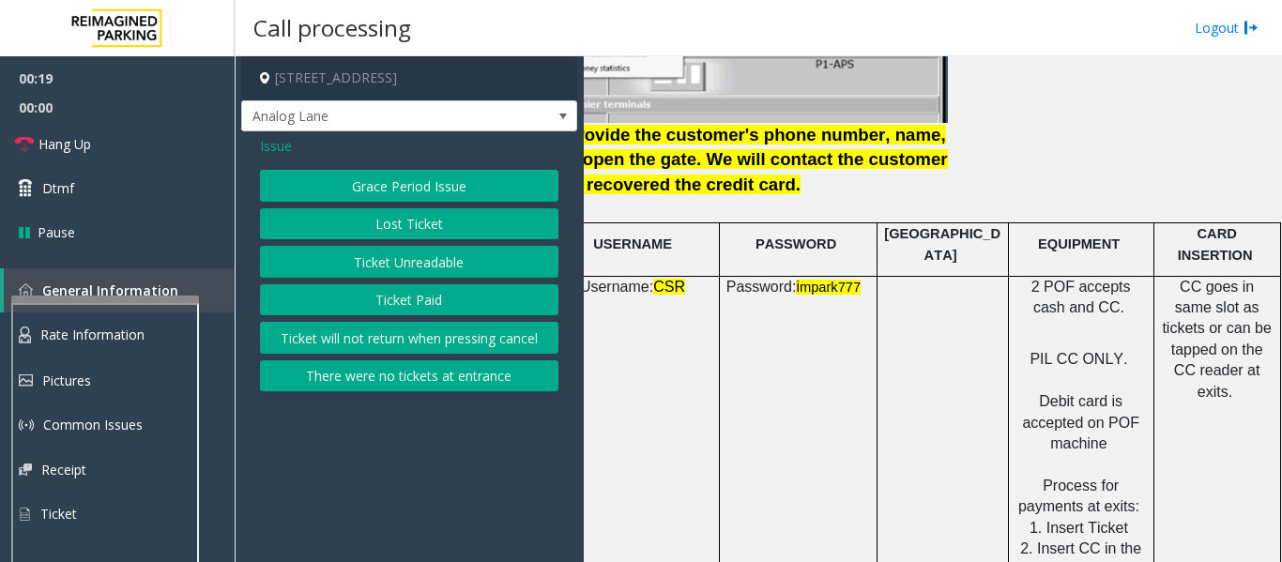
click at [275, 151] on span "Issue" at bounding box center [276, 146] width 32 height 20
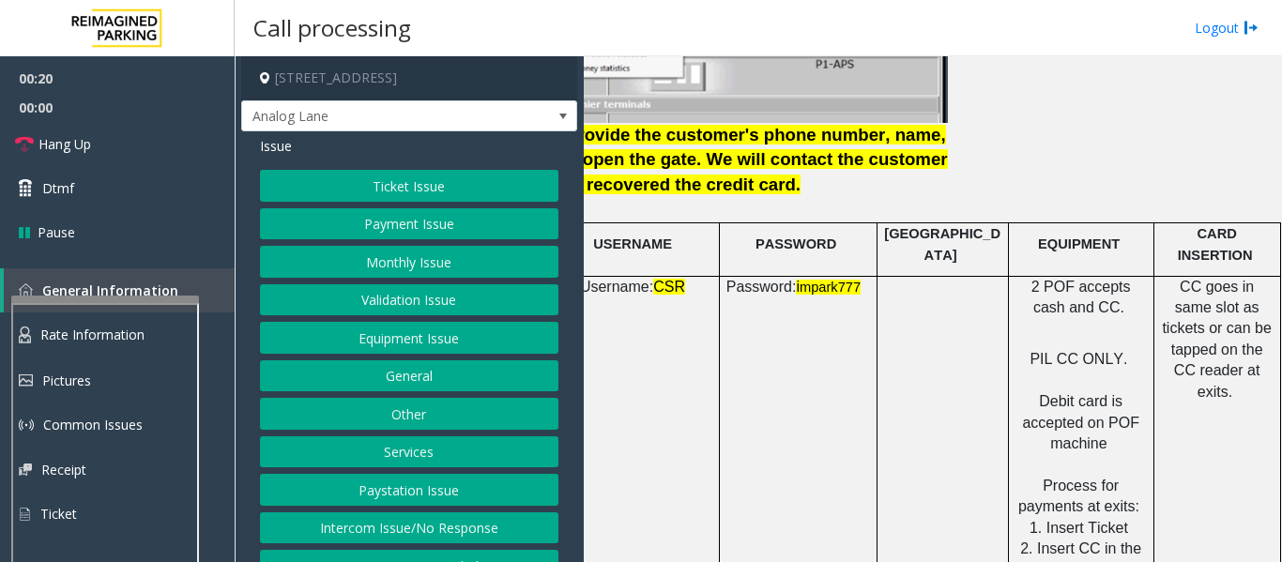
click at [353, 230] on button "Payment Issue" at bounding box center [409, 224] width 298 height 32
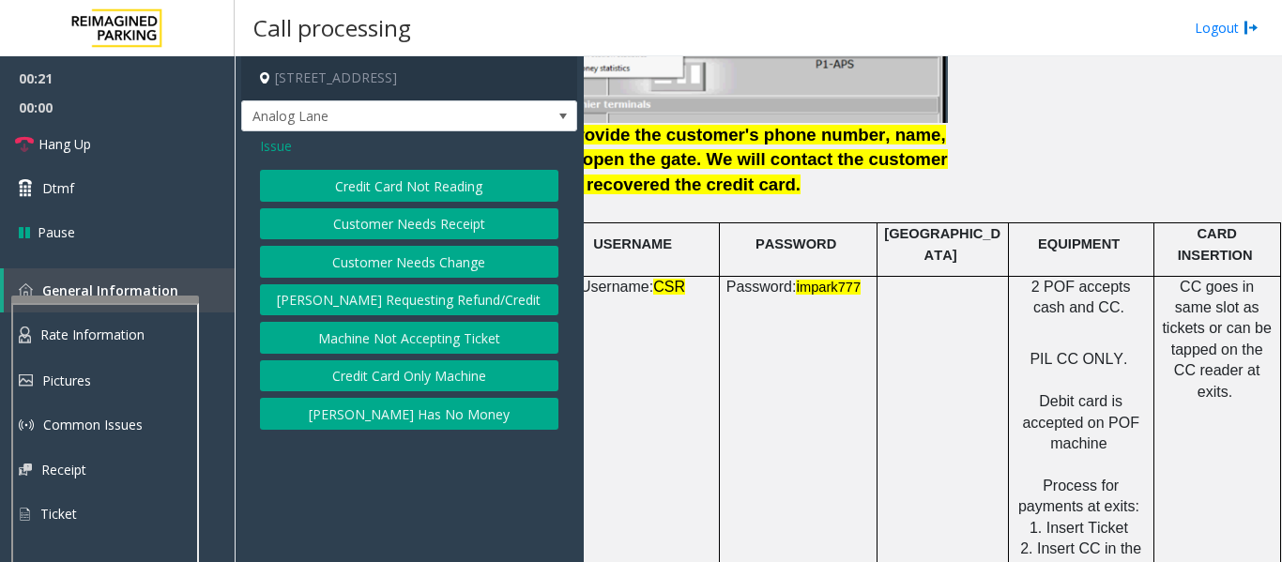
click at [398, 193] on button "Credit Card Not Reading" at bounding box center [409, 186] width 298 height 32
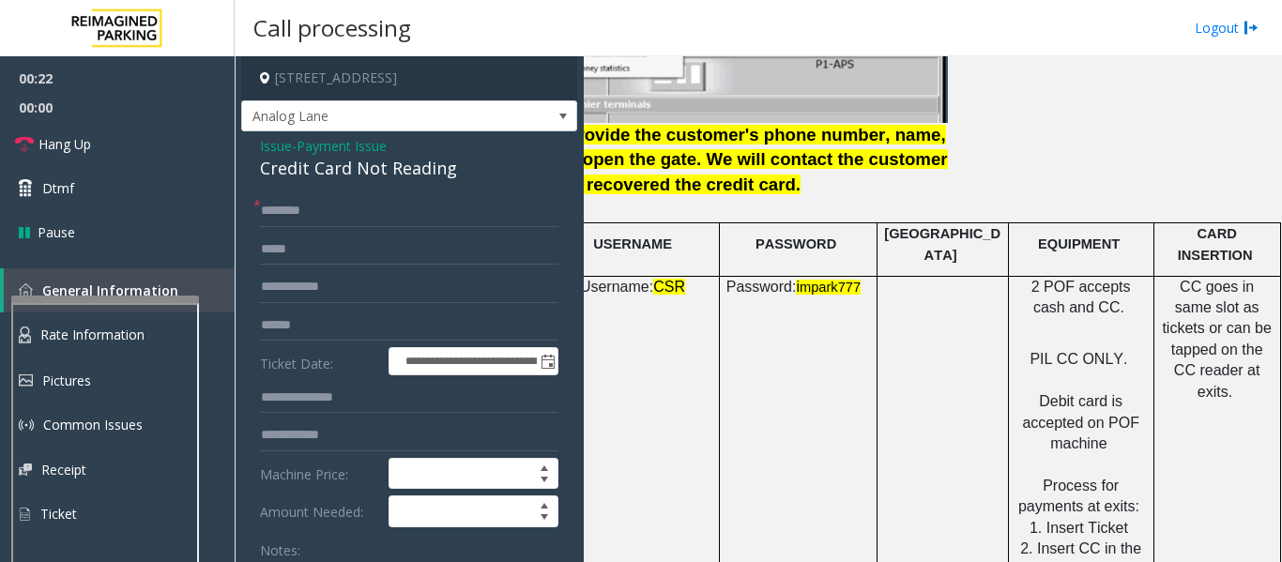
click at [353, 171] on div "Credit Card Not Reading" at bounding box center [409, 168] width 298 height 25
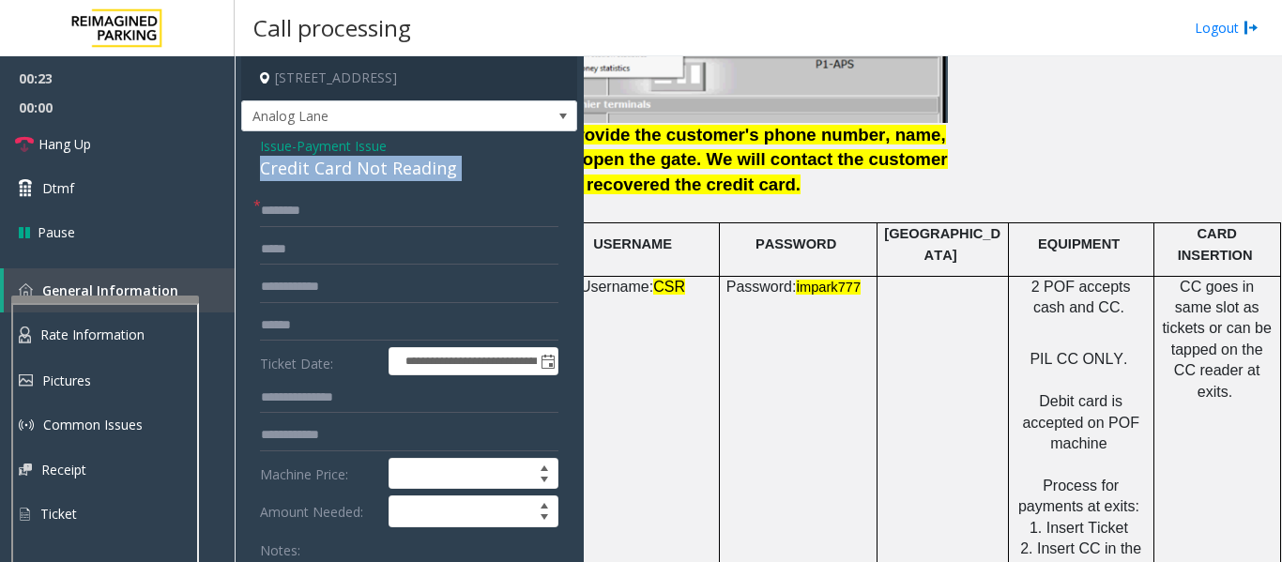
click at [353, 171] on div "Credit Card Not Reading" at bounding box center [409, 168] width 298 height 25
click at [361, 212] on input "text" at bounding box center [409, 211] width 298 height 32
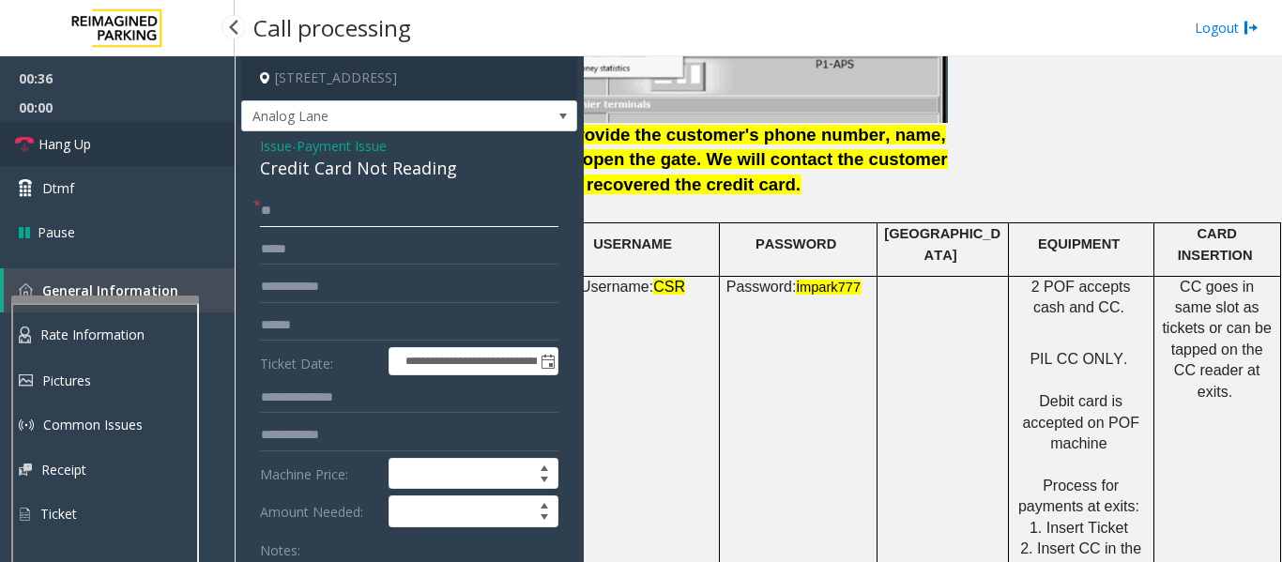
type input "**"
click at [84, 156] on link "Hang Up" at bounding box center [117, 144] width 235 height 44
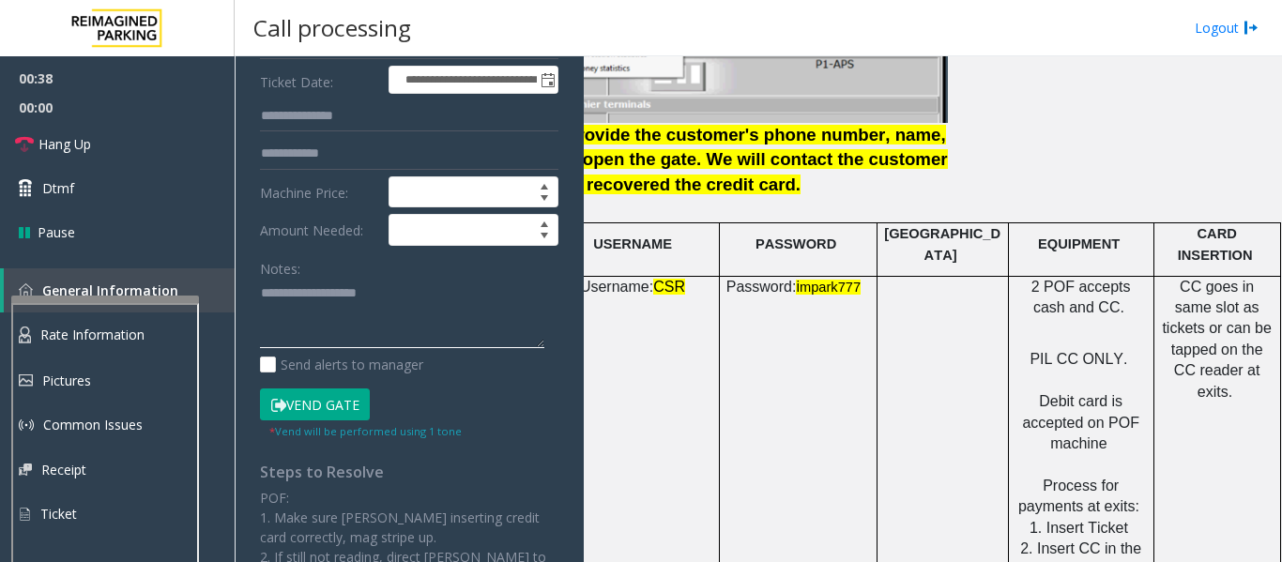
click at [382, 325] on textarea at bounding box center [402, 314] width 284 height 70
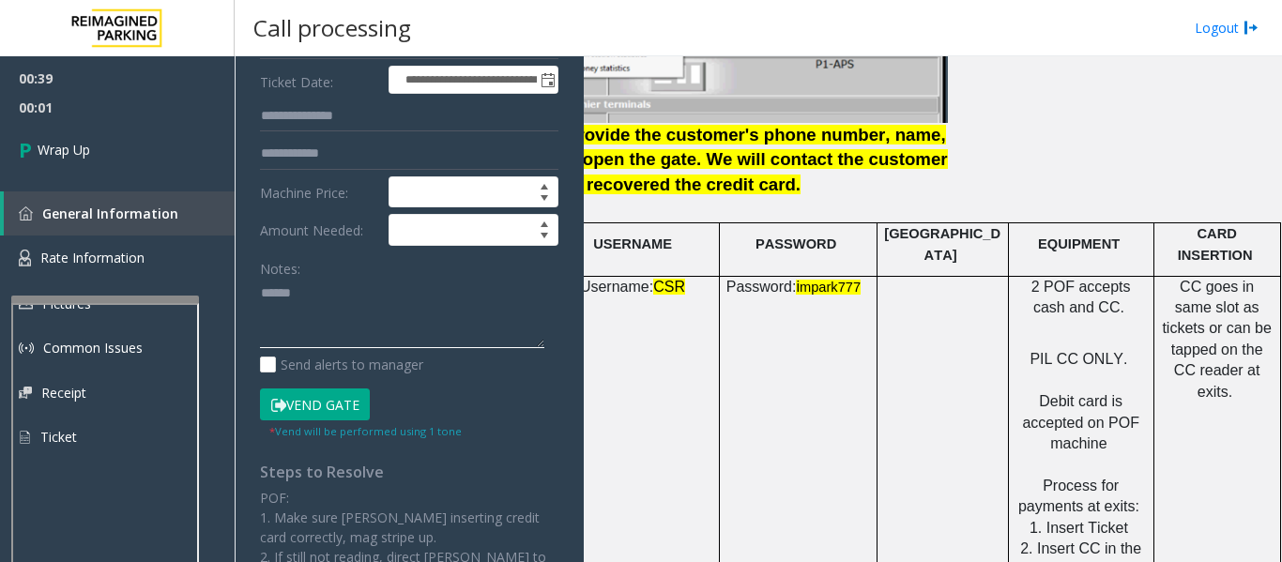
paste textarea "**********"
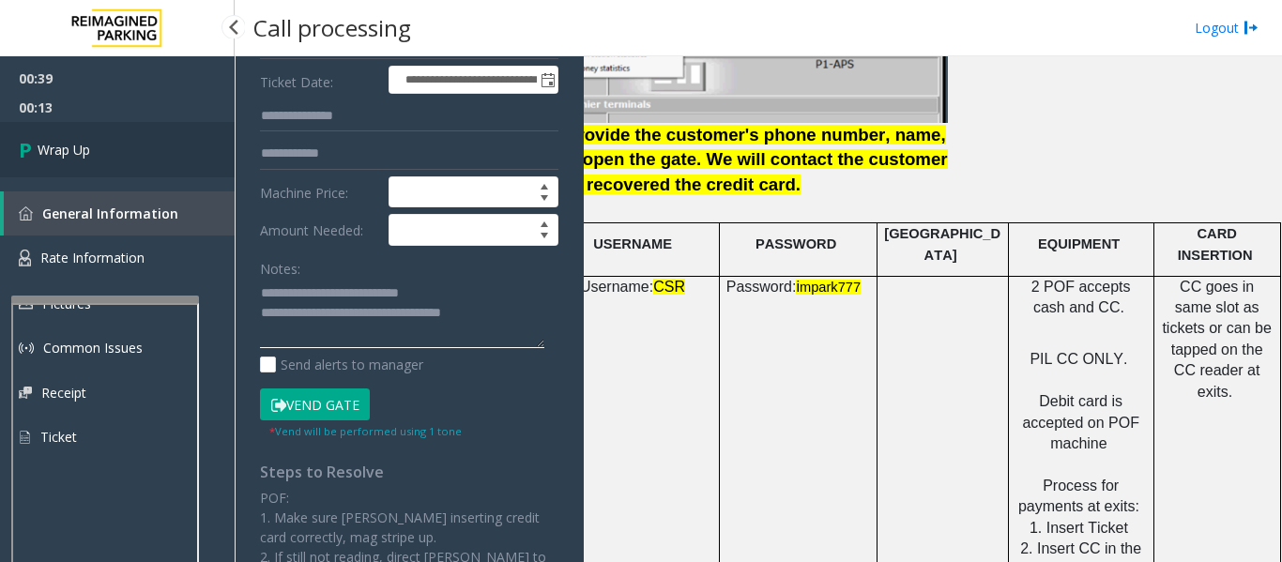
type textarea "**********"
click at [194, 166] on link "Wrap Up" at bounding box center [117, 149] width 235 height 55
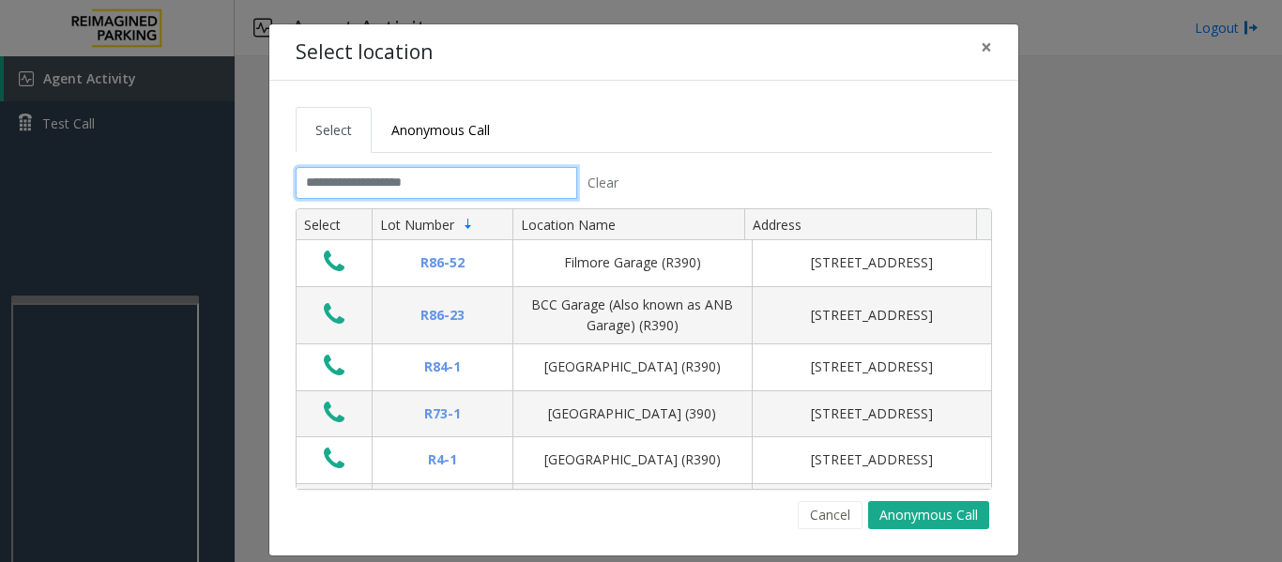
click at [344, 194] on input "text" at bounding box center [437, 183] width 282 height 32
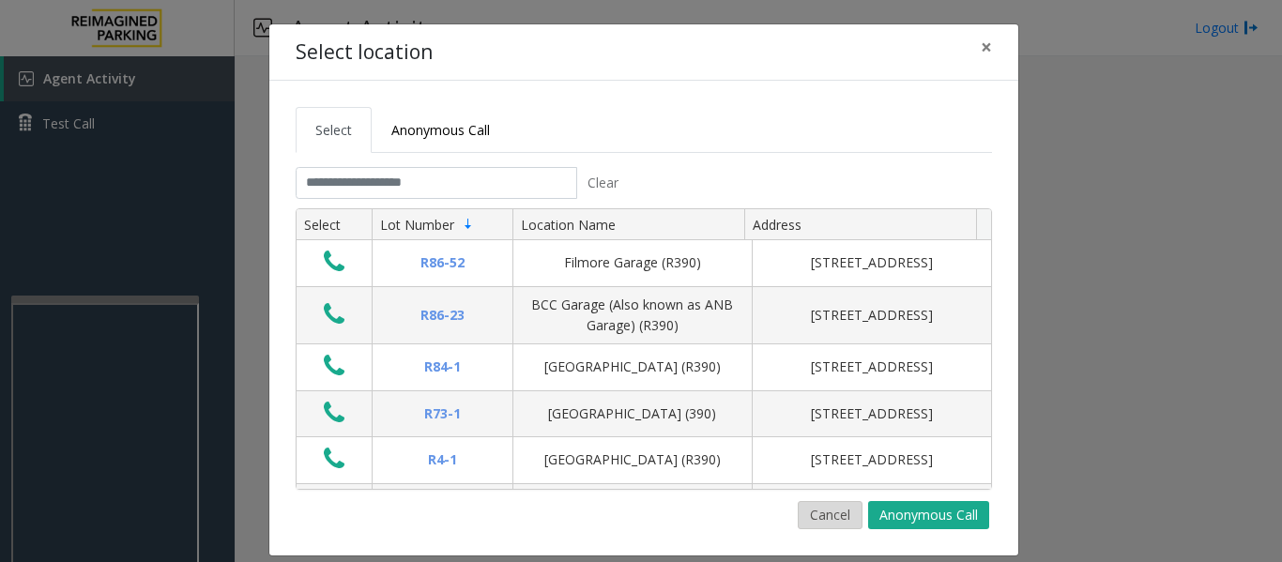
click at [810, 507] on button "Cancel" at bounding box center [830, 515] width 65 height 28
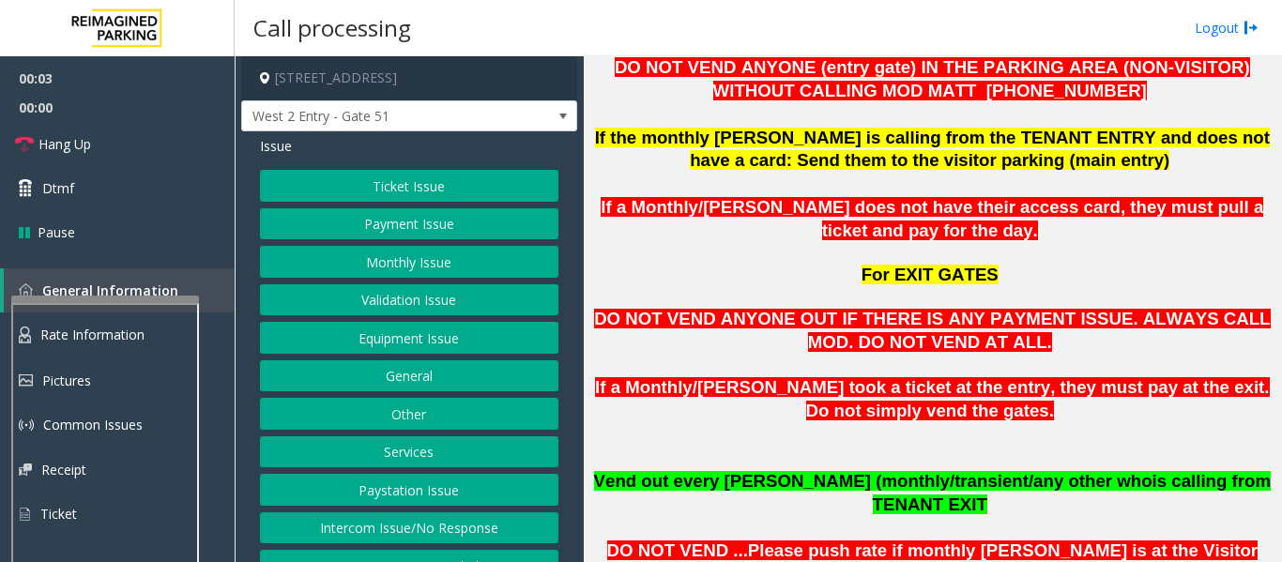
scroll to position [1595, 0]
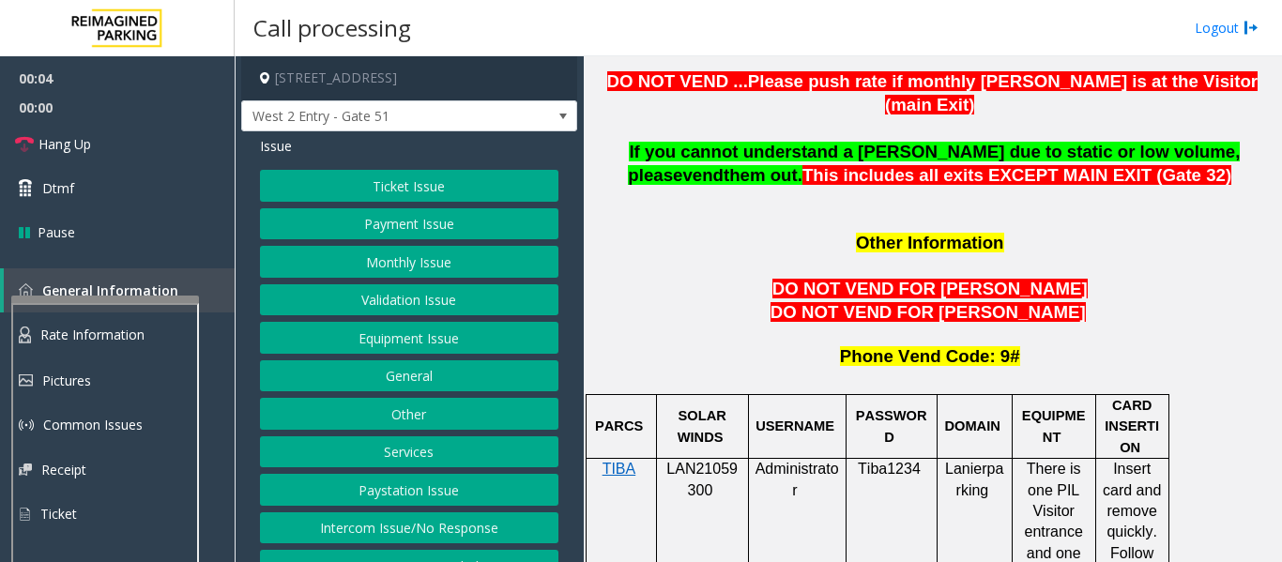
click at [719, 459] on p "LAN21059300" at bounding box center [703, 480] width 78 height 42
click at [31, 153] on icon at bounding box center [24, 144] width 19 height 19
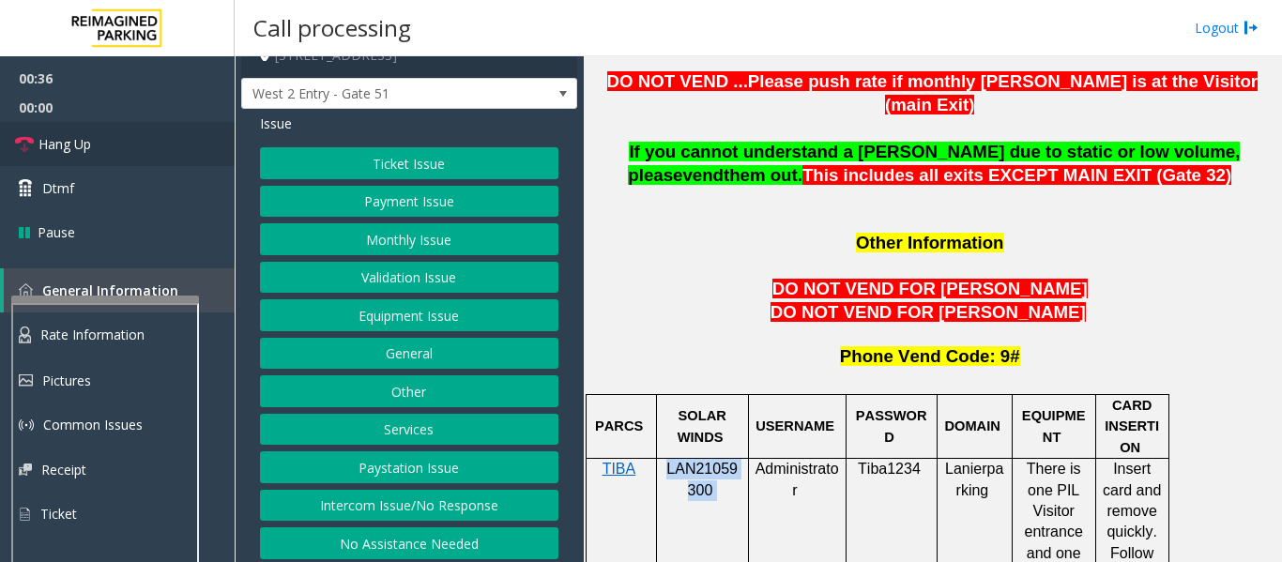
scroll to position [29, 0]
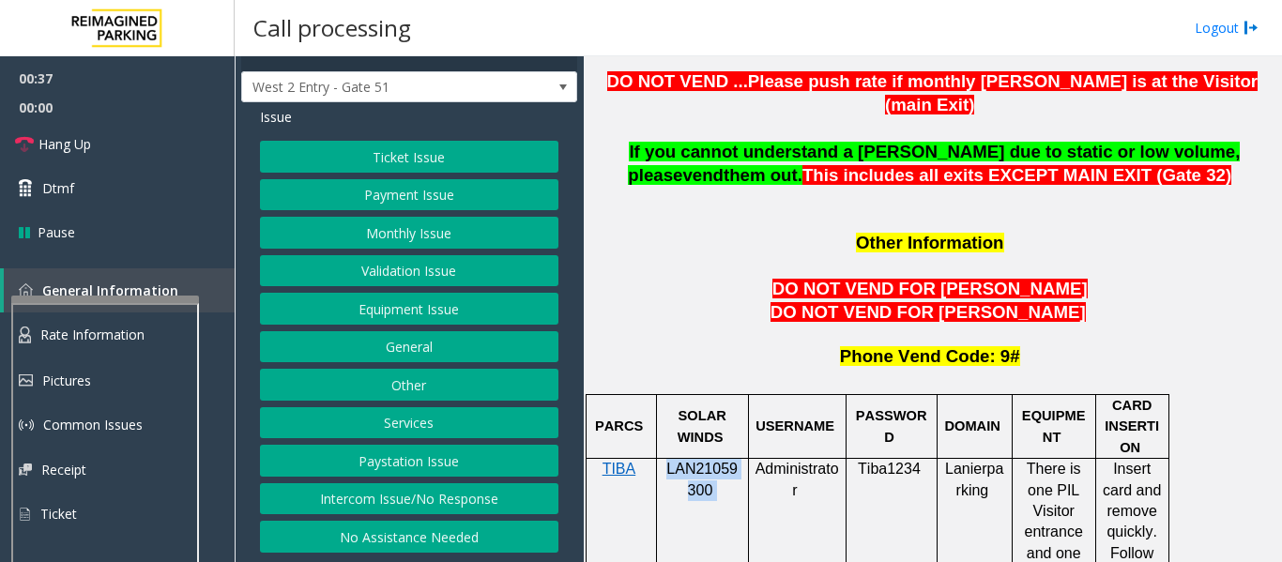
click at [429, 385] on button "Other" at bounding box center [409, 385] width 298 height 32
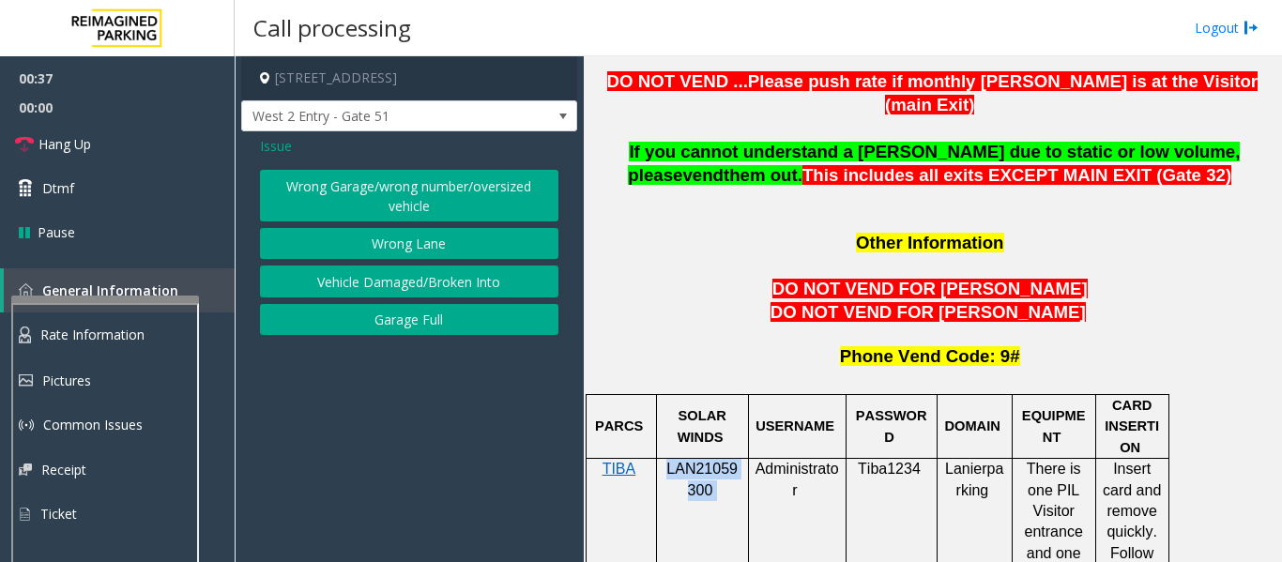
scroll to position [0, 0]
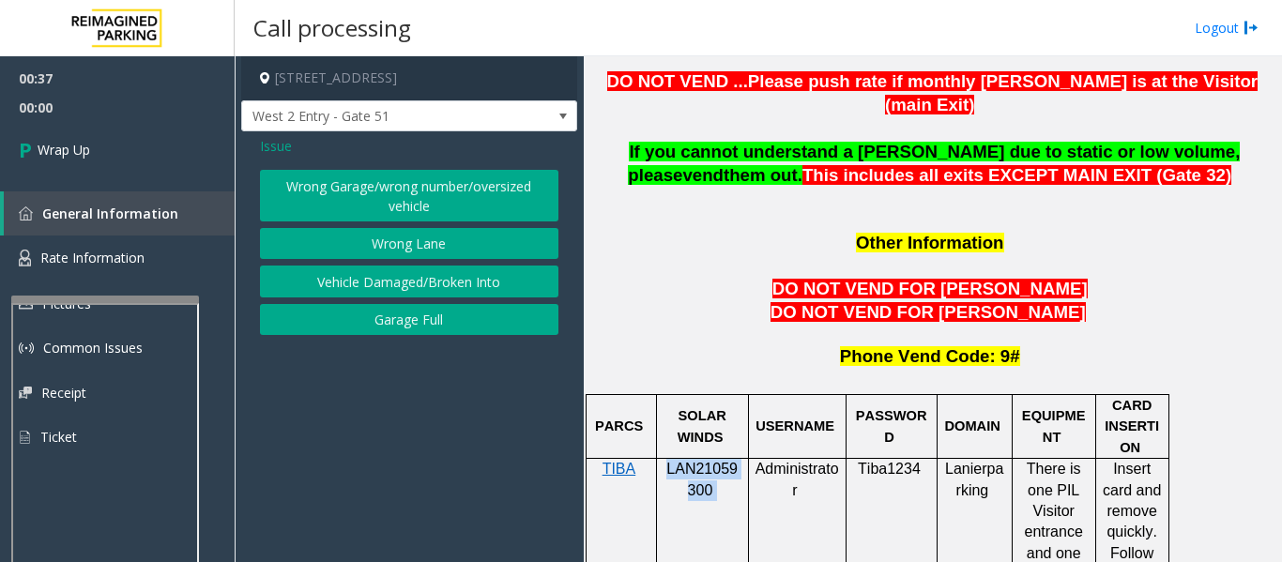
click at [440, 240] on button "Wrong Lane" at bounding box center [409, 244] width 298 height 32
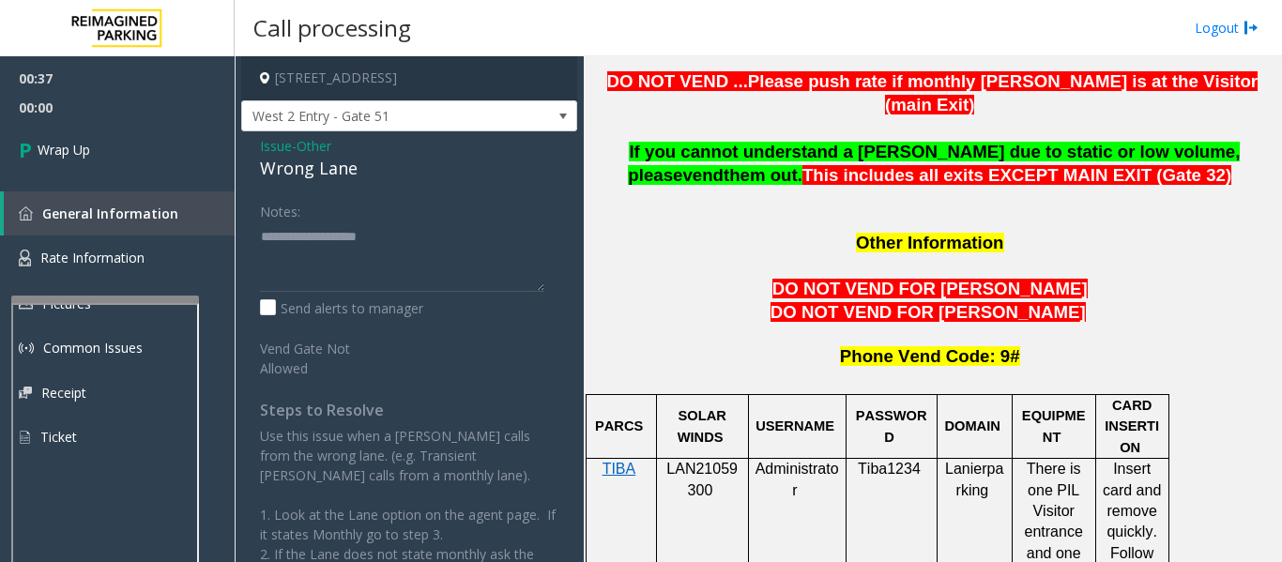
click at [327, 175] on div "Wrong Lane" at bounding box center [409, 168] width 298 height 25
click at [371, 249] on textarea at bounding box center [402, 256] width 284 height 70
paste textarea "**********"
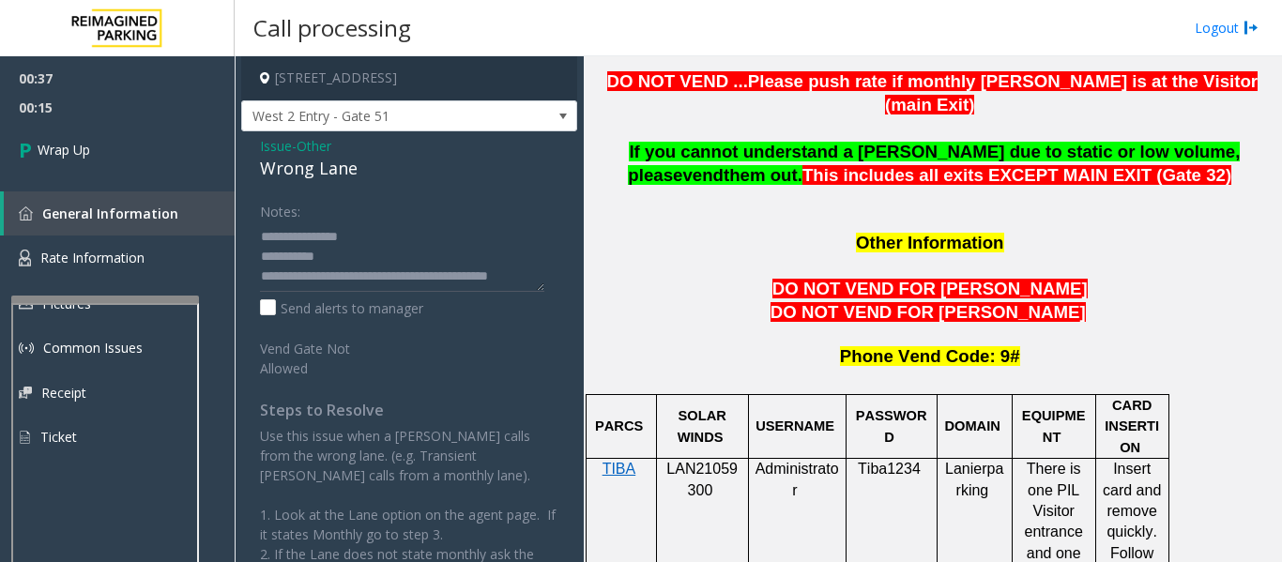
click at [260, 275] on div "Notes: Send alerts to manager Vend Gate Not Allowed Steps to Resolve Use this i…" at bounding box center [409, 488] width 327 height 586
click at [265, 275] on textarea at bounding box center [402, 256] width 284 height 70
click at [274, 285] on textarea at bounding box center [402, 256] width 284 height 70
click at [270, 283] on textarea at bounding box center [402, 256] width 284 height 70
click at [265, 278] on textarea at bounding box center [402, 256] width 284 height 70
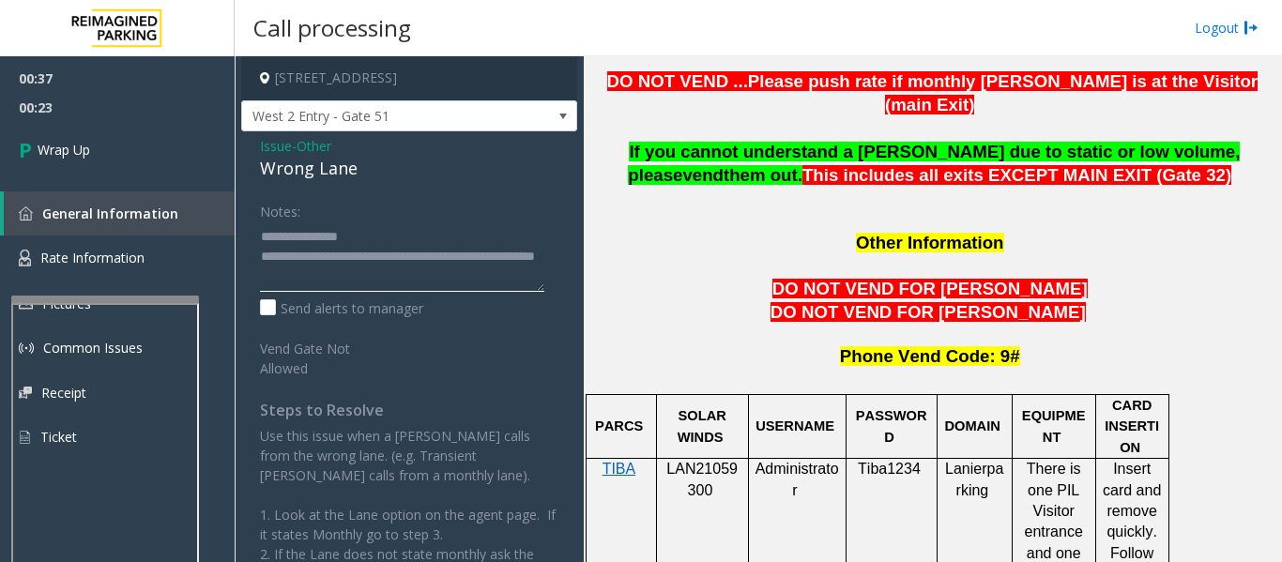
drag, startPoint x: 276, startPoint y: 281, endPoint x: 353, endPoint y: 280, distance: 77.0
click at [353, 280] on textarea at bounding box center [402, 256] width 284 height 70
type textarea "**********"
click at [116, 149] on link "Wrap Up" at bounding box center [117, 149] width 235 height 55
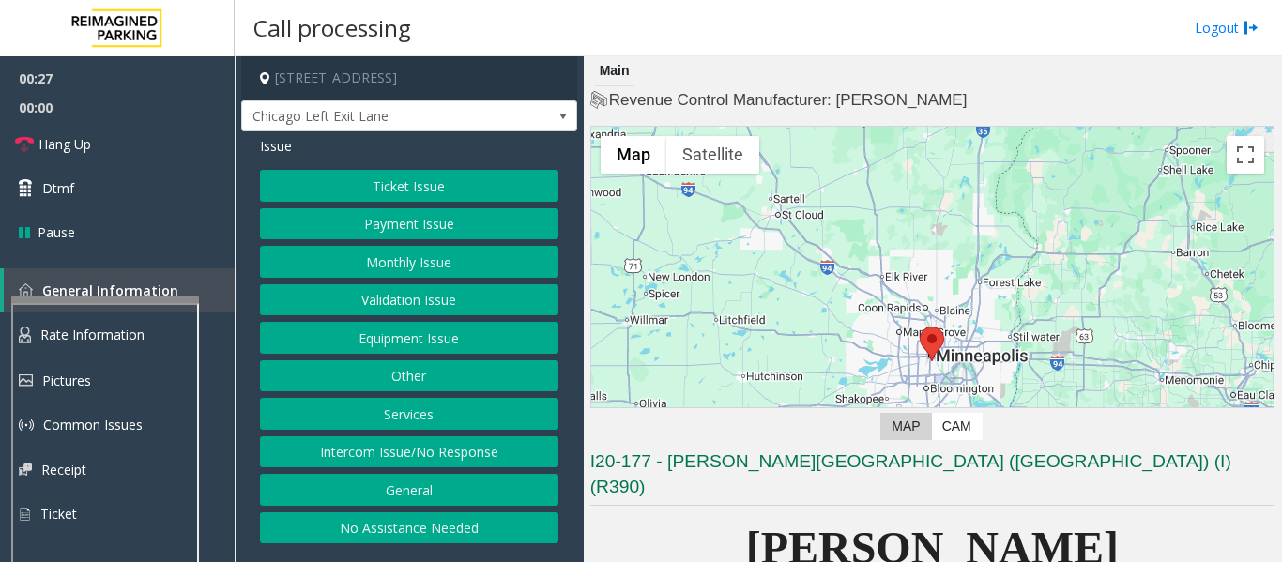
click at [416, 464] on button "Intercom Issue/No Response" at bounding box center [409, 452] width 298 height 32
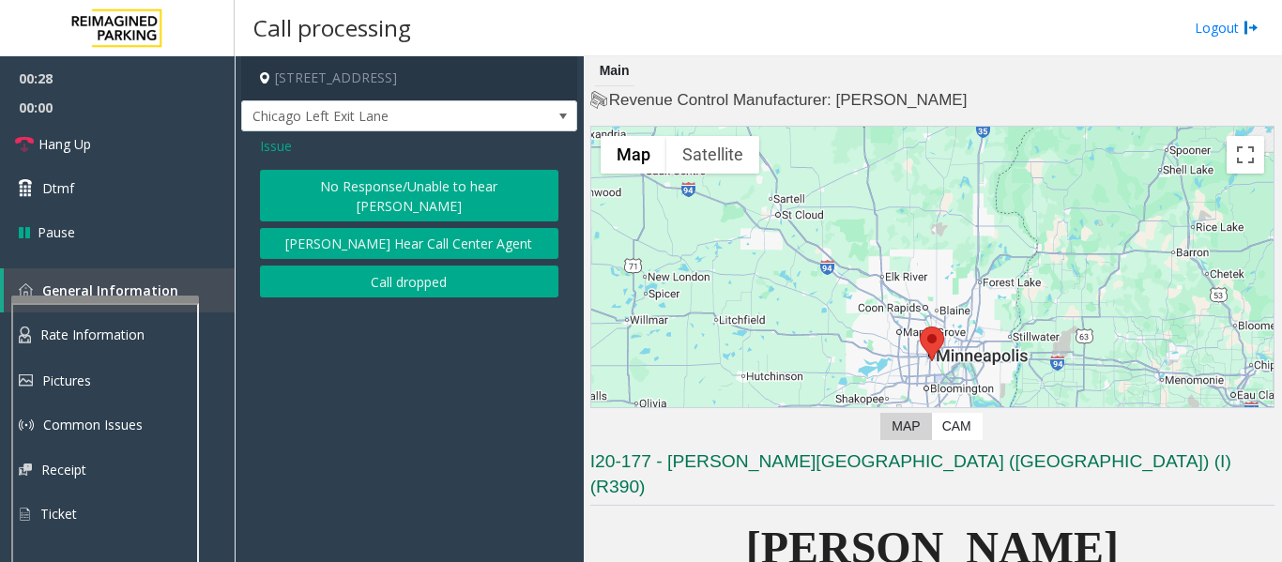
click at [459, 237] on button "[PERSON_NAME] Hear Call Center Agent" at bounding box center [409, 244] width 298 height 32
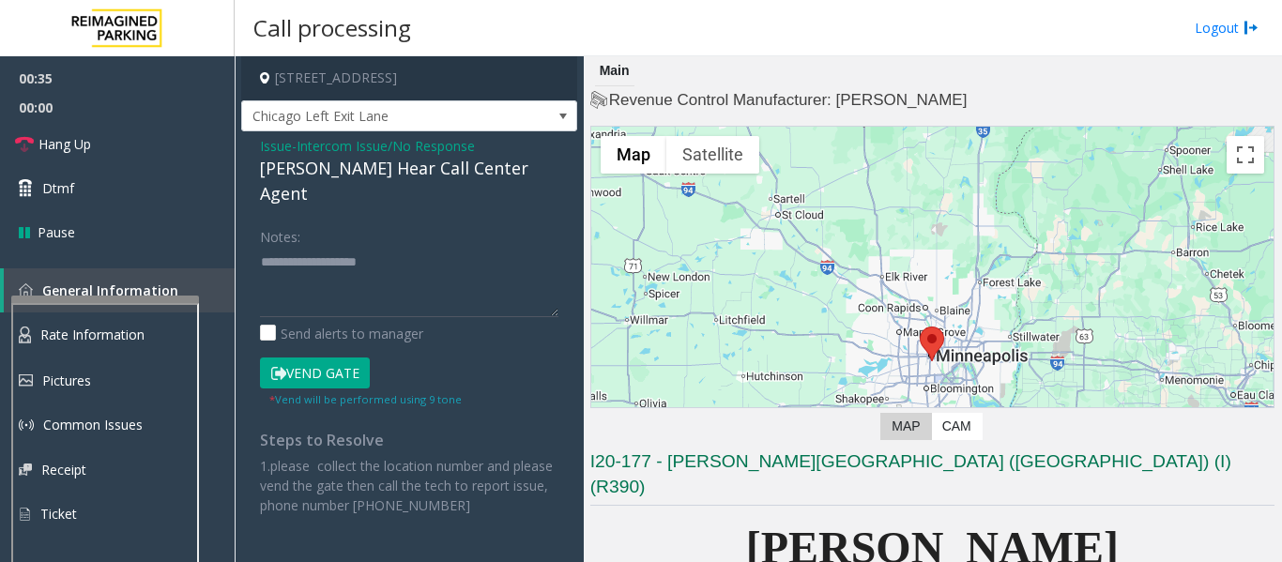
click at [279, 148] on span "Issue" at bounding box center [276, 146] width 32 height 20
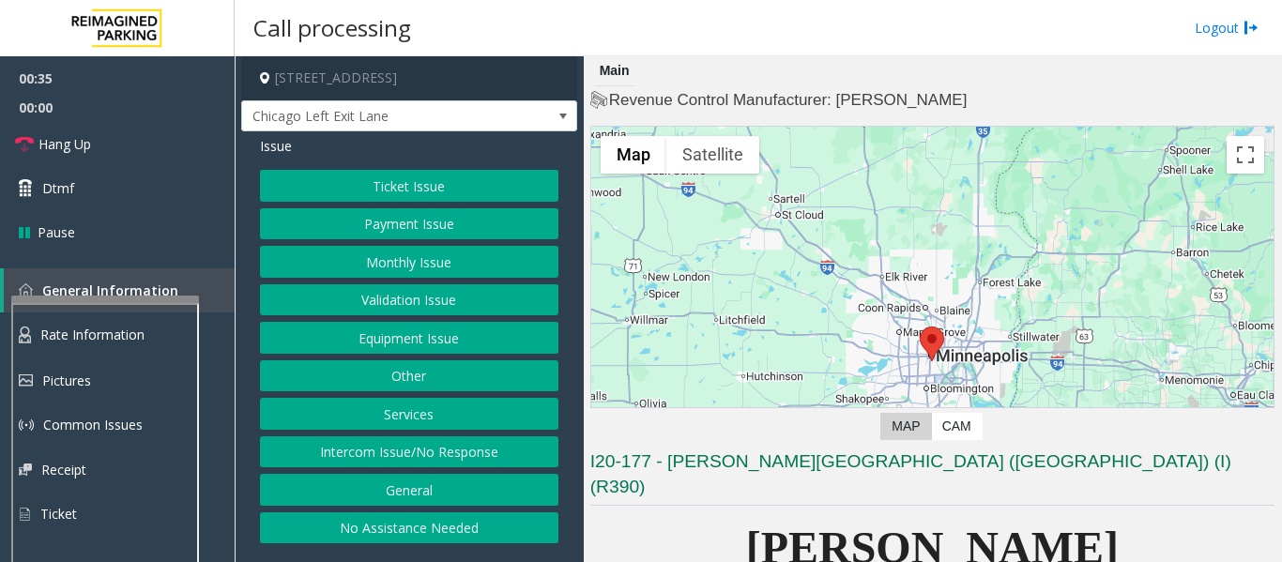
click at [374, 188] on button "Ticket Issue" at bounding box center [409, 186] width 298 height 32
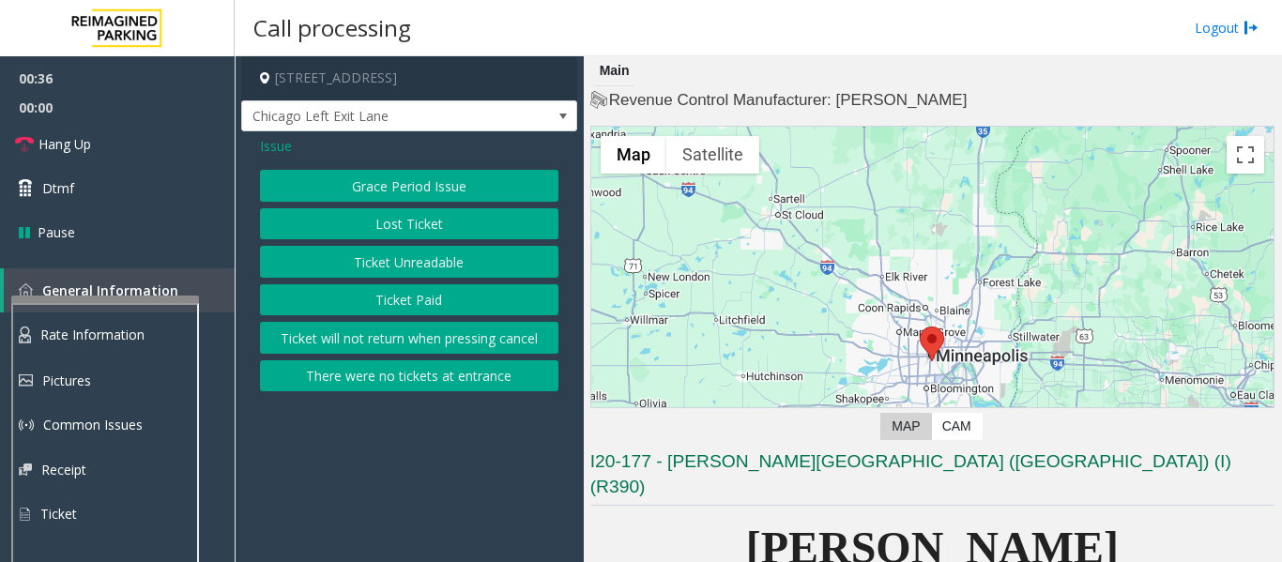
click at [401, 265] on button "Ticket Unreadable" at bounding box center [409, 262] width 298 height 32
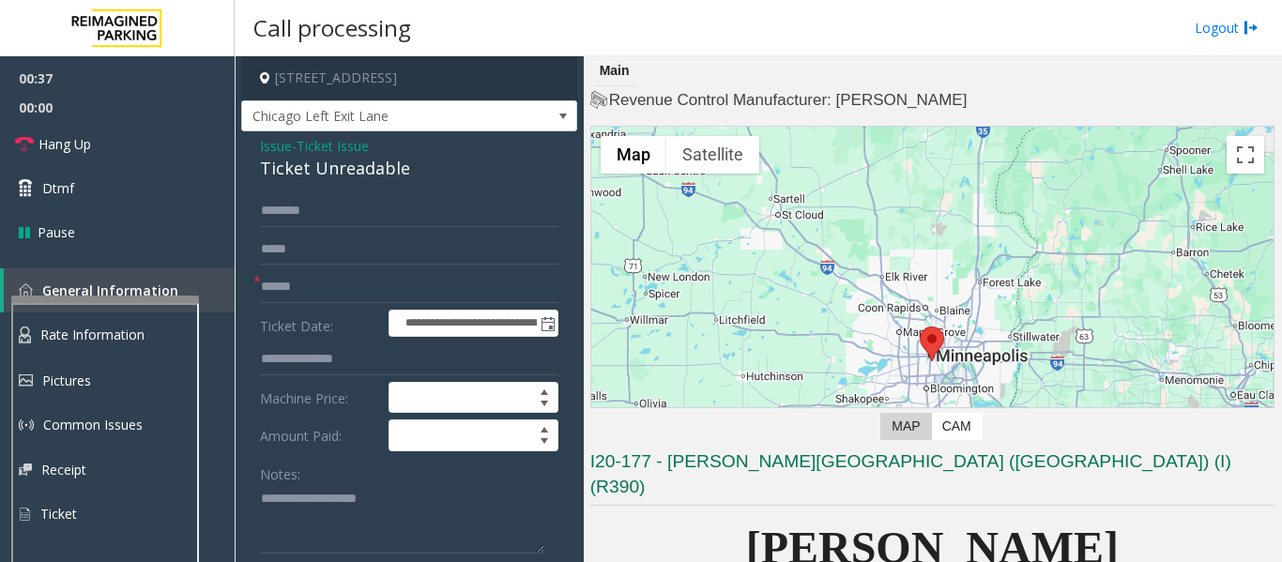
click at [289, 171] on div "Ticket Unreadable" at bounding box center [409, 168] width 298 height 25
click at [321, 534] on textarea at bounding box center [402, 519] width 284 height 70
paste textarea "**********"
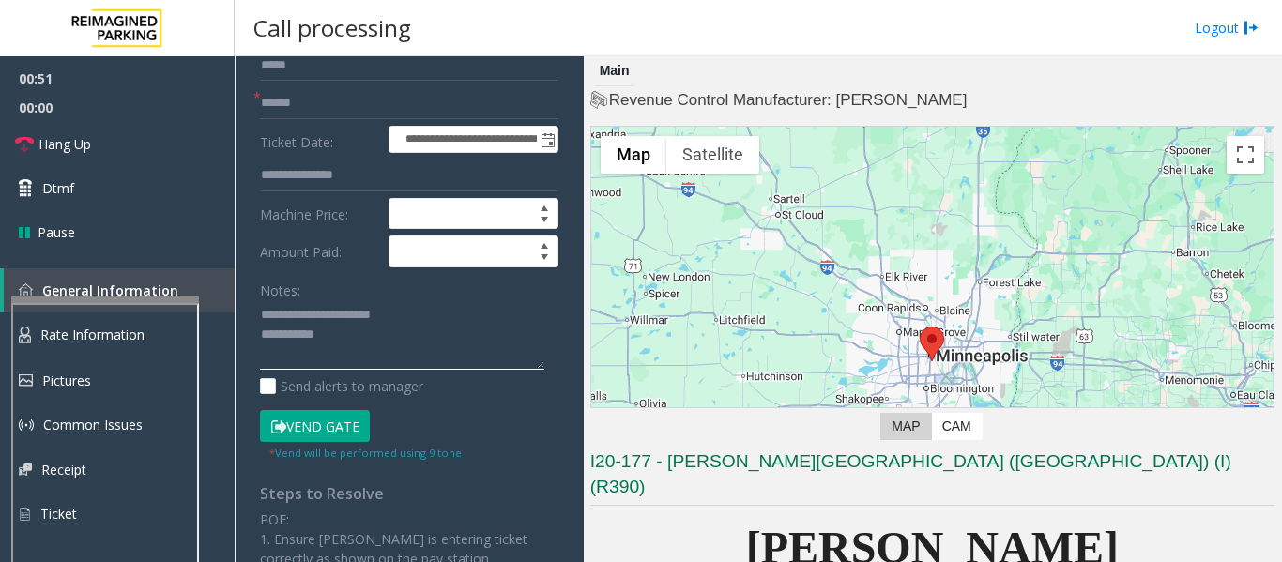
scroll to position [188, 0]
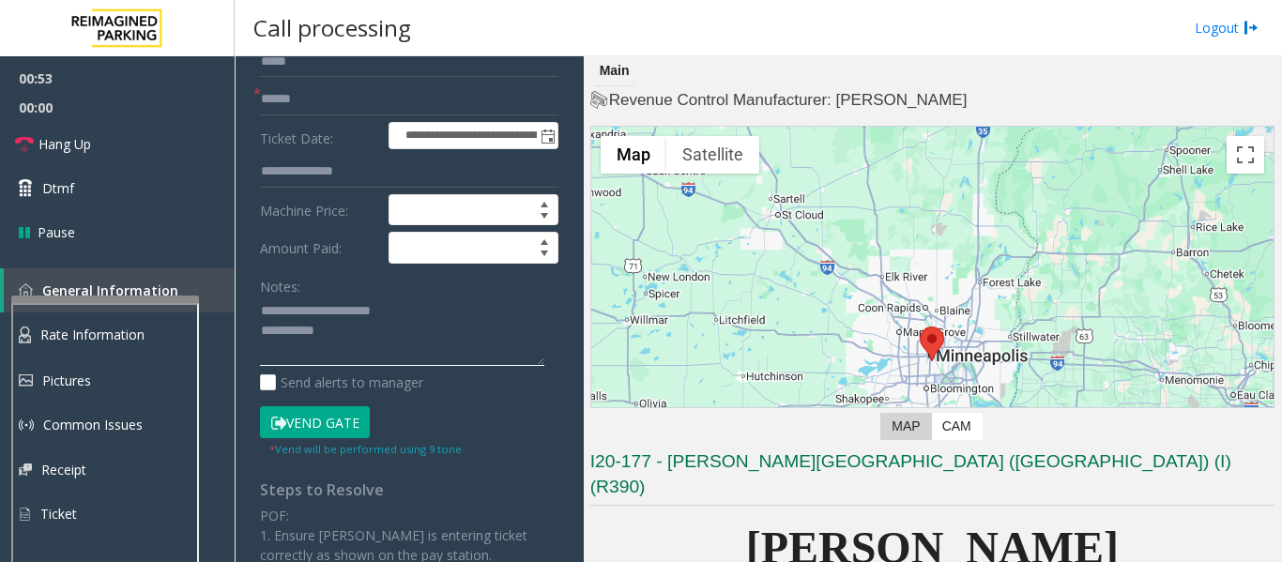
type textarea "**********"
click at [306, 423] on button "Vend Gate" at bounding box center [315, 422] width 110 height 32
click at [405, 102] on input "text" at bounding box center [409, 100] width 298 height 32
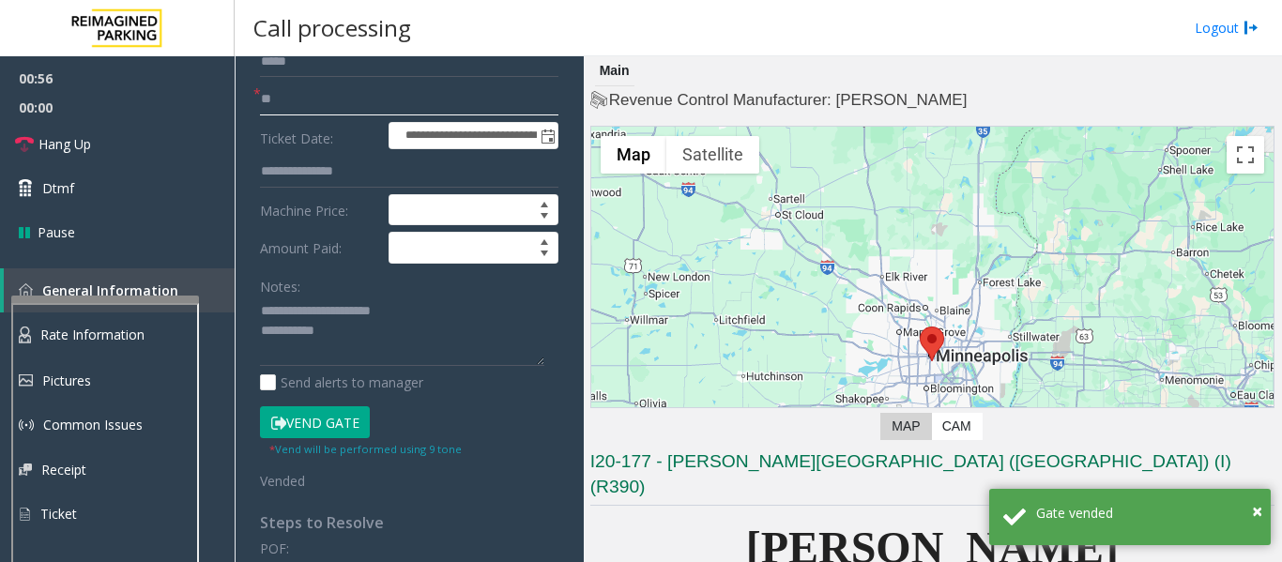
type input "**"
click at [419, 348] on textarea at bounding box center [402, 332] width 284 height 70
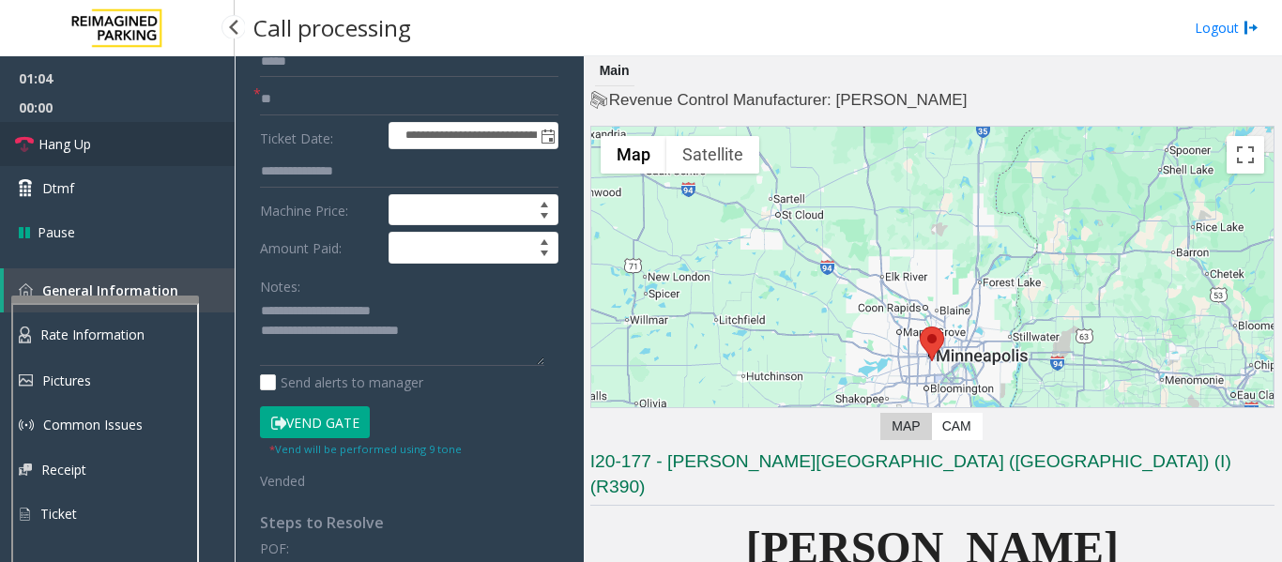
drag, startPoint x: 45, startPoint y: 146, endPoint x: 55, endPoint y: 165, distance: 21.4
click at [45, 146] on span "Hang Up" at bounding box center [64, 144] width 53 height 20
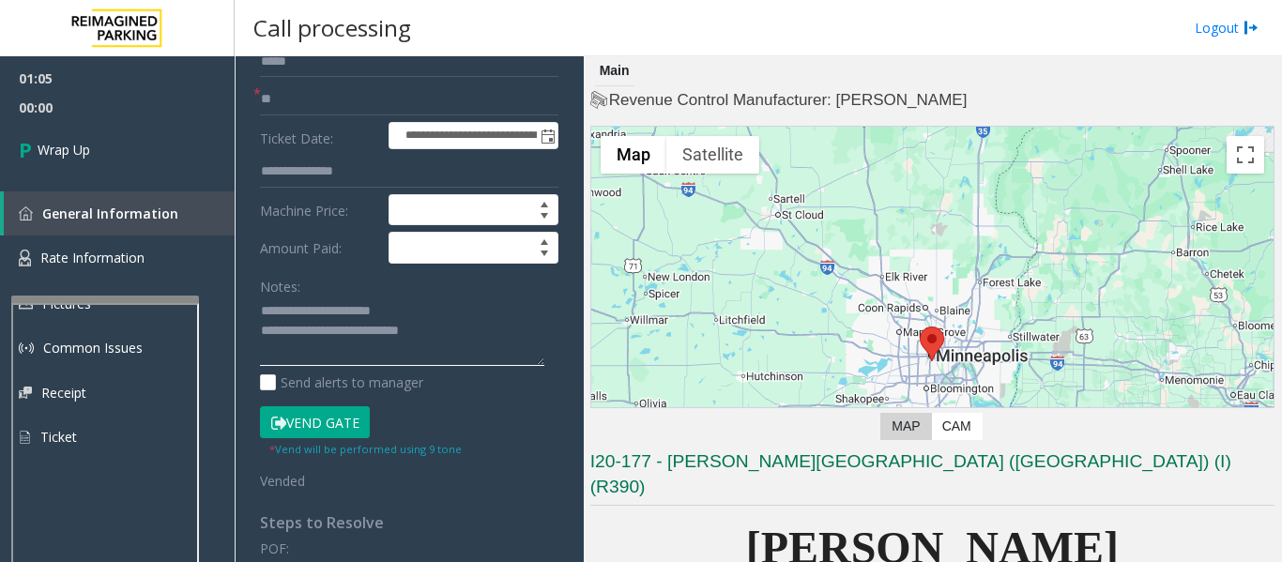
click at [494, 336] on textarea at bounding box center [402, 332] width 284 height 70
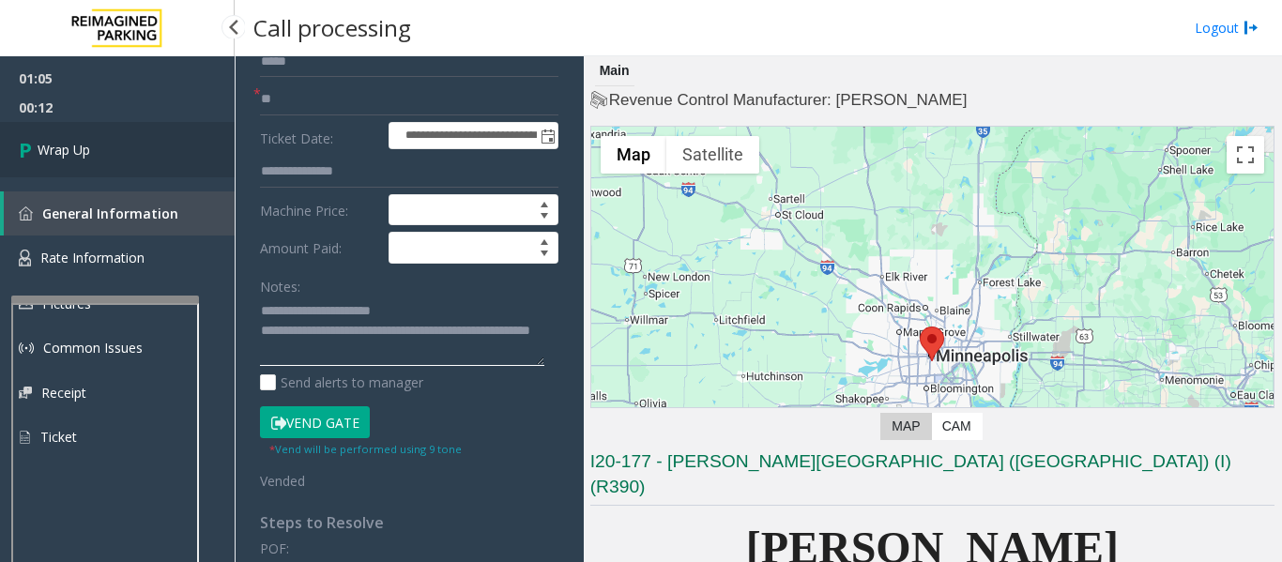
type textarea "**********"
click at [117, 150] on link "Wrap Up" at bounding box center [117, 149] width 235 height 55
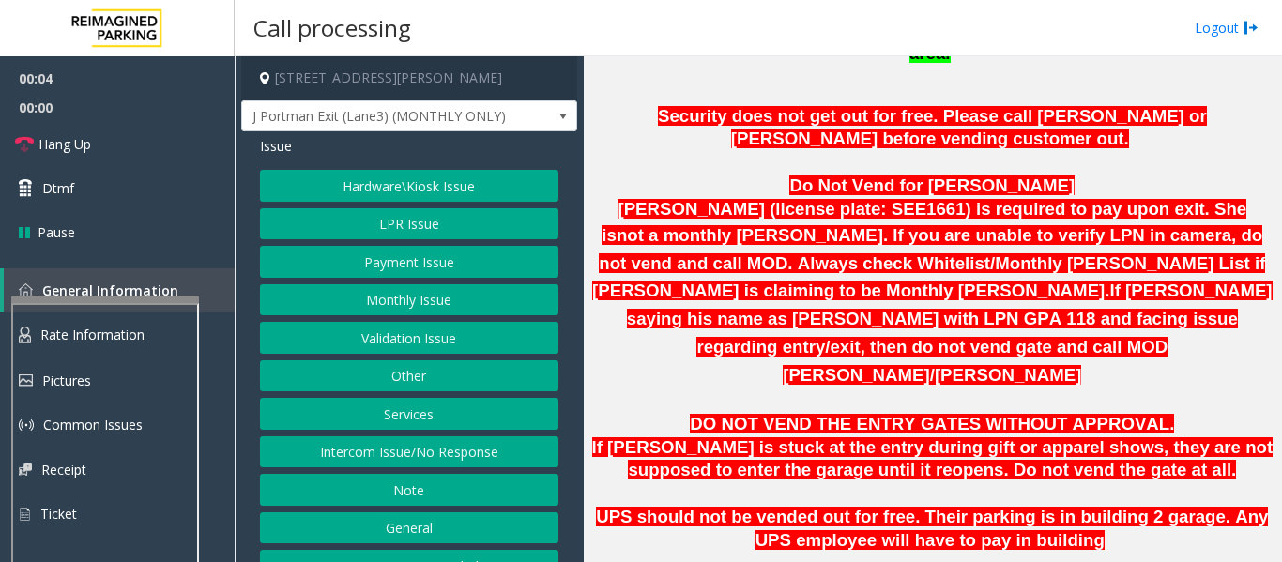
scroll to position [1126, 0]
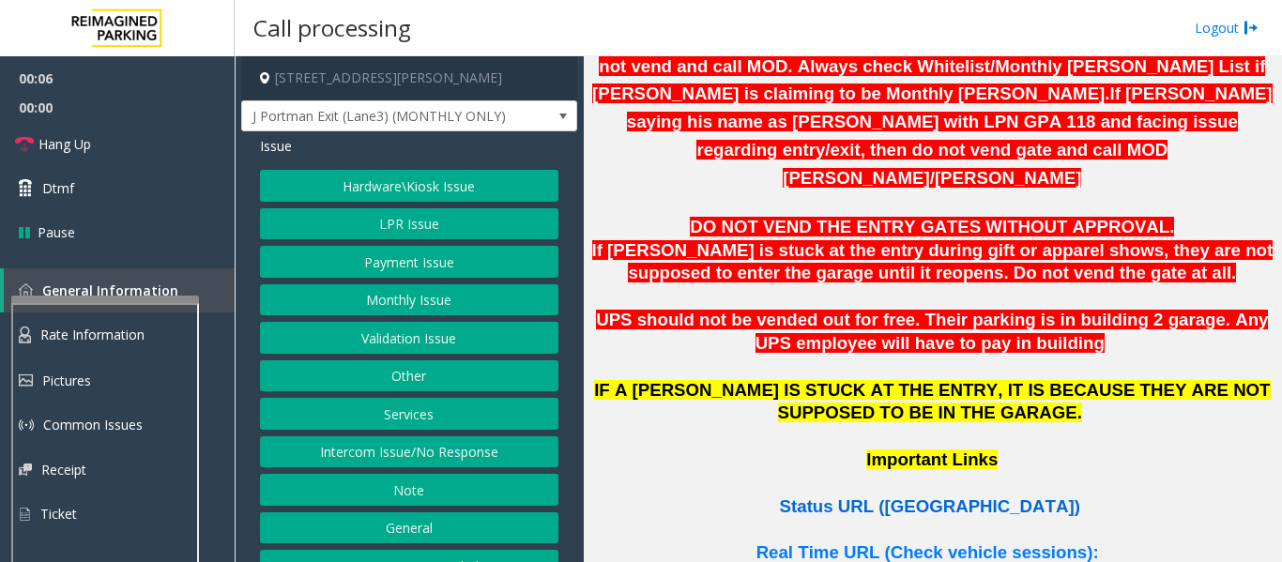
click at [973, 496] on span "Status URL (Vend Gate)" at bounding box center [930, 506] width 300 height 20
click at [457, 270] on button "Payment Issue" at bounding box center [409, 262] width 298 height 32
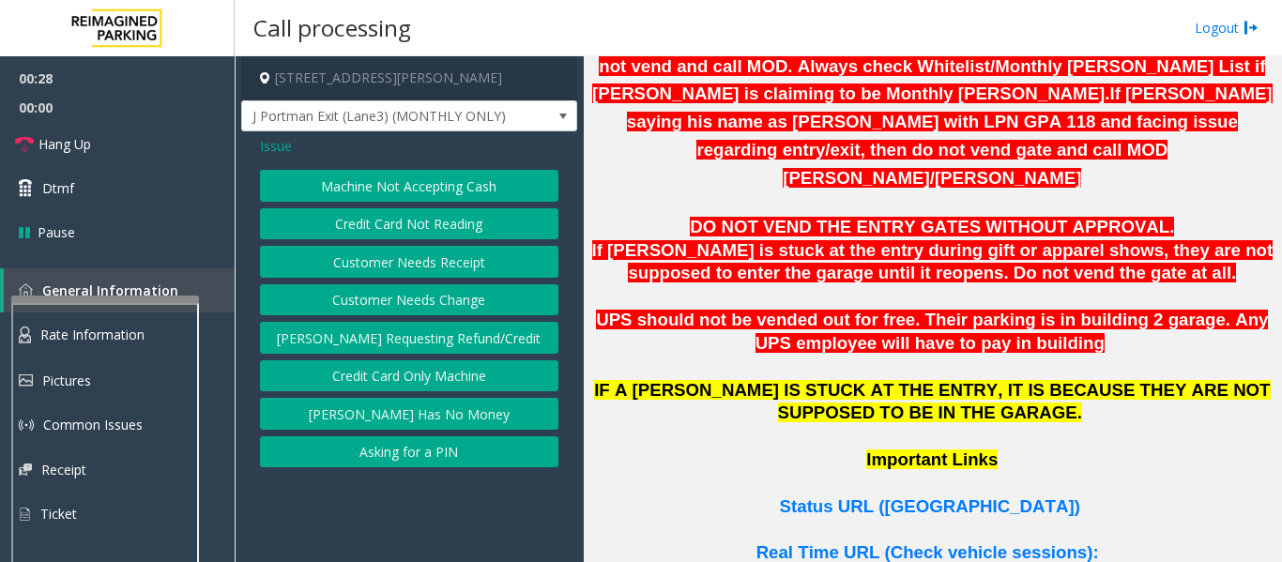
click at [284, 144] on span "Issue" at bounding box center [276, 146] width 32 height 20
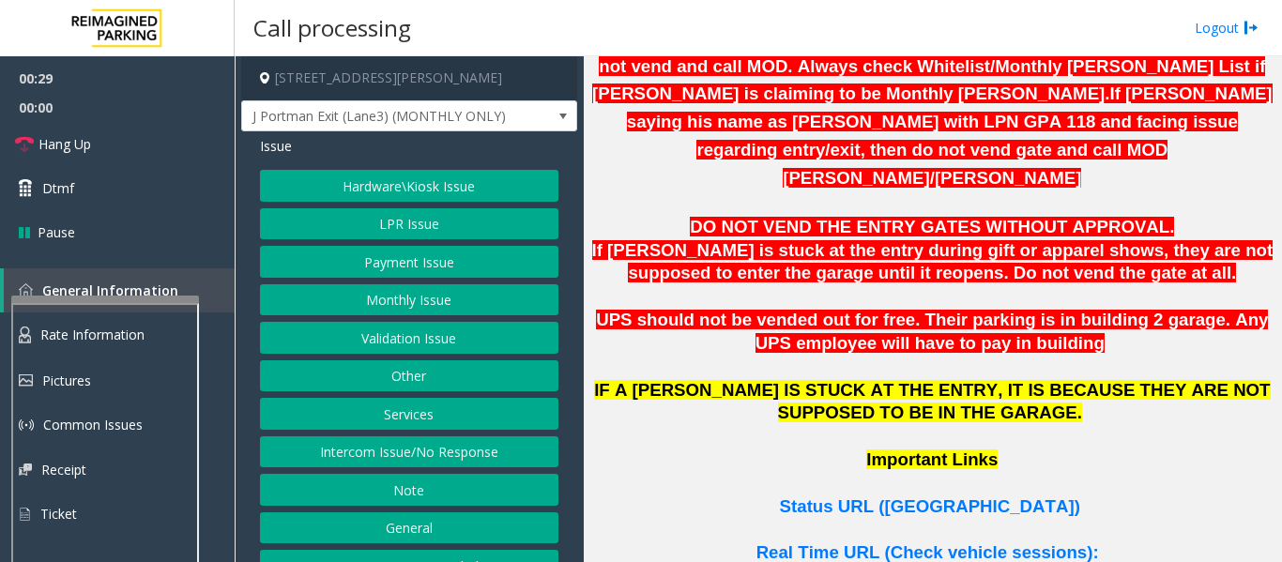
click at [377, 177] on button "Hardware\Kiosk Issue" at bounding box center [409, 186] width 298 height 32
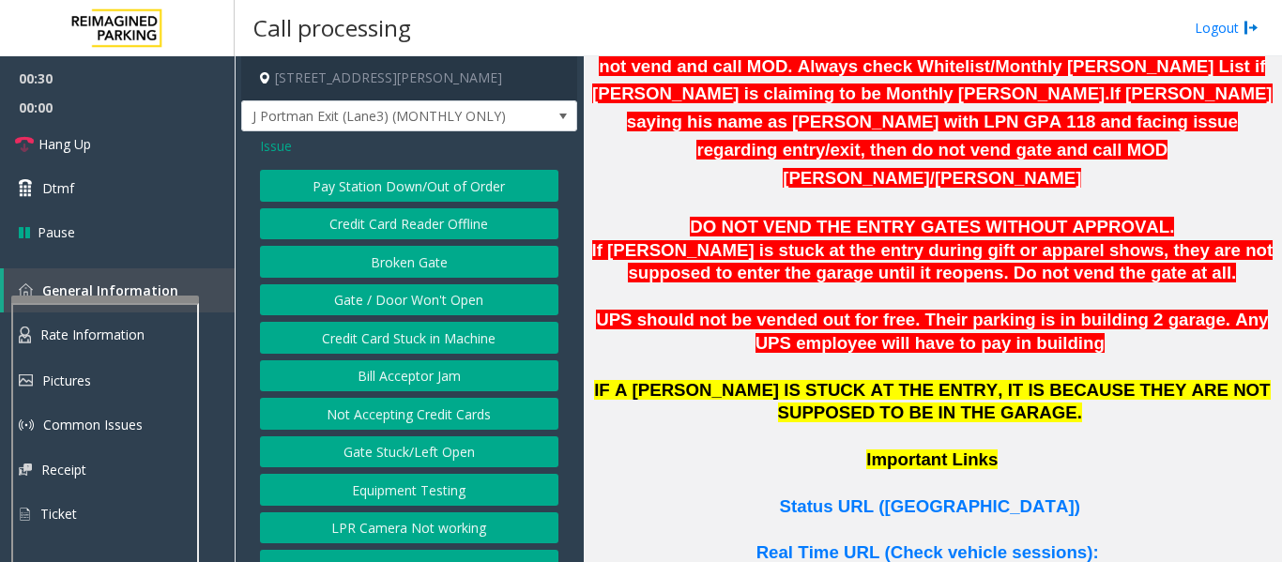
click at [429, 303] on button "Gate / Door Won't Open" at bounding box center [409, 300] width 298 height 32
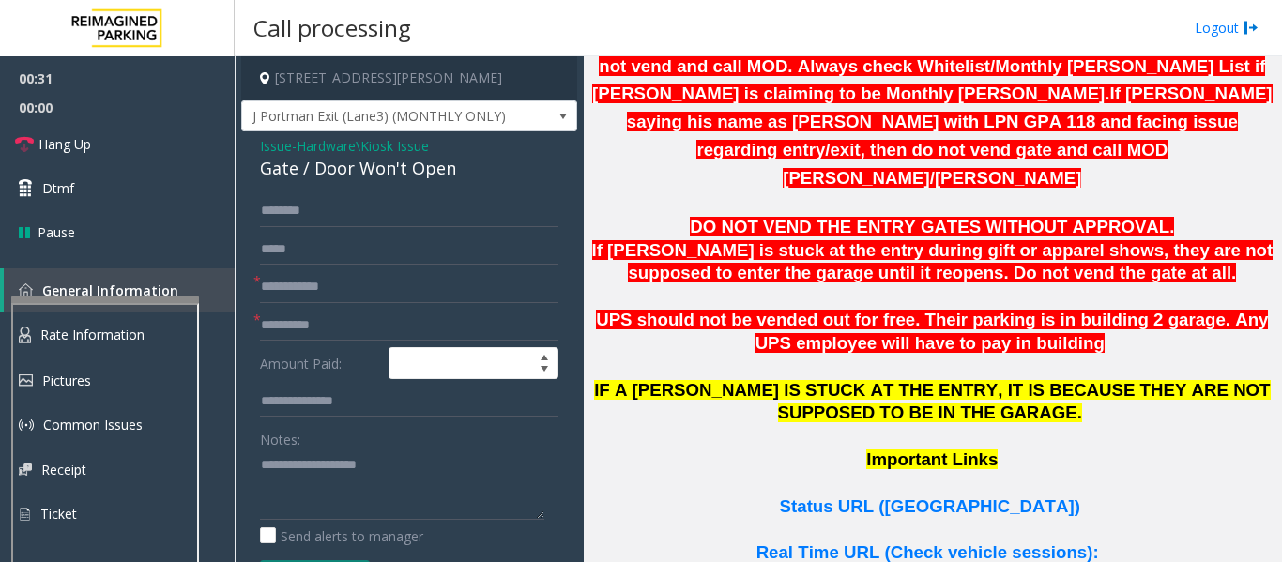
click at [325, 170] on div "Gate / Door Won't Open" at bounding box center [409, 168] width 298 height 25
click at [321, 492] on textarea at bounding box center [402, 485] width 284 height 70
paste textarea "**********"
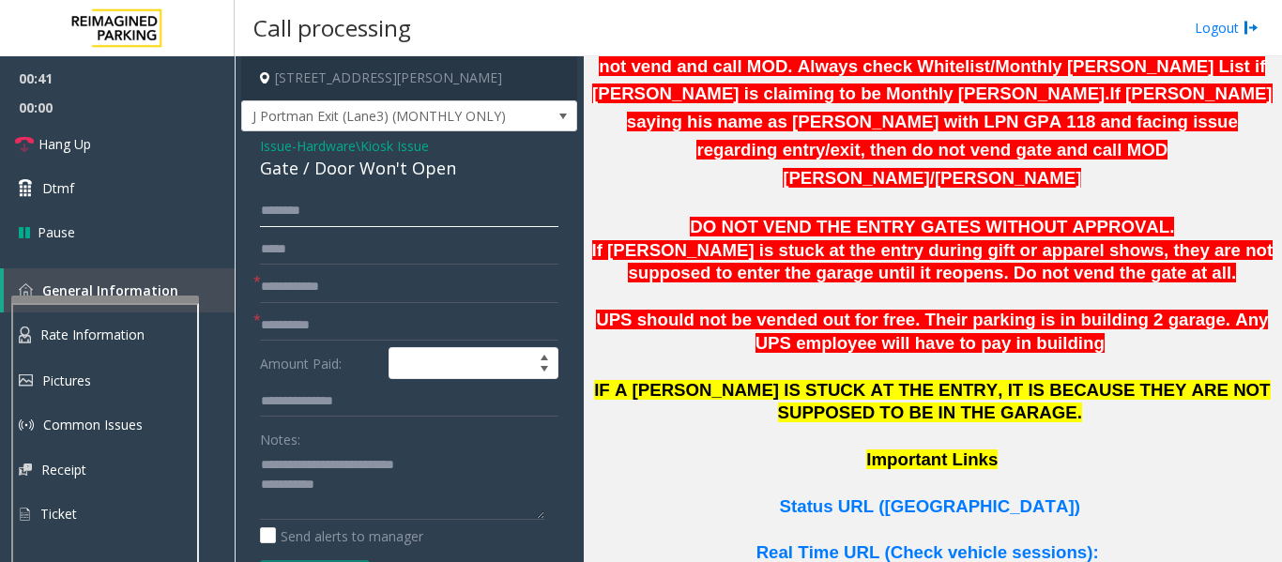
click at [368, 197] on input "text" at bounding box center [409, 211] width 298 height 32
click at [461, 470] on textarea at bounding box center [402, 485] width 284 height 70
click at [292, 483] on textarea at bounding box center [402, 485] width 284 height 70
click at [299, 487] on textarea at bounding box center [402, 485] width 284 height 70
click at [305, 484] on textarea at bounding box center [402, 485] width 284 height 70
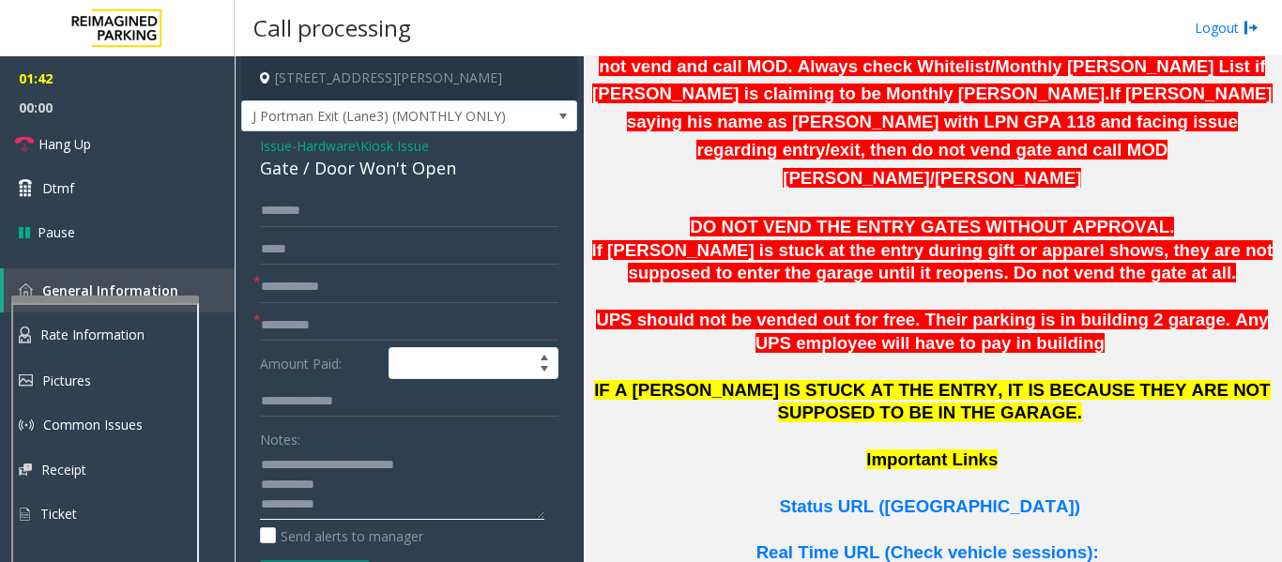
type textarea "**********"
click at [368, 220] on input "text" at bounding box center [409, 211] width 298 height 32
drag, startPoint x: 312, startPoint y: 214, endPoint x: 238, endPoint y: 221, distance: 73.5
click at [238, 221] on app-call-processing-form "230 Harris Street Northeast, Atlanta, GA J Portman Exit (Lane3) (MONTHLY ONLY) …" at bounding box center [409, 309] width 349 height 506
type input "***"
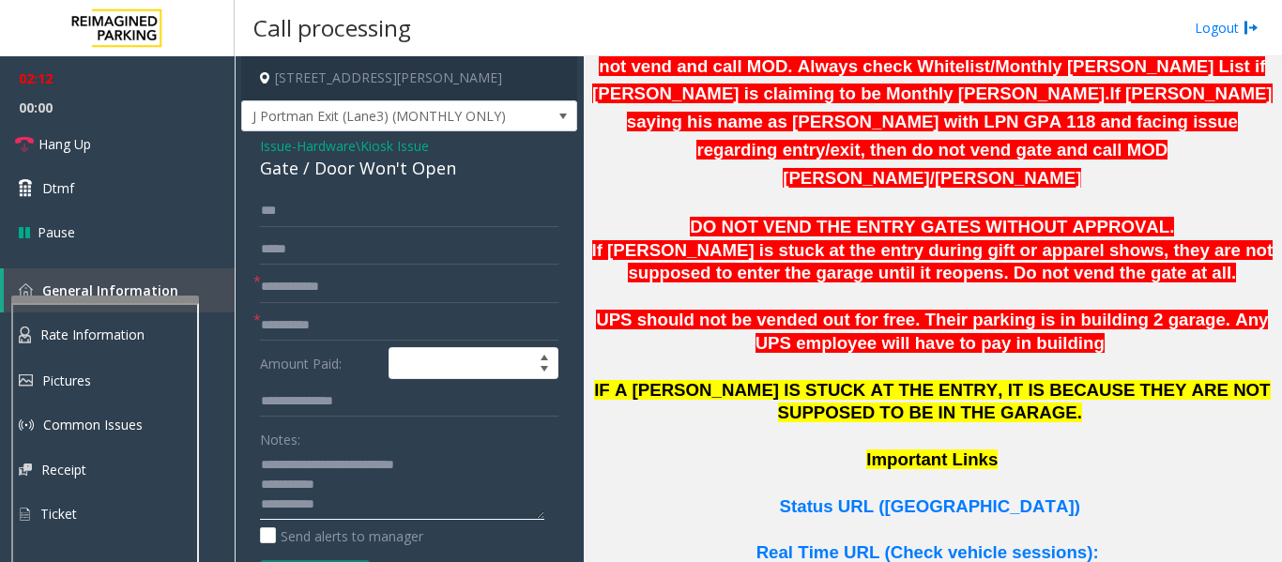
click at [405, 503] on textarea at bounding box center [402, 485] width 284 height 70
click at [92, 164] on link "Hang Up" at bounding box center [117, 144] width 235 height 44
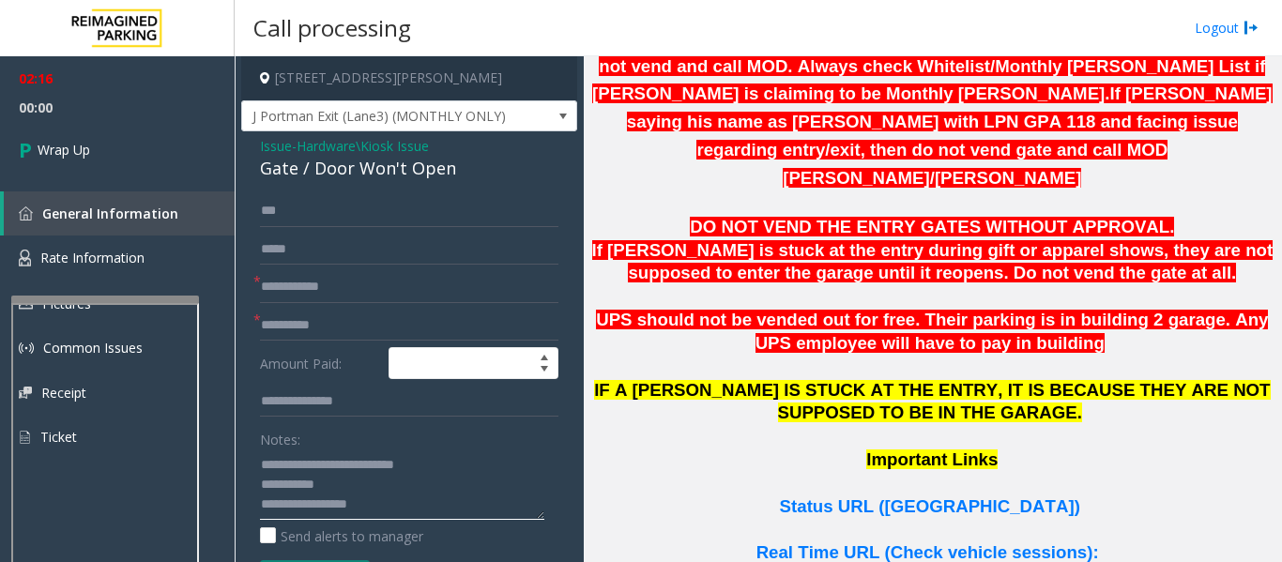
click at [434, 506] on textarea at bounding box center [402, 485] width 284 height 70
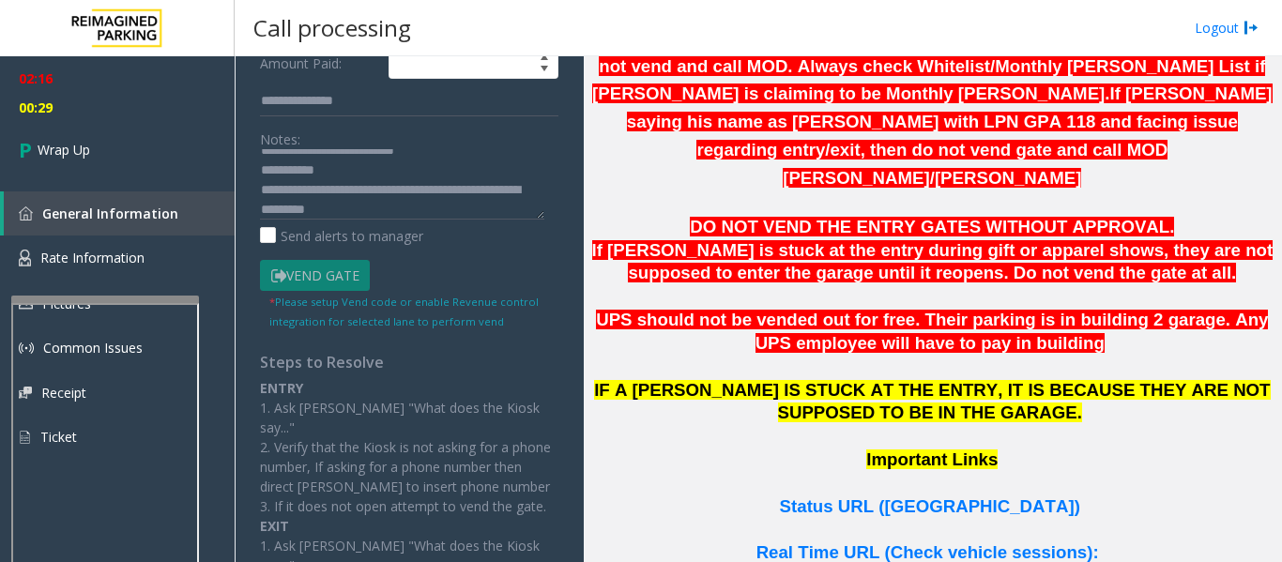
scroll to position [20, 0]
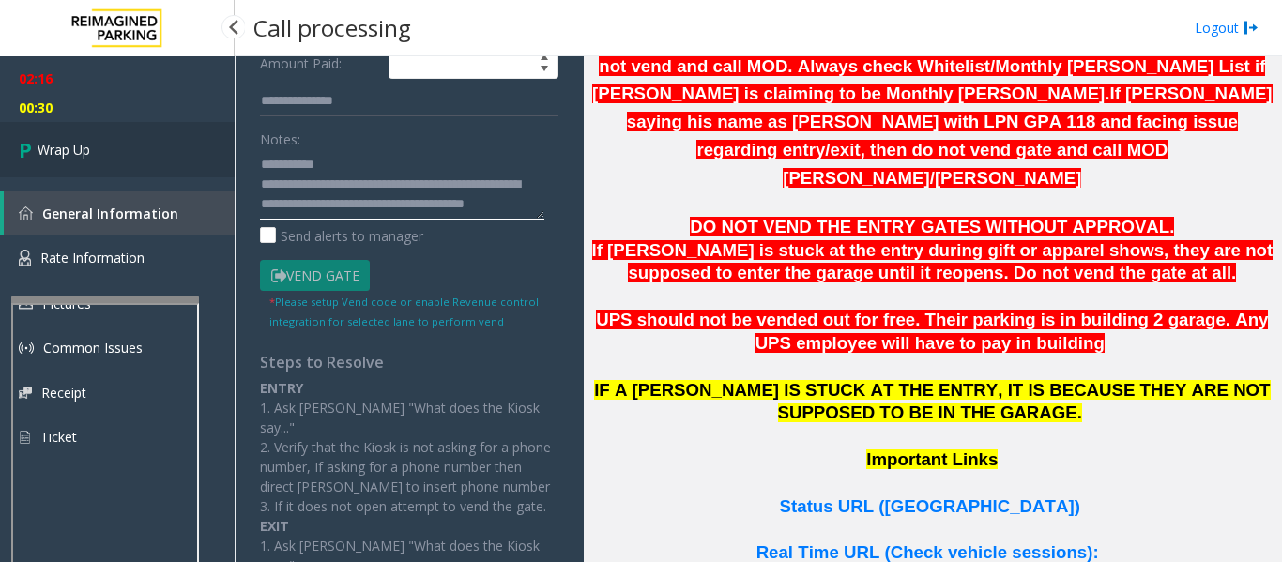
type textarea "**********"
click at [100, 133] on link "Wrap Up" at bounding box center [117, 149] width 235 height 55
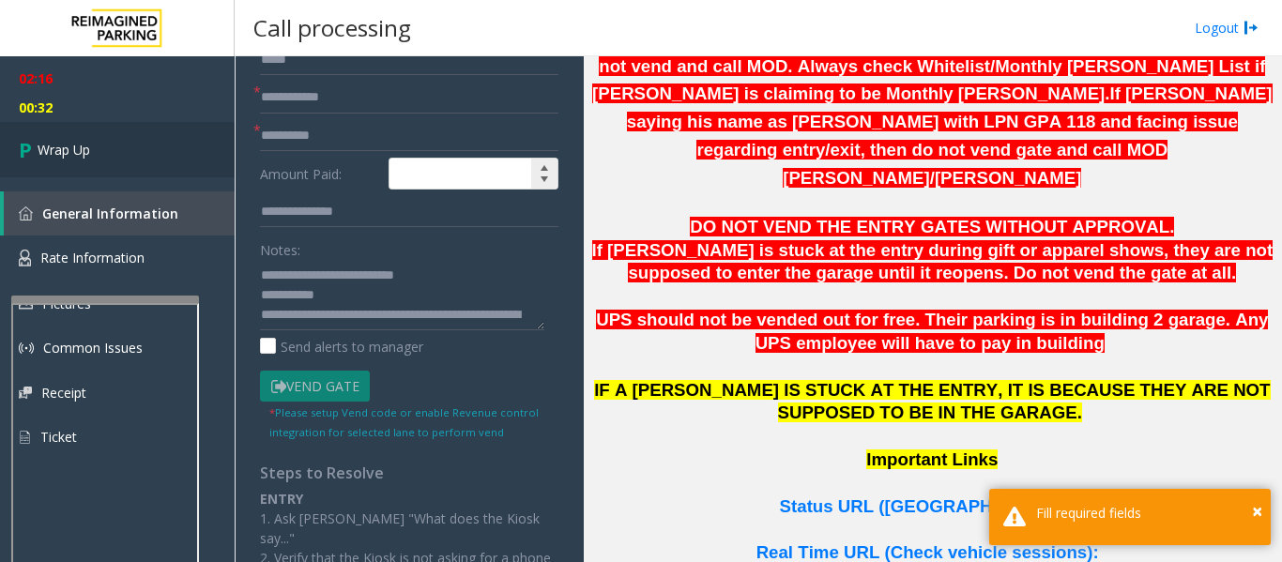
scroll to position [19, 0]
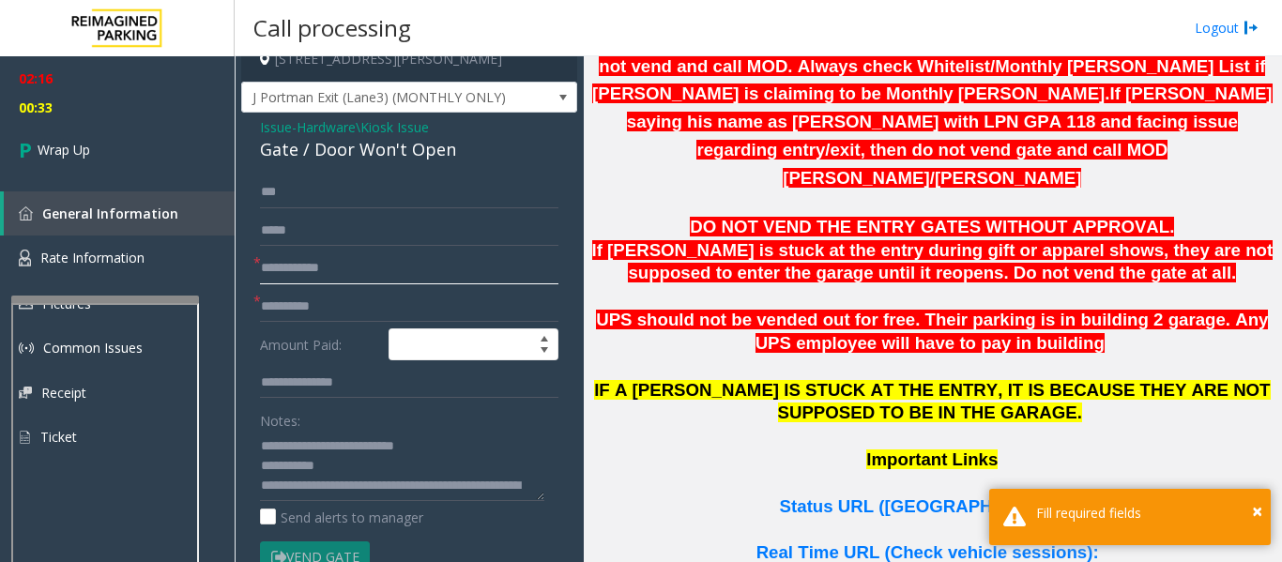
click at [325, 275] on input "text" at bounding box center [409, 268] width 298 height 32
type input "**"
click at [319, 296] on input "text" at bounding box center [409, 307] width 298 height 32
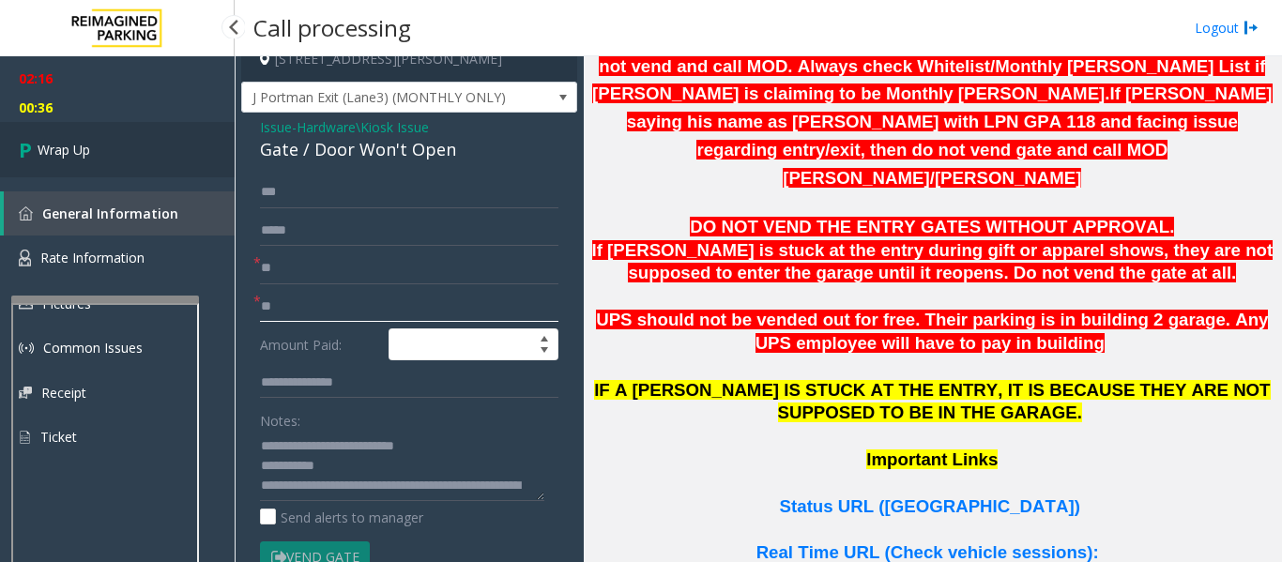
type input "**"
click at [85, 129] on link "Wrap Up" at bounding box center [117, 149] width 235 height 55
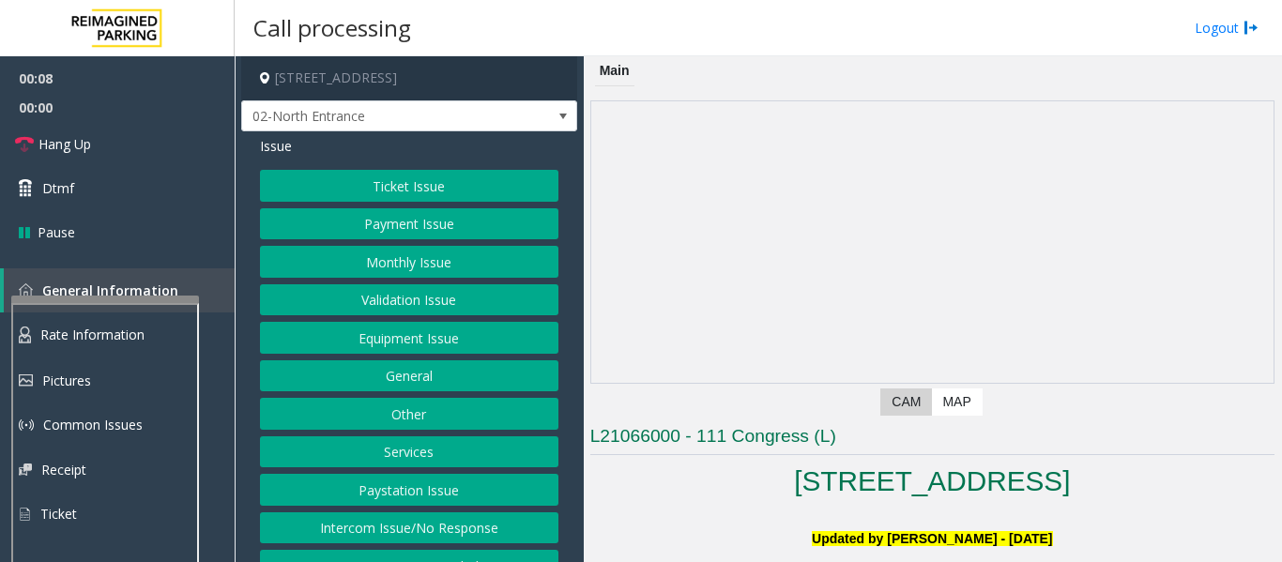
click at [329, 335] on button "Equipment Issue" at bounding box center [409, 338] width 298 height 32
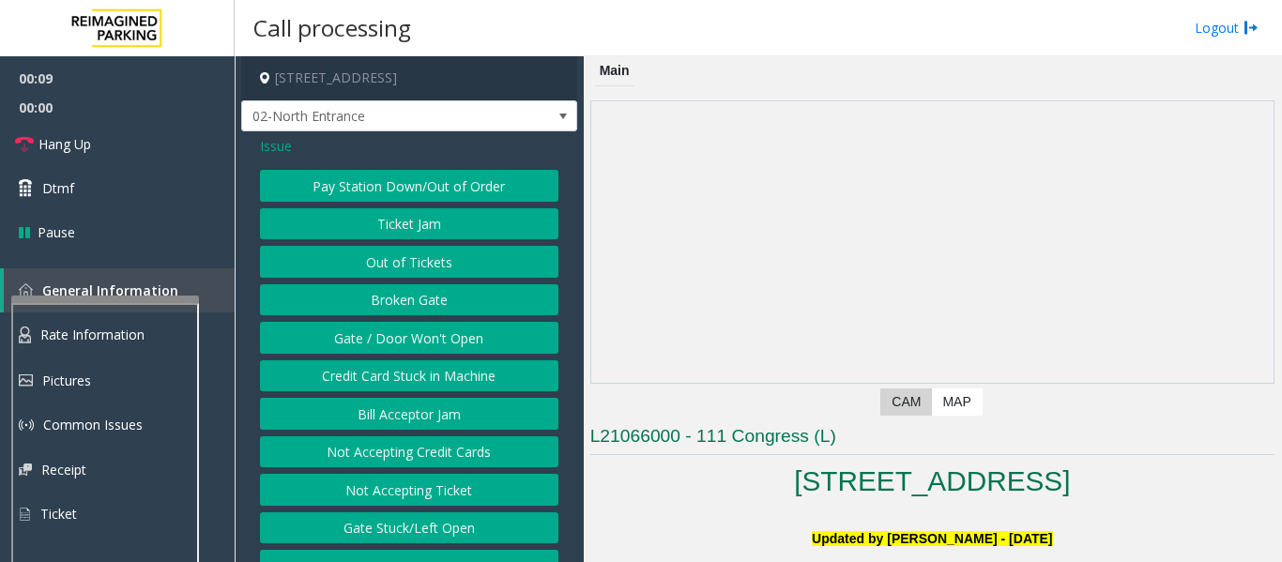
click at [420, 255] on button "Out of Tickets" at bounding box center [409, 262] width 298 height 32
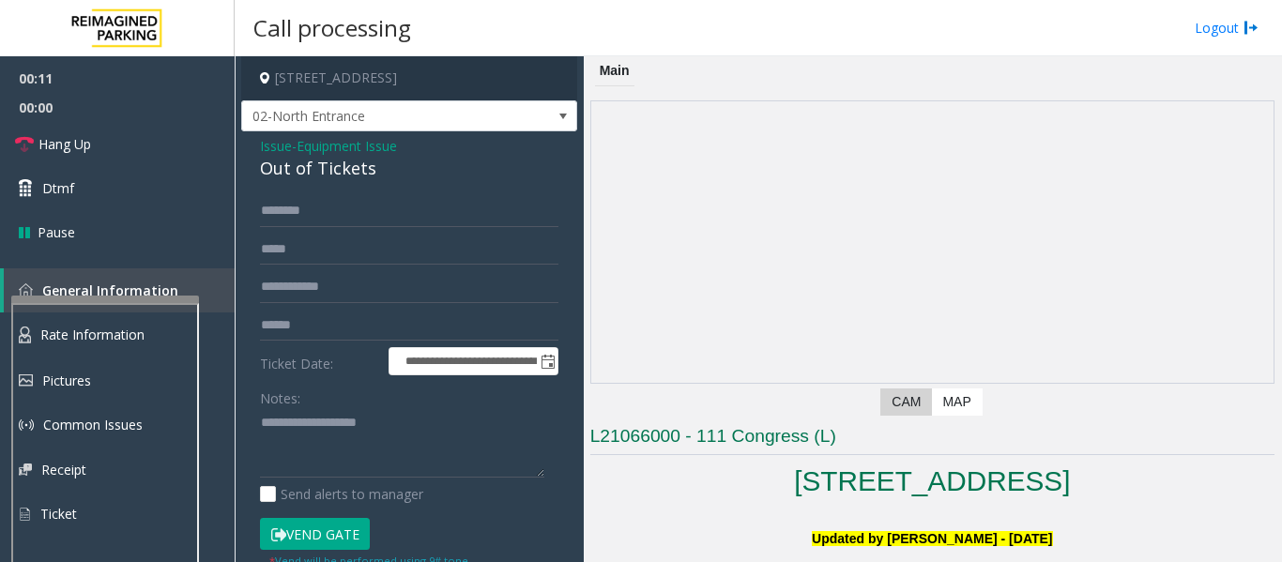
click at [290, 167] on div "Out of Tickets" at bounding box center [409, 168] width 298 height 25
copy div "Out of Tickets"
click at [308, 439] on textarea at bounding box center [402, 443] width 284 height 70
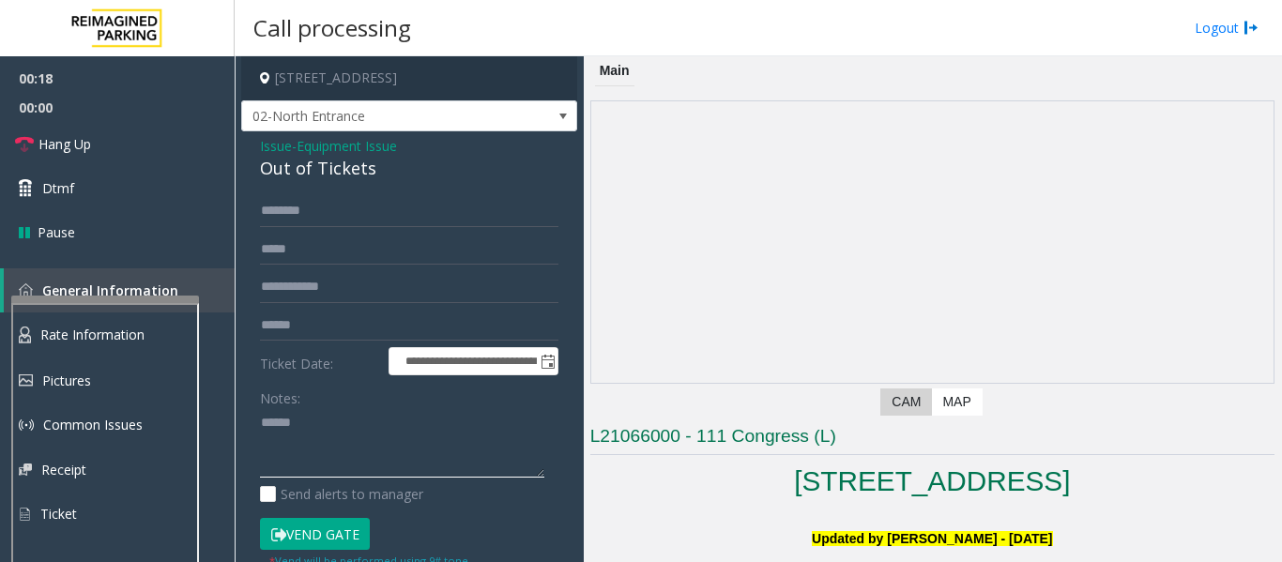
paste textarea "**********"
click at [393, 469] on textarea at bounding box center [402, 443] width 284 height 70
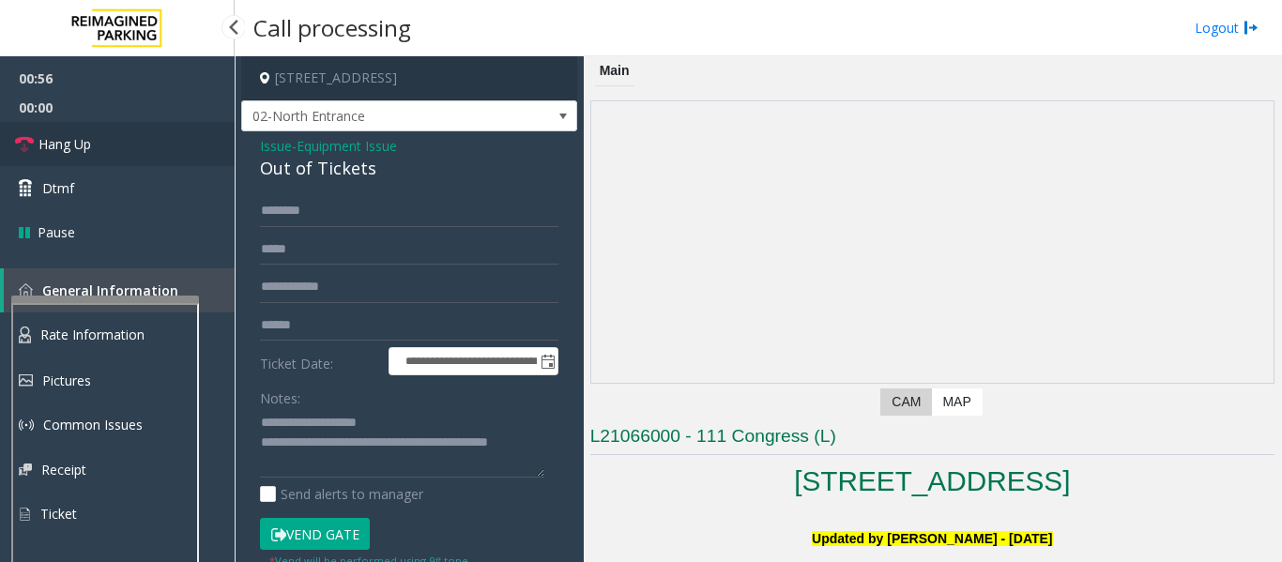
click at [22, 156] on link "Hang Up" at bounding box center [117, 144] width 235 height 44
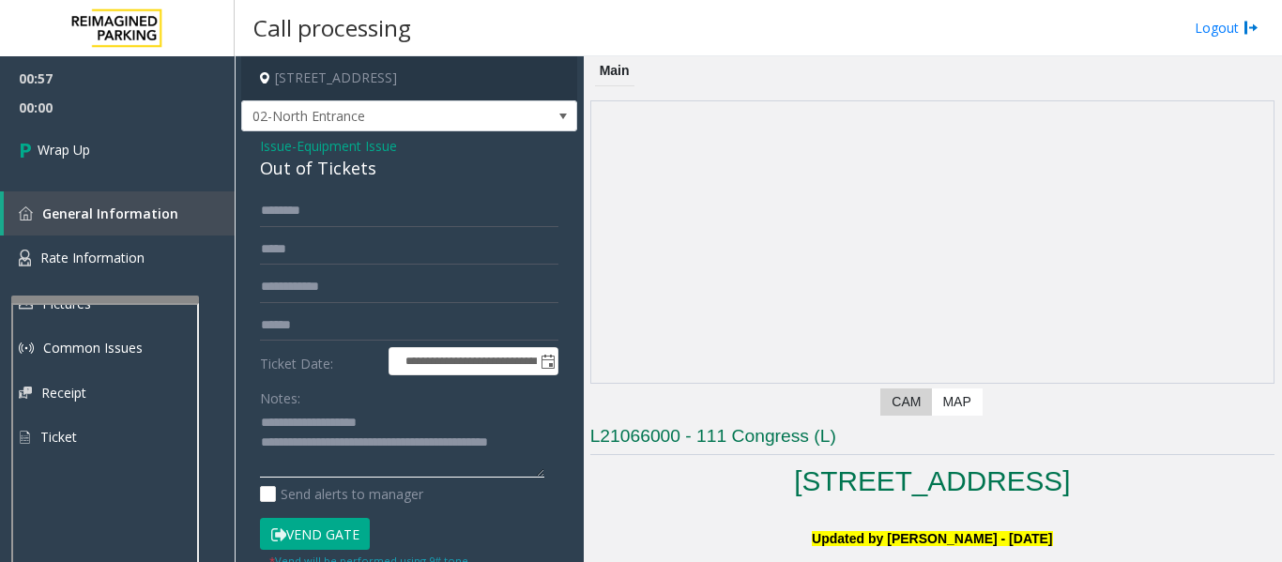
click at [338, 467] on textarea at bounding box center [402, 443] width 284 height 70
type textarea "**********"
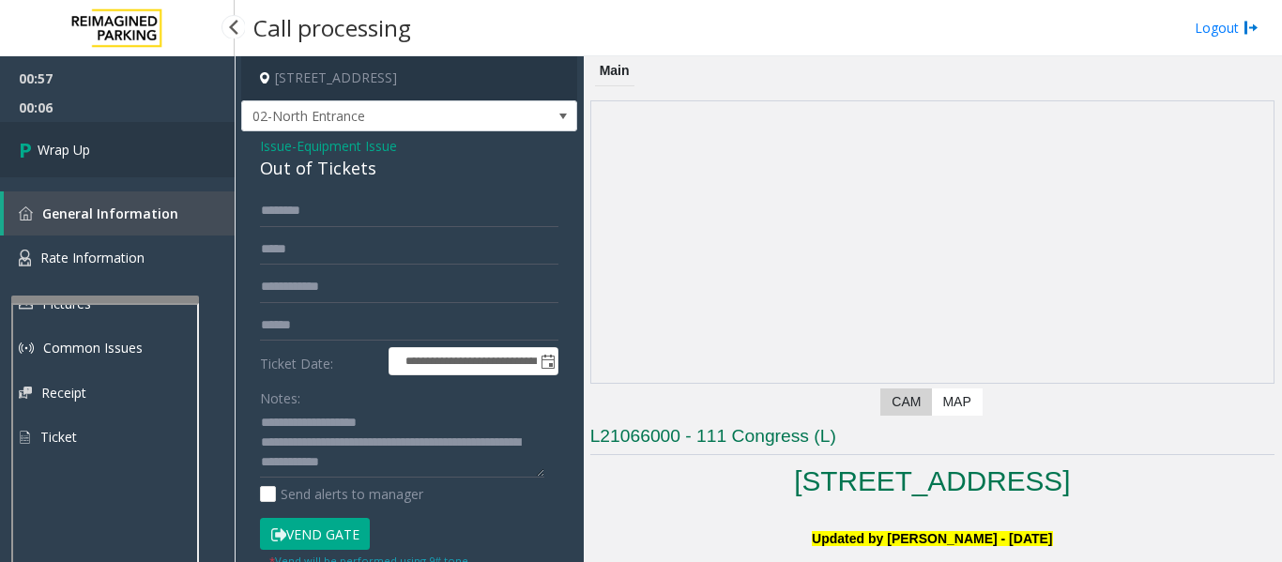
click at [153, 147] on link "Wrap Up" at bounding box center [117, 149] width 235 height 55
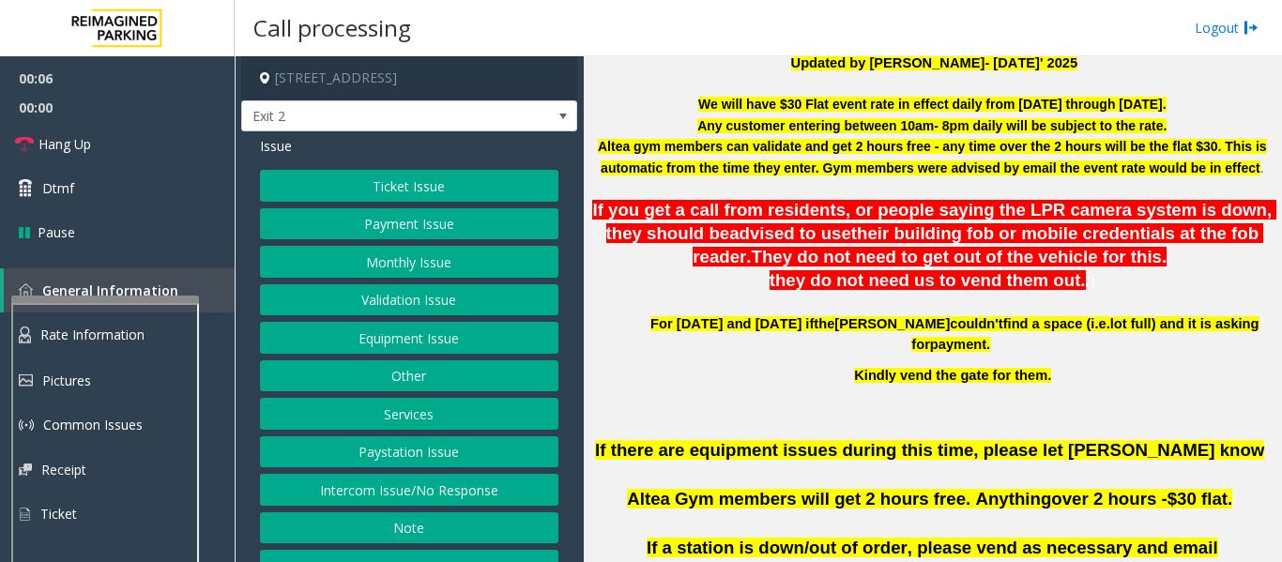
scroll to position [563, 0]
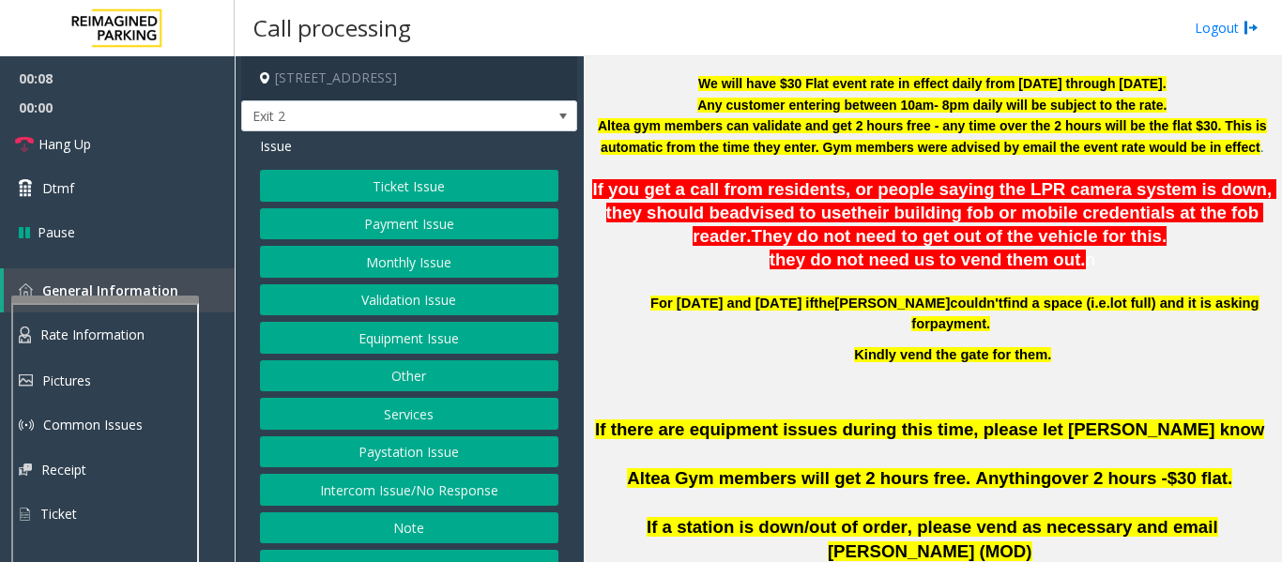
click at [402, 352] on button "Equipment Issue" at bounding box center [409, 338] width 298 height 32
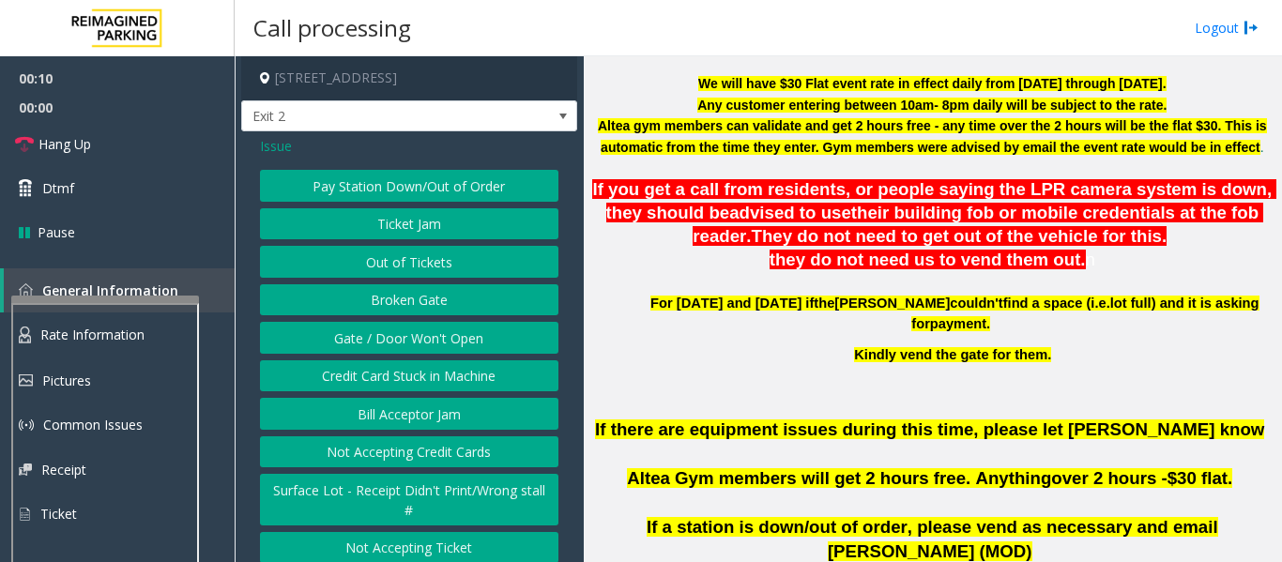
click at [464, 186] on button "Pay Station Down/Out of Order" at bounding box center [409, 186] width 298 height 32
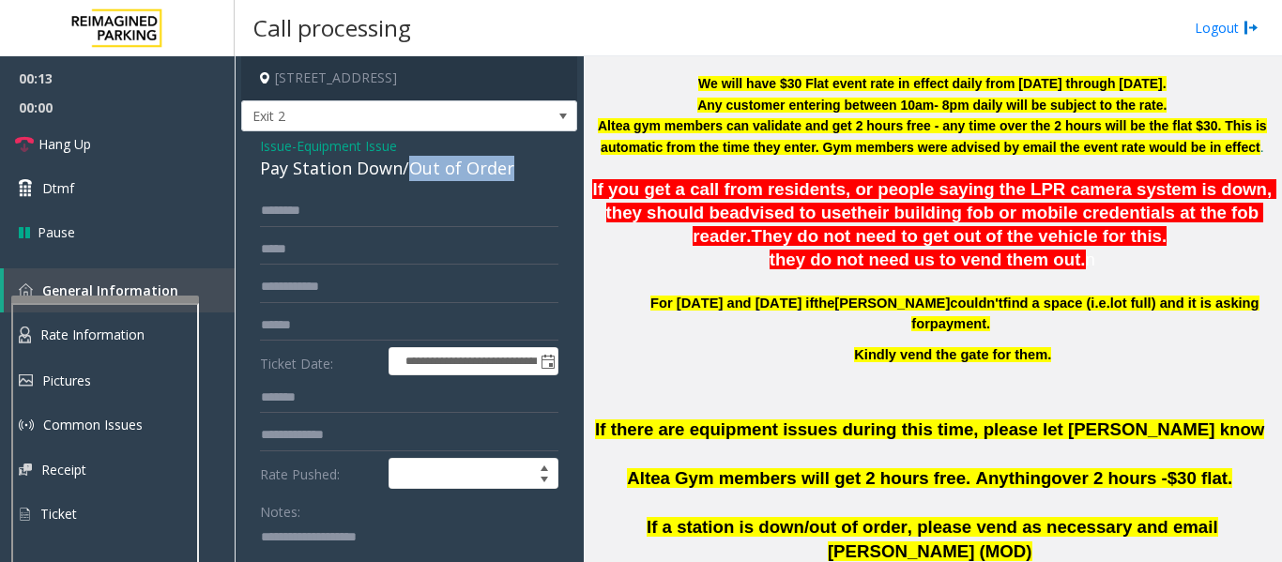
drag, startPoint x: 402, startPoint y: 167, endPoint x: 515, endPoint y: 169, distance: 113.6
click at [515, 169] on div "Pay Station Down/Out of Order" at bounding box center [409, 168] width 298 height 25
copy div "Out of Order"
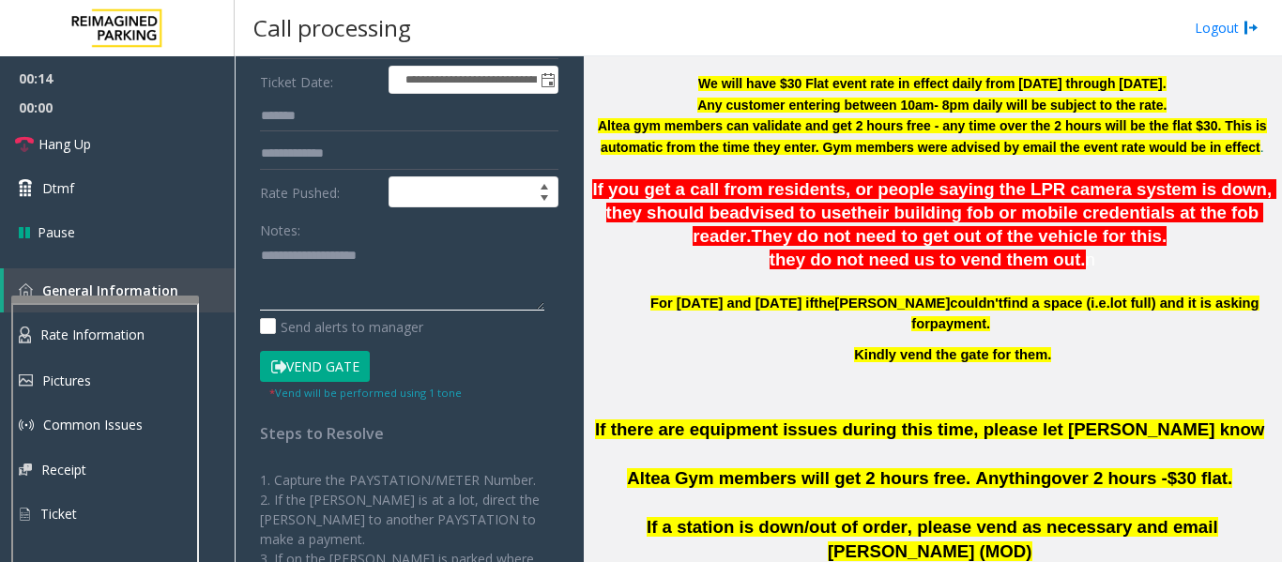
click at [453, 260] on textarea at bounding box center [402, 275] width 284 height 70
paste textarea "**********"
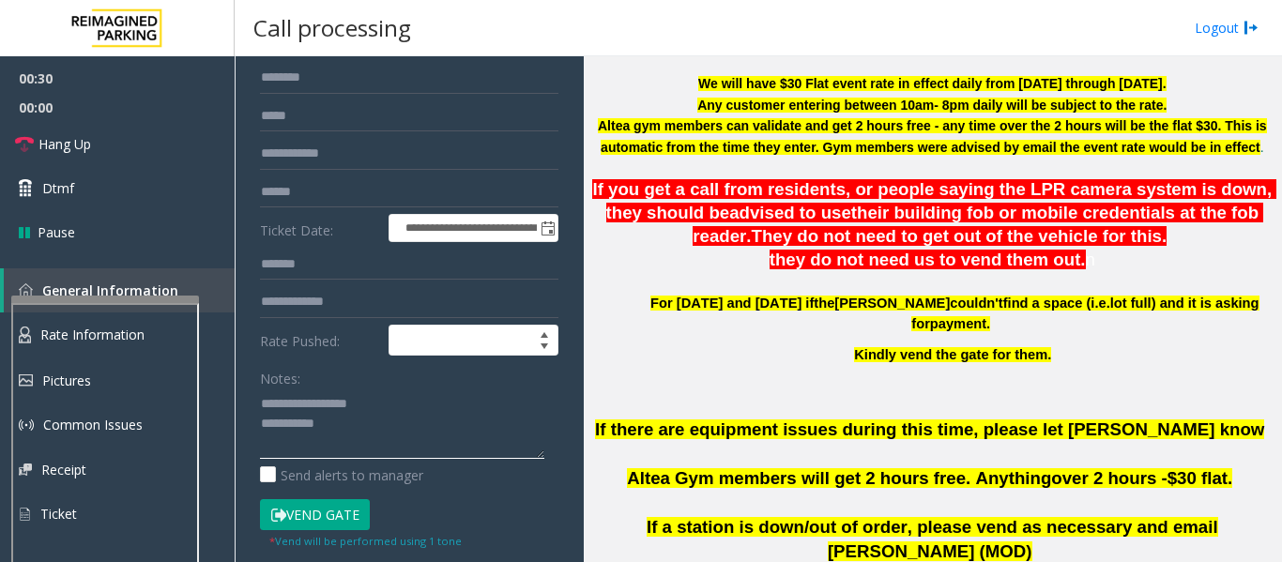
scroll to position [0, 0]
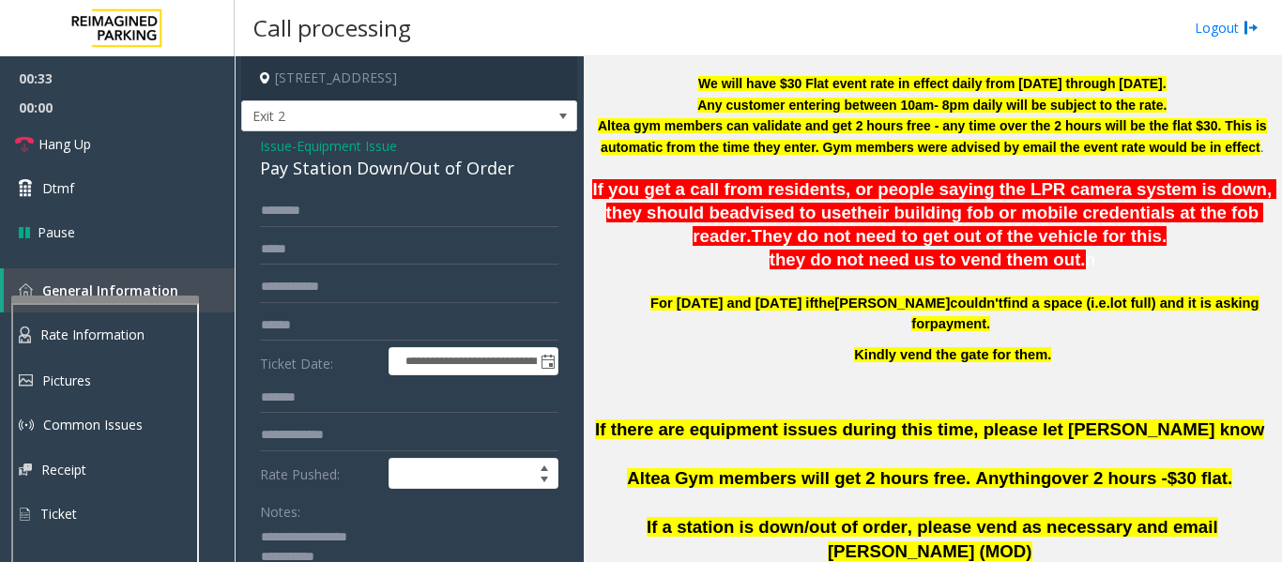
type textarea "**********"
click at [370, 206] on input "text" at bounding box center [409, 211] width 298 height 32
click at [378, 320] on input "text" at bounding box center [409, 326] width 298 height 32
type input "******"
click at [432, 215] on input "text" at bounding box center [409, 211] width 298 height 32
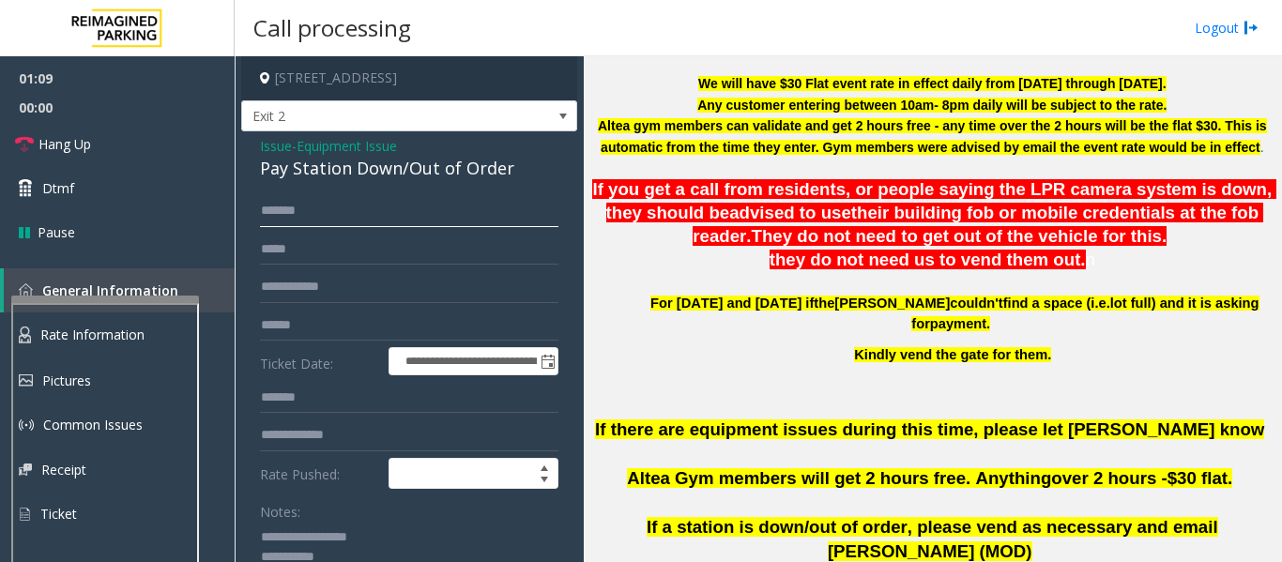
type input "******"
click at [372, 232] on form "**********" at bounding box center [409, 439] width 298 height 488
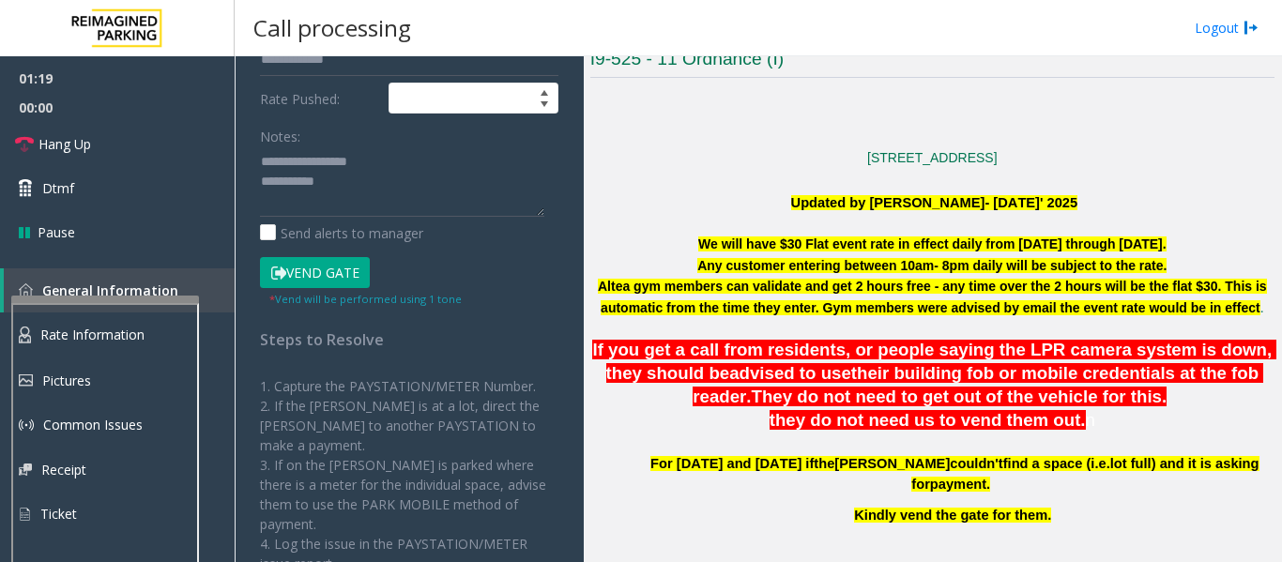
scroll to position [375, 0]
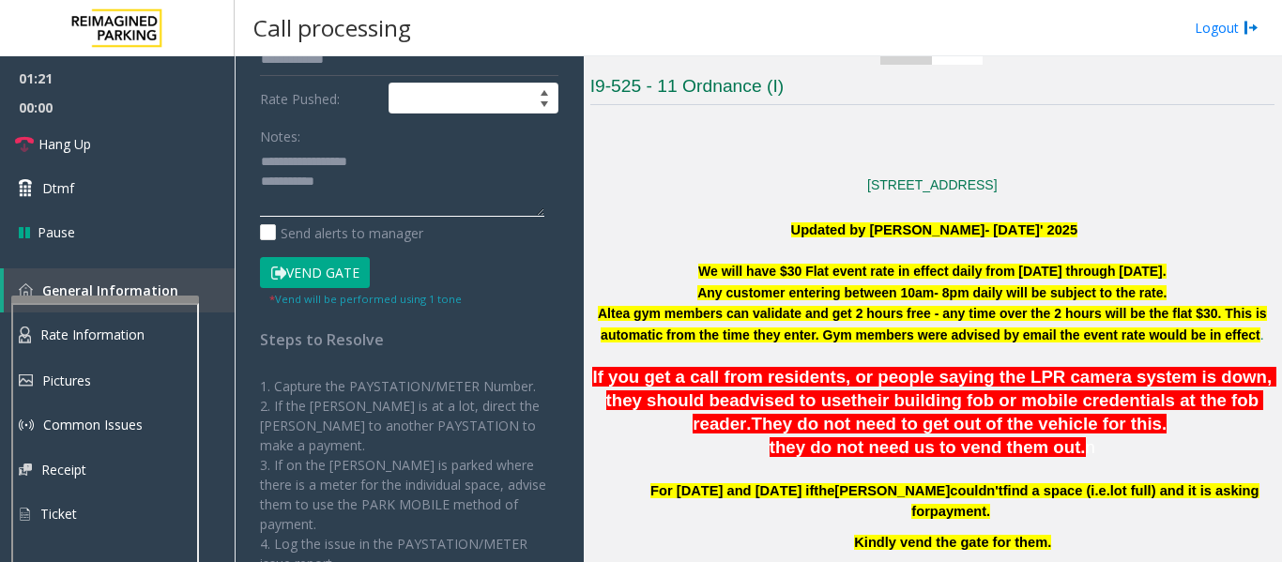
click at [414, 198] on textarea at bounding box center [402, 181] width 284 height 70
click at [1018, 155] on p at bounding box center [932, 164] width 684 height 21
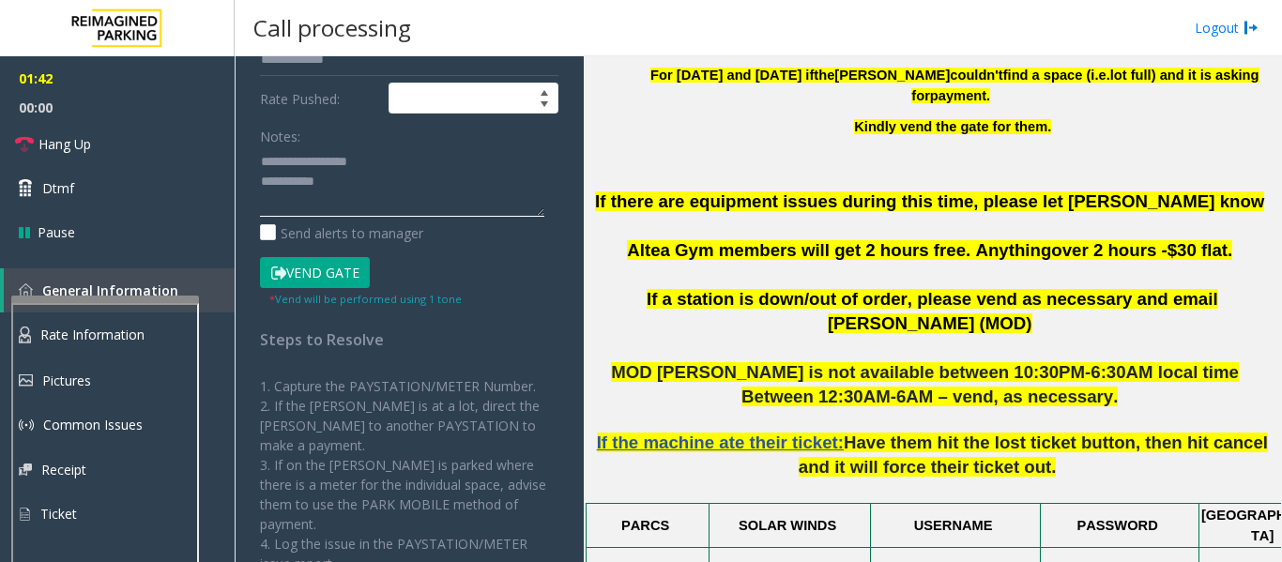
click at [401, 203] on textarea at bounding box center [402, 181] width 284 height 70
click at [354, 272] on button "Vend Gate" at bounding box center [315, 273] width 110 height 32
click at [402, 206] on textarea at bounding box center [402, 181] width 284 height 70
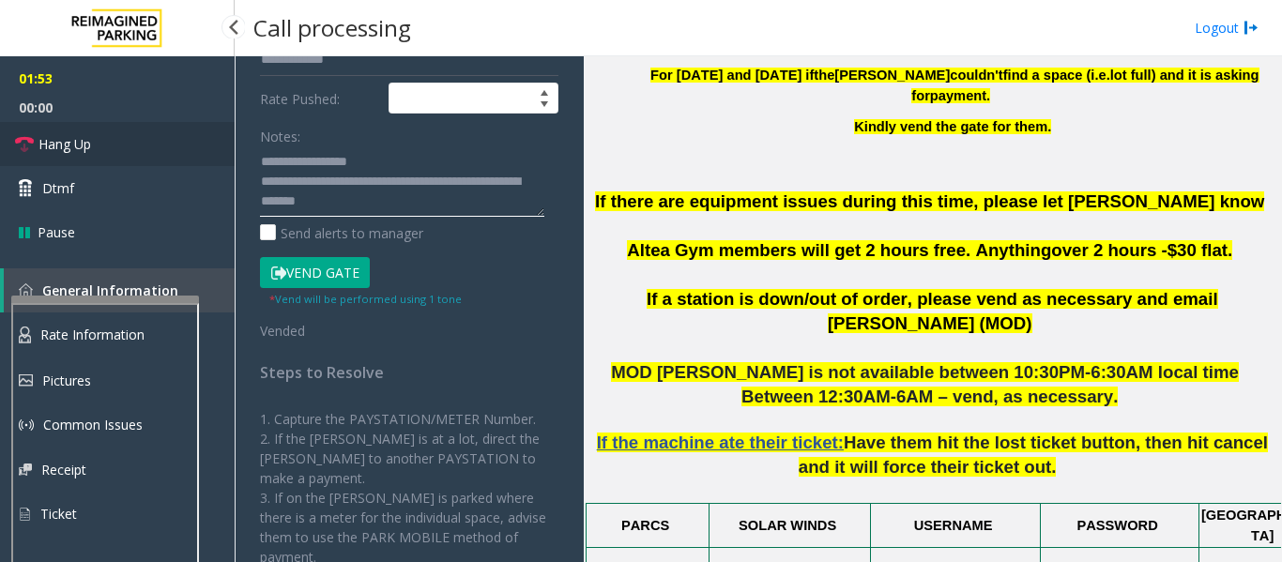
type textarea "**********"
click at [71, 125] on link "Hang Up" at bounding box center [117, 144] width 235 height 44
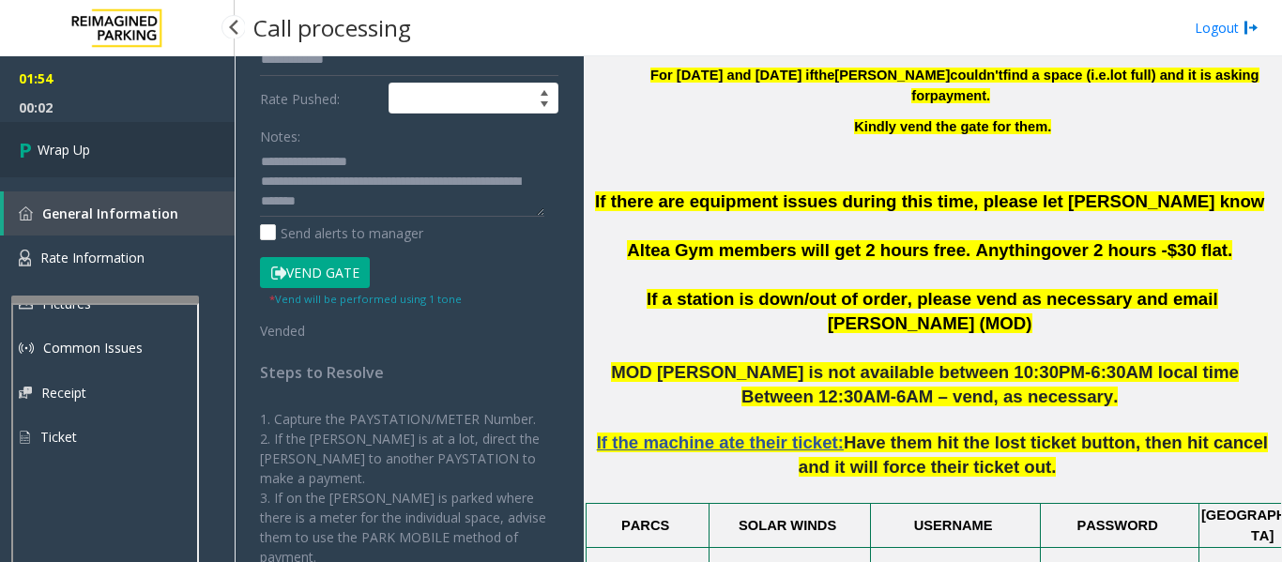
click at [53, 158] on span "Wrap Up" at bounding box center [64, 150] width 53 height 20
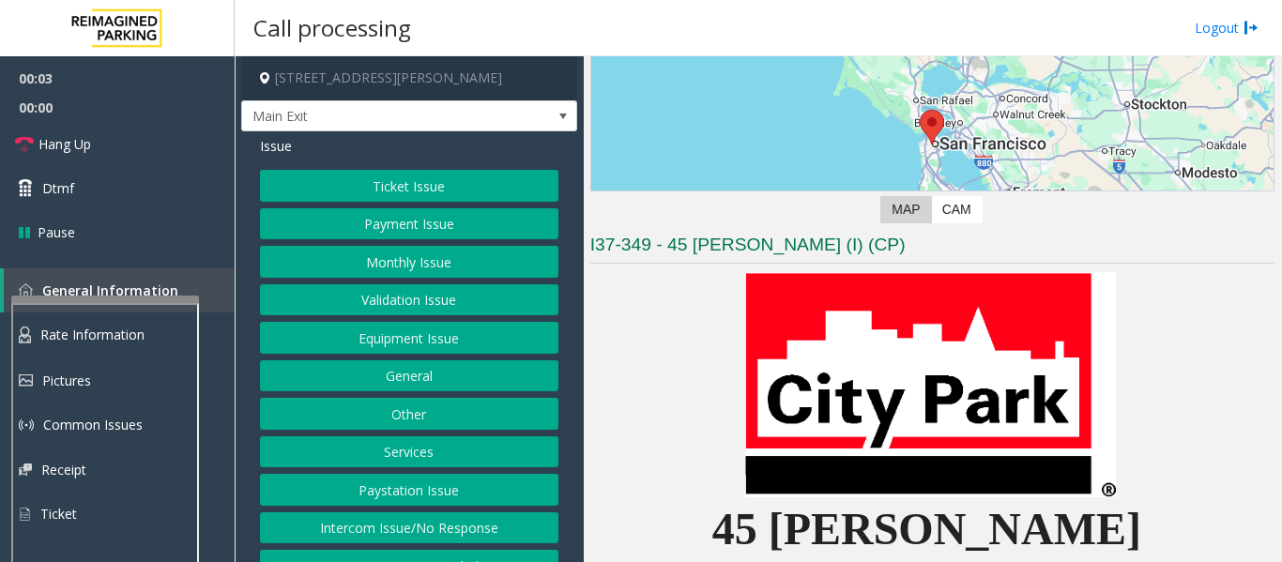
scroll to position [469, 0]
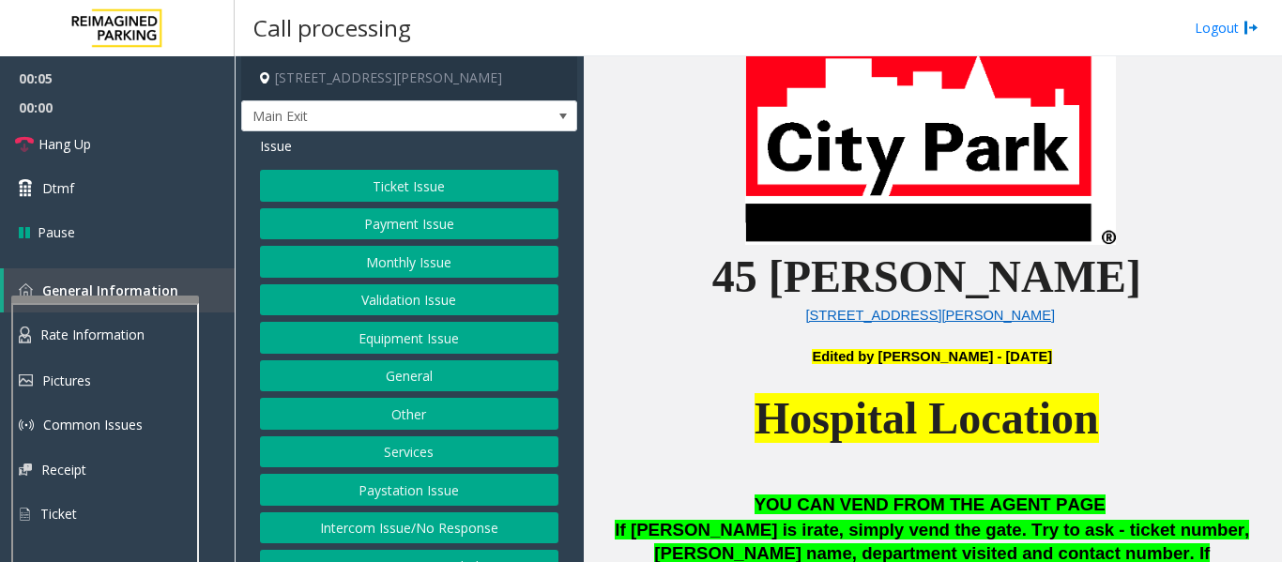
click at [428, 347] on button "Equipment Issue" at bounding box center [409, 338] width 298 height 32
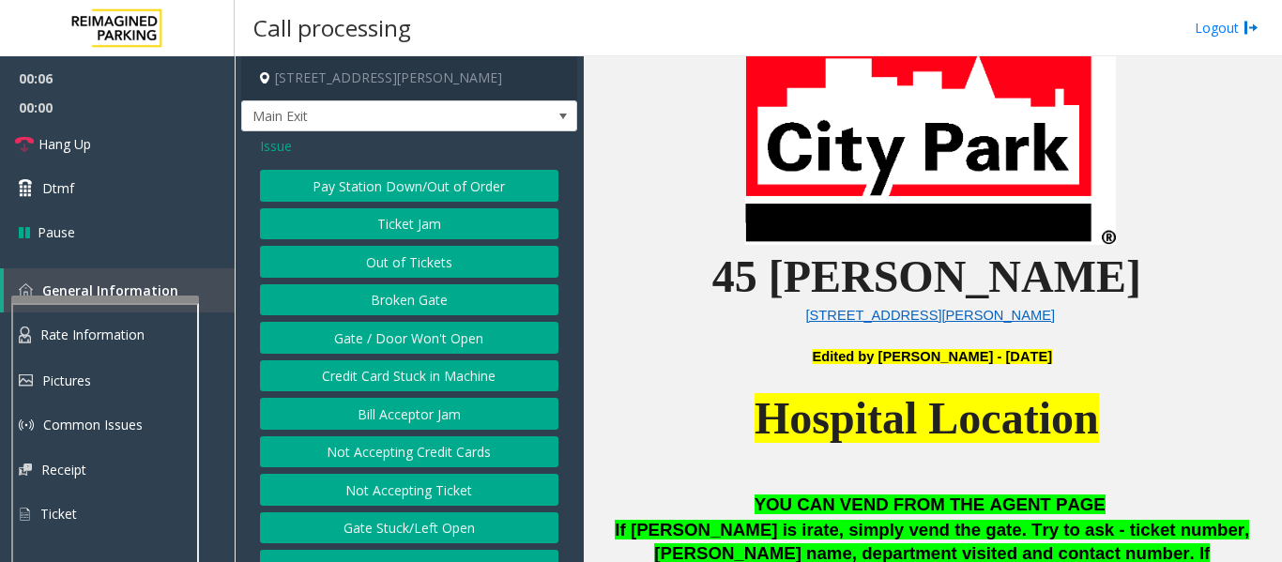
click at [438, 232] on button "Ticket Jam" at bounding box center [409, 224] width 298 height 32
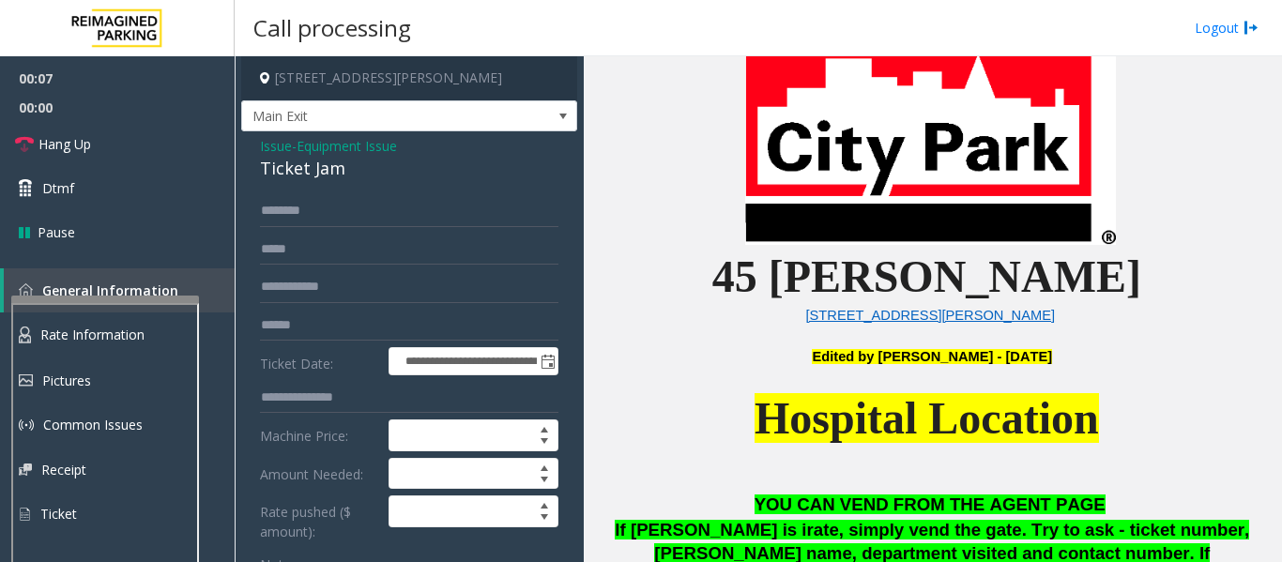
click at [318, 169] on div "Ticket Jam" at bounding box center [409, 168] width 298 height 25
copy div "Ticket Jam"
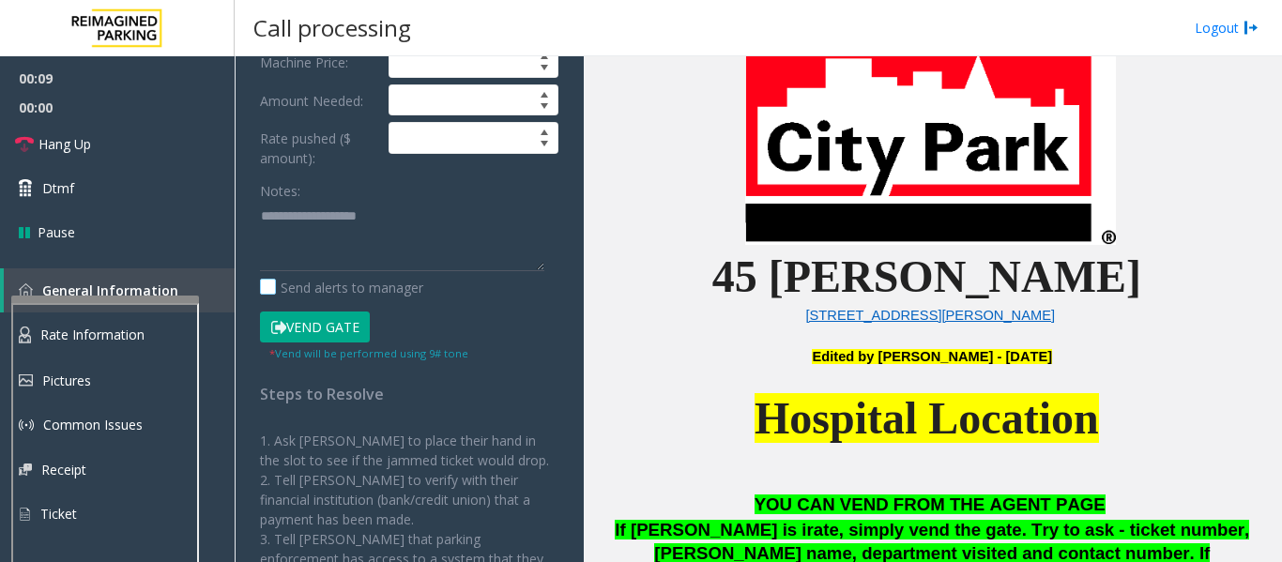
scroll to position [375, 0]
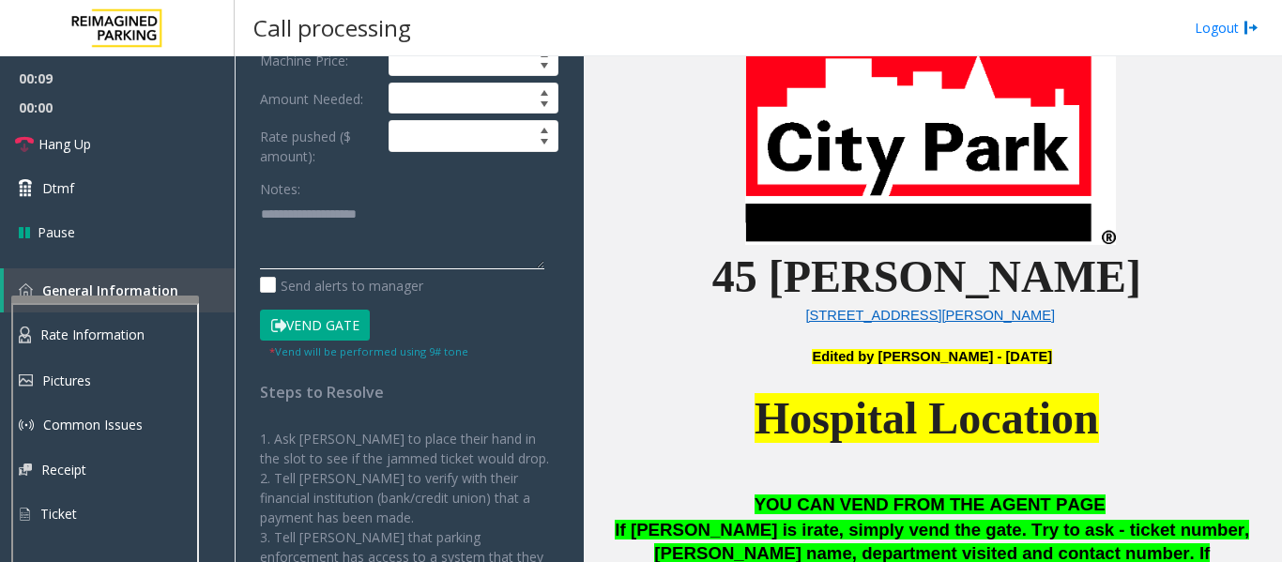
click at [355, 232] on textarea at bounding box center [402, 234] width 284 height 70
paste textarea "**********"
click at [350, 247] on textarea at bounding box center [402, 234] width 284 height 70
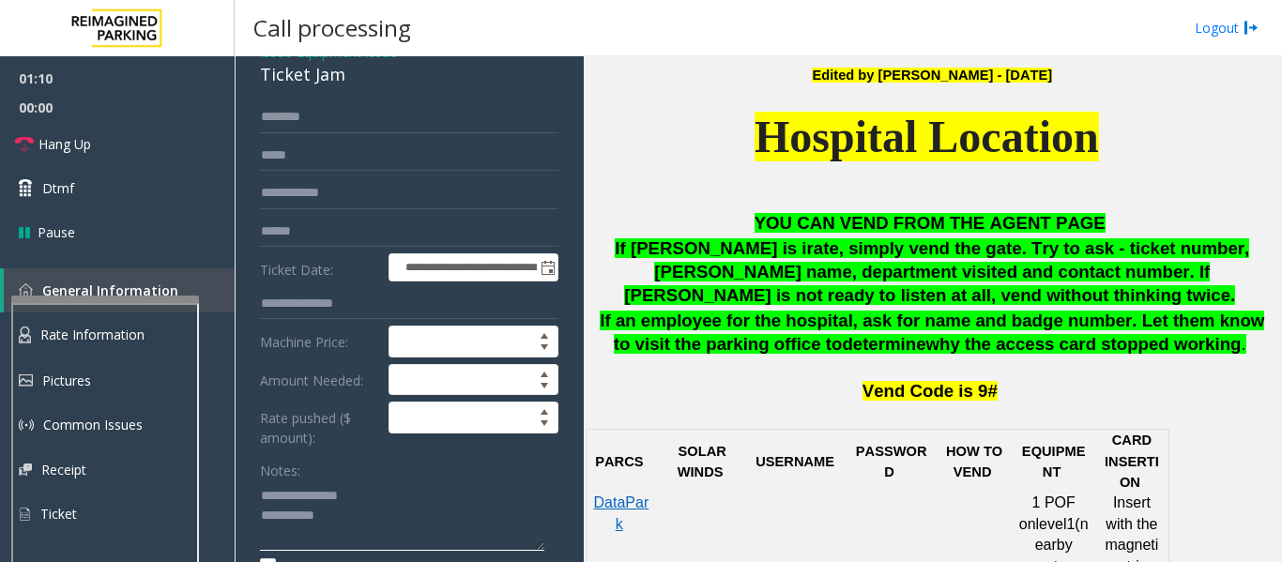
scroll to position [1126, 0]
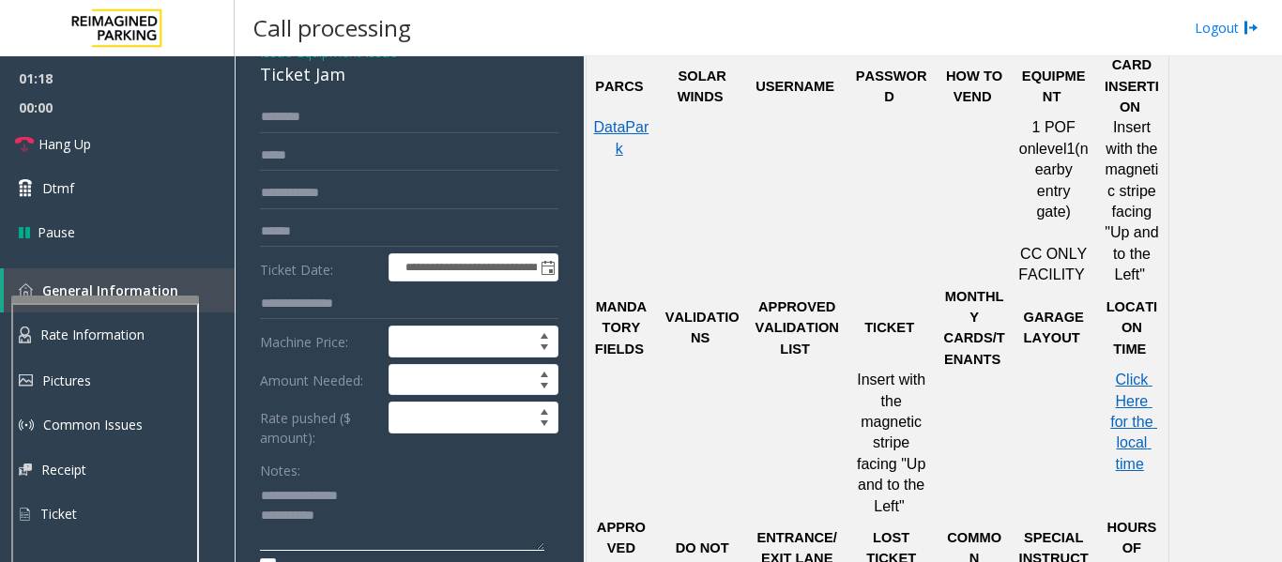
click at [361, 519] on textarea at bounding box center [402, 516] width 284 height 70
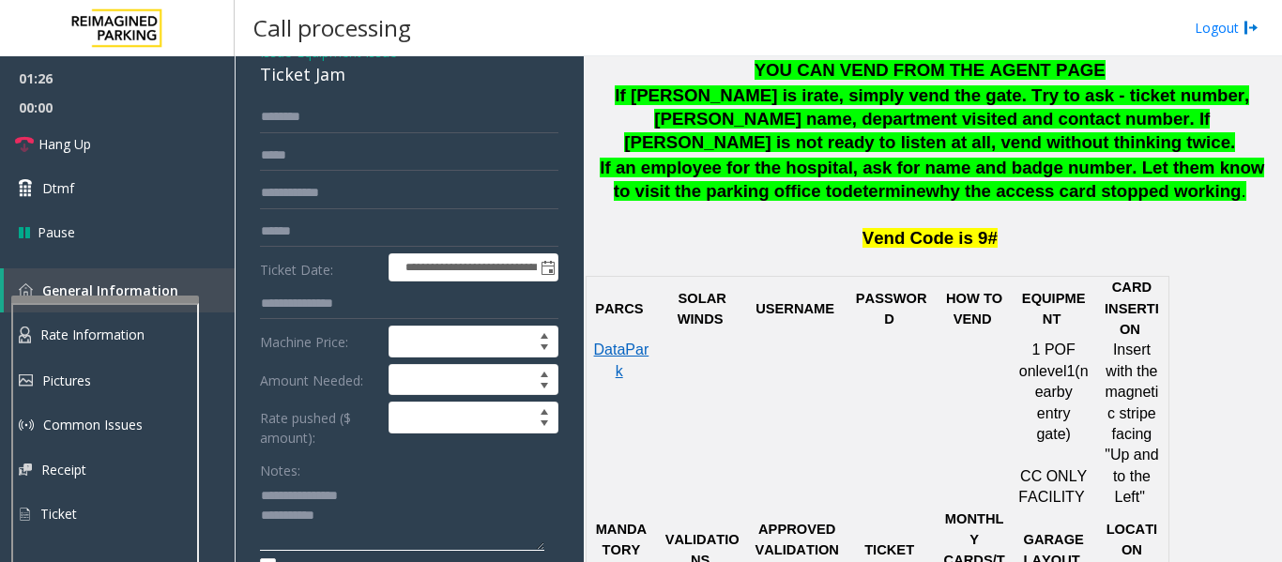
scroll to position [657, 0]
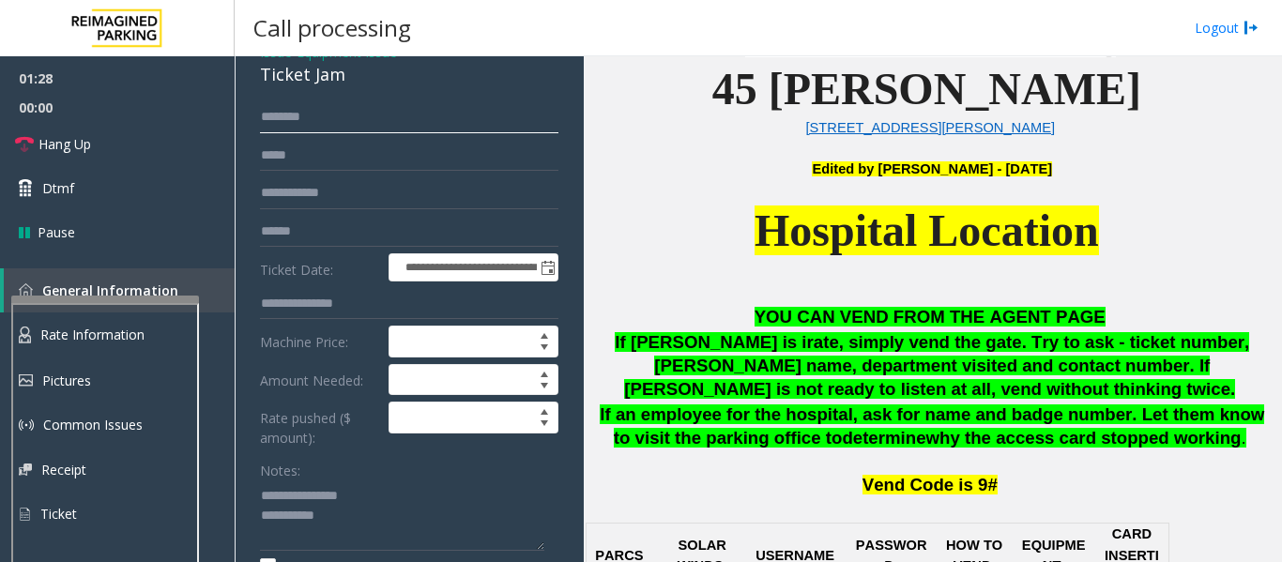
click at [319, 118] on input "text" at bounding box center [409, 117] width 298 height 32
type textarea "**********"
click at [339, 115] on input "text" at bounding box center [409, 117] width 298 height 32
type input "****"
click at [349, 220] on input "text" at bounding box center [409, 232] width 298 height 32
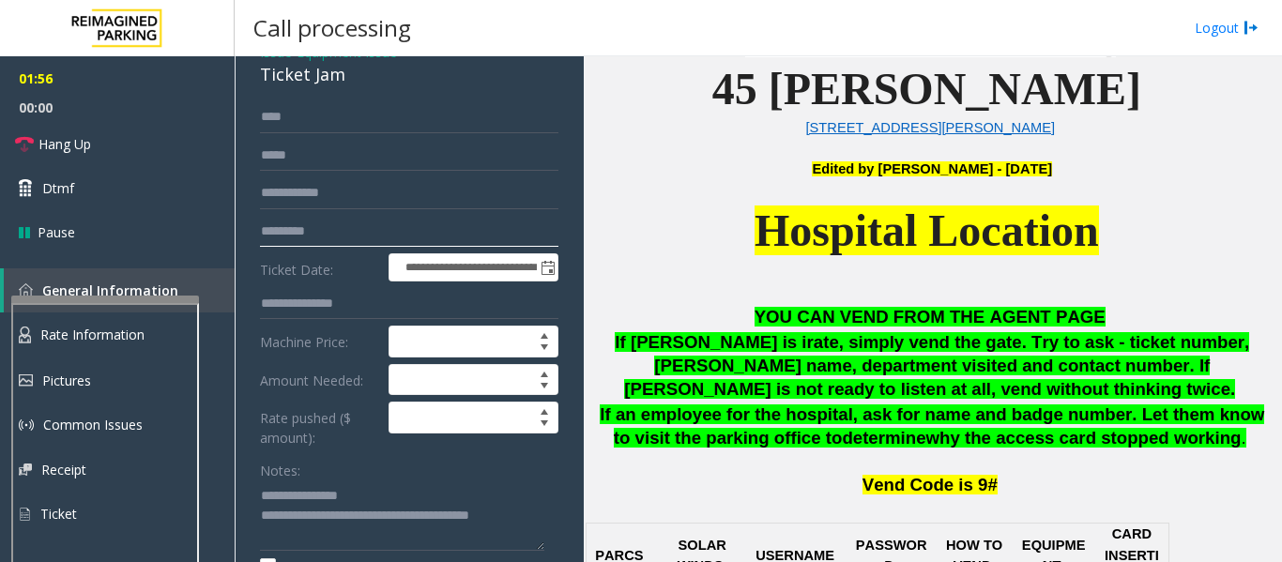
scroll to position [0, 0]
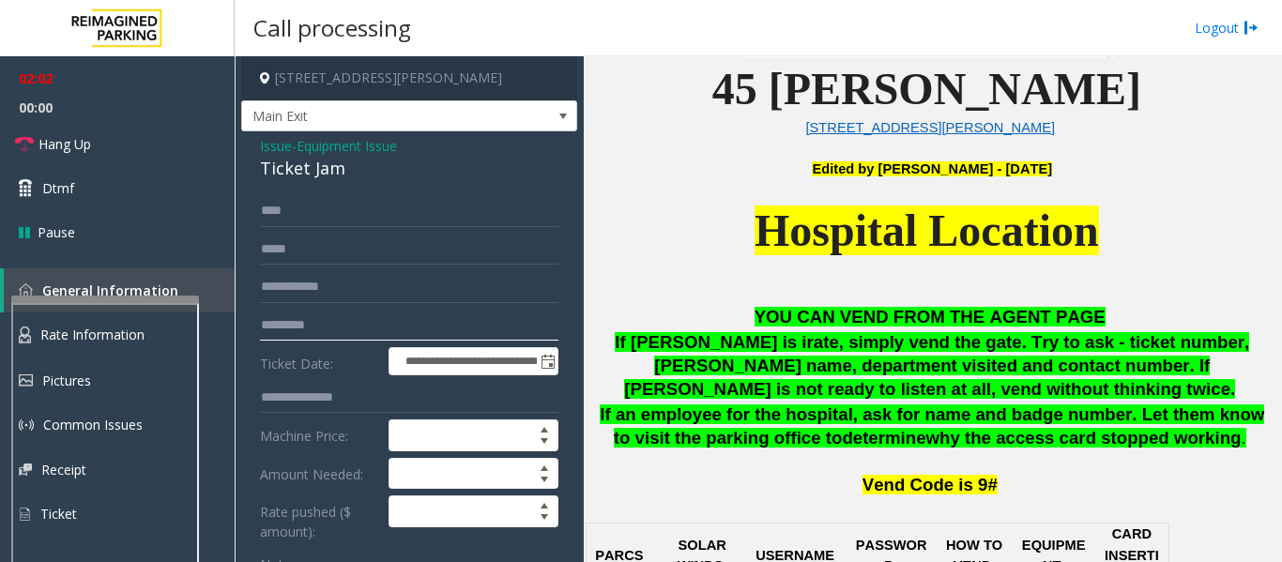
type input "*********"
click at [263, 148] on span "Issue" at bounding box center [276, 146] width 32 height 20
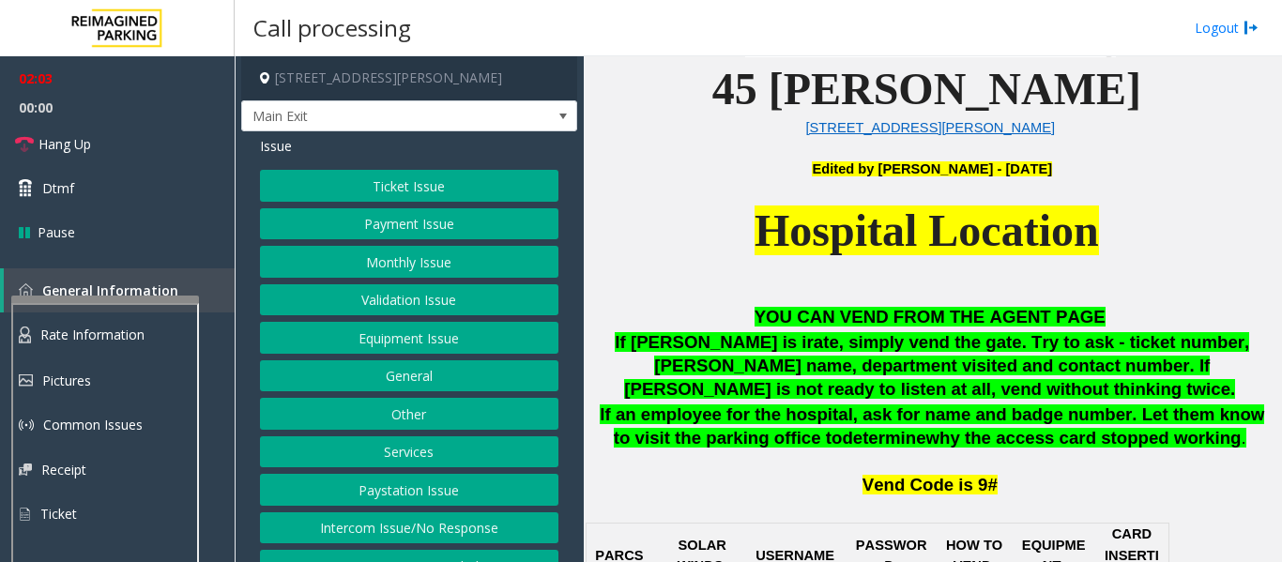
click at [355, 263] on button "Monthly Issue" at bounding box center [409, 262] width 298 height 32
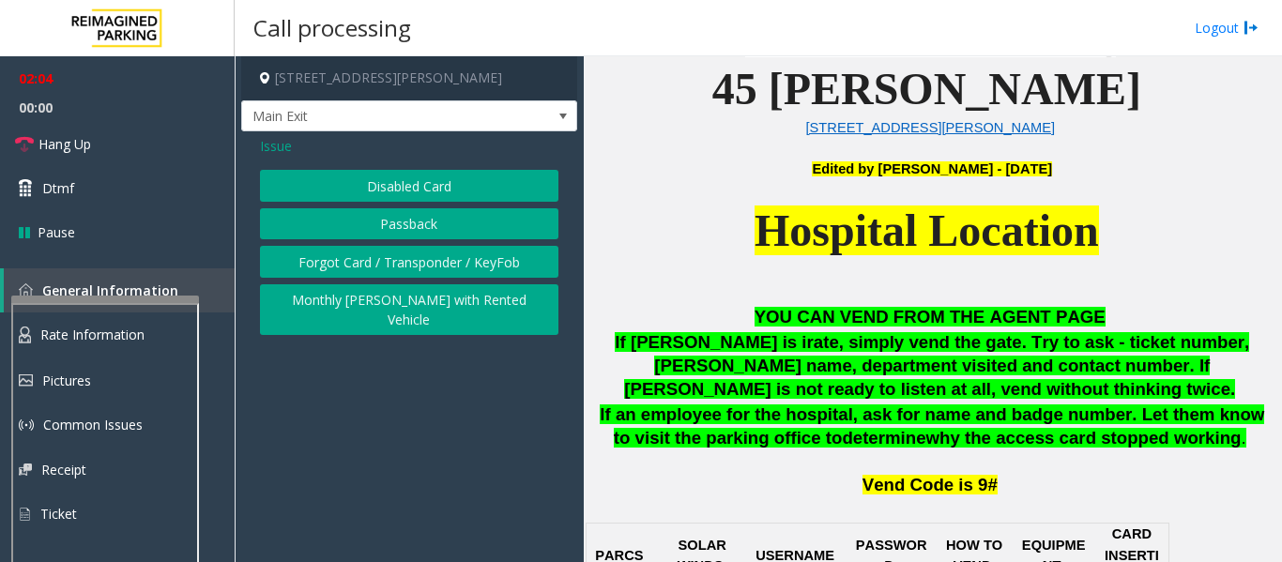
click at [390, 180] on button "Disabled Card" at bounding box center [409, 186] width 298 height 32
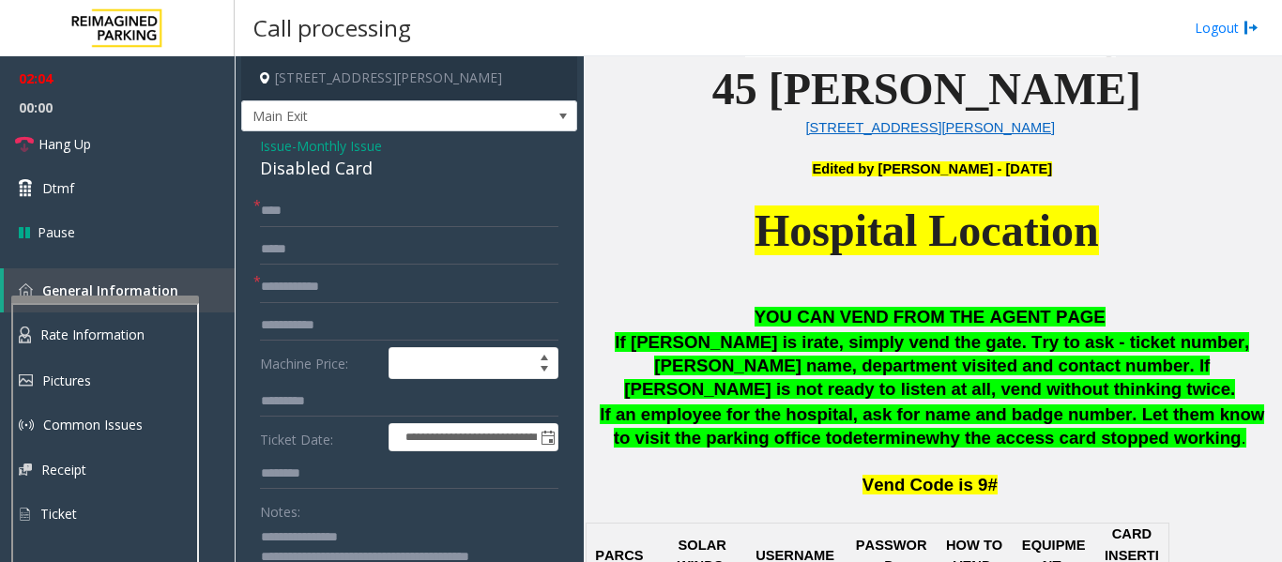
click at [343, 174] on div "Disabled Card" at bounding box center [409, 168] width 298 height 25
copy div "Disabled Card"
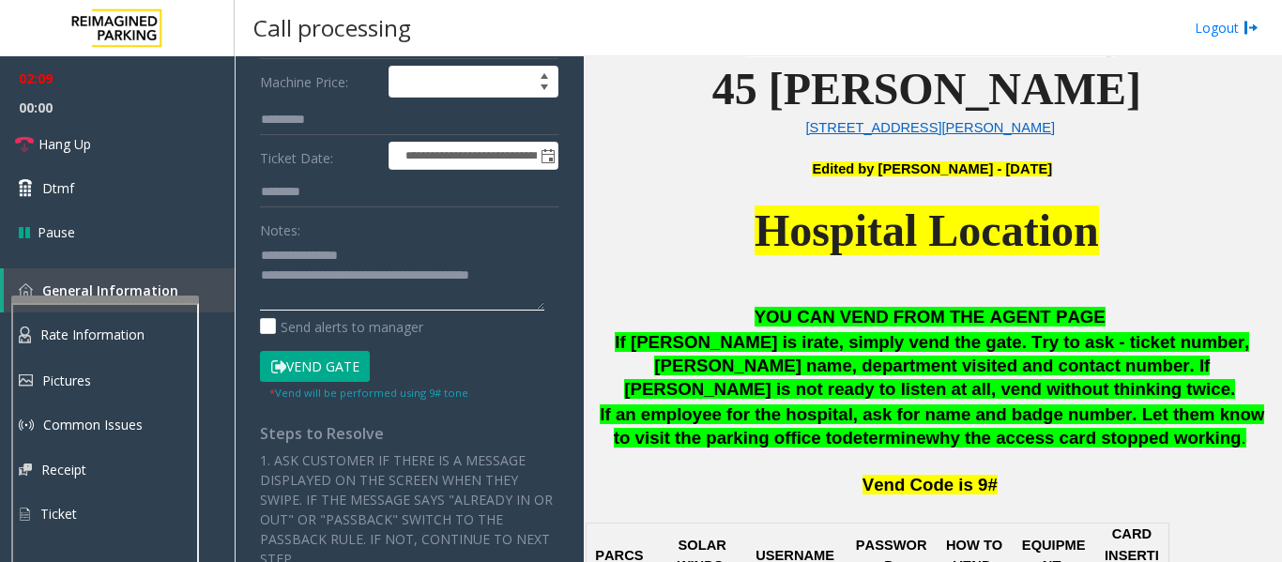
drag, startPoint x: 299, startPoint y: 252, endPoint x: 394, endPoint y: 253, distance: 94.8
click at [394, 253] on textarea at bounding box center [402, 275] width 284 height 70
paste textarea "***"
type textarea "**********"
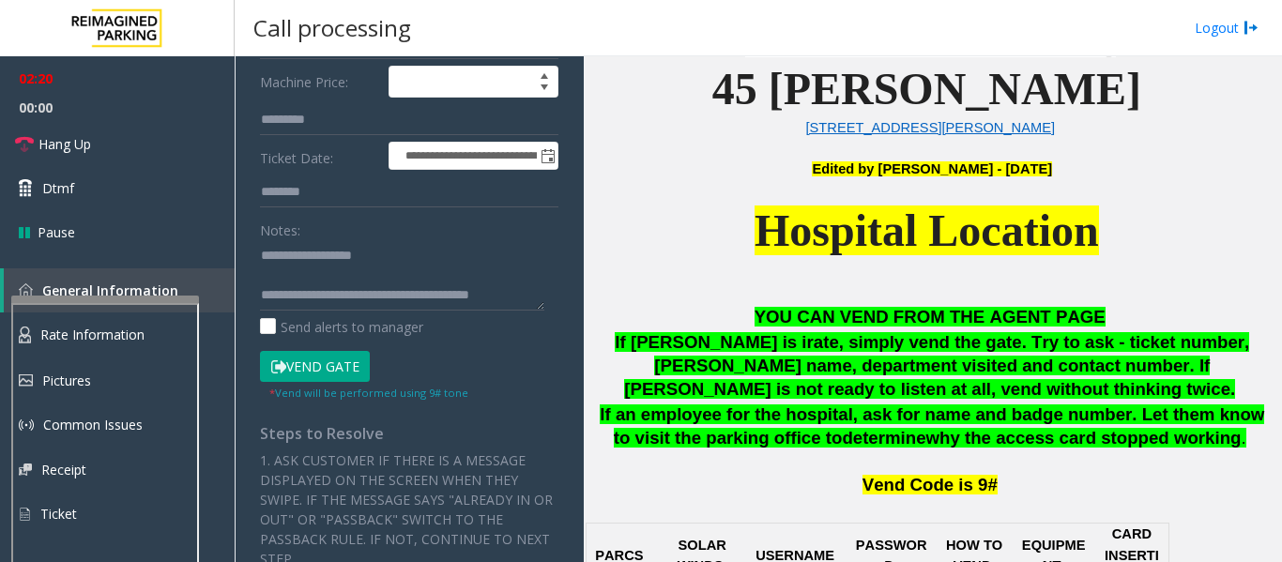
click at [333, 367] on button "Vend Gate" at bounding box center [315, 367] width 110 height 32
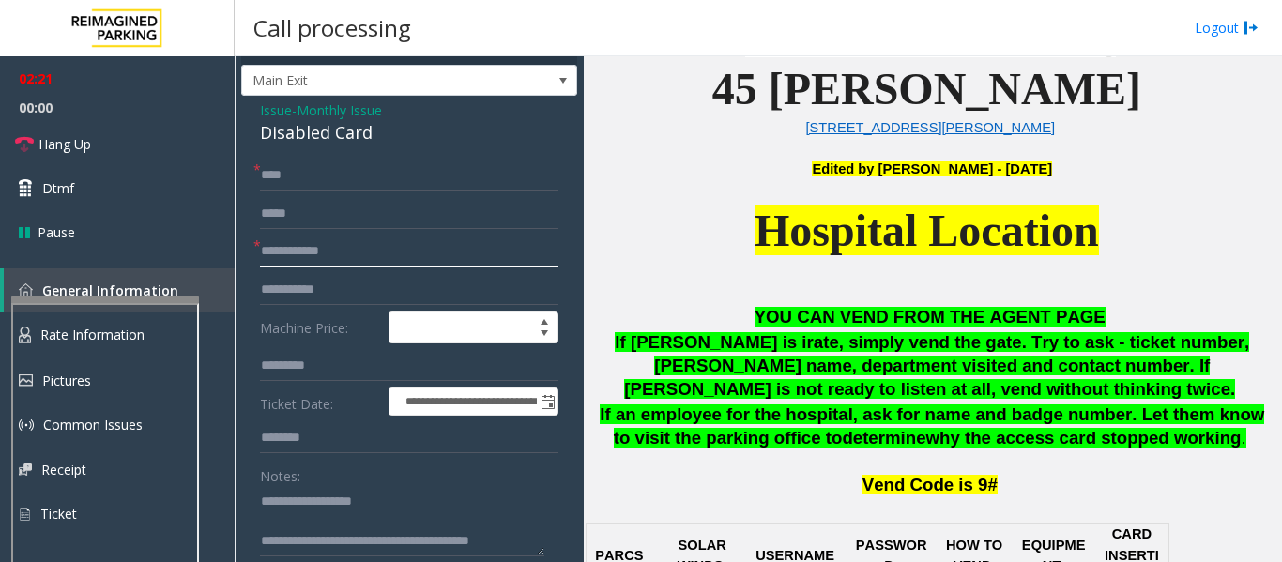
scroll to position [27, 0]
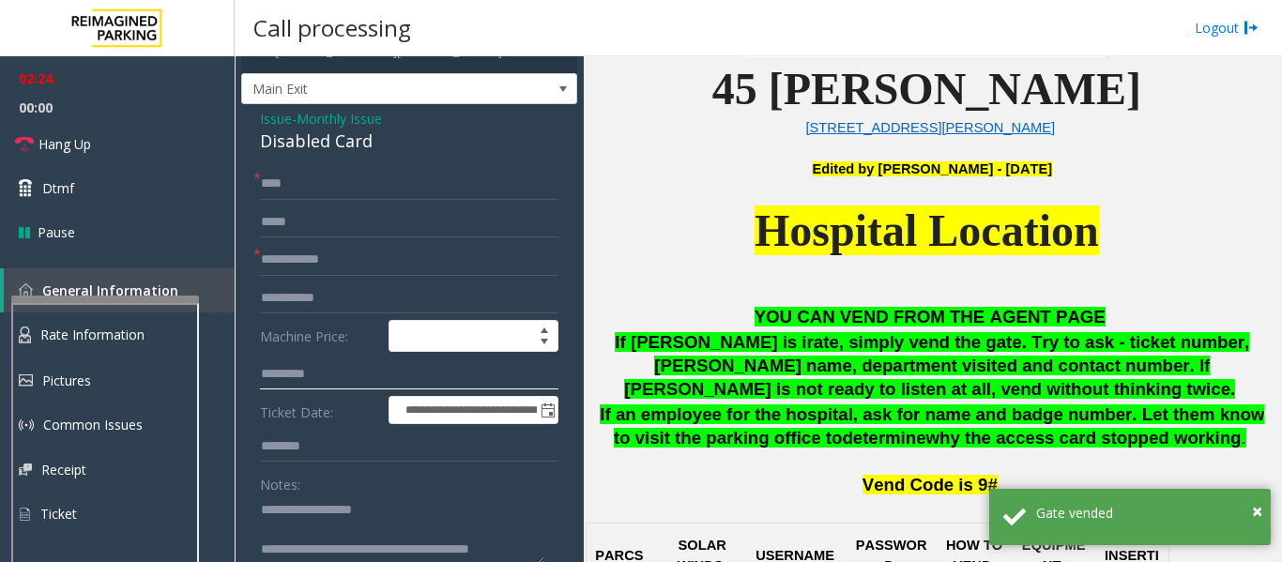
drag, startPoint x: 333, startPoint y: 374, endPoint x: 253, endPoint y: 372, distance: 79.8
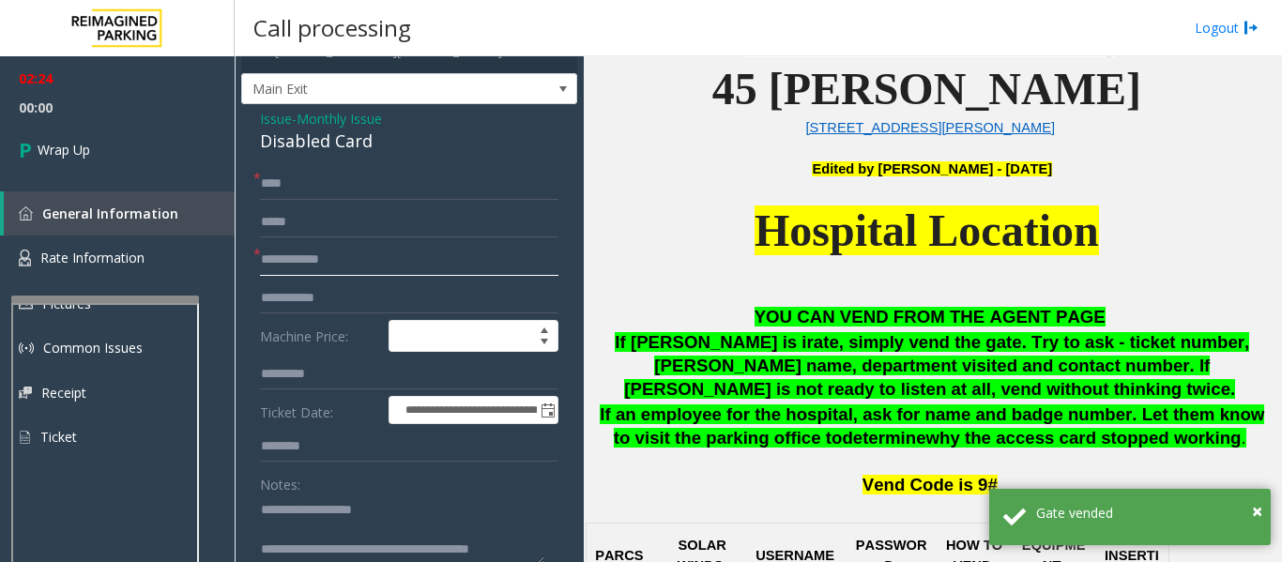
click at [315, 266] on input "text" at bounding box center [409, 260] width 298 height 32
paste input "*********"
type input "*********"
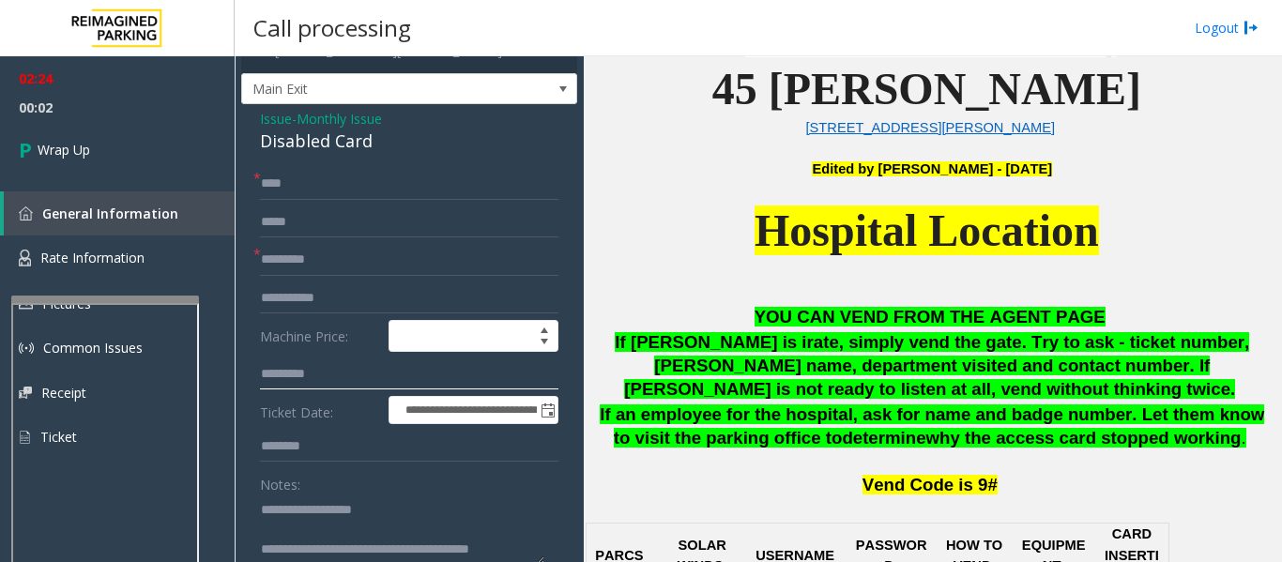
drag, startPoint x: 345, startPoint y: 385, endPoint x: 246, endPoint y: 374, distance: 100.1
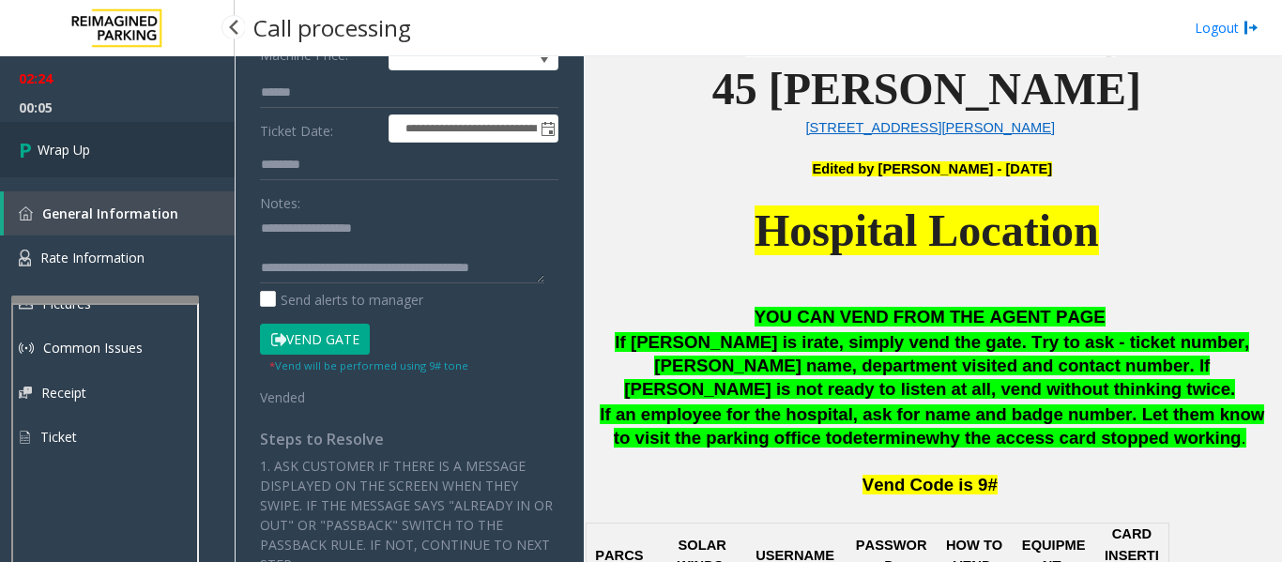
click at [77, 149] on span "Wrap Up" at bounding box center [64, 150] width 53 height 20
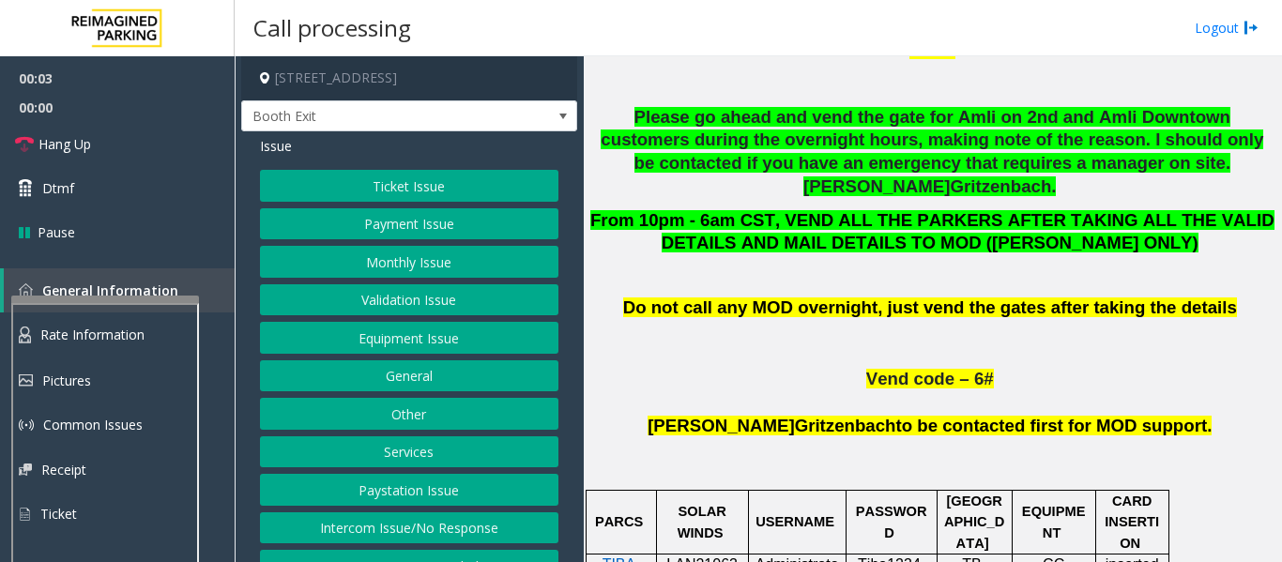
scroll to position [1126, 0]
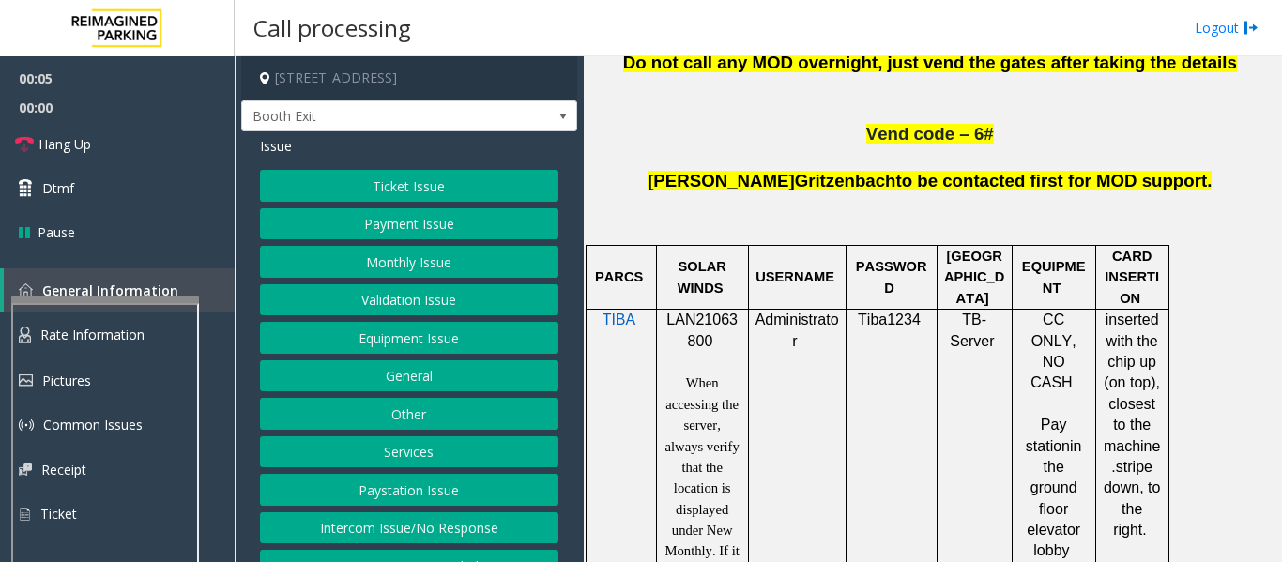
click at [722, 312] on span "LAN21063800" at bounding box center [701, 330] width 71 height 37
copy p "LAN21063800"
click at [393, 287] on button "Validation Issue" at bounding box center [409, 300] width 298 height 32
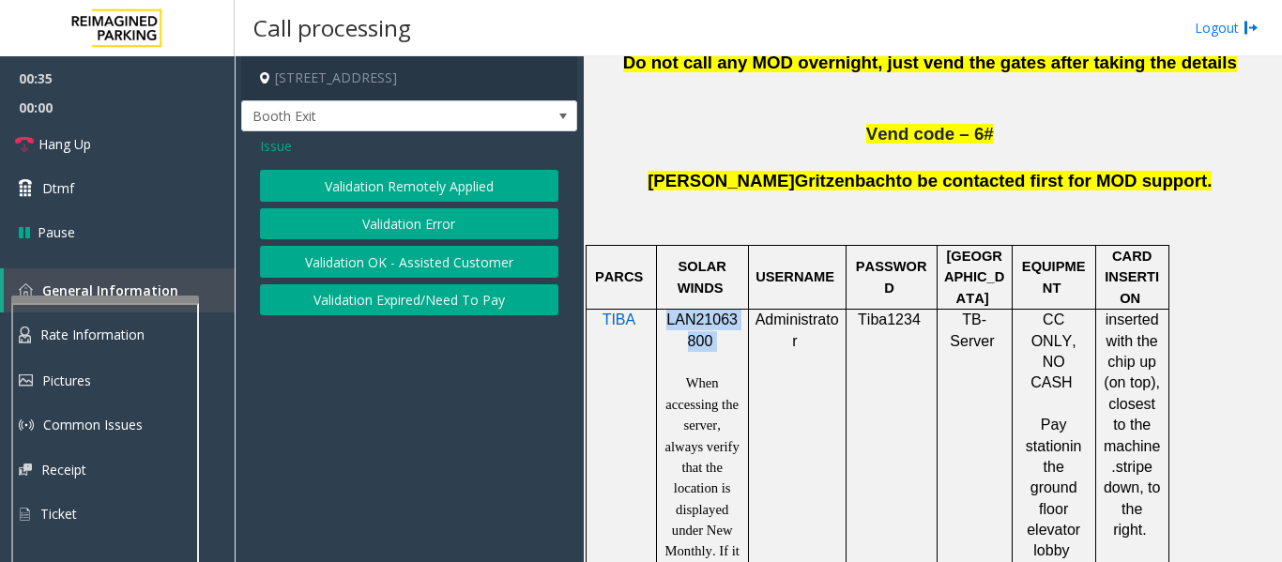
click at [417, 223] on button "Validation Error" at bounding box center [409, 224] width 298 height 32
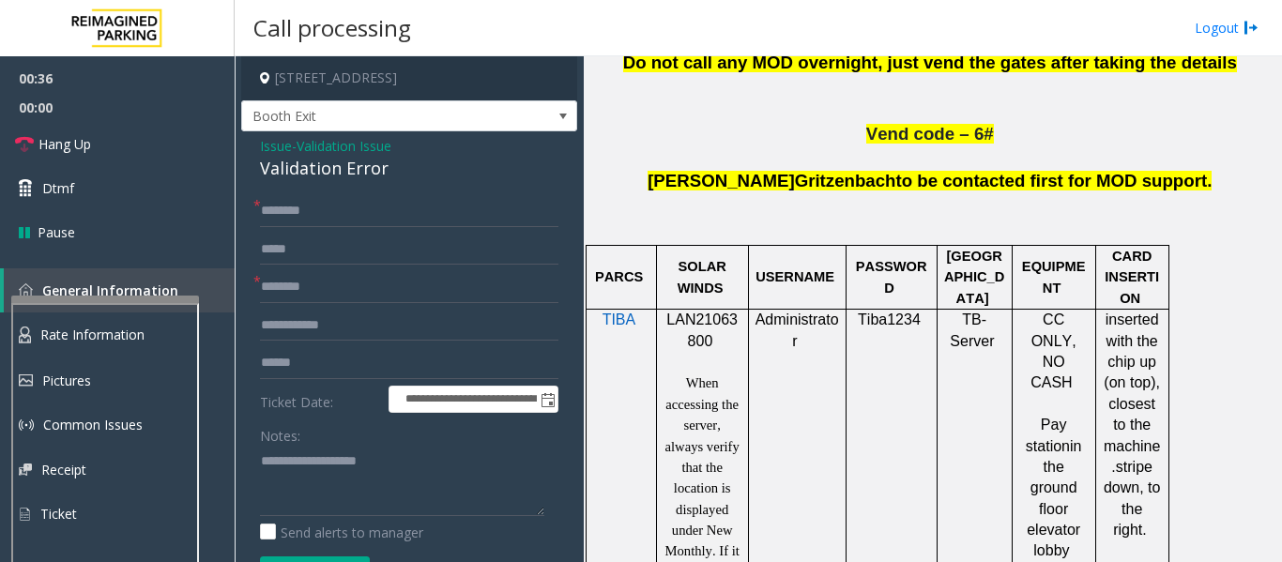
click at [324, 182] on div "**********" at bounding box center [409, 530] width 336 height 799
click at [324, 177] on div "Validation Error" at bounding box center [409, 168] width 298 height 25
copy div "Validation Error"
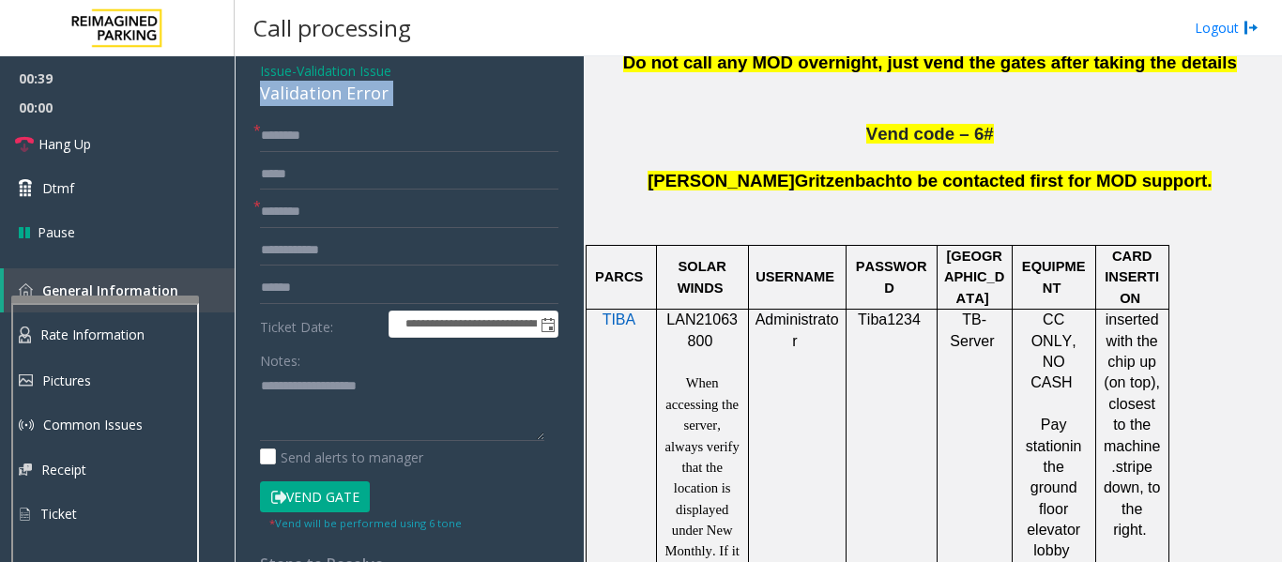
scroll to position [188, 0]
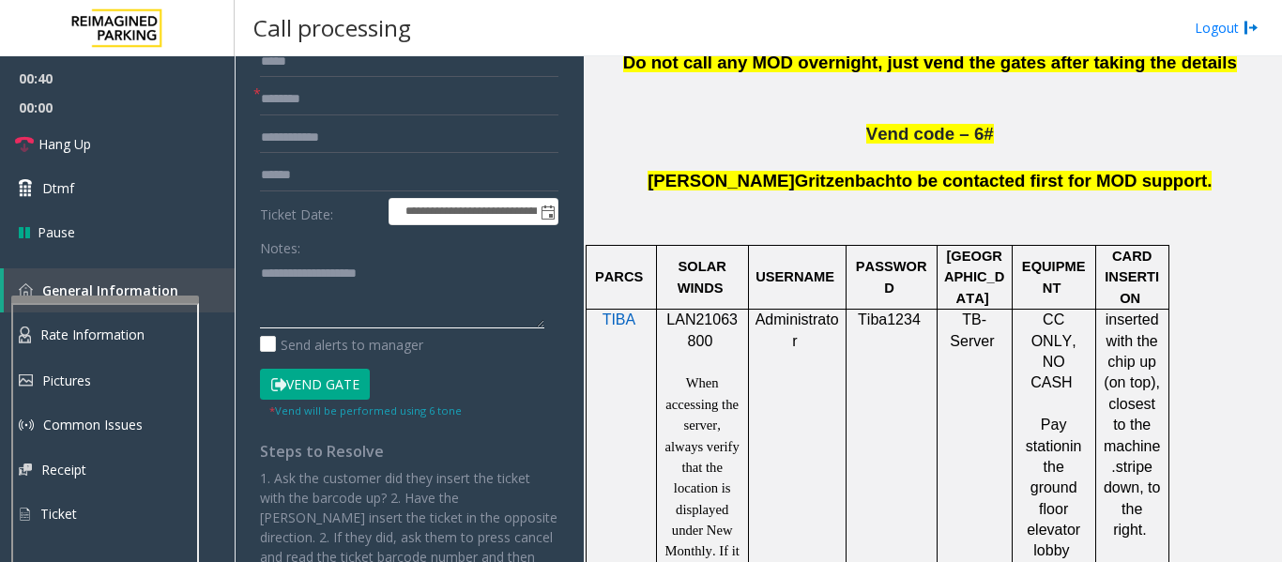
click at [406, 323] on textarea at bounding box center [402, 293] width 284 height 70
paste textarea "**********"
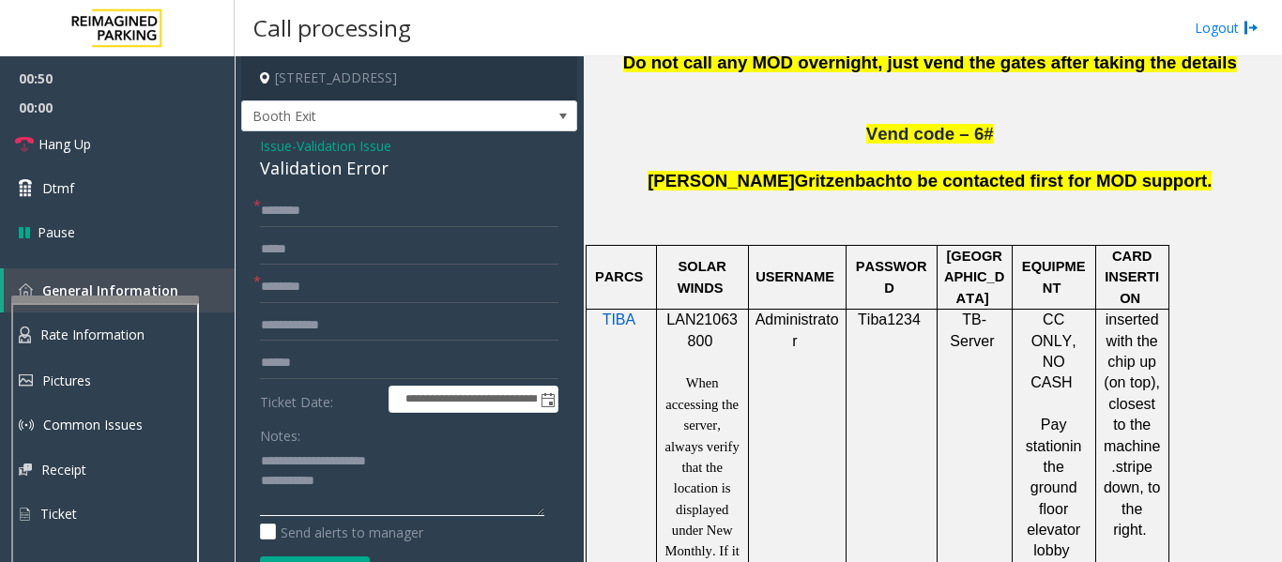
type textarea "**********"
click at [373, 203] on input "text" at bounding box center [409, 211] width 298 height 32
type input "**"
click at [353, 281] on input "text" at bounding box center [409, 287] width 298 height 32
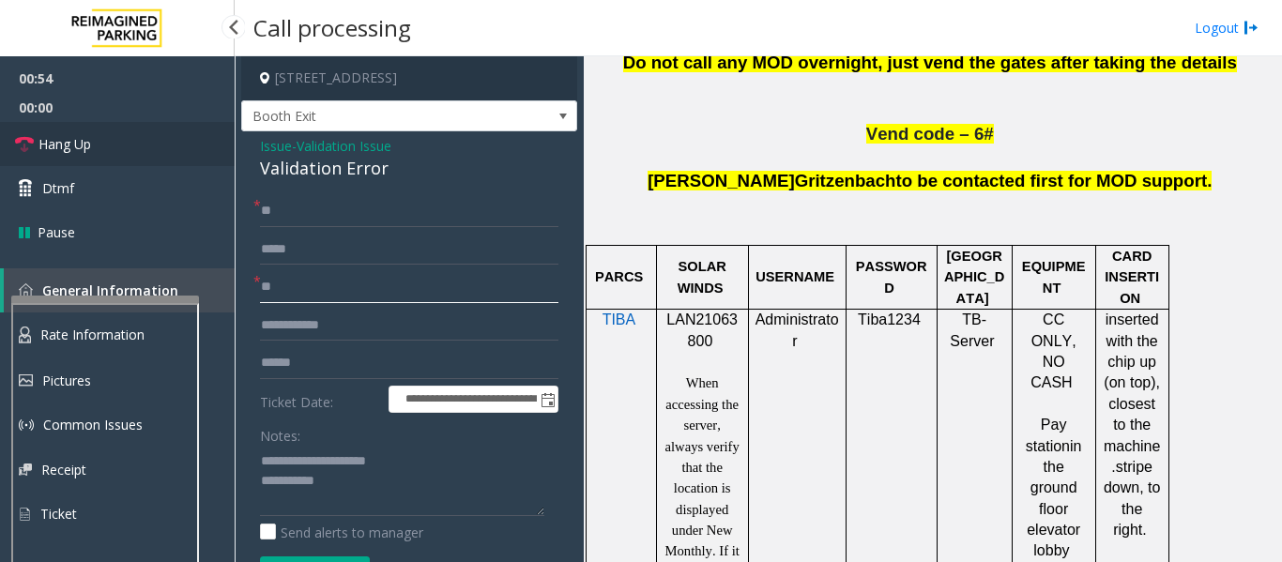
type input "**"
click at [159, 137] on link "Hang Up" at bounding box center [117, 144] width 235 height 44
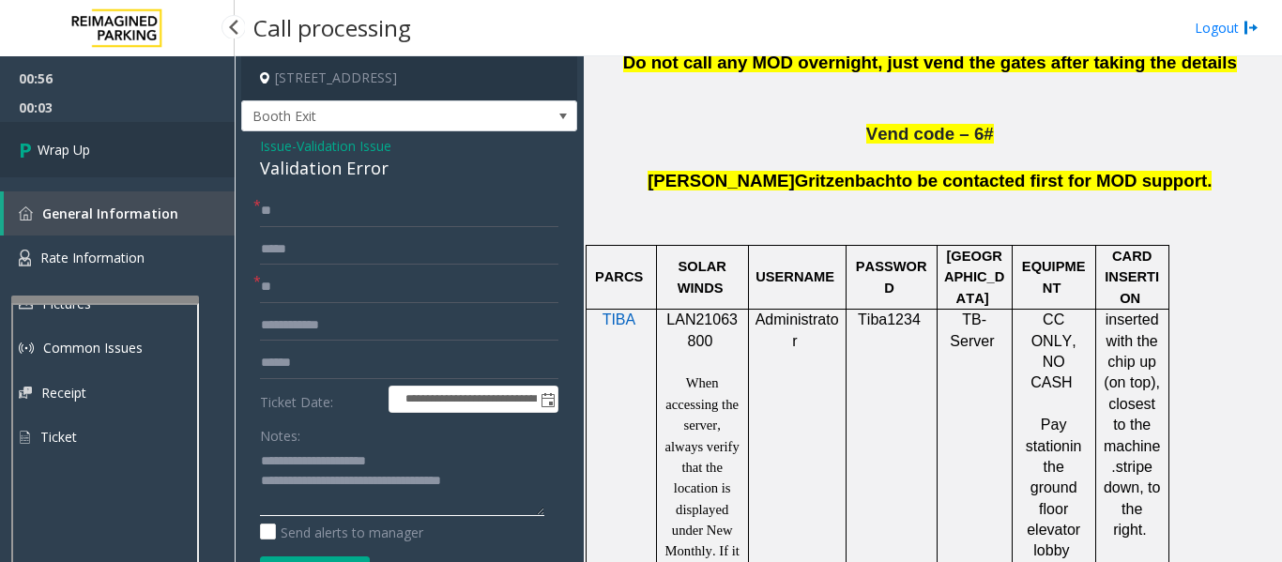
type textarea "**********"
click at [146, 165] on link "Wrap Up" at bounding box center [117, 149] width 235 height 55
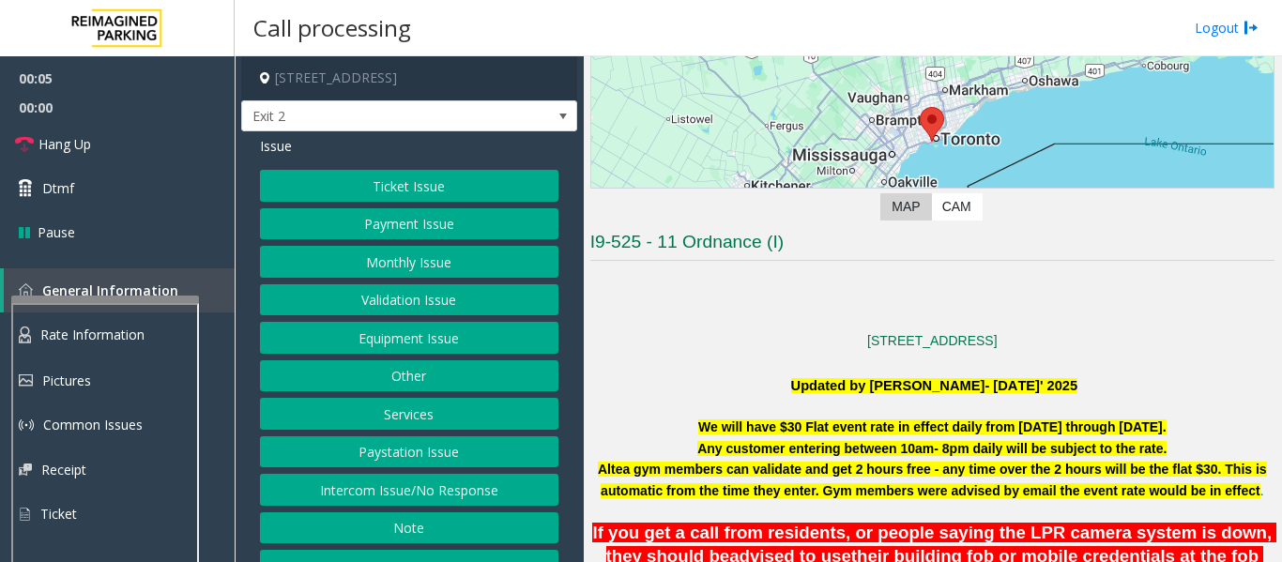
scroll to position [375, 0]
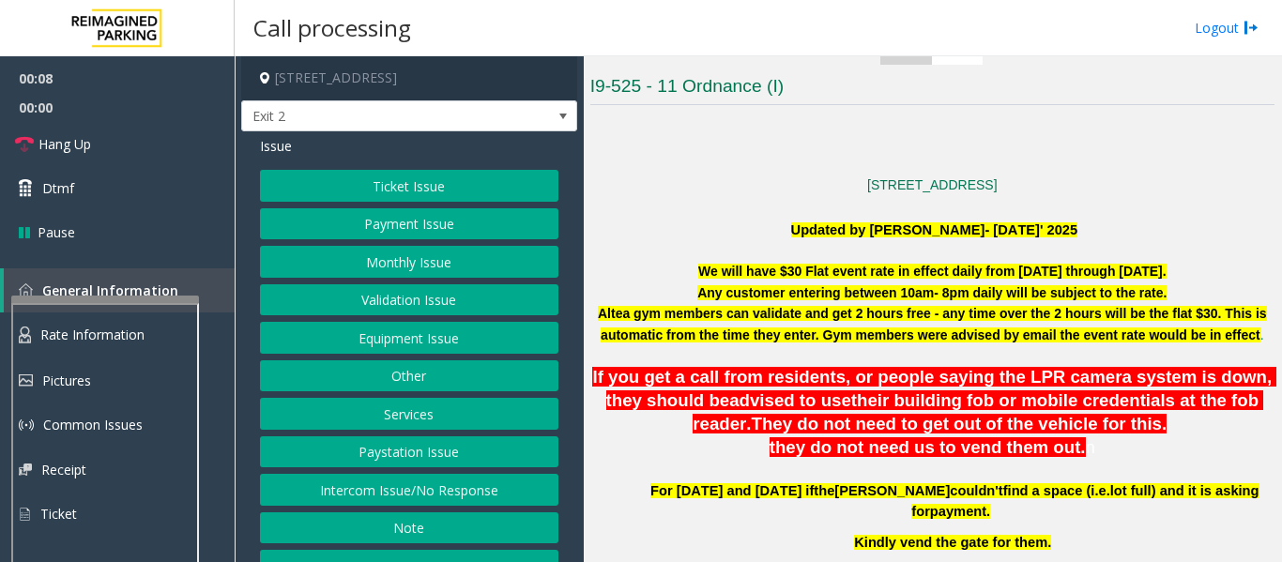
click at [394, 334] on button "Equipment Issue" at bounding box center [409, 338] width 298 height 32
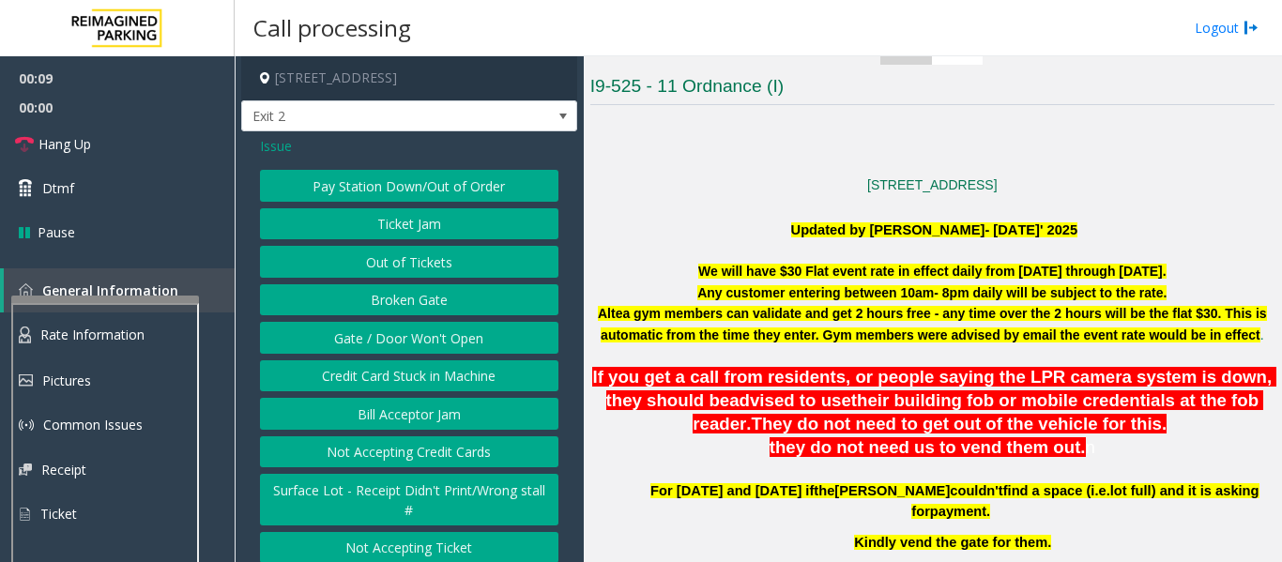
click at [471, 190] on button "Pay Station Down/Out of Order" at bounding box center [409, 186] width 298 height 32
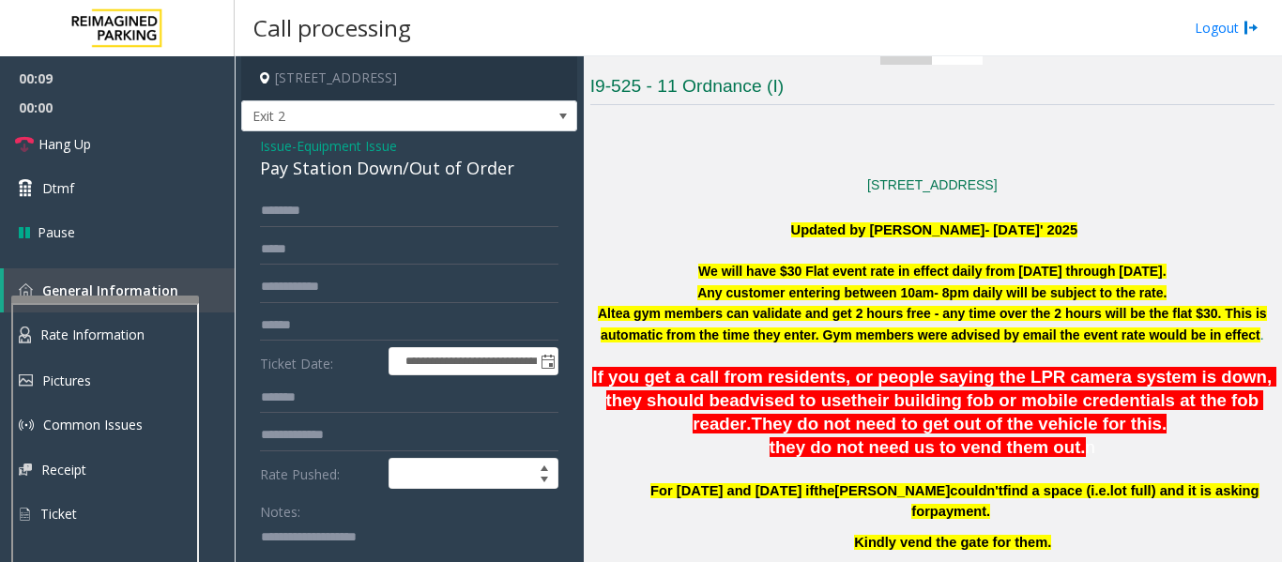
click at [431, 173] on div "Pay Station Down/Out of Order" at bounding box center [409, 168] width 298 height 25
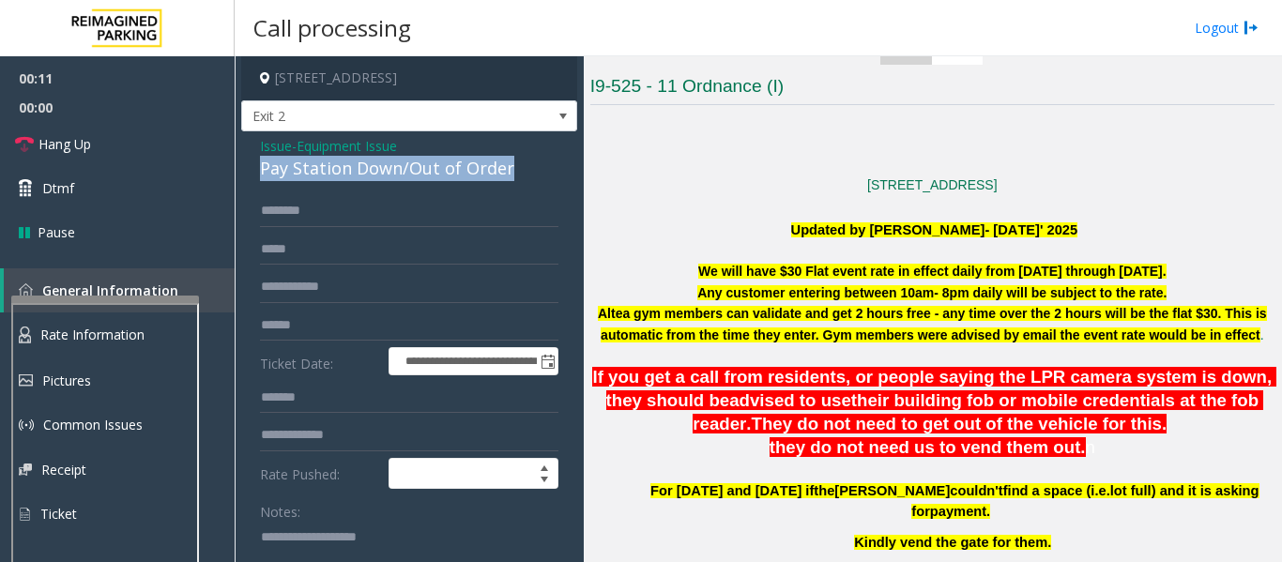
click at [431, 177] on div "Pay Station Down/Out of Order" at bounding box center [409, 168] width 298 height 25
drag, startPoint x: 407, startPoint y: 165, endPoint x: 544, endPoint y: 174, distance: 137.3
copy div "Out of Order"
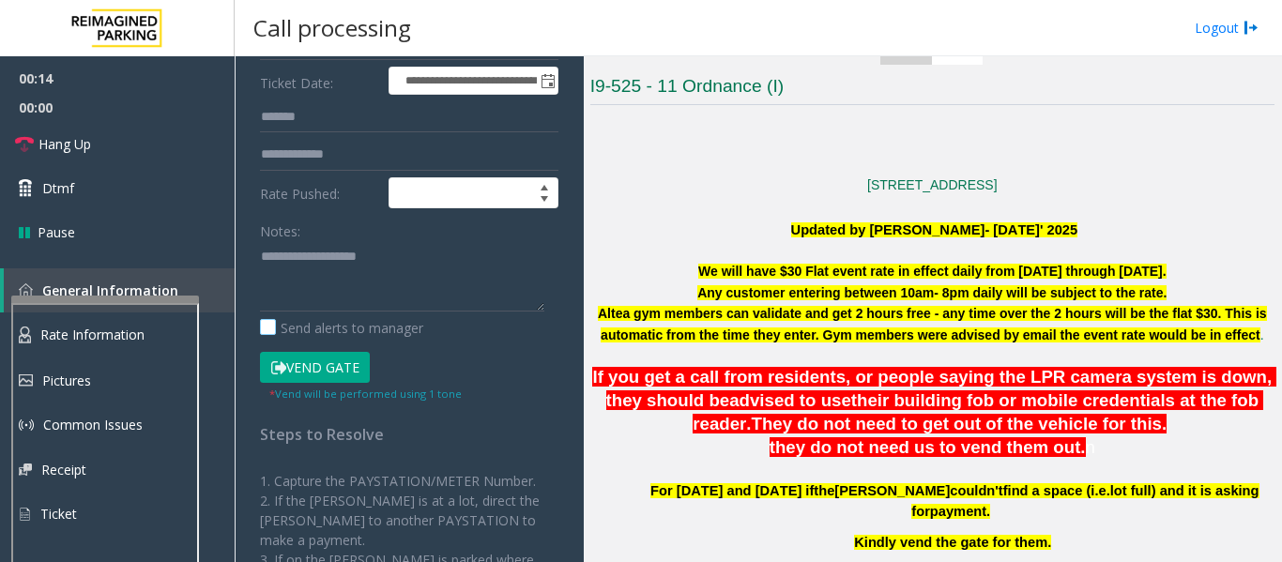
scroll to position [282, 0]
click at [413, 285] on textarea at bounding box center [402, 275] width 284 height 70
paste textarea "**********"
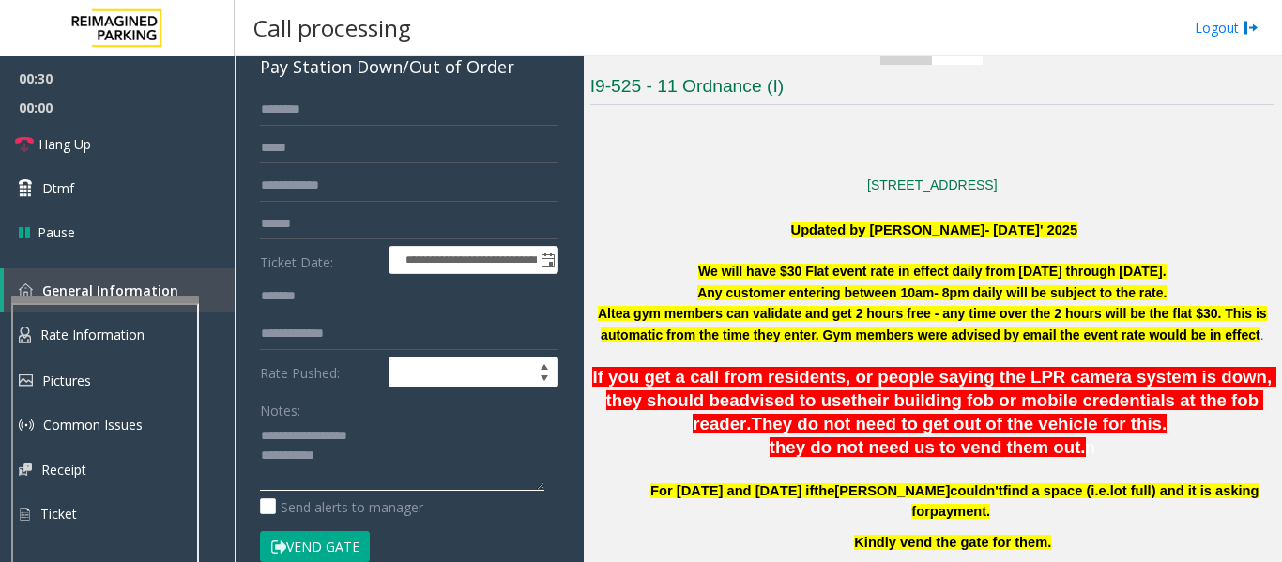
scroll to position [94, 0]
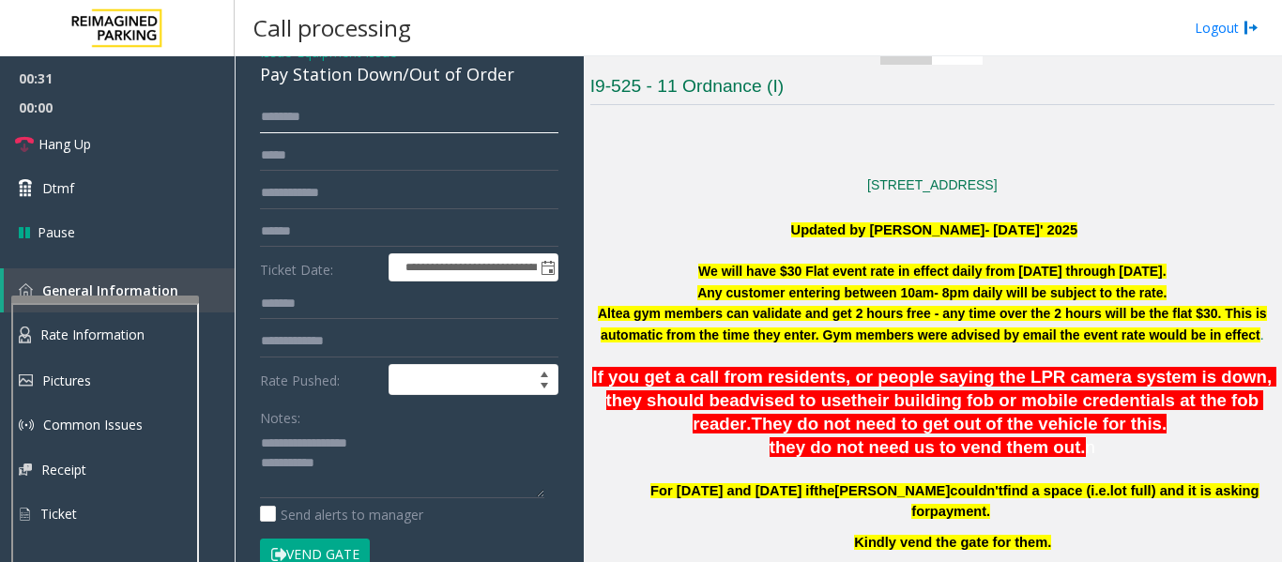
click at [365, 123] on input "text" at bounding box center [409, 117] width 298 height 32
click at [330, 112] on input "text" at bounding box center [409, 117] width 298 height 32
click at [436, 482] on textarea at bounding box center [402, 463] width 284 height 70
type textarea "**********"
click at [105, 158] on link "Hang Up" at bounding box center [117, 144] width 235 height 44
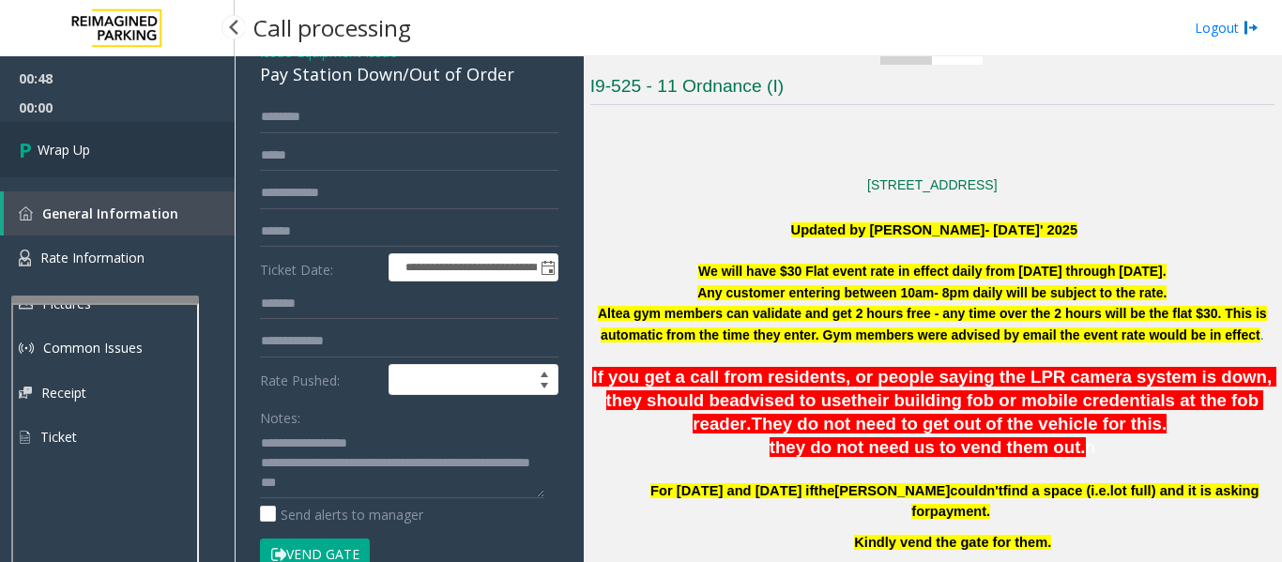
click at [105, 158] on link "Wrap Up" at bounding box center [117, 149] width 235 height 55
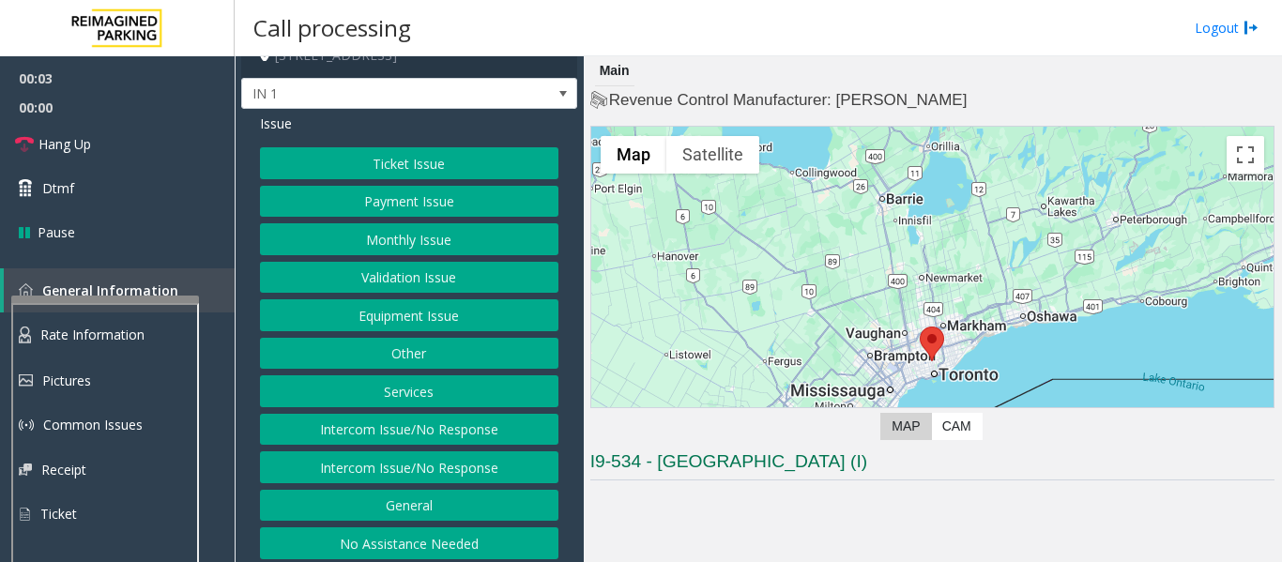
scroll to position [29, 0]
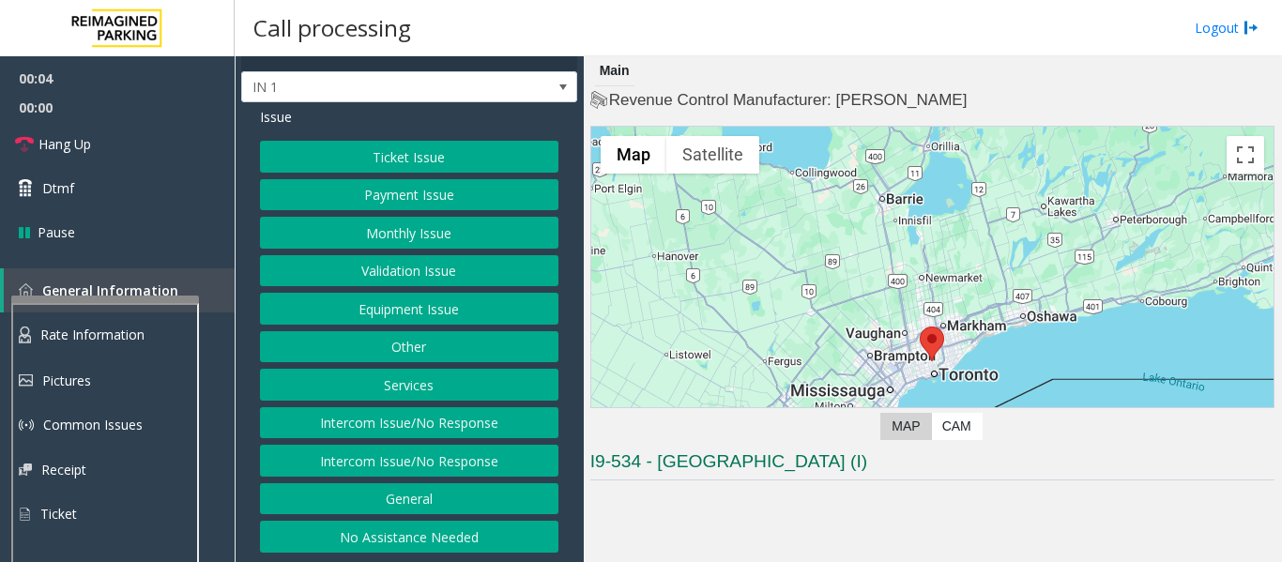
click at [422, 541] on button "No Assistance Needed" at bounding box center [409, 537] width 298 height 32
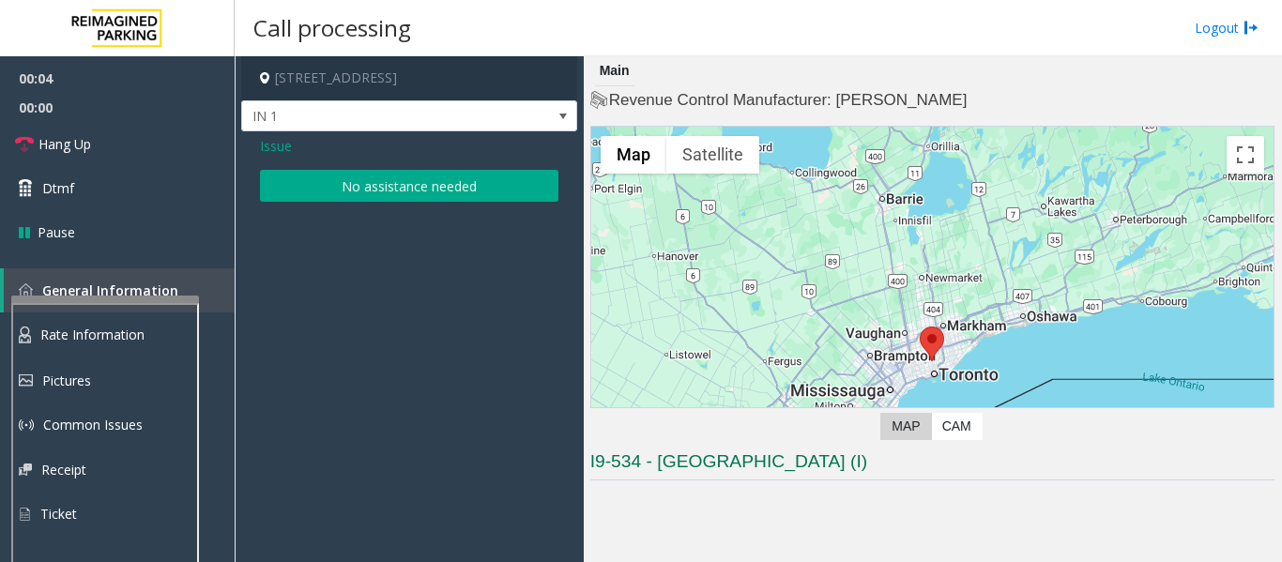
scroll to position [0, 0]
click at [389, 197] on button "No assistance needed" at bounding box center [409, 186] width 298 height 32
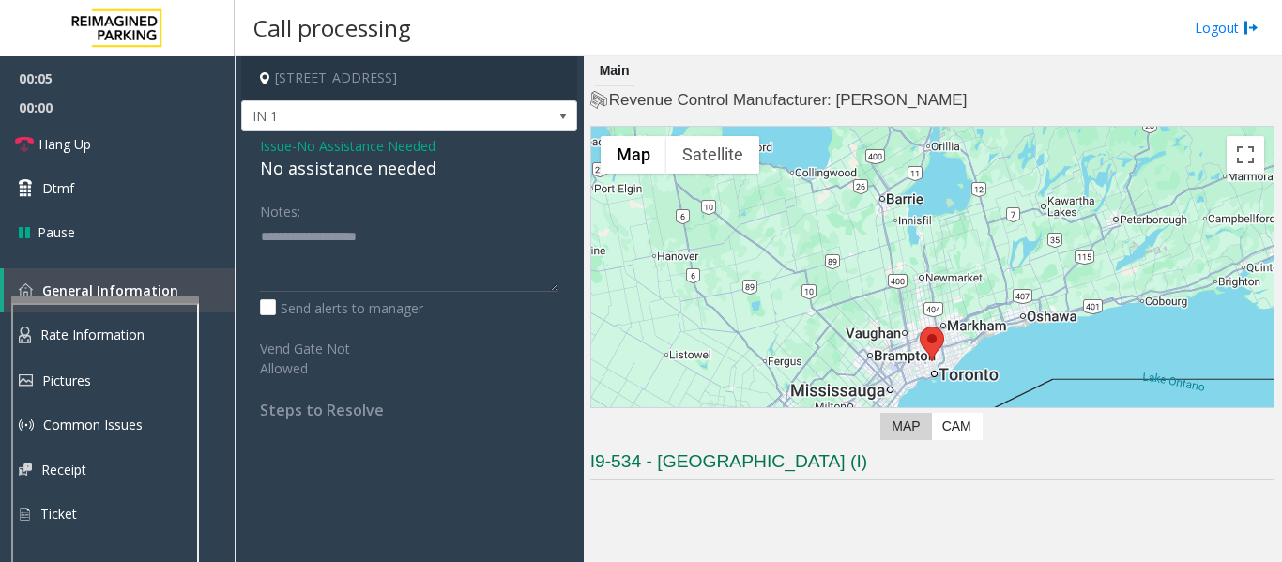
click at [319, 160] on div "No assistance needed" at bounding box center [409, 168] width 298 height 25
click at [466, 238] on textarea at bounding box center [409, 256] width 298 height 70
type textarea "**********"
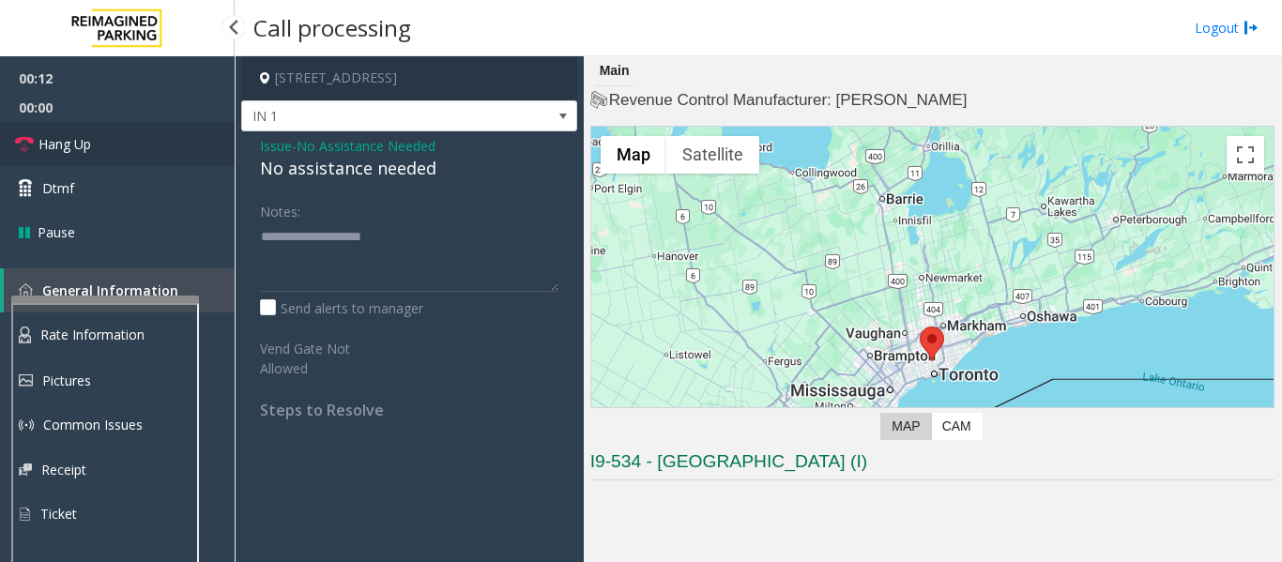
click at [23, 142] on icon at bounding box center [24, 144] width 19 height 19
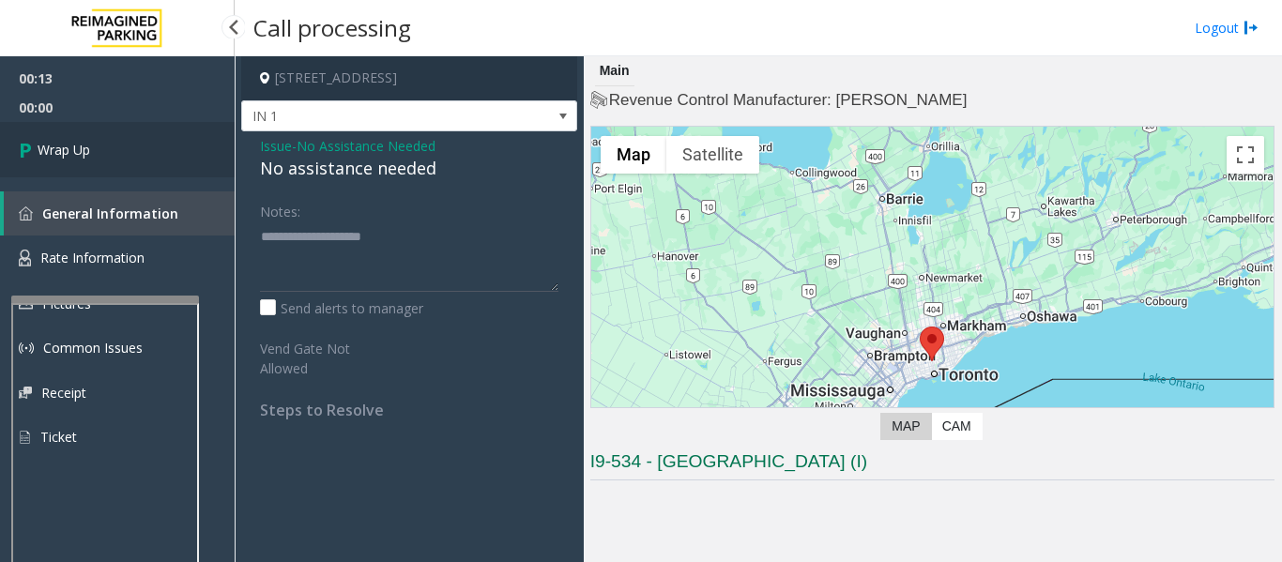
click at [129, 135] on link "Wrap Up" at bounding box center [117, 149] width 235 height 55
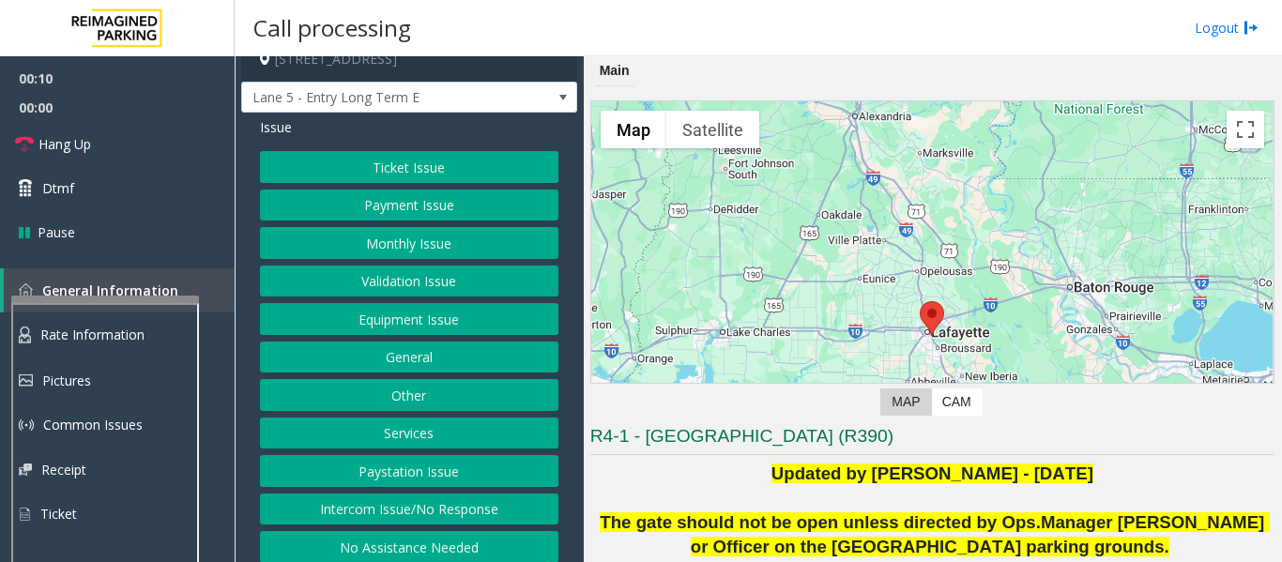
scroll to position [29, 0]
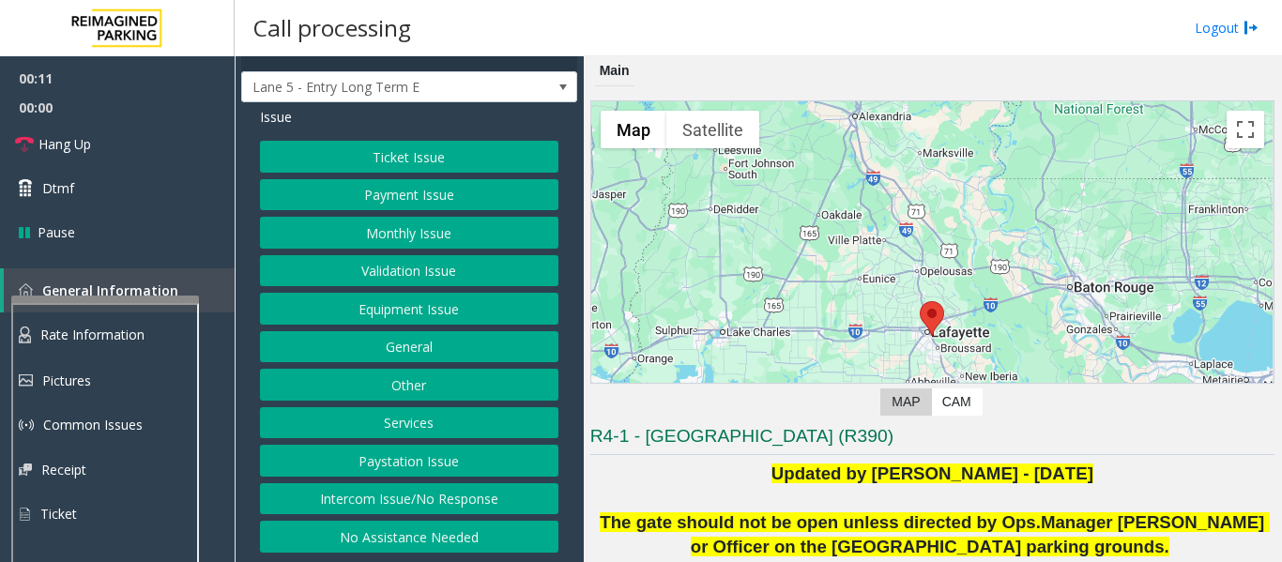
click at [402, 503] on button "Intercom Issue/No Response" at bounding box center [409, 499] width 298 height 32
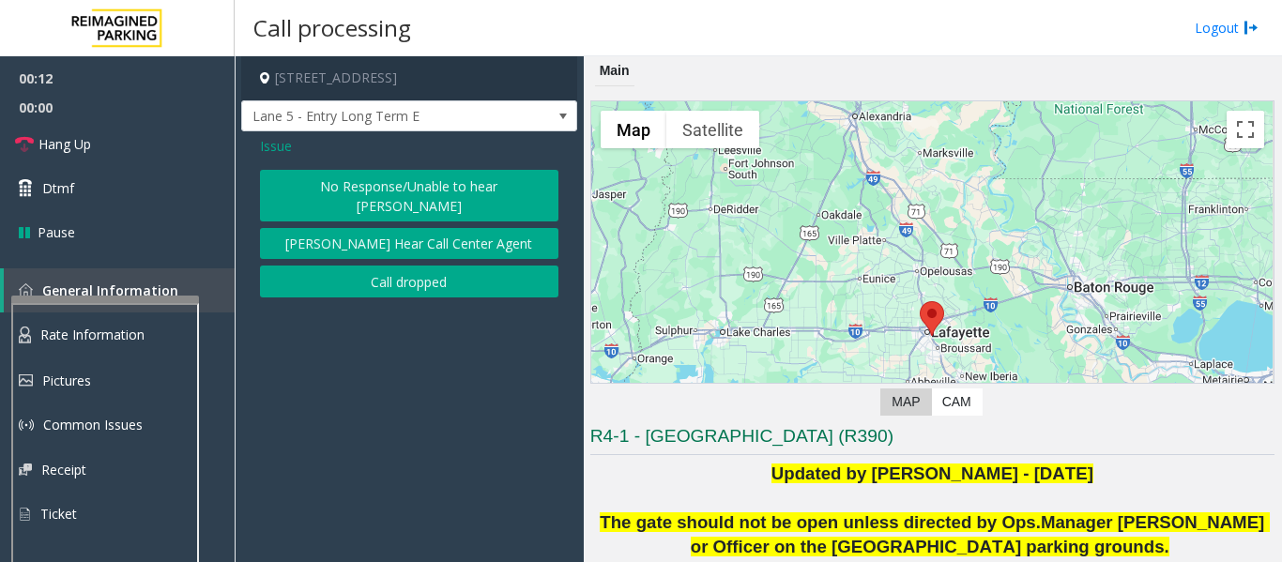
click at [404, 193] on button "No Response/Unable to hear [PERSON_NAME]" at bounding box center [409, 196] width 298 height 52
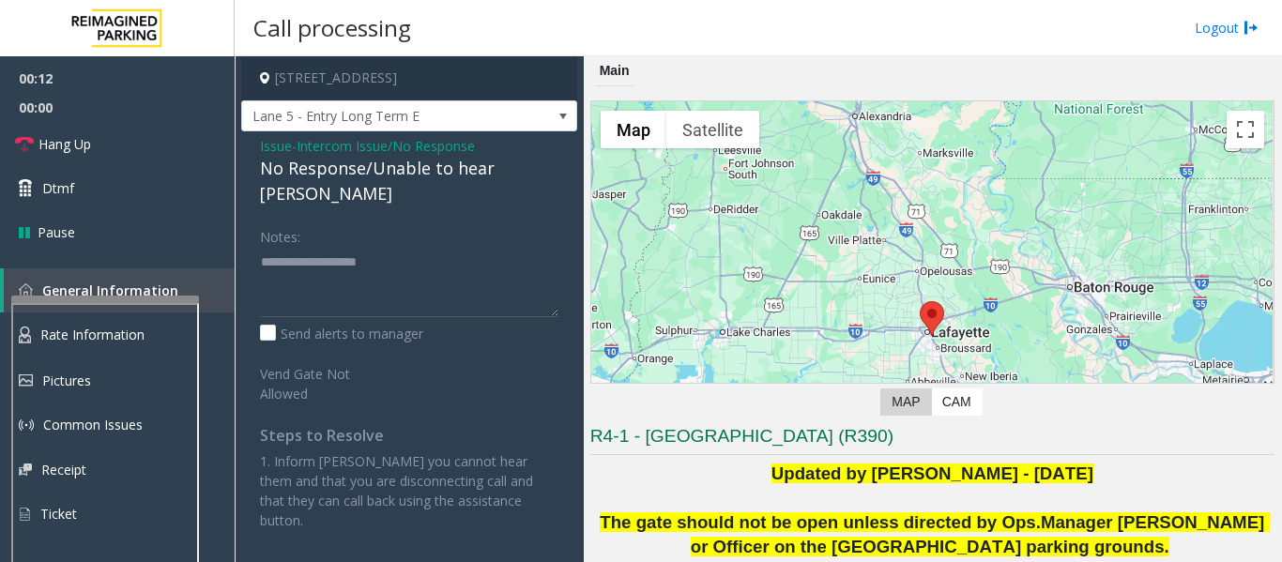
click at [412, 170] on div "No Response/Unable to hear [PERSON_NAME]" at bounding box center [409, 181] width 298 height 51
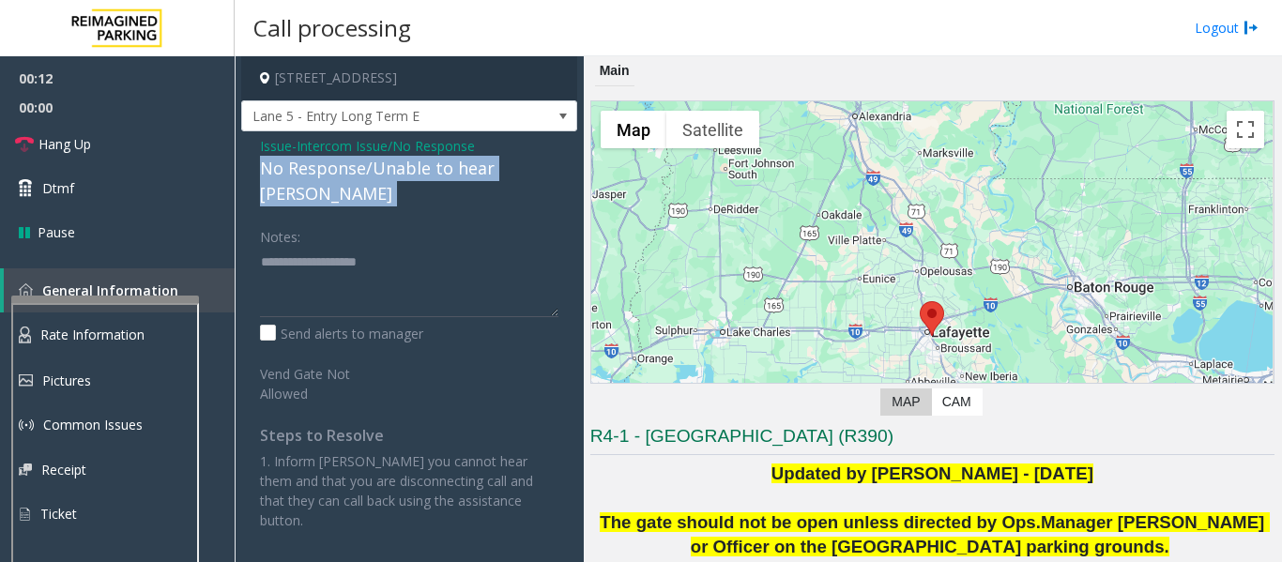
click at [412, 170] on div "No Response/Unable to hear [PERSON_NAME]" at bounding box center [409, 181] width 298 height 51
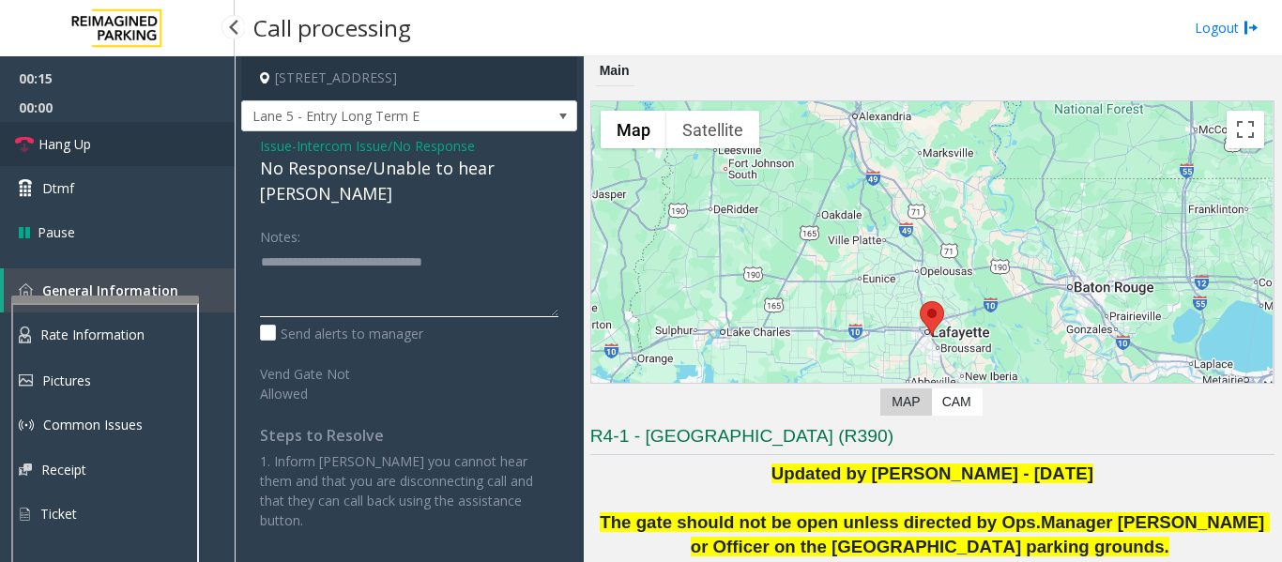
type textarea "**********"
click at [89, 141] on span "Hang Up" at bounding box center [64, 144] width 53 height 20
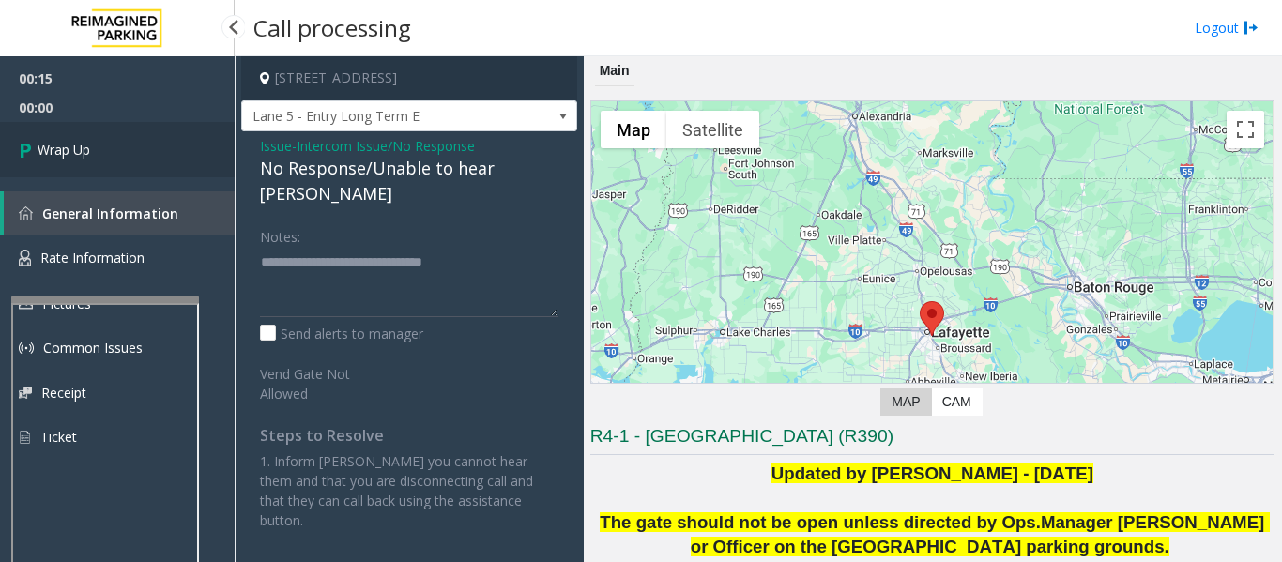
click at [19, 164] on icon at bounding box center [28, 149] width 19 height 31
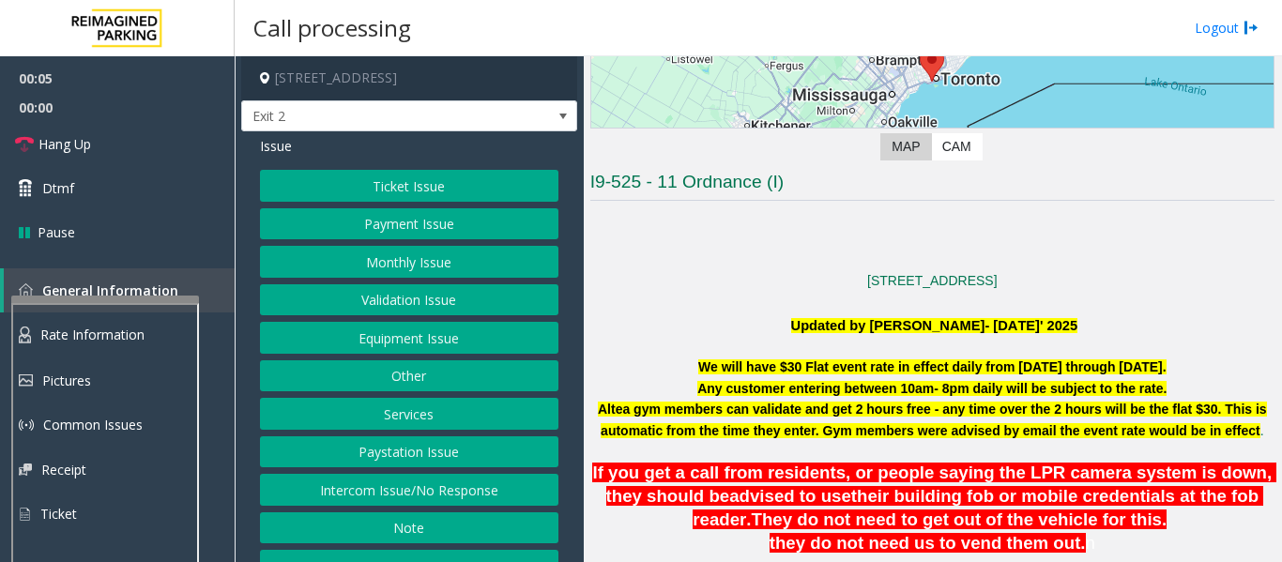
scroll to position [282, 0]
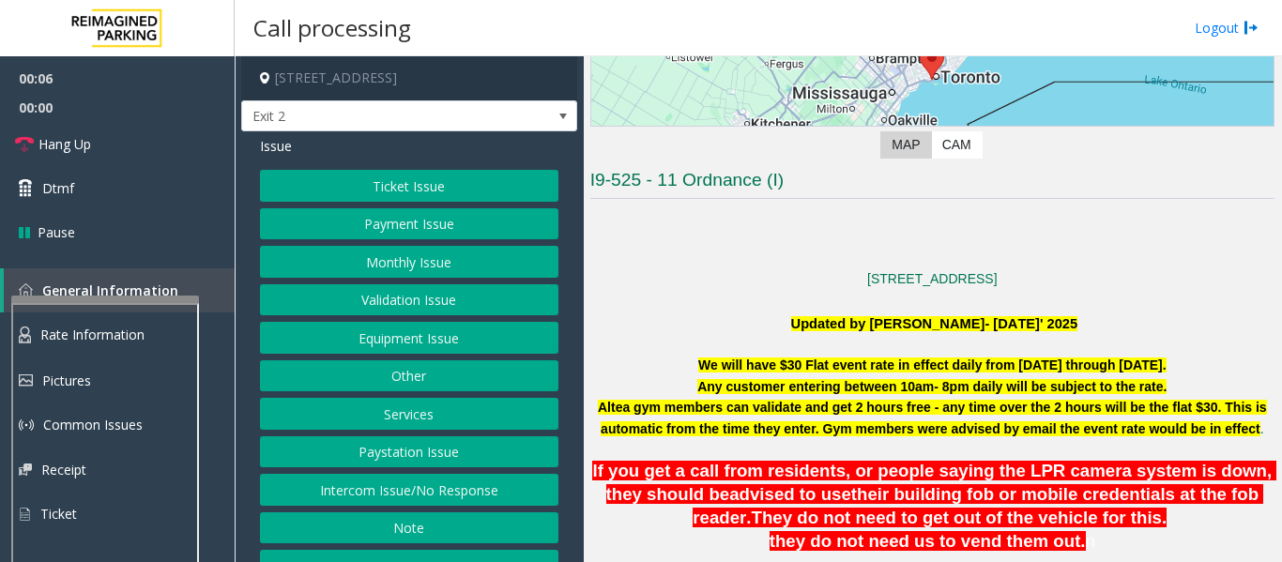
click at [374, 339] on button "Equipment Issue" at bounding box center [409, 338] width 298 height 32
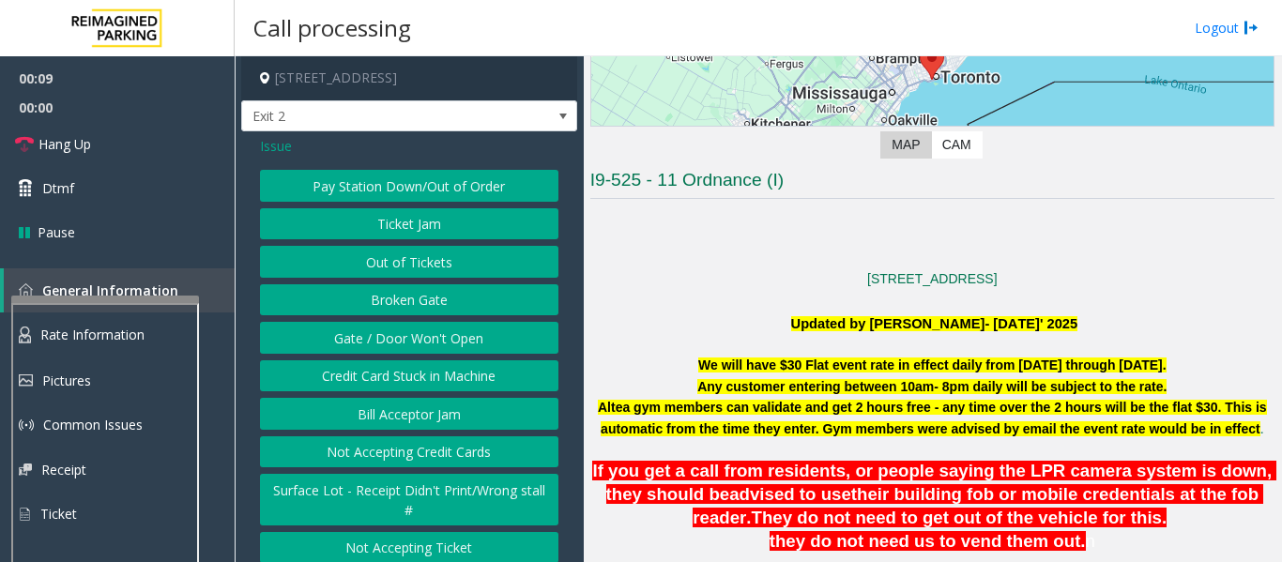
click at [518, 181] on button "Pay Station Down/Out of Order" at bounding box center [409, 186] width 298 height 32
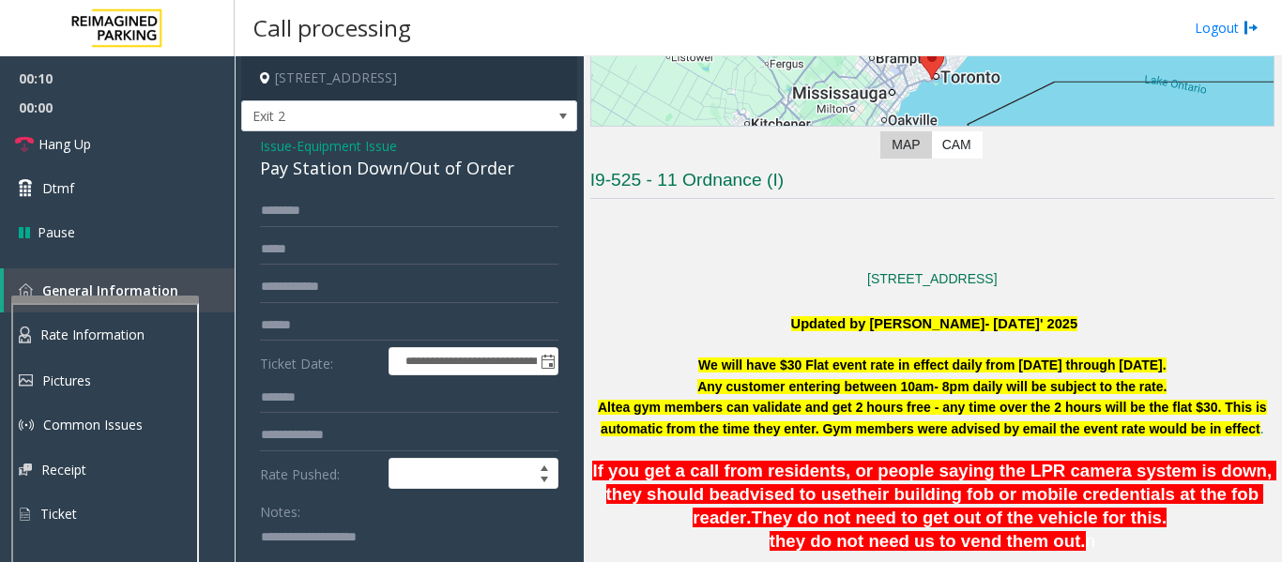
click at [464, 171] on div "Pay Station Down/Out of Order" at bounding box center [409, 168] width 298 height 25
drag, startPoint x: 406, startPoint y: 169, endPoint x: 510, endPoint y: 171, distance: 103.3
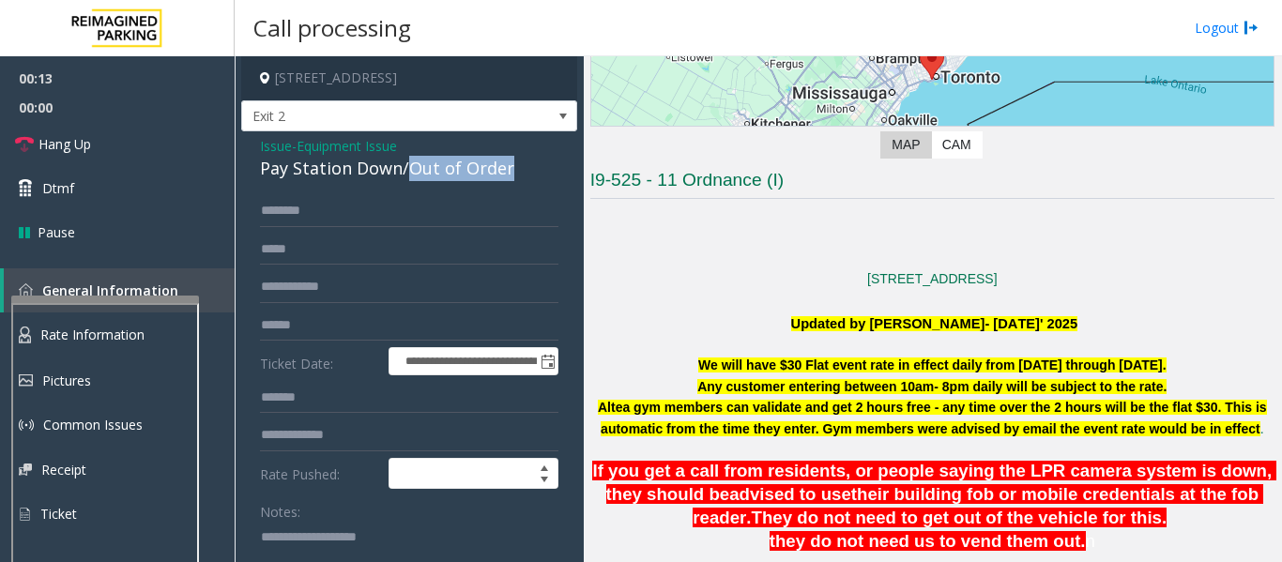
click at [510, 171] on div "Pay Station Down/Out of Order" at bounding box center [409, 168] width 298 height 25
copy div "Out of Order"
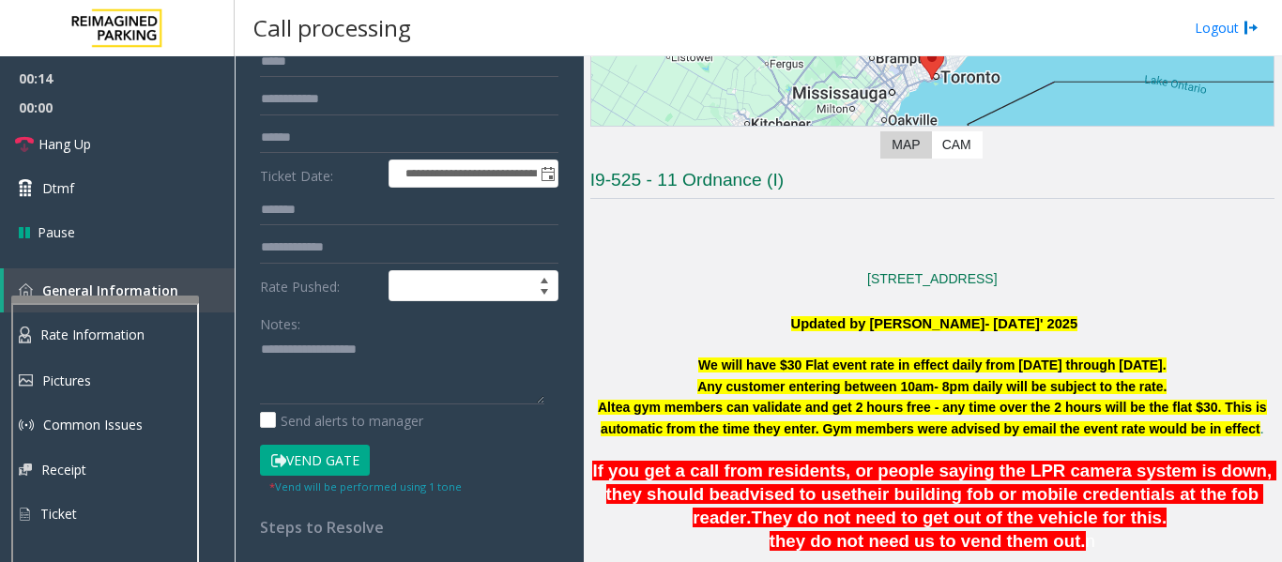
click at [437, 332] on div "Notes:" at bounding box center [409, 356] width 298 height 97
click at [401, 363] on textarea at bounding box center [402, 369] width 284 height 70
paste textarea "**********"
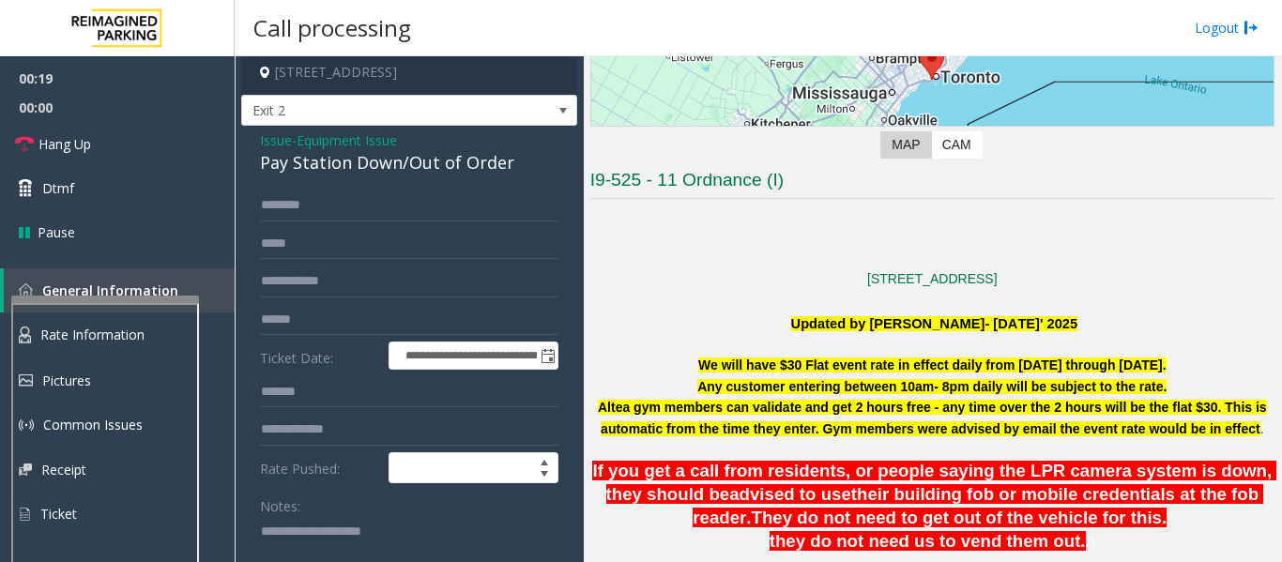
scroll to position [0, 0]
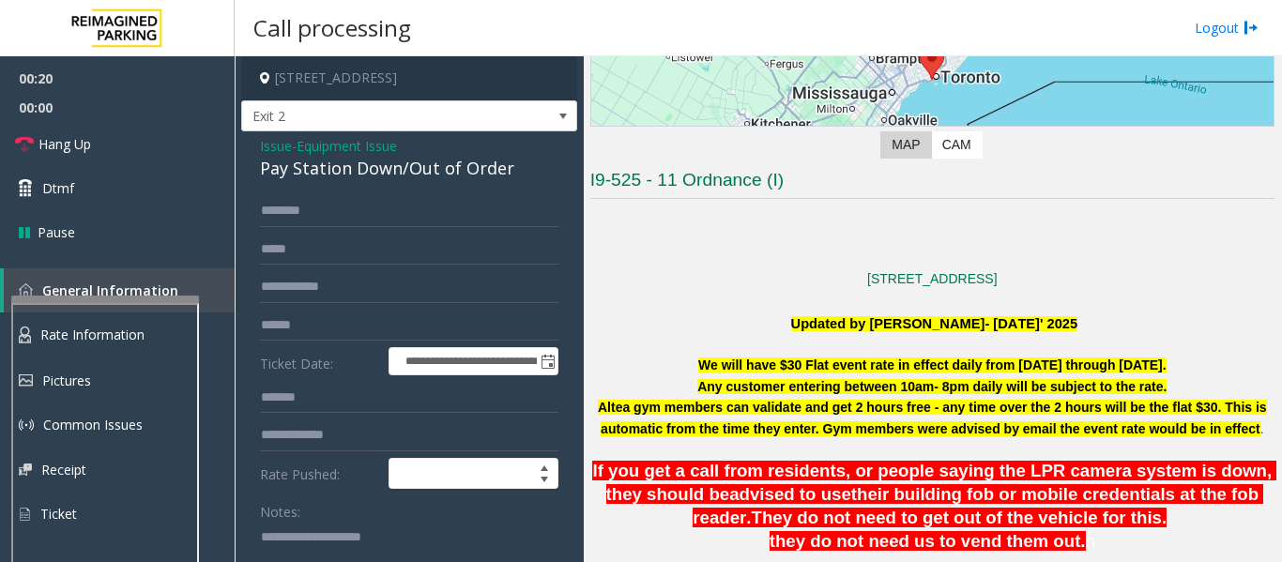
type textarea "**********"
click at [340, 325] on input "text" at bounding box center [409, 326] width 298 height 32
drag, startPoint x: 375, startPoint y: 538, endPoint x: 411, endPoint y: 537, distance: 35.7
click at [411, 537] on textarea at bounding box center [402, 557] width 284 height 70
click at [423, 317] on input "text" at bounding box center [409, 326] width 298 height 32
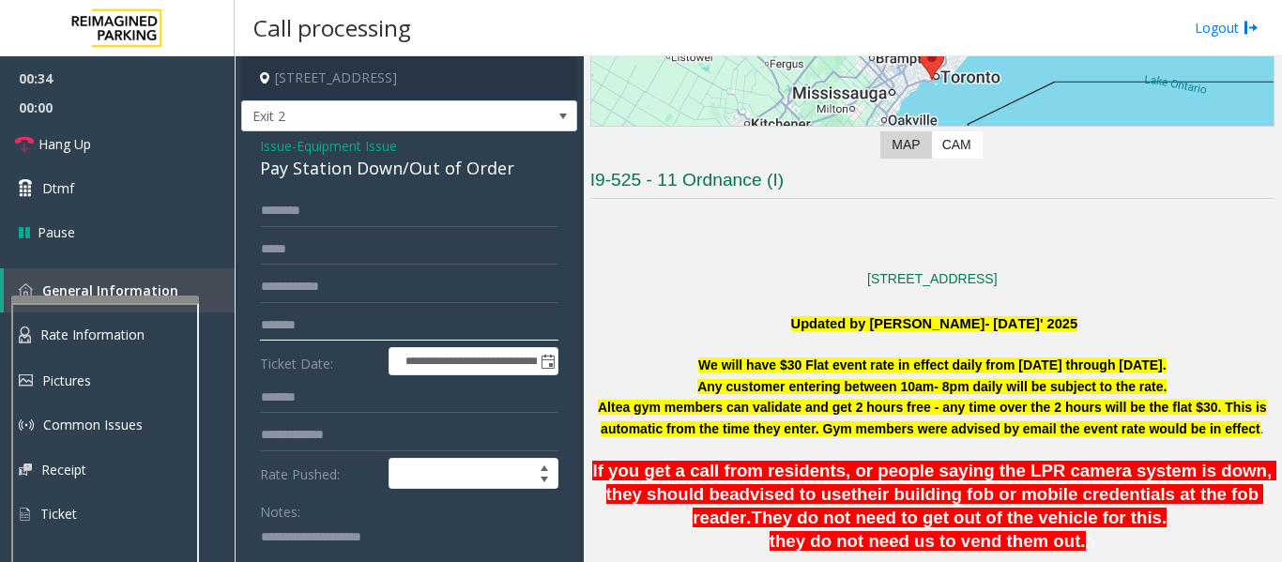
type input "*******"
drag, startPoint x: 374, startPoint y: 534, endPoint x: 421, endPoint y: 530, distance: 48.0
click at [421, 530] on textarea at bounding box center [402, 557] width 284 height 70
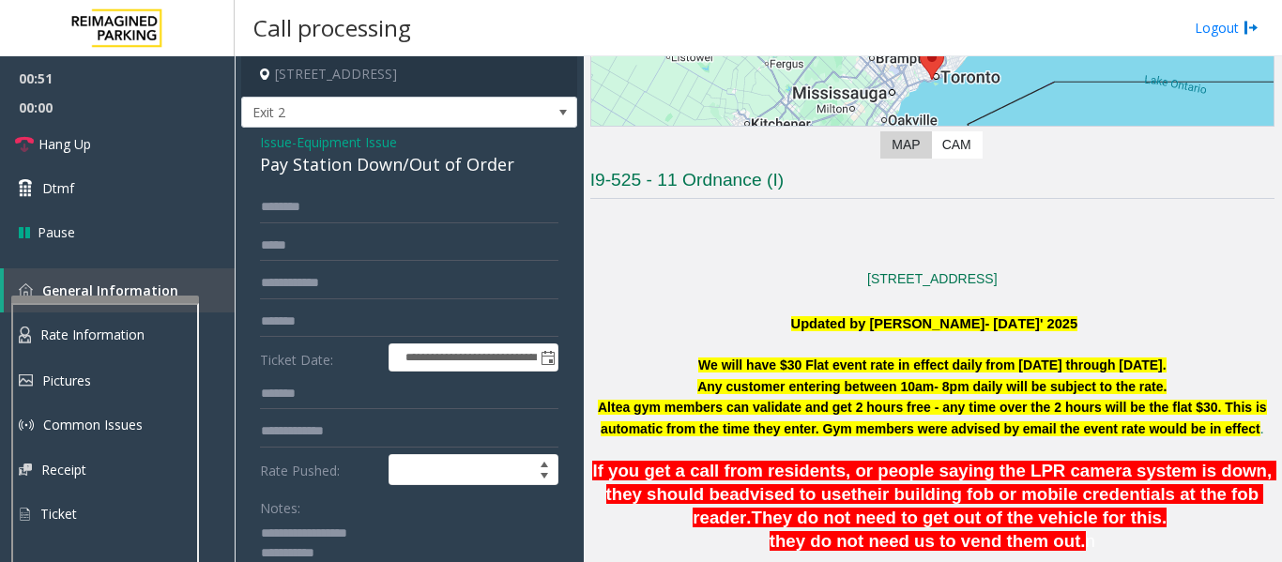
type textarea "**********"
click at [325, 326] on input "*******" at bounding box center [409, 322] width 298 height 32
type input "*"
type input "******"
click at [308, 214] on input "text" at bounding box center [409, 207] width 298 height 32
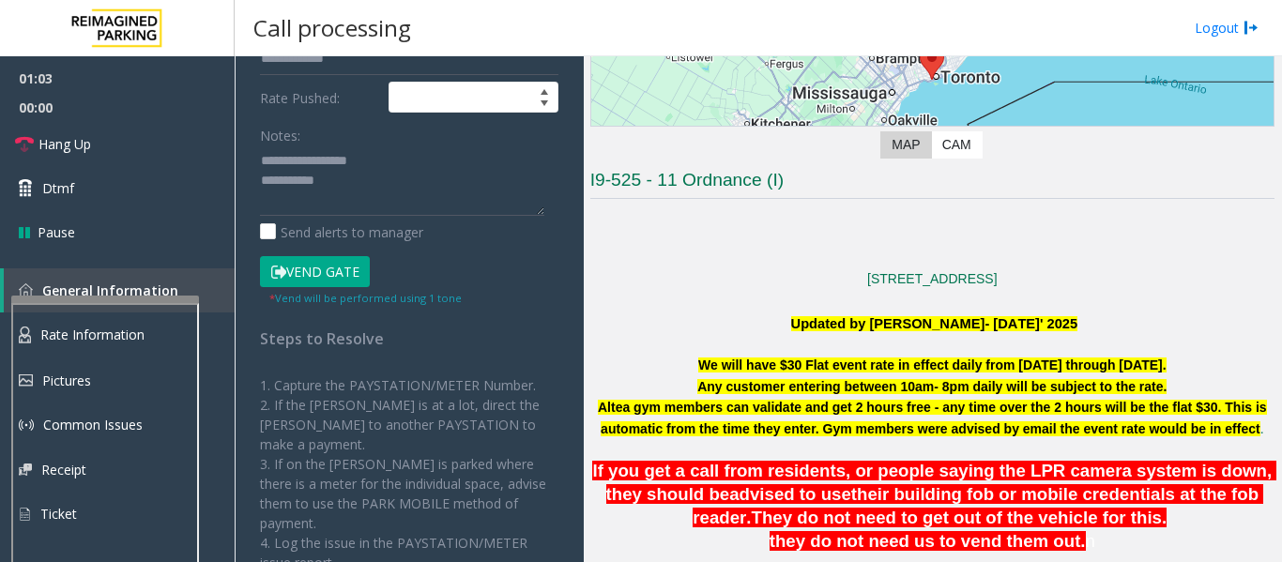
scroll to position [379, 0]
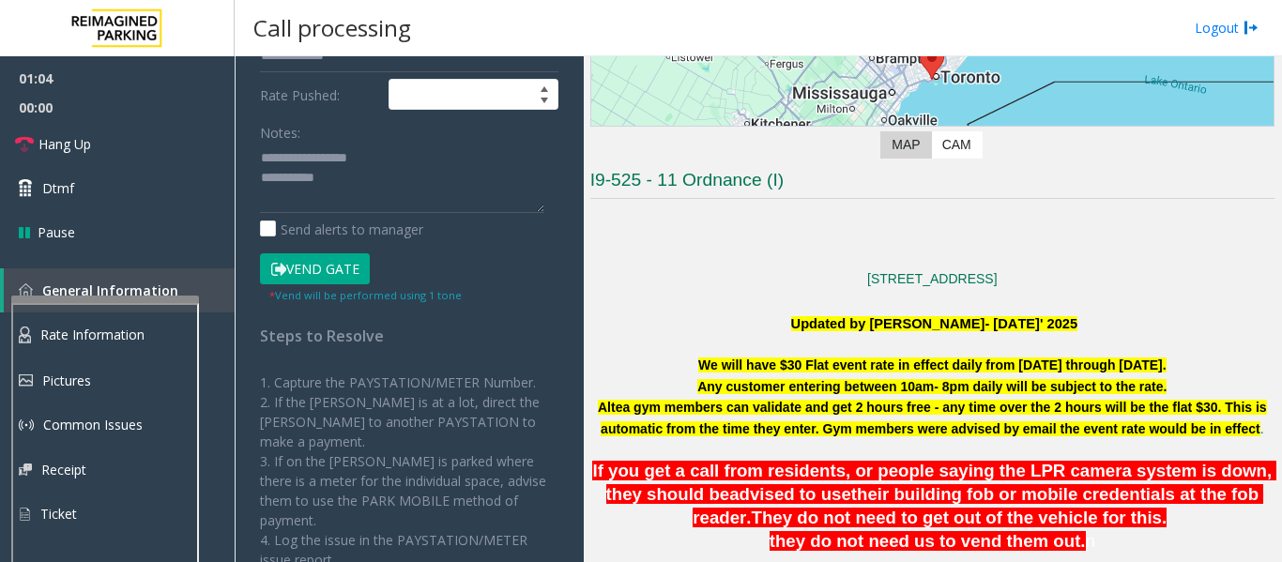
type input "*****"
click at [292, 261] on button "Vend Gate" at bounding box center [315, 269] width 110 height 32
click at [396, 191] on textarea at bounding box center [402, 178] width 284 height 70
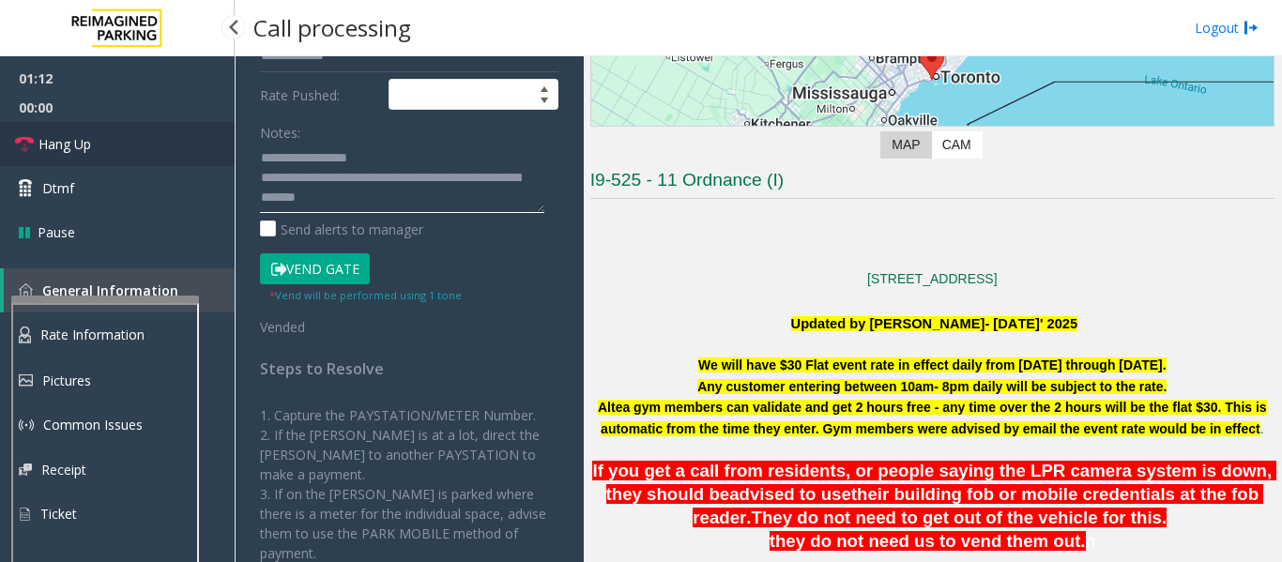
type textarea "**********"
click at [71, 145] on span "Hang Up" at bounding box center [64, 144] width 53 height 20
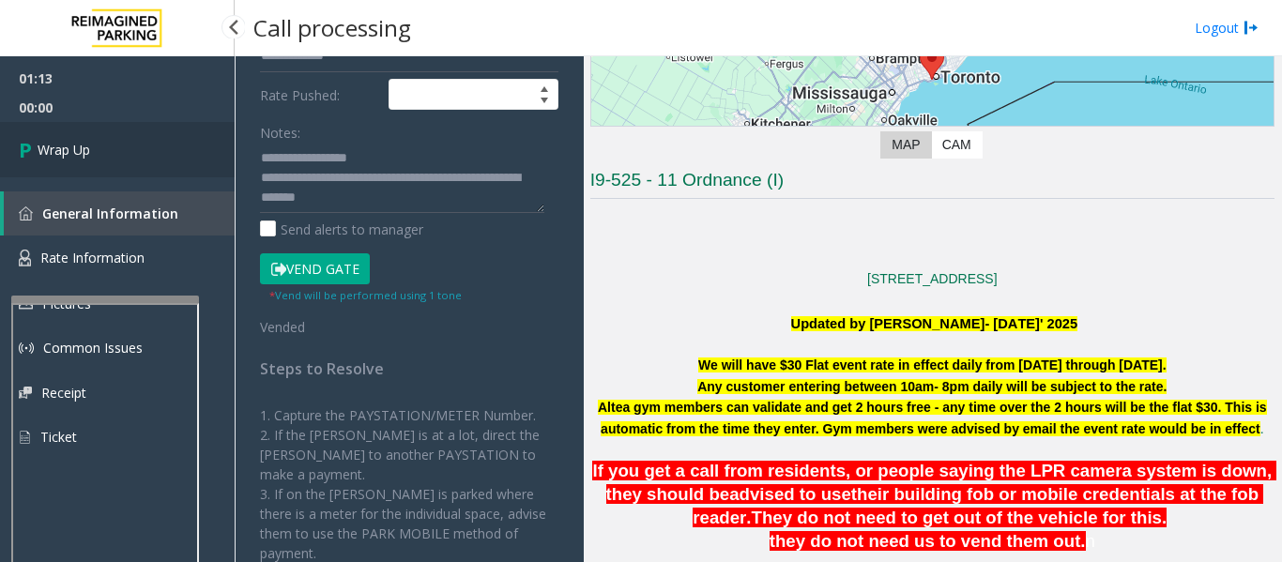
click at [33, 162] on icon at bounding box center [28, 149] width 19 height 31
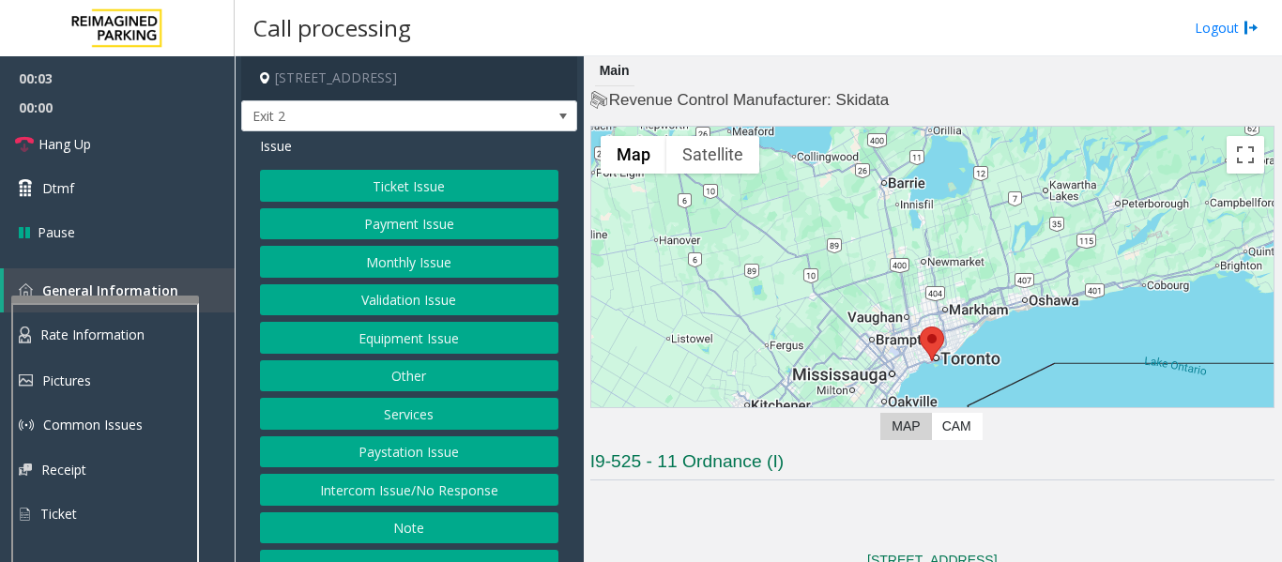
click at [446, 340] on button "Equipment Issue" at bounding box center [409, 338] width 298 height 32
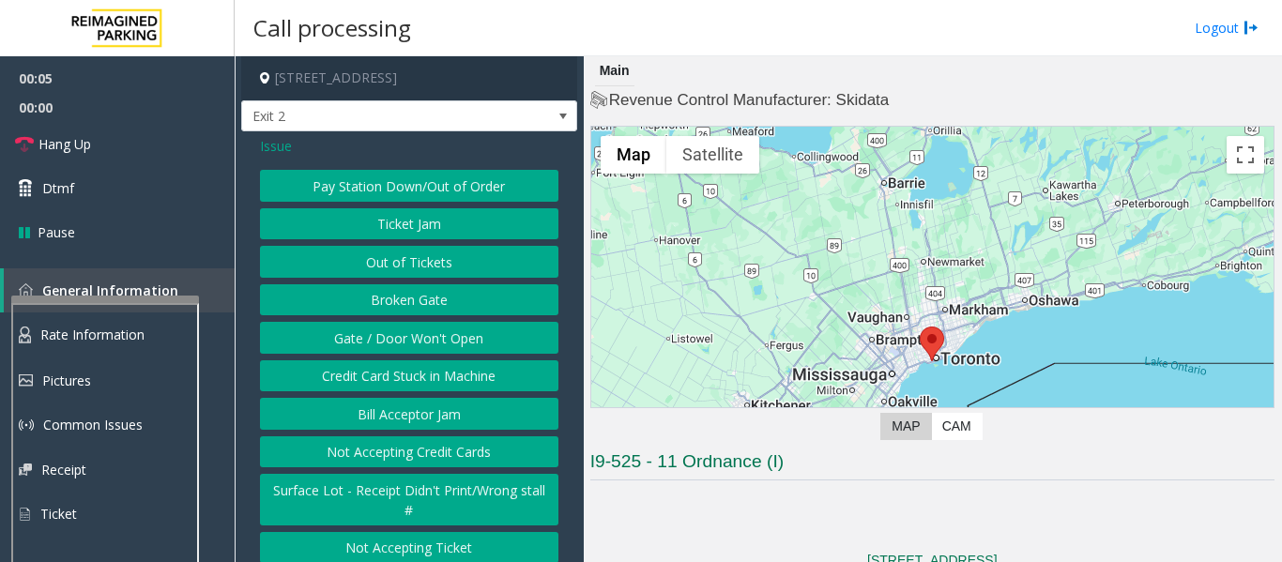
click at [439, 180] on button "Pay Station Down/Out of Order" at bounding box center [409, 186] width 298 height 32
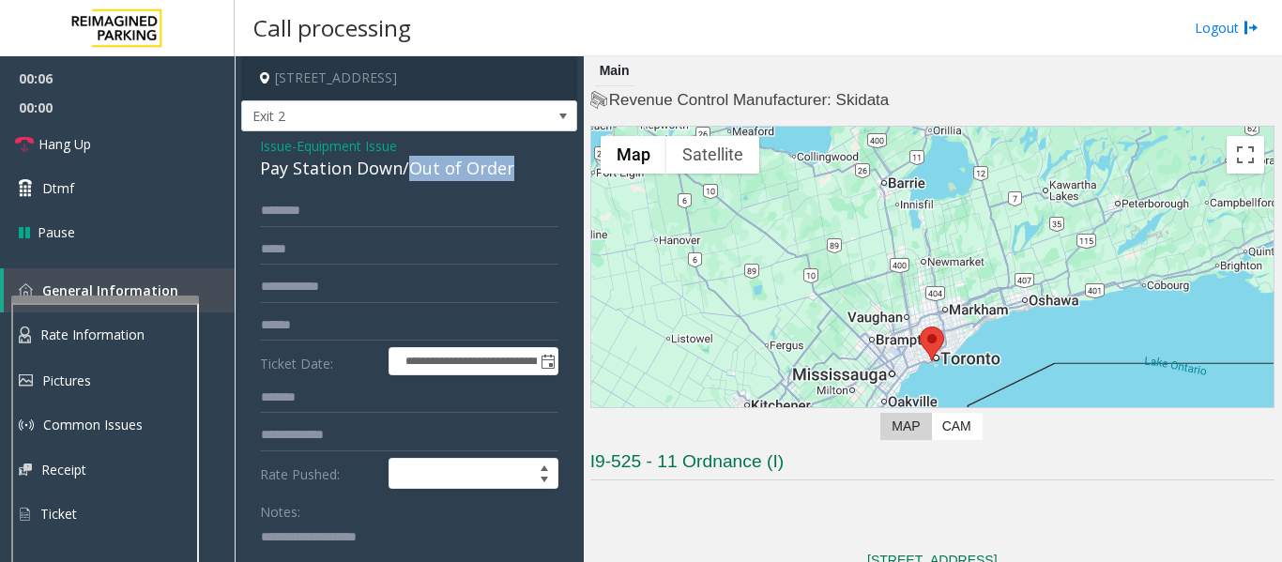
drag, startPoint x: 405, startPoint y: 169, endPoint x: 503, endPoint y: 177, distance: 98.0
click at [503, 177] on div "Pay Station Down/Out of Order" at bounding box center [409, 168] width 298 height 25
copy div "Out of Order"
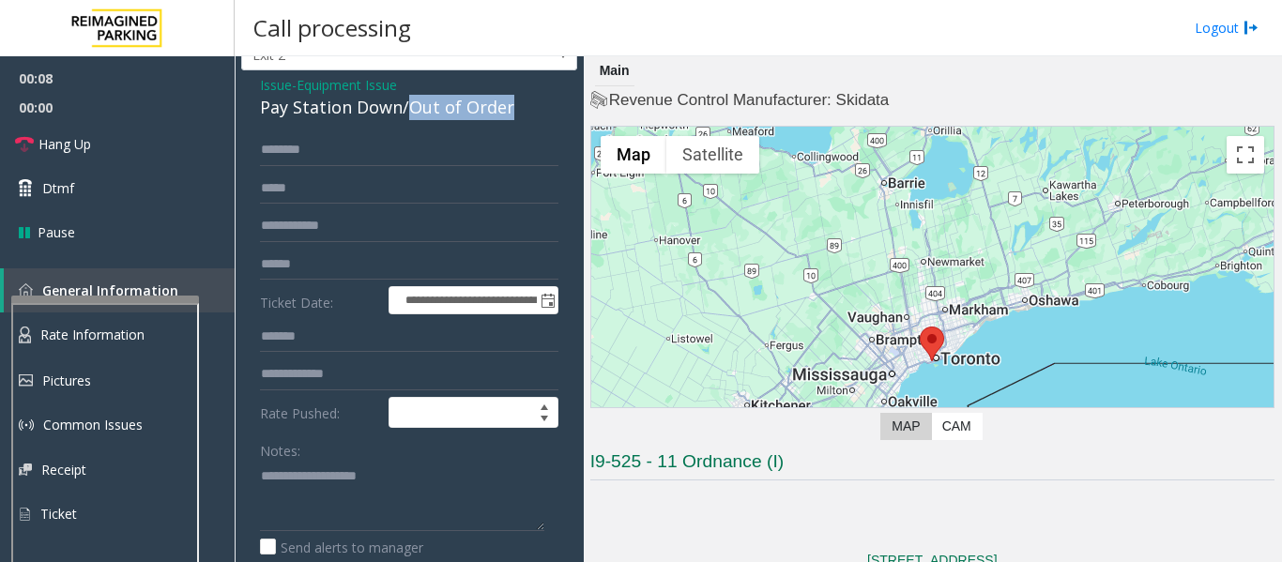
scroll to position [94, 0]
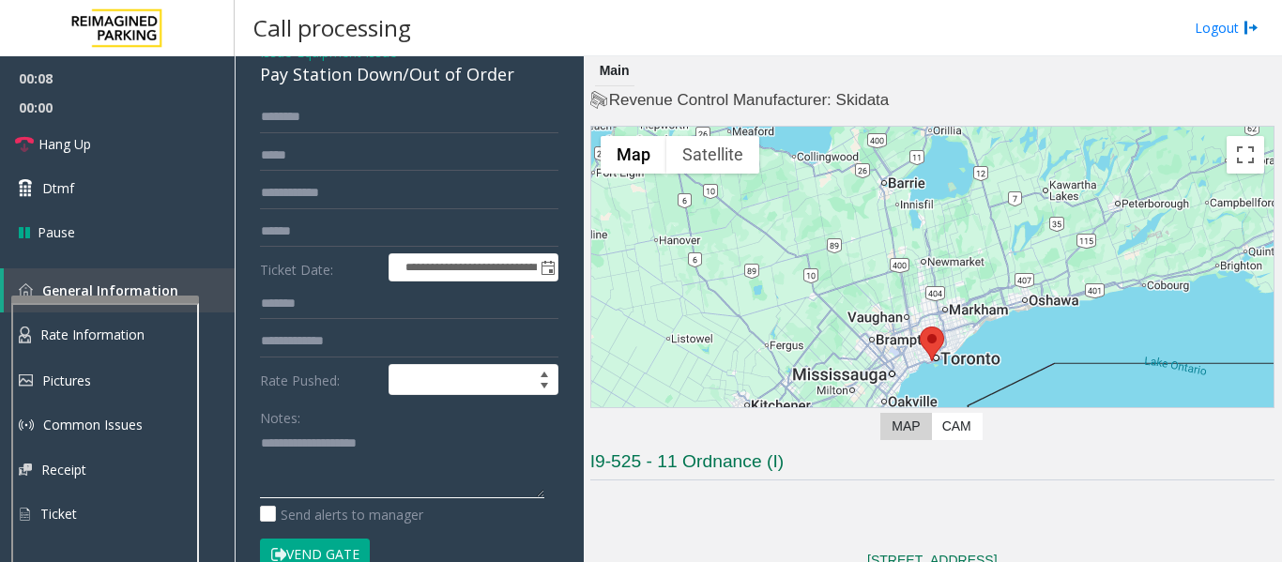
click at [382, 462] on textarea at bounding box center [402, 463] width 284 height 70
paste textarea "**********"
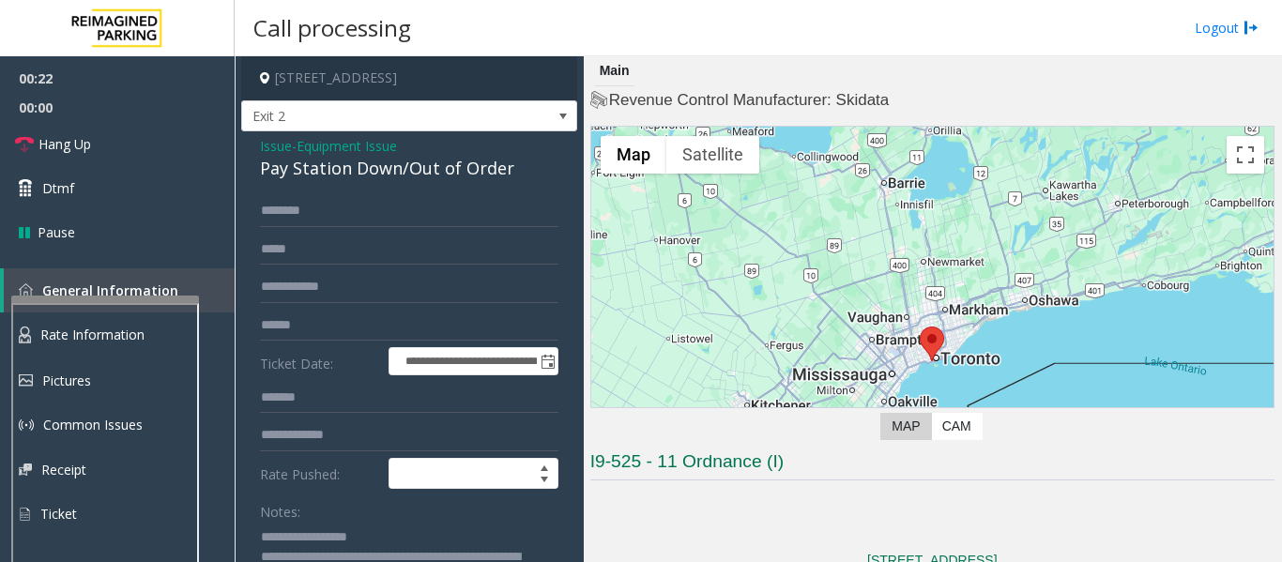
type textarea "**********"
click at [337, 214] on input "text" at bounding box center [409, 211] width 298 height 32
type input "****"
drag, startPoint x: 343, startPoint y: 332, endPoint x: 1208, endPoint y: 459, distance: 874.5
click at [350, 332] on input "text" at bounding box center [409, 326] width 298 height 32
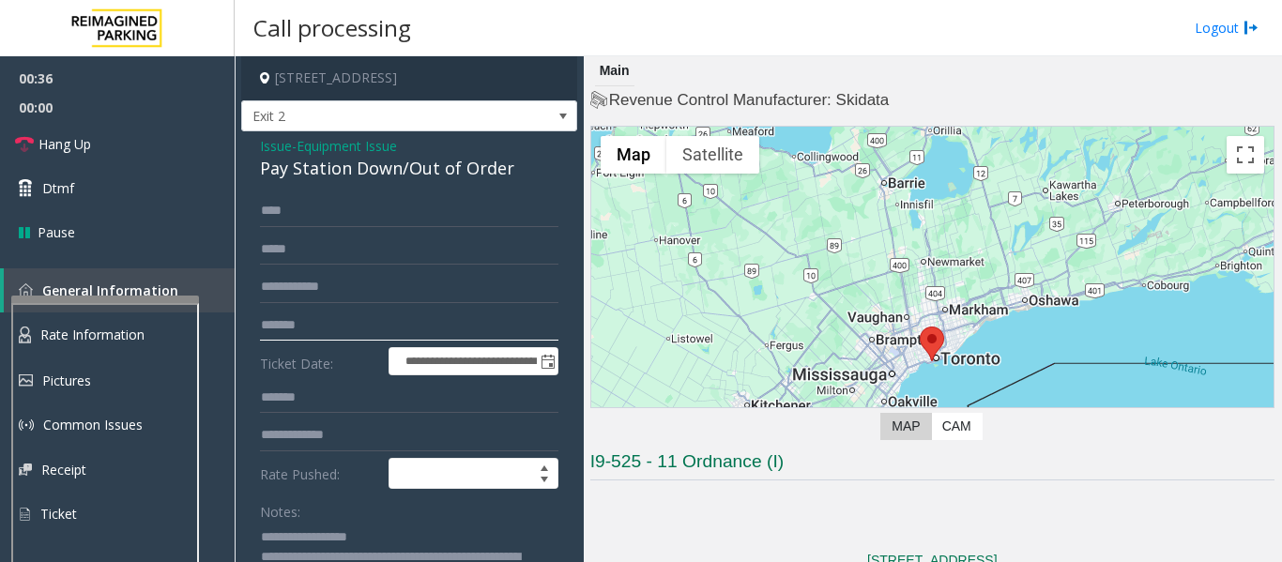
type input "*******"
click at [376, 206] on input "****" at bounding box center [409, 211] width 298 height 32
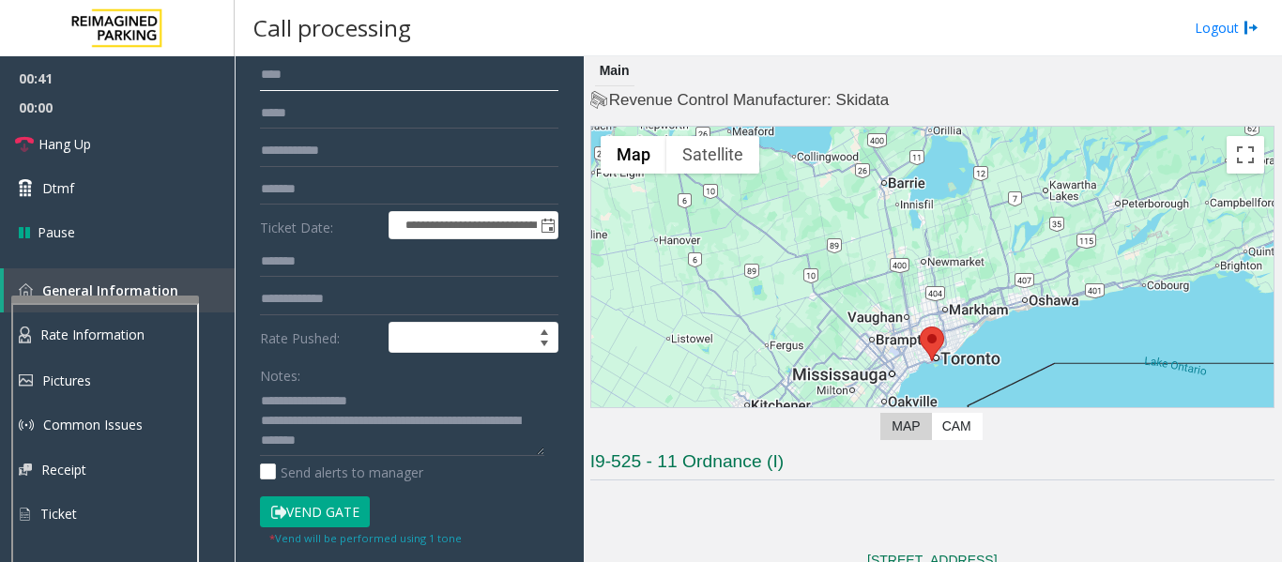
scroll to position [282, 0]
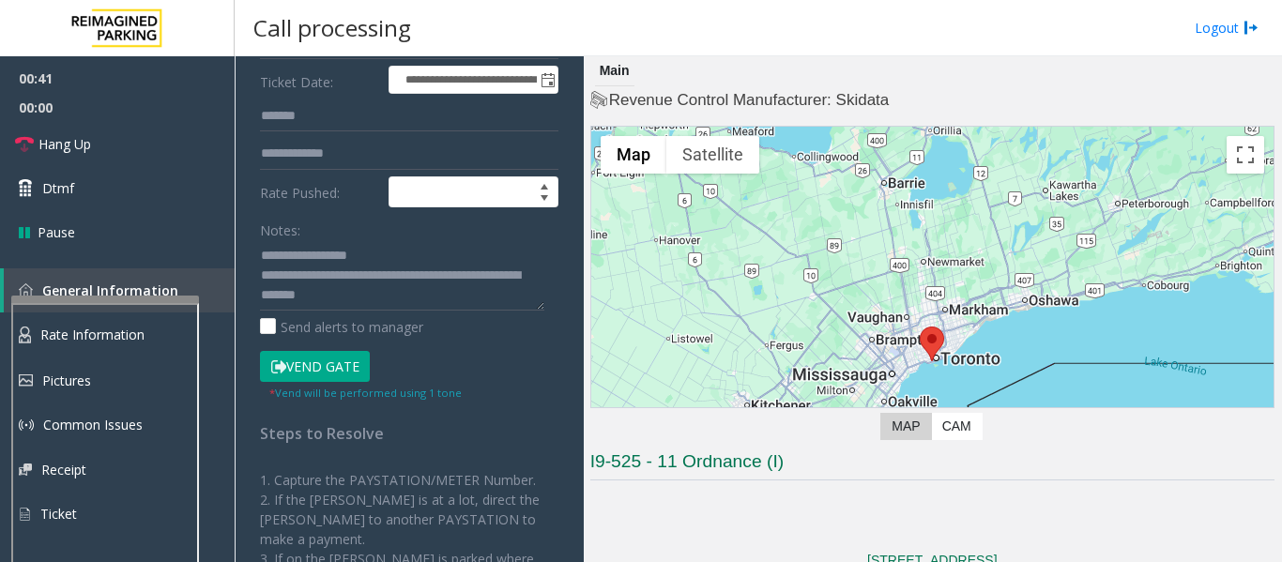
click at [340, 371] on button "Vend Gate" at bounding box center [315, 367] width 110 height 32
click at [398, 301] on textarea at bounding box center [402, 275] width 284 height 70
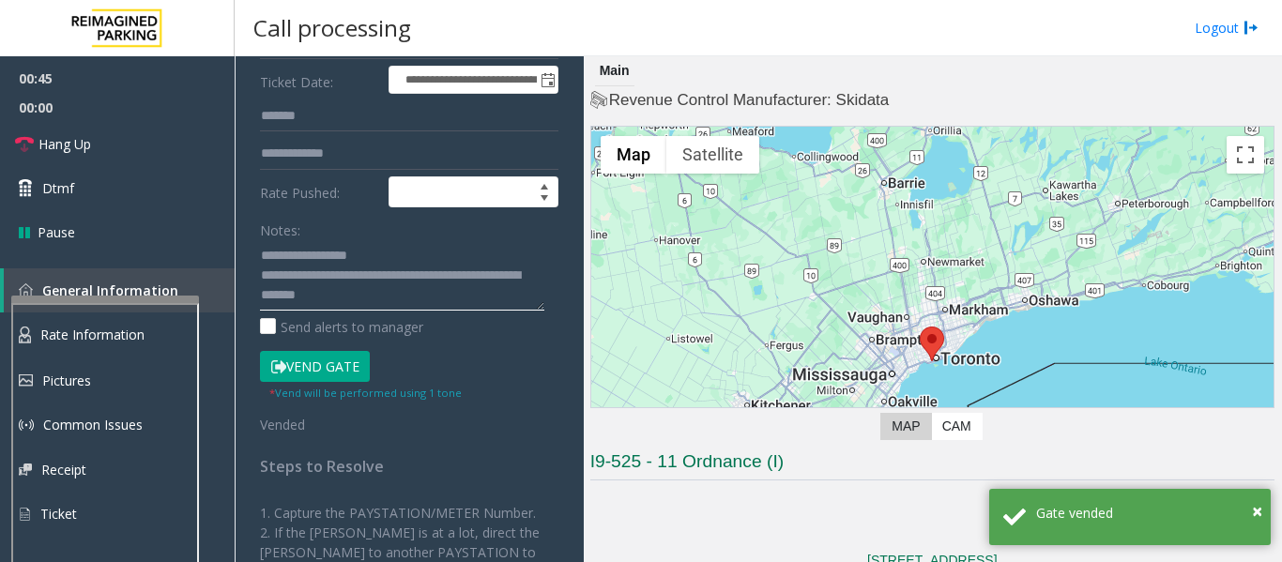
scroll to position [0, 0]
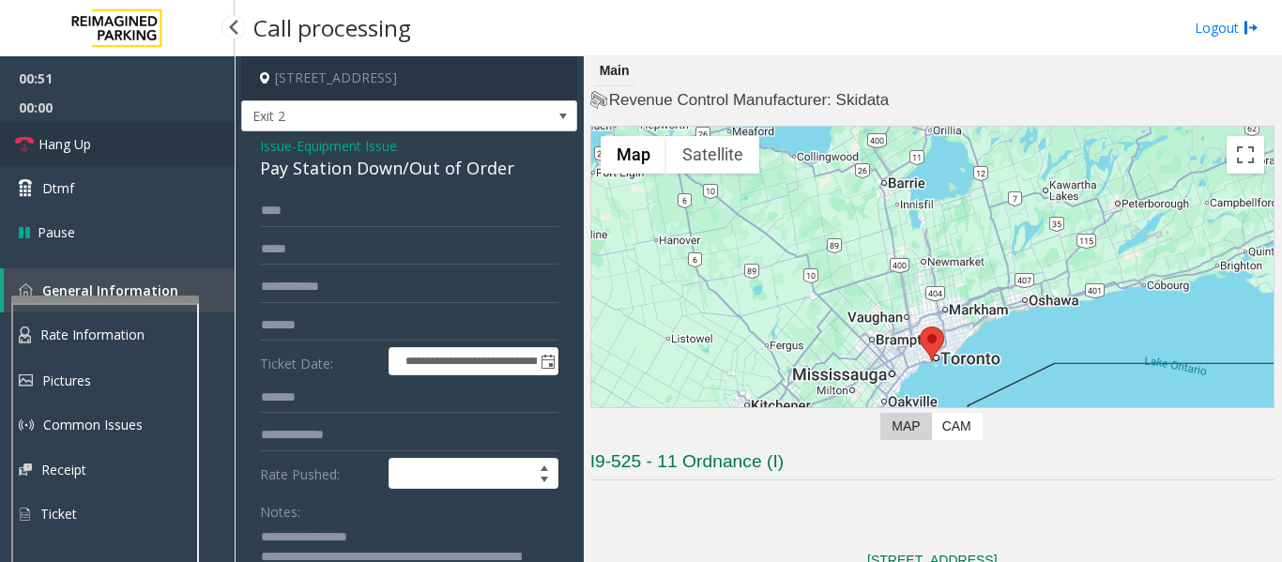
click at [95, 149] on link "Hang Up" at bounding box center [117, 144] width 235 height 44
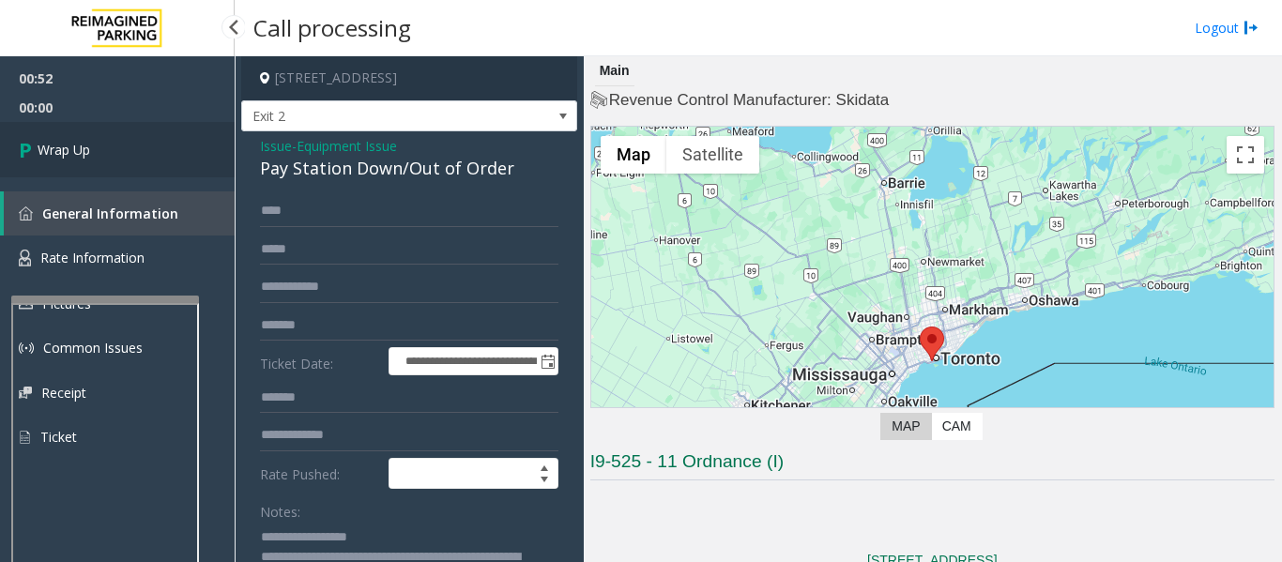
click at [95, 149] on link "Wrap Up" at bounding box center [117, 149] width 235 height 55
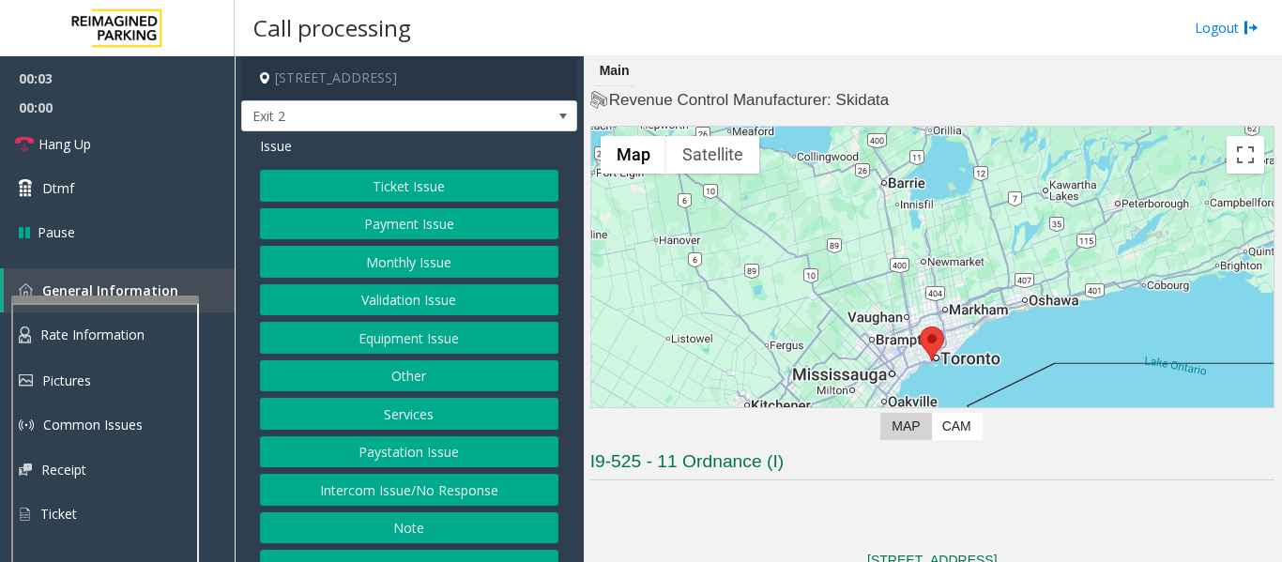
click at [455, 325] on button "Equipment Issue" at bounding box center [409, 338] width 298 height 32
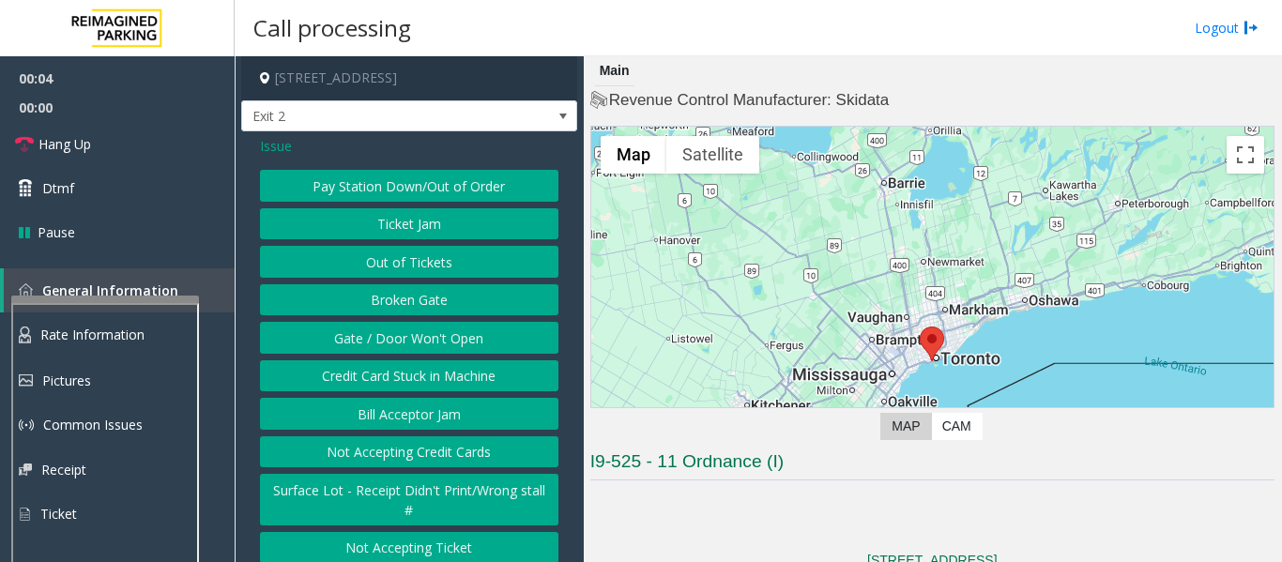
click at [475, 186] on button "Pay Station Down/Out of Order" at bounding box center [409, 186] width 298 height 32
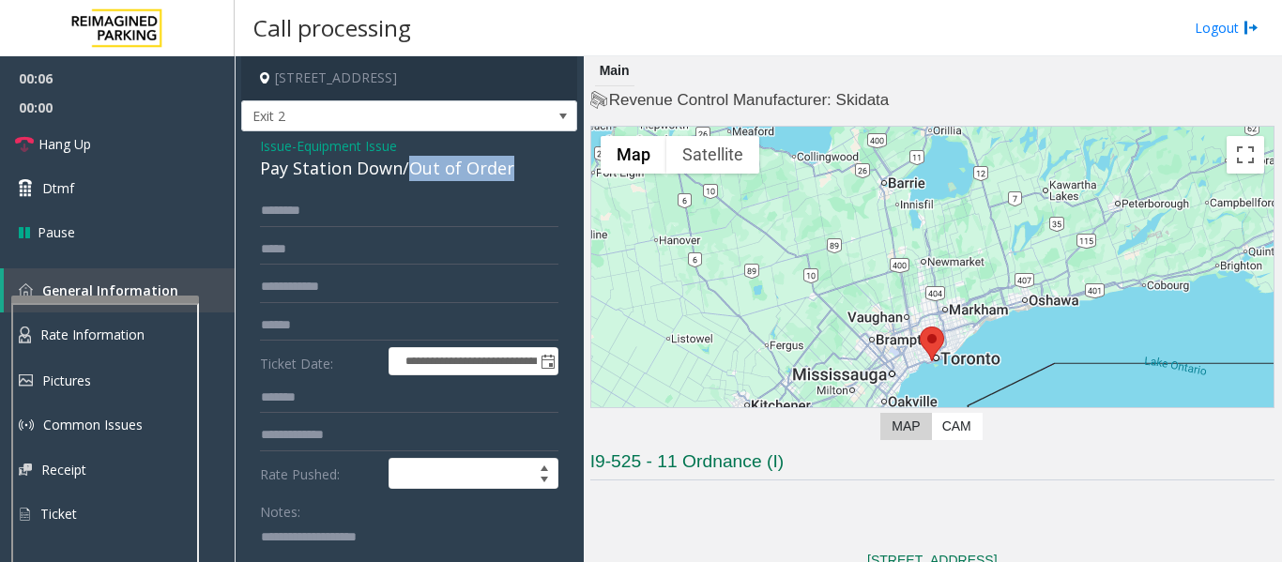
drag, startPoint x: 407, startPoint y: 167, endPoint x: 515, endPoint y: 160, distance: 108.1
click at [515, 160] on div "Pay Station Down/Out of Order" at bounding box center [409, 168] width 298 height 25
copy div "Out of Order"
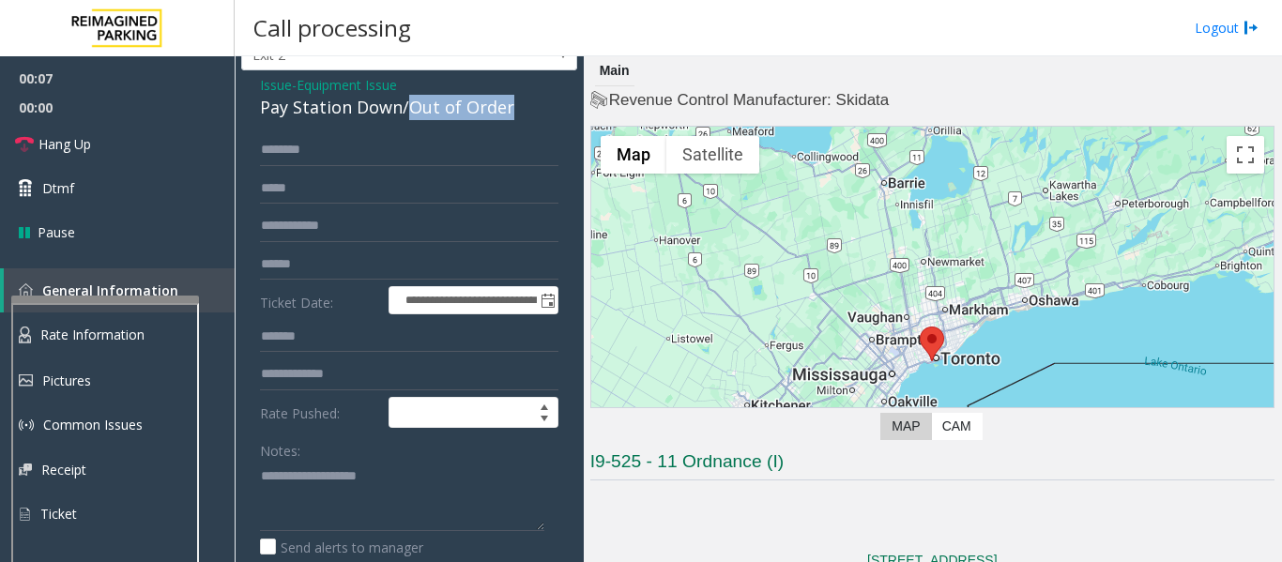
scroll to position [94, 0]
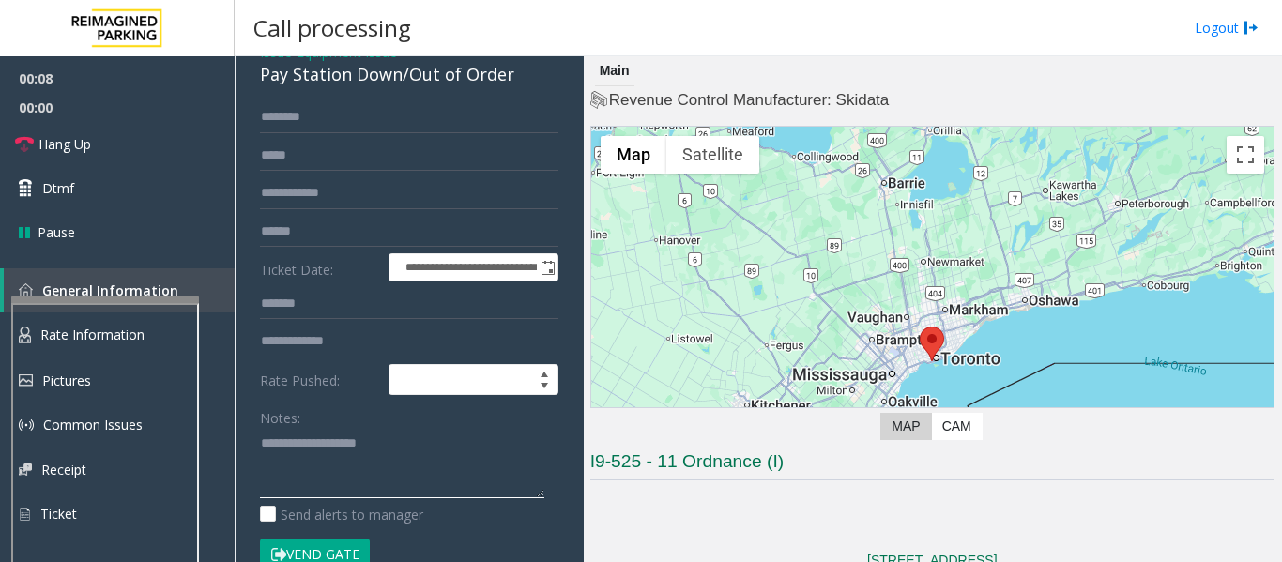
click at [361, 435] on textarea at bounding box center [402, 463] width 284 height 70
paste textarea "**********"
type textarea "**********"
click at [336, 218] on input "text" at bounding box center [409, 232] width 298 height 32
click at [297, 245] on input "text" at bounding box center [409, 232] width 298 height 32
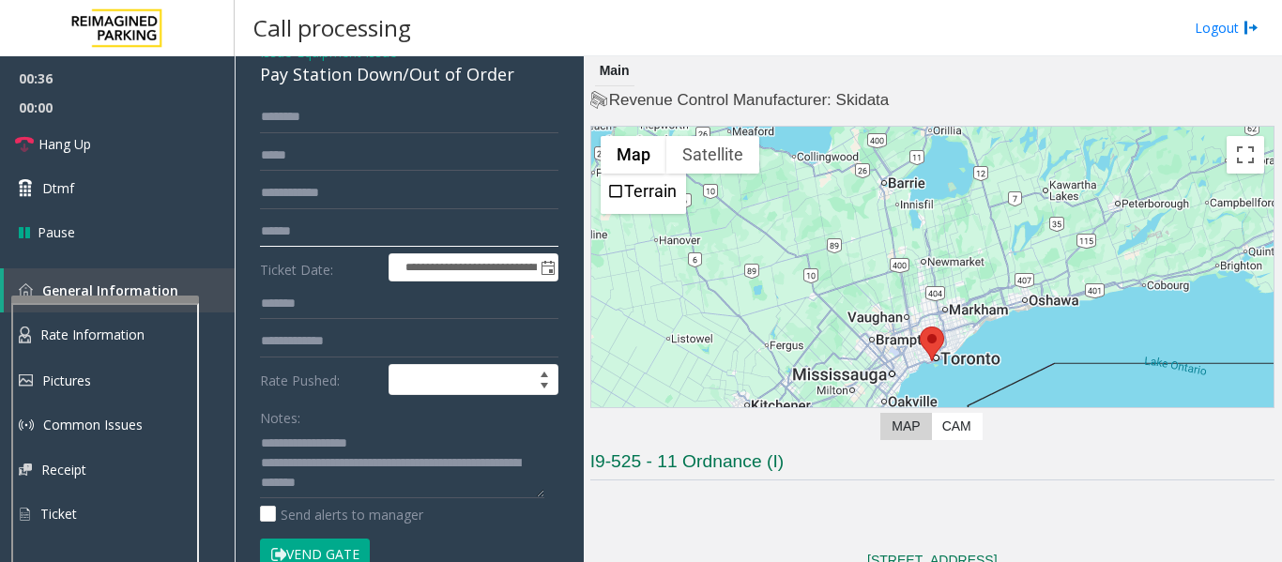
type input "******"
click at [450, 123] on input "text" at bounding box center [409, 117] width 298 height 32
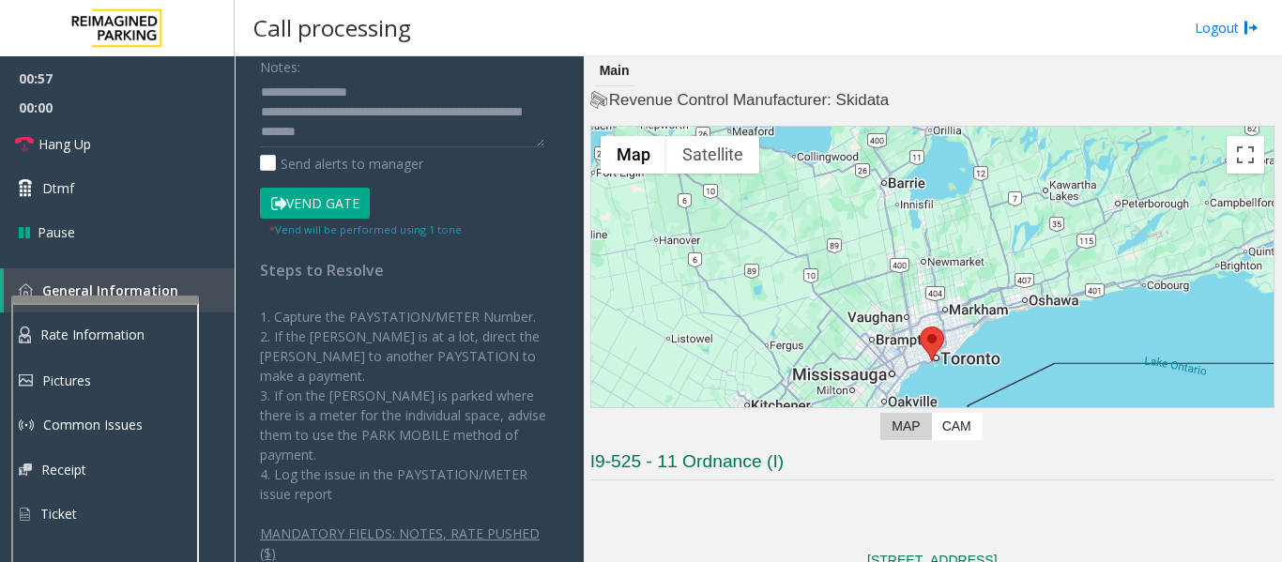
type input "******"
click at [307, 204] on button "Vend Gate" at bounding box center [315, 204] width 110 height 32
click at [415, 135] on textarea at bounding box center [402, 112] width 284 height 70
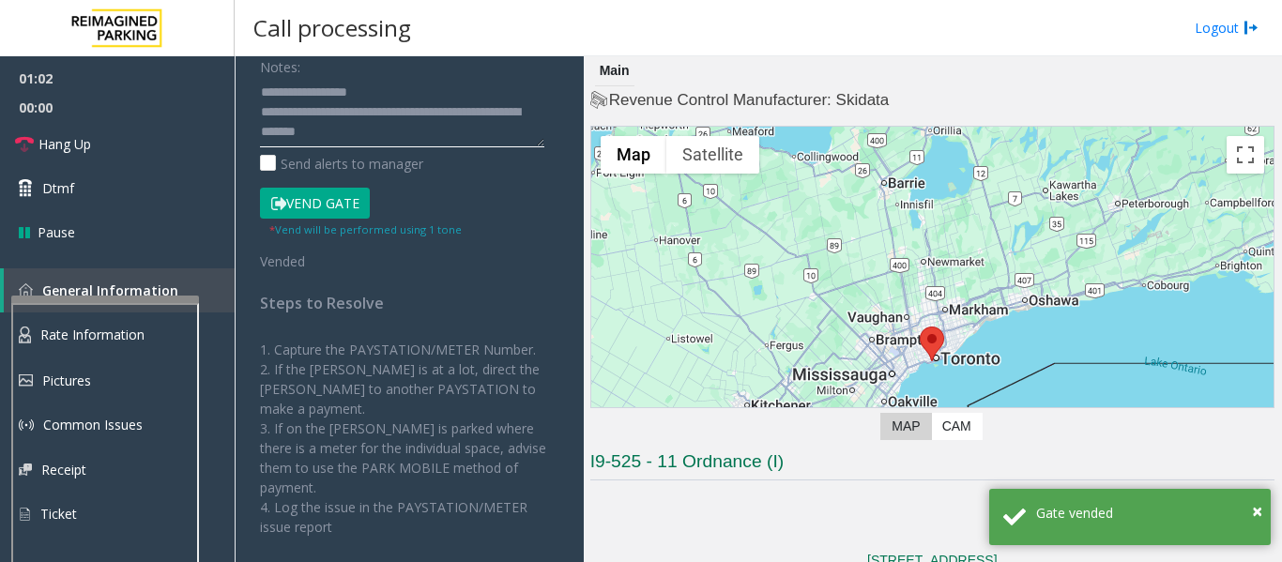
scroll to position [163, 0]
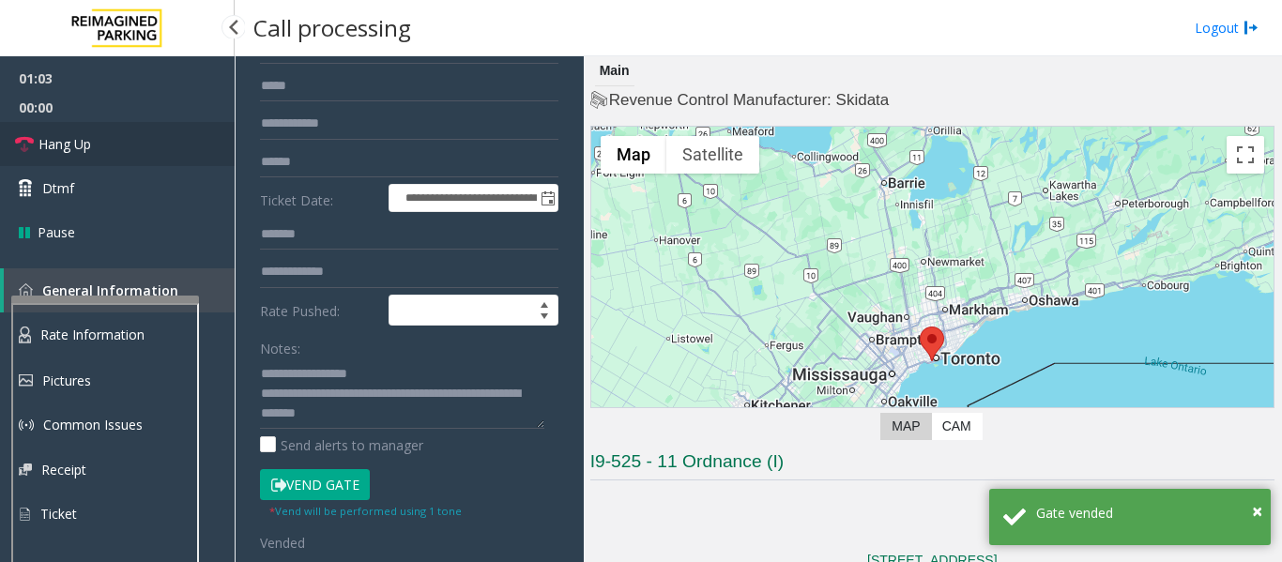
click at [159, 153] on link "Hang Up" at bounding box center [117, 144] width 235 height 44
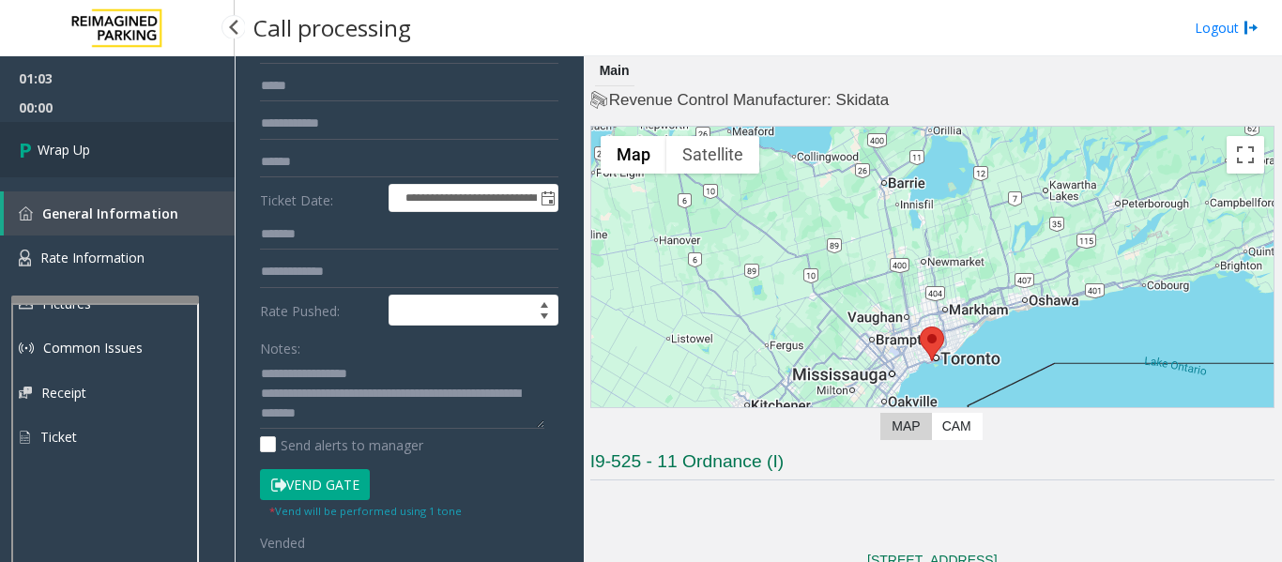
click at [25, 151] on icon at bounding box center [28, 149] width 19 height 31
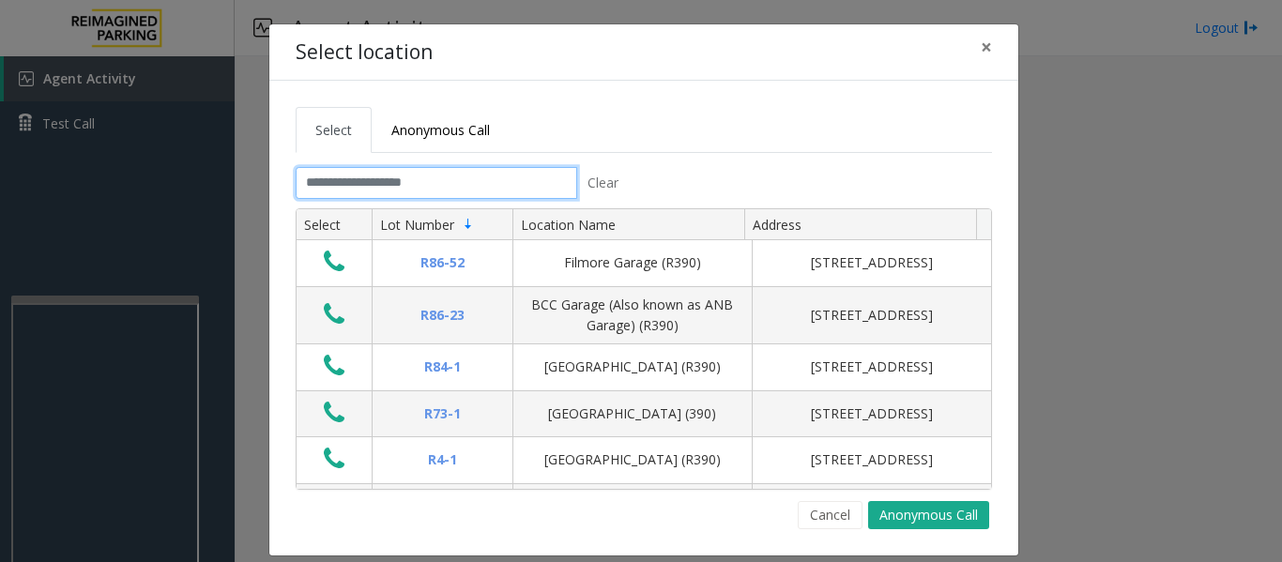
click at [337, 186] on input "text" at bounding box center [437, 183] width 282 height 32
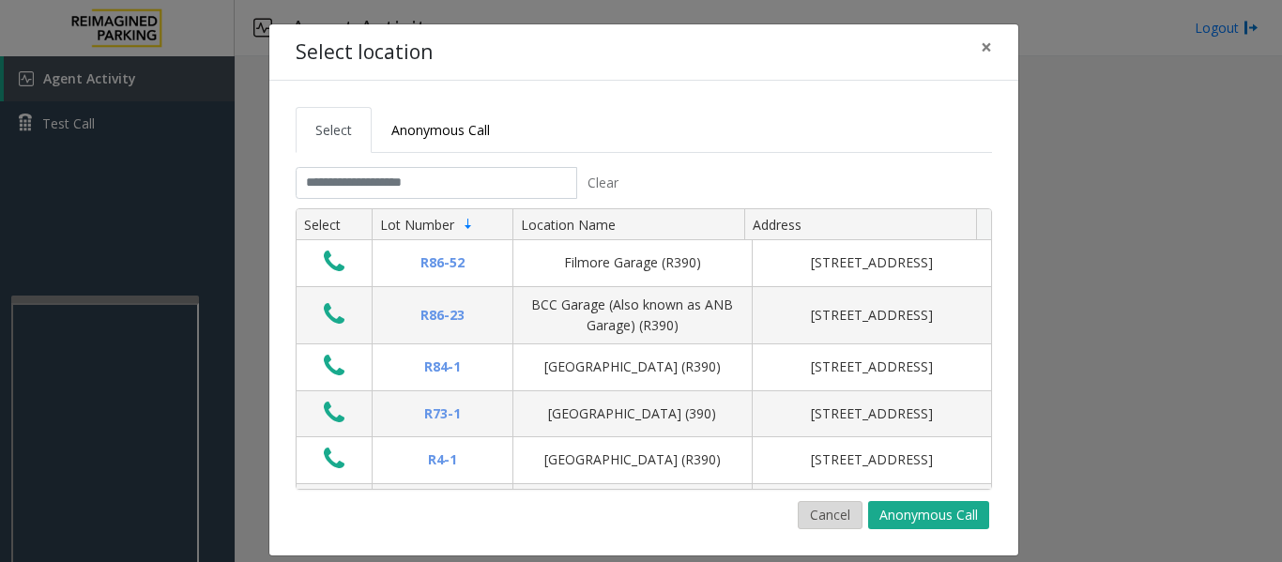
click at [831, 518] on button "Cancel" at bounding box center [830, 515] width 65 height 28
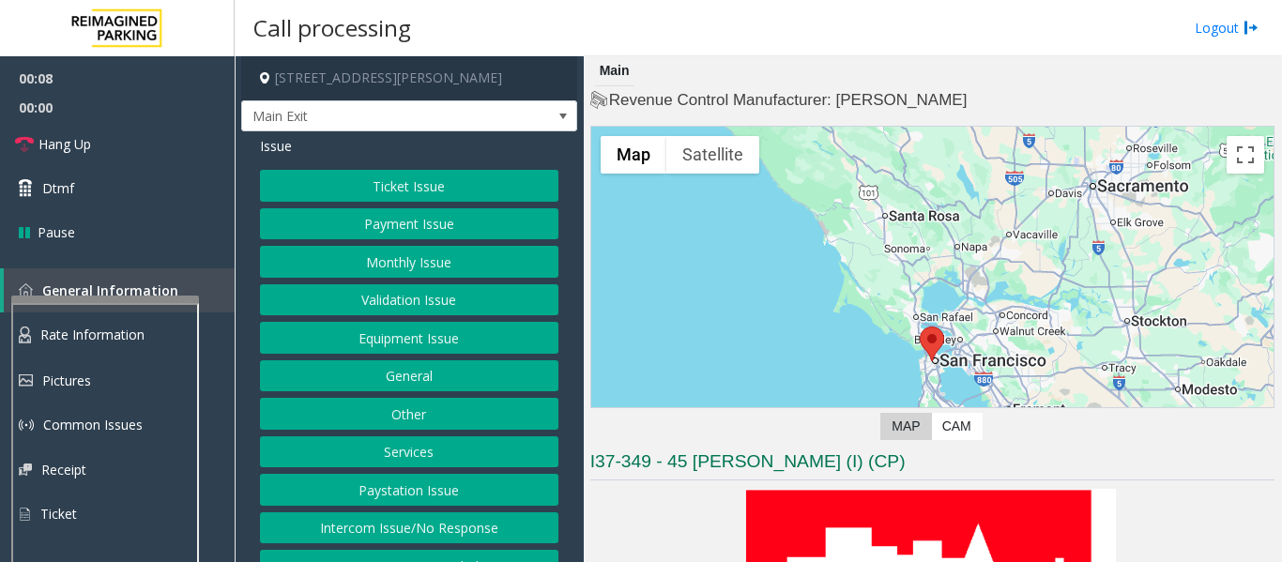
click at [389, 175] on button "Ticket Issue" at bounding box center [409, 186] width 298 height 32
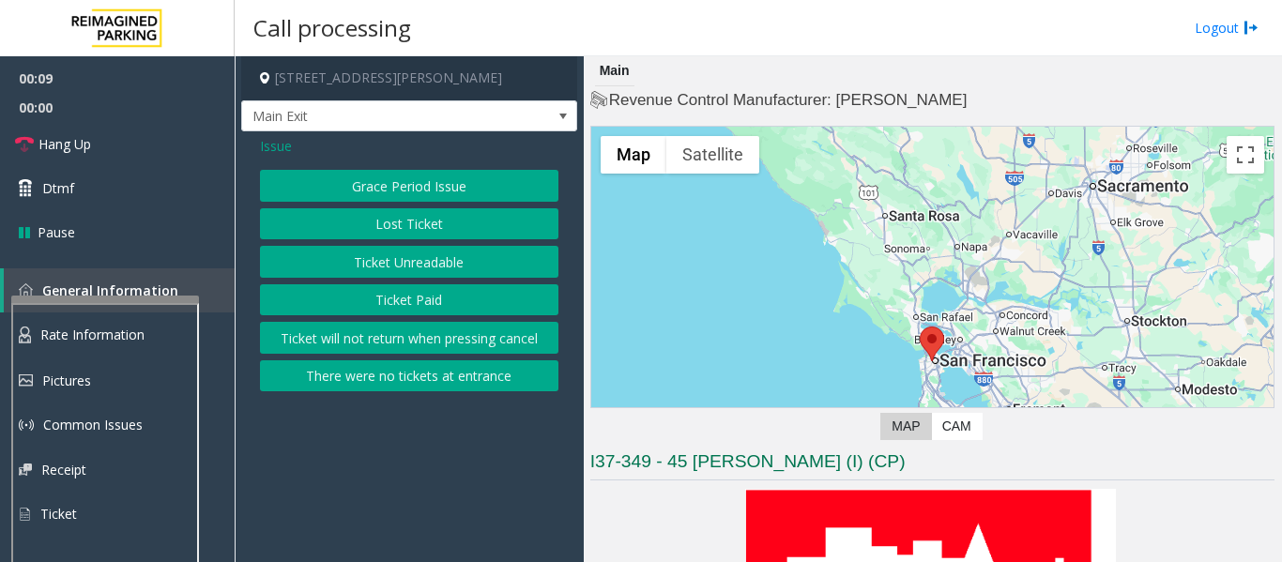
click at [278, 146] on span "Issue" at bounding box center [276, 146] width 32 height 20
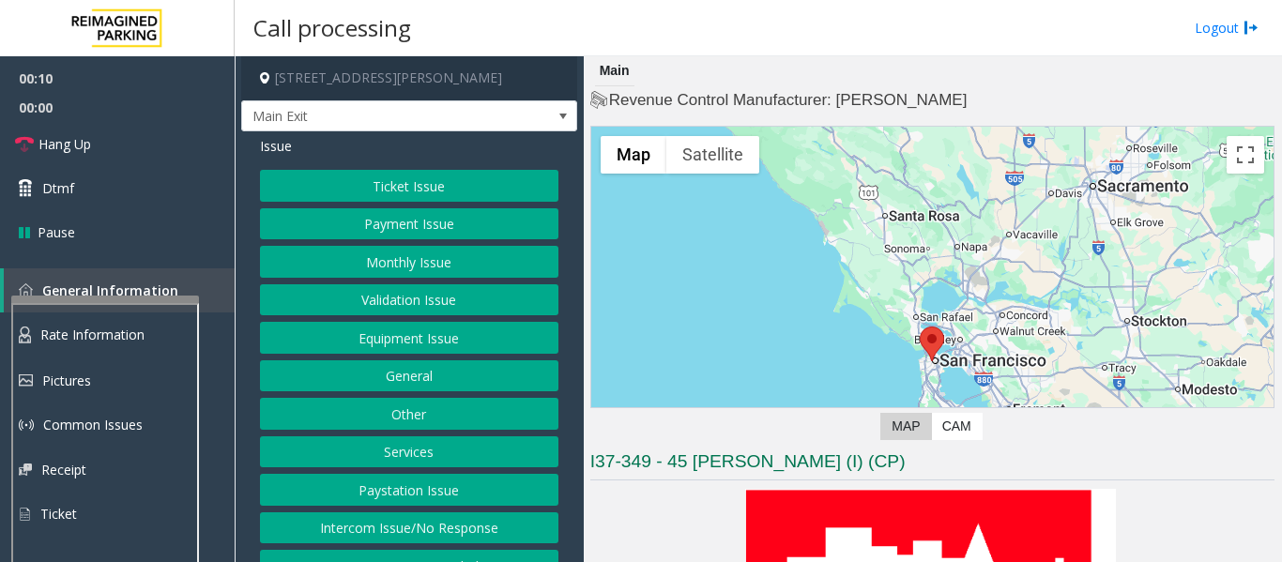
click at [429, 348] on button "Equipment Issue" at bounding box center [409, 338] width 298 height 32
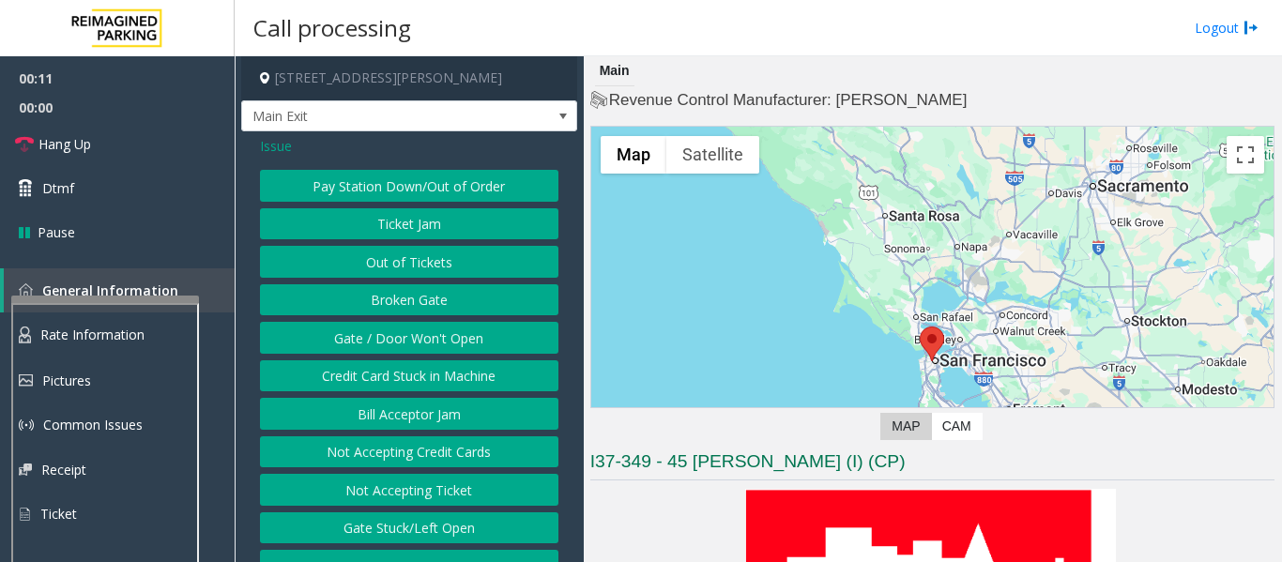
click at [417, 221] on button "Ticket Jam" at bounding box center [409, 224] width 298 height 32
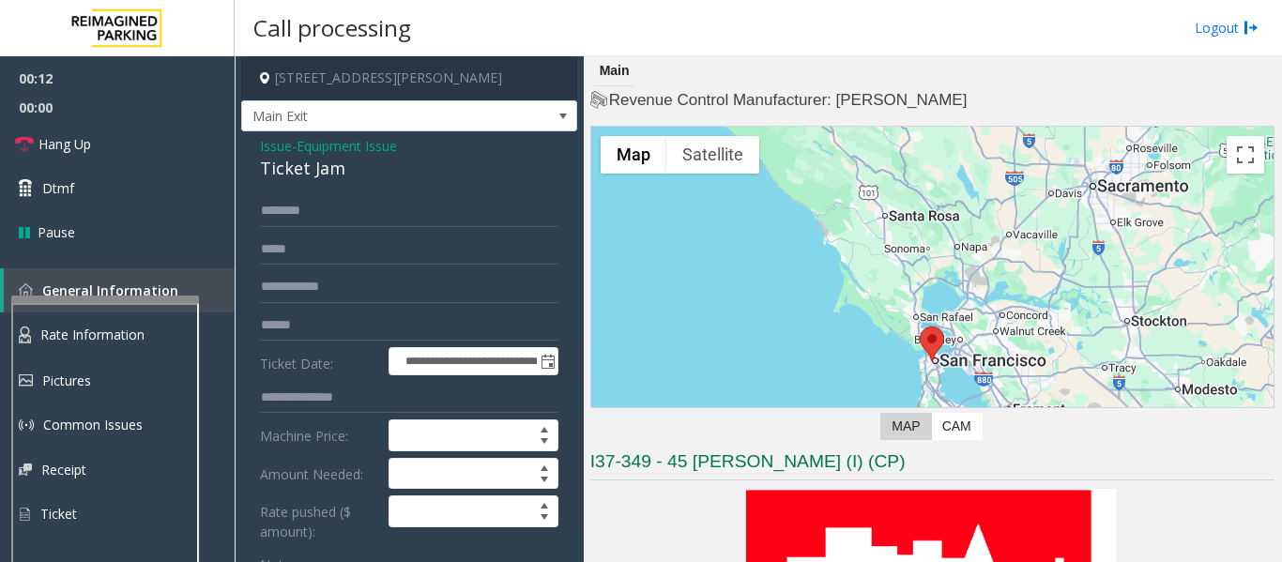
click at [279, 180] on div "Ticket Jam" at bounding box center [409, 168] width 298 height 25
drag, startPoint x: 279, startPoint y: 180, endPoint x: 252, endPoint y: 195, distance: 31.1
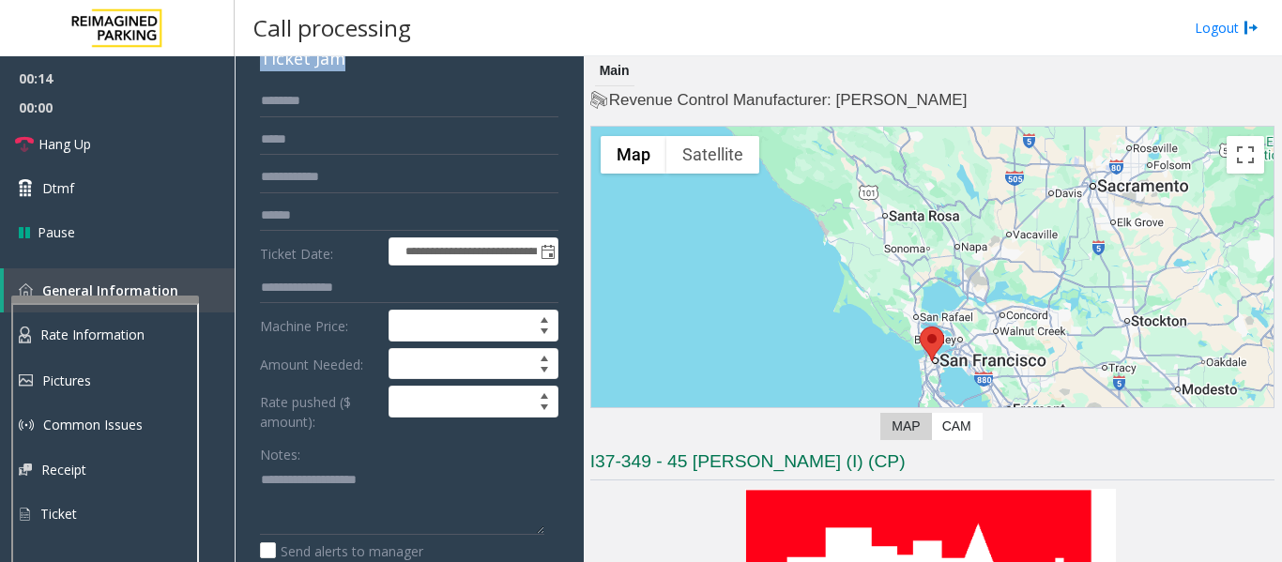
scroll to position [282, 0]
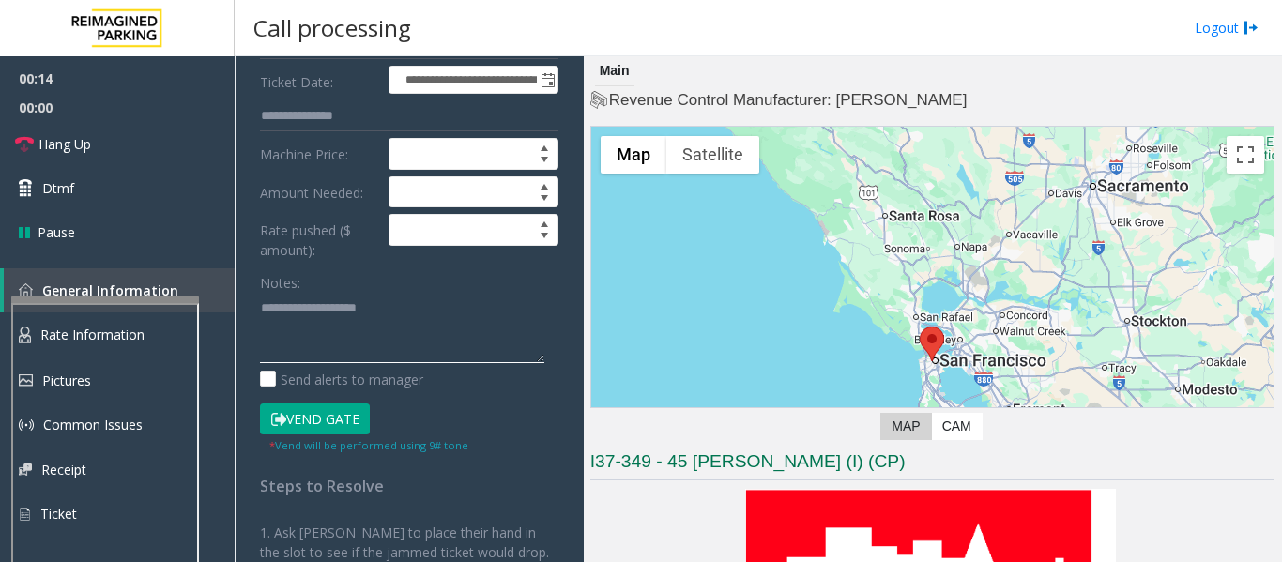
click at [357, 303] on textarea at bounding box center [402, 328] width 284 height 70
paste textarea "**********"
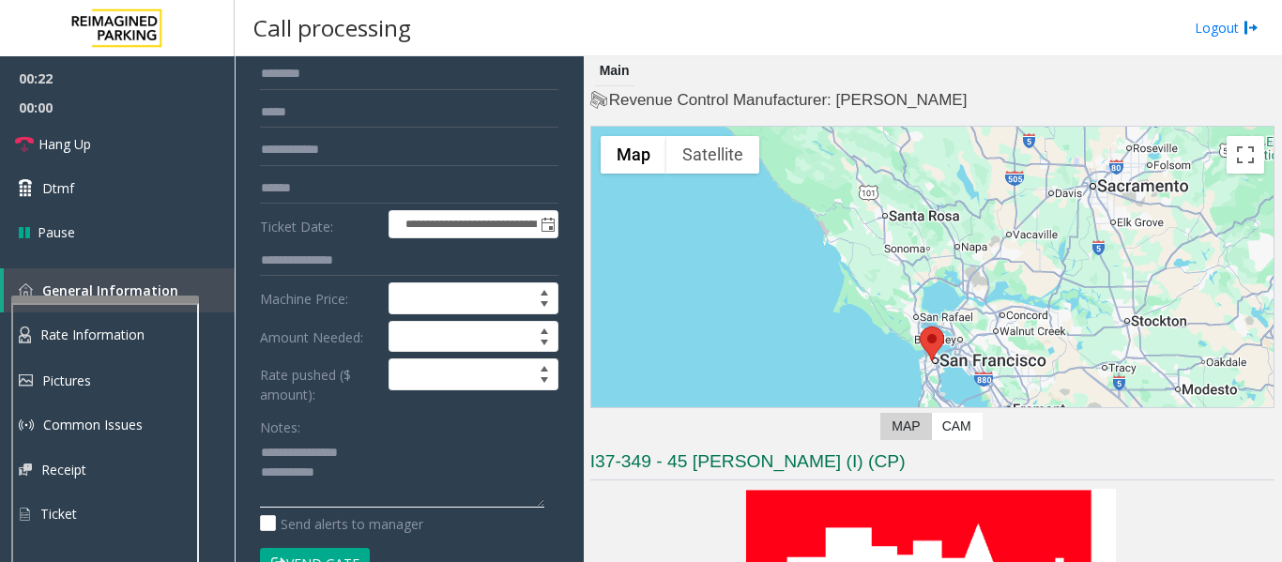
scroll to position [0, 0]
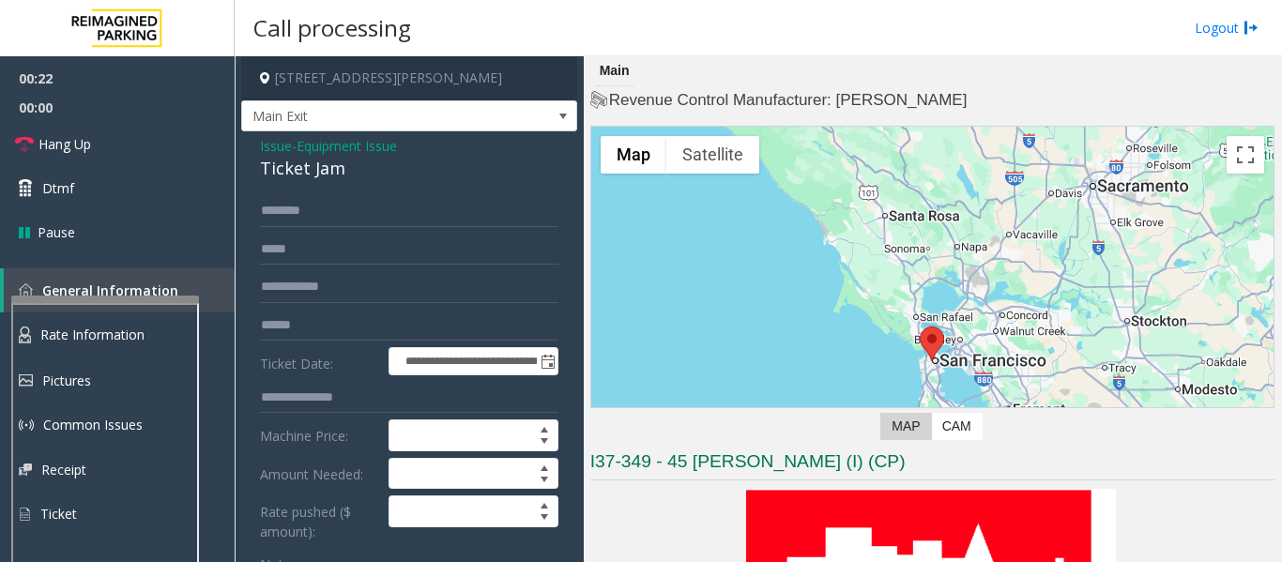
type textarea "**********"
click at [386, 217] on input "text" at bounding box center [409, 211] width 298 height 32
click at [305, 217] on input "text" at bounding box center [409, 211] width 298 height 32
click at [504, 337] on input "text" at bounding box center [409, 326] width 298 height 32
type input "******"
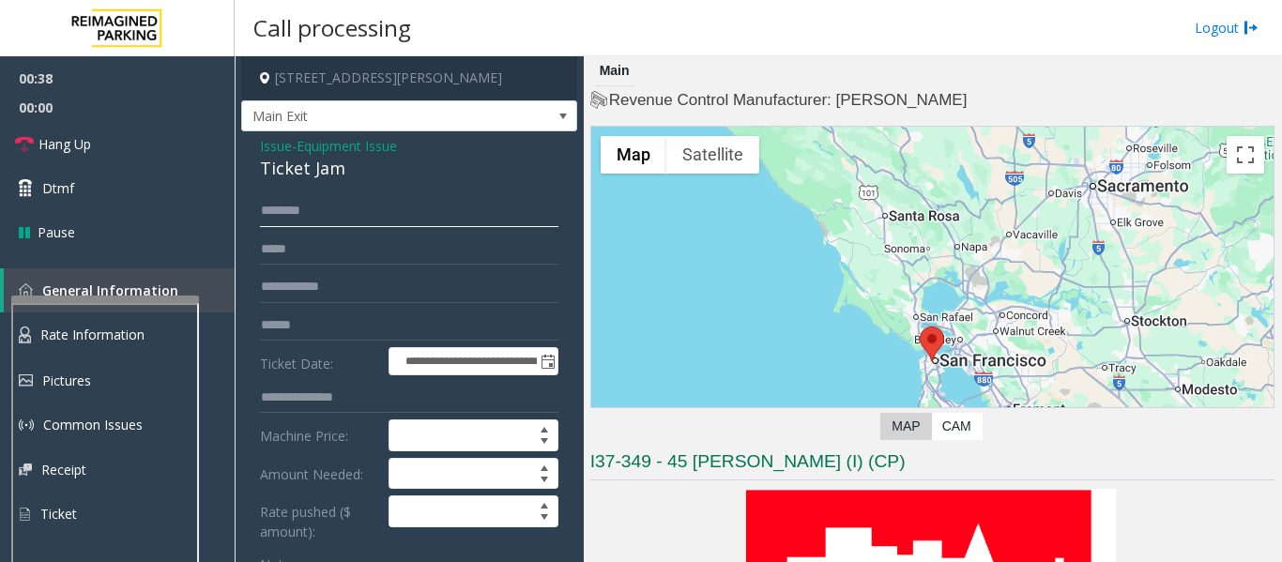
click at [430, 213] on input "text" at bounding box center [409, 211] width 298 height 32
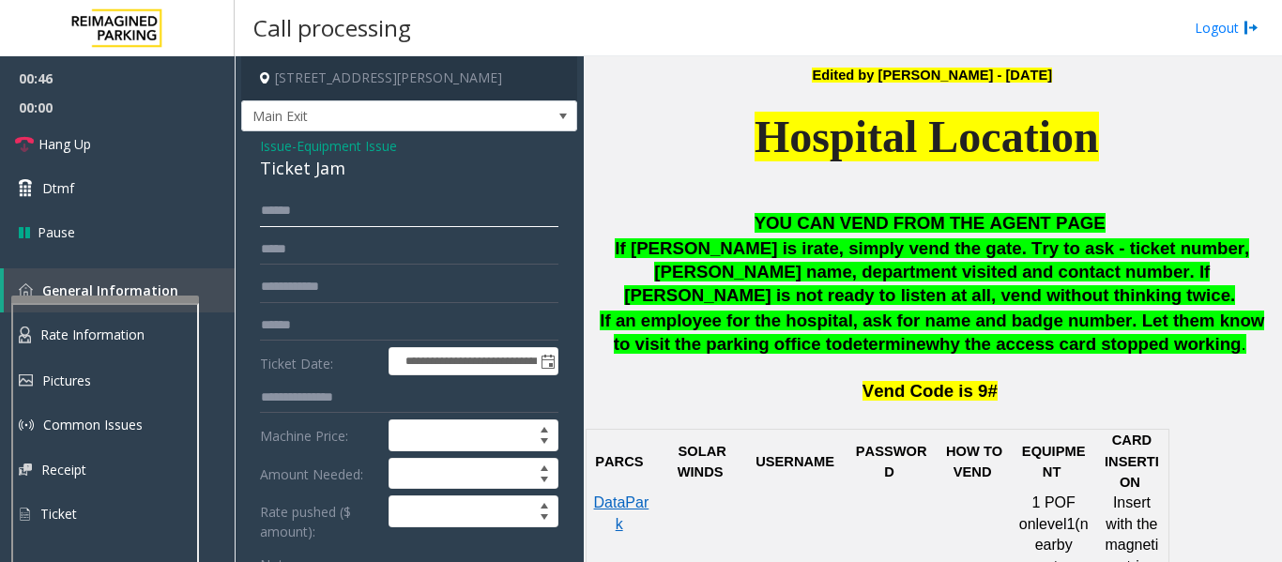
scroll to position [188, 0]
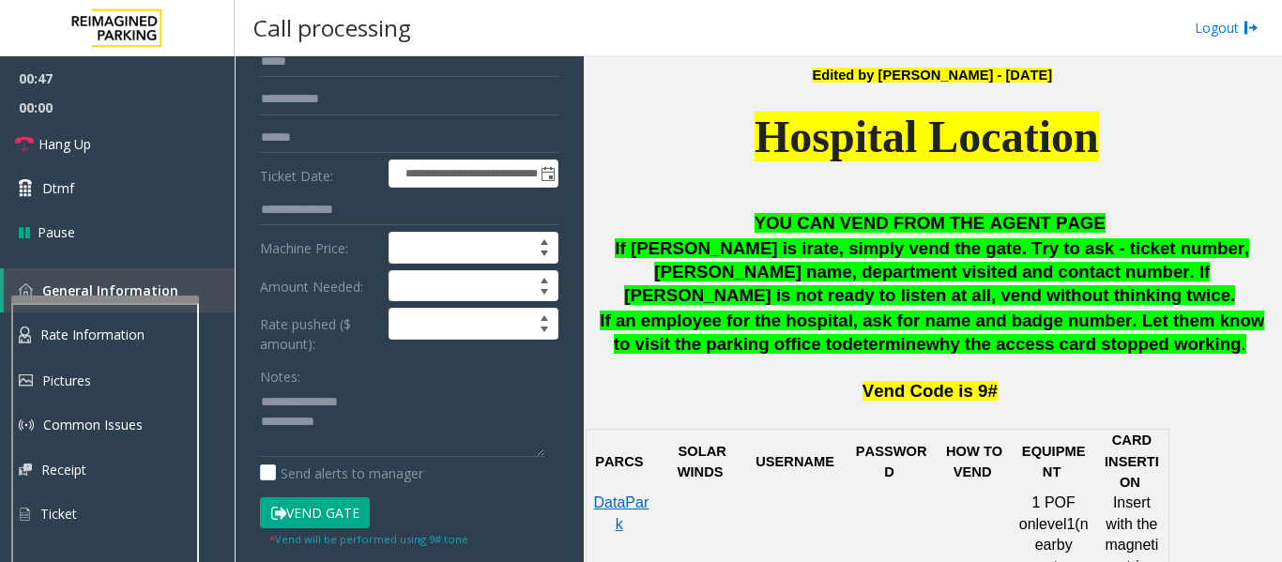
type input "*****"
click at [265, 437] on textarea at bounding box center [402, 422] width 284 height 70
click at [332, 423] on textarea at bounding box center [402, 422] width 284 height 70
click at [540, 421] on textarea at bounding box center [402, 422] width 284 height 70
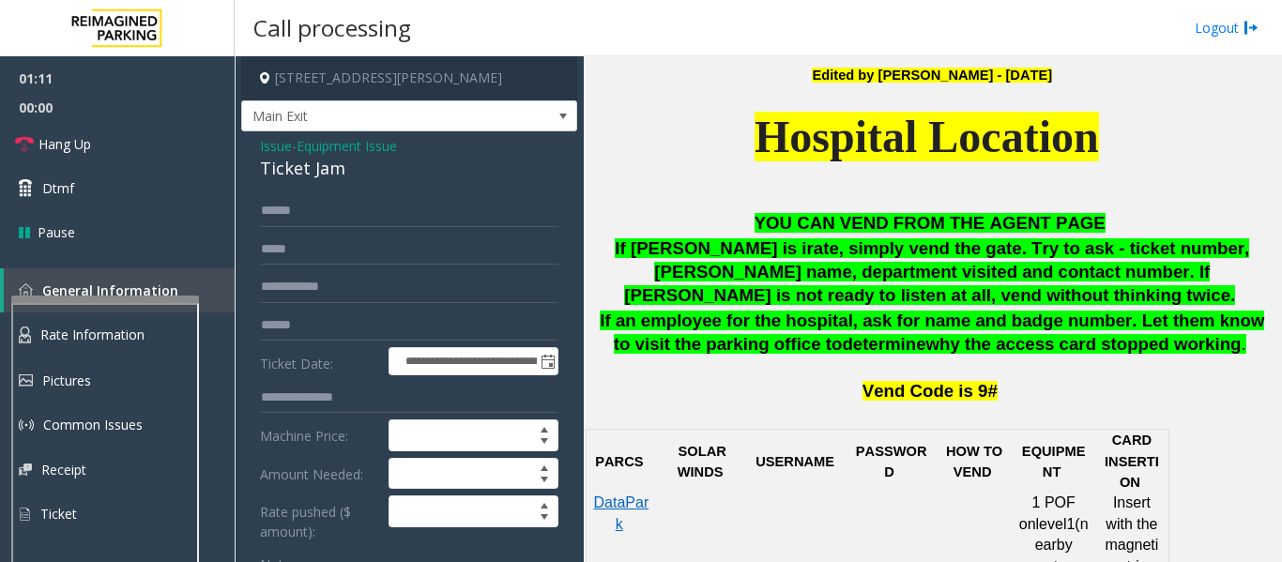
type textarea "**********"
click at [354, 245] on input "text" at bounding box center [409, 250] width 298 height 32
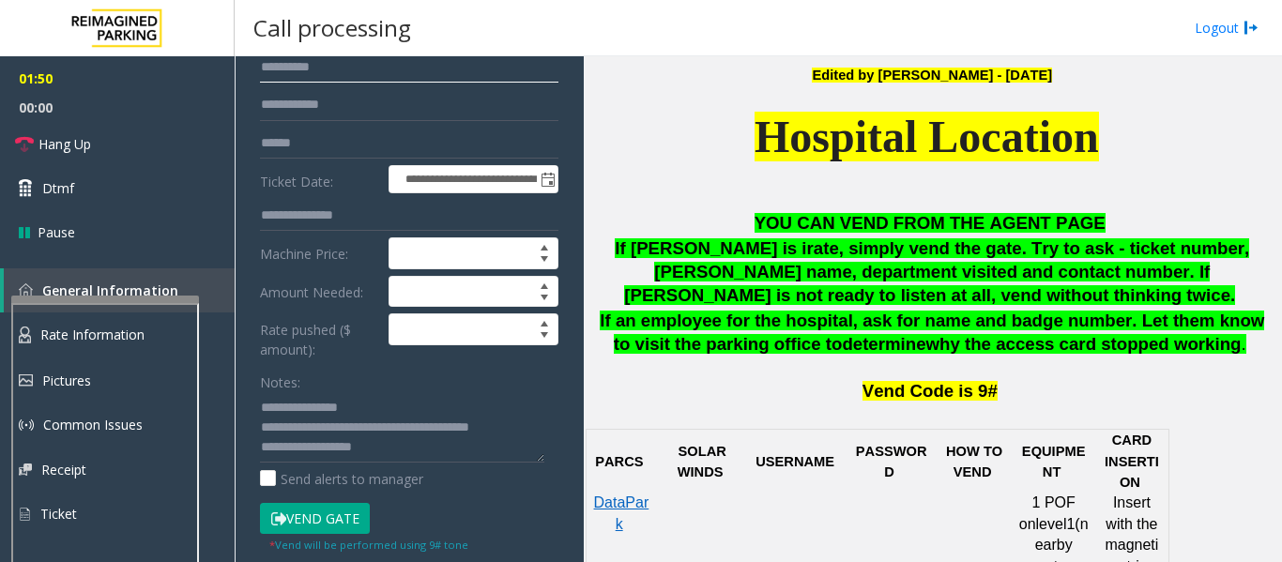
scroll to position [375, 0]
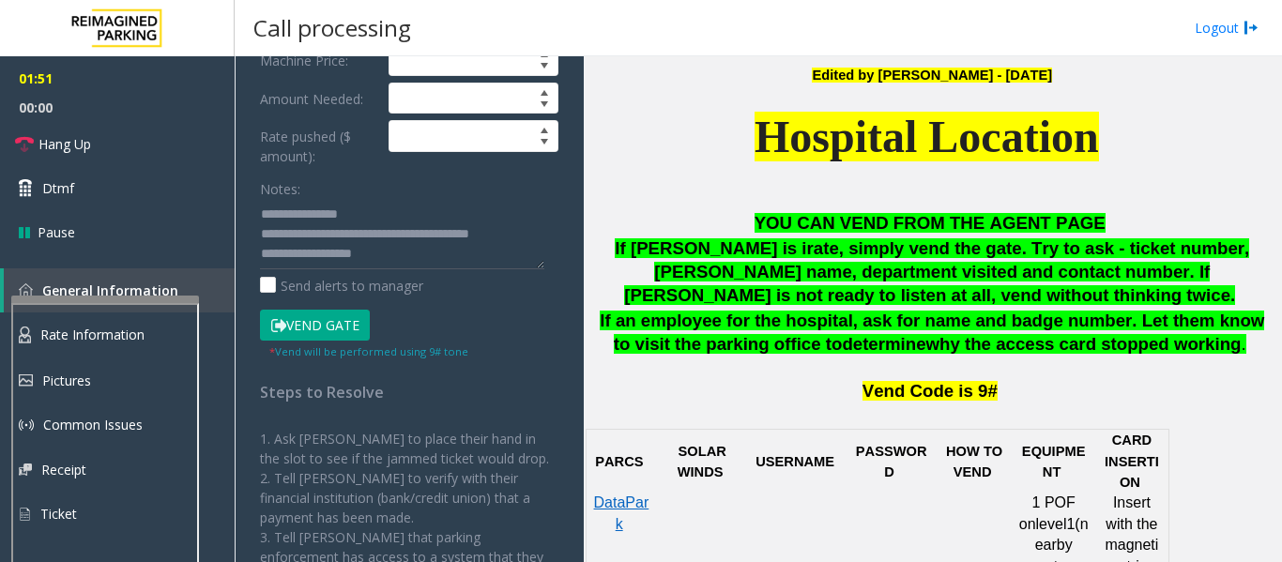
type input "**********"
click at [360, 321] on button "Vend Gate" at bounding box center [315, 326] width 110 height 32
click at [410, 263] on textarea at bounding box center [402, 234] width 284 height 70
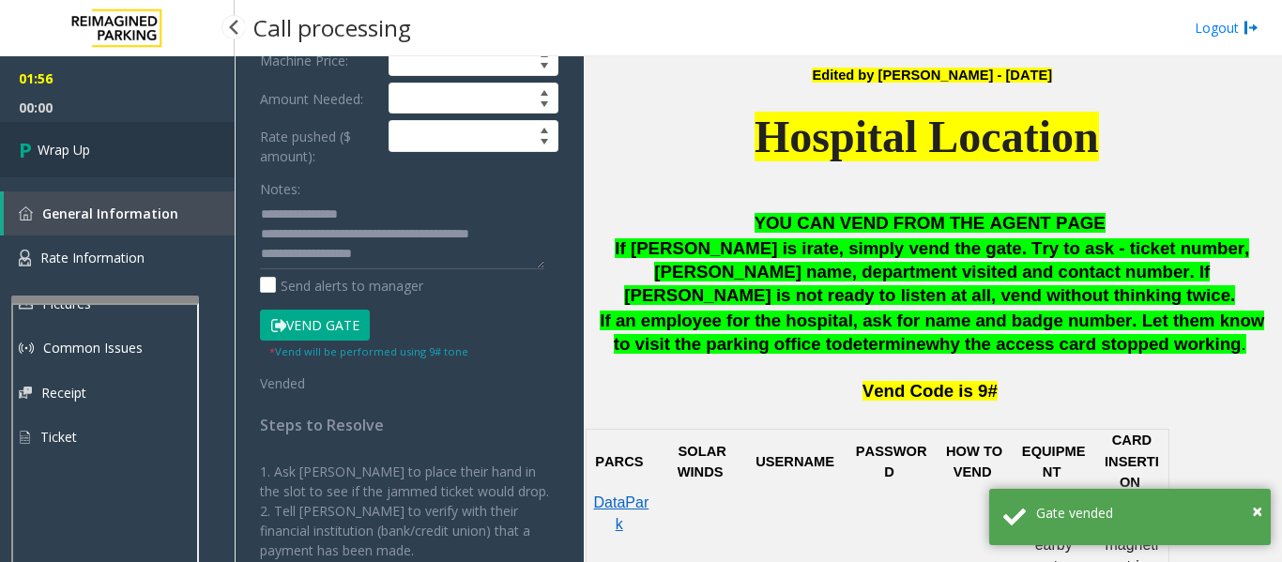
click at [25, 145] on icon at bounding box center [28, 149] width 19 height 31
